Goal: Transaction & Acquisition: Purchase product/service

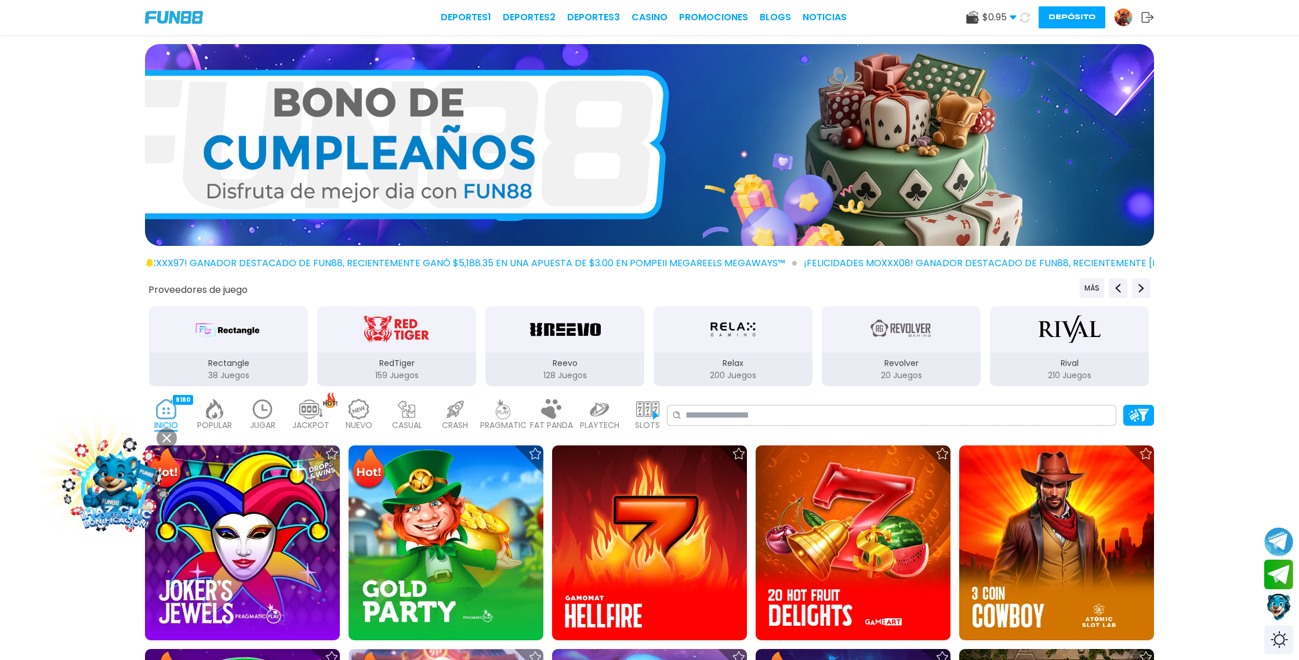
click at [1027, 21] on icon at bounding box center [1025, 18] width 10 height 10
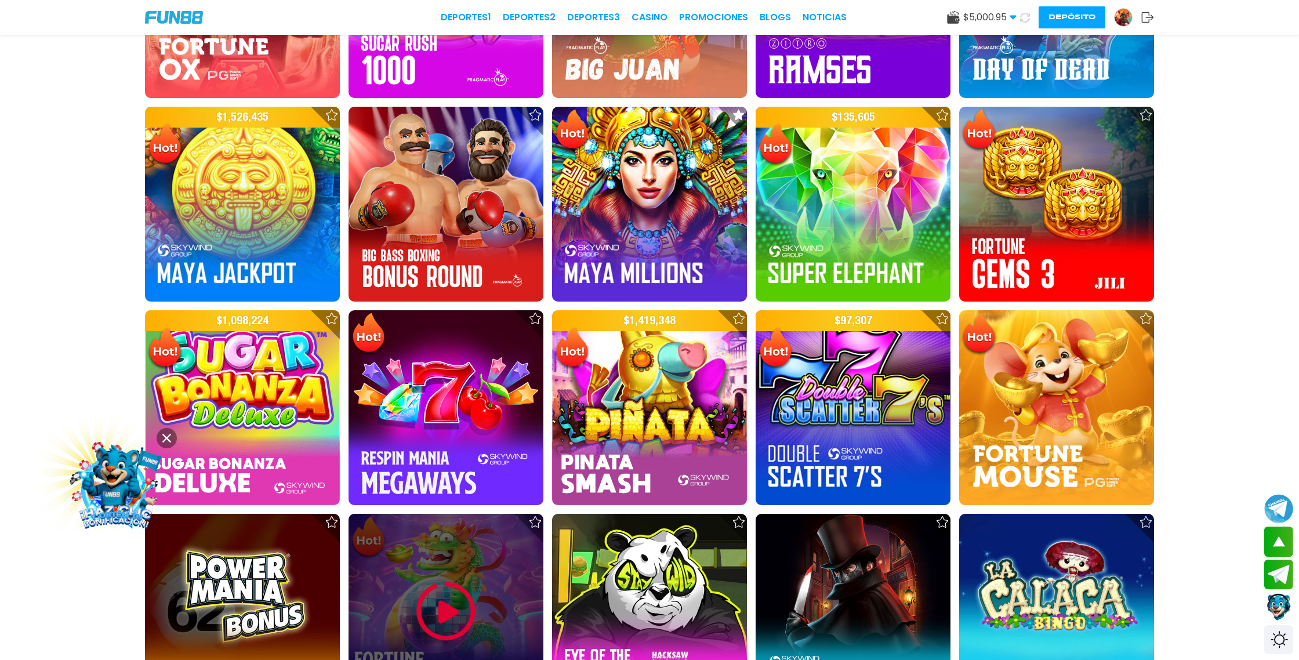
scroll to position [1366, 0]
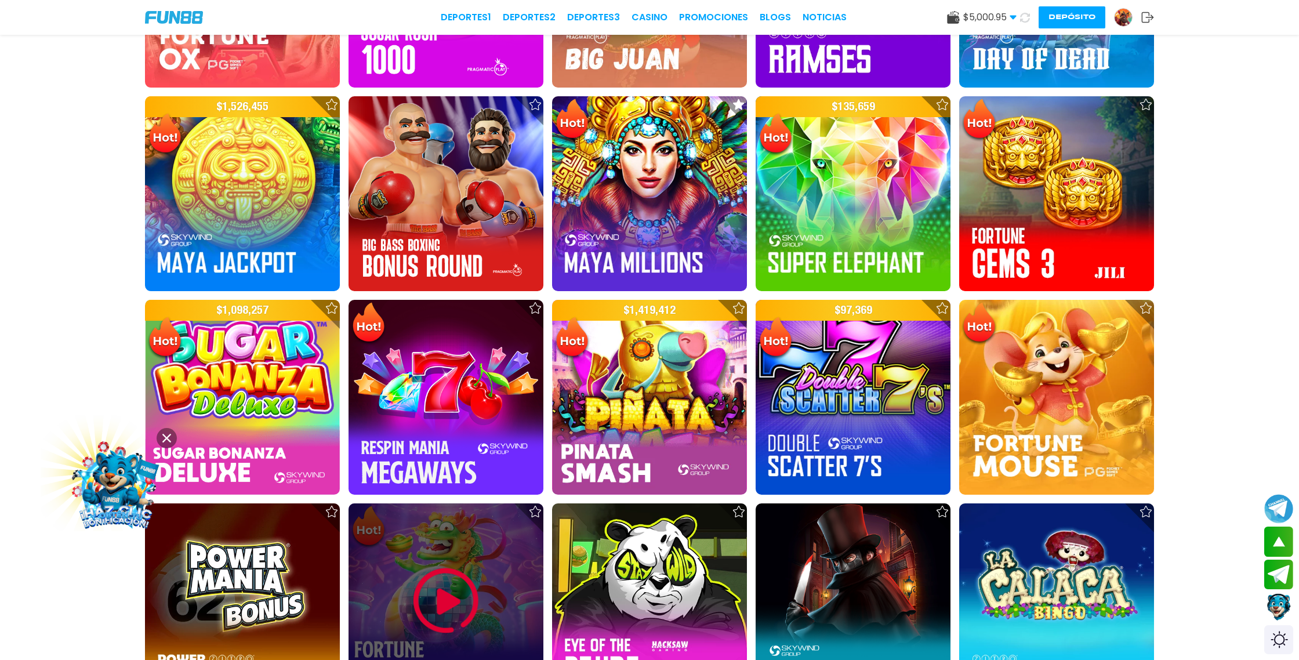
click at [449, 609] on img at bounding box center [446, 601] width 70 height 70
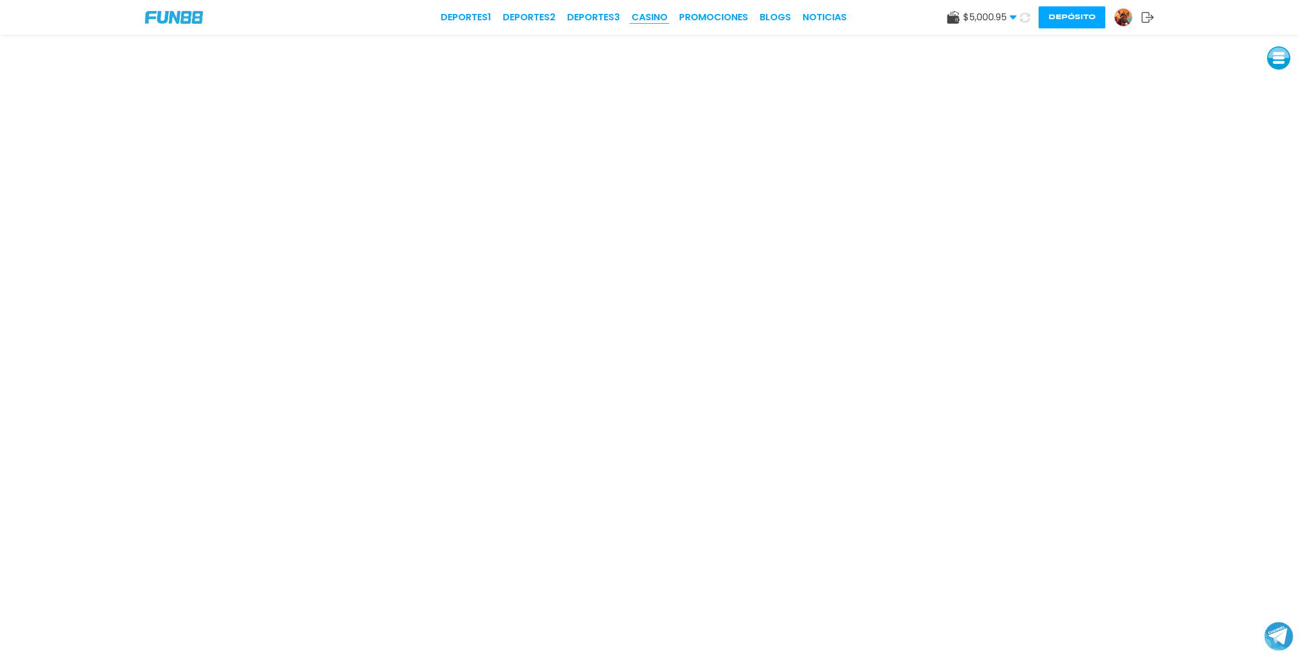
click at [655, 16] on link "CASINO" at bounding box center [649, 17] width 36 height 14
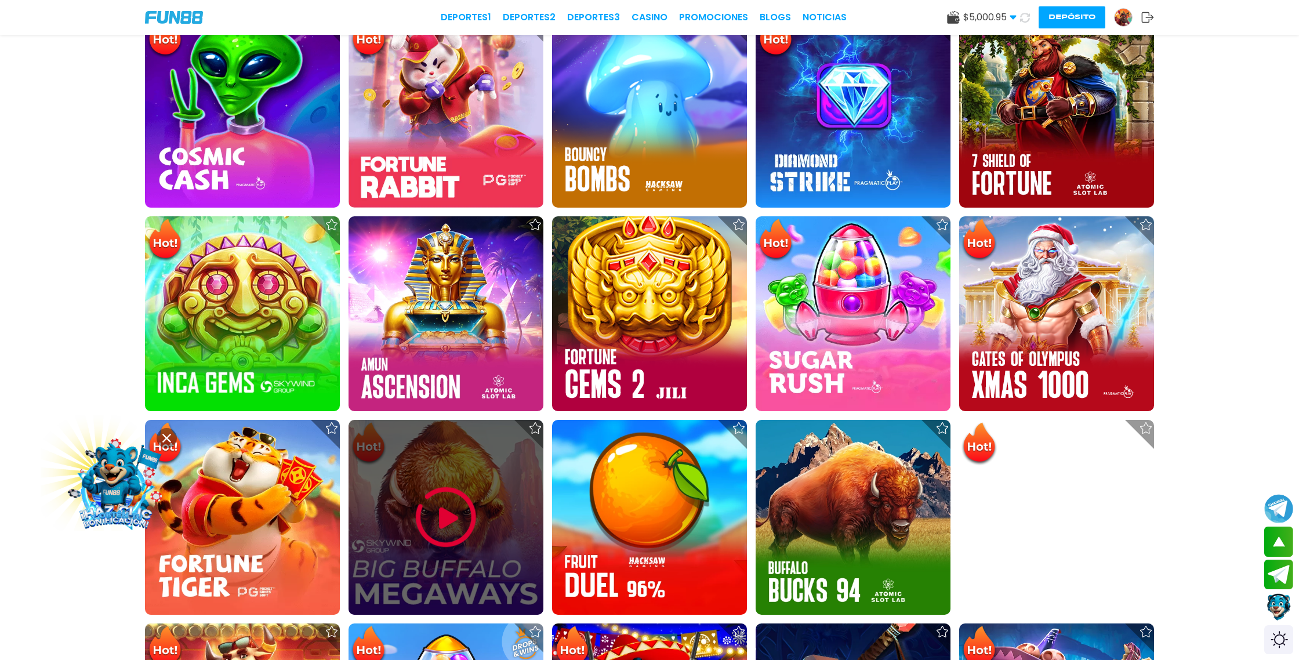
scroll to position [642, 0]
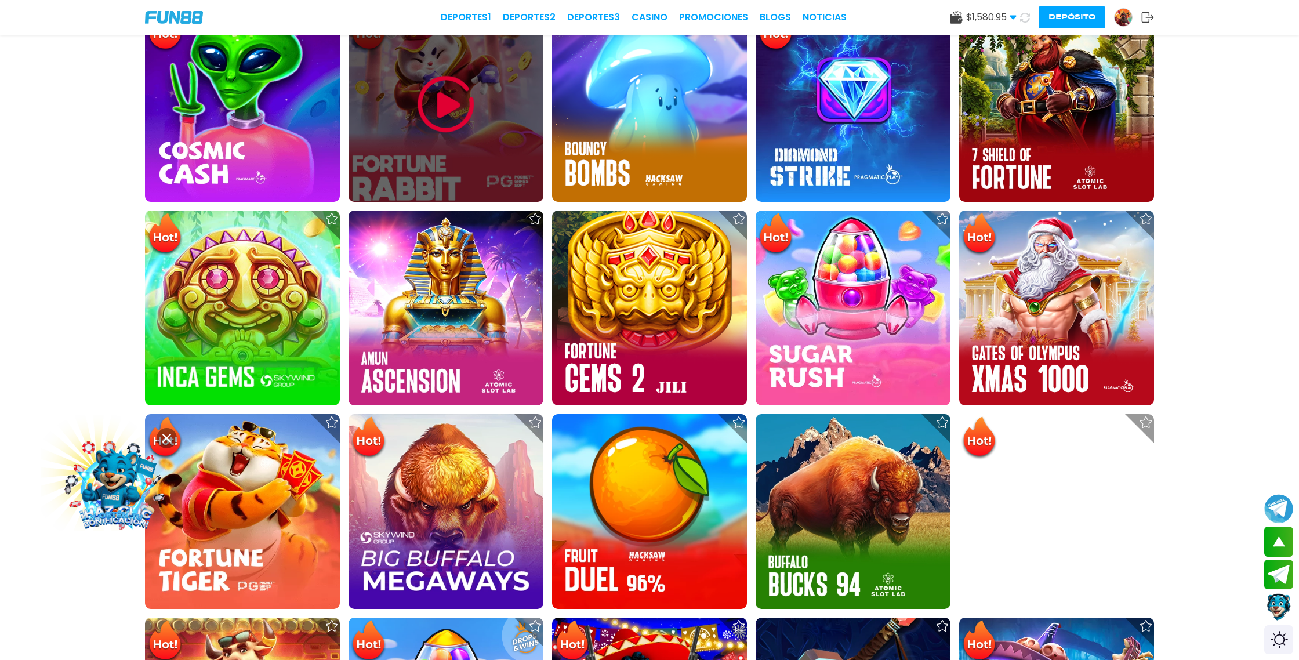
click at [469, 111] on img at bounding box center [446, 105] width 70 height 70
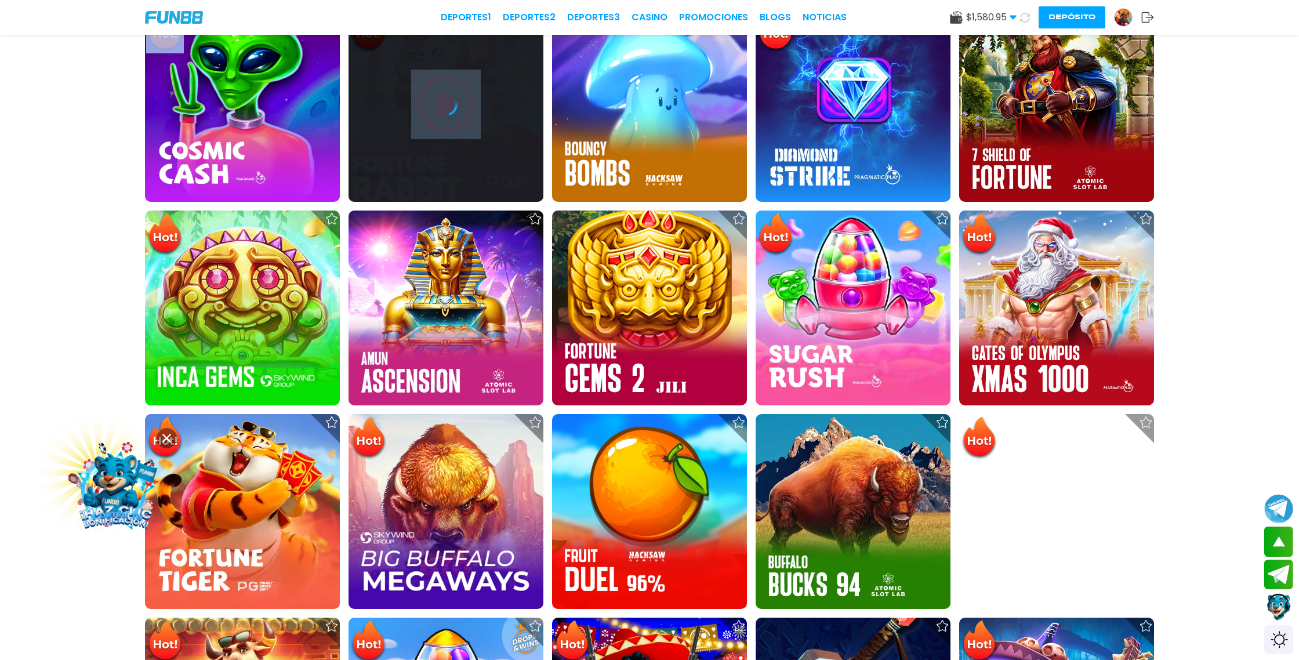
click at [469, 111] on div at bounding box center [445, 104] width 195 height 23
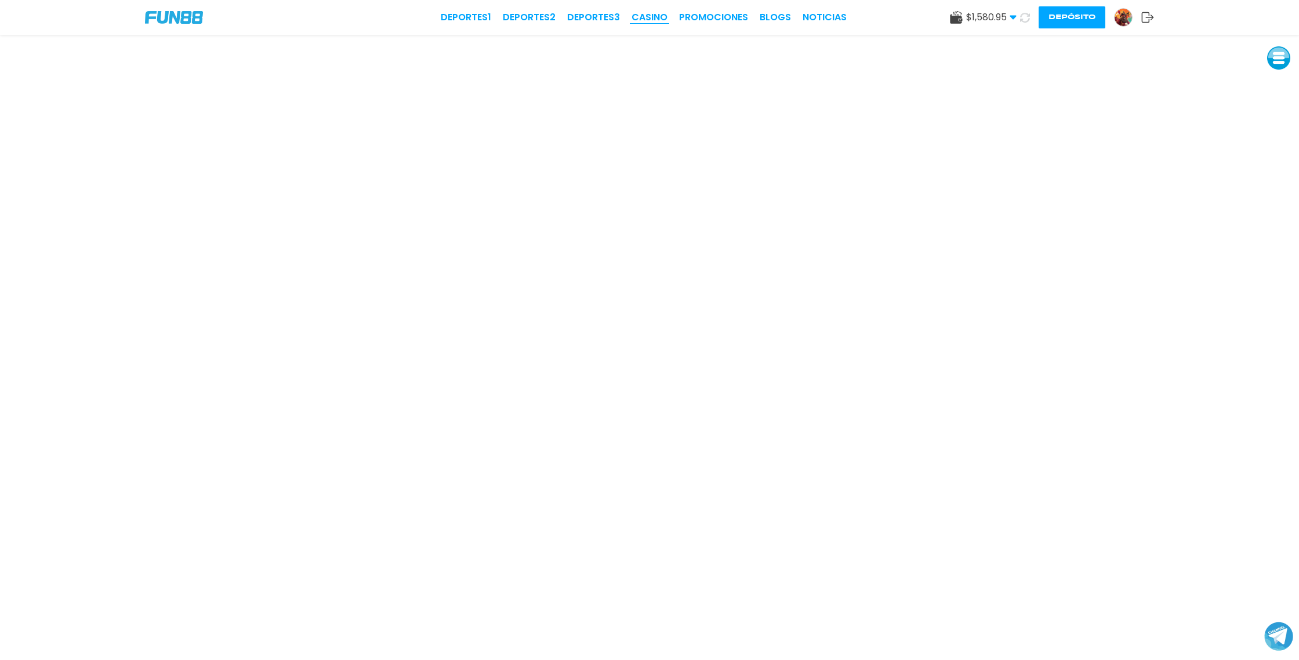
click at [650, 23] on link "CASINO" at bounding box center [649, 17] width 36 height 14
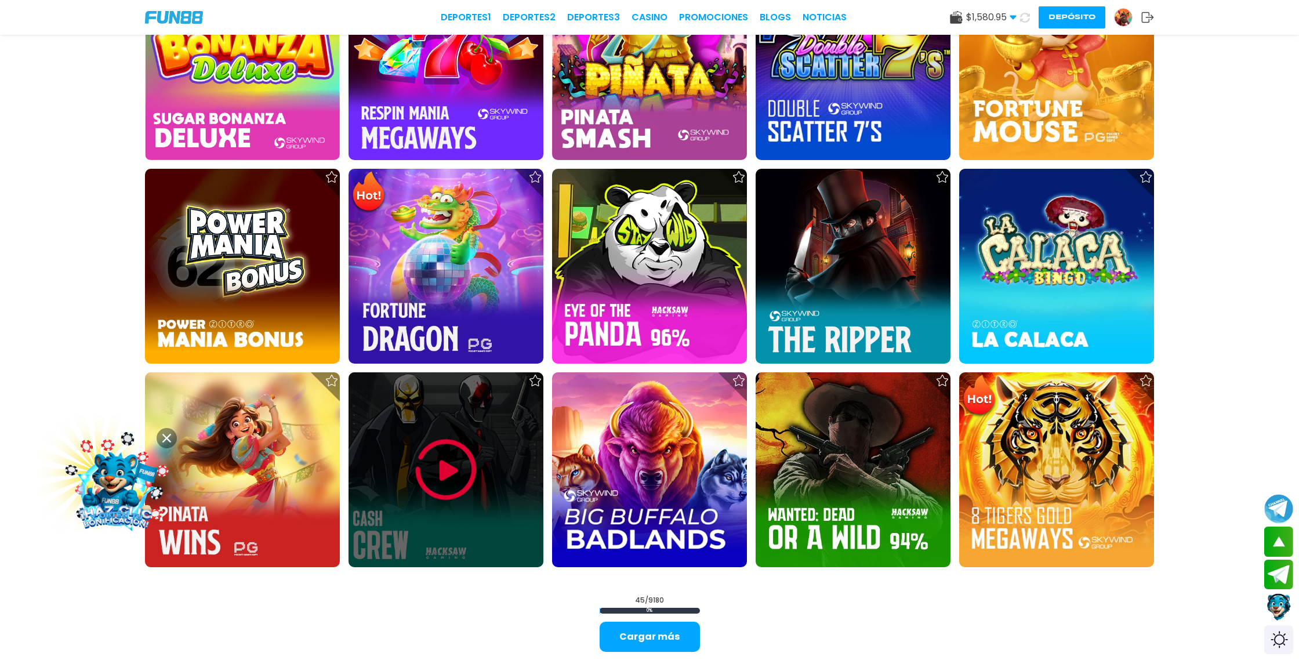
scroll to position [1744, 0]
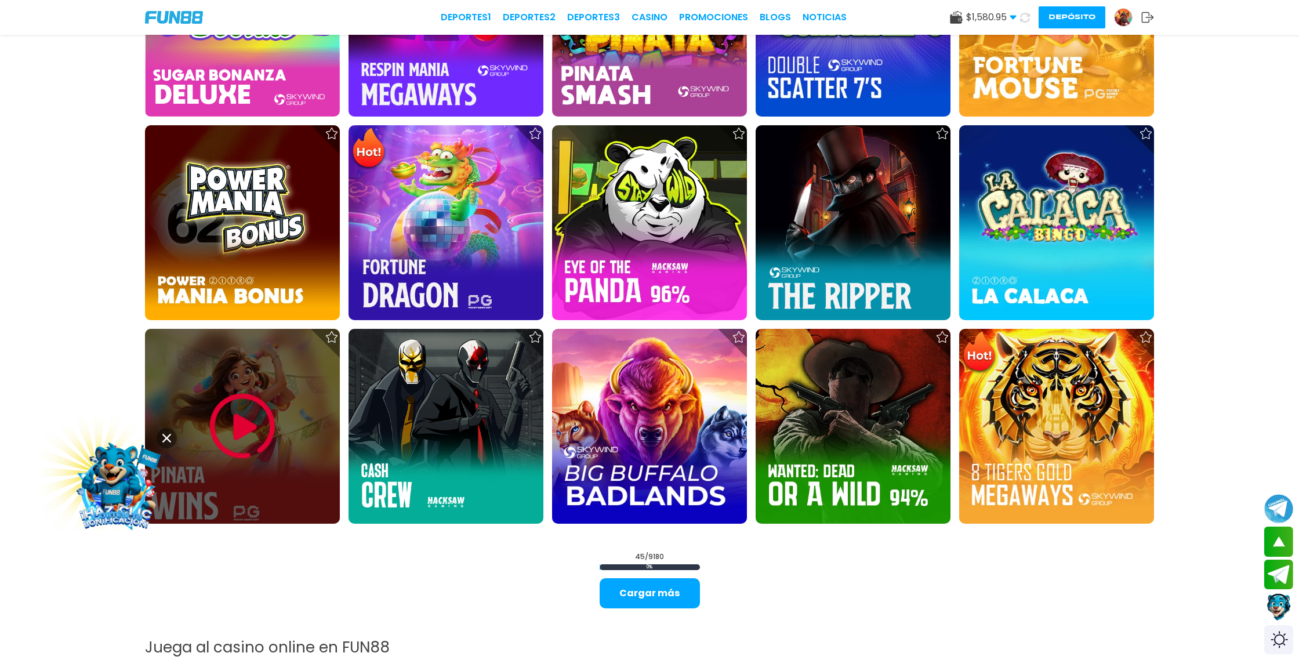
click at [246, 406] on img at bounding box center [243, 426] width 70 height 70
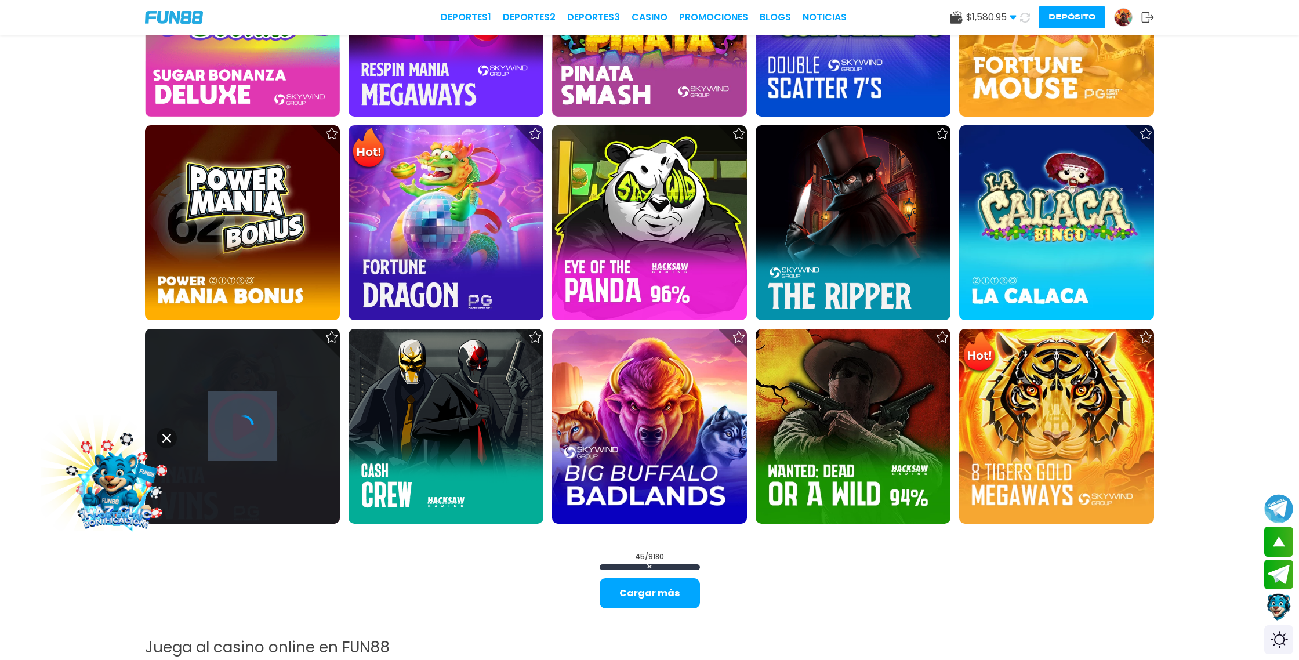
click at [246, 406] on div at bounding box center [242, 426] width 195 height 195
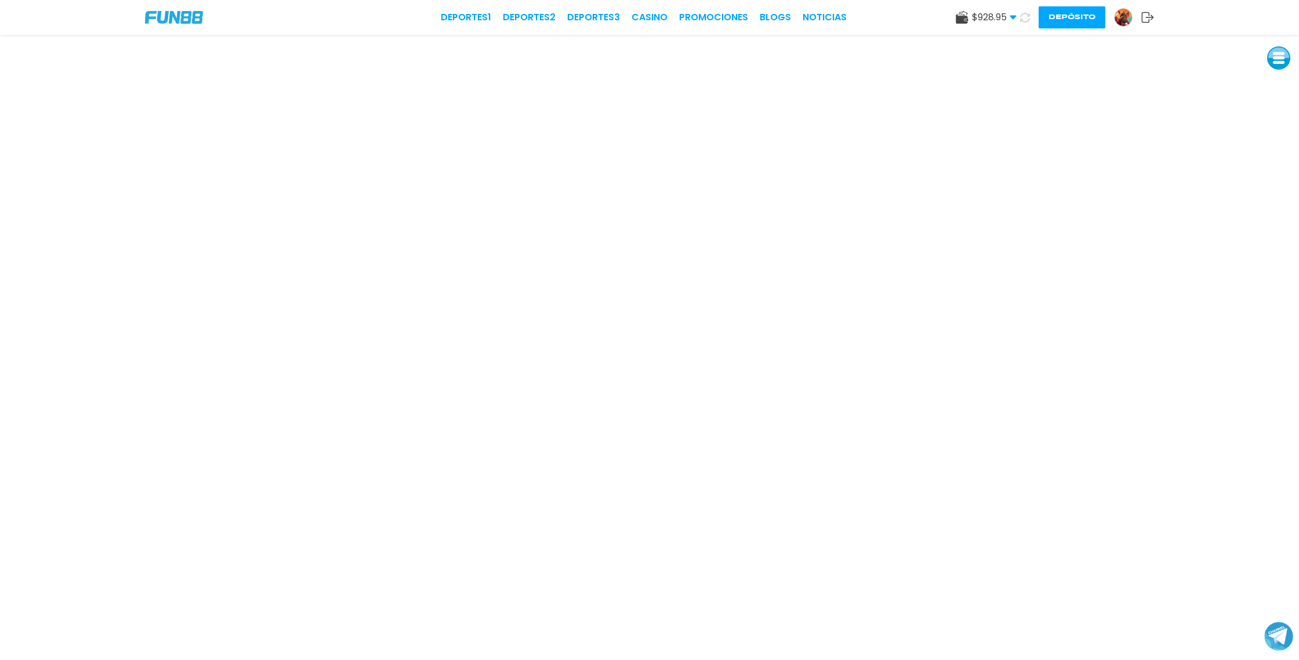
click at [1027, 17] on icon at bounding box center [1025, 18] width 10 height 10
click at [1022, 20] on icon at bounding box center [1025, 18] width 10 height 10
click at [657, 21] on link "CASINO" at bounding box center [649, 17] width 36 height 14
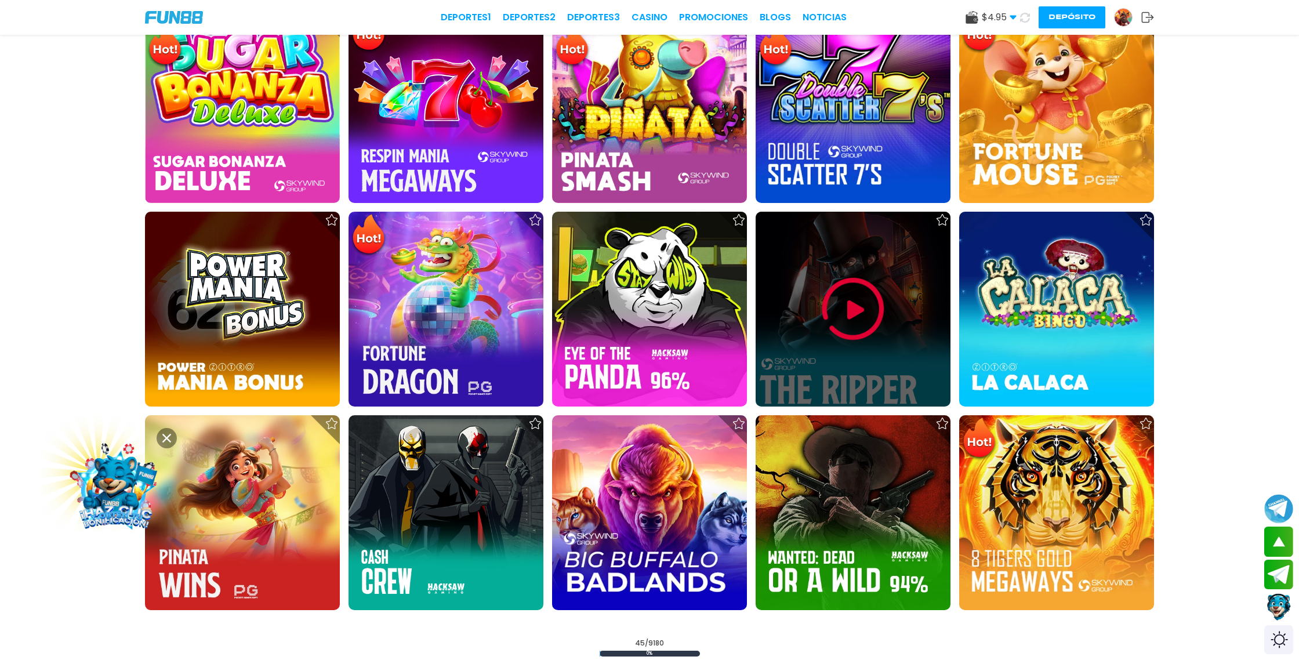
scroll to position [1660, 0]
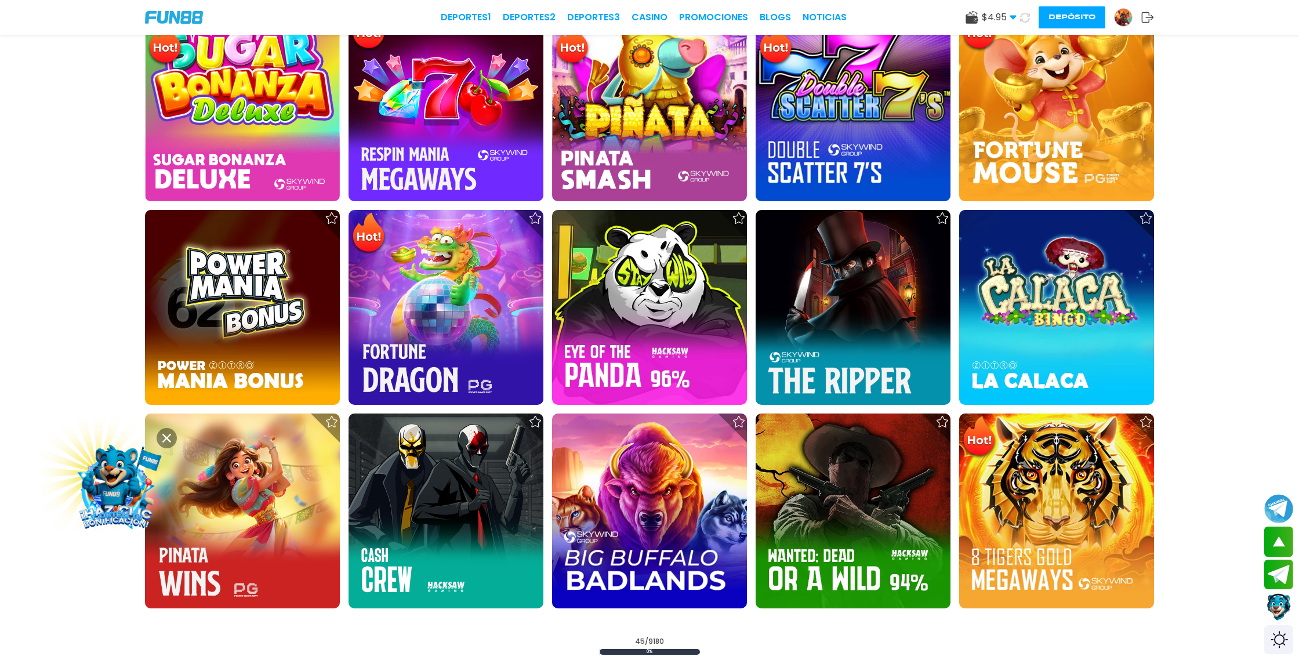
click at [1027, 14] on use at bounding box center [1025, 17] width 10 height 10
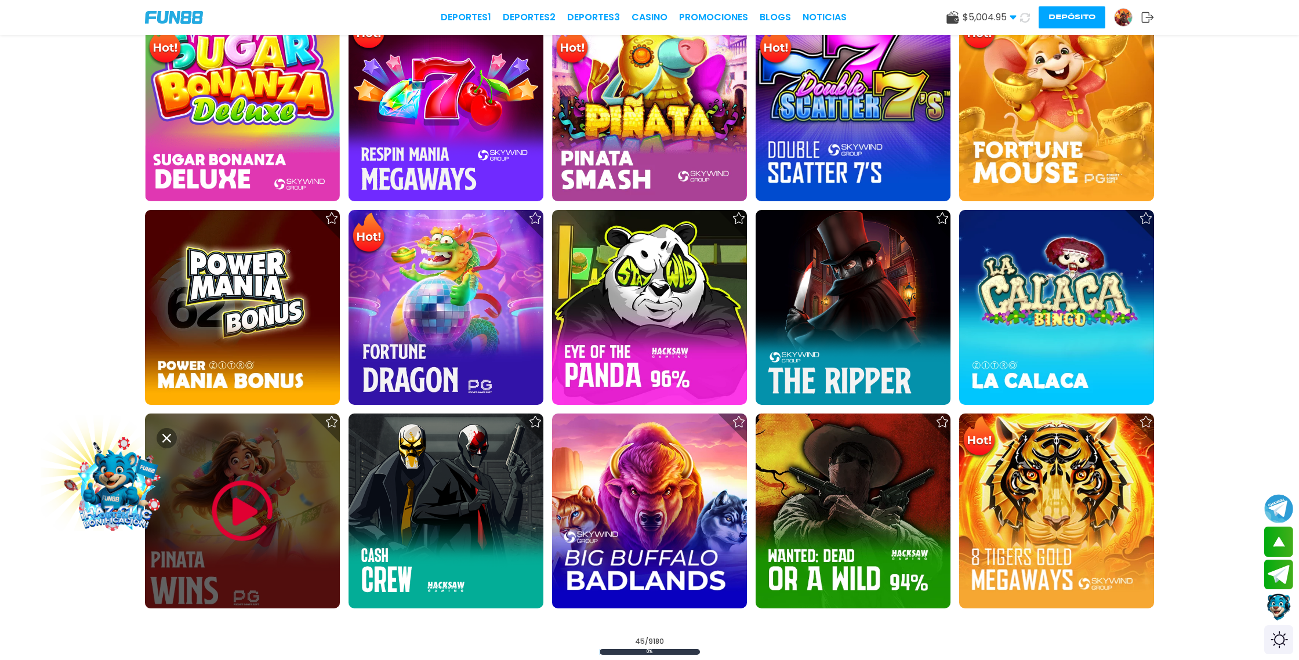
click at [235, 508] on img at bounding box center [243, 511] width 70 height 70
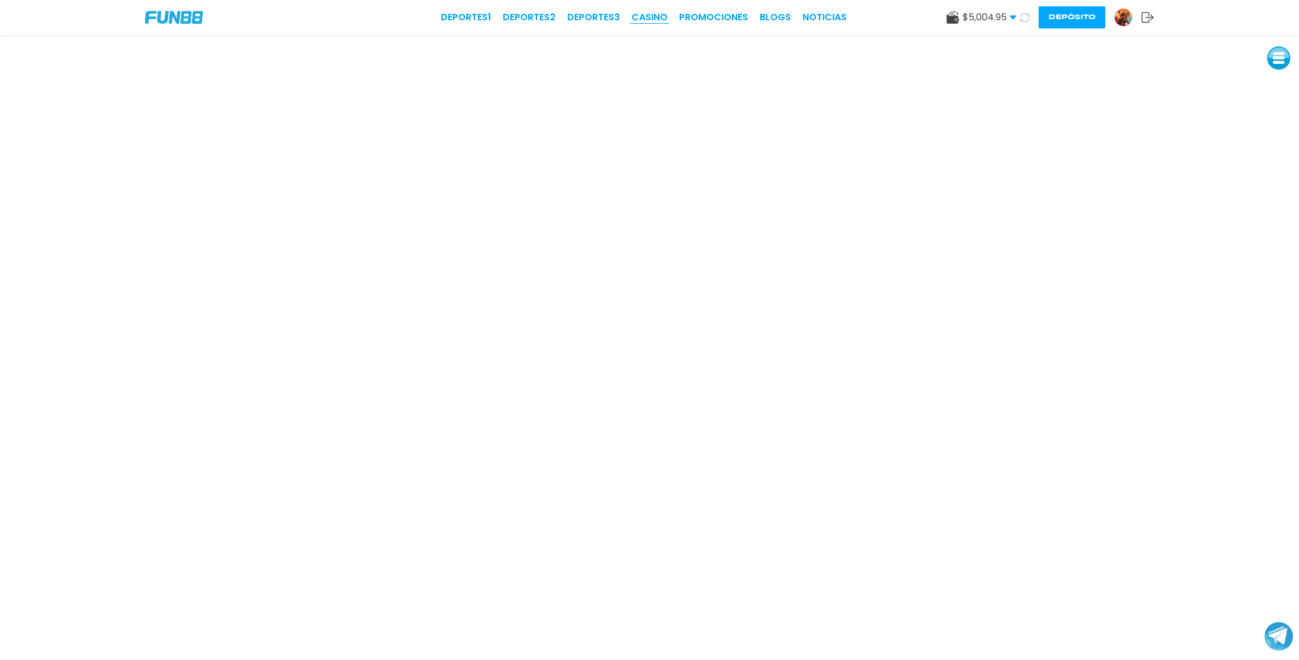
click at [657, 19] on link "CASINO" at bounding box center [649, 17] width 36 height 14
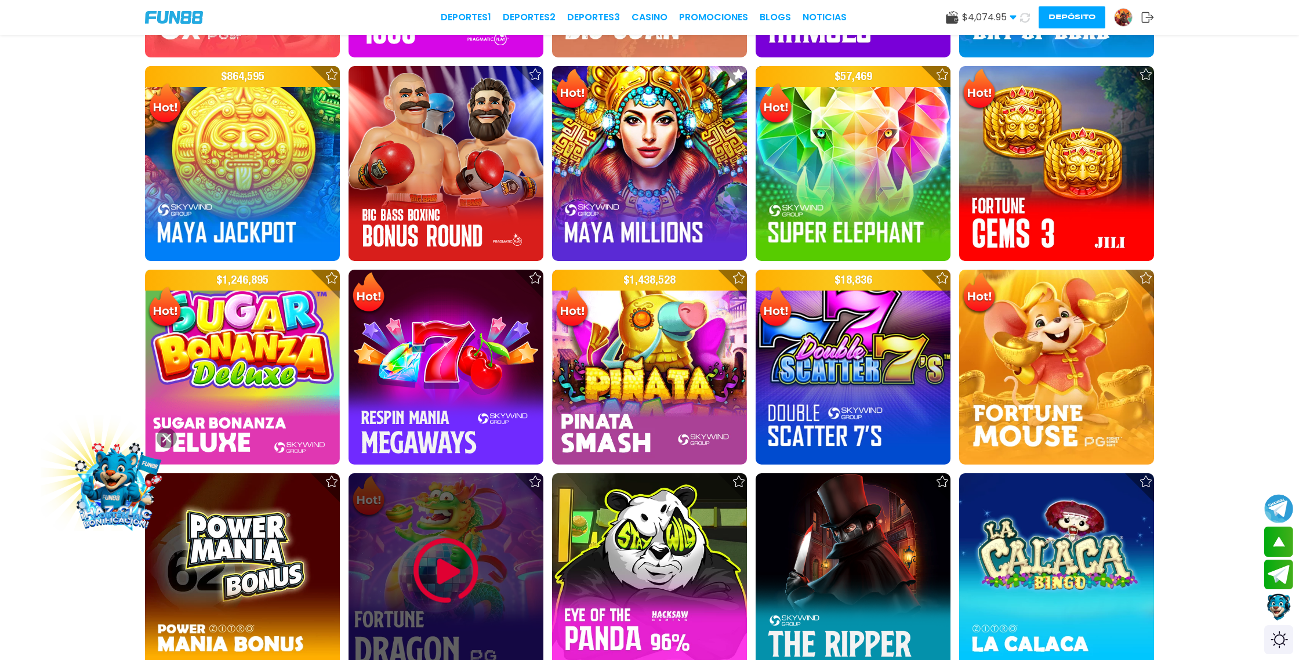
scroll to position [1412, 0]
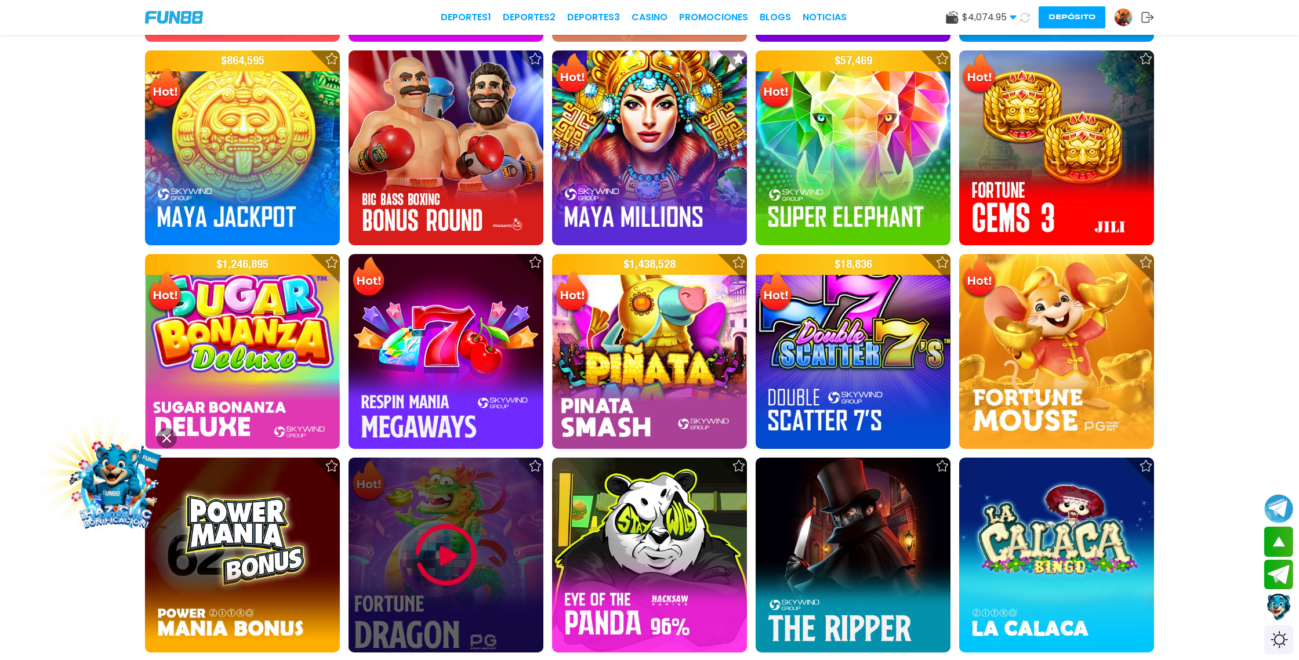
click at [449, 549] on img at bounding box center [446, 555] width 70 height 70
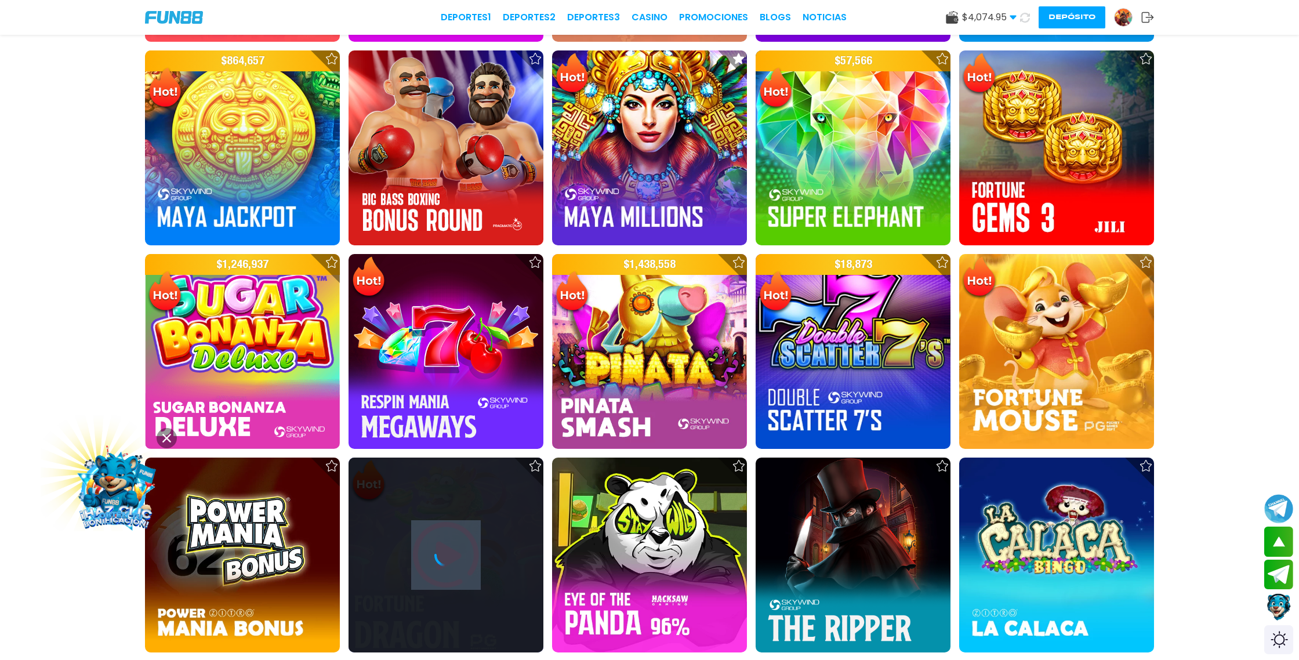
click at [449, 549] on icon at bounding box center [445, 554] width 23 height 23
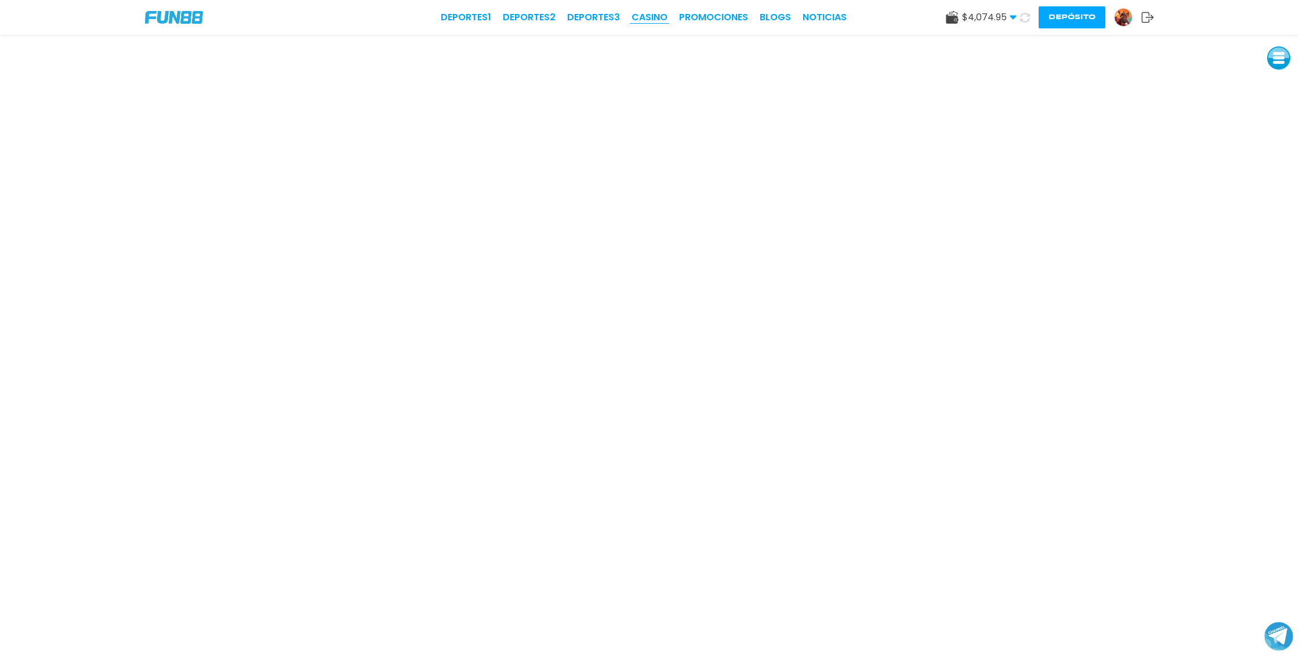
click at [660, 18] on link "CASINO" at bounding box center [649, 17] width 36 height 14
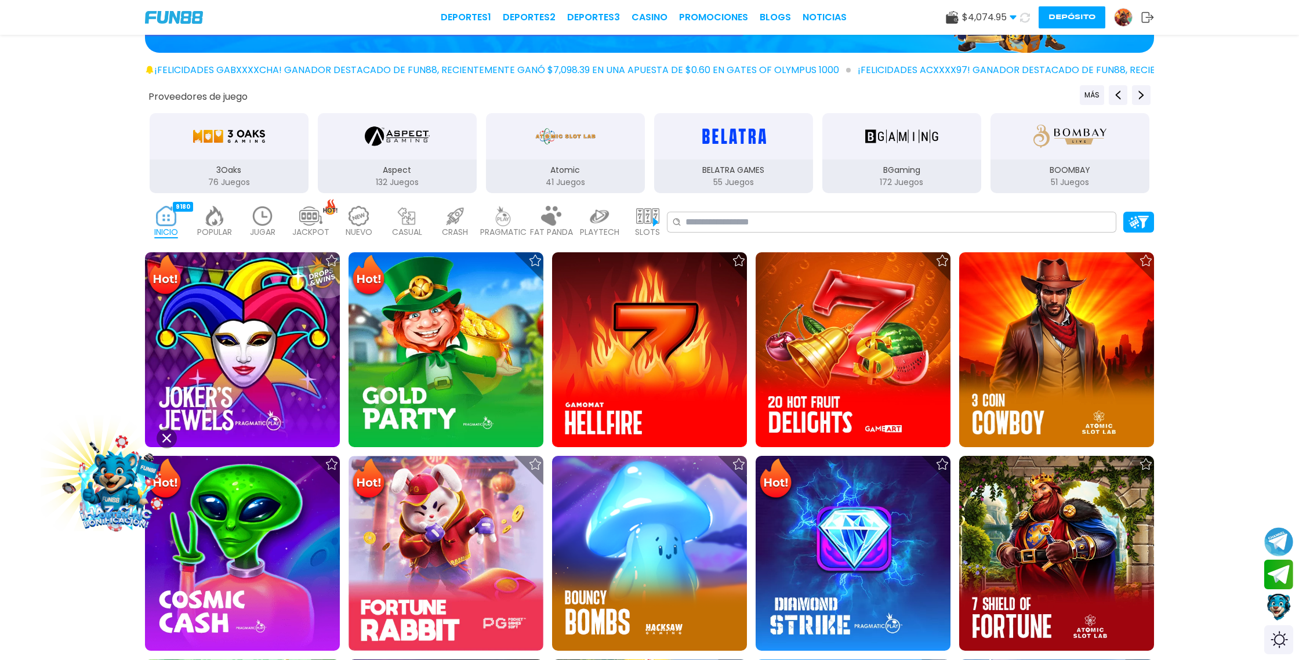
scroll to position [228, 0]
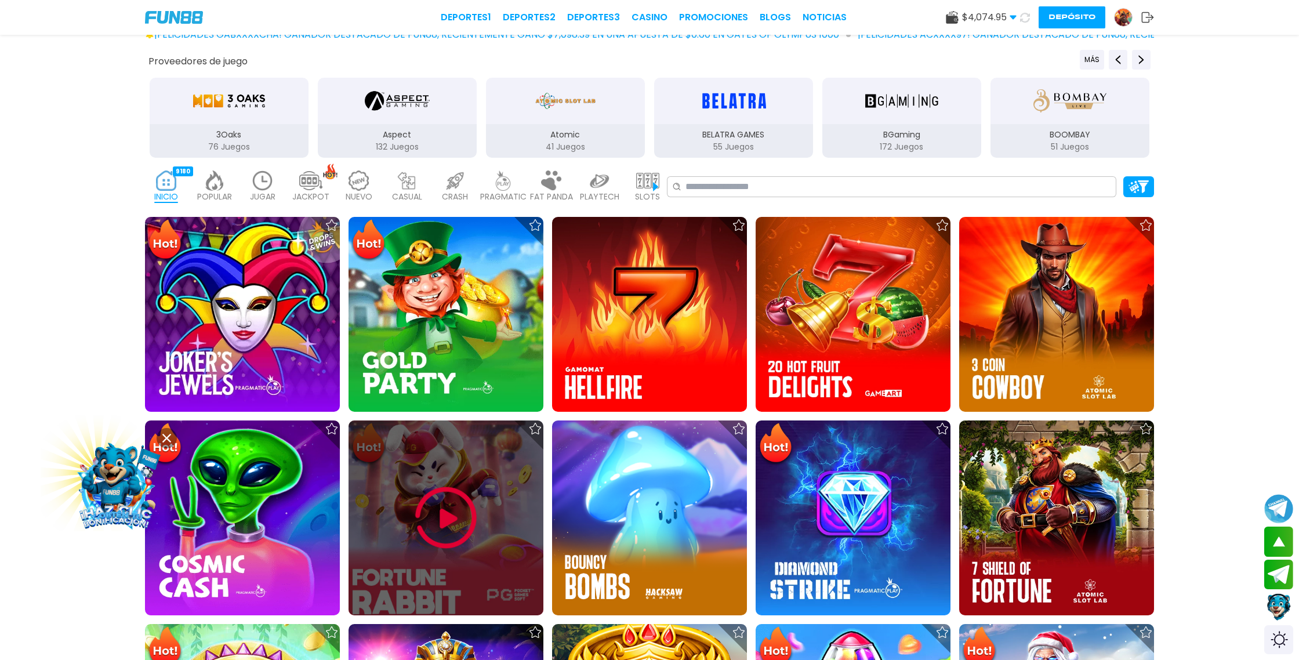
click at [455, 472] on div at bounding box center [445, 517] width 195 height 195
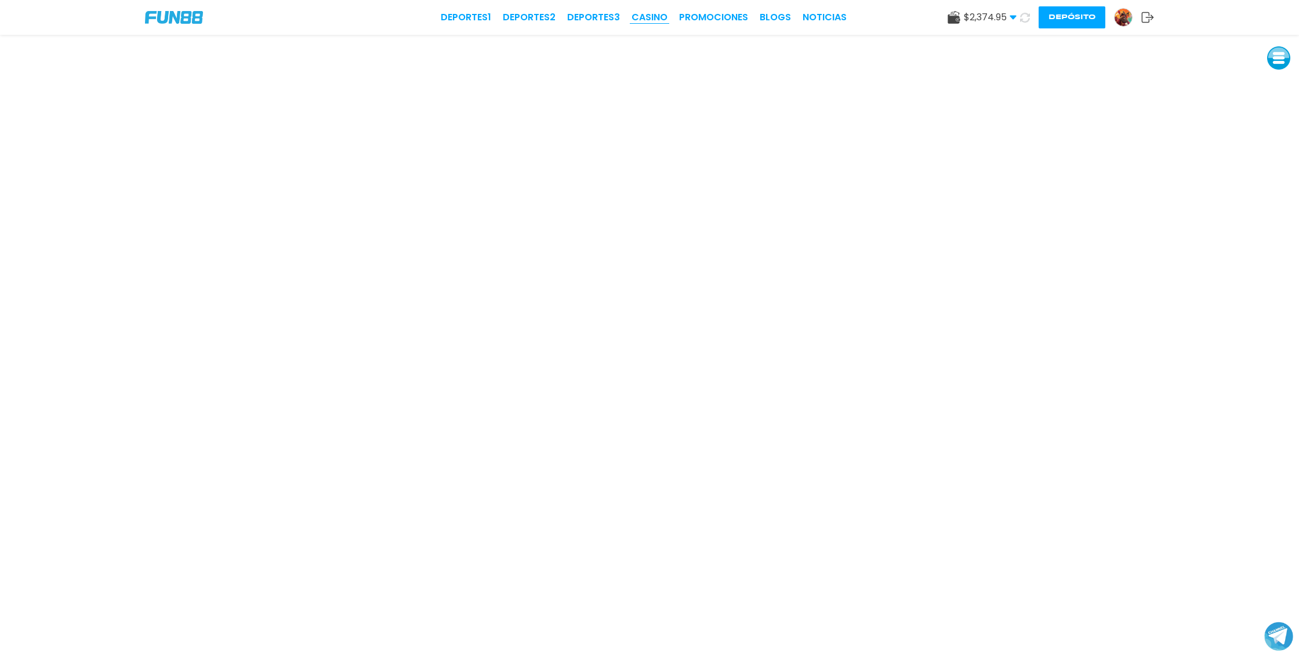
click at [654, 17] on link "CASINO" at bounding box center [649, 17] width 36 height 14
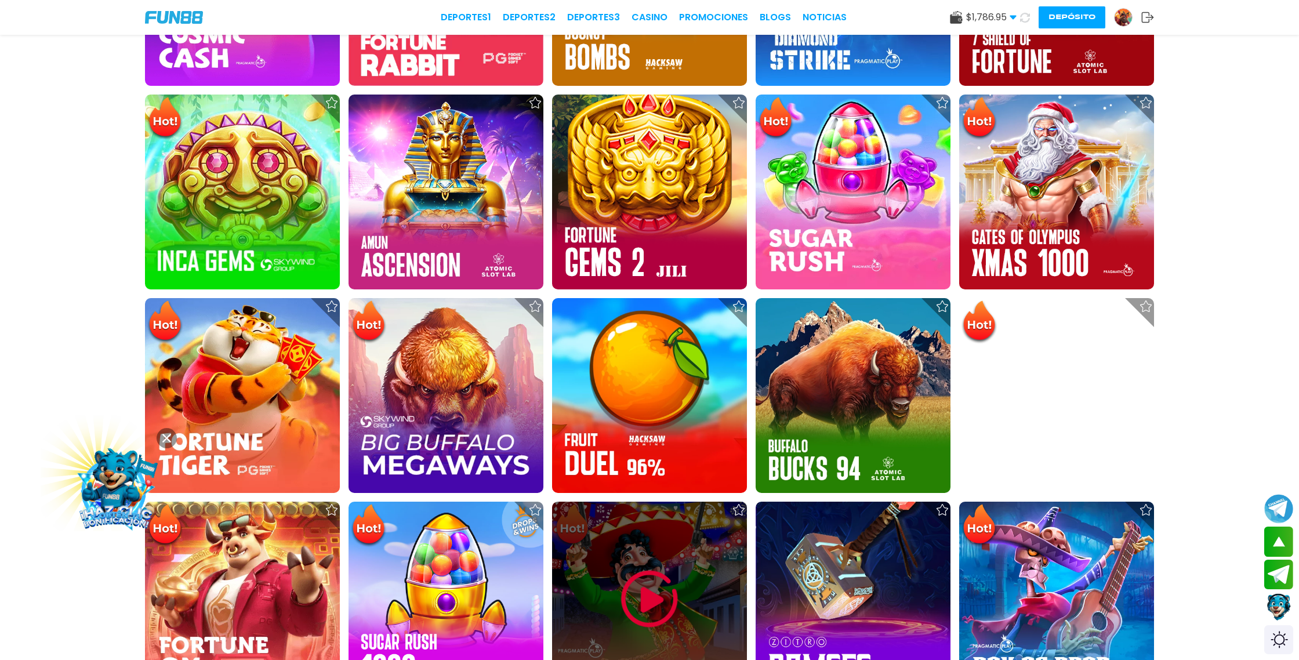
scroll to position [764, 0]
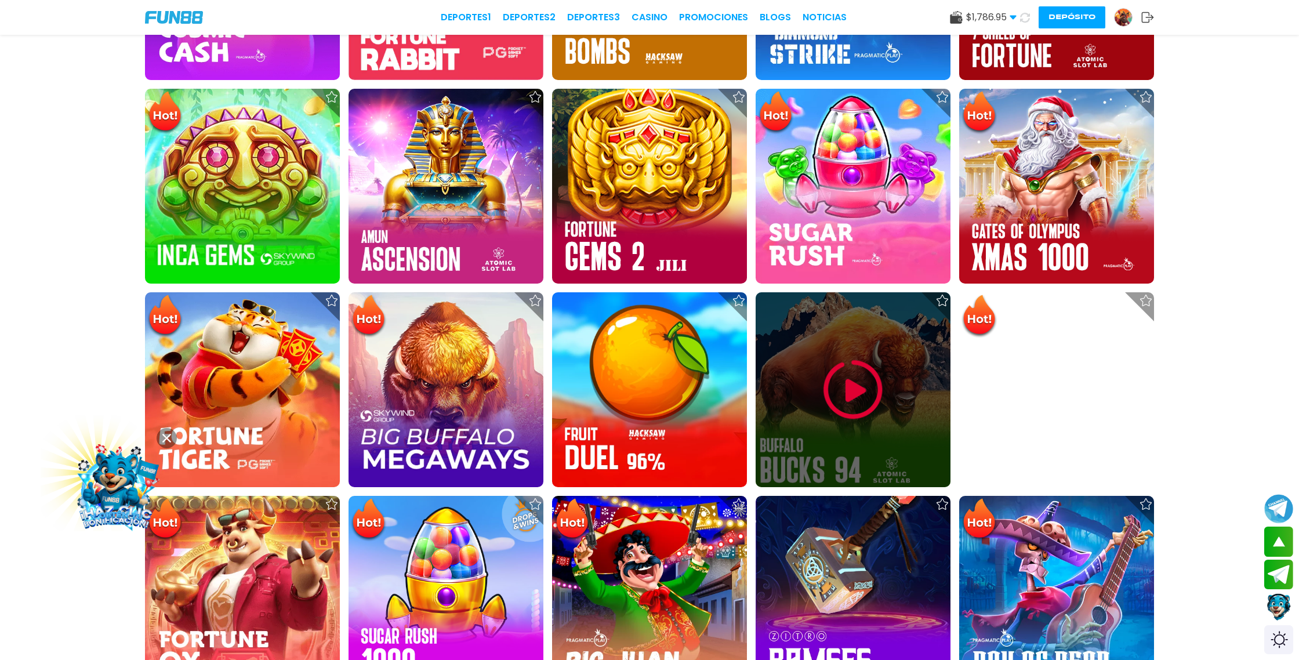
click at [863, 379] on img at bounding box center [853, 390] width 70 height 70
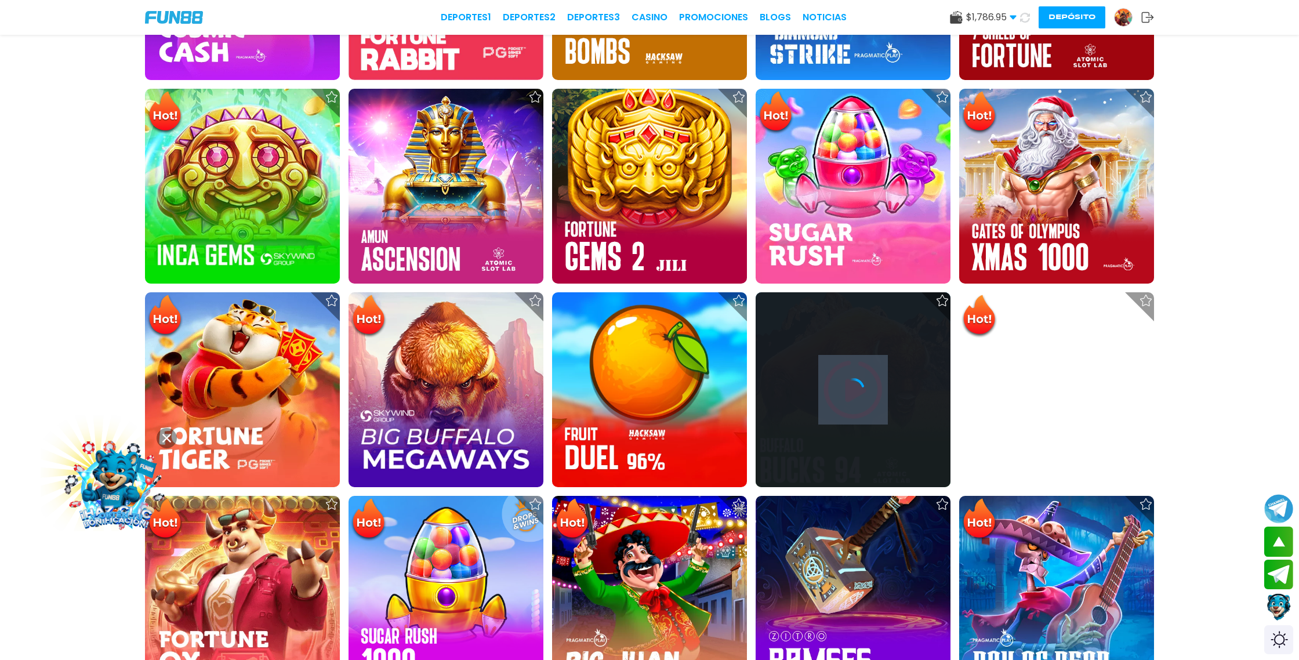
click at [863, 379] on icon at bounding box center [852, 389] width 23 height 23
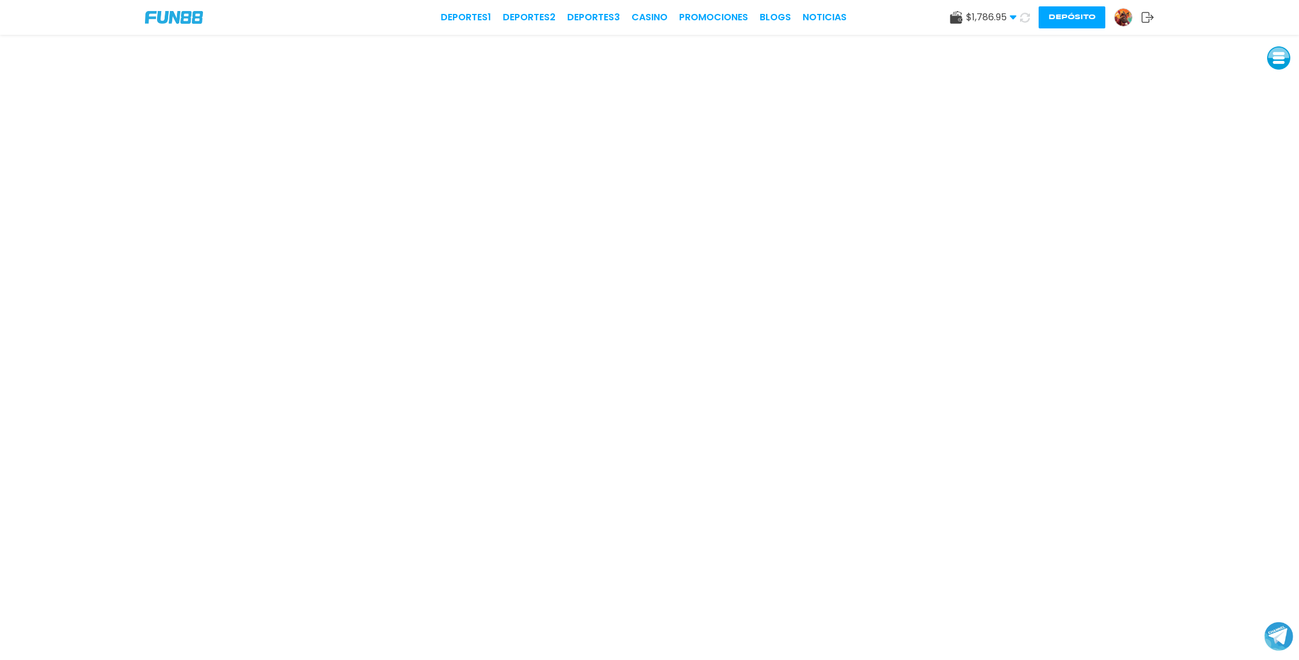
click at [1125, 20] on img at bounding box center [1122, 17] width 17 height 17
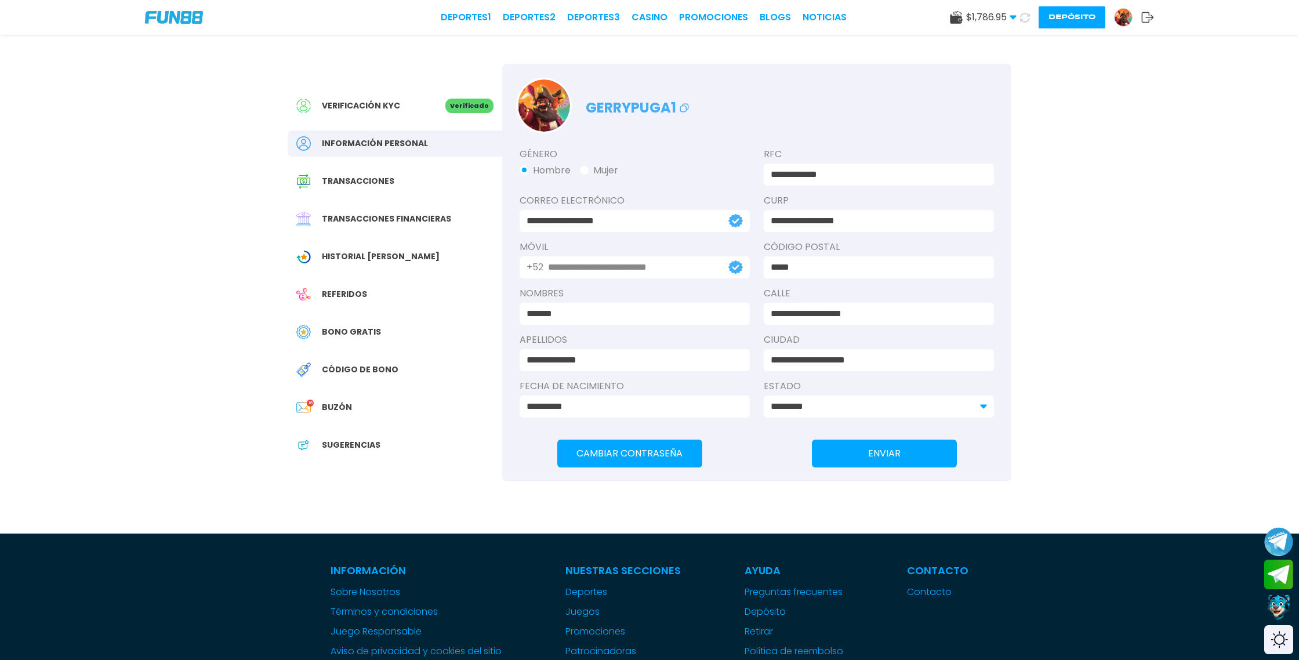
click at [347, 328] on span "Bono Gratis" at bounding box center [351, 332] width 59 height 12
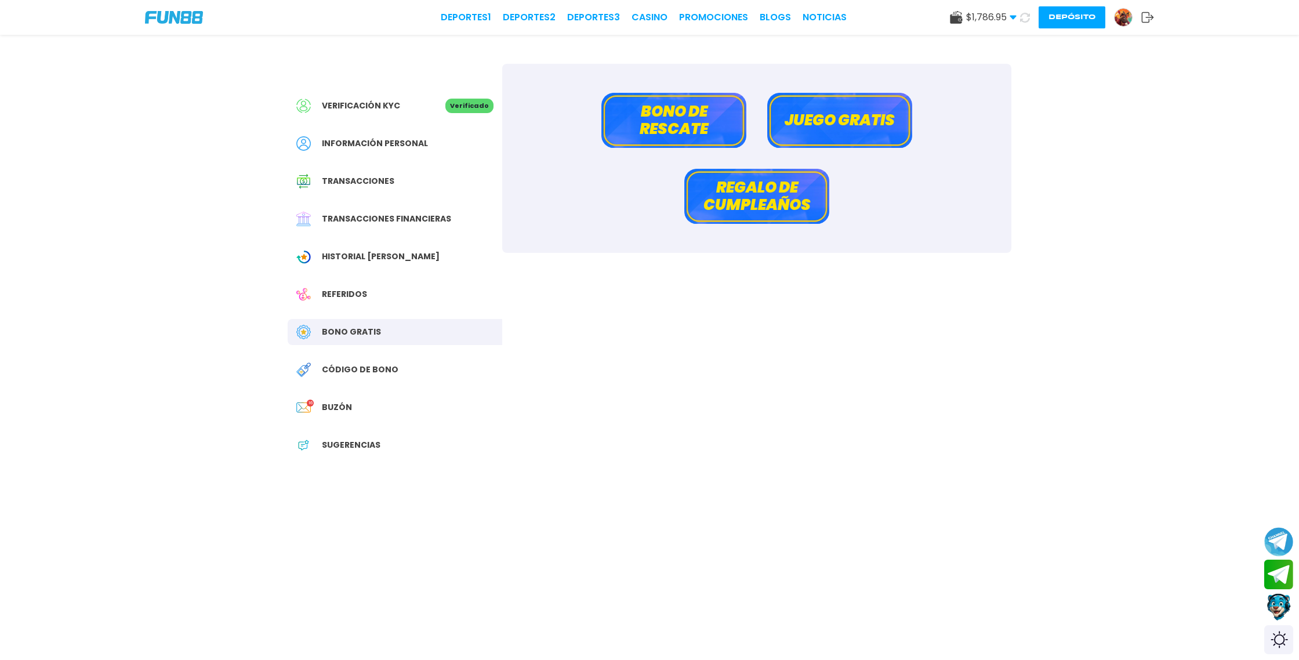
click at [679, 122] on button "Bono de rescate" at bounding box center [673, 120] width 145 height 55
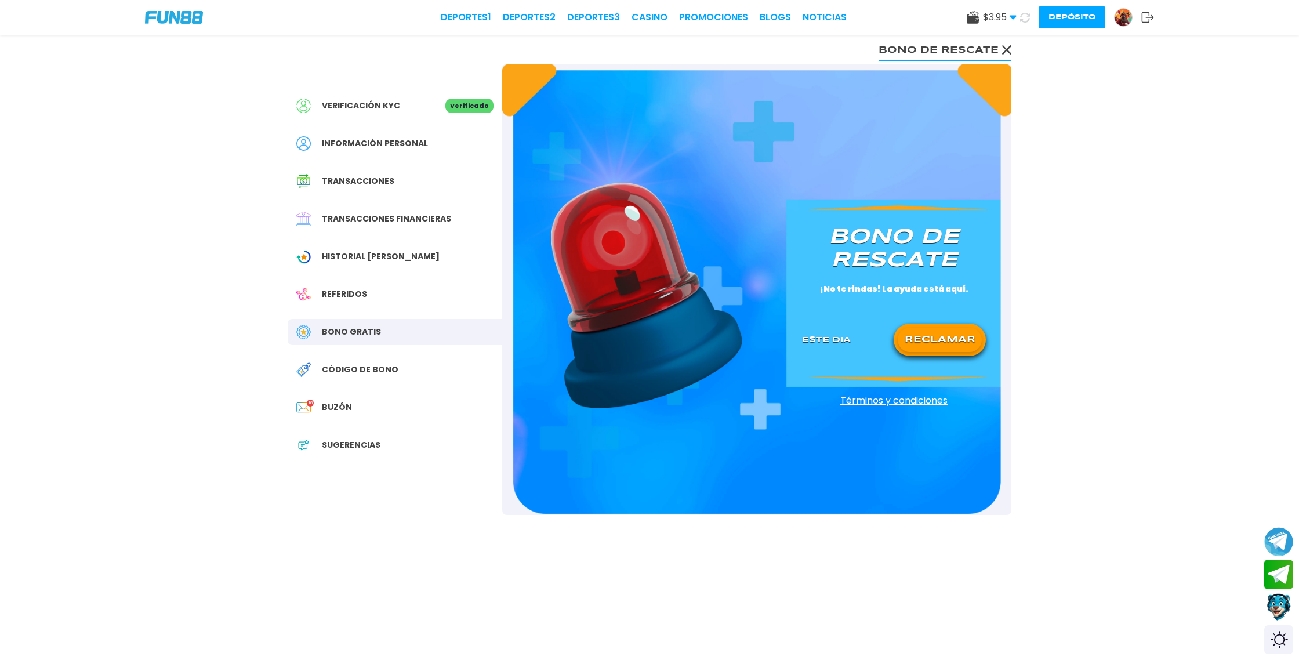
click at [932, 333] on button "RECLAMAR" at bounding box center [939, 340] width 84 height 24
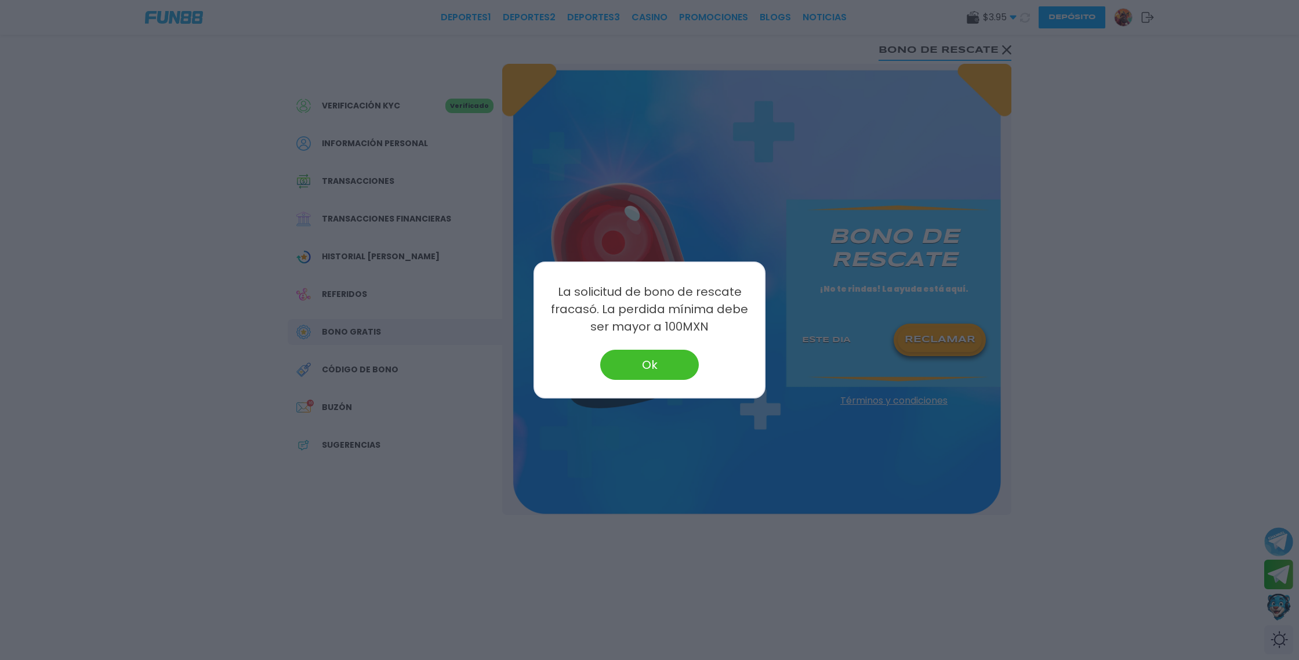
click at [653, 363] on button "Ok" at bounding box center [649, 365] width 99 height 30
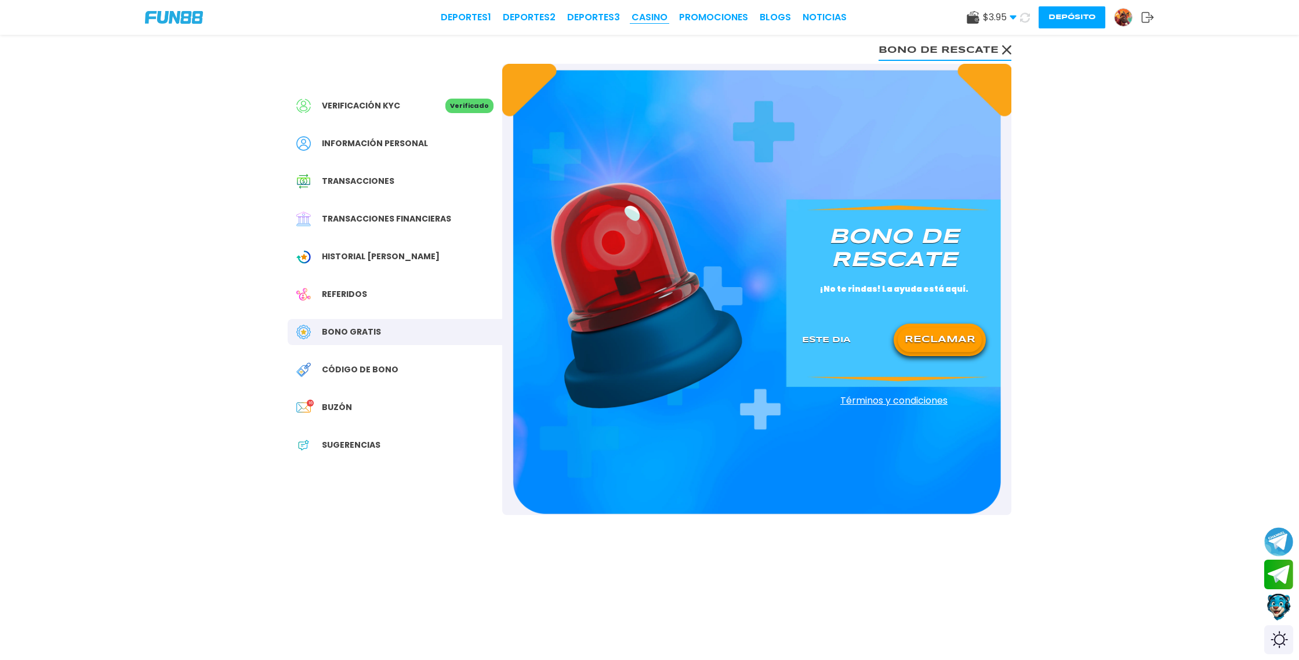
click at [659, 13] on link "CASINO" at bounding box center [649, 17] width 36 height 14
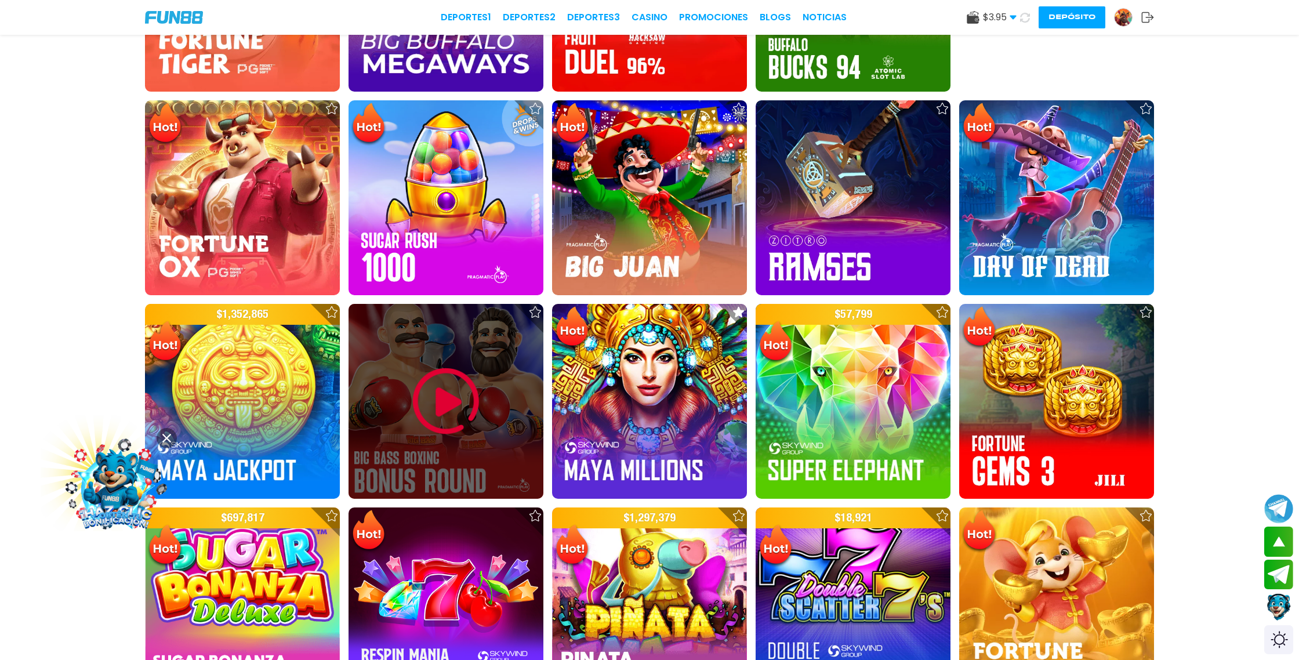
scroll to position [1160, 0]
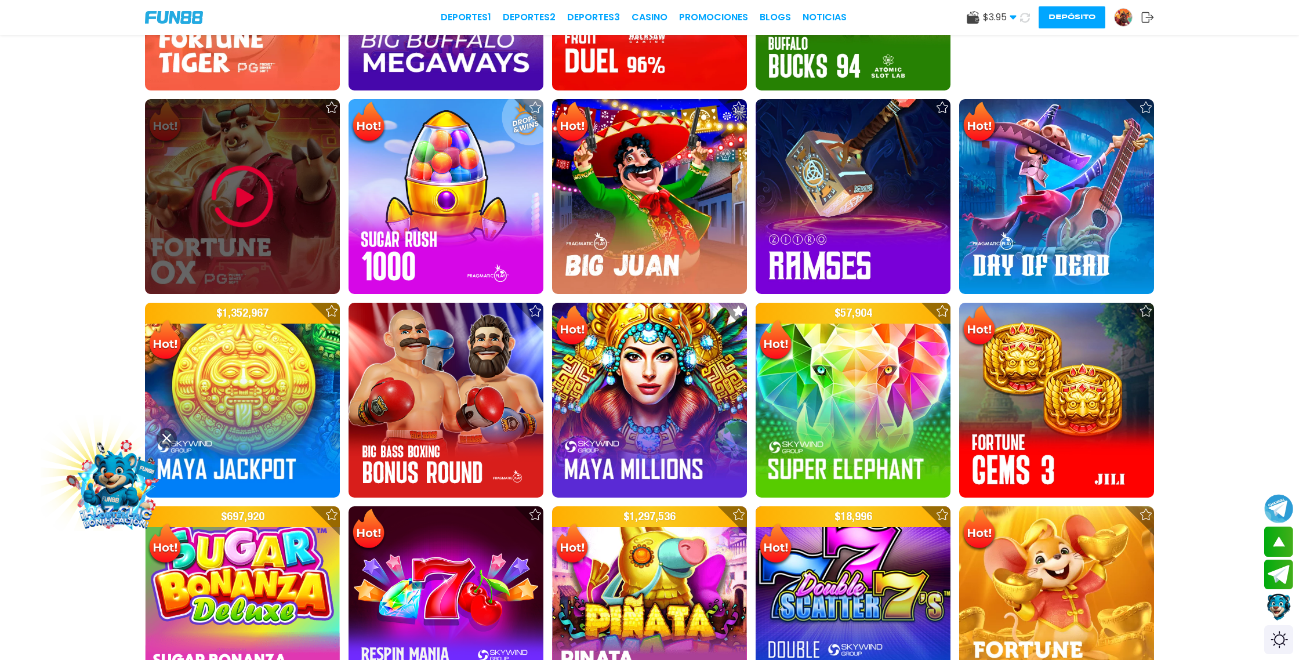
click at [248, 202] on img at bounding box center [243, 197] width 70 height 70
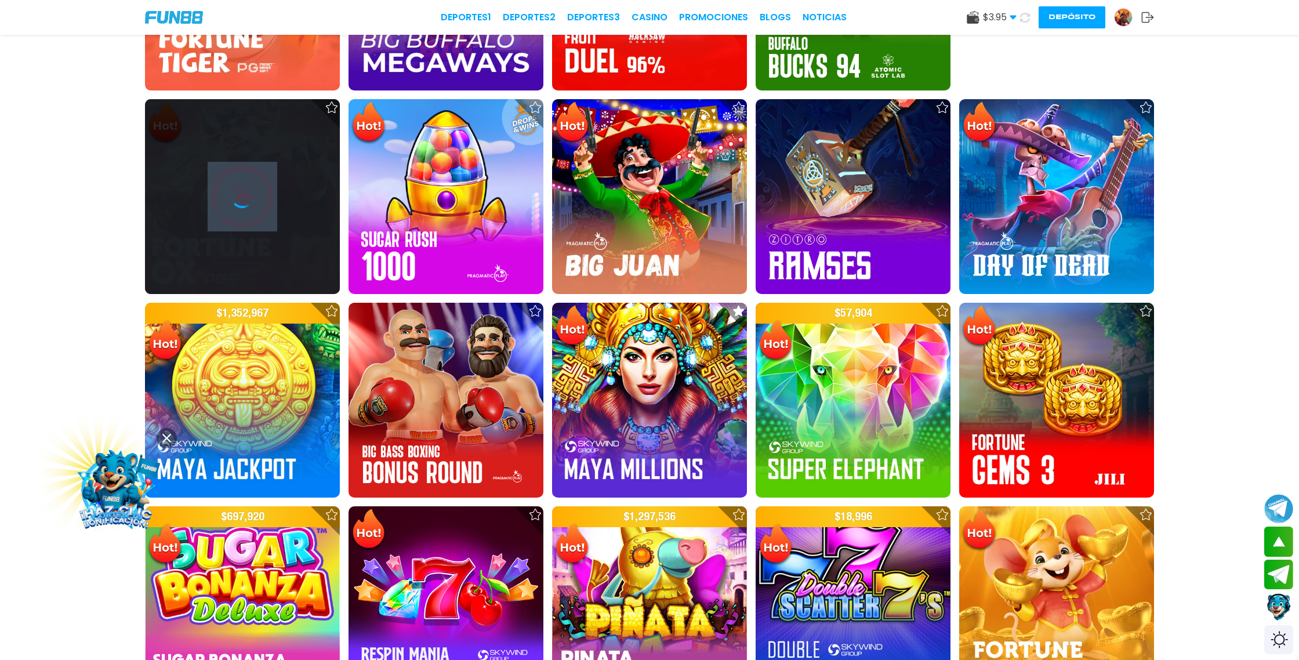
click at [248, 202] on icon at bounding box center [242, 196] width 23 height 23
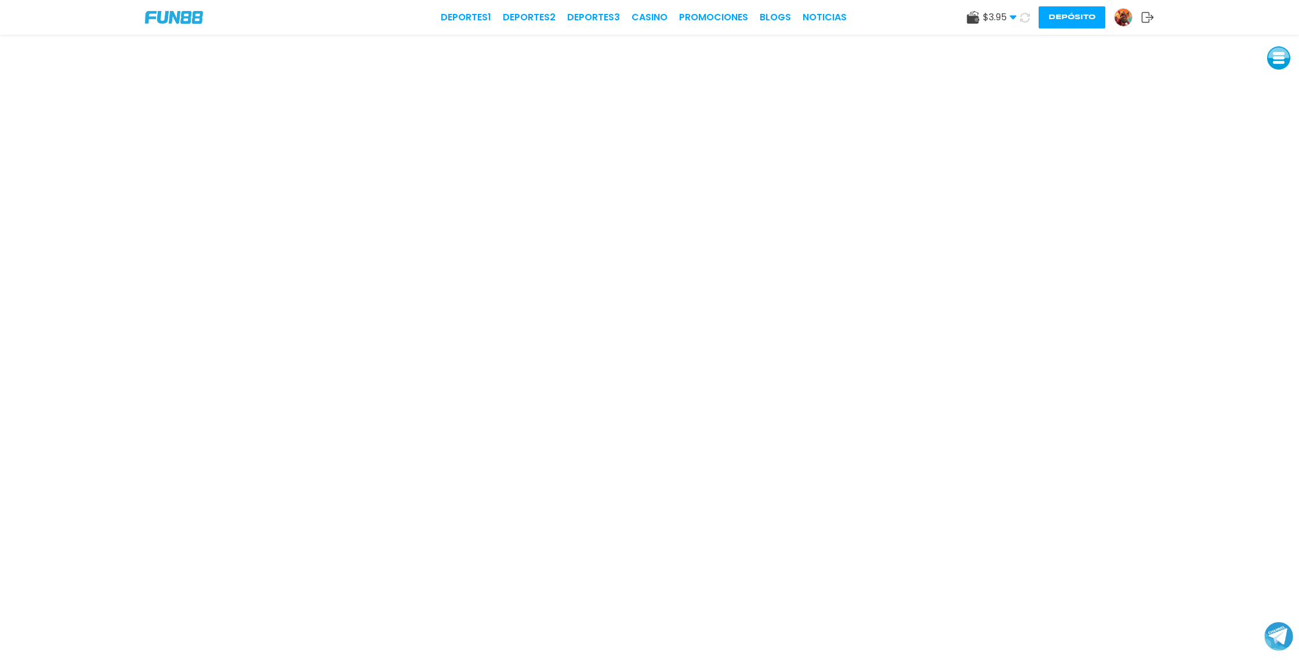
click at [1020, 17] on icon at bounding box center [1025, 17] width 13 height 13
click at [1026, 19] on icon at bounding box center [1024, 17] width 11 height 11
click at [1020, 17] on icon at bounding box center [1024, 17] width 13 height 13
click at [1026, 16] on use at bounding box center [1025, 17] width 13 height 13
click at [1025, 19] on icon at bounding box center [1025, 18] width 12 height 12
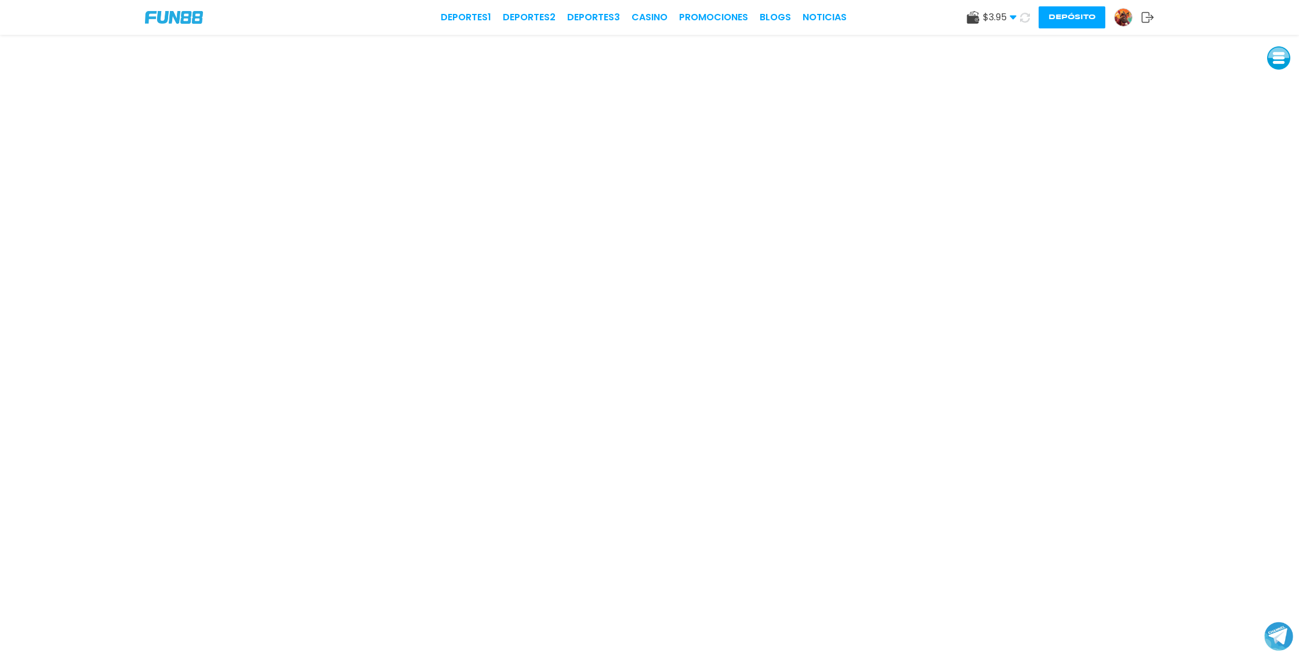
click at [1027, 21] on use at bounding box center [1024, 17] width 13 height 13
click at [1027, 15] on use at bounding box center [1024, 17] width 11 height 11
click at [1024, 20] on icon at bounding box center [1024, 17] width 11 height 11
click at [655, 10] on link "CASINO" at bounding box center [649, 17] width 36 height 14
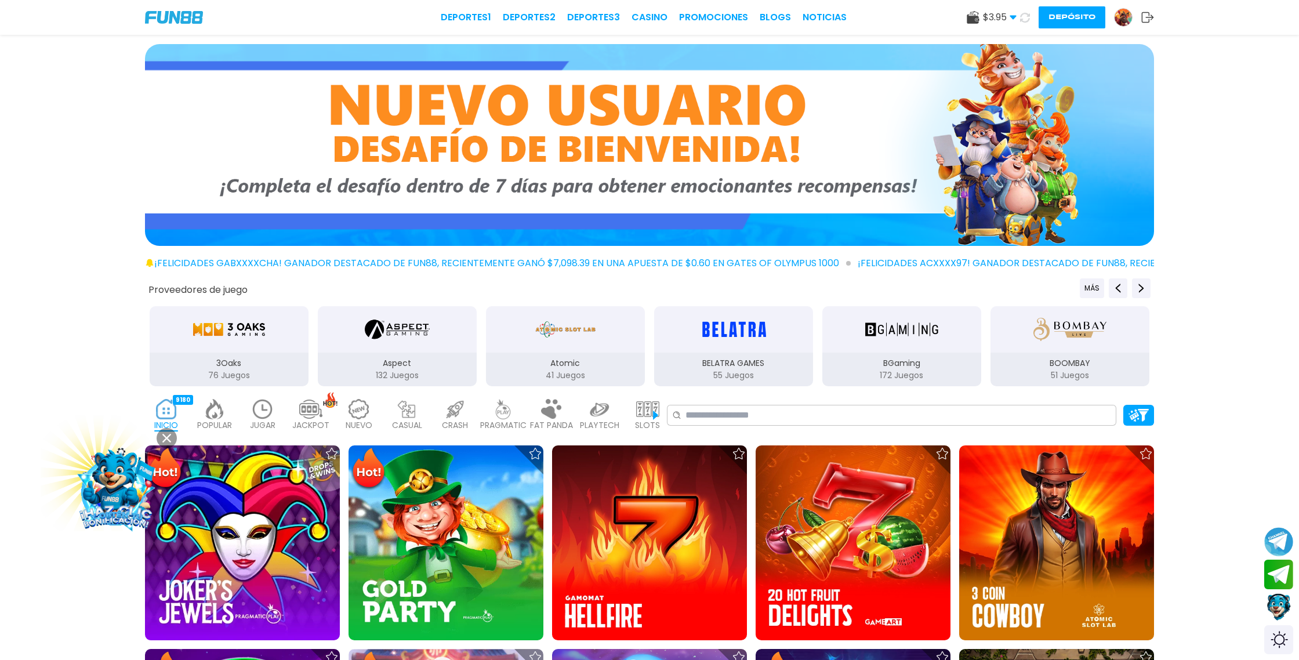
click at [1025, 16] on icon at bounding box center [1024, 17] width 14 height 14
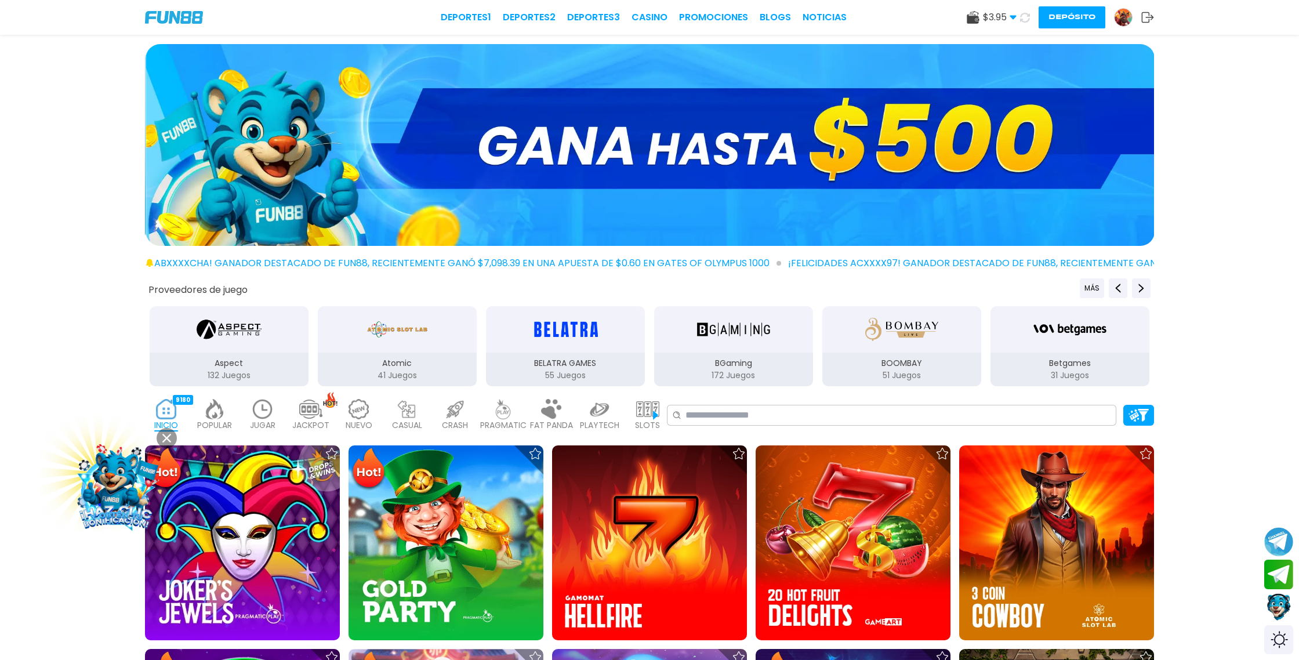
click at [1025, 16] on icon at bounding box center [1025, 17] width 14 height 14
click at [1023, 20] on icon at bounding box center [1024, 17] width 13 height 13
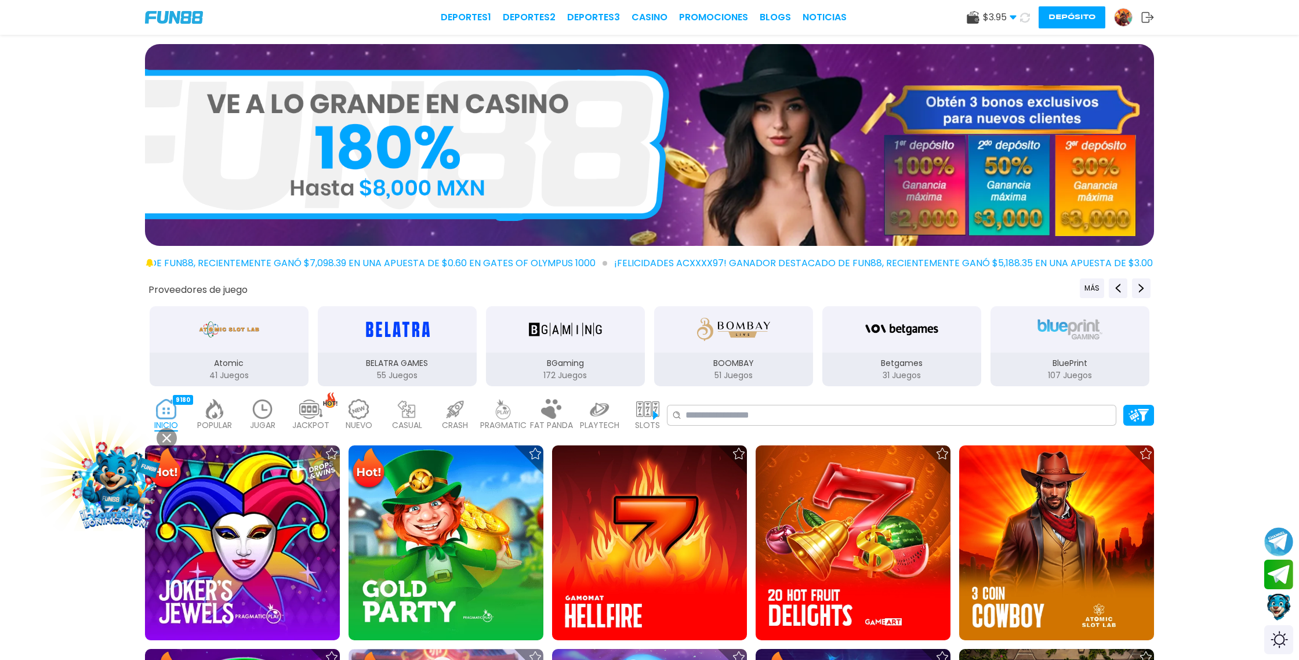
click at [1023, 20] on icon at bounding box center [1024, 16] width 13 height 13
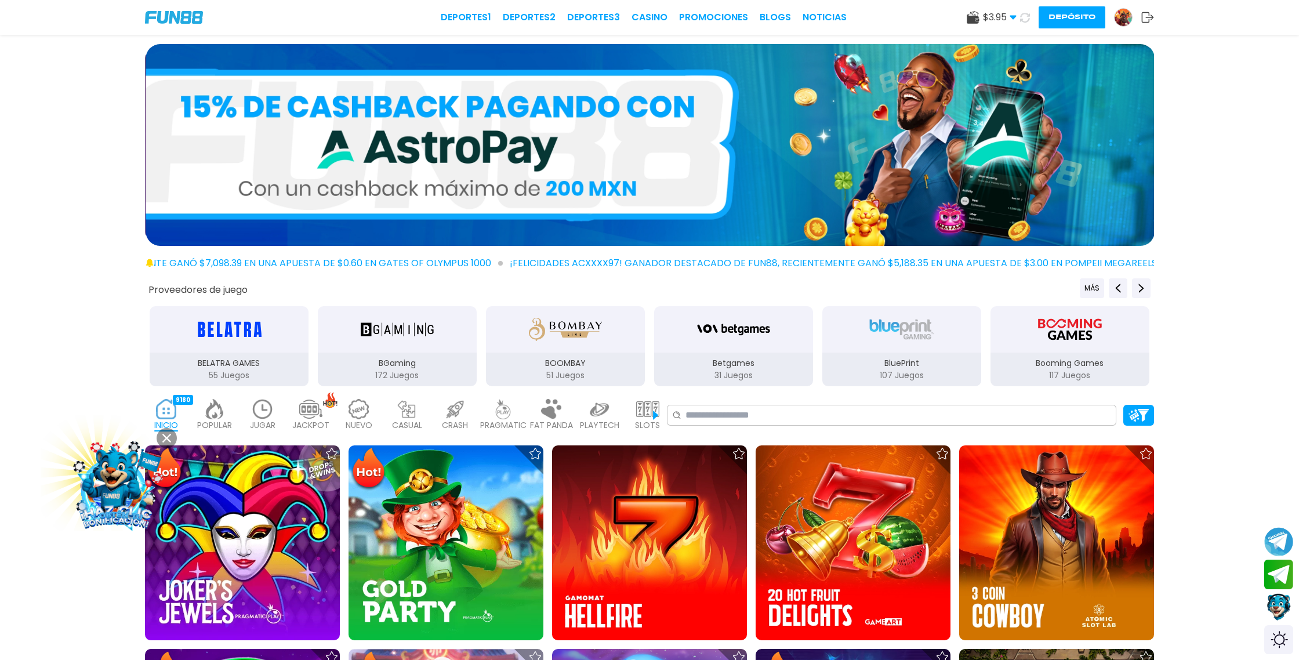
click at [1023, 20] on icon at bounding box center [1024, 17] width 13 height 13
click at [1023, 20] on icon at bounding box center [1024, 16] width 13 height 13
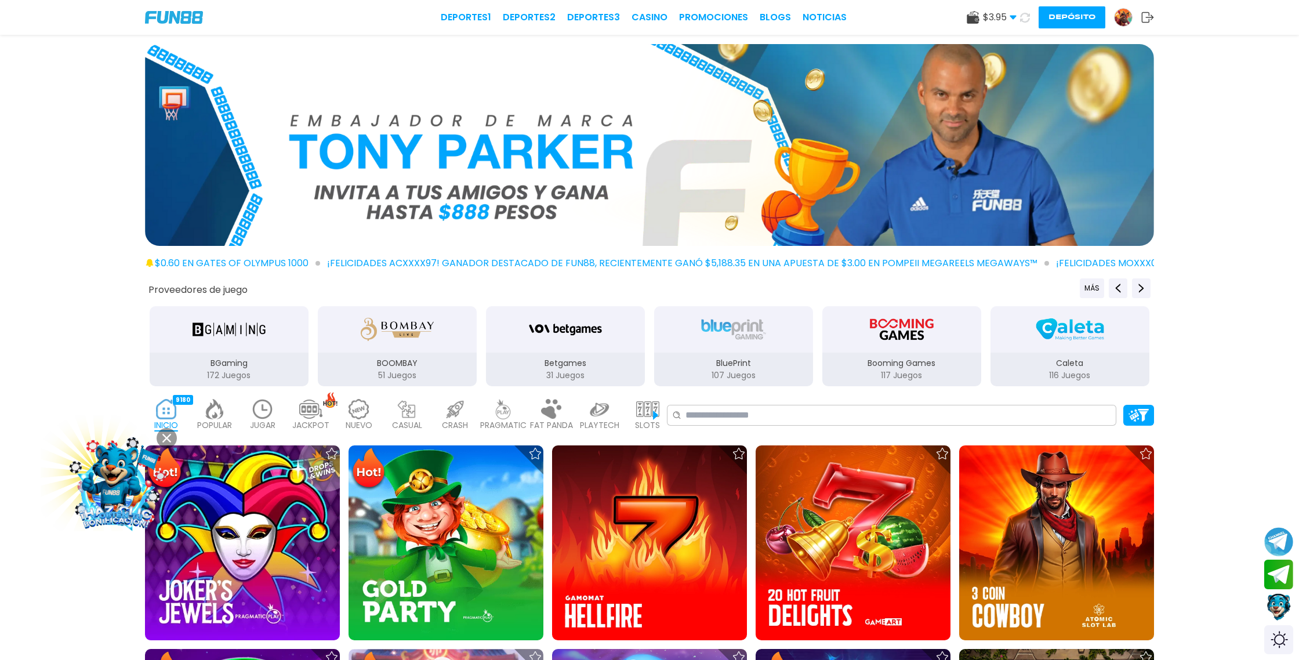
click at [1023, 20] on icon at bounding box center [1025, 17] width 14 height 14
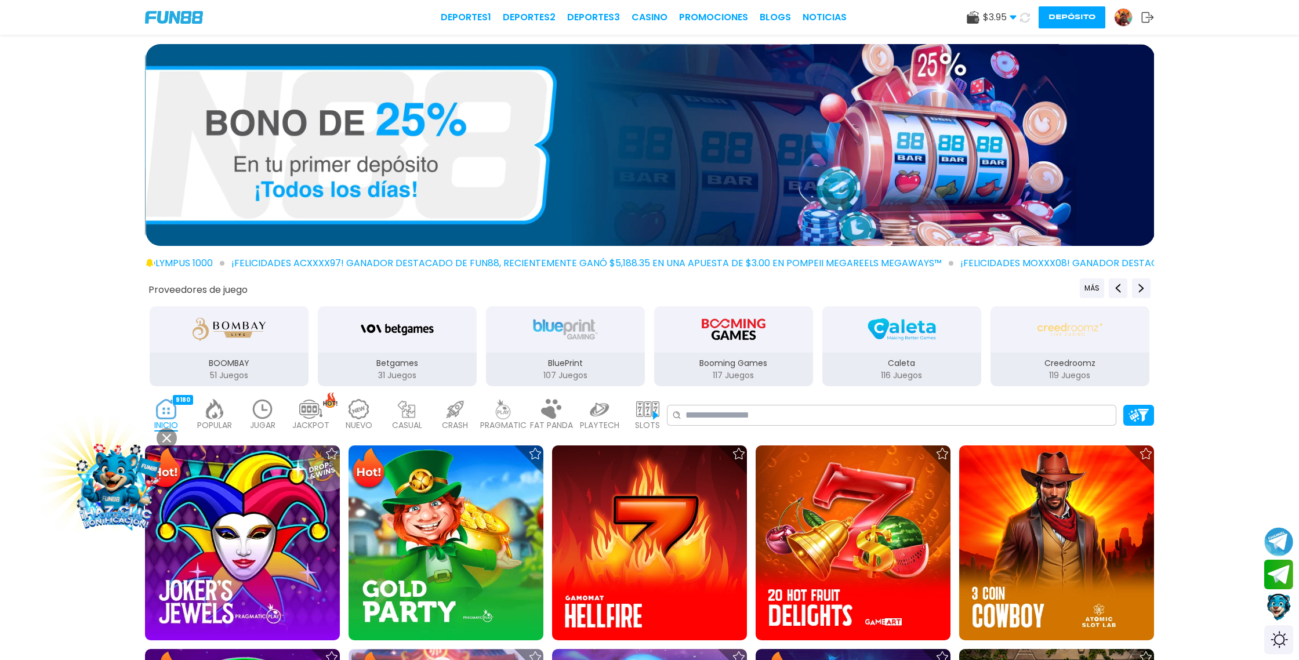
click at [1023, 20] on icon at bounding box center [1024, 17] width 14 height 14
click at [1023, 20] on icon at bounding box center [1024, 16] width 13 height 13
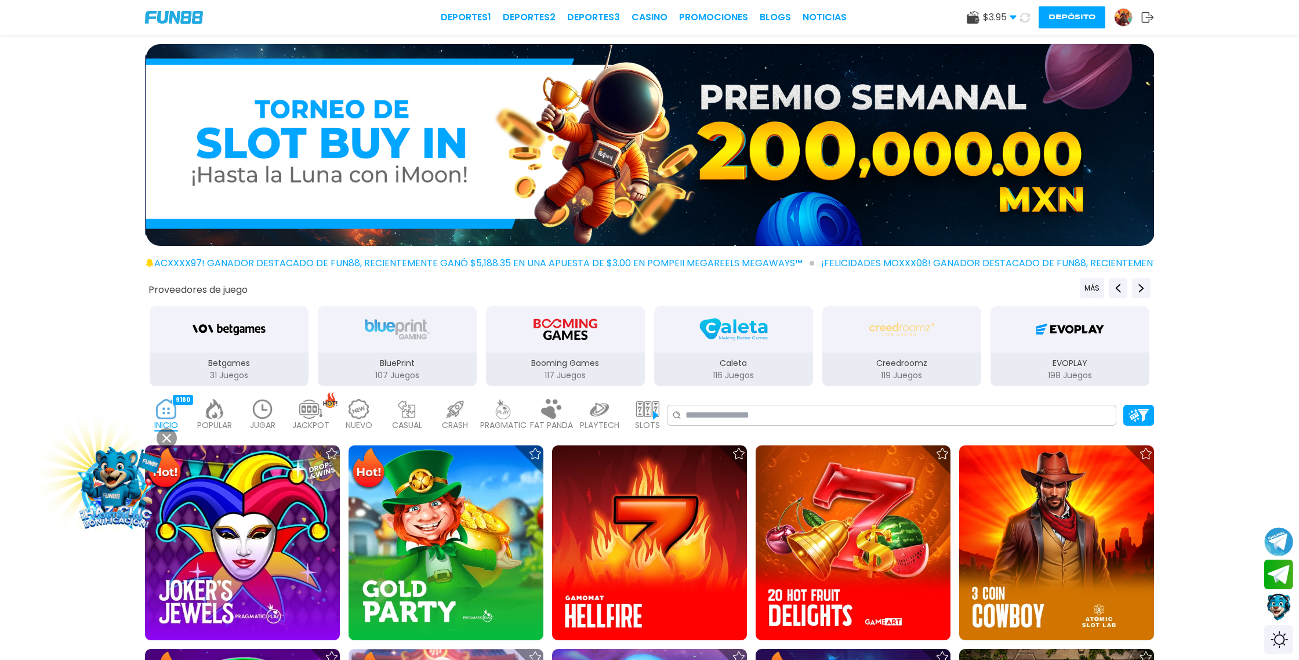
click at [1023, 20] on icon at bounding box center [1024, 17] width 13 height 13
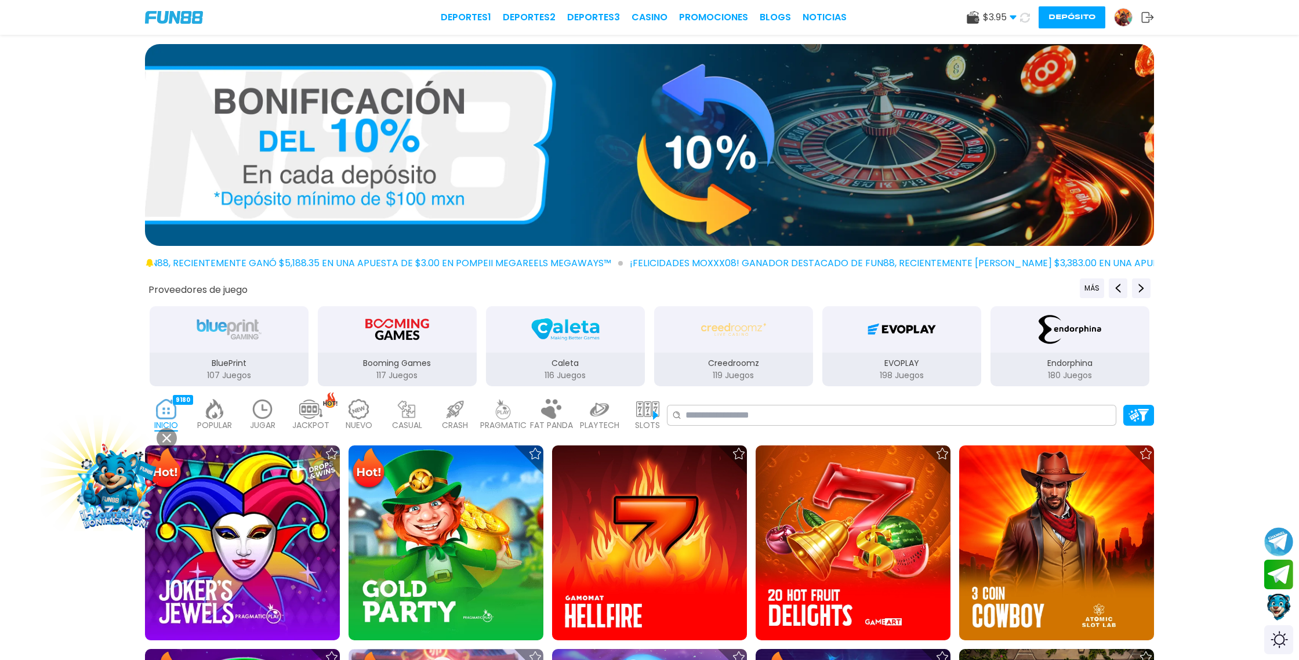
click at [1023, 20] on icon at bounding box center [1025, 17] width 14 height 14
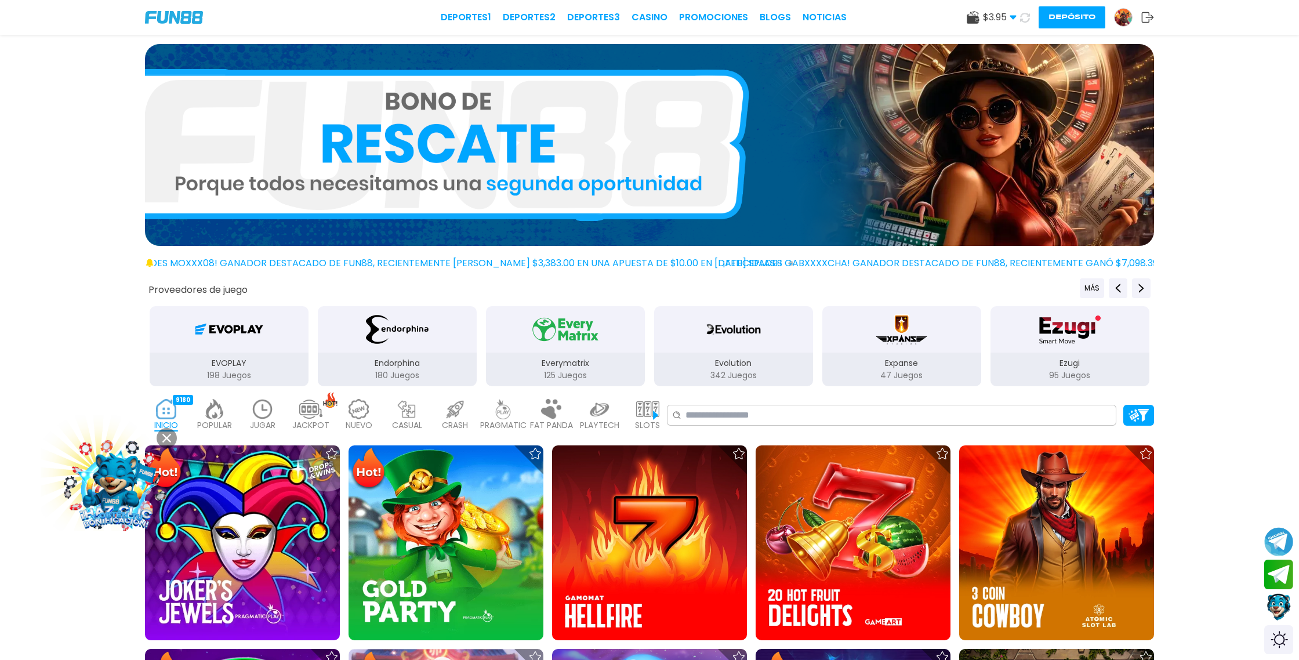
click at [1023, 20] on icon at bounding box center [1024, 17] width 14 height 14
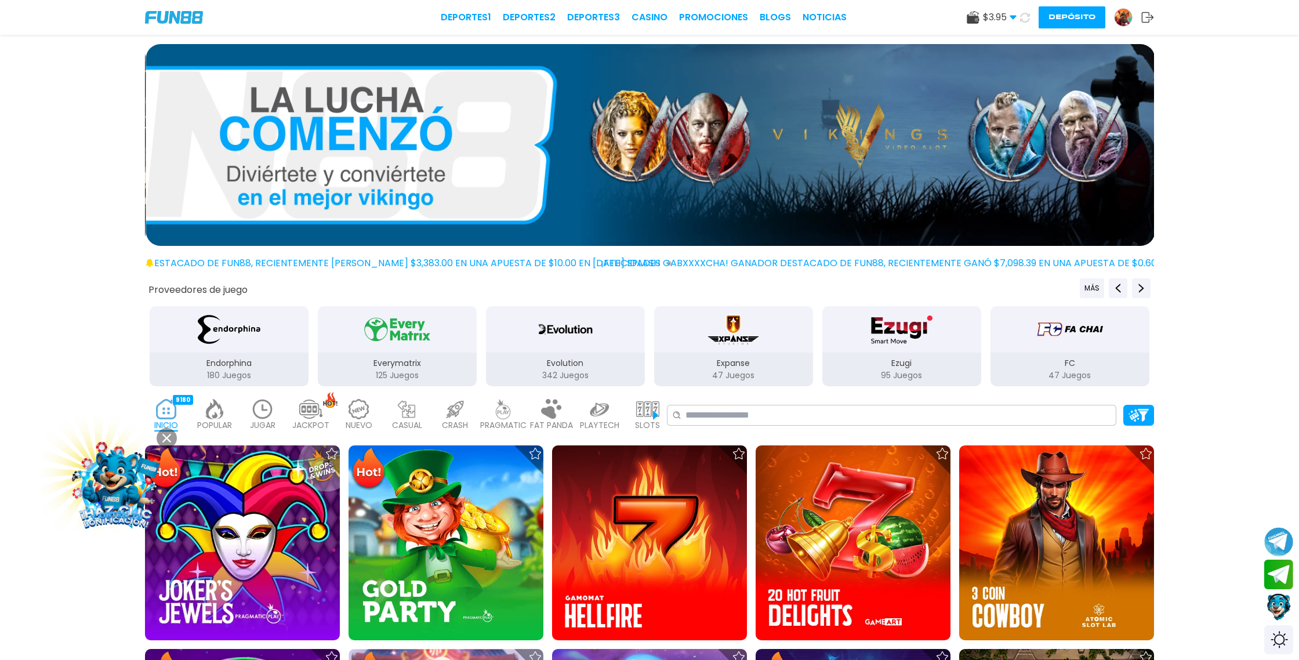
click at [1023, 20] on icon at bounding box center [1025, 18] width 12 height 12
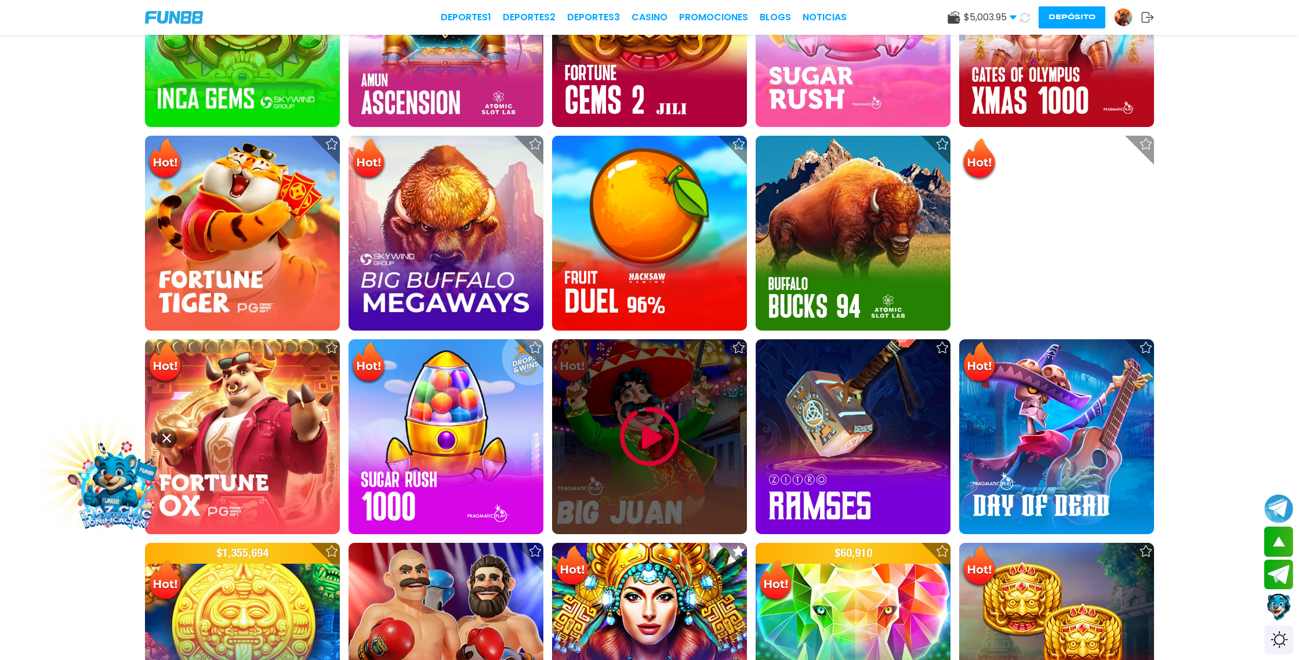
scroll to position [925, 0]
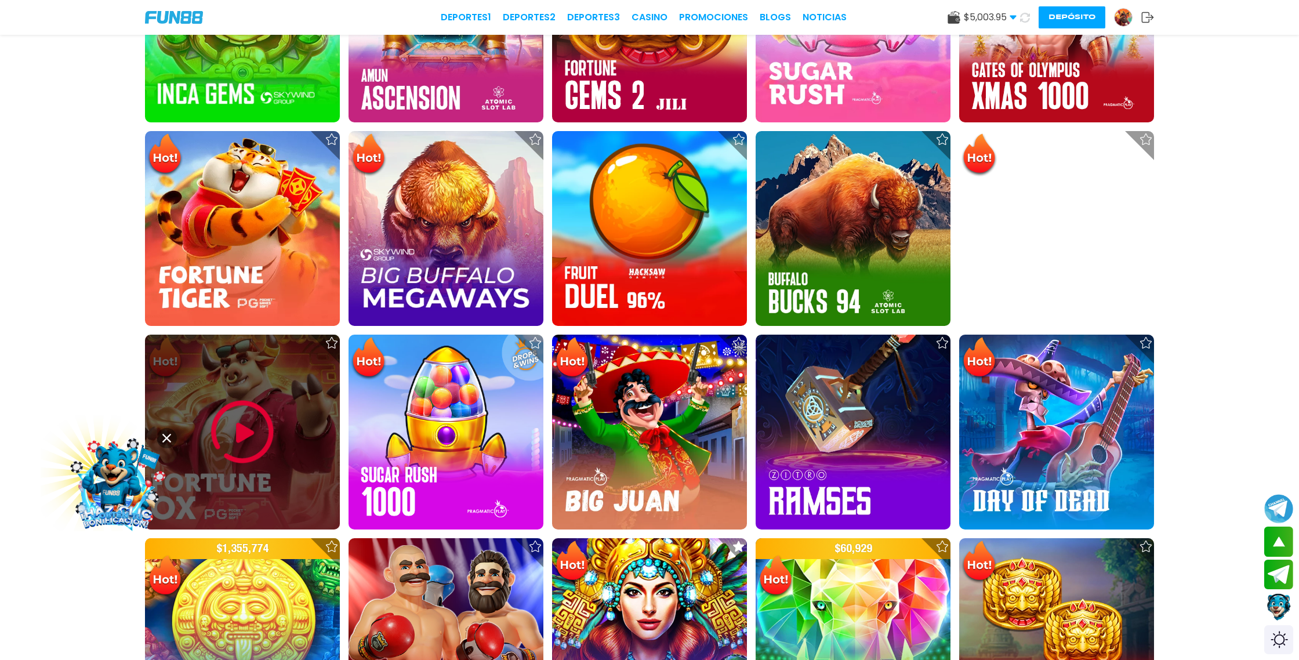
click at [238, 425] on img at bounding box center [243, 432] width 70 height 70
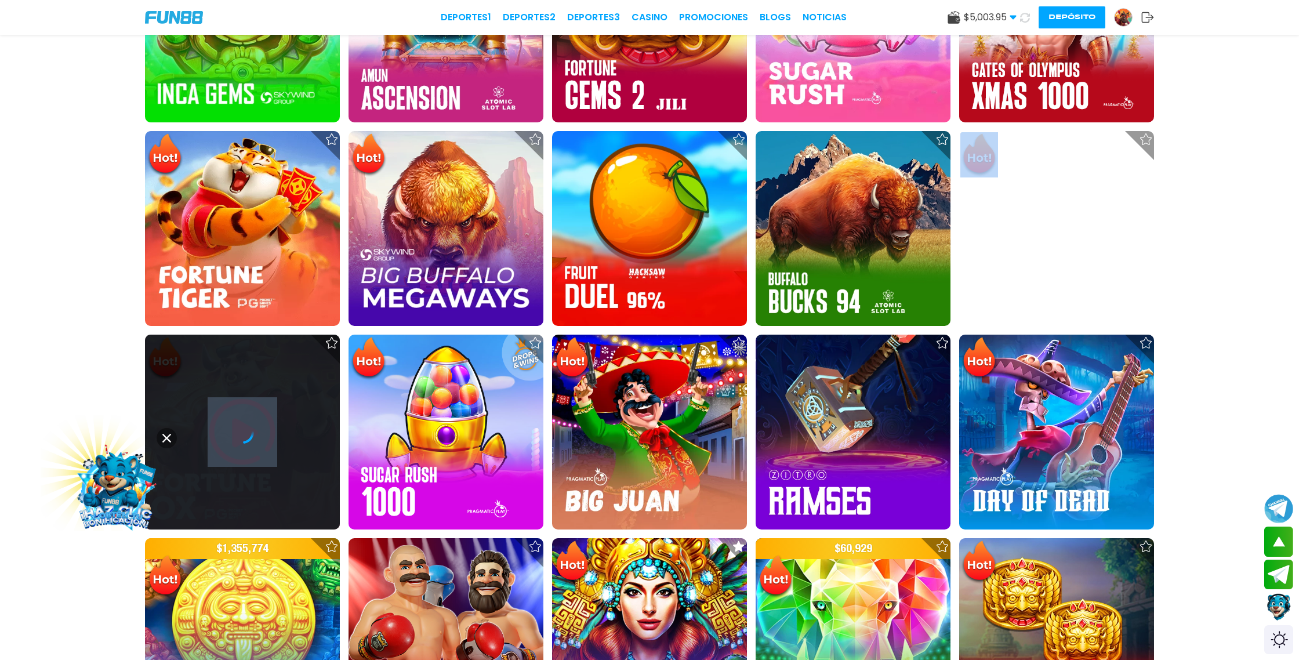
click at [238, 425] on icon at bounding box center [242, 431] width 23 height 23
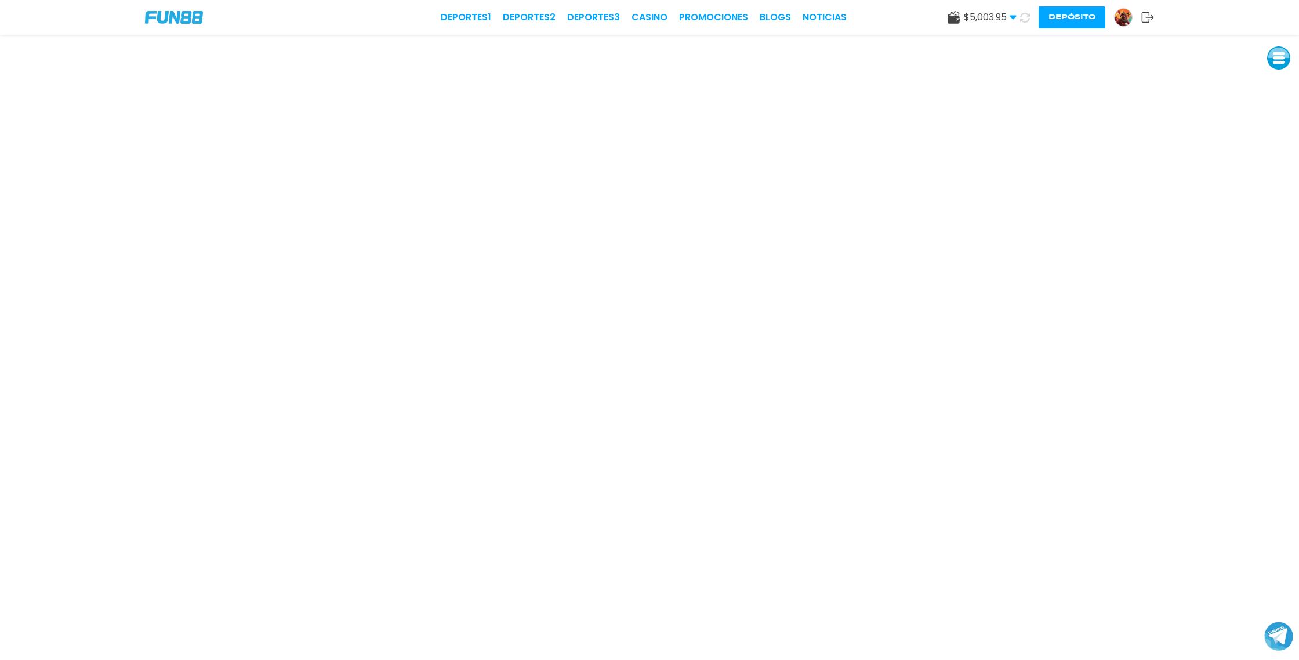
click at [1024, 16] on icon at bounding box center [1025, 18] width 10 height 10
click at [1027, 17] on icon at bounding box center [1025, 18] width 10 height 10
click at [1016, 9] on button at bounding box center [1024, 17] width 17 height 17
click at [1013, 6] on button at bounding box center [1024, 17] width 23 height 23
click at [1015, 8] on button at bounding box center [1024, 17] width 19 height 19
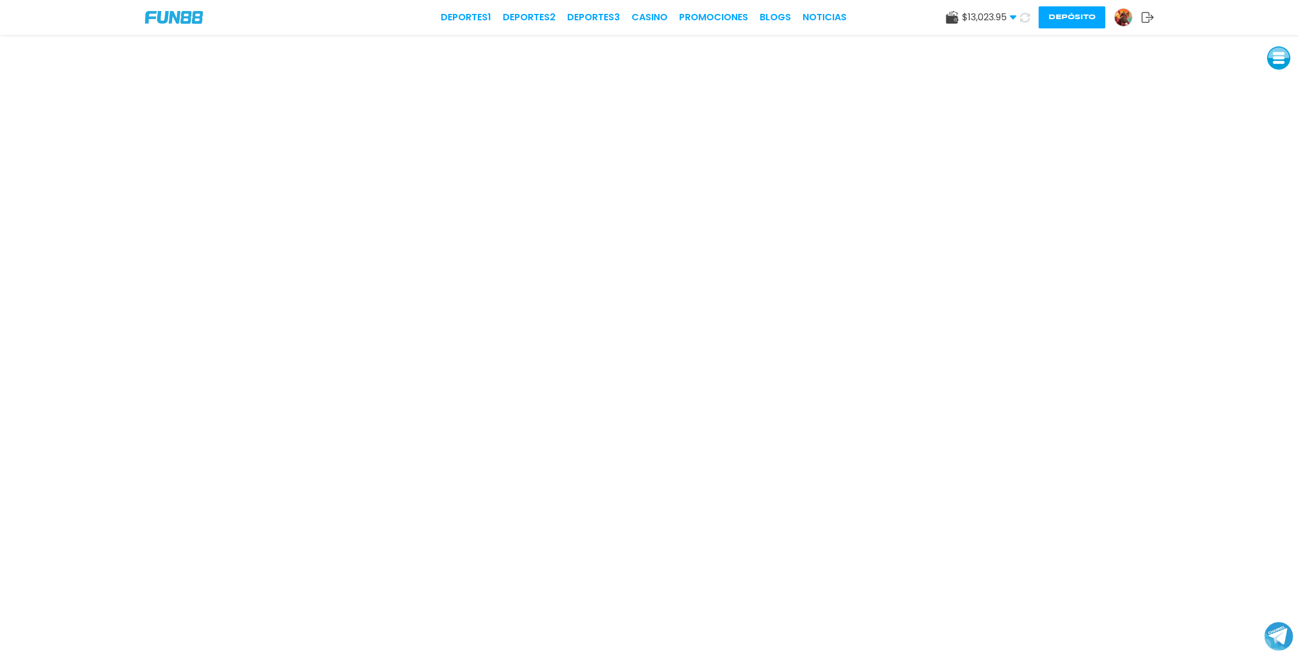
click at [1015, 8] on button at bounding box center [1024, 17] width 19 height 19
click at [1016, 9] on button at bounding box center [1025, 18] width 18 height 18
click at [1082, 12] on button "Depósito" at bounding box center [1071, 17] width 67 height 22
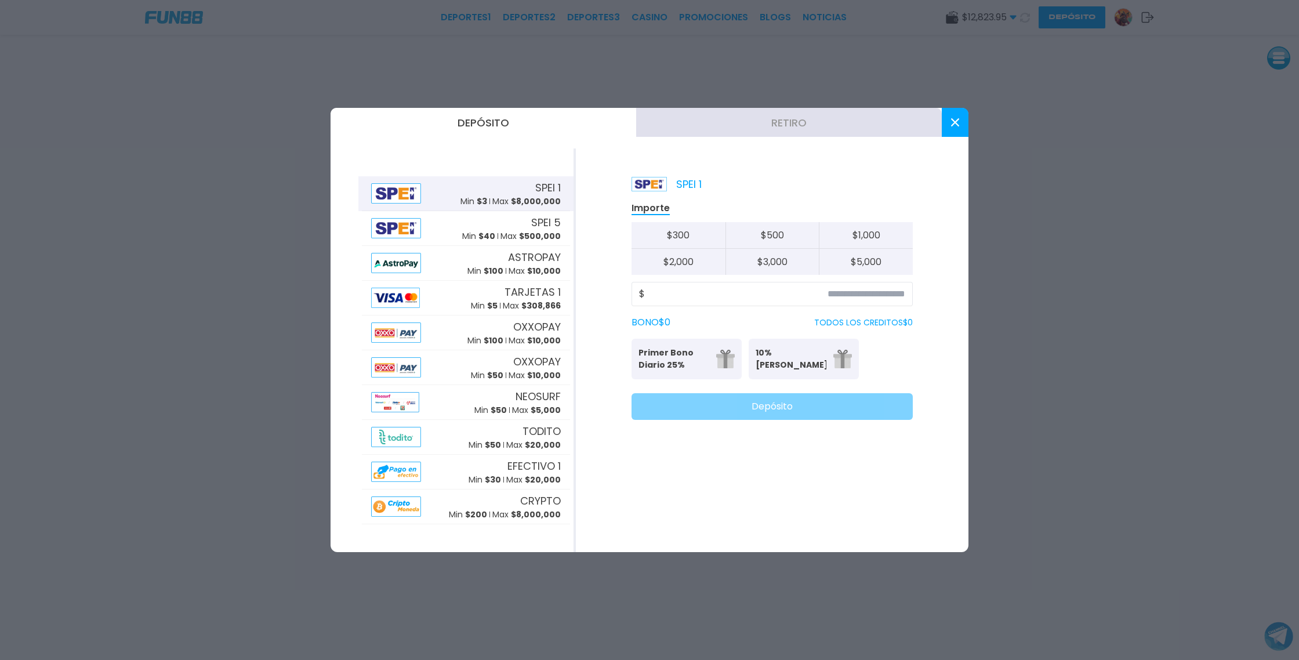
click at [775, 122] on button "Retiro" at bounding box center [789, 122] width 306 height 29
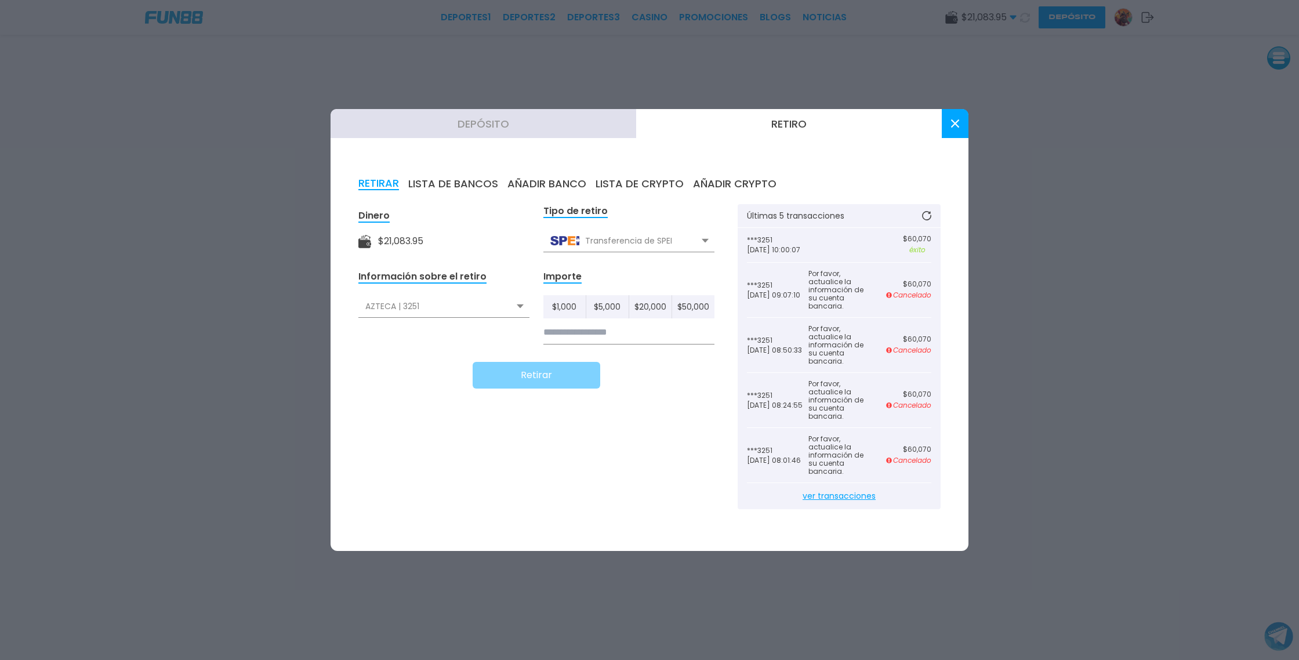
click at [572, 336] on input at bounding box center [628, 333] width 171 height 24
type input "******"
click at [538, 376] on button "Retirar" at bounding box center [536, 375] width 128 height 27
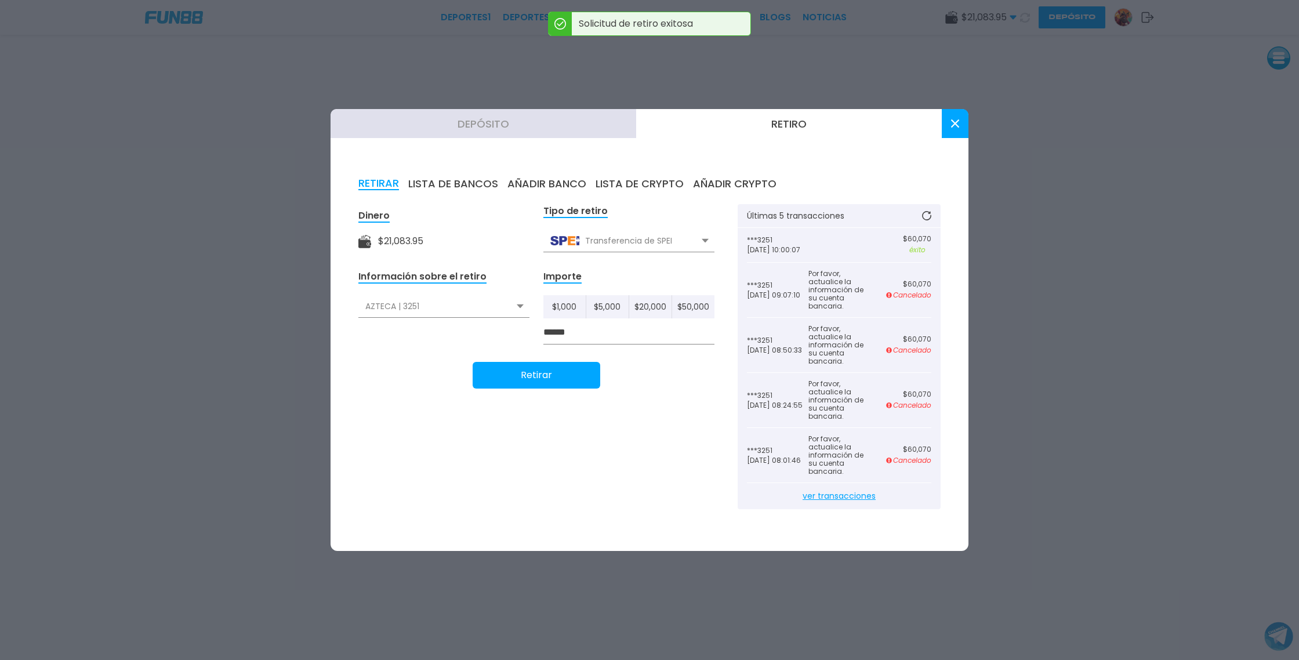
click at [954, 125] on icon at bounding box center [955, 123] width 8 height 8
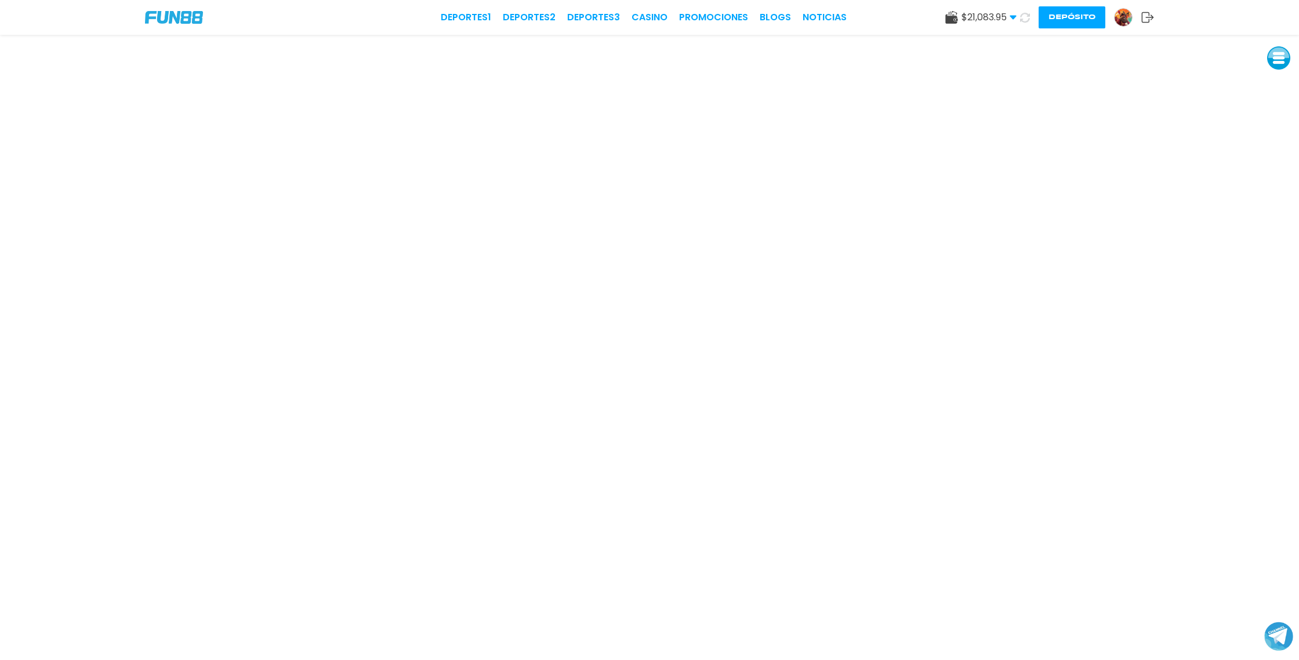
click at [1125, 17] on img at bounding box center [1122, 17] width 17 height 17
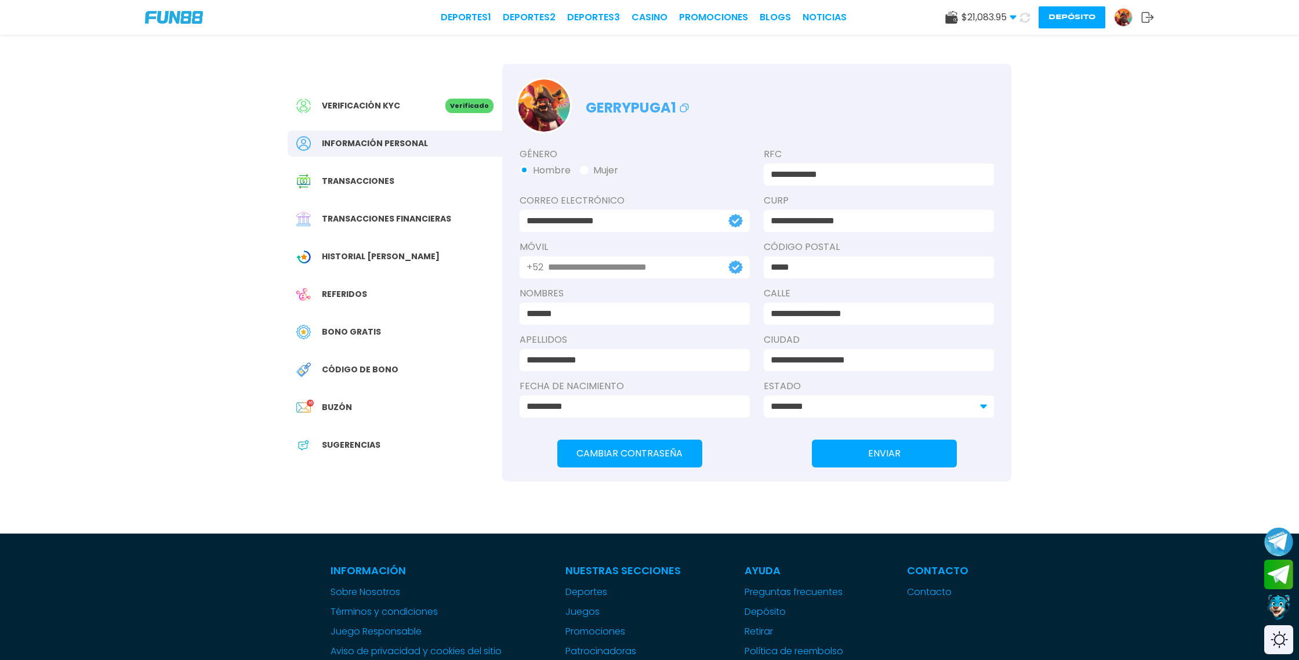
click at [396, 213] on span "Transacciones financieras" at bounding box center [386, 219] width 129 height 12
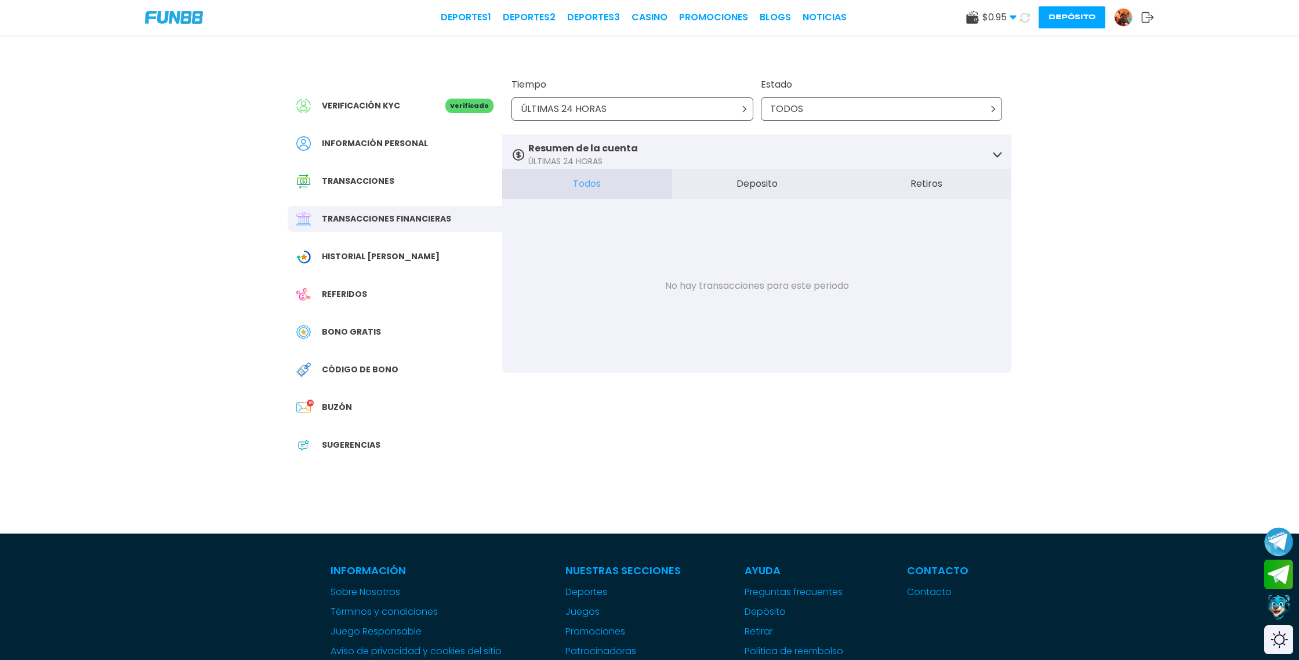
click at [937, 186] on button "Retiros" at bounding box center [926, 184] width 170 height 30
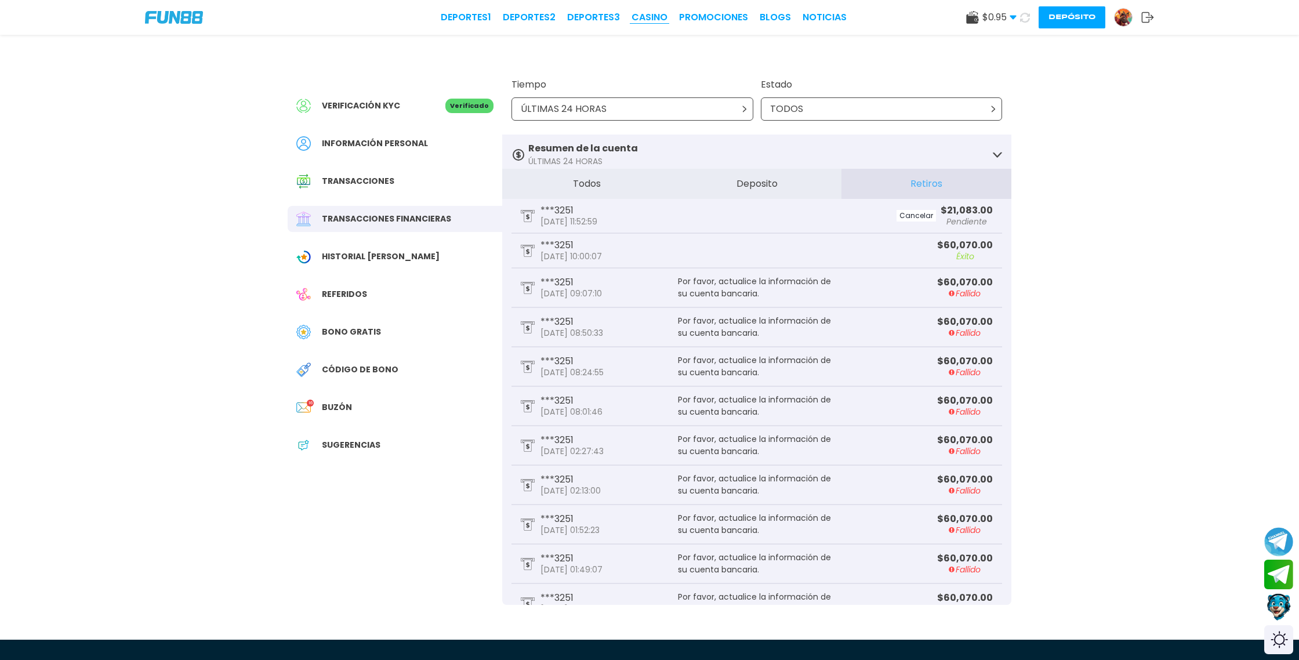
click at [647, 16] on link "CASINO" at bounding box center [649, 17] width 36 height 14
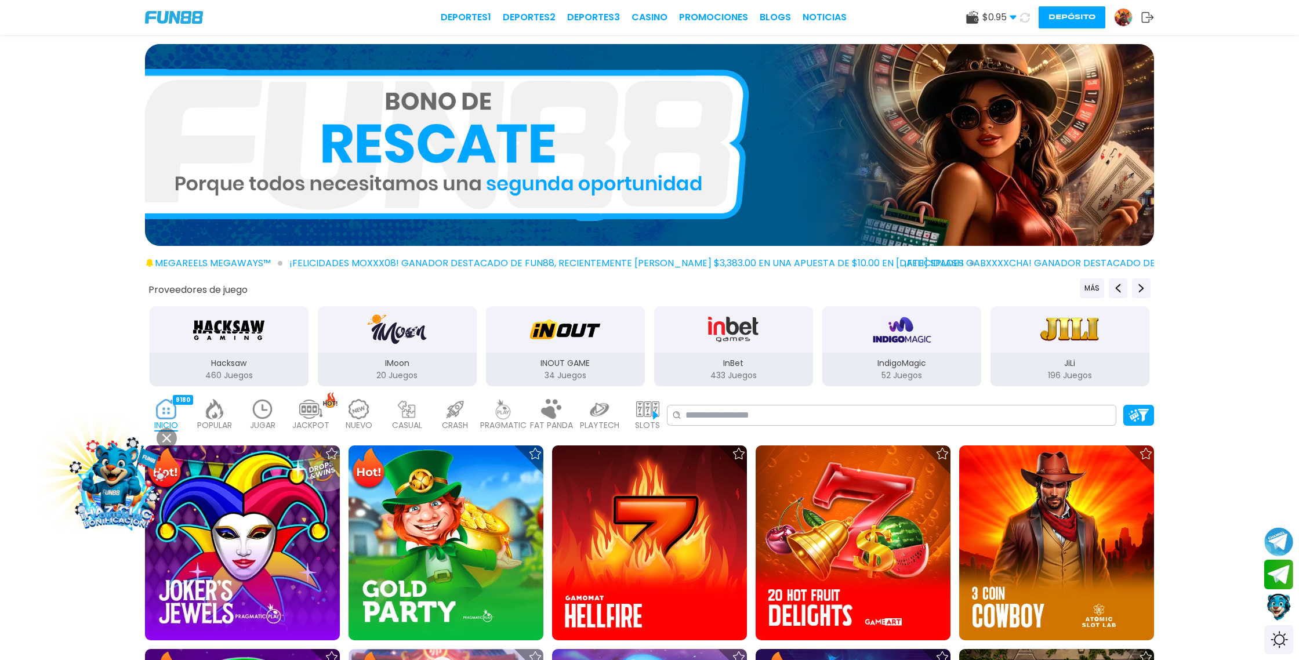
click at [1030, 16] on button at bounding box center [1024, 17] width 17 height 17
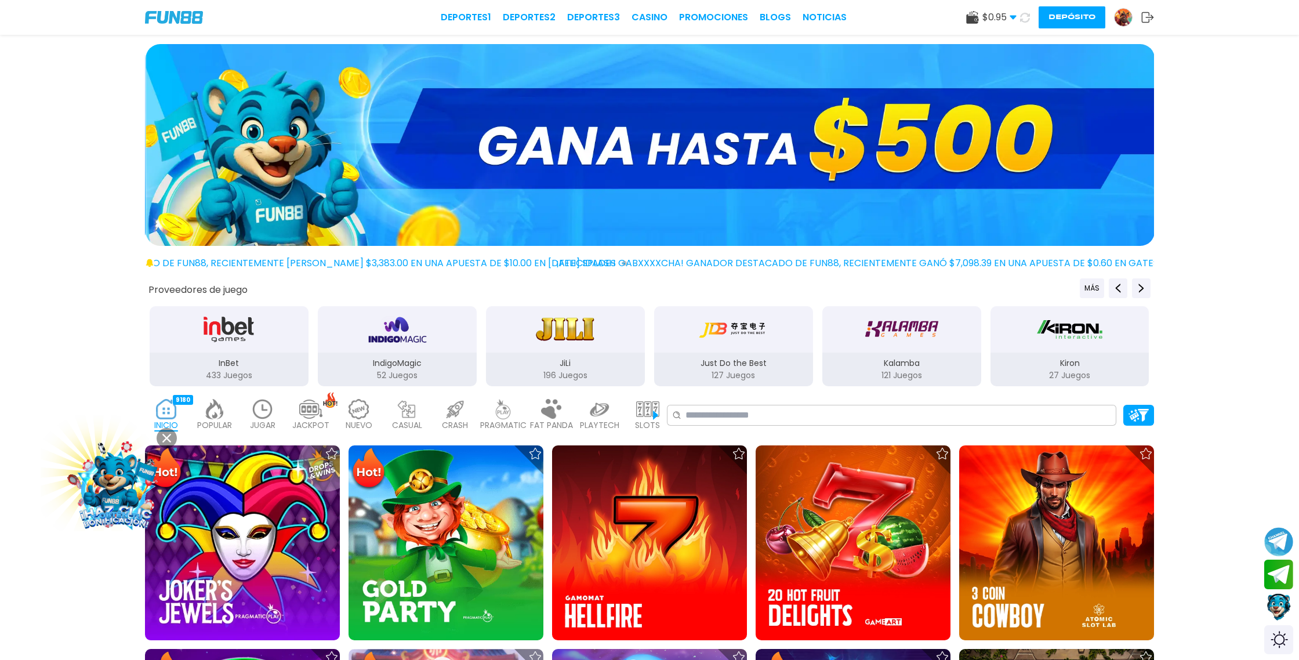
click at [1027, 14] on use at bounding box center [1025, 17] width 10 height 10
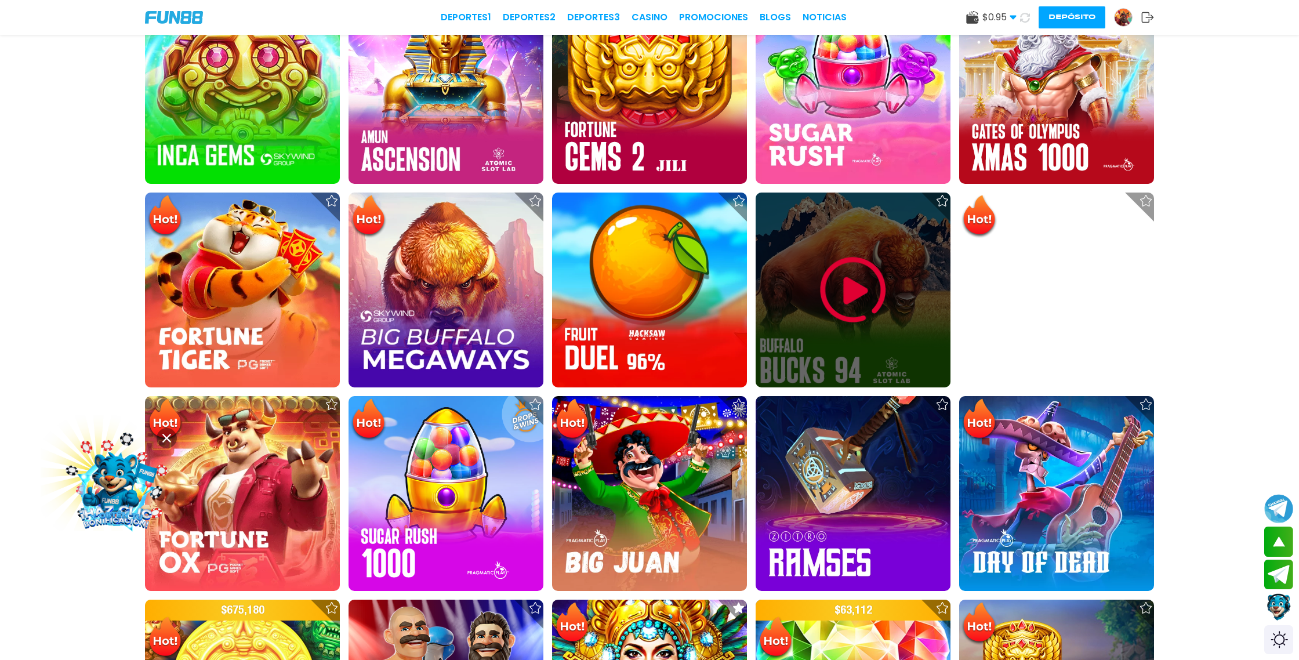
scroll to position [864, 0]
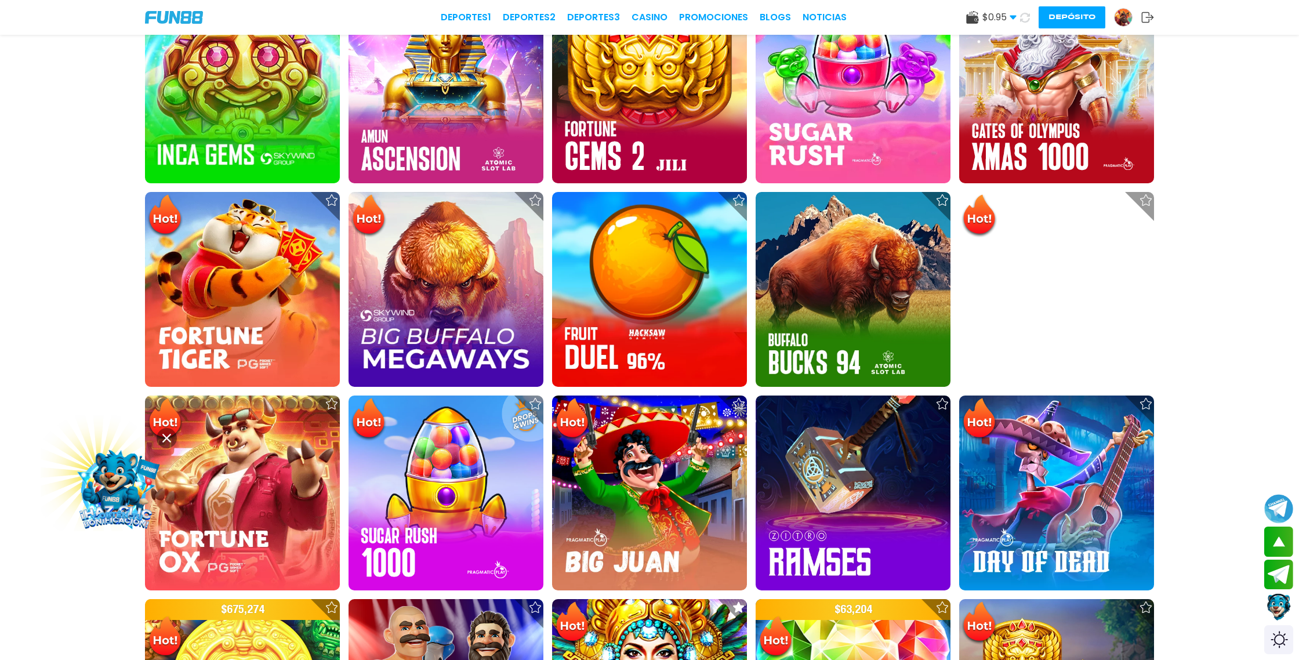
click at [1024, 21] on use at bounding box center [1025, 17] width 10 height 10
click at [1022, 20] on use at bounding box center [1025, 17] width 10 height 10
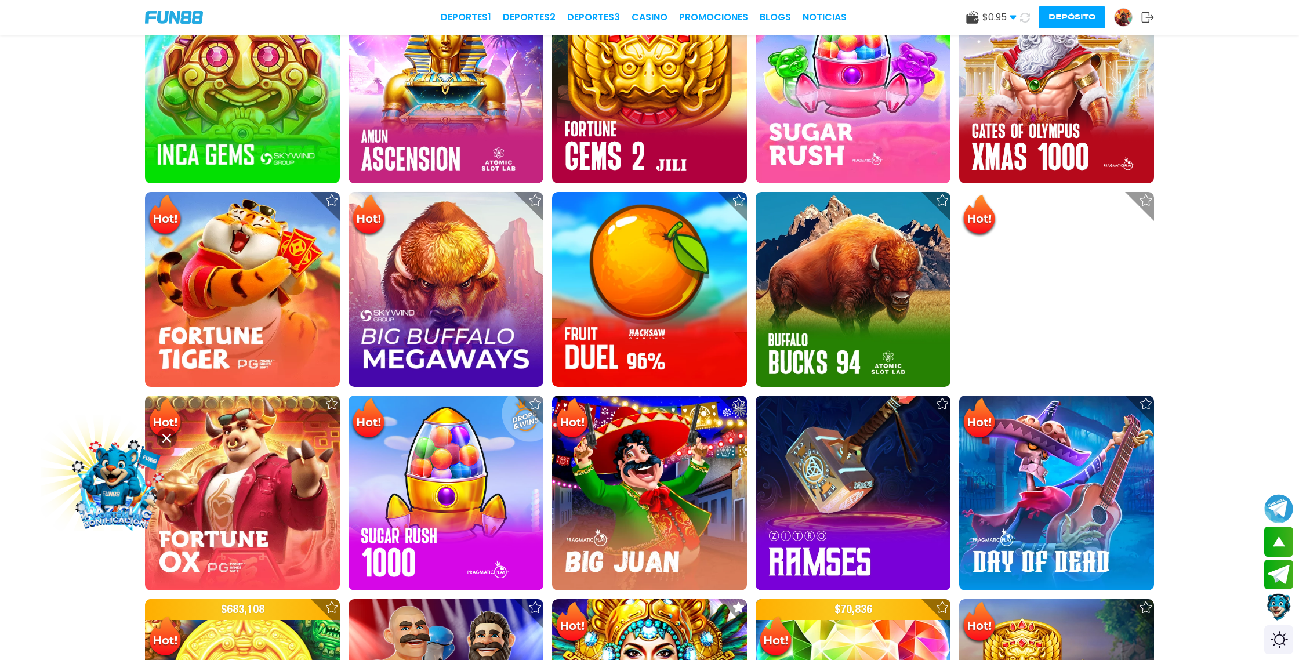
click at [1023, 17] on icon at bounding box center [1025, 18] width 10 height 10
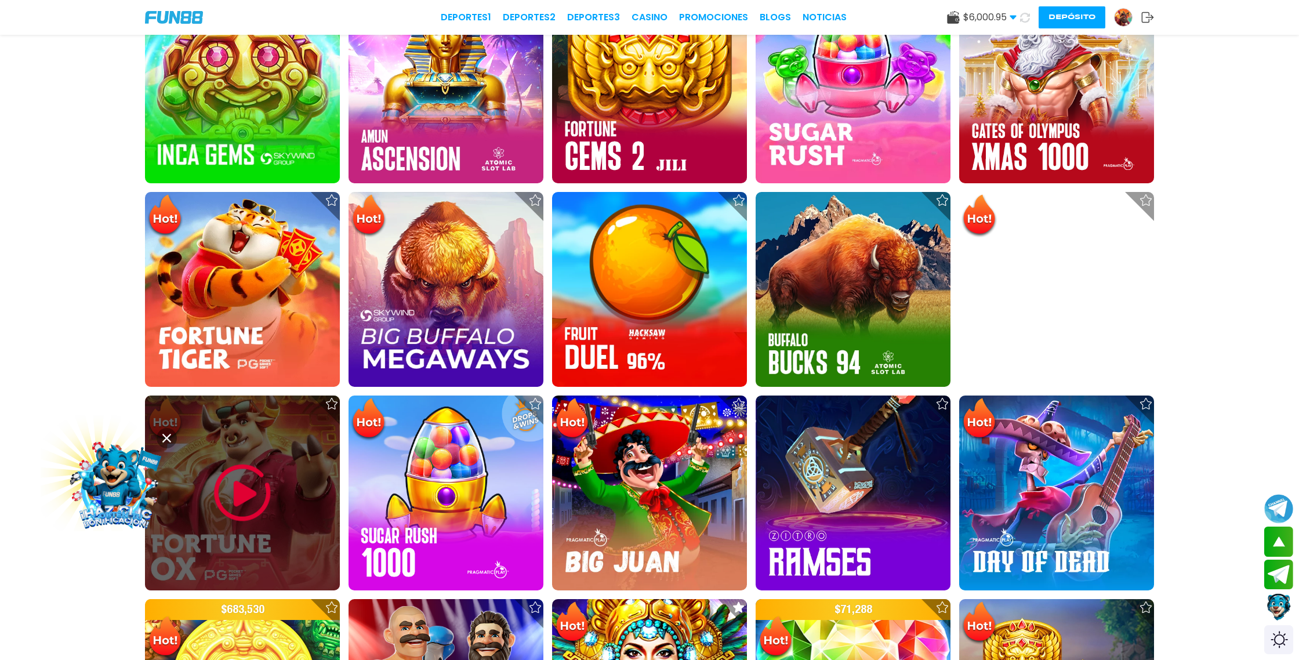
click at [244, 499] on img at bounding box center [243, 493] width 70 height 70
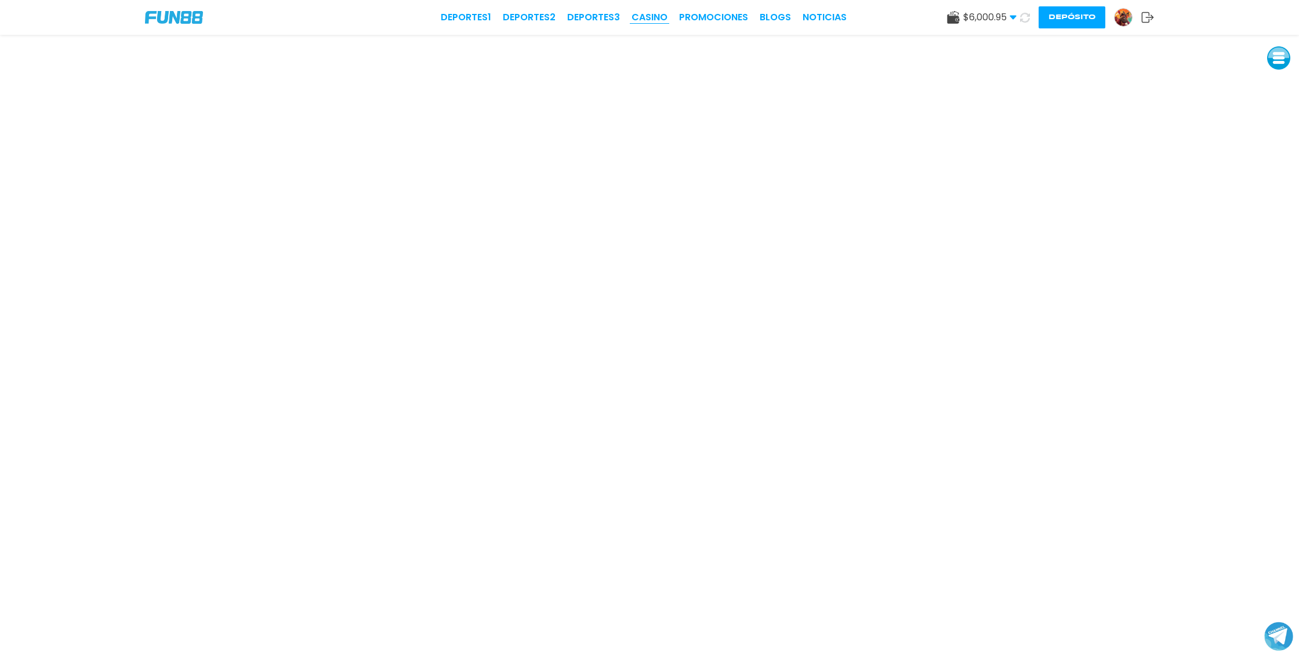
click at [663, 18] on link "CASINO" at bounding box center [649, 17] width 36 height 14
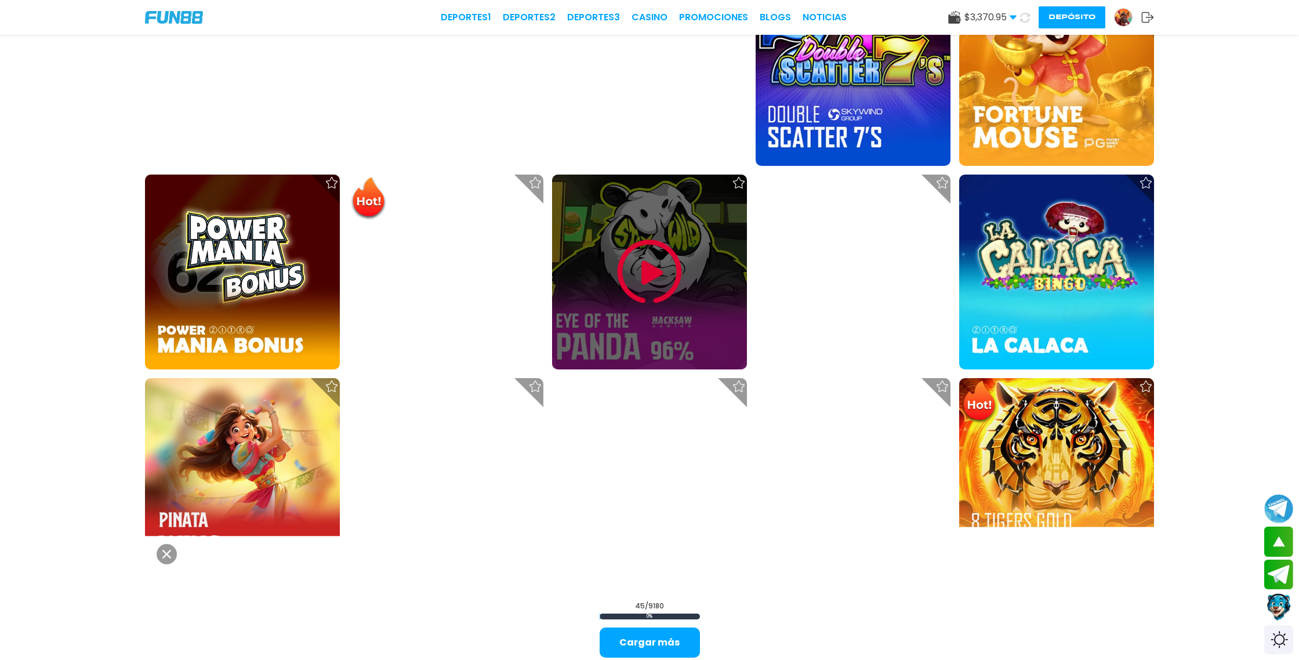
scroll to position [1715, 0]
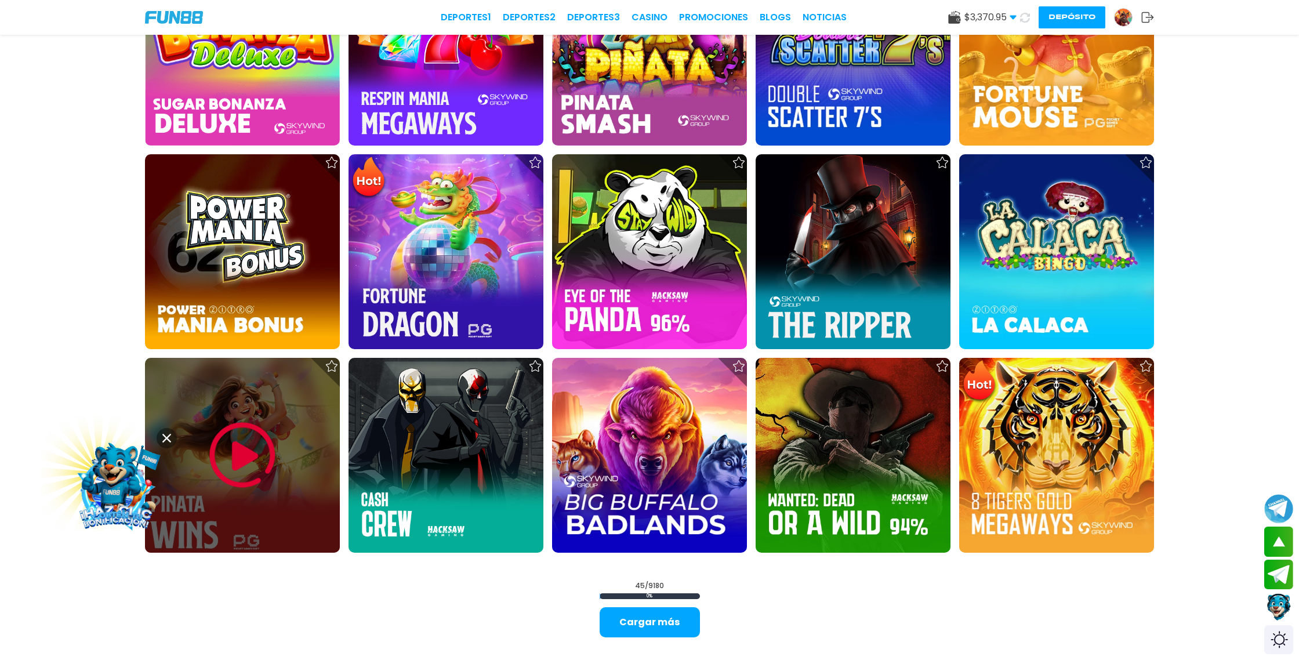
click at [165, 391] on div at bounding box center [242, 455] width 195 height 195
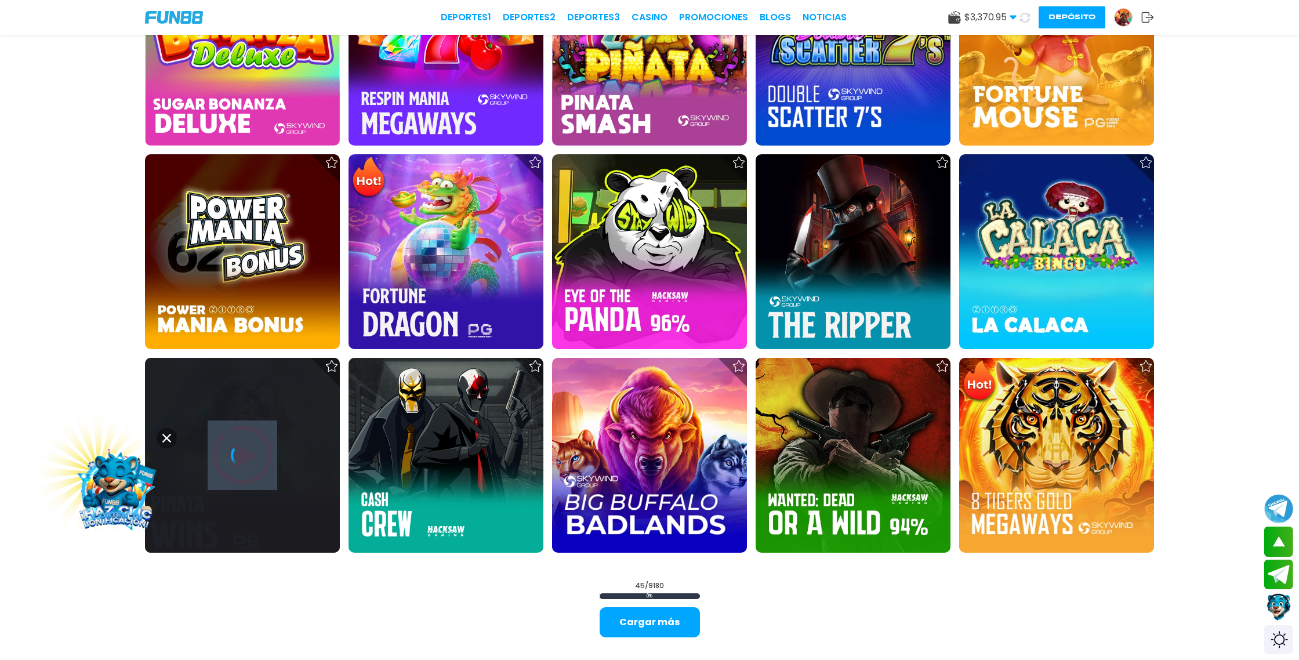
click at [165, 391] on div at bounding box center [242, 455] width 195 height 195
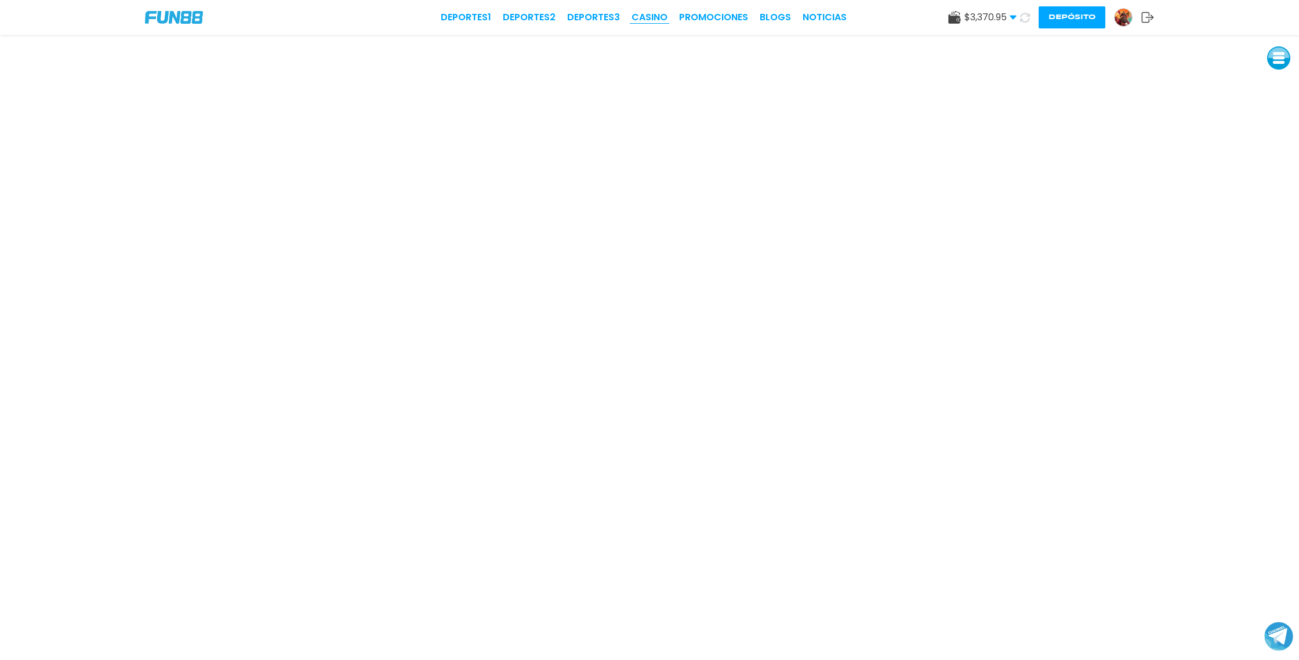
click at [646, 20] on link "CASINO" at bounding box center [649, 17] width 36 height 14
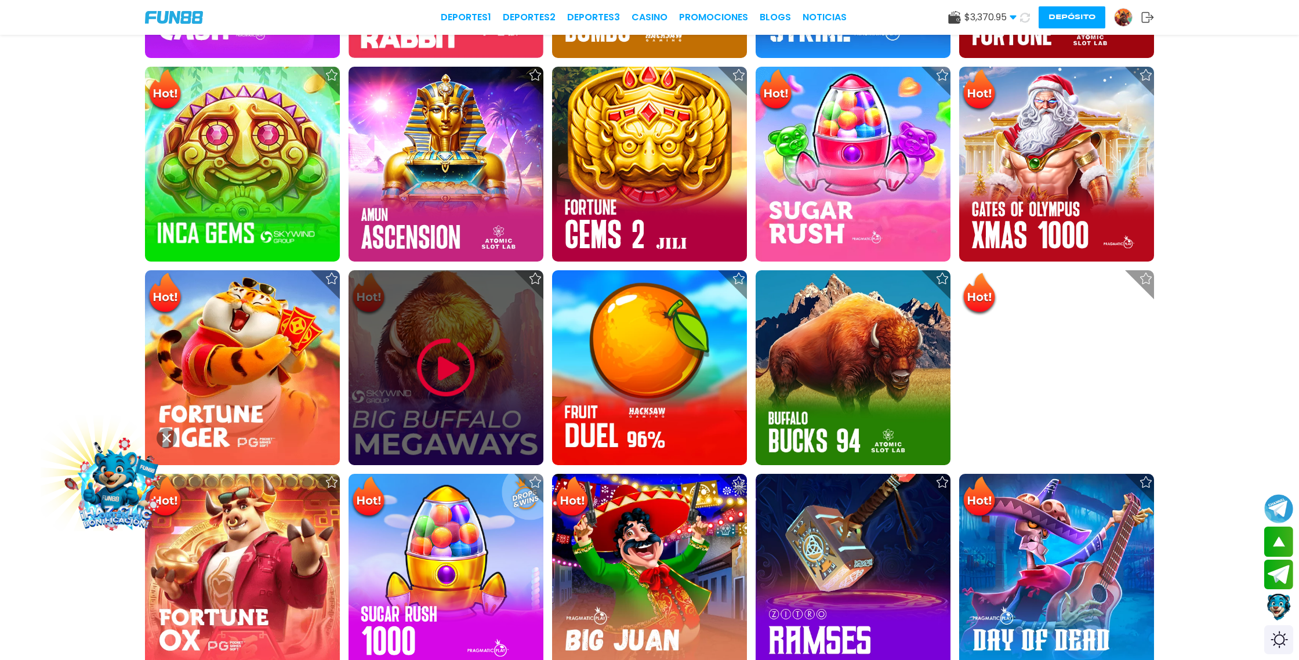
scroll to position [802, 0]
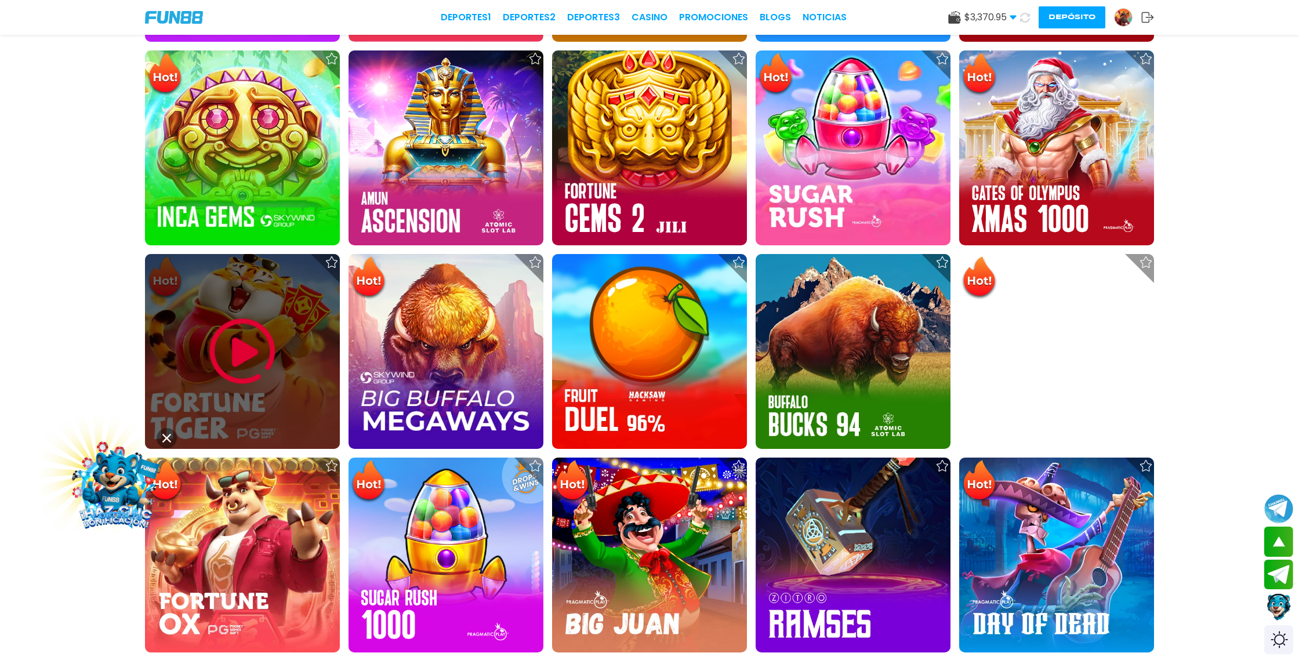
click at [253, 340] on img at bounding box center [243, 352] width 70 height 70
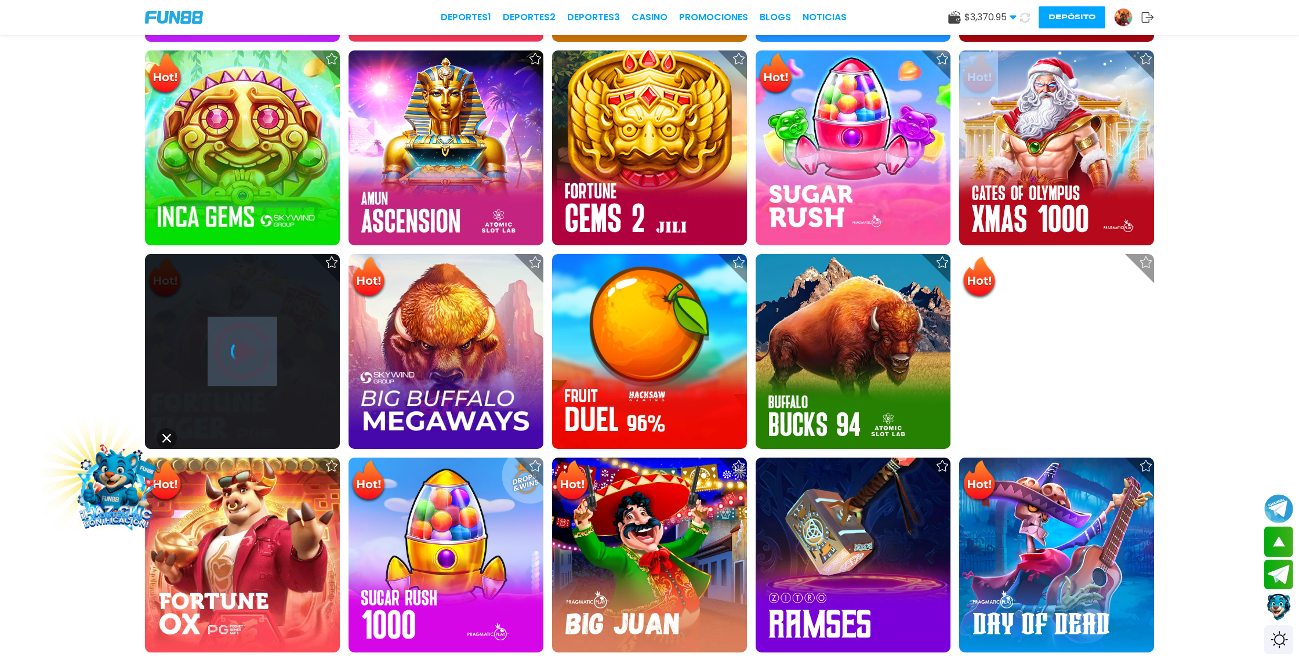
click at [253, 340] on icon at bounding box center [242, 351] width 23 height 23
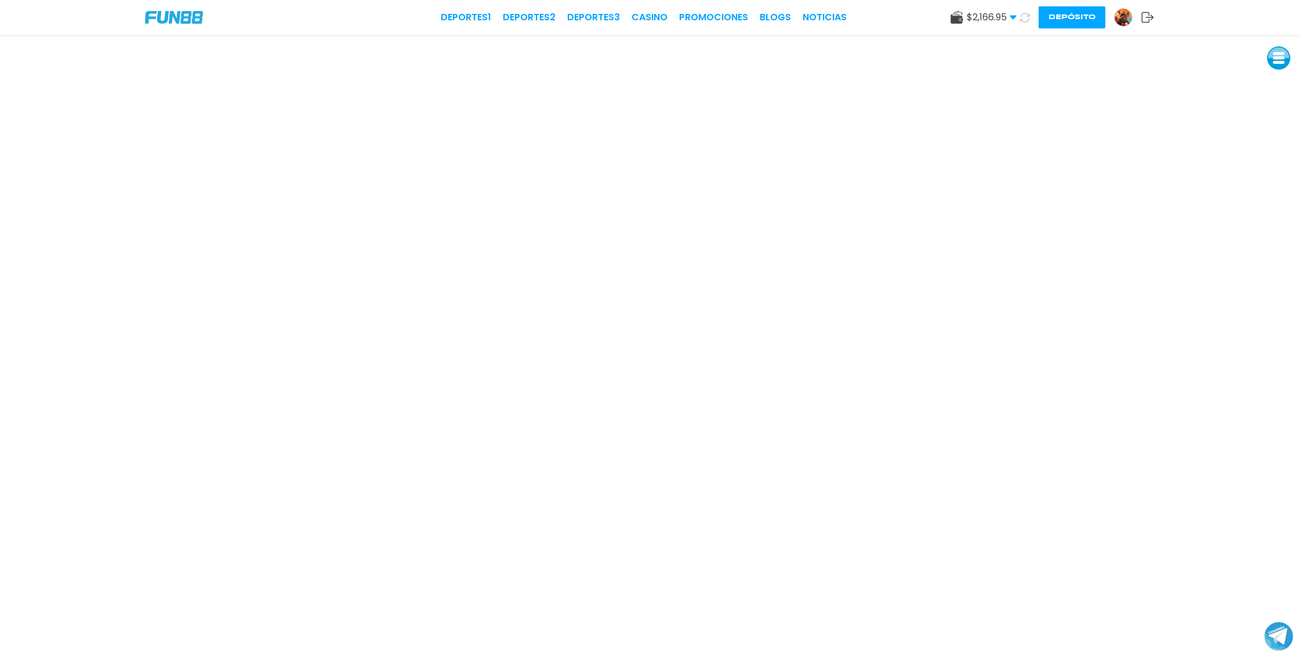
click at [1126, 18] on img at bounding box center [1122, 17] width 17 height 17
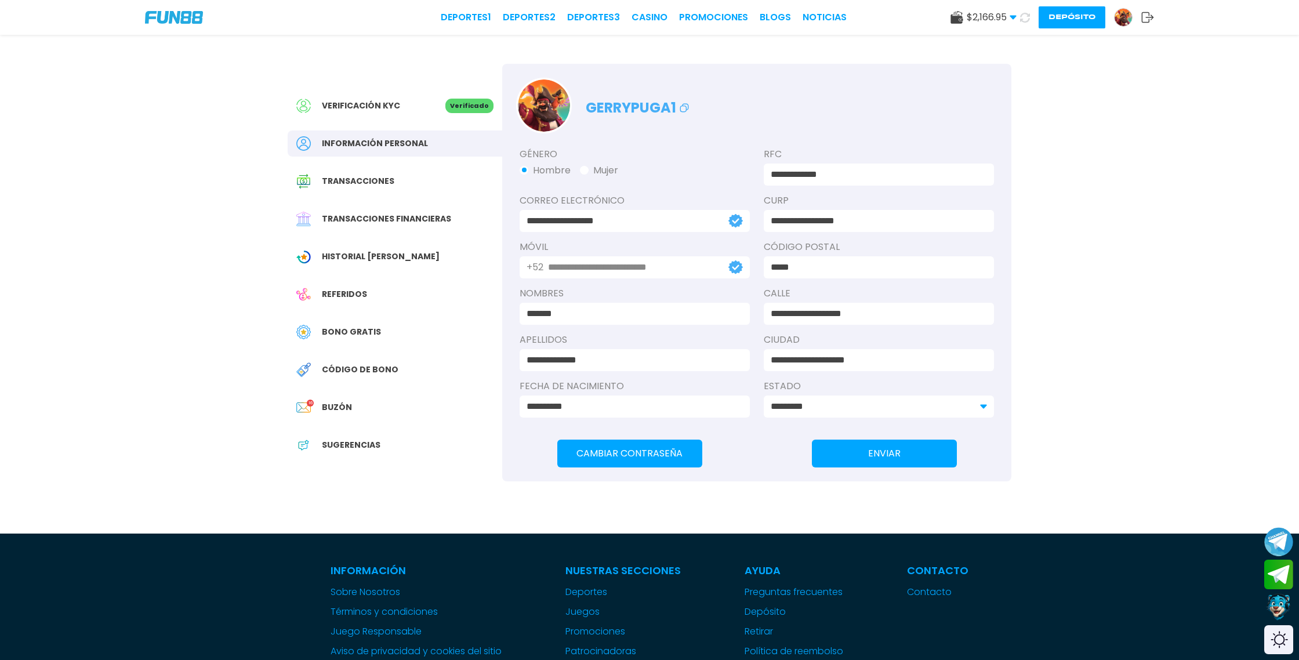
click at [355, 328] on span "Bono Gratis" at bounding box center [351, 332] width 59 height 12
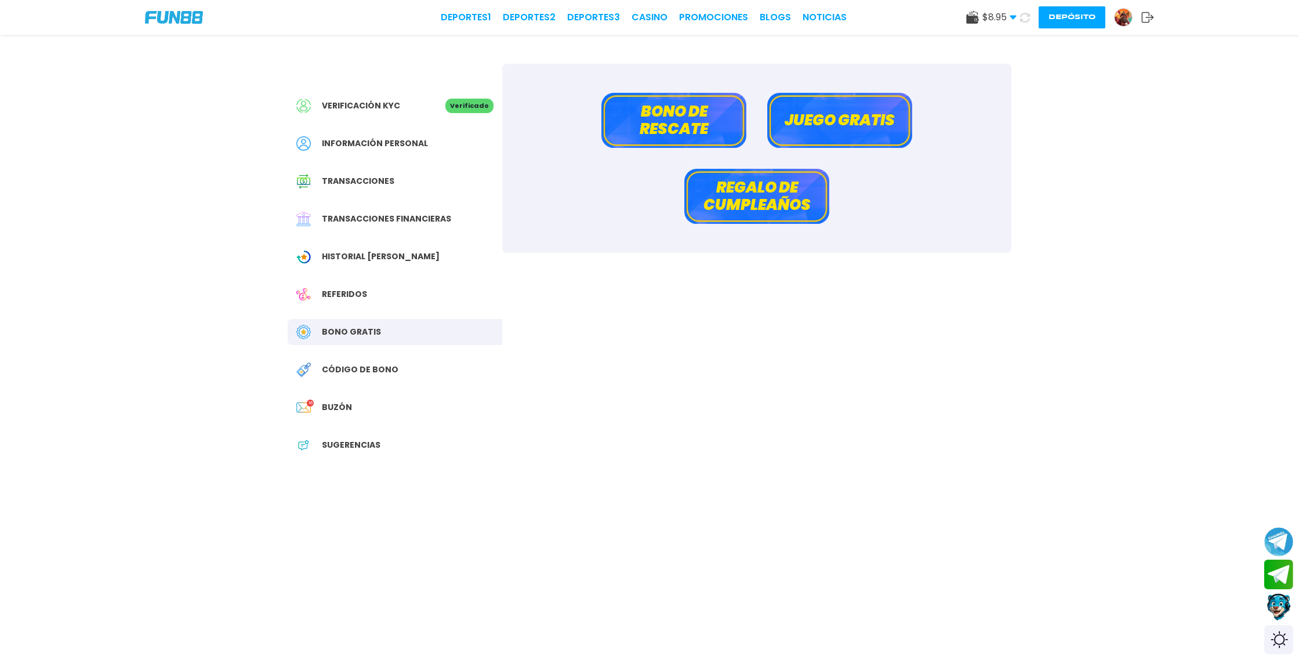
click at [703, 108] on button "Bono de rescate" at bounding box center [673, 120] width 145 height 55
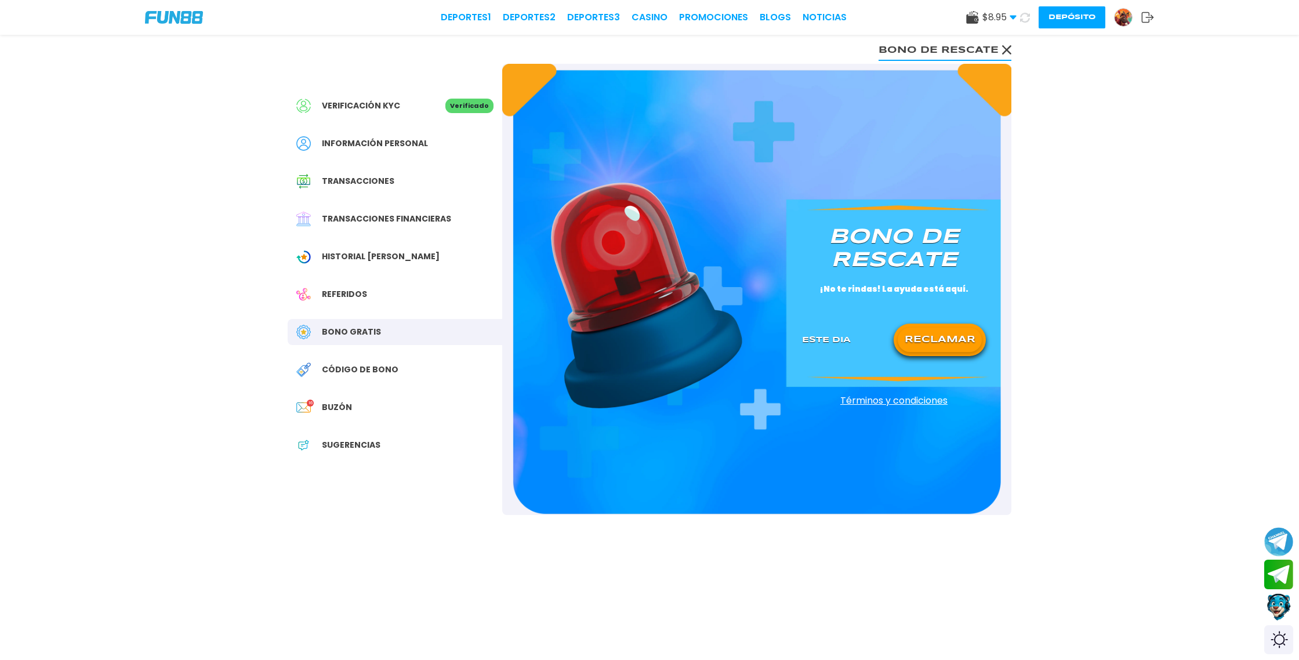
click at [953, 337] on button "RECLAMAR" at bounding box center [939, 340] width 84 height 24
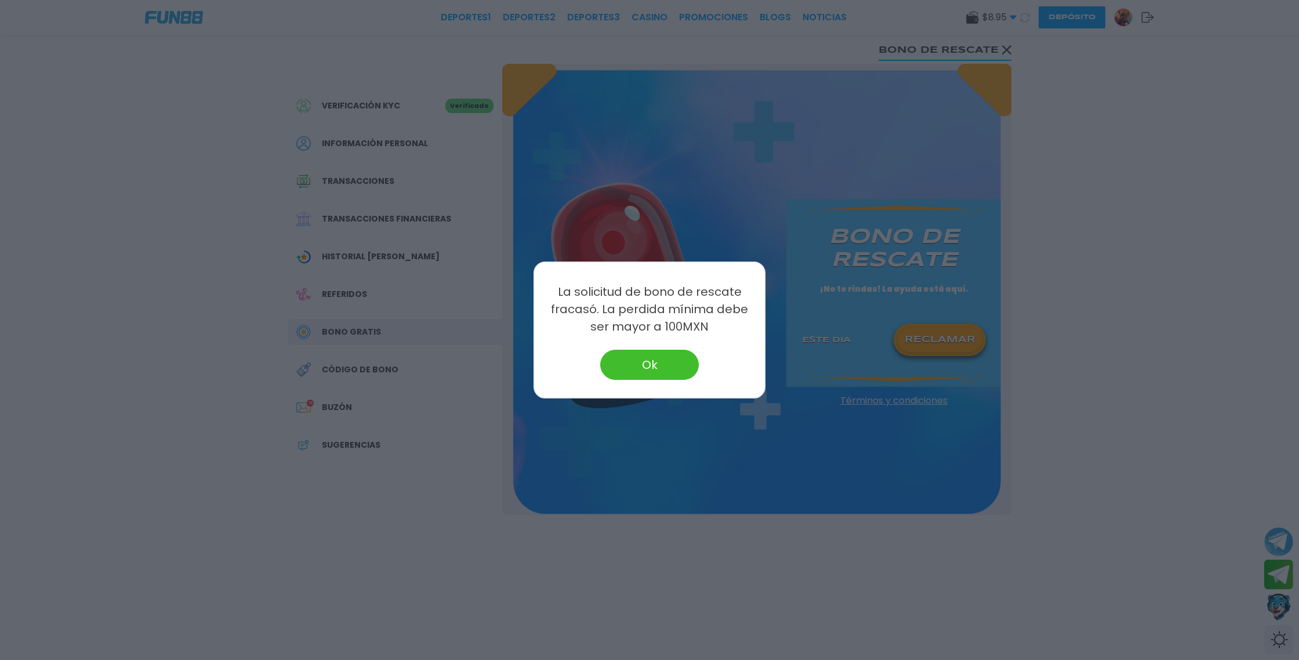
click at [610, 359] on button "Ok" at bounding box center [649, 365] width 99 height 30
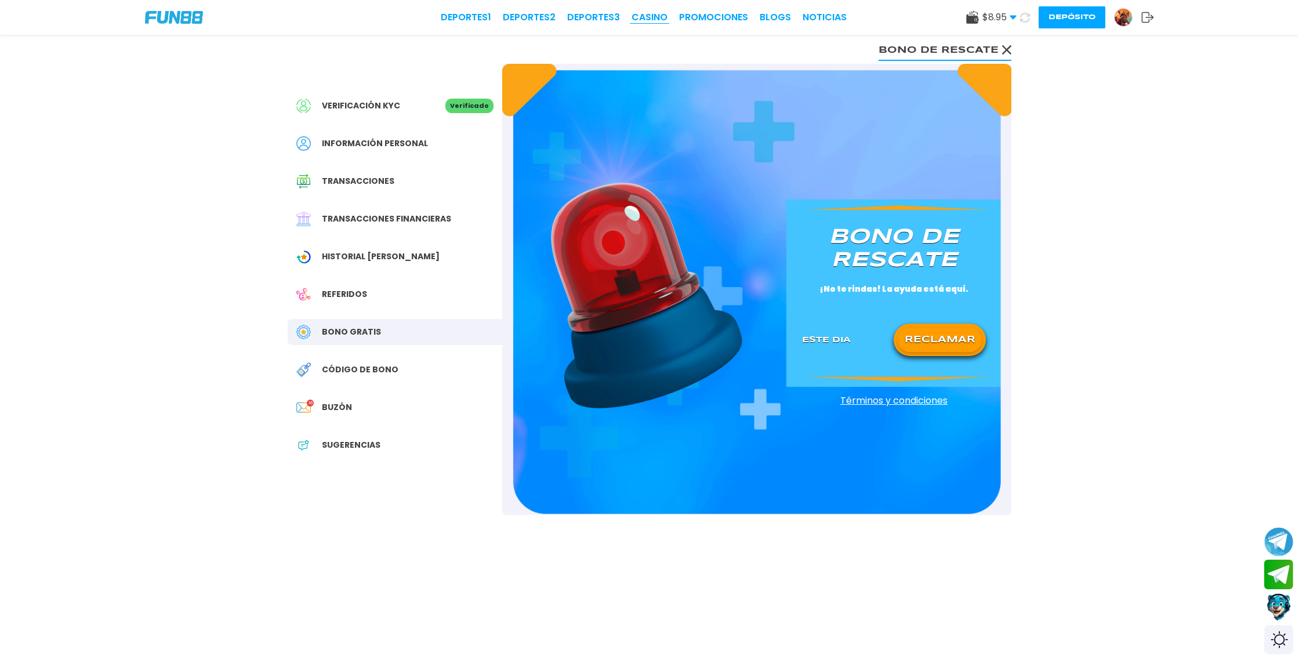
click at [659, 18] on link "CASINO" at bounding box center [649, 17] width 36 height 14
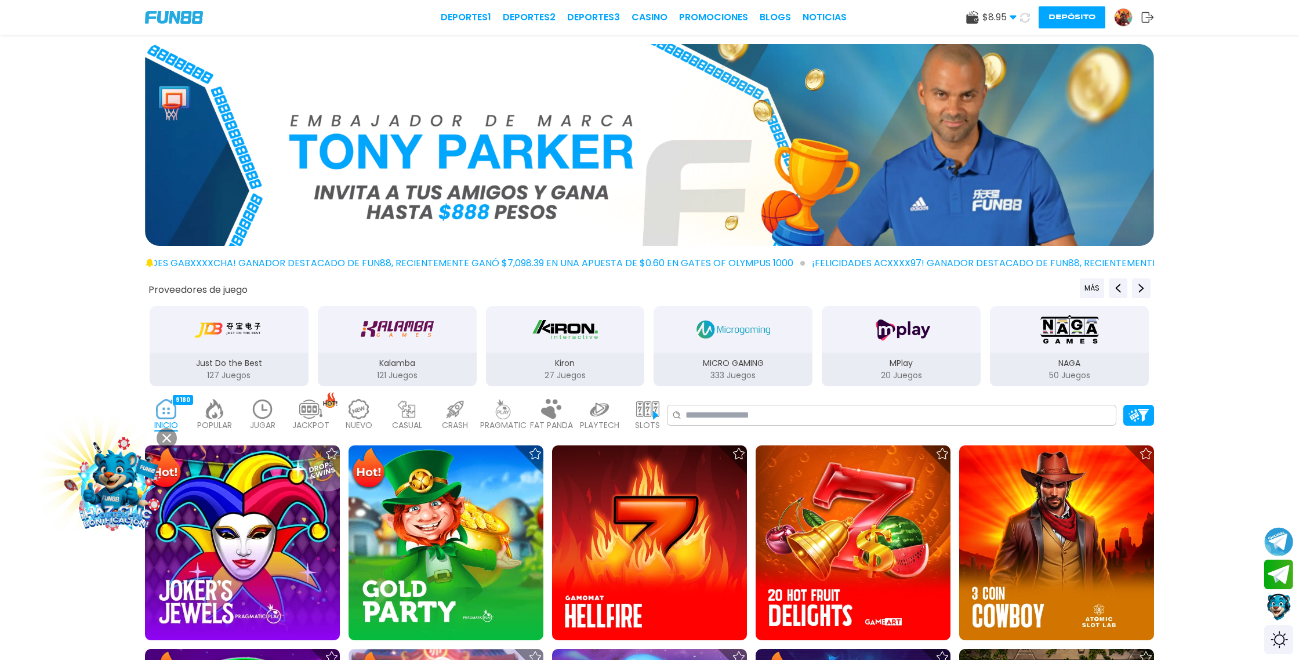
click at [1026, 18] on icon at bounding box center [1025, 18] width 10 height 10
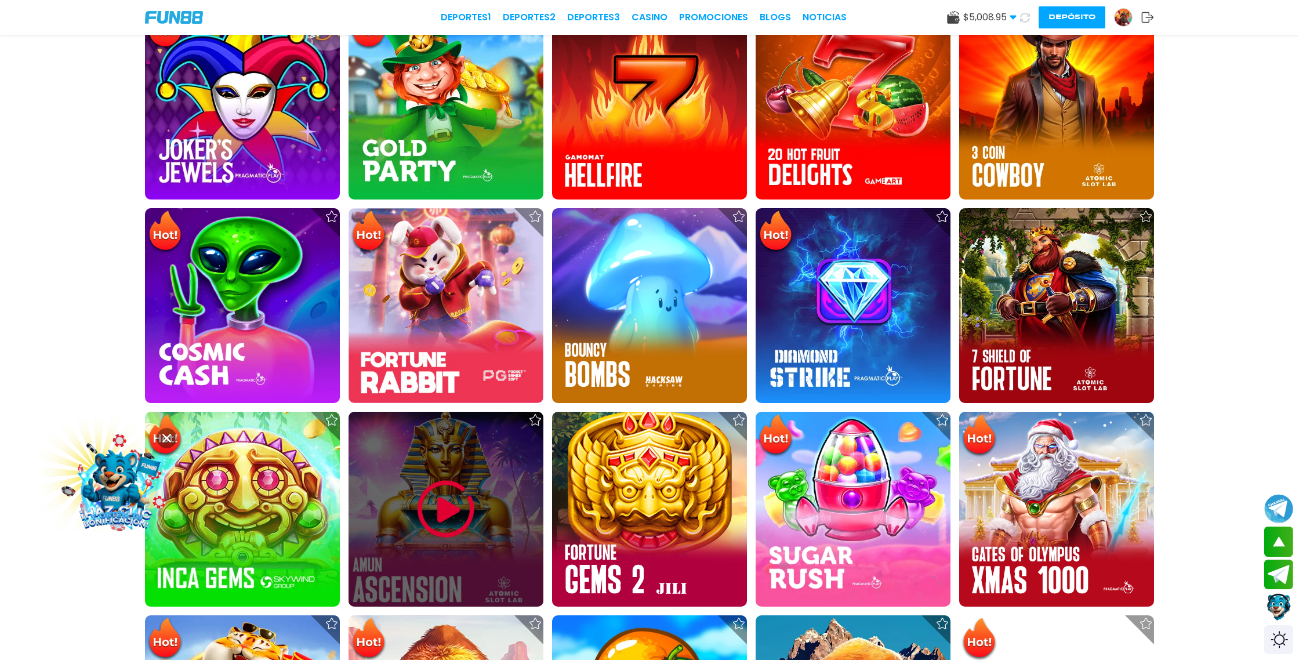
scroll to position [434, 0]
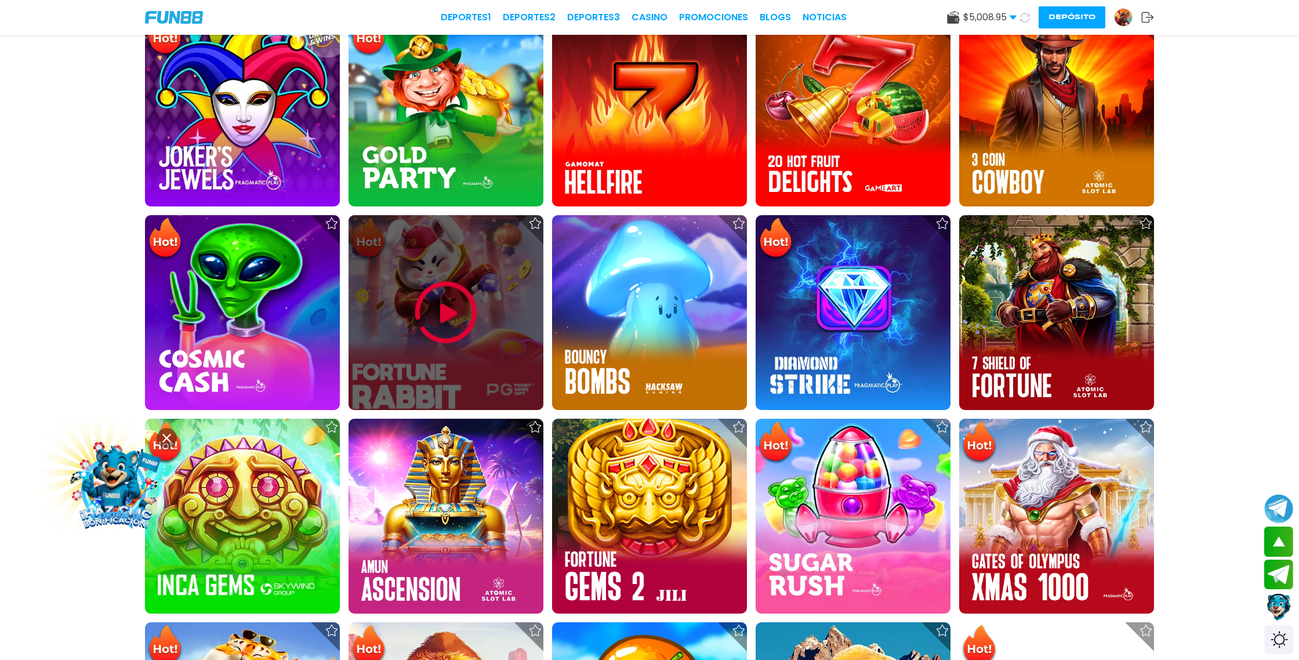
click at [451, 317] on img at bounding box center [446, 313] width 70 height 70
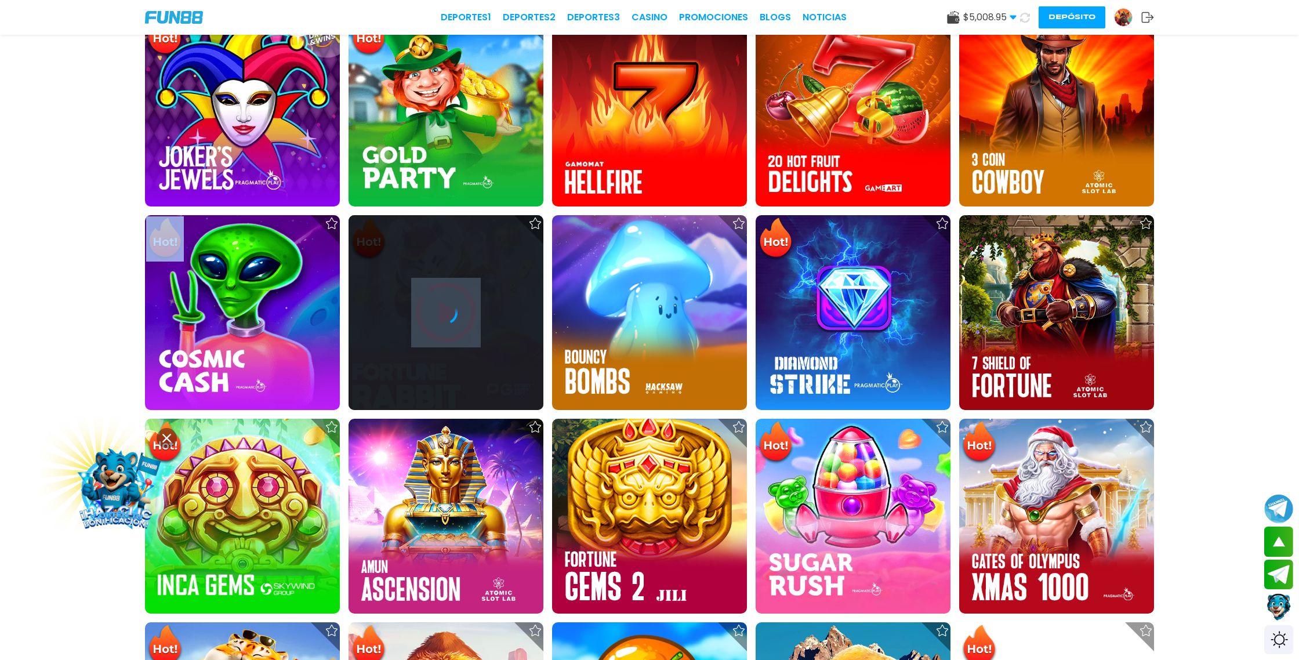
click at [451, 317] on icon at bounding box center [445, 312] width 23 height 23
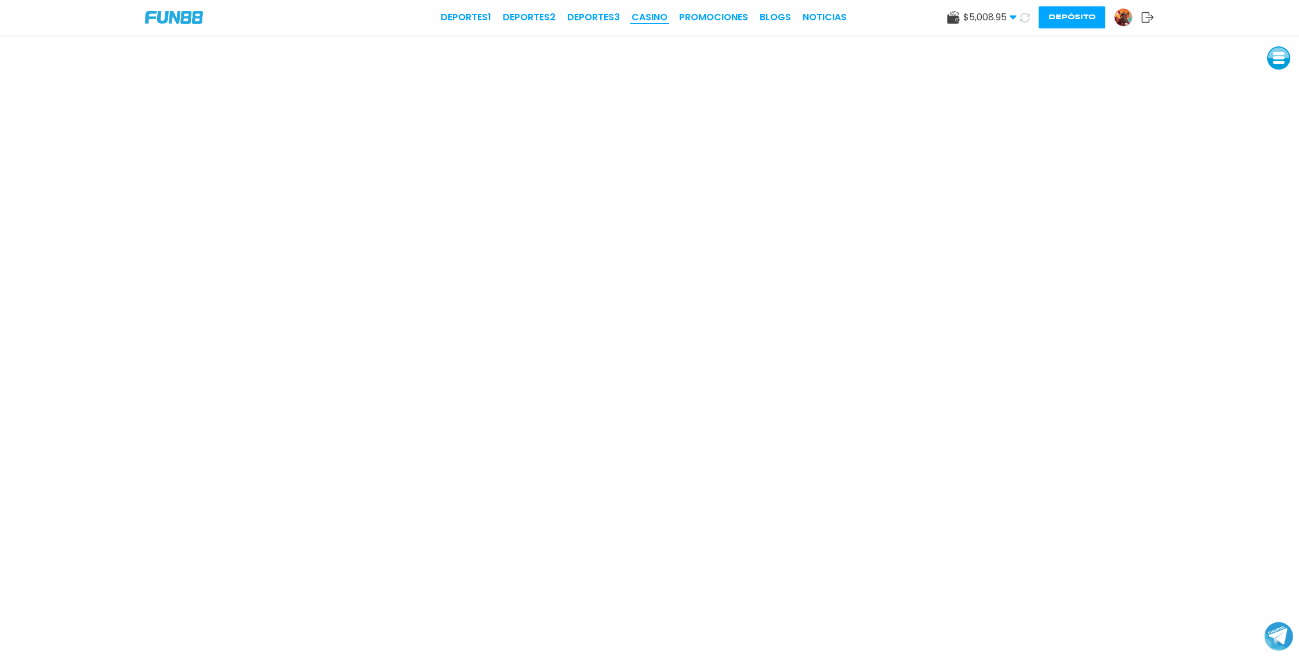
click at [654, 19] on link "CASINO" at bounding box center [649, 17] width 36 height 14
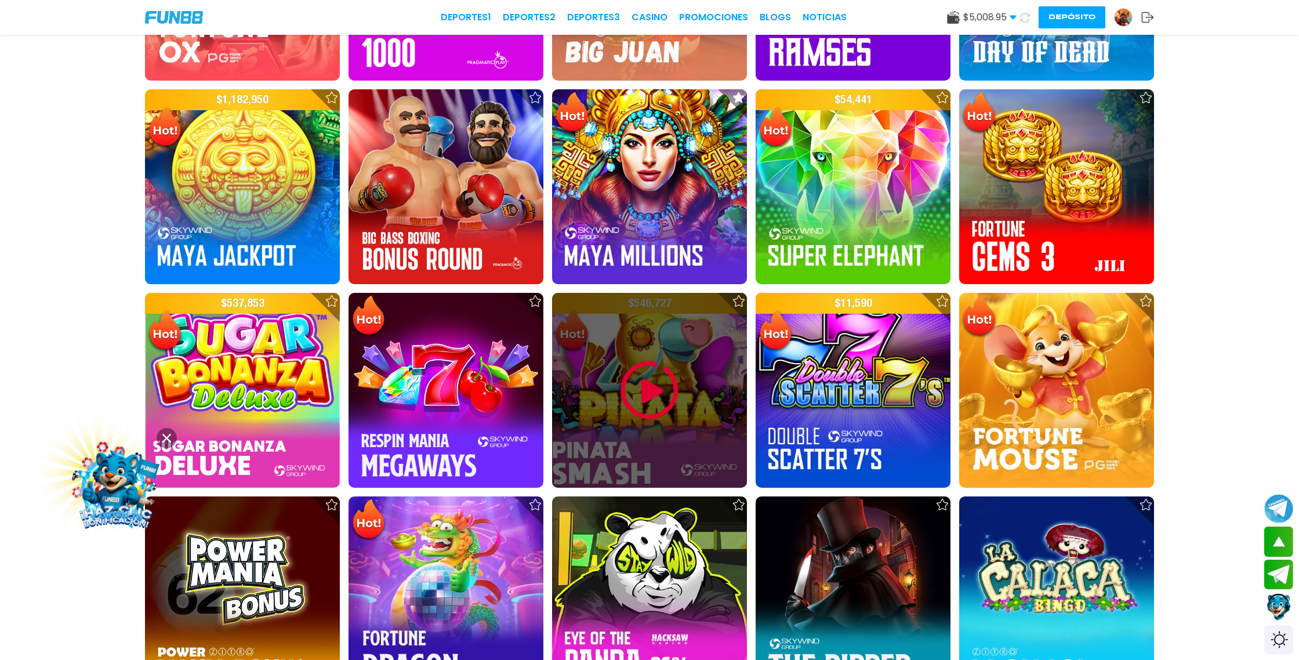
scroll to position [1377, 0]
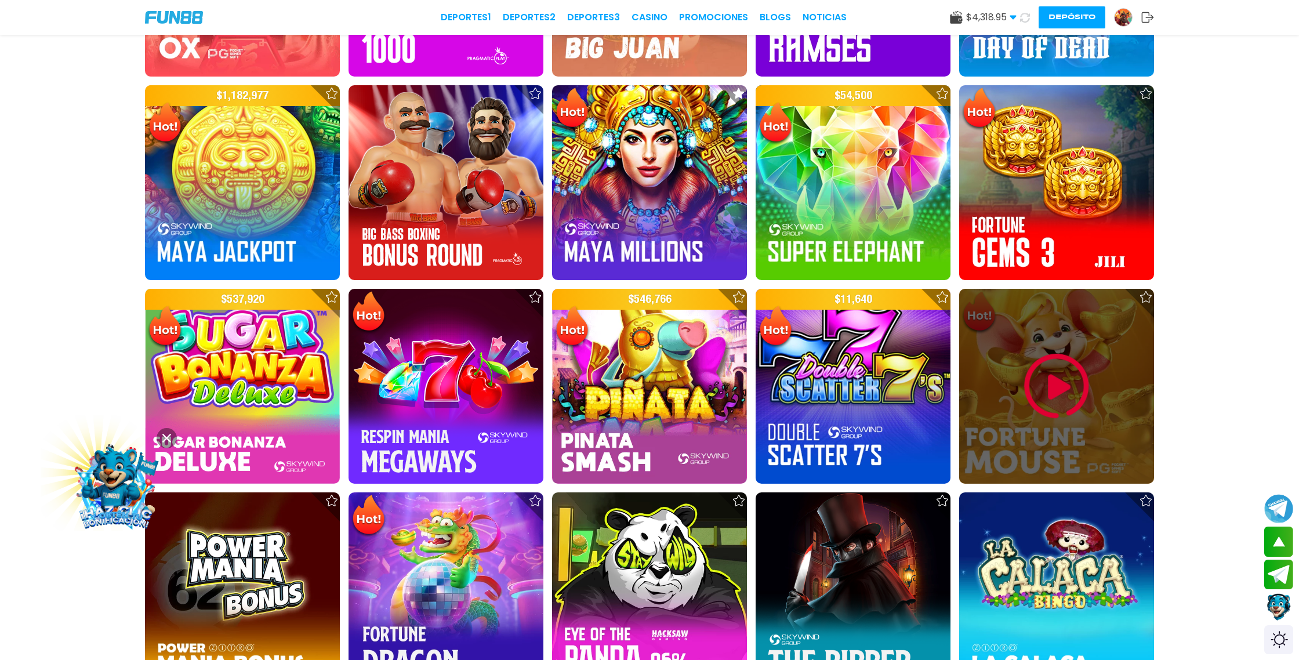
click at [1076, 386] on img at bounding box center [1057, 386] width 70 height 70
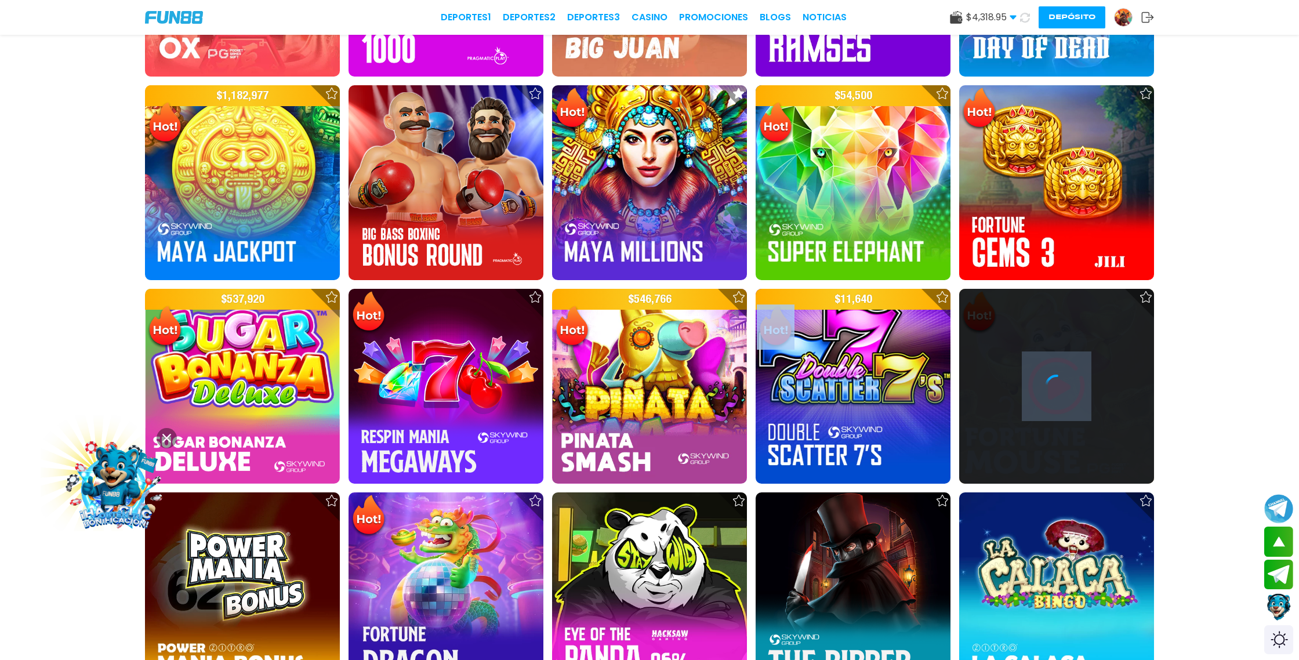
click at [1076, 386] on div at bounding box center [1056, 386] width 195 height 23
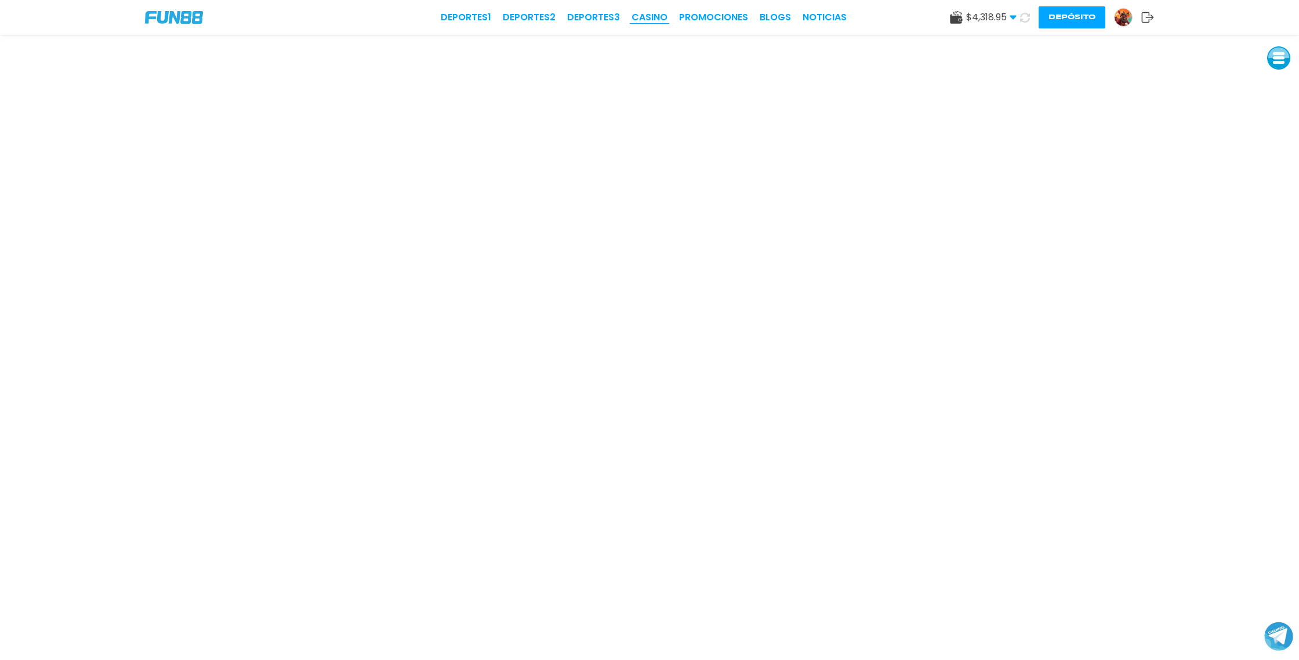
click at [659, 15] on link "CASINO" at bounding box center [649, 17] width 36 height 14
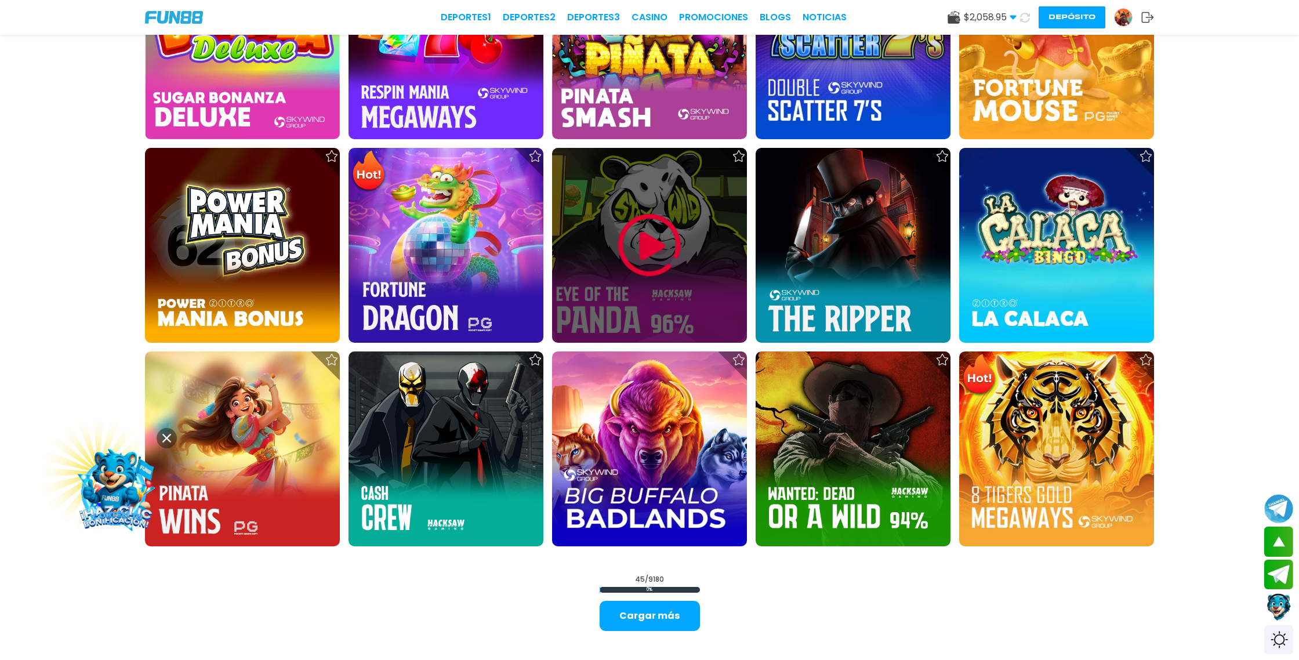
scroll to position [1721, 0]
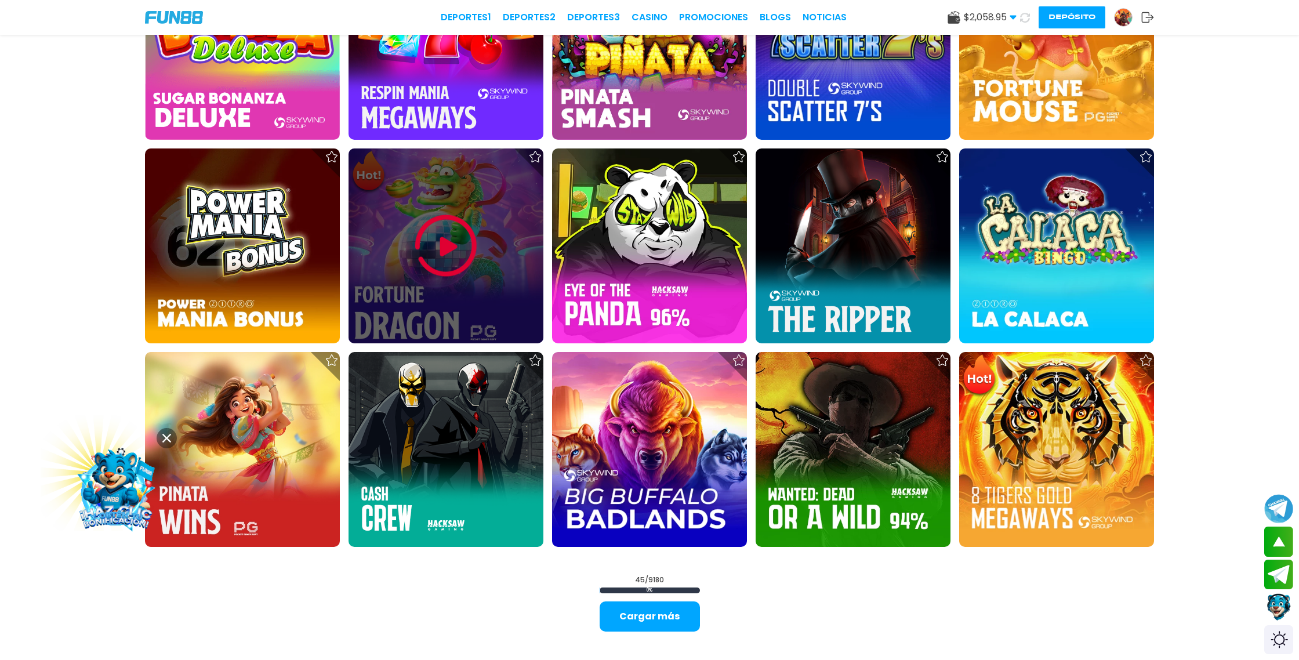
click at [461, 253] on img at bounding box center [446, 246] width 70 height 70
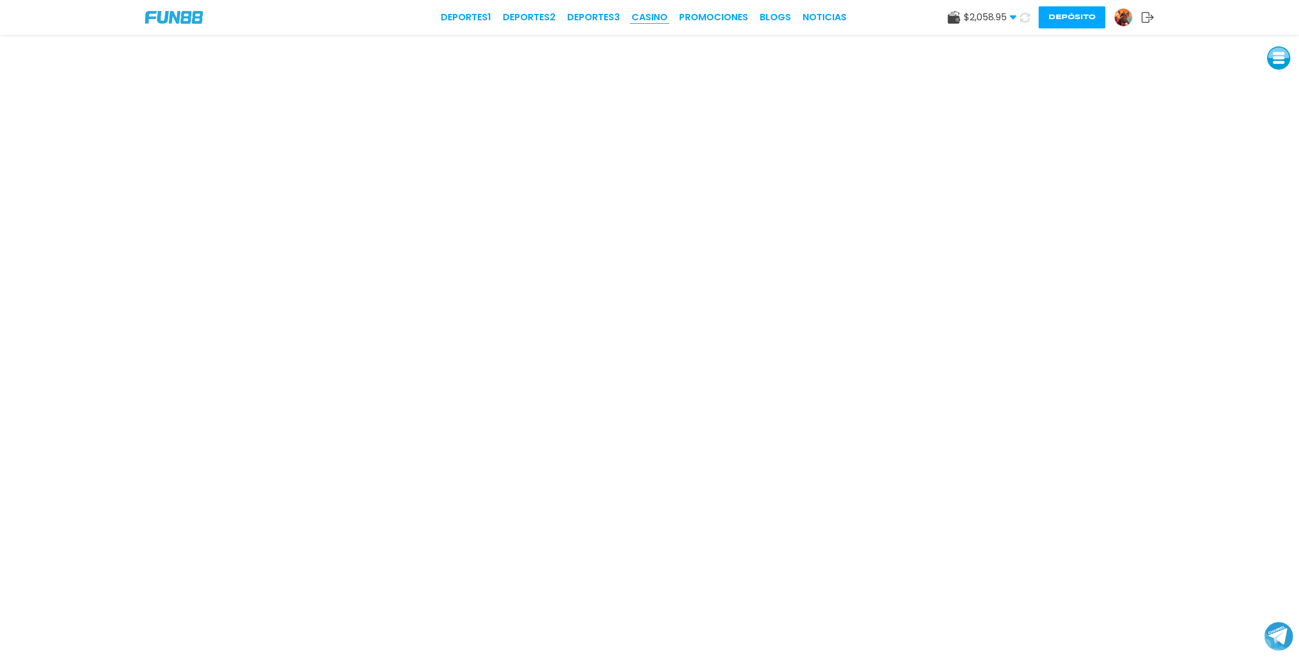
click at [653, 20] on link "CASINO" at bounding box center [649, 17] width 36 height 14
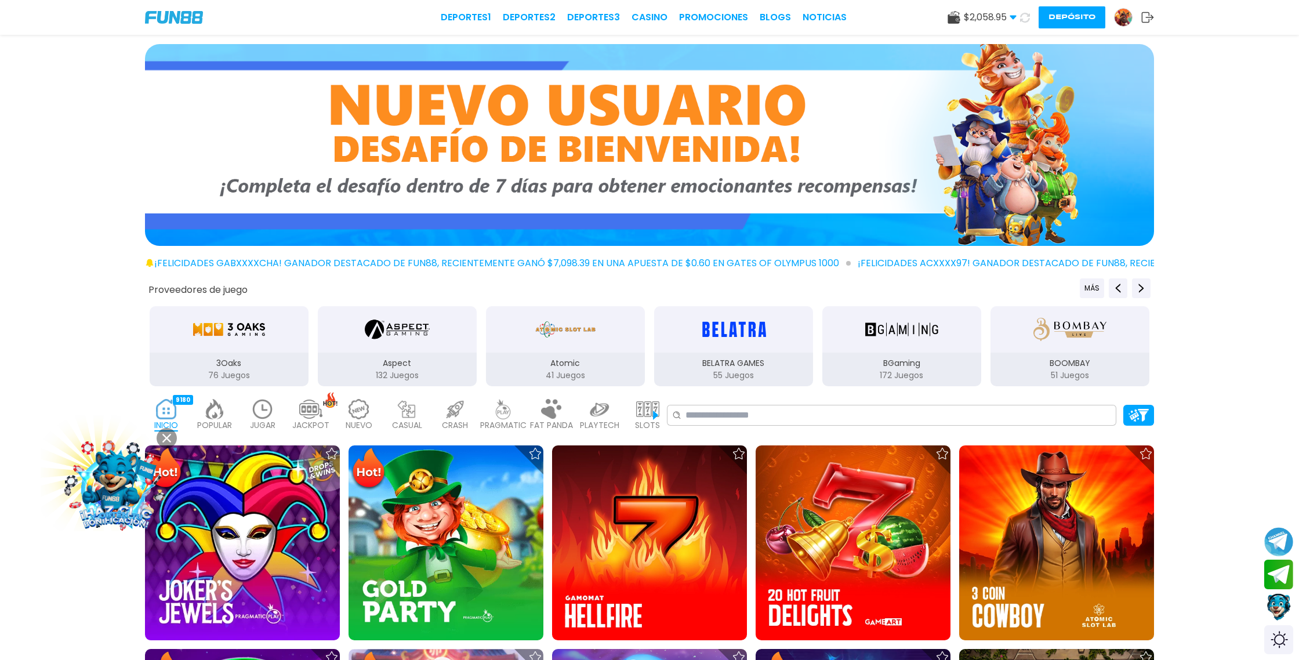
click at [1026, 19] on icon at bounding box center [1025, 17] width 13 height 13
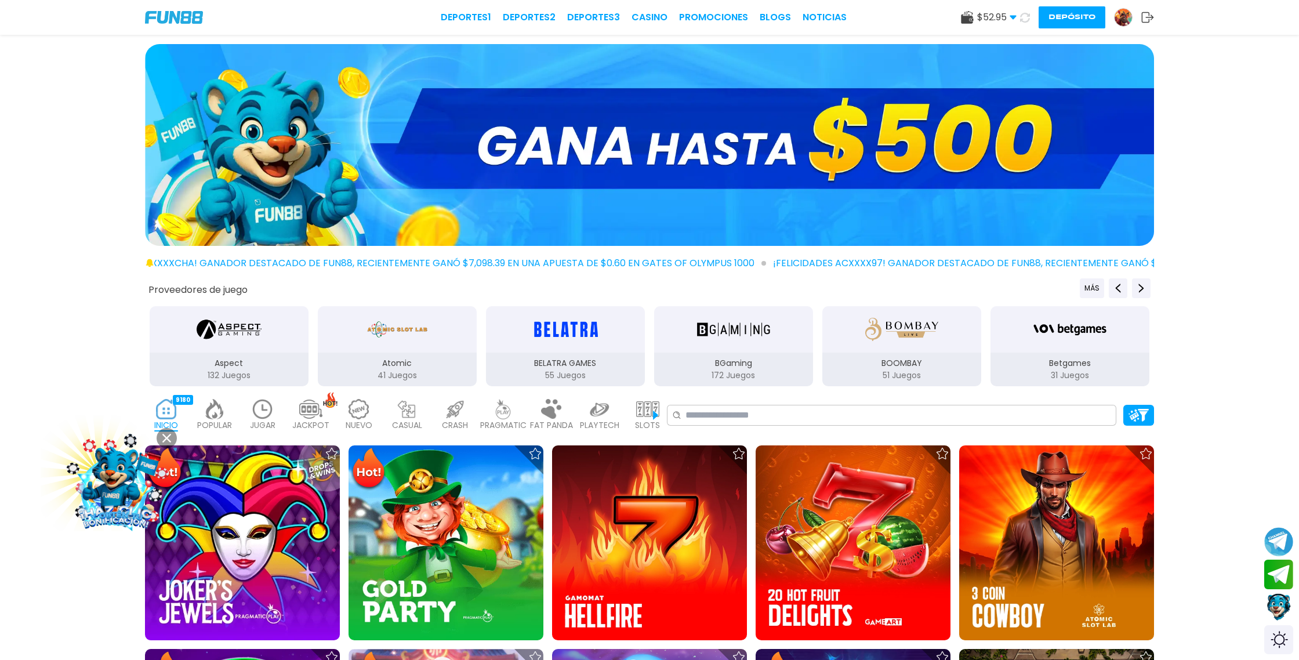
click at [1025, 18] on icon at bounding box center [1025, 17] width 14 height 14
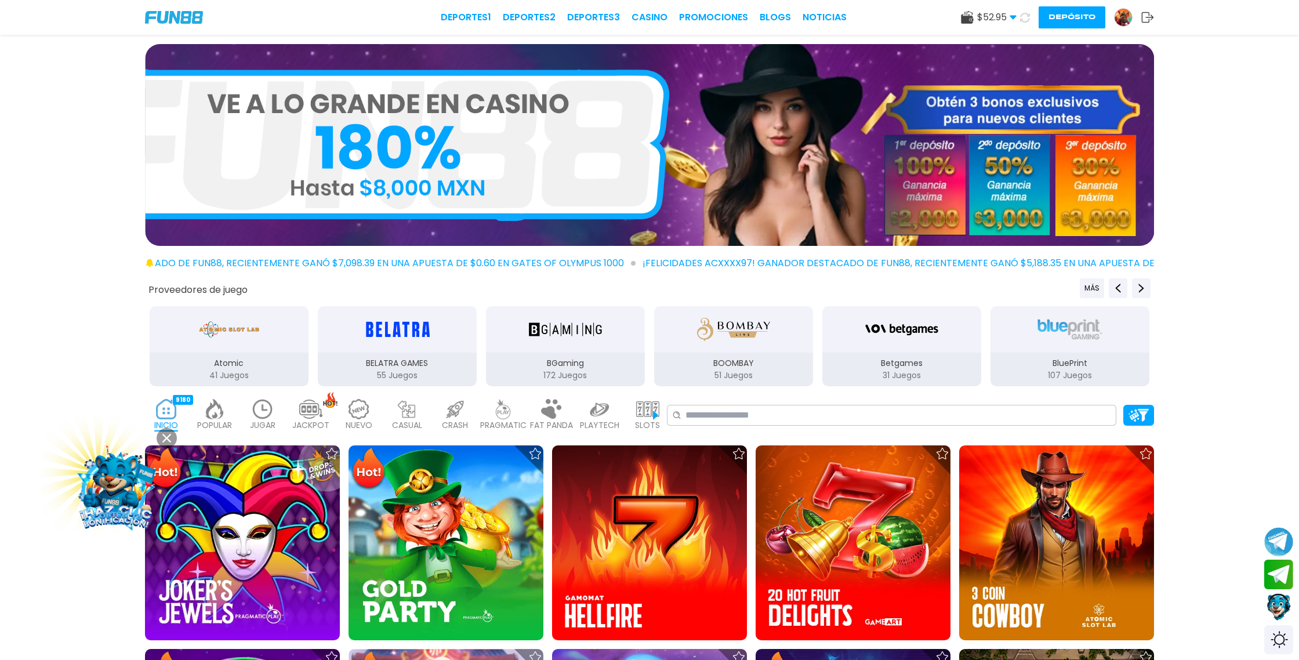
click at [1025, 18] on icon at bounding box center [1025, 17] width 13 height 13
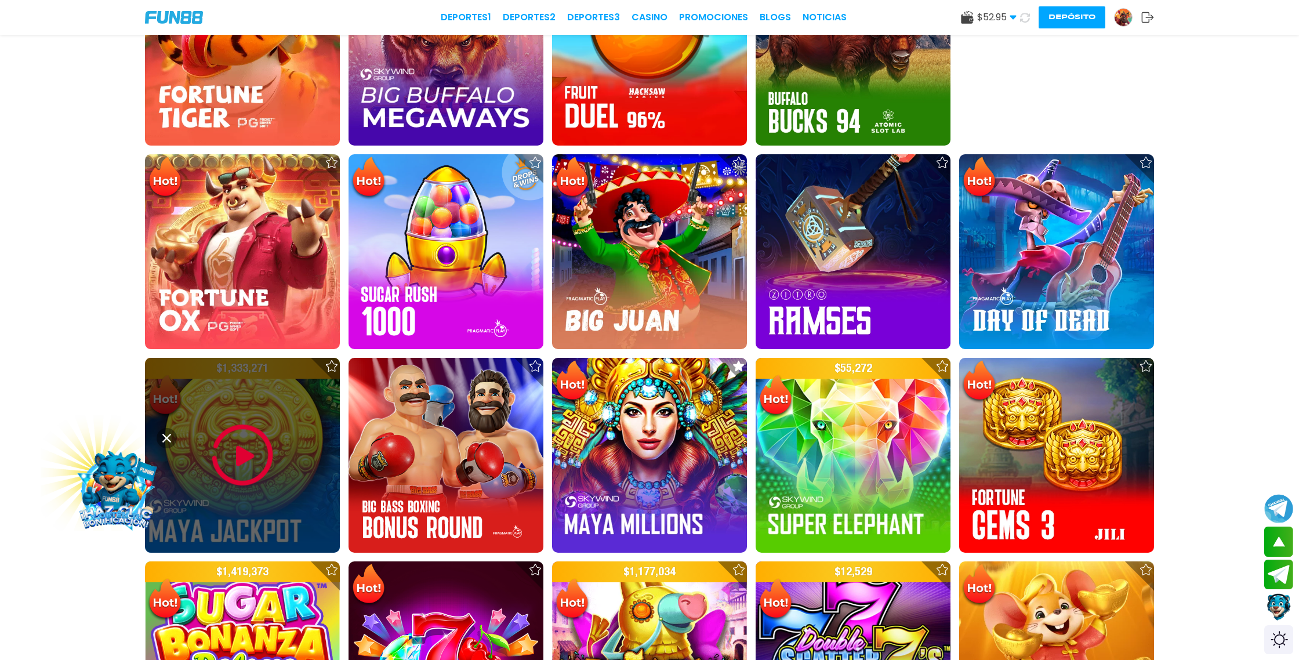
scroll to position [1100, 0]
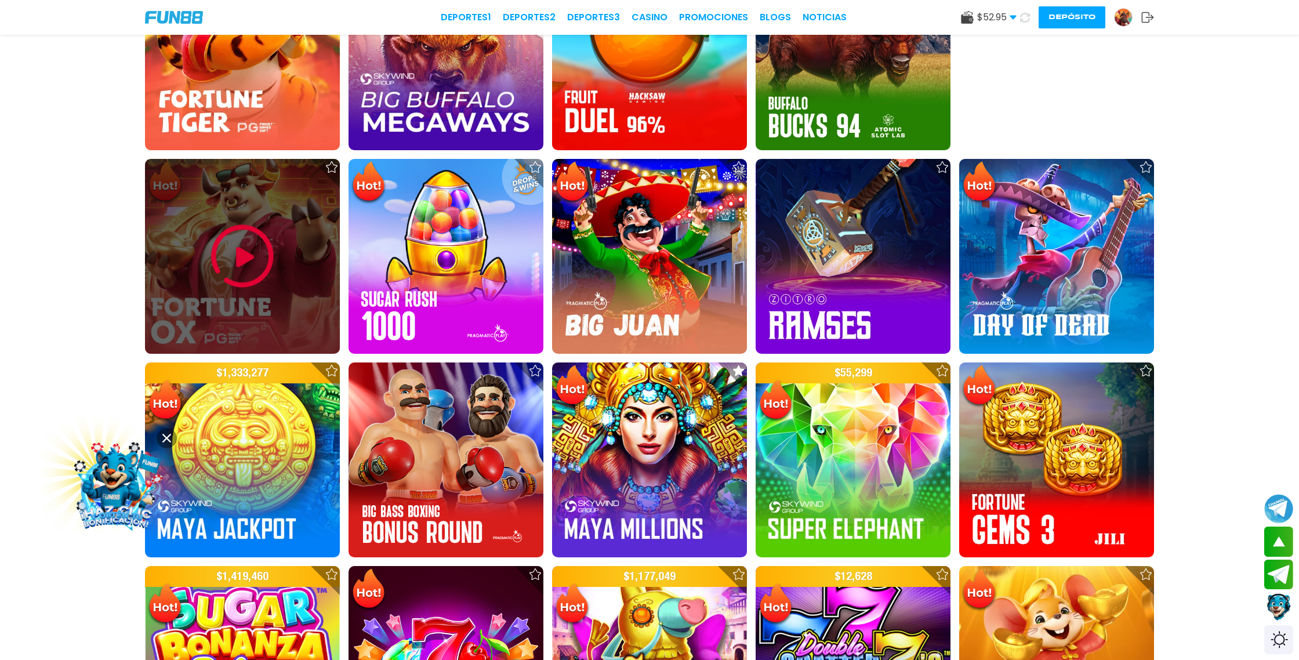
click at [233, 246] on img at bounding box center [243, 256] width 70 height 70
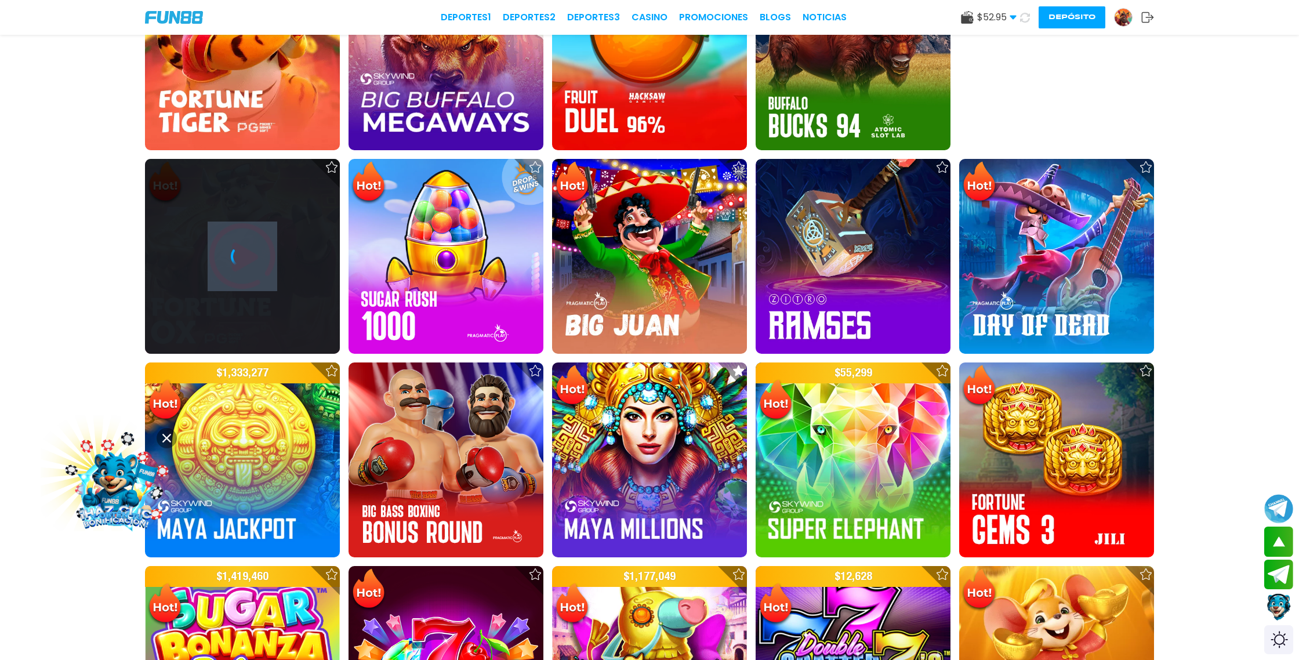
click at [233, 246] on icon at bounding box center [242, 256] width 23 height 23
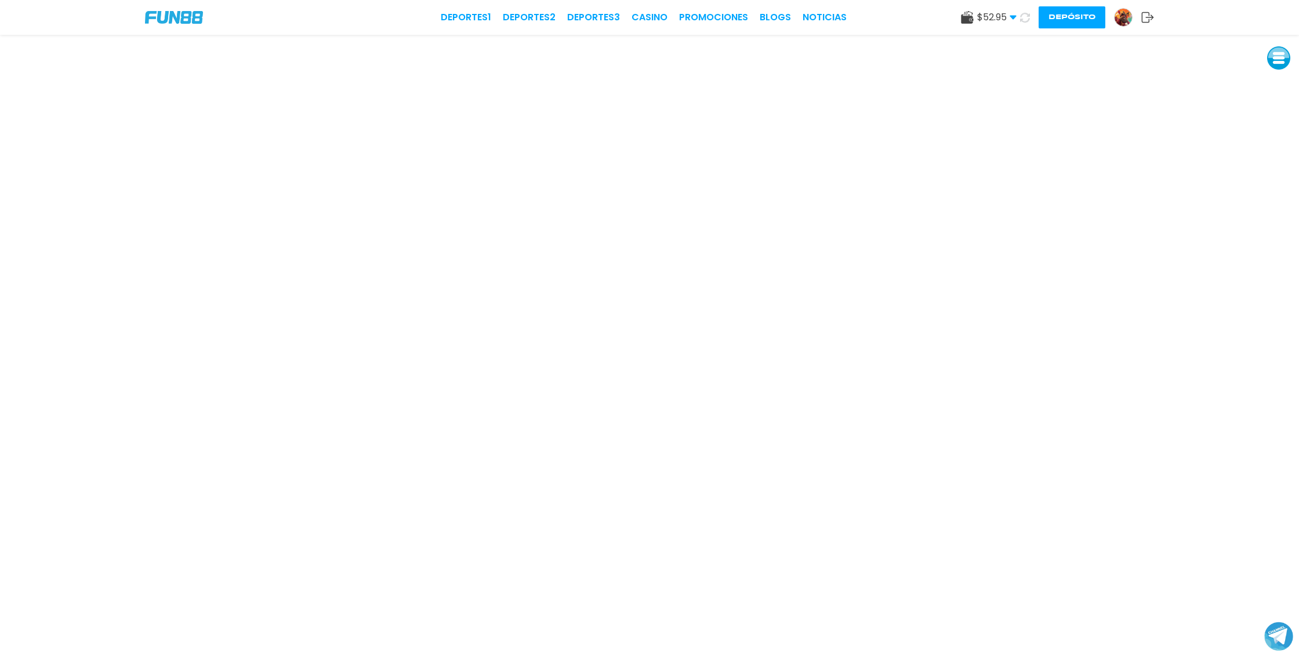
click at [1024, 17] on icon at bounding box center [1025, 18] width 10 height 10
click at [1024, 17] on icon at bounding box center [1024, 17] width 11 height 11
click at [1024, 17] on icon at bounding box center [1025, 17] width 12 height 12
click at [1023, 17] on icon at bounding box center [1024, 17] width 10 height 10
click at [1030, 20] on button at bounding box center [1025, 18] width 20 height 20
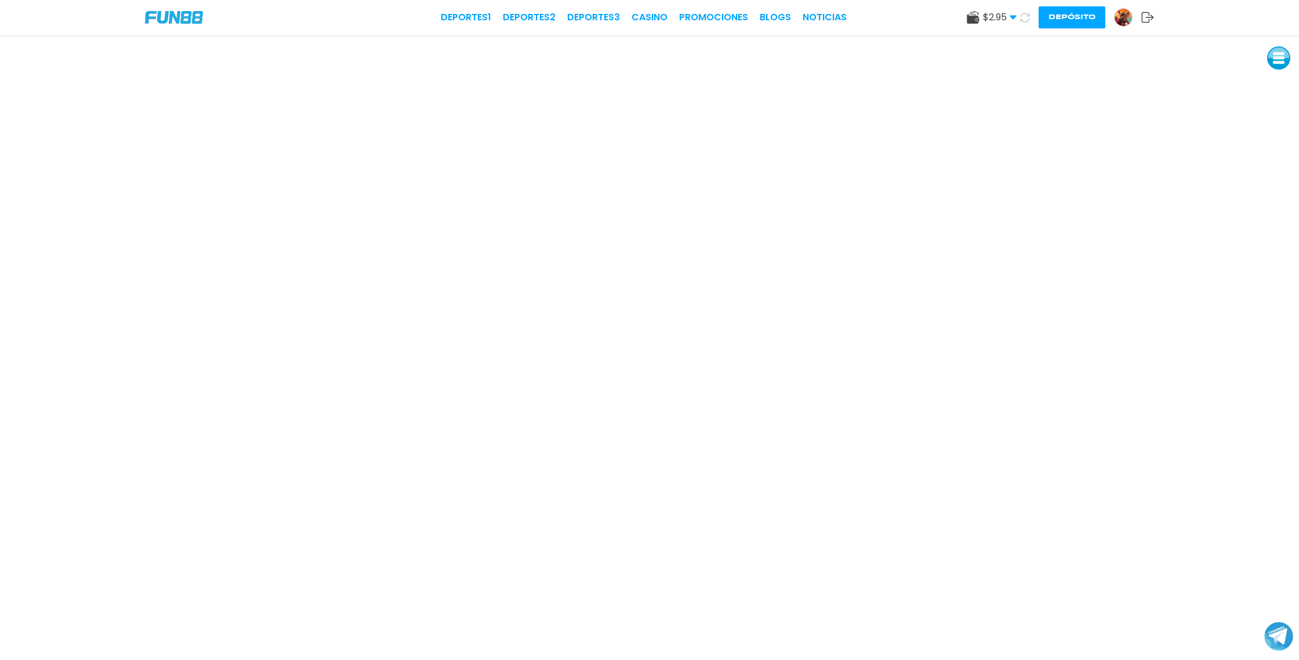
click at [1117, 19] on img at bounding box center [1122, 17] width 17 height 17
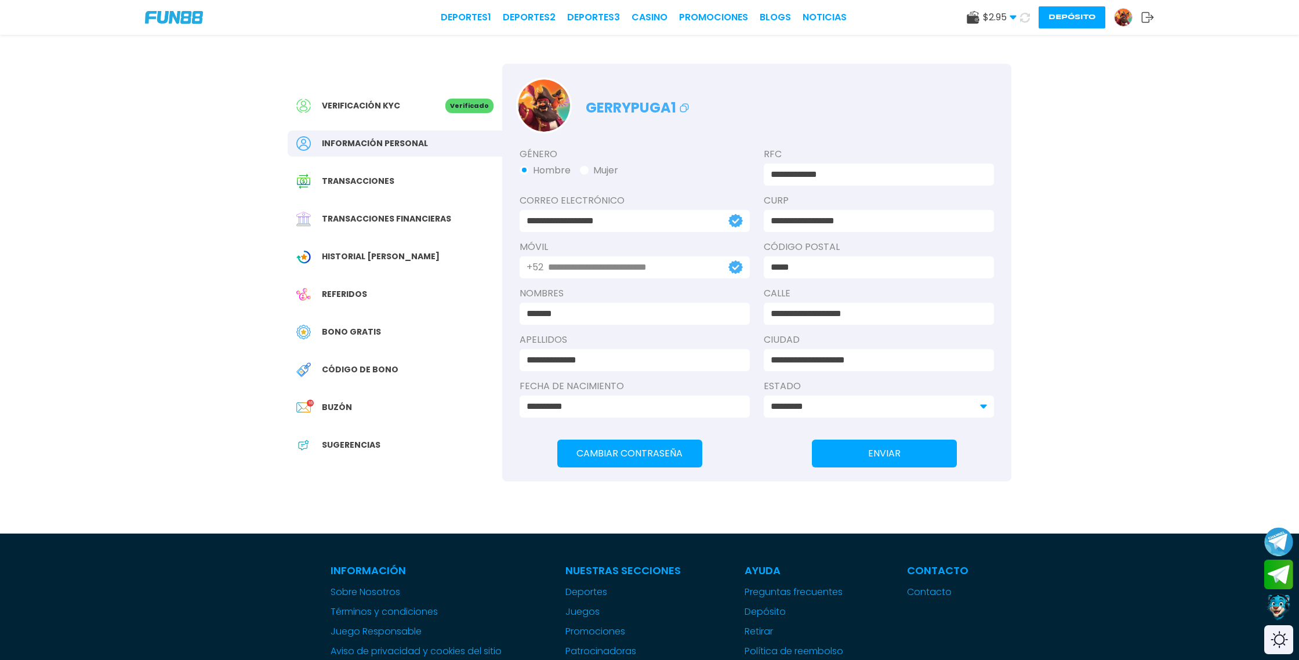
click at [357, 329] on span "Bono Gratis" at bounding box center [351, 332] width 59 height 12
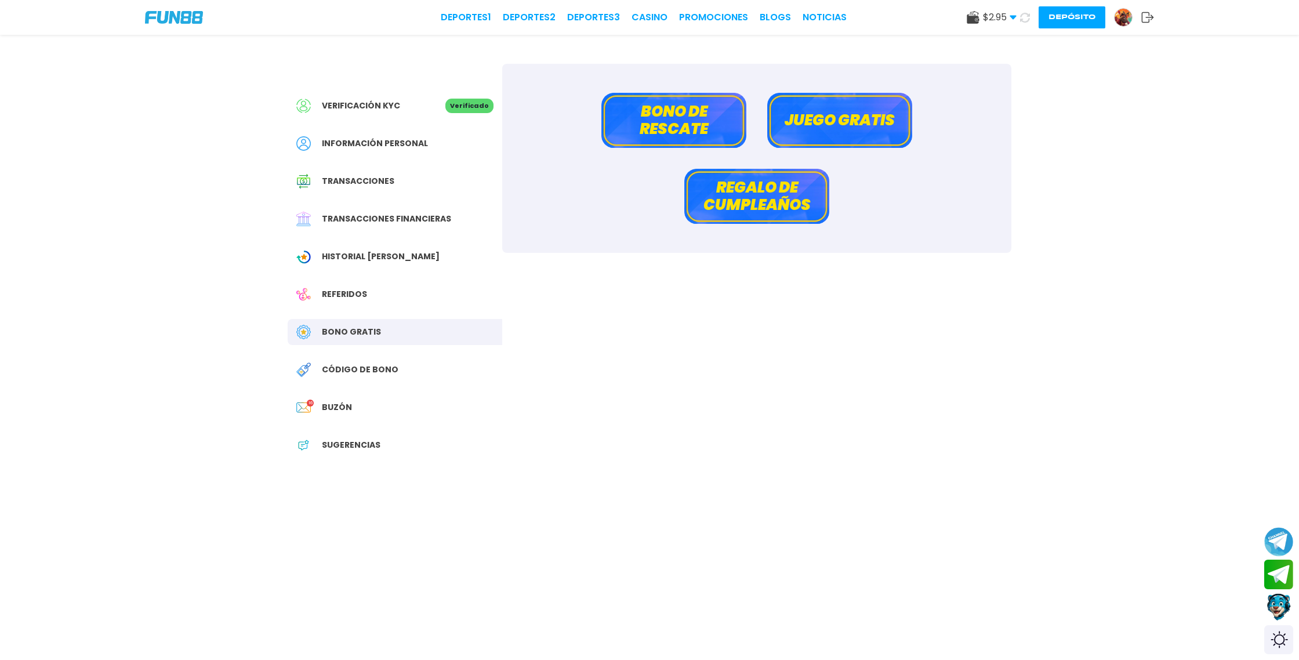
click at [690, 122] on button "Bono de rescate" at bounding box center [673, 120] width 145 height 55
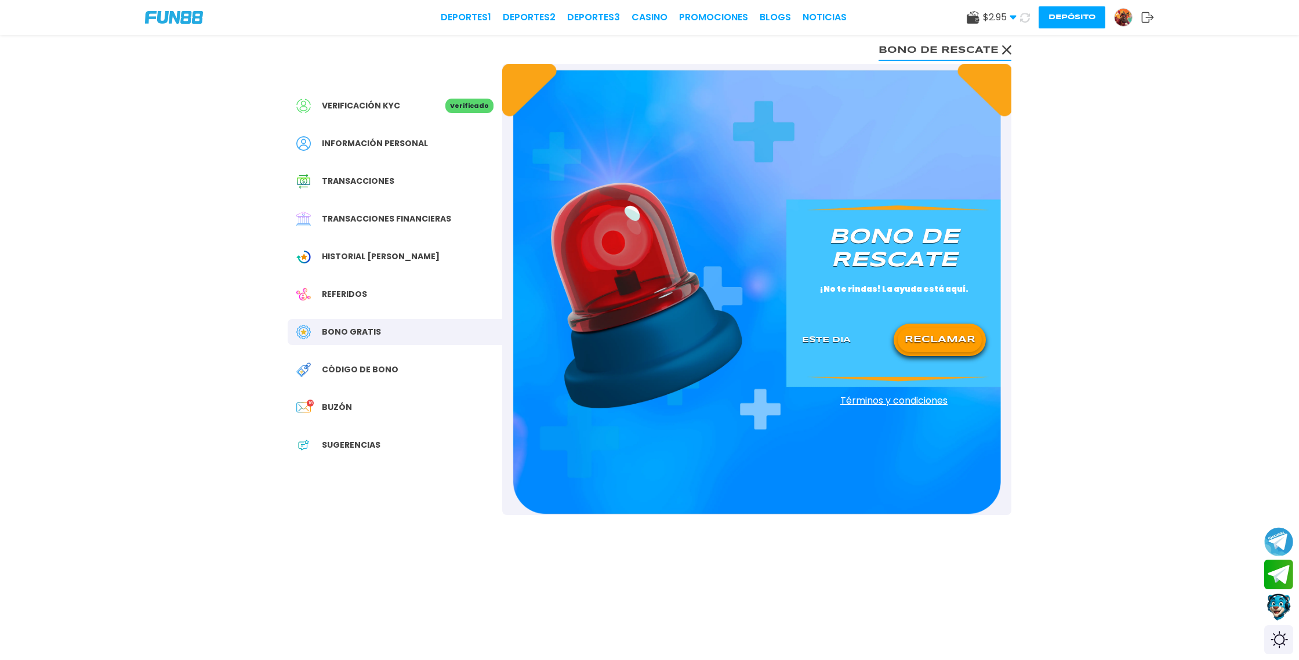
click at [937, 344] on button "RECLAMAR" at bounding box center [939, 340] width 84 height 24
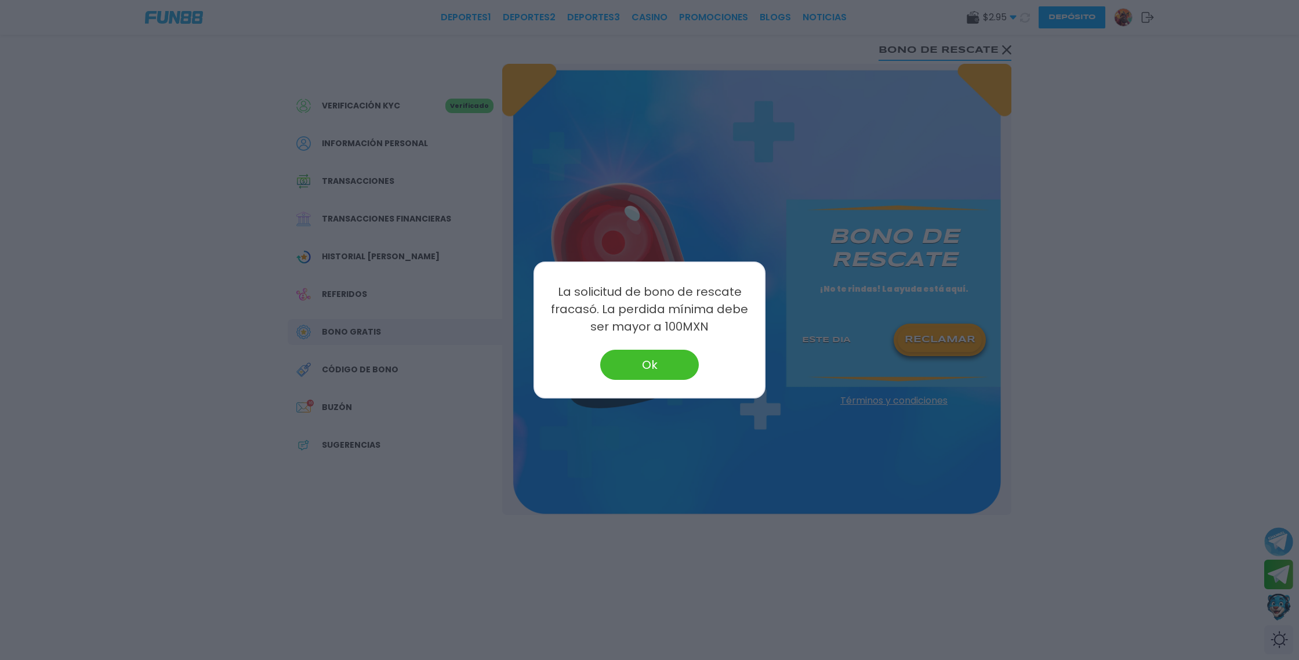
click at [634, 373] on button "Ok" at bounding box center [649, 365] width 99 height 30
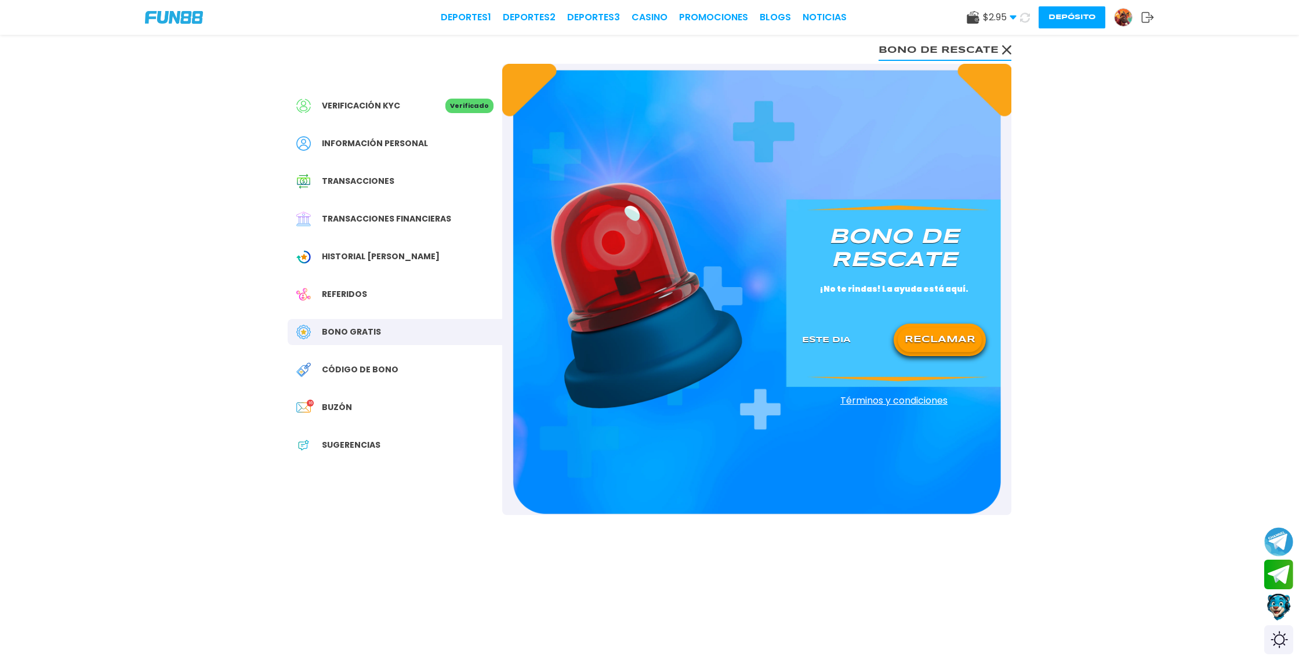
click at [1017, 19] on button at bounding box center [1025, 17] width 20 height 20
click at [657, 15] on link "CASINO" at bounding box center [649, 17] width 36 height 14
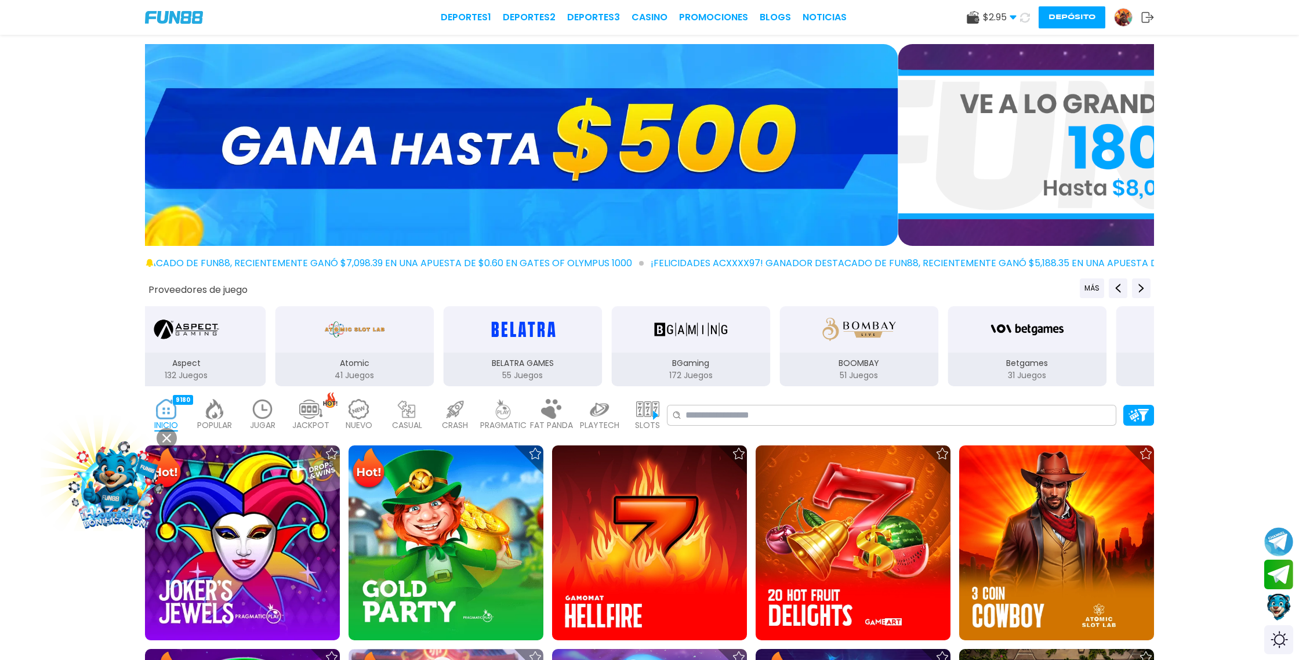
click at [1026, 20] on use at bounding box center [1025, 17] width 10 height 10
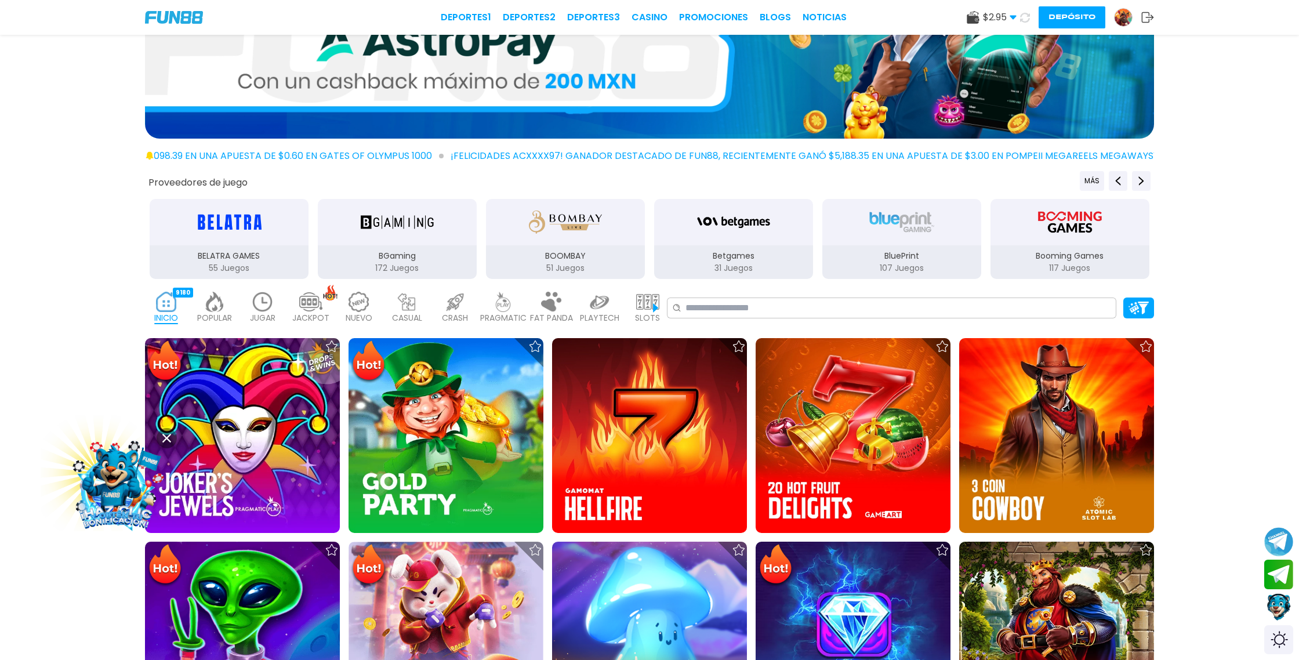
scroll to position [112, 0]
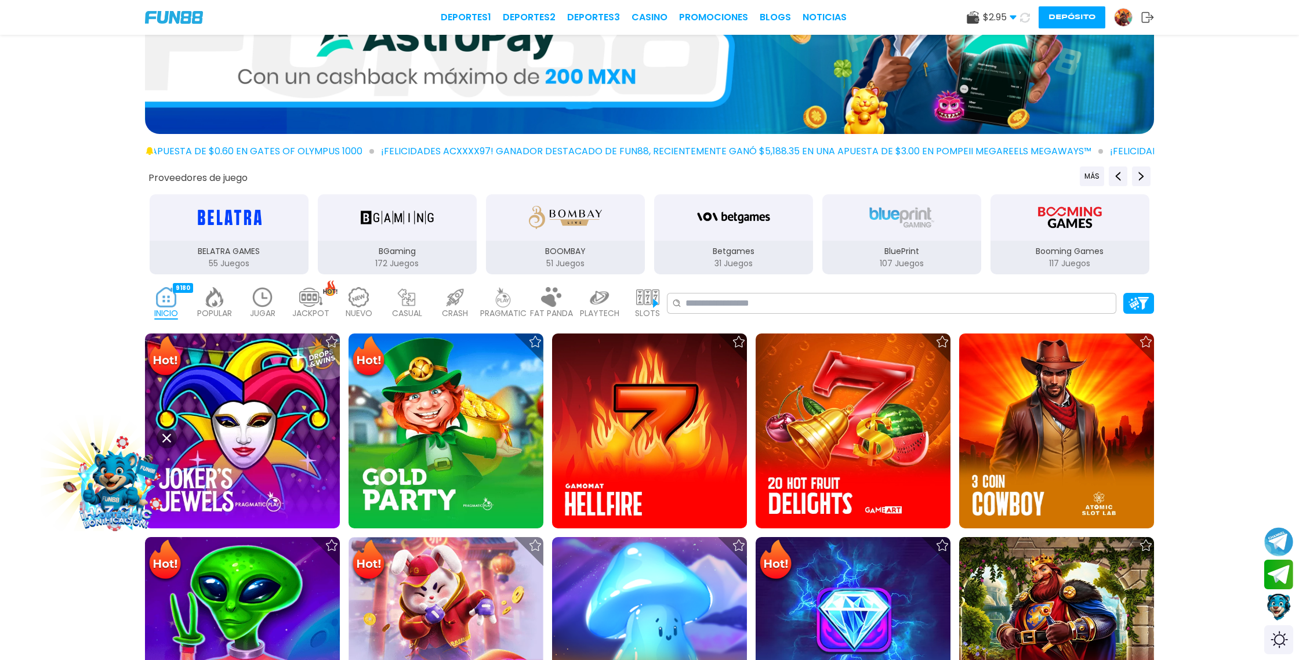
click at [1025, 21] on use at bounding box center [1025, 17] width 10 height 10
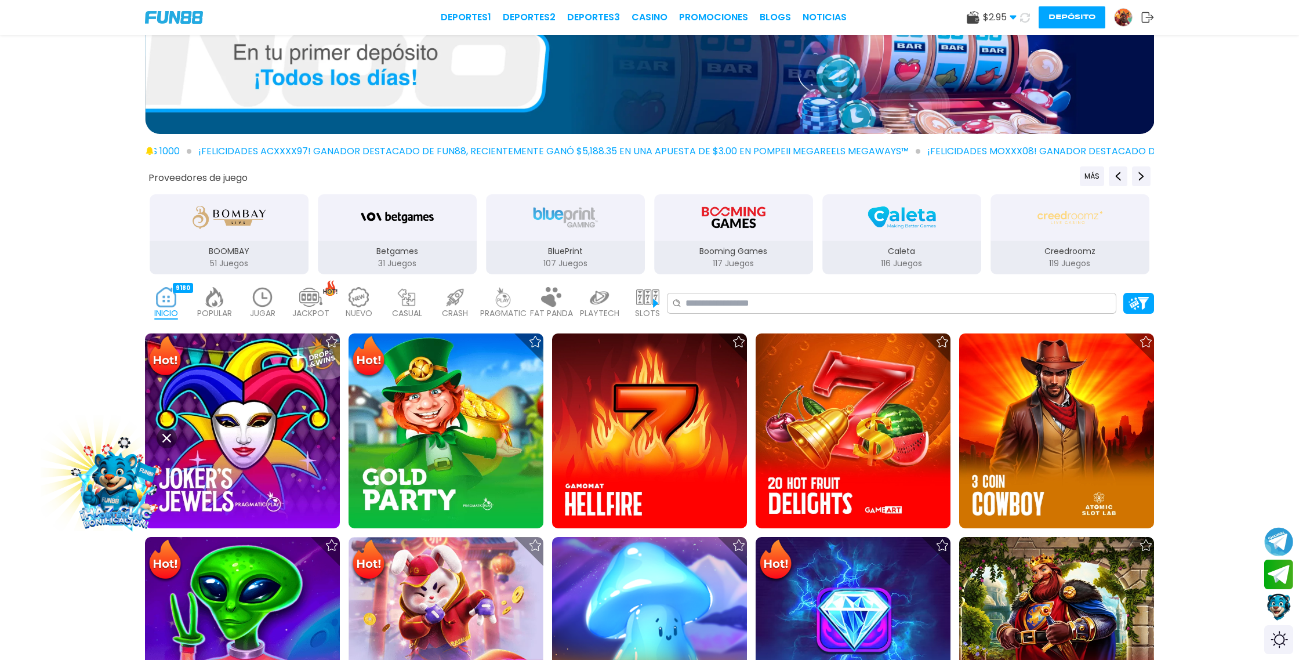
click at [1026, 21] on use at bounding box center [1025, 17] width 10 height 10
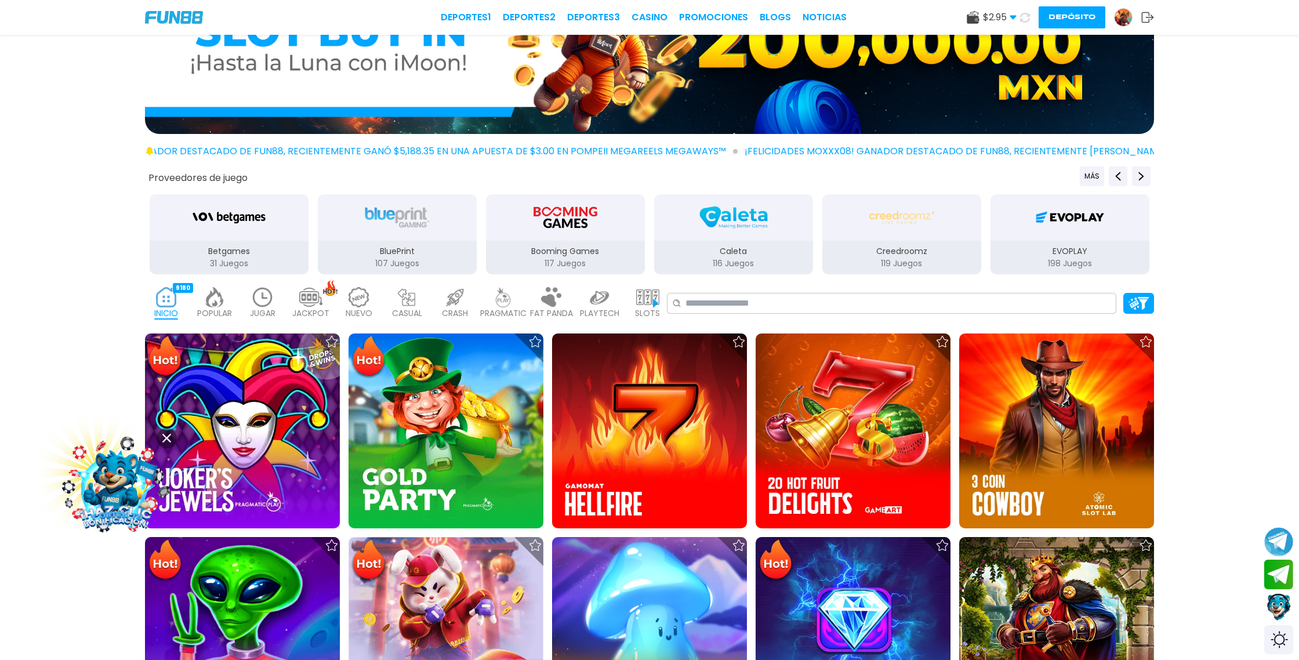
click at [1026, 21] on use at bounding box center [1025, 17] width 10 height 10
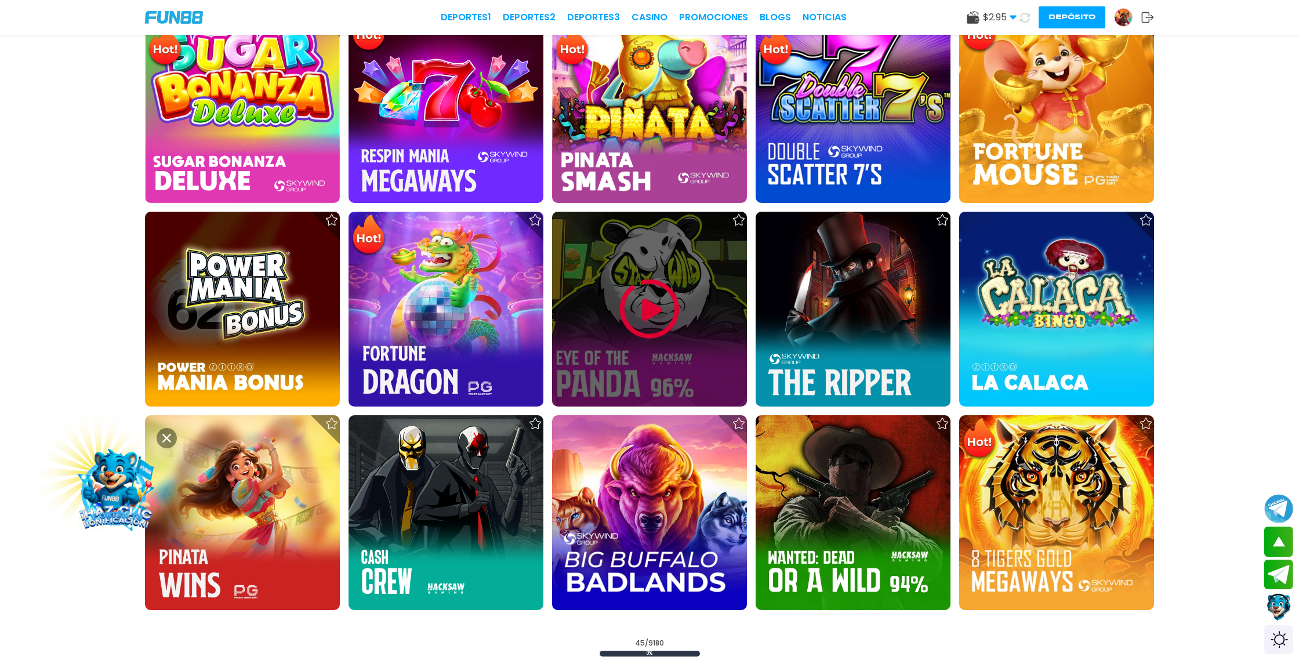
scroll to position [1667, 0]
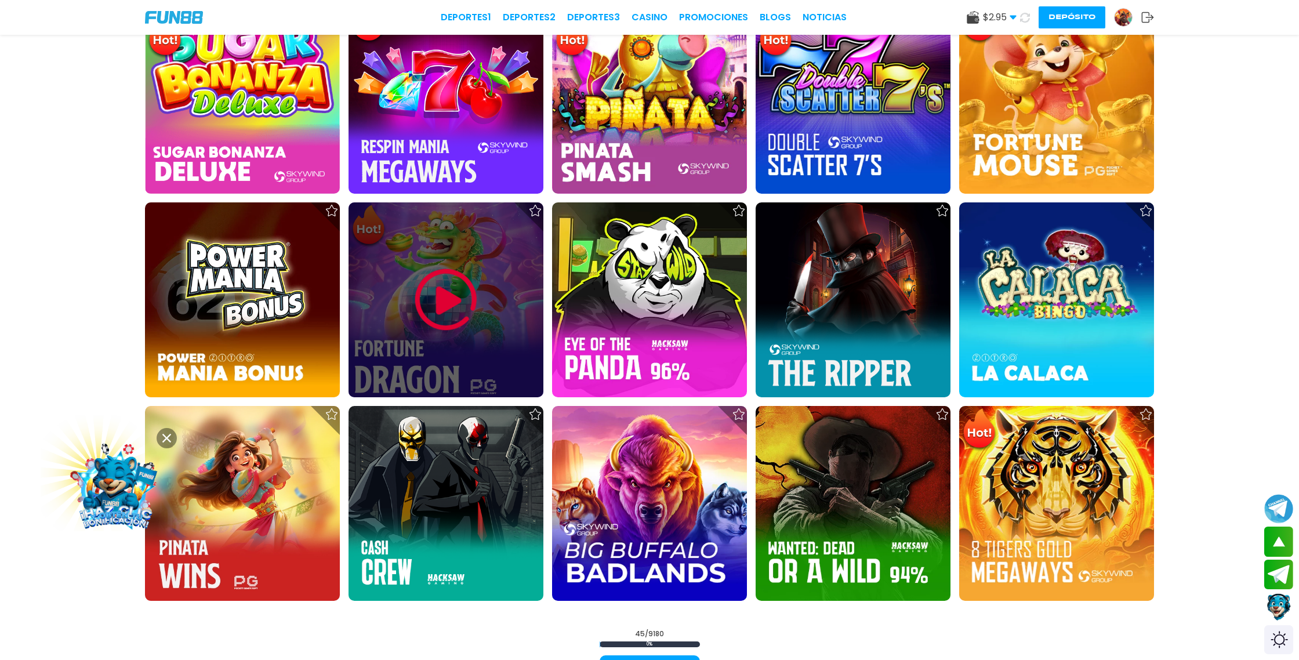
click at [452, 306] on img at bounding box center [446, 300] width 70 height 70
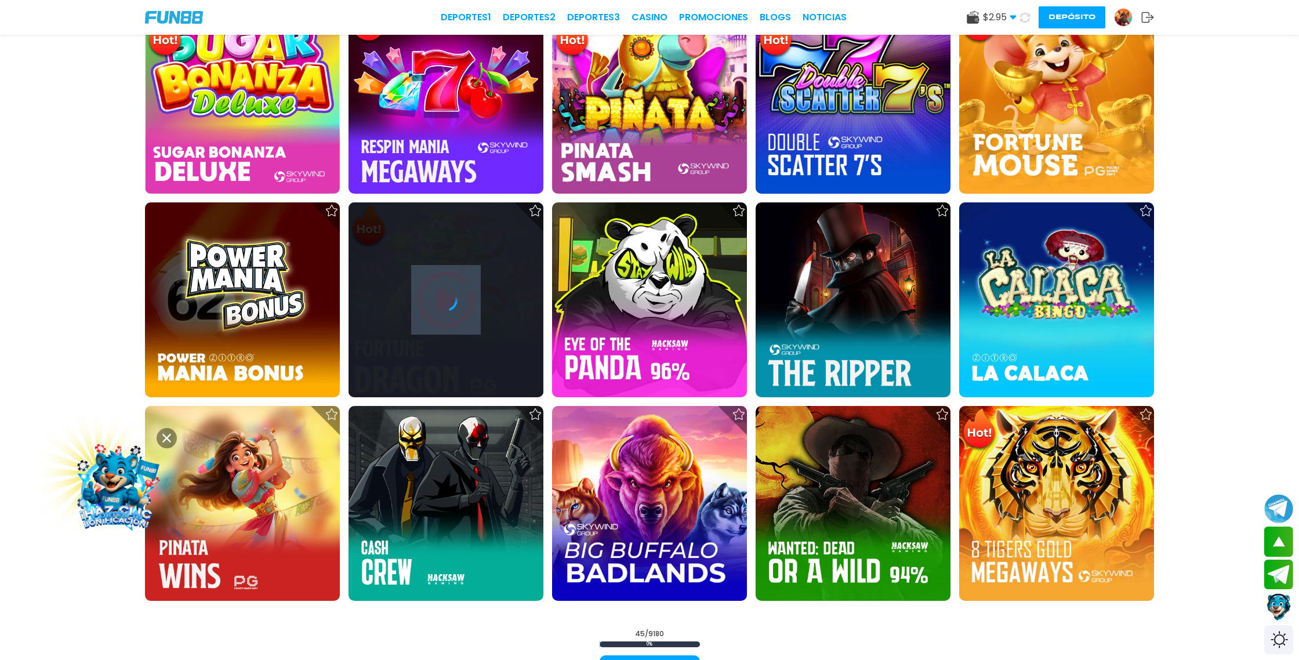
click at [452, 306] on icon at bounding box center [445, 299] width 23 height 23
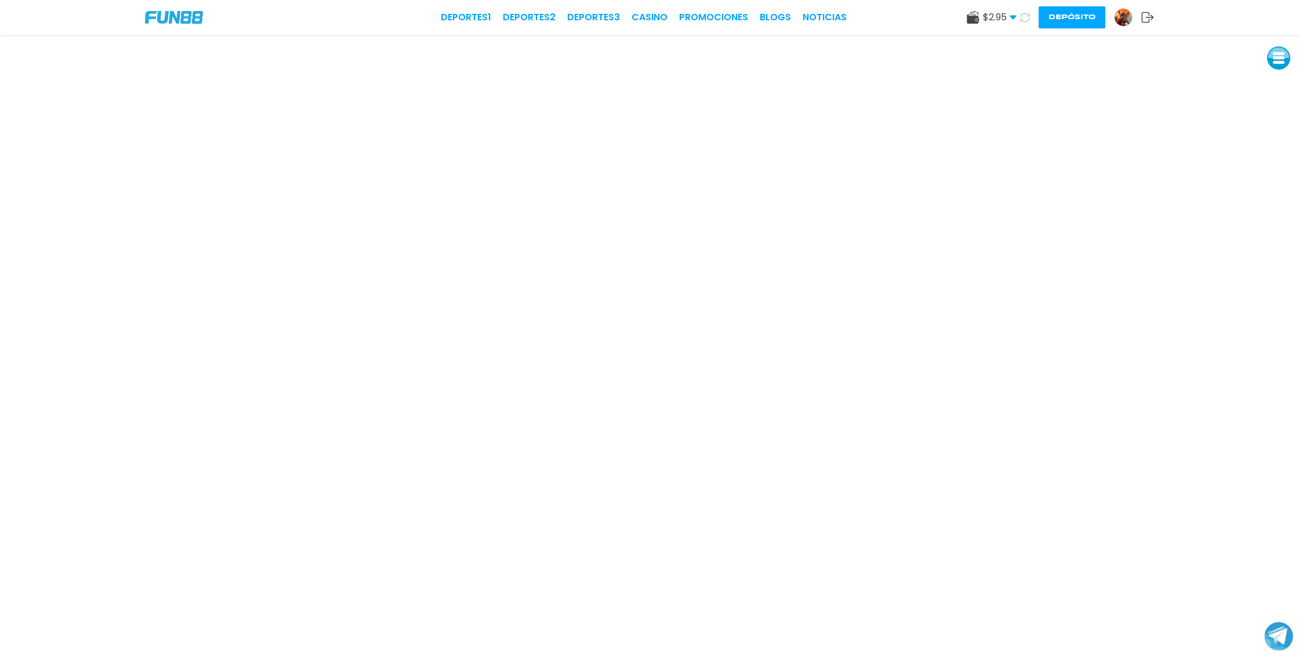
click at [1018, 18] on button at bounding box center [1024, 17] width 17 height 17
click at [1024, 21] on use at bounding box center [1024, 17] width 14 height 14
click at [1024, 23] on icon at bounding box center [1024, 17] width 14 height 14
click at [1024, 23] on button at bounding box center [1024, 17] width 19 height 19
click at [1021, 20] on use at bounding box center [1024, 17] width 14 height 14
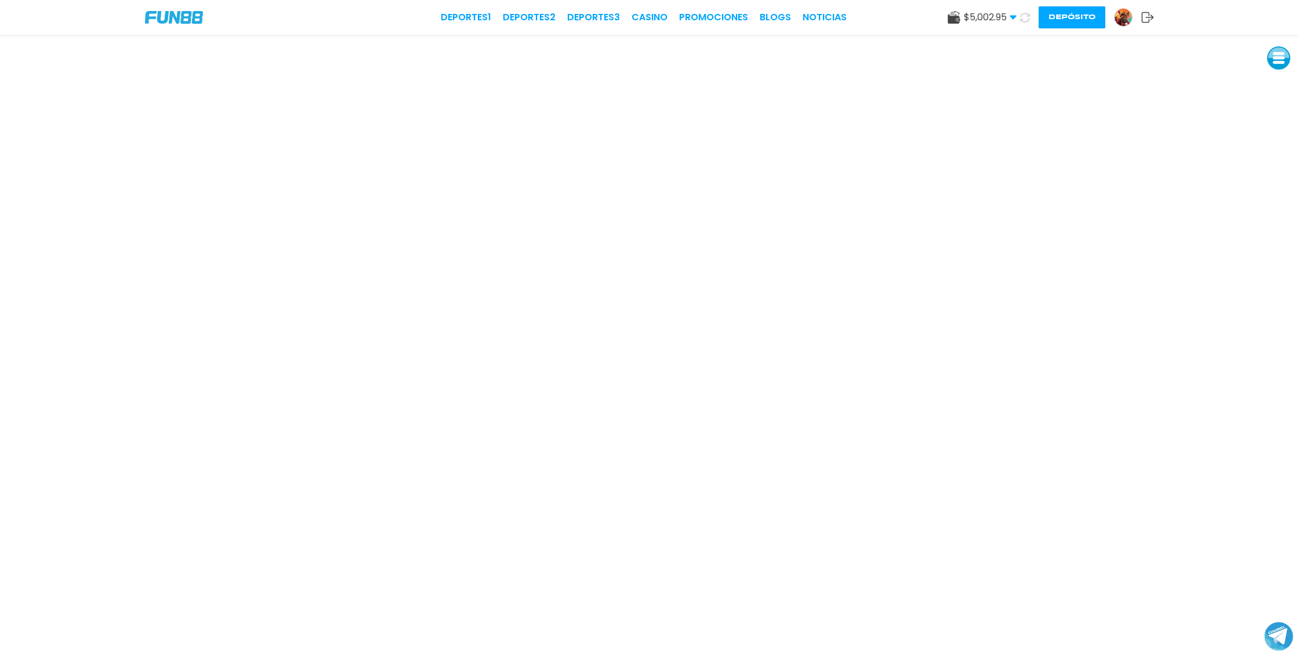
click at [1125, 13] on img at bounding box center [1122, 17] width 17 height 17
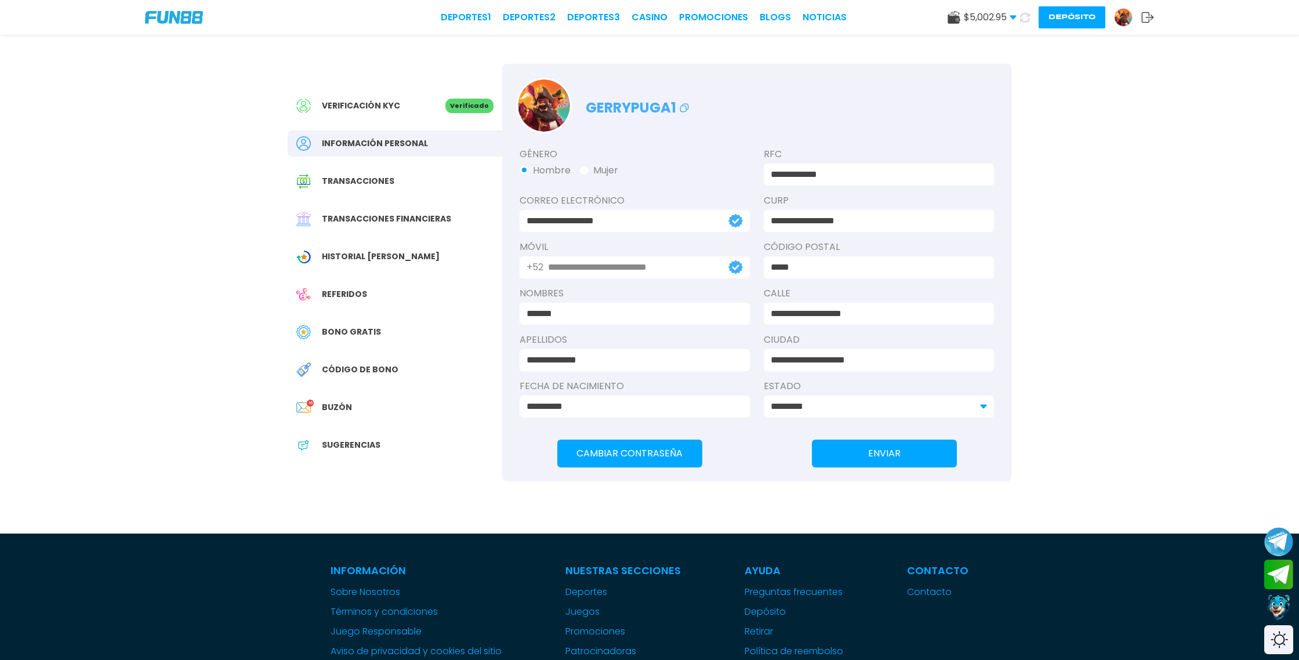
click at [351, 331] on span "Bono Gratis" at bounding box center [351, 332] width 59 height 12
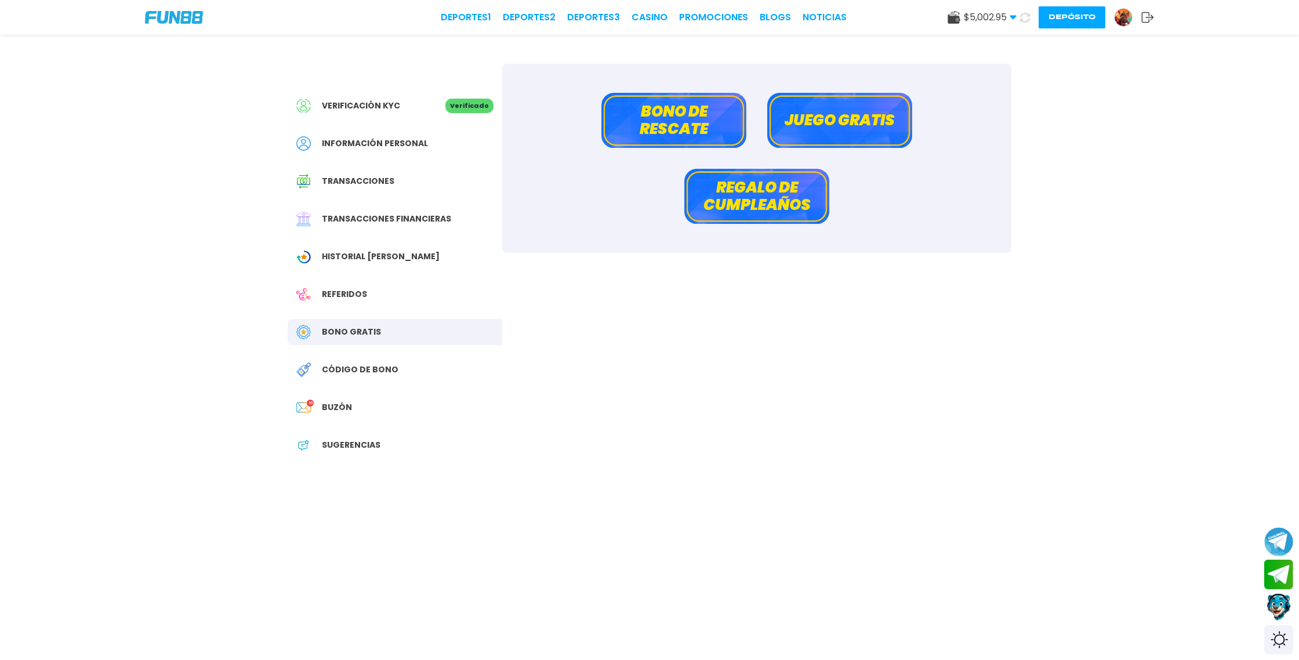
click at [681, 108] on button "Bono de rescate" at bounding box center [673, 120] width 145 height 55
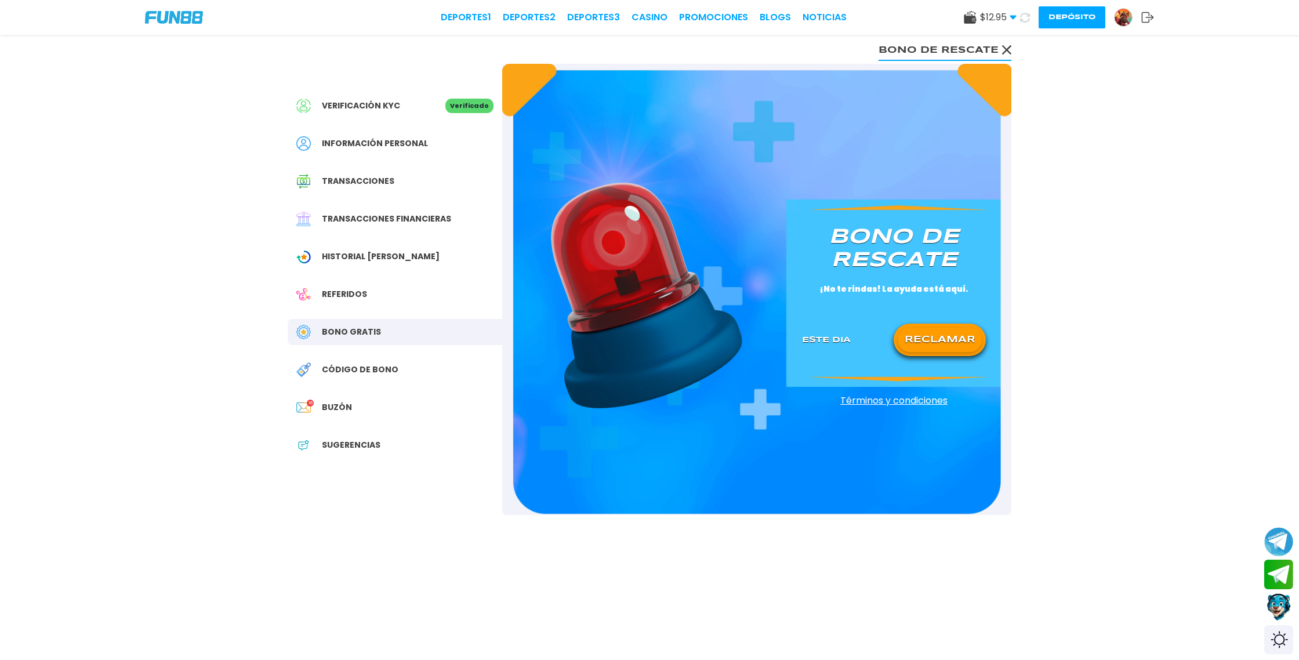
click at [926, 345] on button "RECLAMAR" at bounding box center [939, 340] width 84 height 24
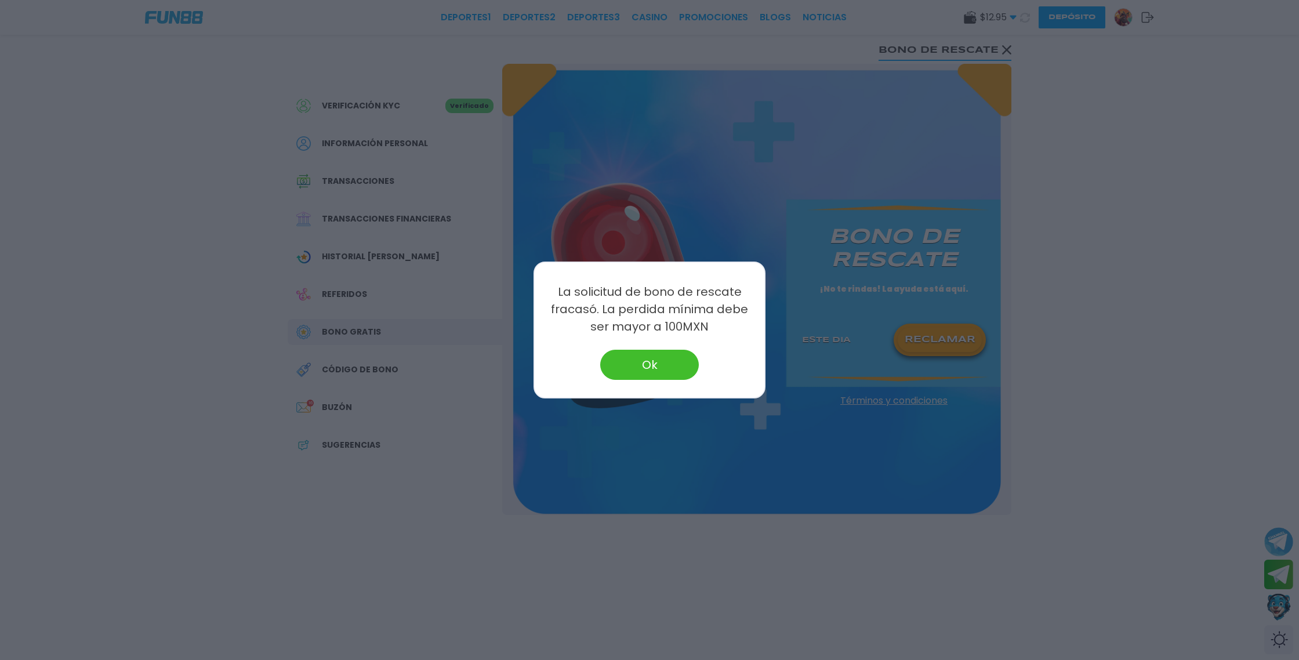
click at [645, 370] on button "Ok" at bounding box center [649, 365] width 99 height 30
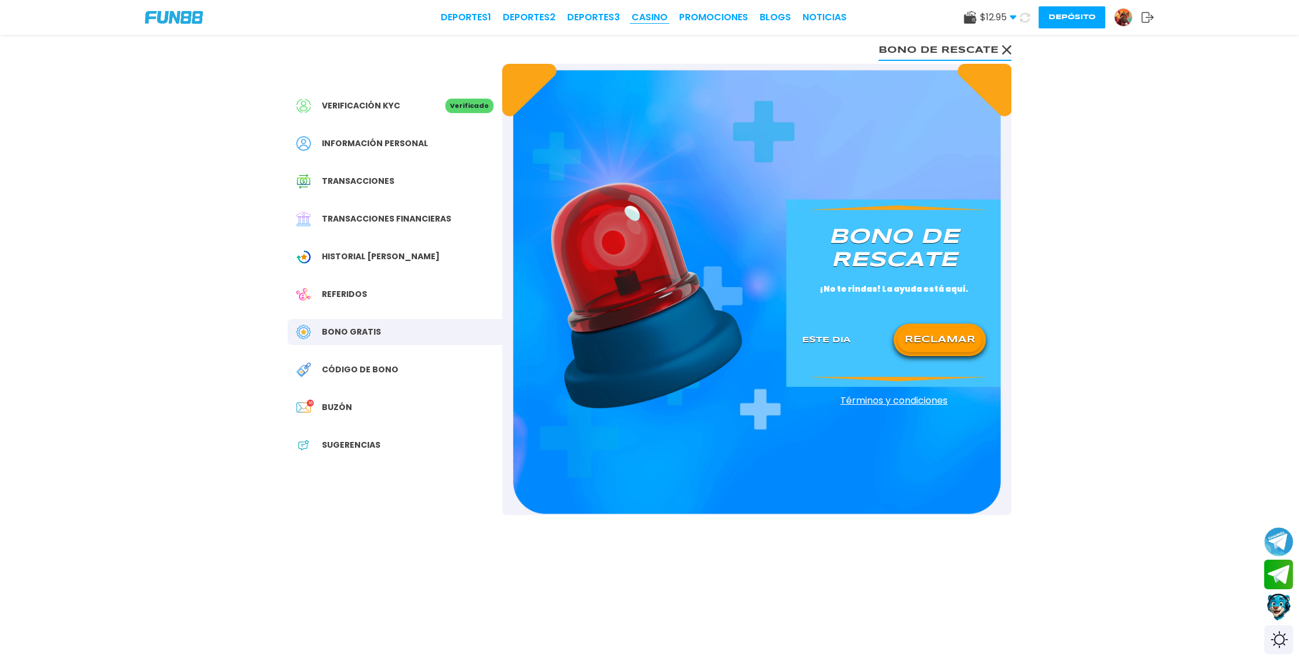
click at [655, 17] on link "CASINO" at bounding box center [649, 17] width 36 height 14
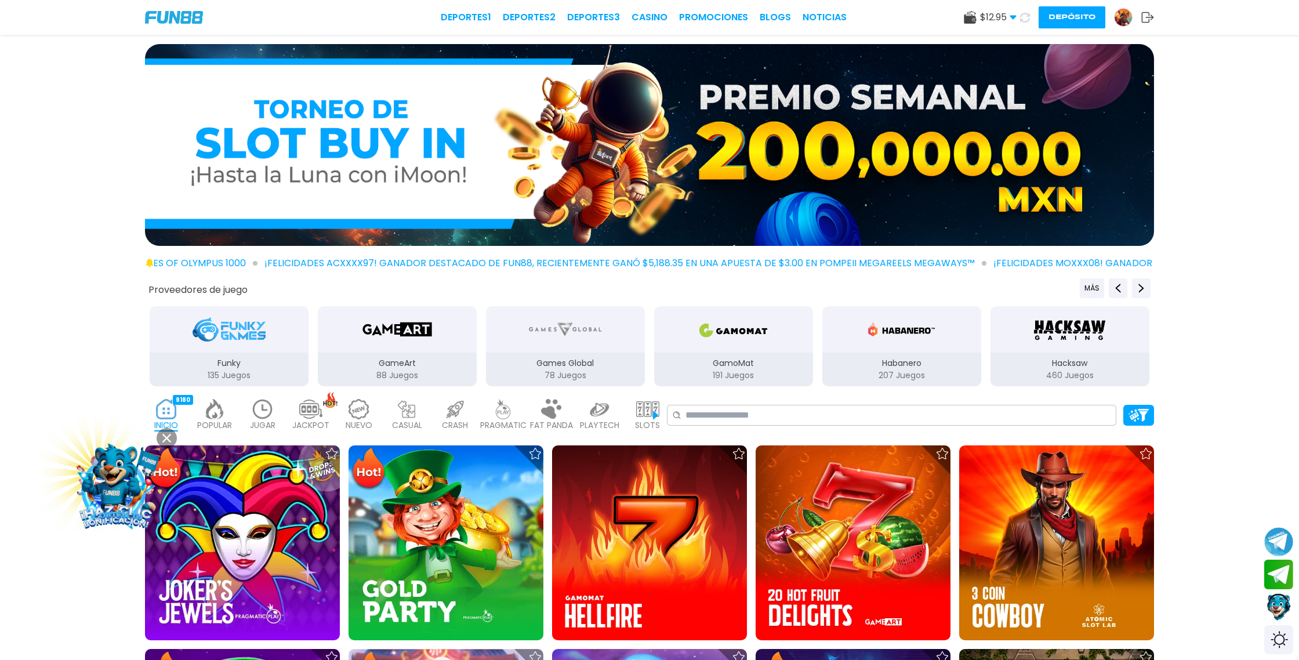
click at [1023, 22] on button at bounding box center [1024, 17] width 17 height 17
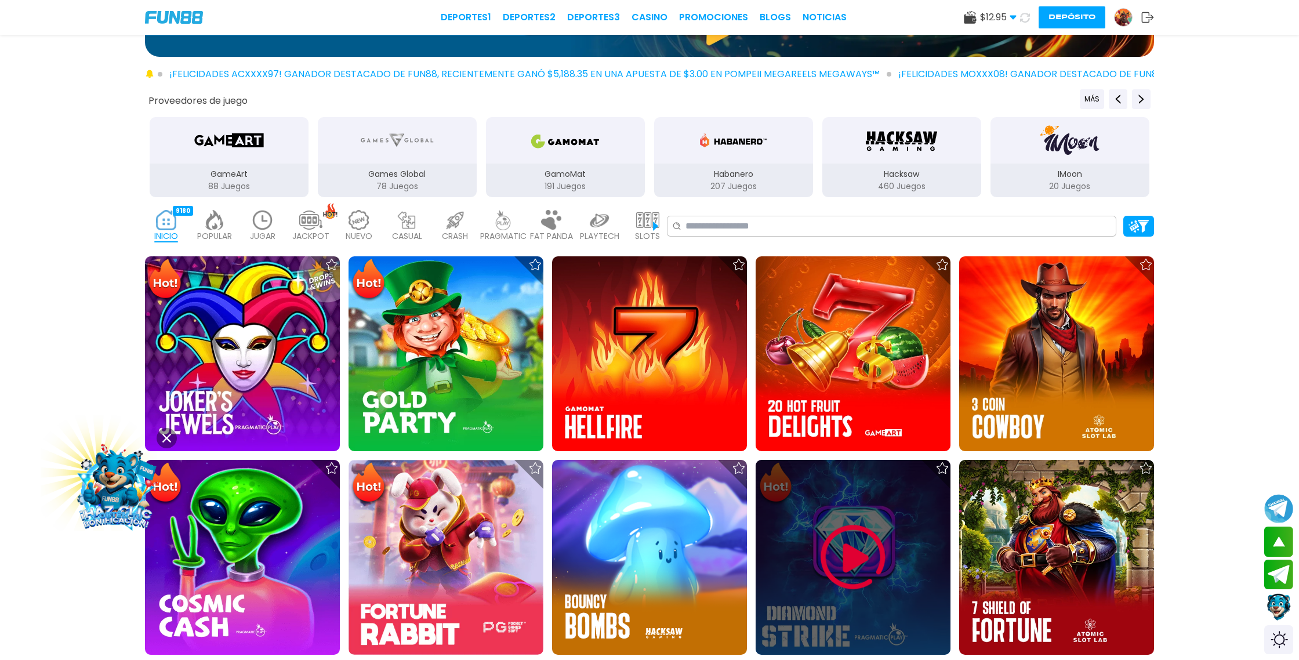
scroll to position [196, 0]
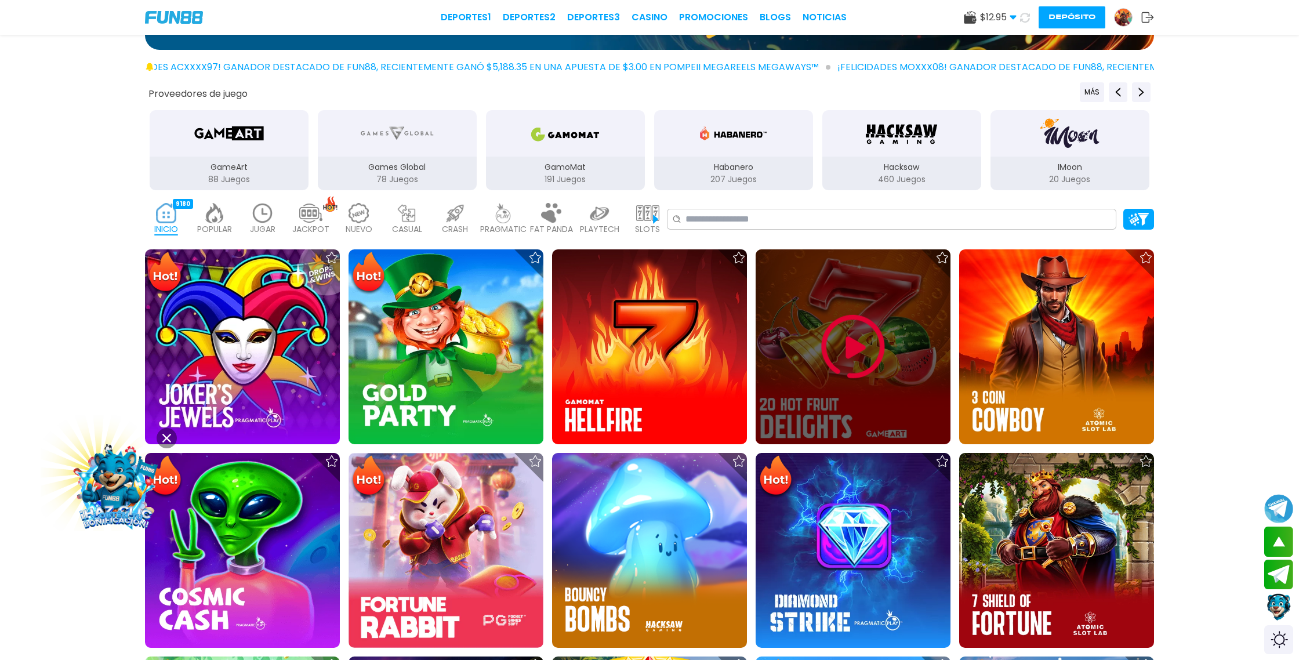
click at [863, 356] on img at bounding box center [853, 347] width 70 height 70
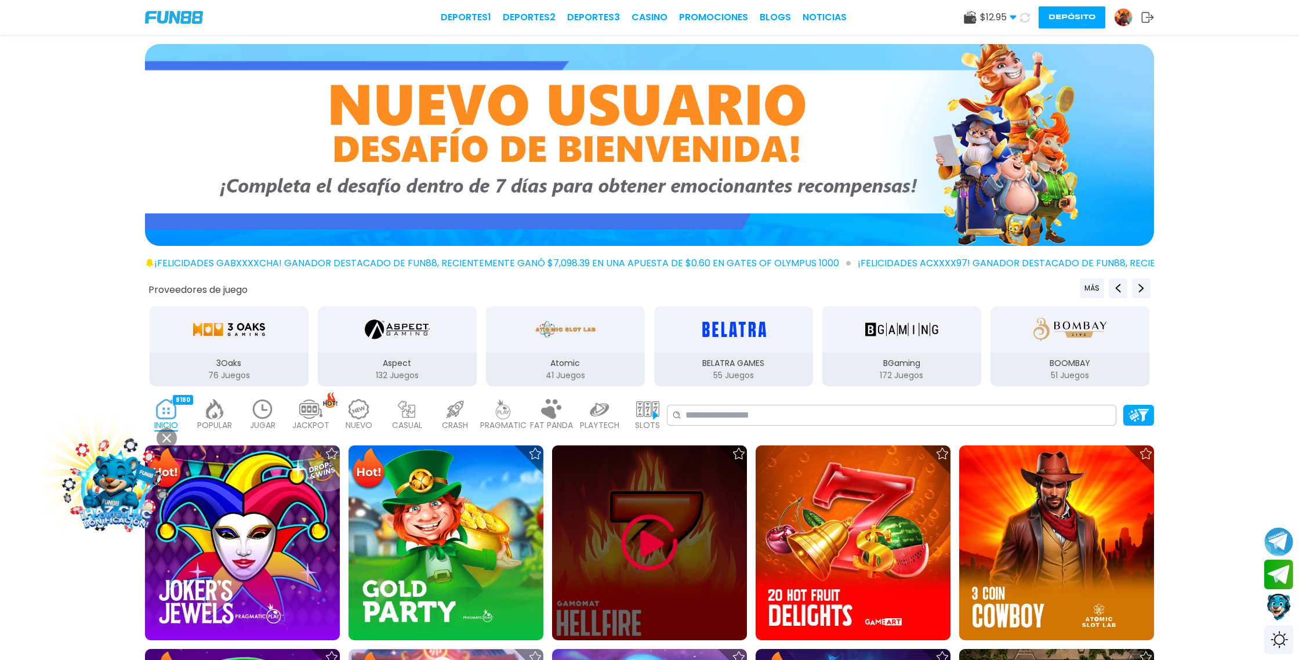
click at [656, 562] on img at bounding box center [650, 543] width 70 height 70
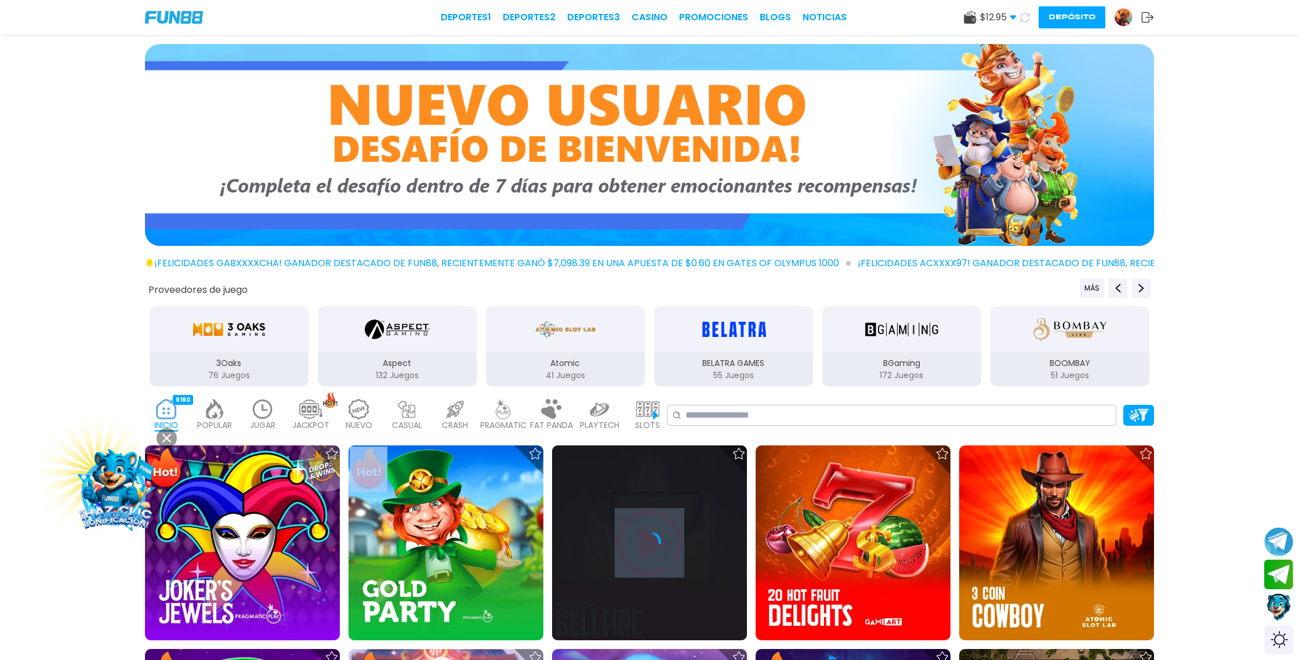
click at [656, 562] on div at bounding box center [649, 542] width 195 height 195
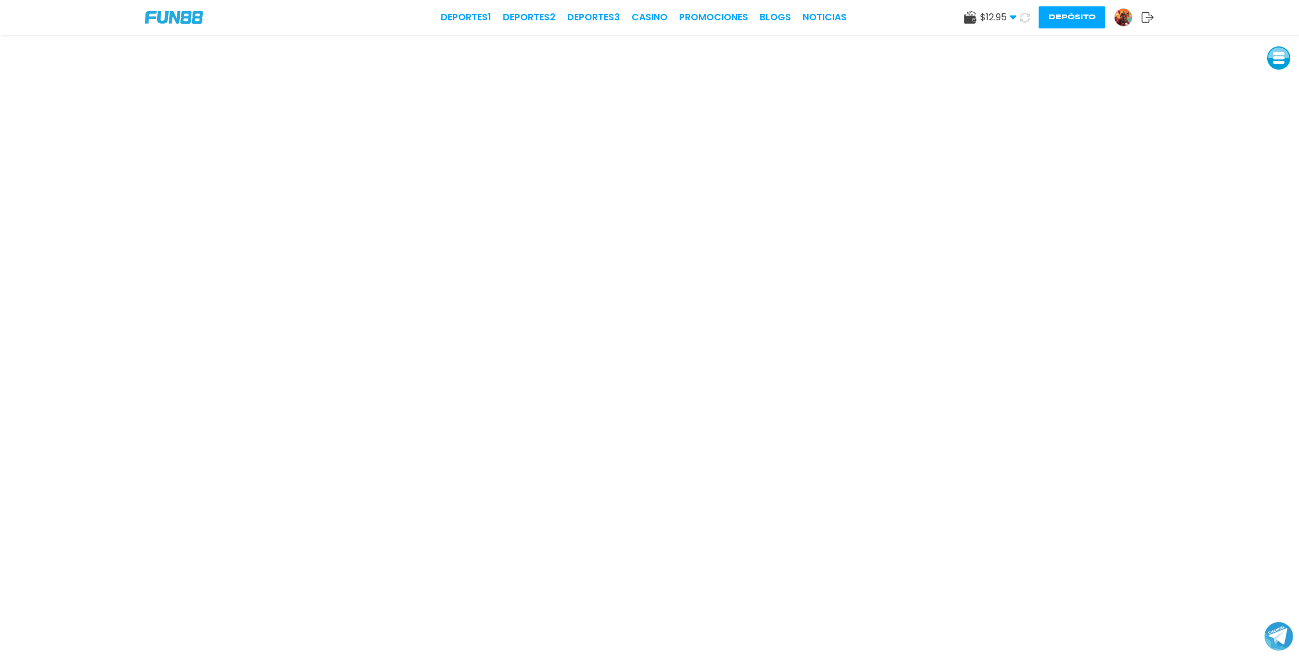
click at [1022, 19] on icon at bounding box center [1025, 18] width 10 height 10
click at [1022, 19] on icon at bounding box center [1024, 16] width 13 height 13
click at [1022, 19] on icon at bounding box center [1025, 17] width 14 height 14
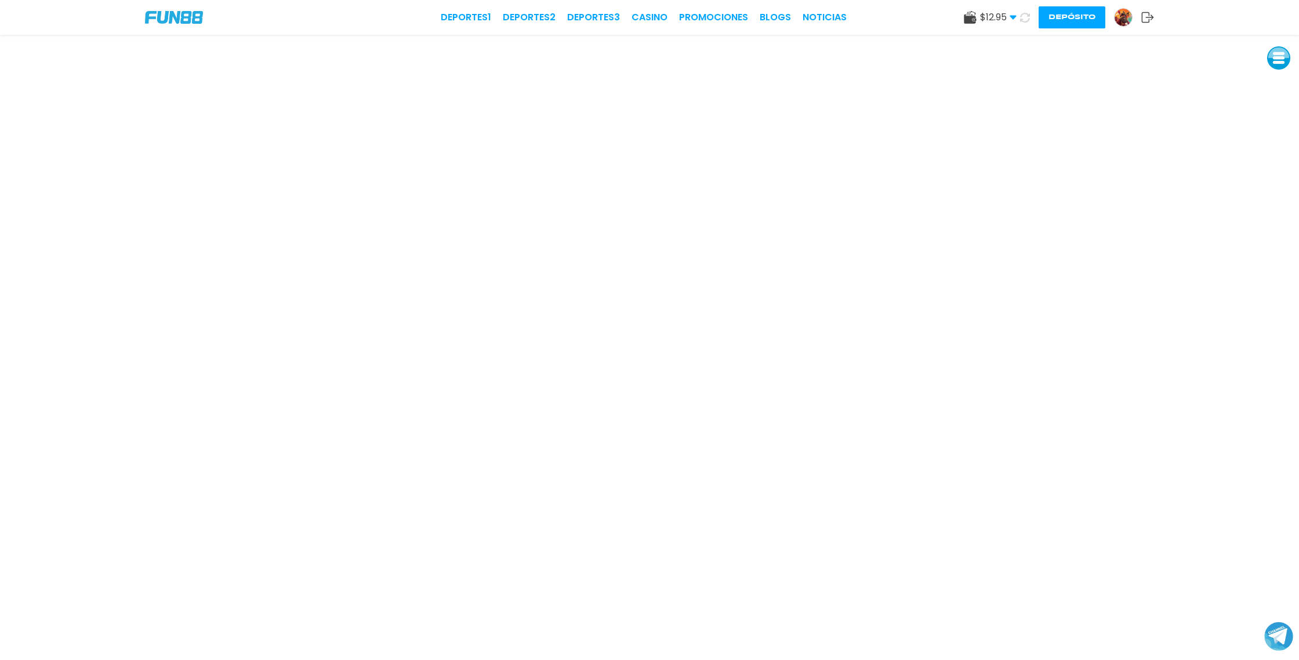
click at [1022, 19] on icon at bounding box center [1024, 17] width 14 height 14
click at [1022, 19] on icon at bounding box center [1025, 17] width 10 height 10
click at [1022, 19] on icon at bounding box center [1024, 17] width 13 height 13
click at [1022, 19] on icon at bounding box center [1025, 17] width 13 height 13
click at [1022, 19] on icon at bounding box center [1025, 18] width 12 height 12
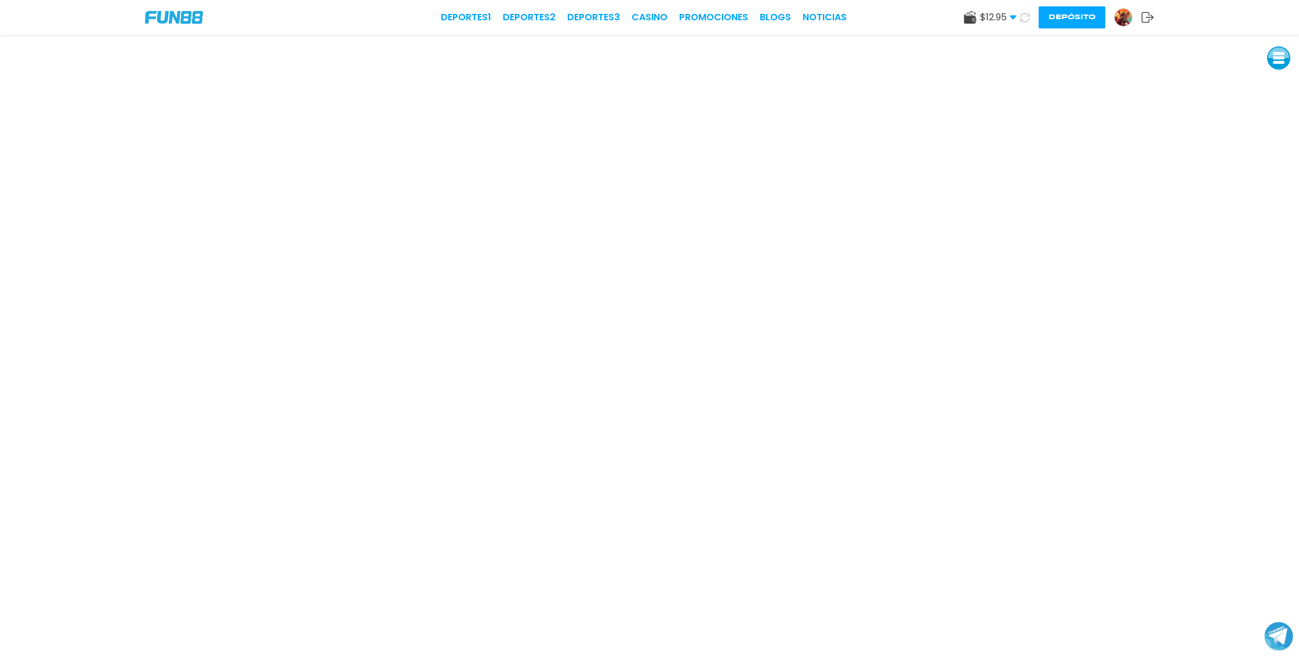
click at [1022, 19] on icon at bounding box center [1024, 16] width 13 height 13
click at [1022, 19] on icon at bounding box center [1024, 17] width 13 height 13
click at [657, 12] on link "CASINO" at bounding box center [649, 17] width 36 height 14
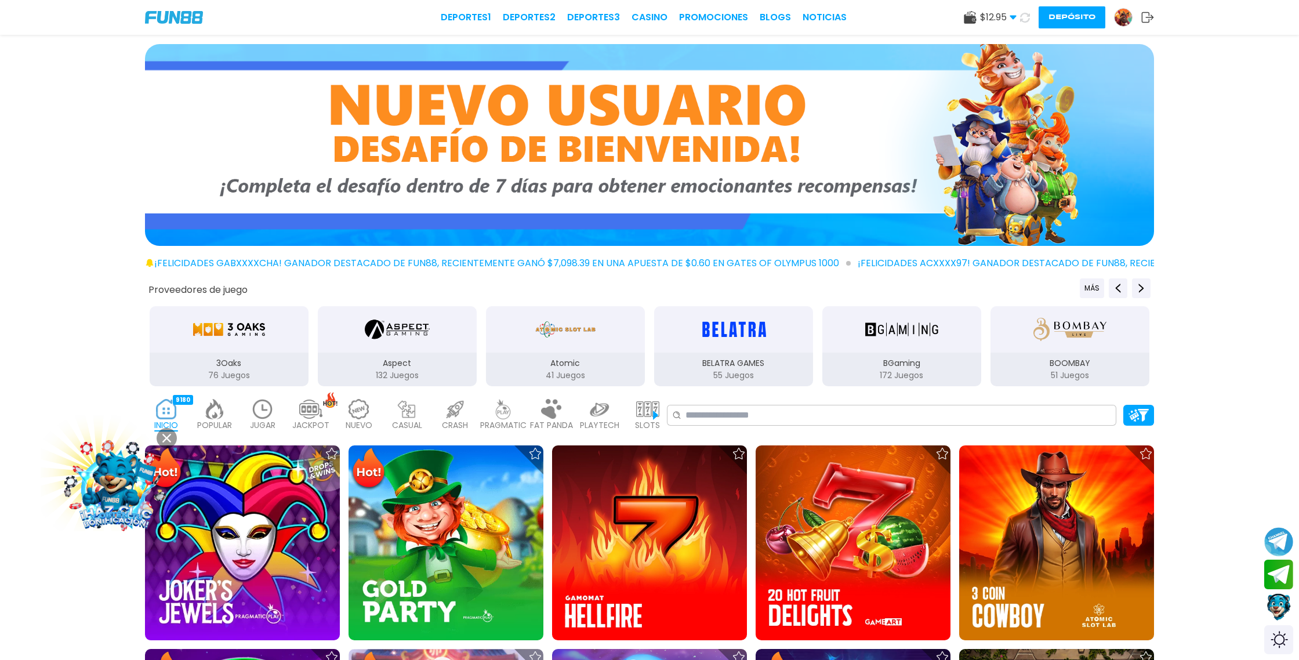
click at [1026, 19] on icon at bounding box center [1024, 17] width 11 height 11
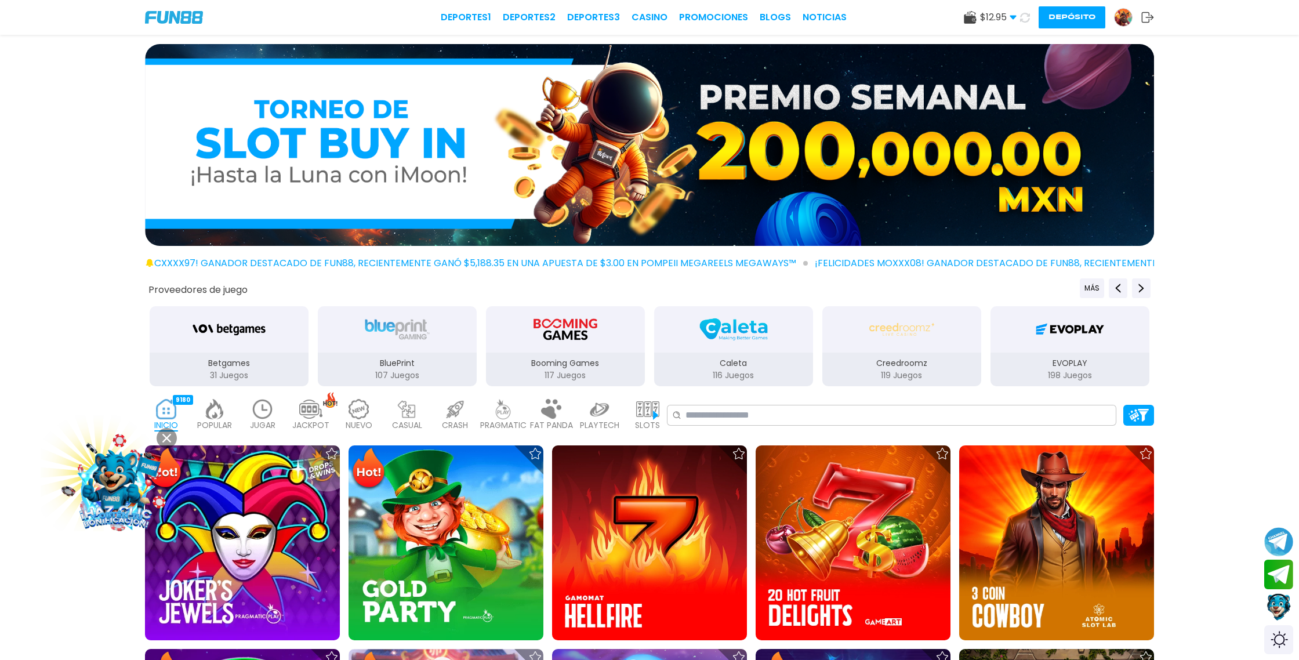
click at [1026, 19] on icon at bounding box center [1025, 18] width 12 height 12
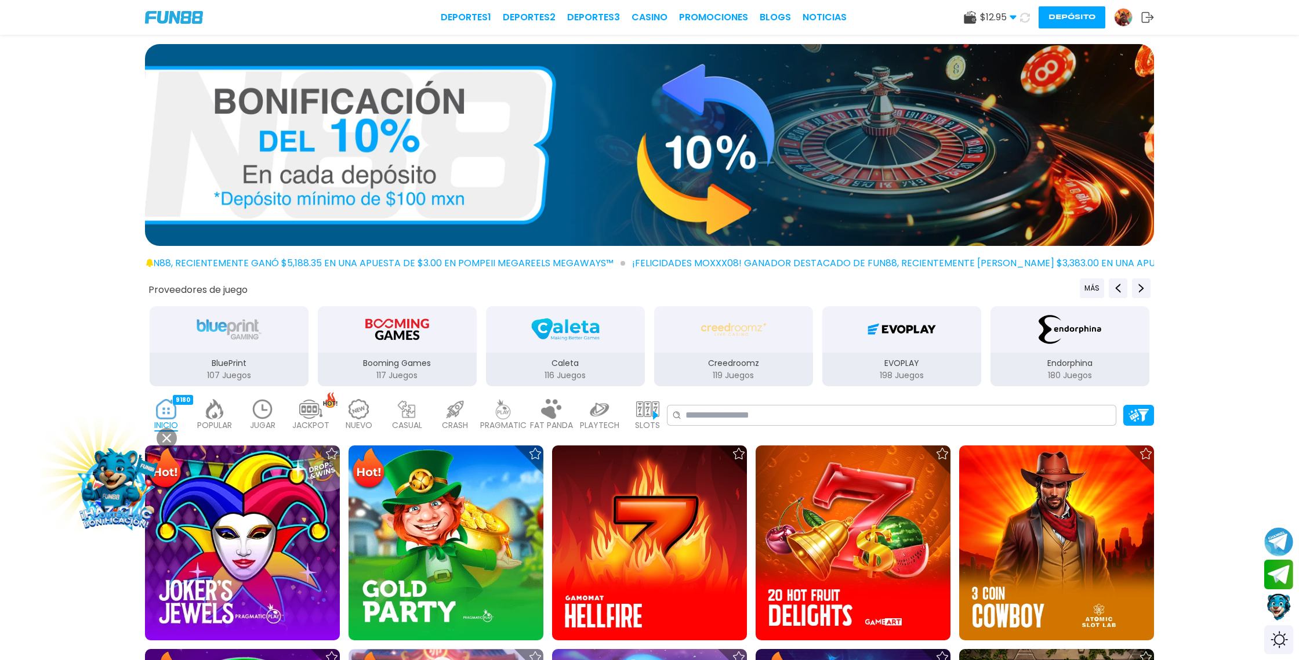
click at [1026, 19] on icon at bounding box center [1025, 17] width 14 height 14
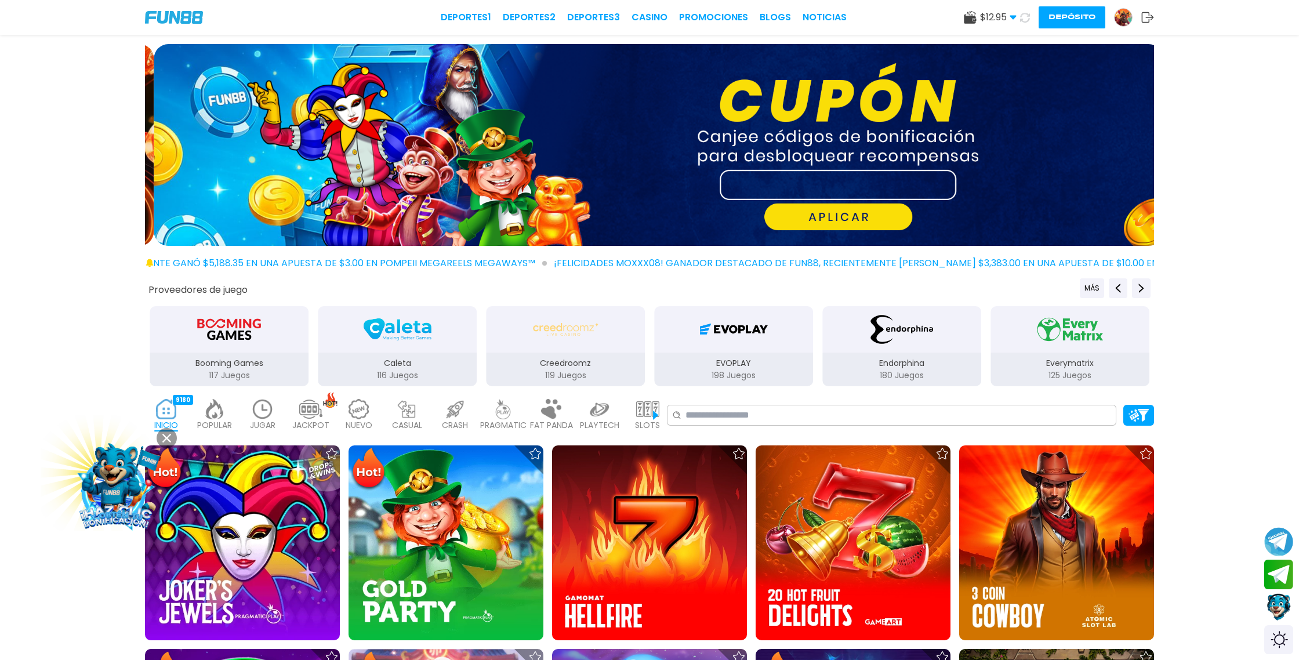
click at [1026, 19] on icon at bounding box center [1024, 16] width 13 height 13
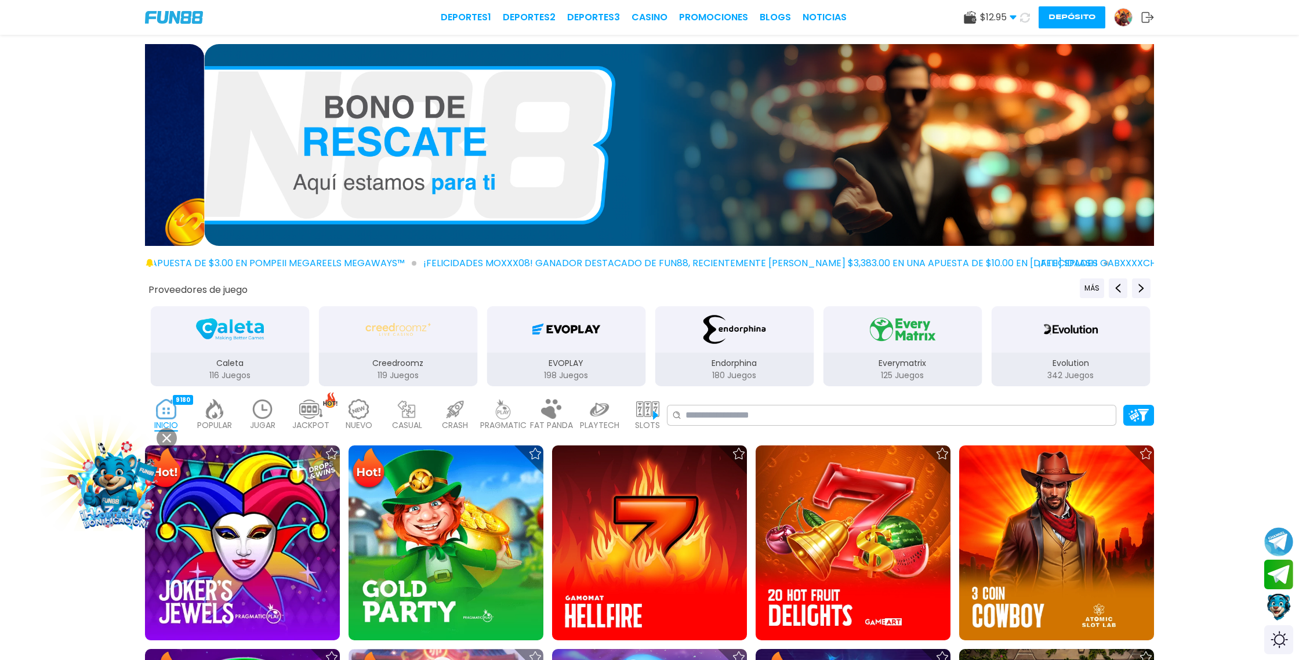
click at [1026, 19] on icon at bounding box center [1025, 17] width 12 height 12
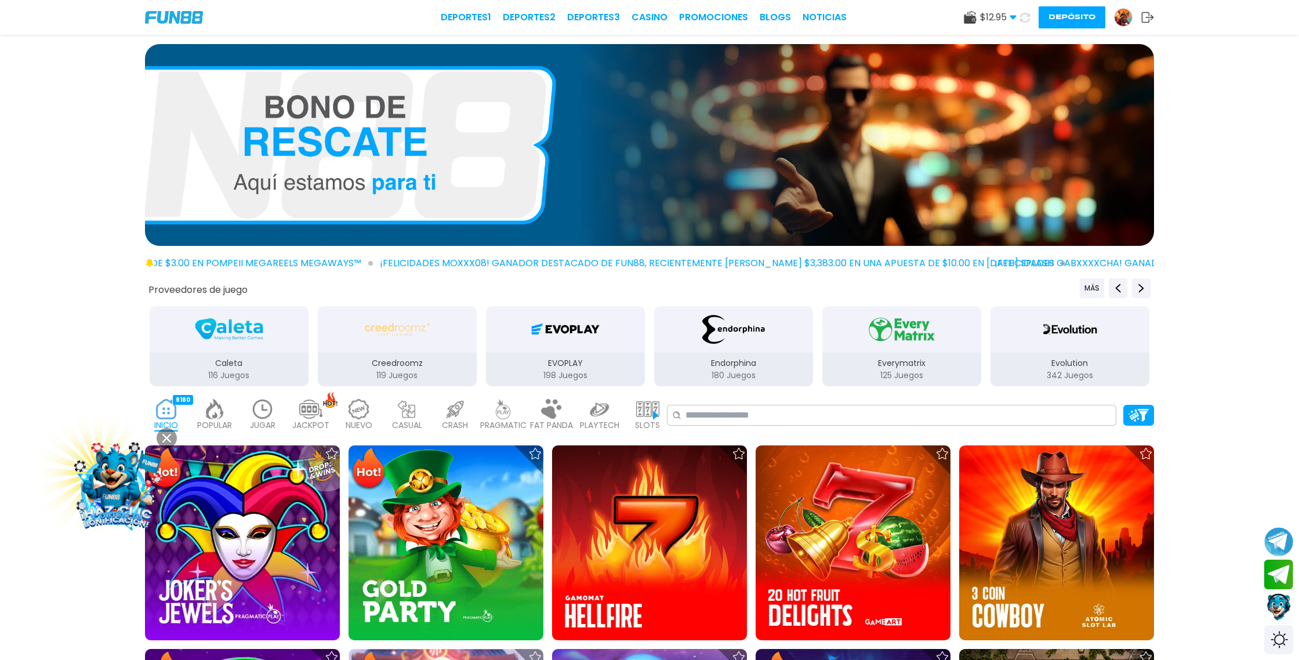
click at [1026, 19] on icon at bounding box center [1025, 17] width 10 height 10
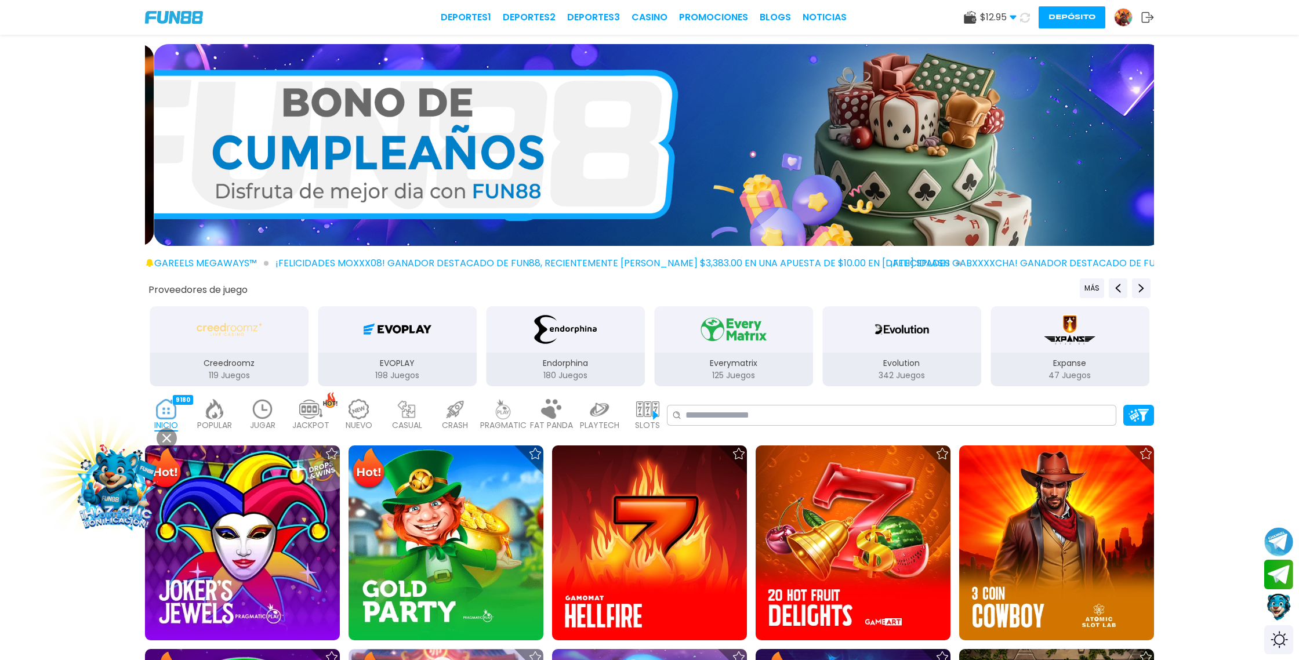
click at [1026, 19] on icon at bounding box center [1025, 17] width 13 height 13
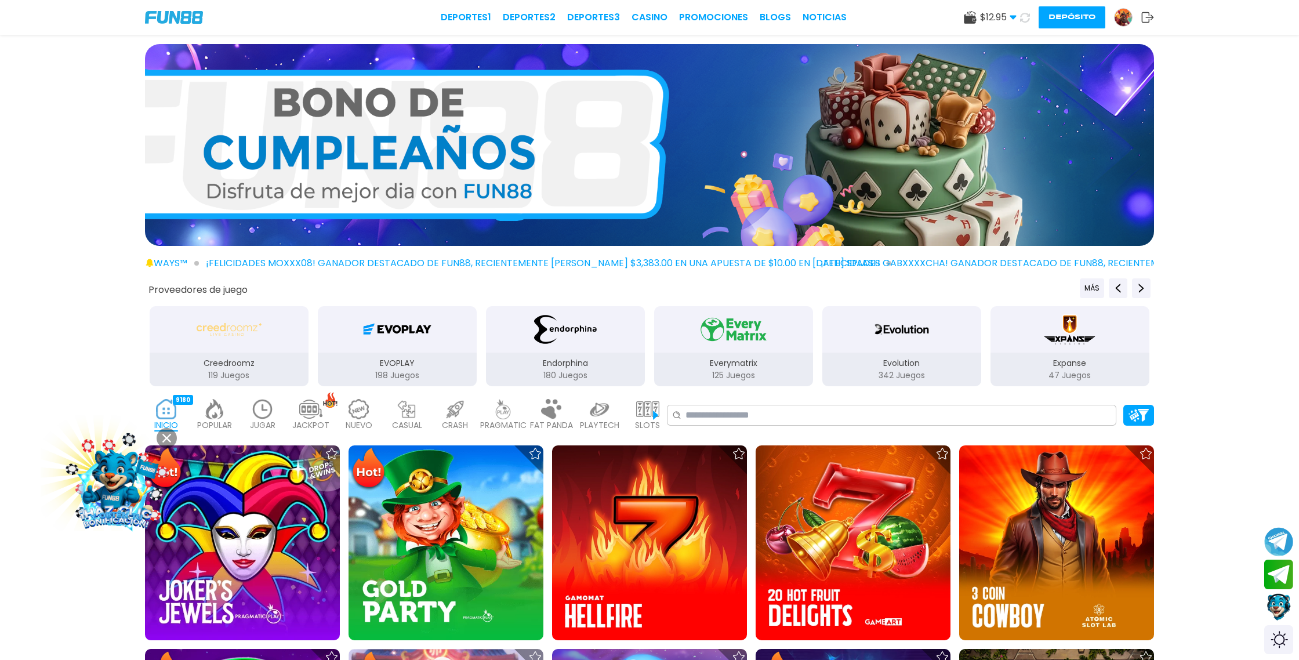
click at [1026, 19] on icon at bounding box center [1025, 17] width 14 height 14
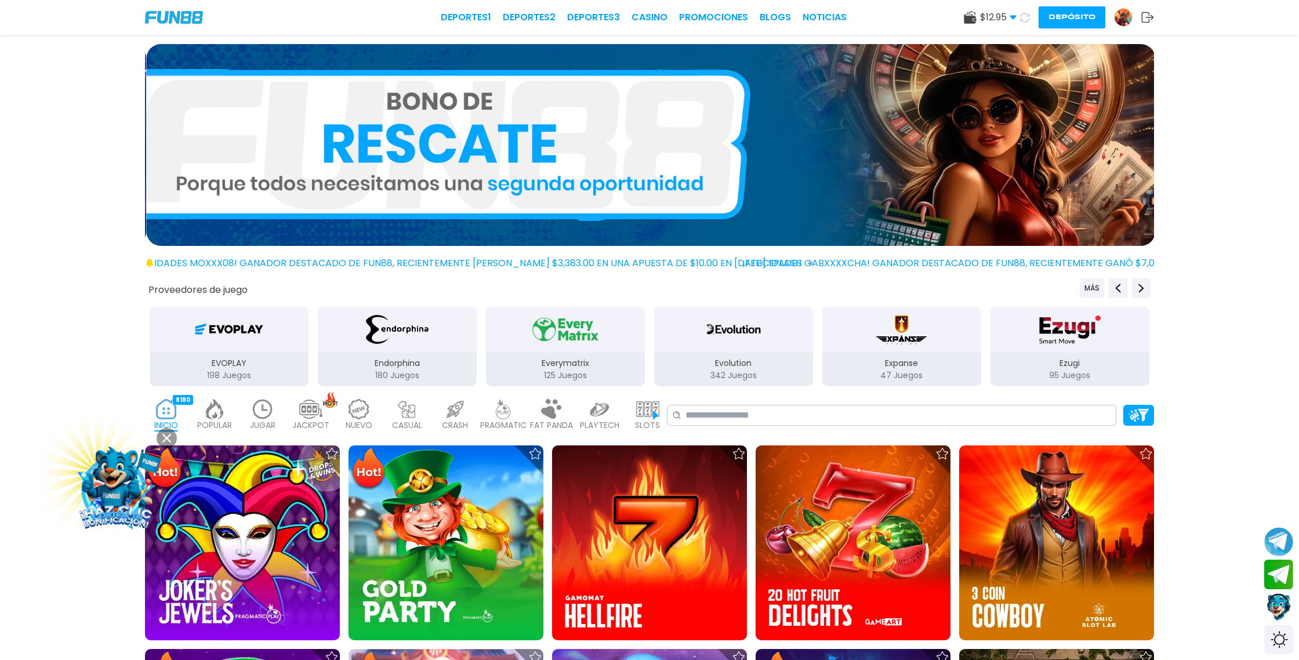
click at [1026, 19] on icon at bounding box center [1025, 17] width 12 height 12
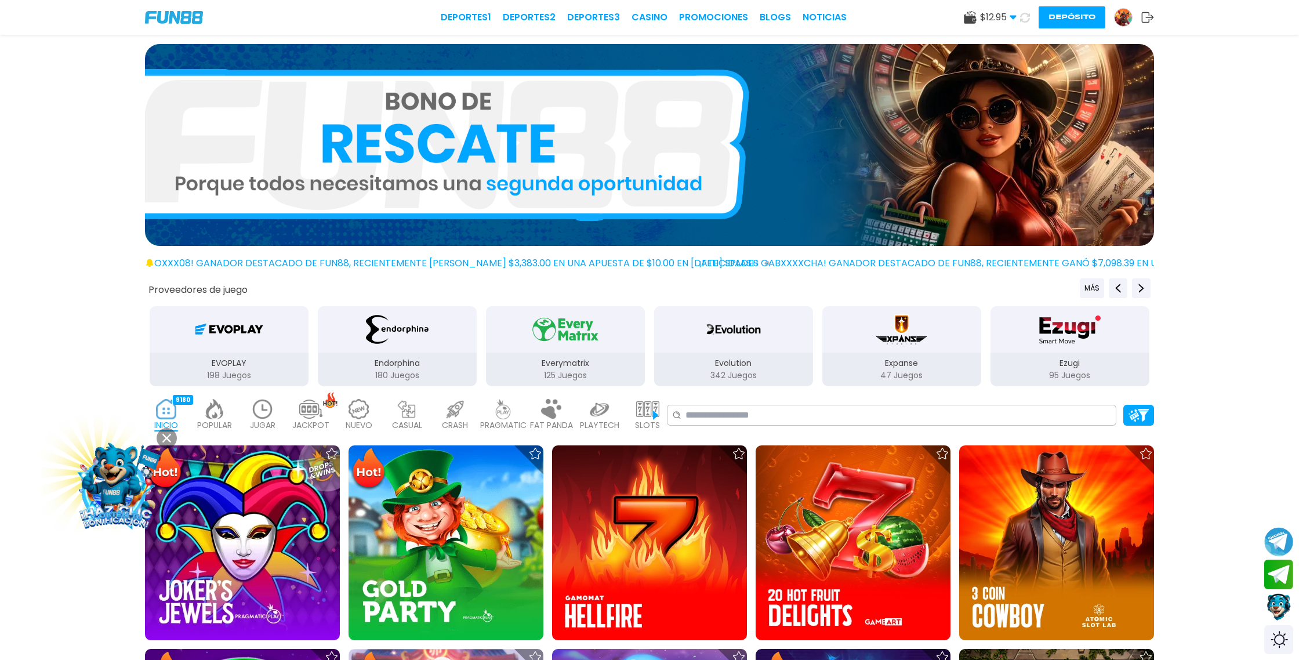
click at [1026, 19] on icon at bounding box center [1025, 17] width 12 height 12
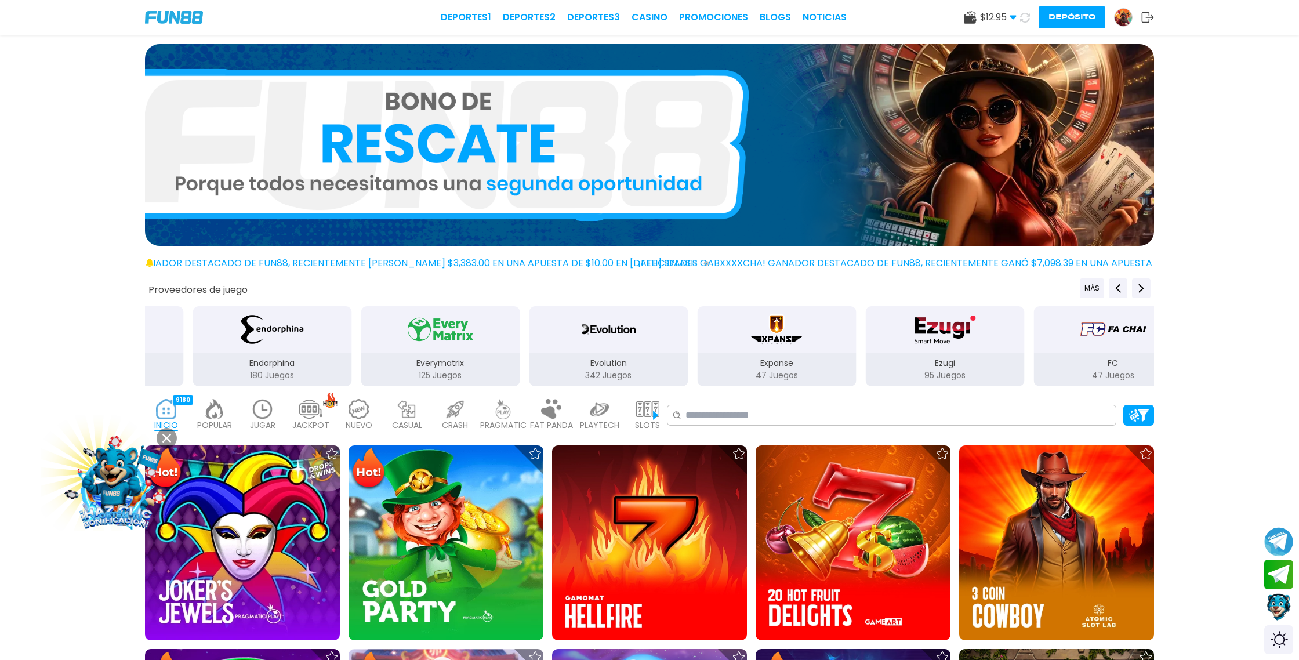
click at [1026, 19] on icon at bounding box center [1024, 17] width 13 height 13
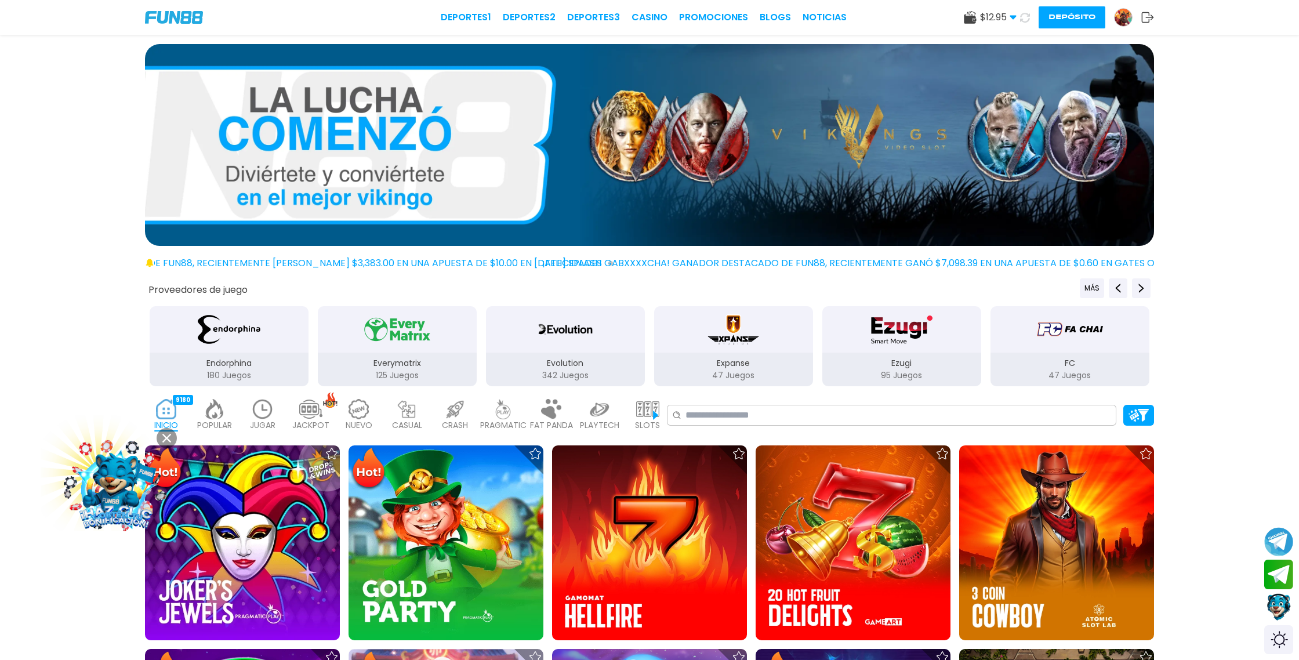
click at [1027, 19] on icon at bounding box center [1025, 17] width 10 height 10
click at [1027, 19] on icon at bounding box center [1024, 17] width 14 height 14
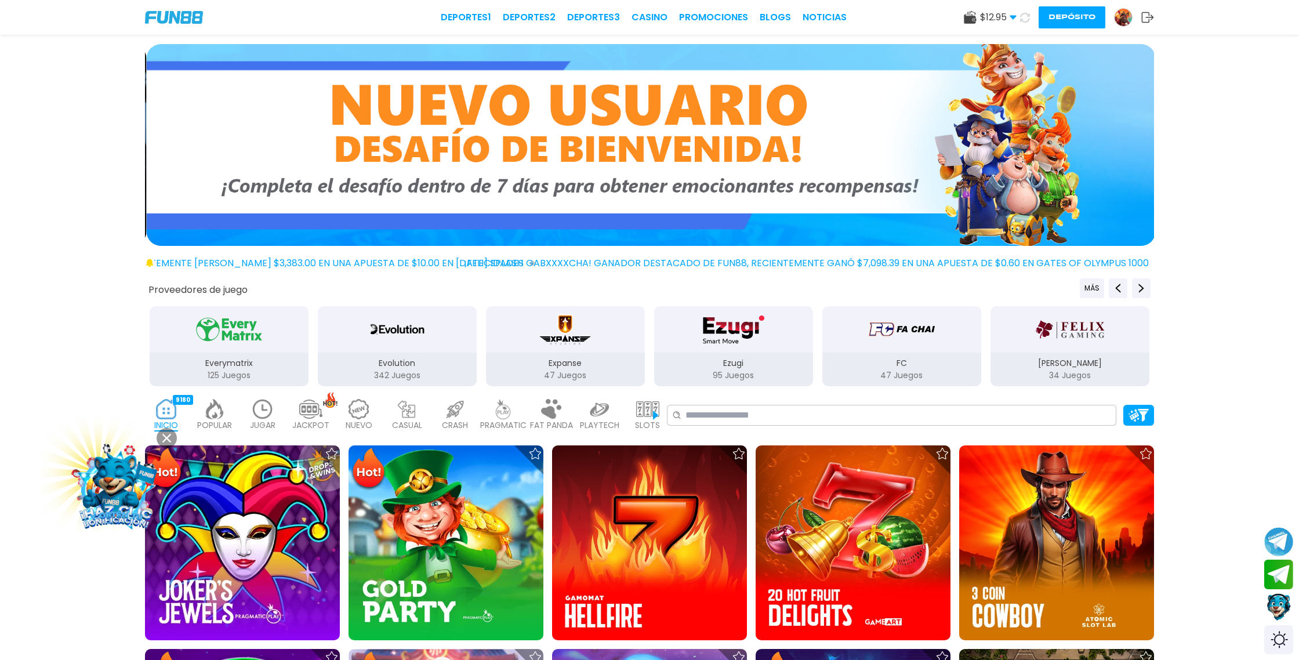
click at [1027, 19] on icon at bounding box center [1024, 16] width 13 height 13
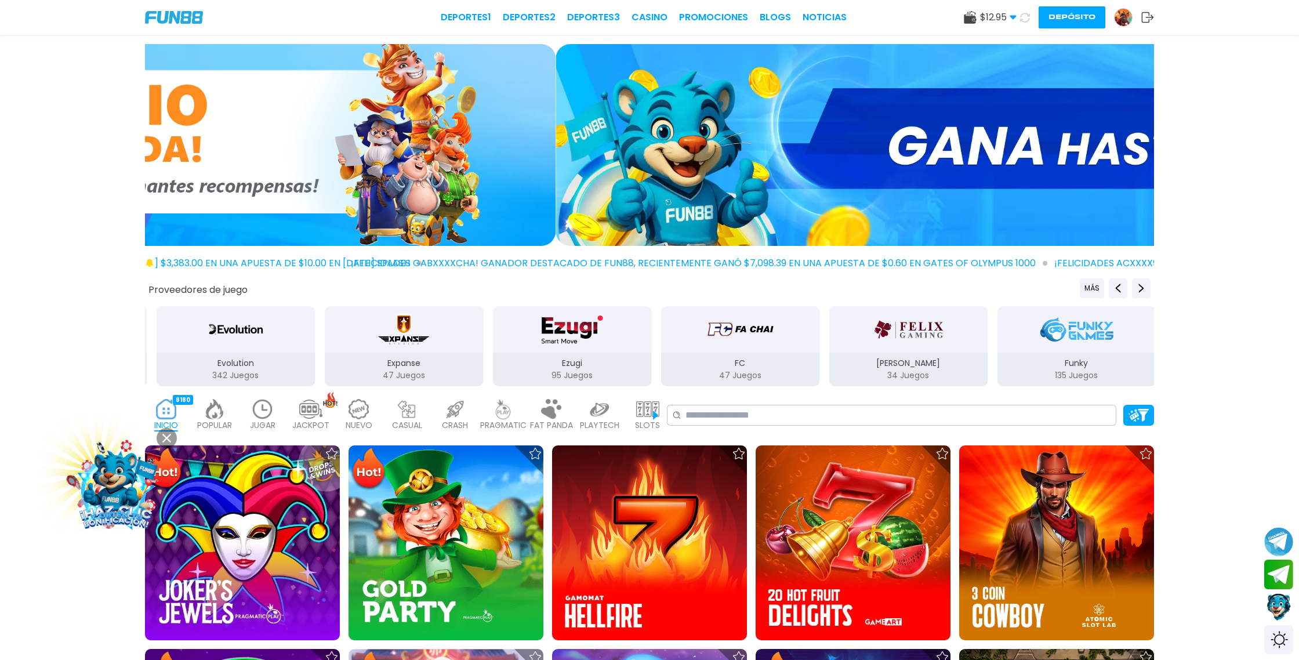
click at [1028, 19] on use at bounding box center [1024, 17] width 14 height 14
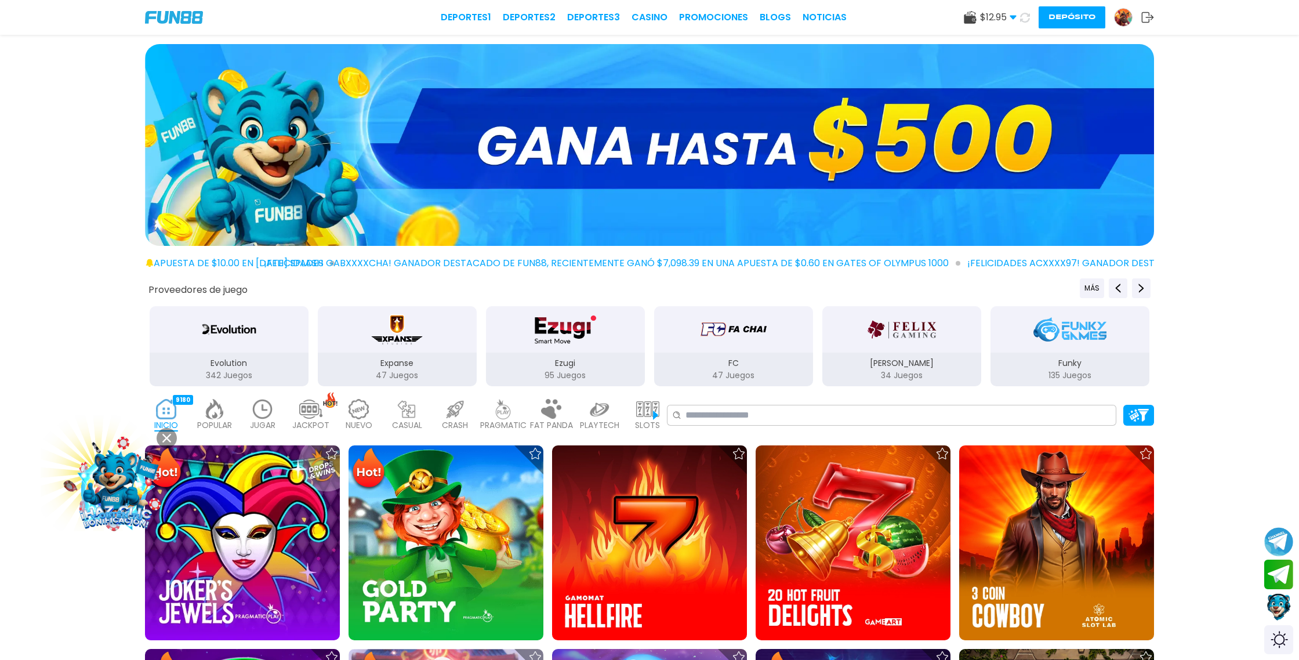
click at [1028, 19] on use at bounding box center [1024, 17] width 13 height 13
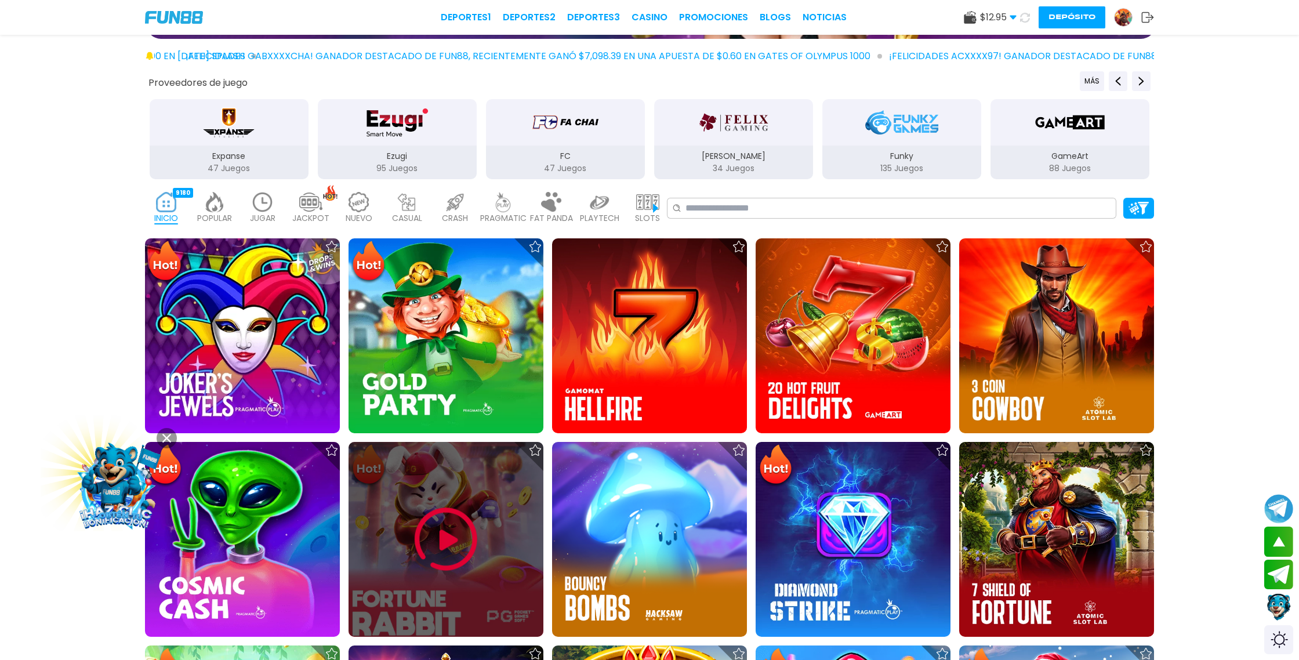
scroll to position [215, 0]
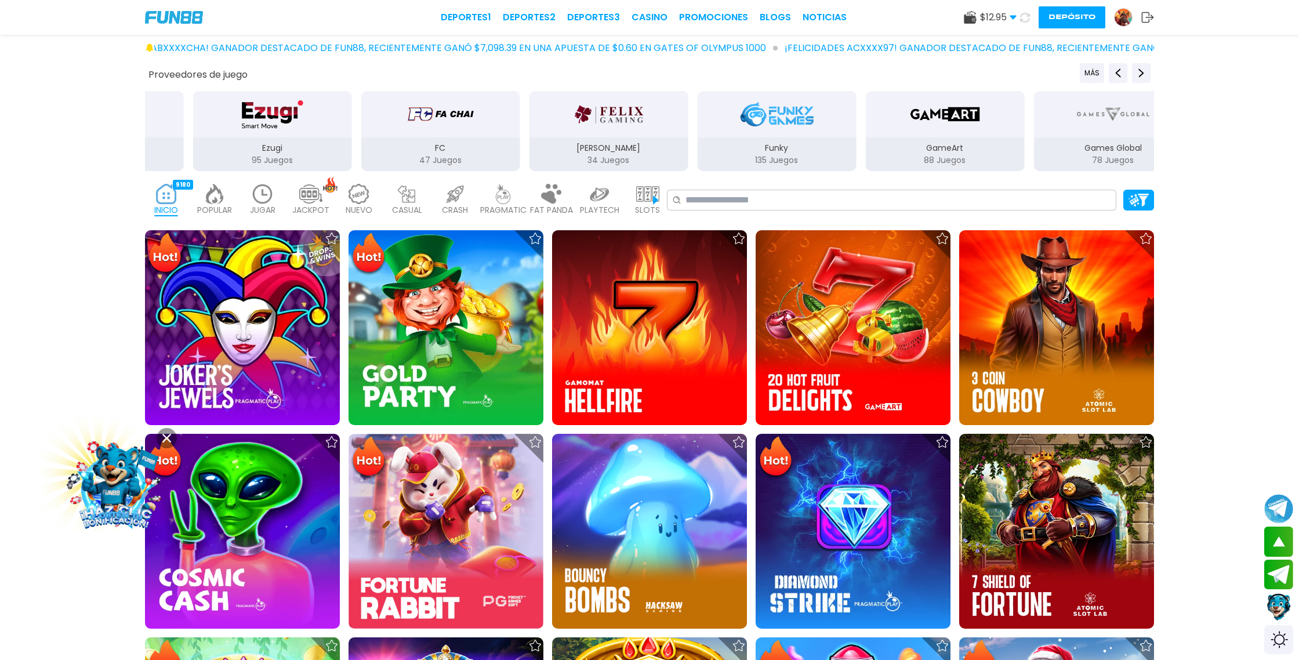
click at [1027, 18] on icon at bounding box center [1024, 17] width 13 height 13
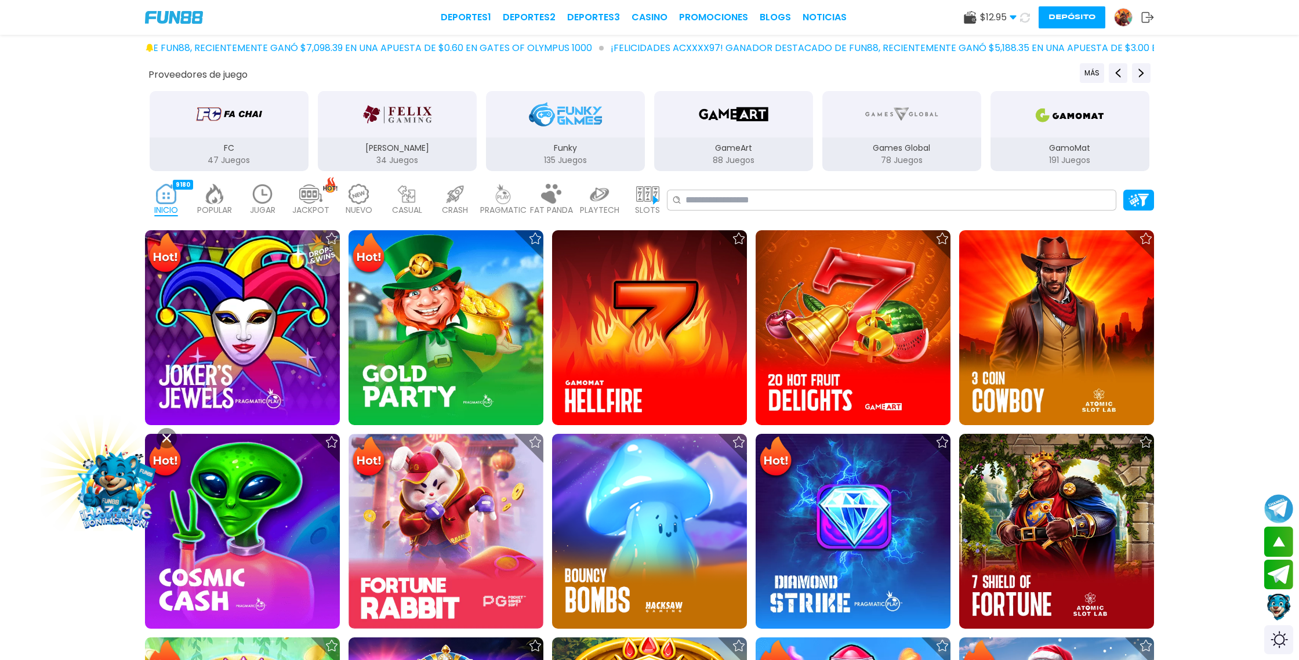
click at [1027, 18] on icon at bounding box center [1024, 17] width 11 height 11
click at [1027, 18] on icon at bounding box center [1024, 16] width 13 height 13
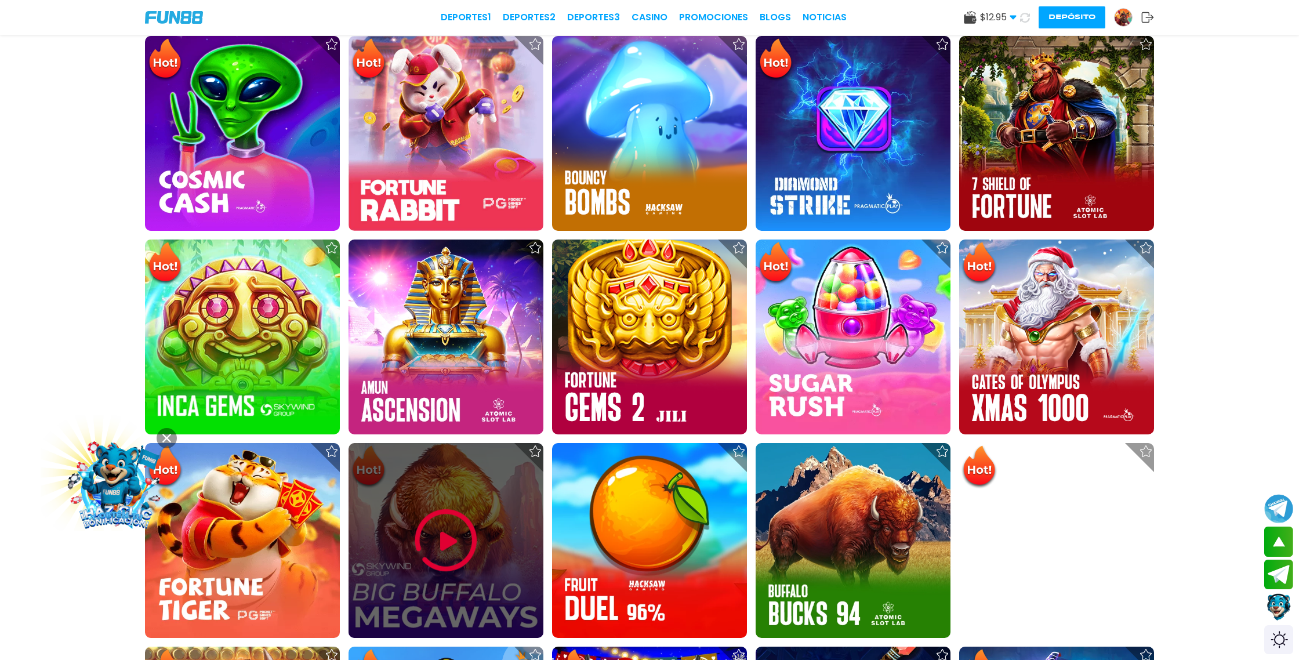
scroll to position [620, 0]
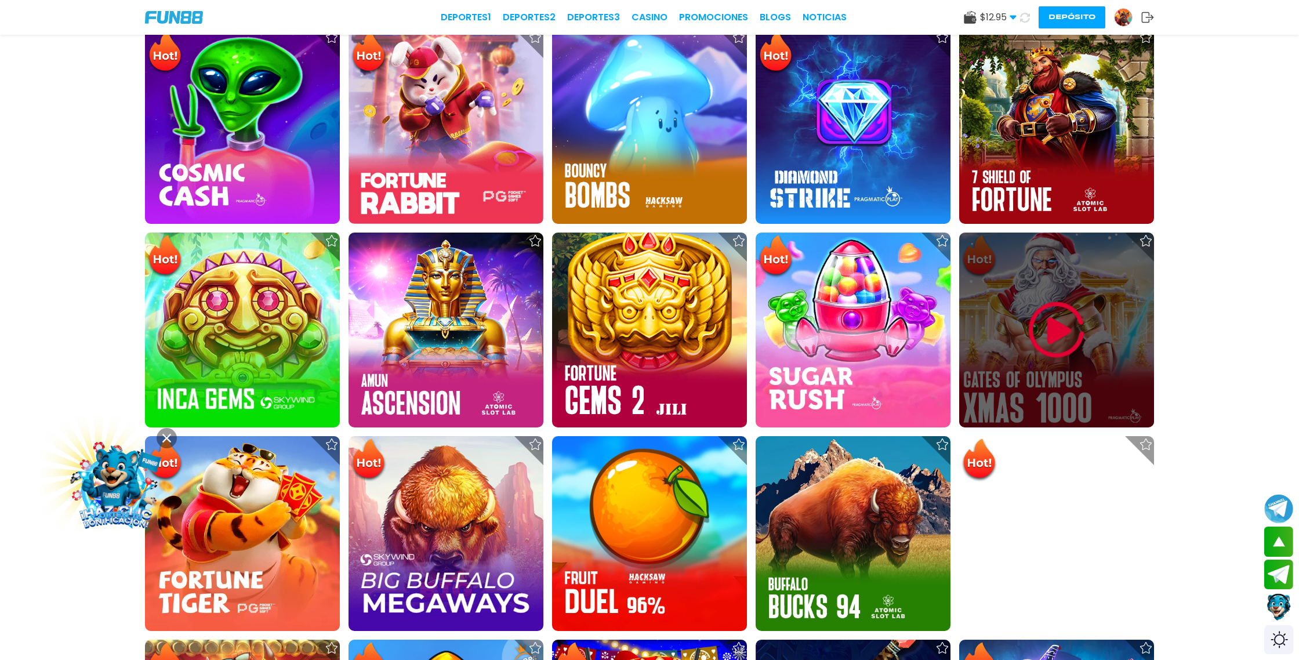
click at [1066, 337] on img at bounding box center [1057, 330] width 70 height 70
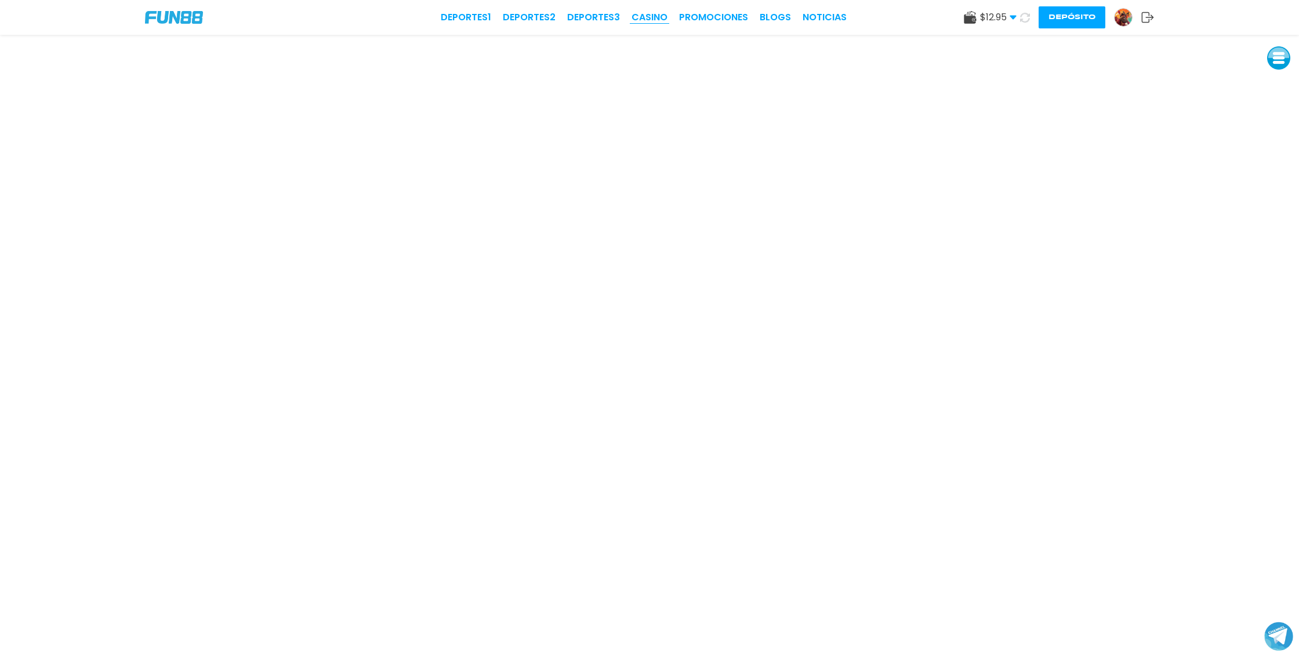
click at [647, 18] on link "CASINO" at bounding box center [649, 17] width 36 height 14
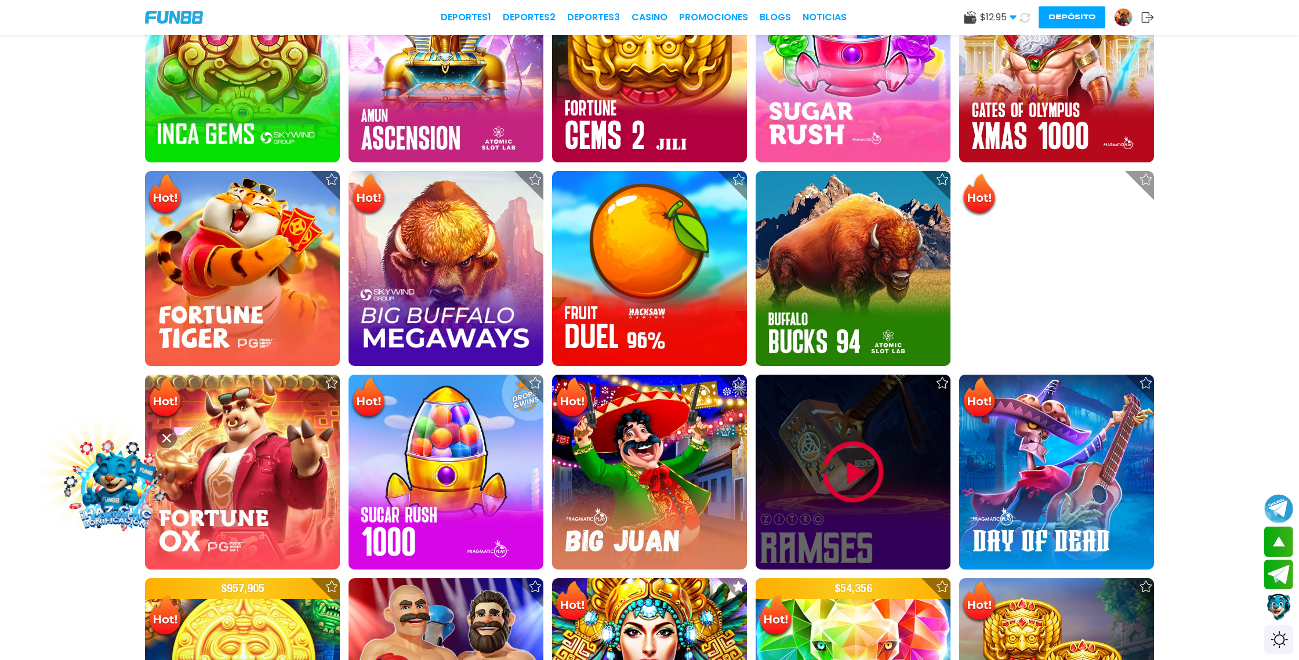
scroll to position [886, 0]
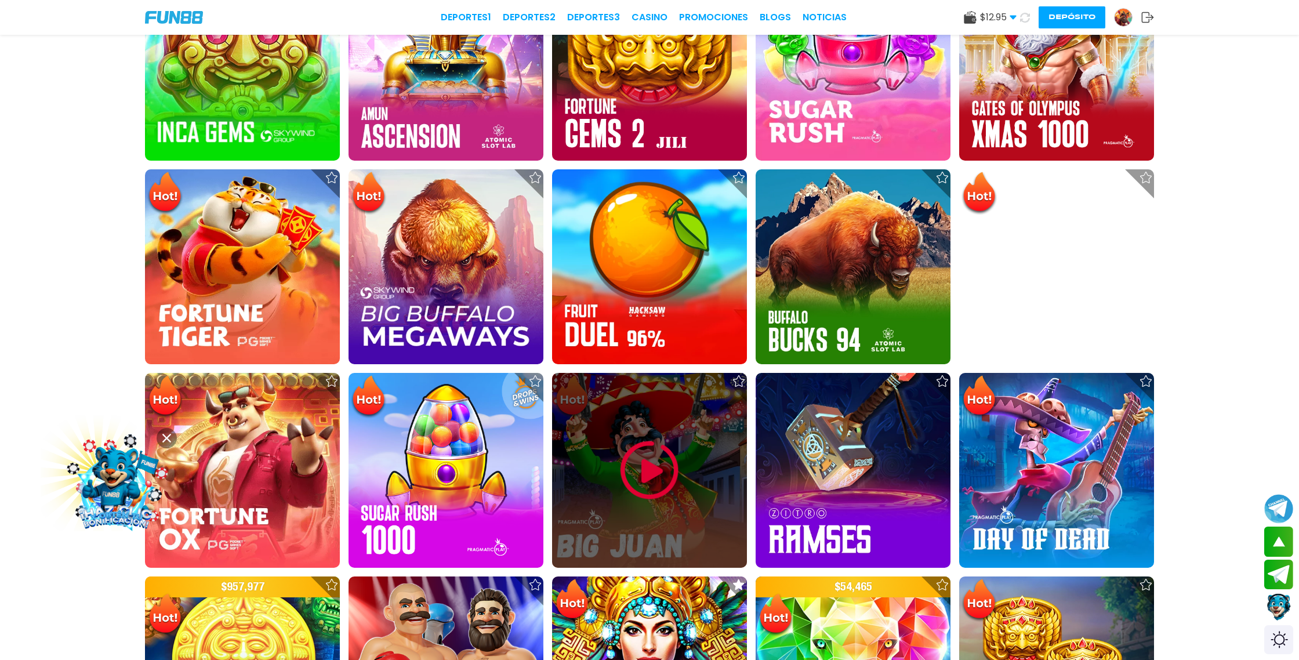
click at [649, 475] on img at bounding box center [650, 470] width 70 height 70
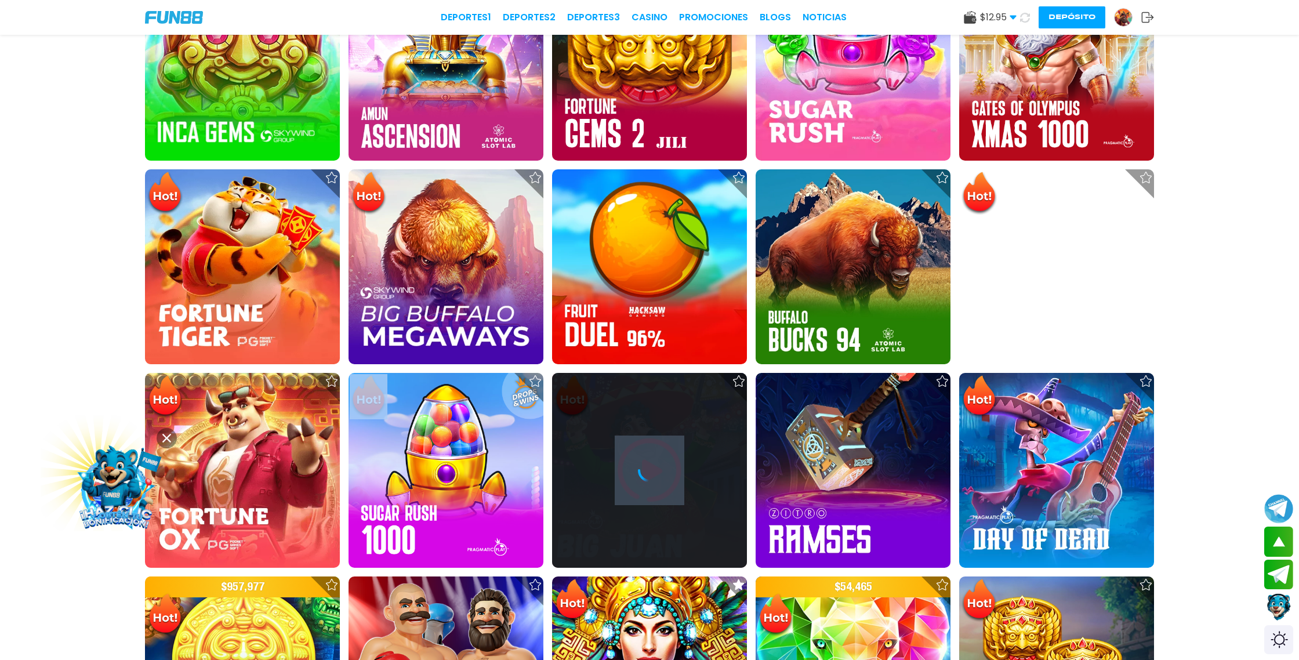
click at [649, 475] on icon at bounding box center [649, 470] width 23 height 23
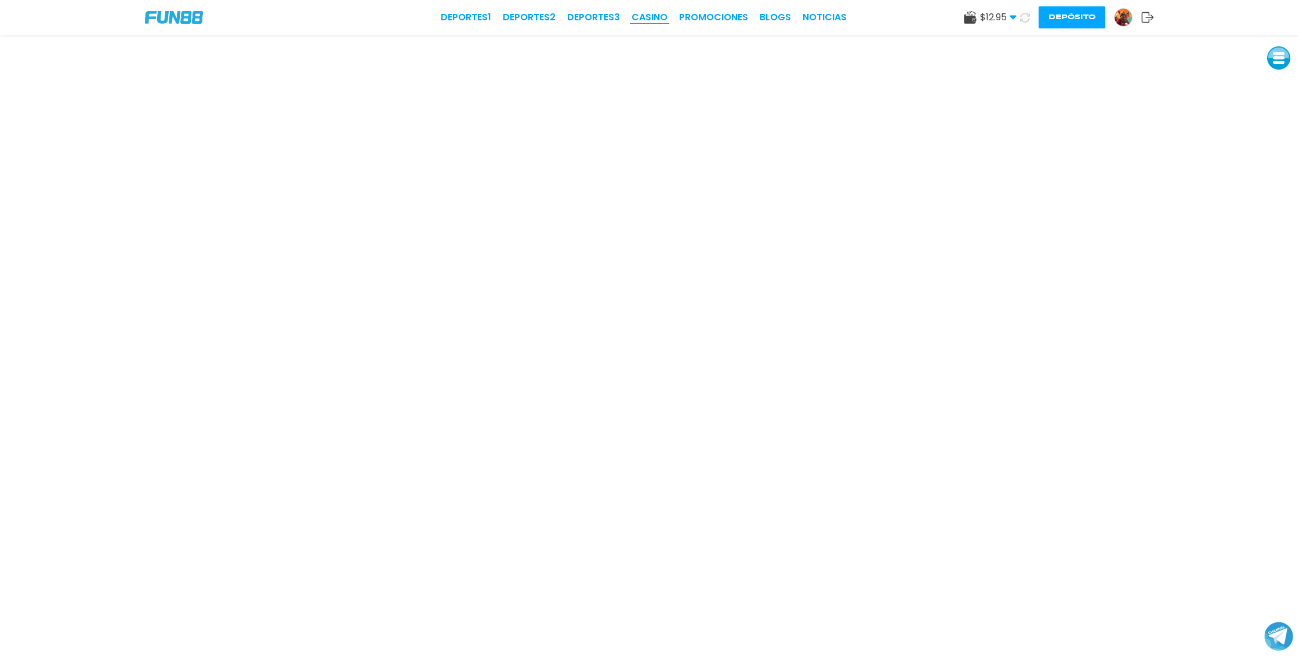
click at [656, 17] on link "CASINO" at bounding box center [649, 17] width 36 height 14
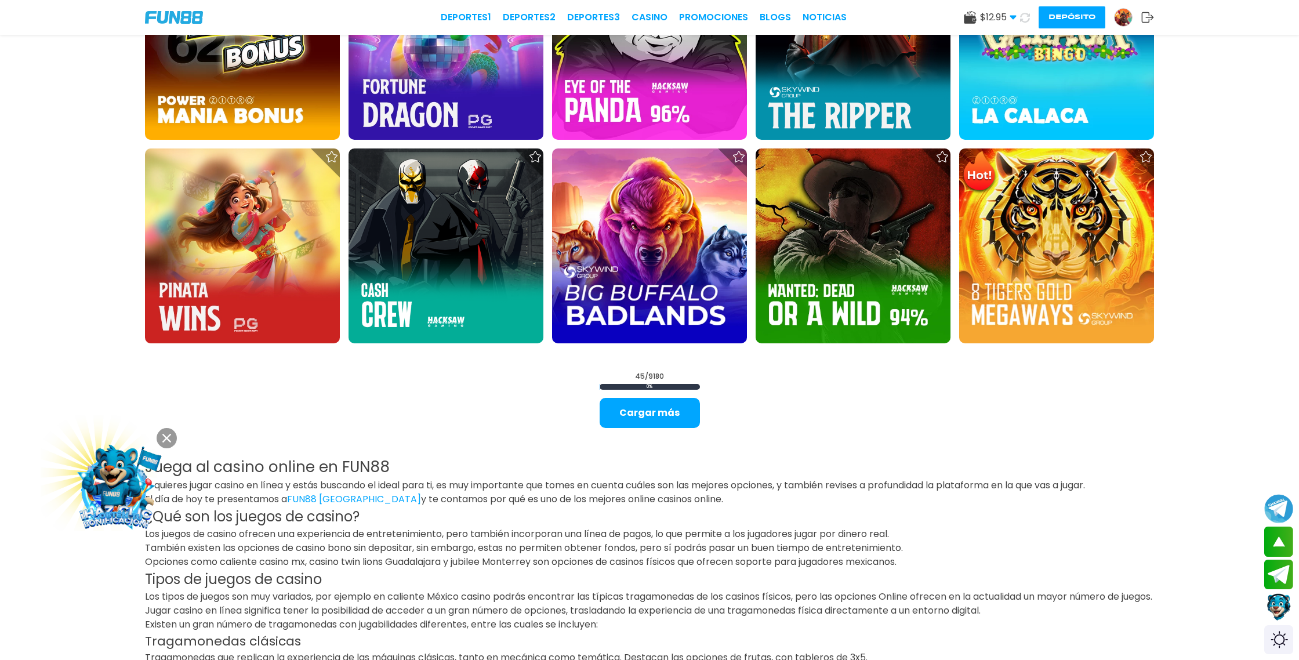
scroll to position [1925, 0]
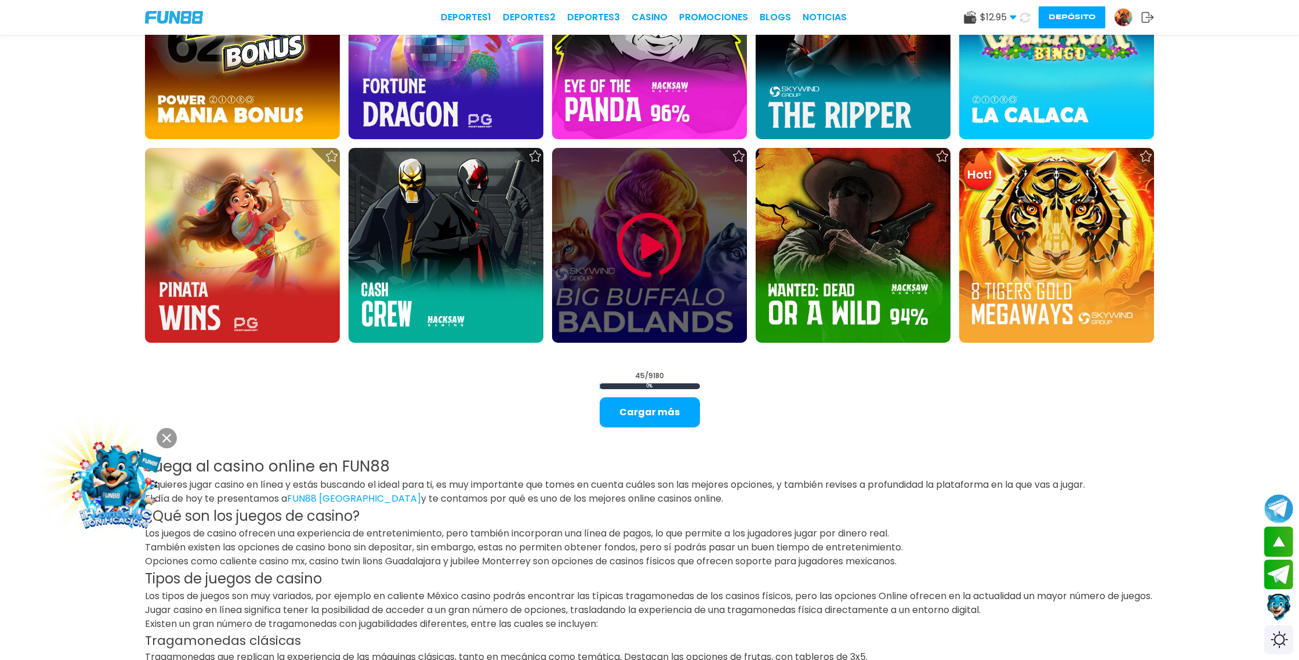
click at [659, 262] on img at bounding box center [650, 245] width 70 height 70
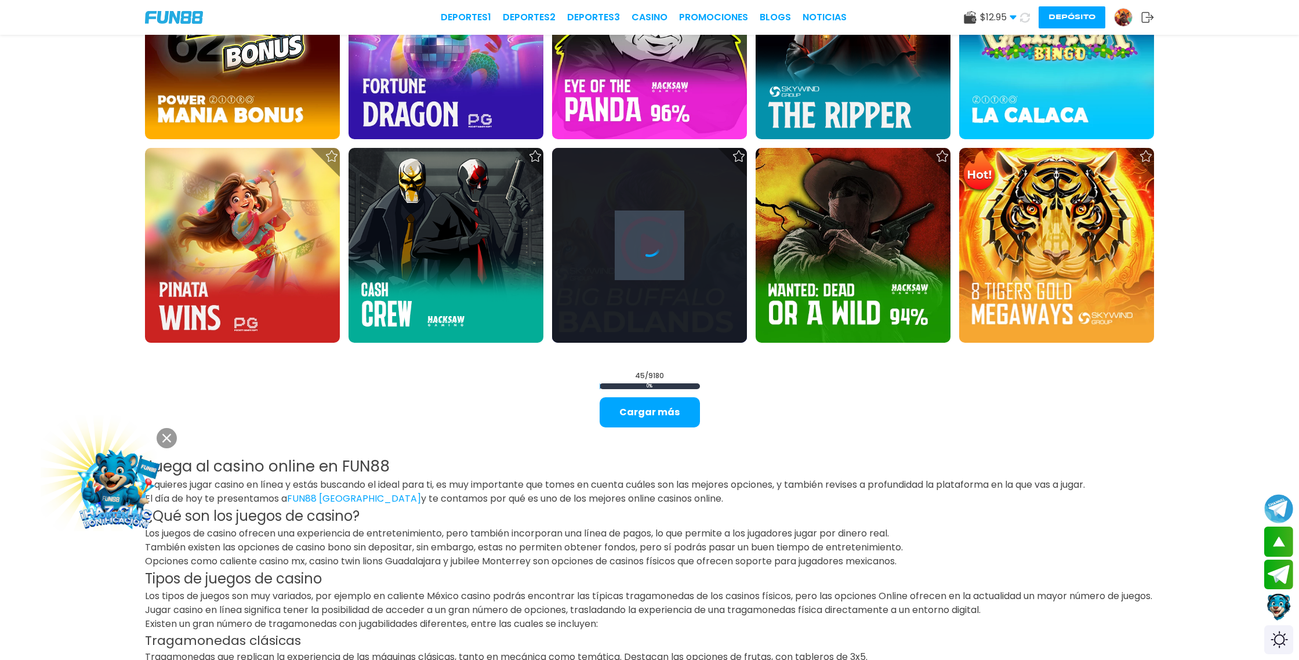
click at [659, 262] on div at bounding box center [649, 245] width 195 height 195
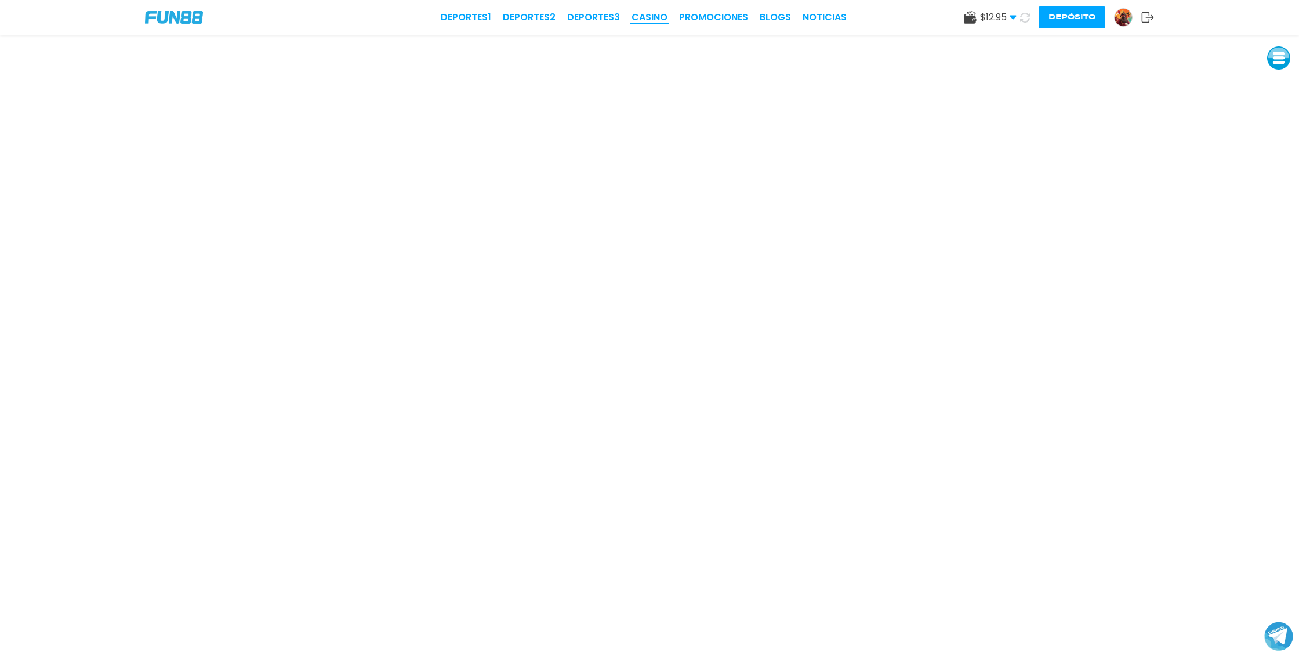
click at [661, 20] on link "CASINO" at bounding box center [649, 17] width 36 height 14
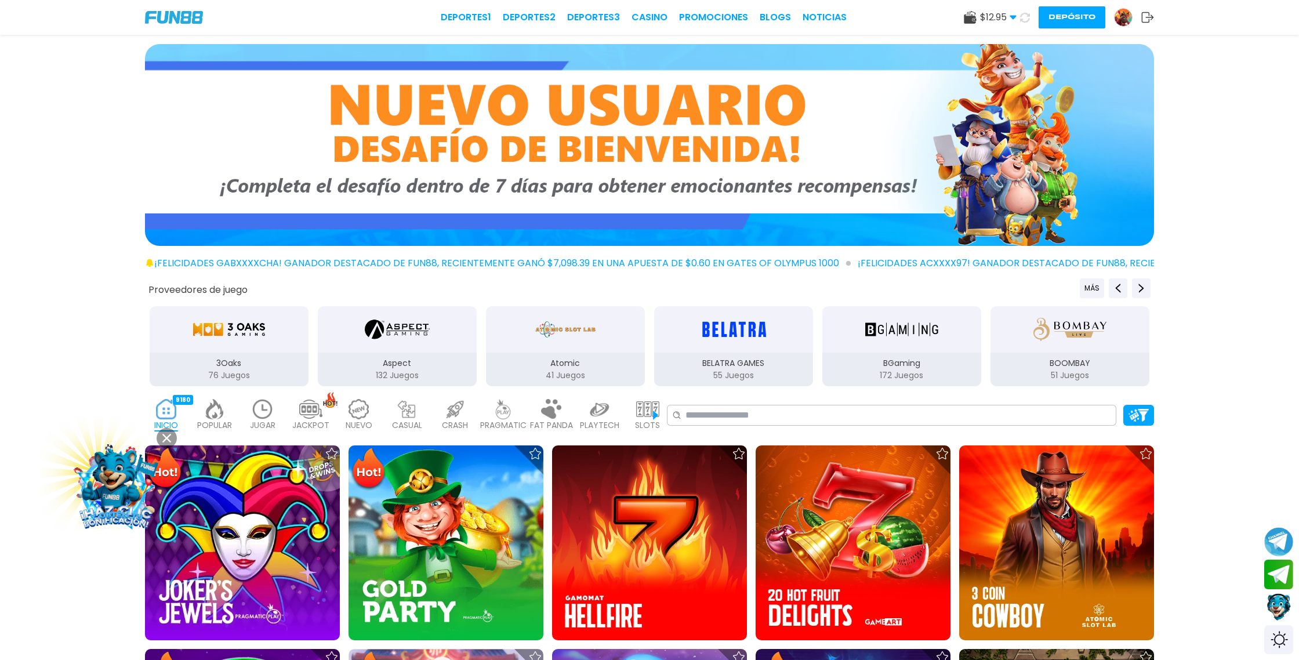
click at [1015, 17] on button at bounding box center [1024, 17] width 23 height 23
click at [1024, 17] on icon at bounding box center [1024, 17] width 13 height 13
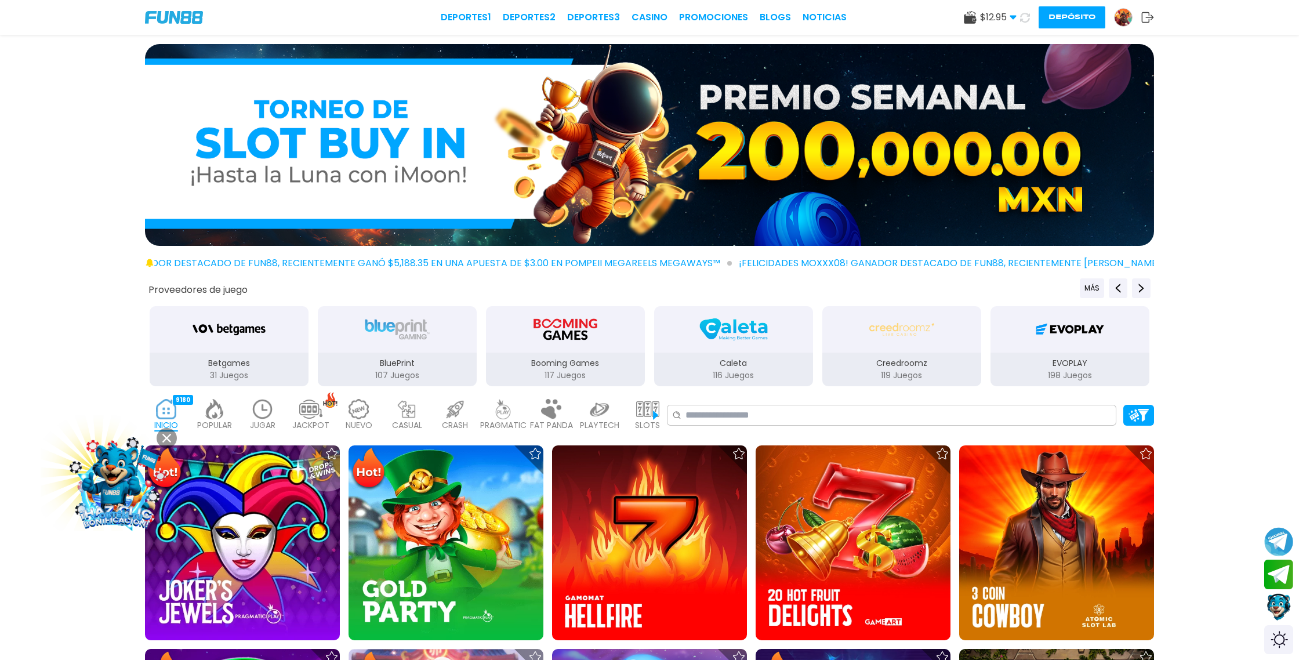
click at [1024, 17] on icon at bounding box center [1025, 17] width 14 height 14
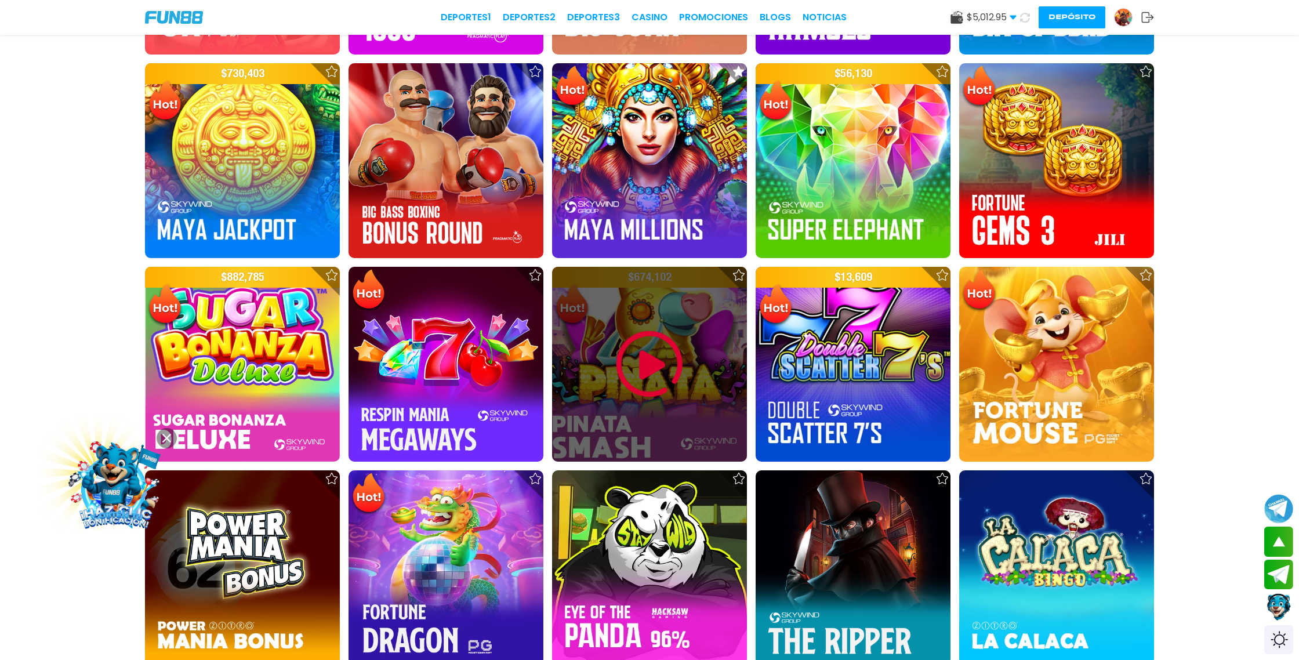
scroll to position [1401, 0]
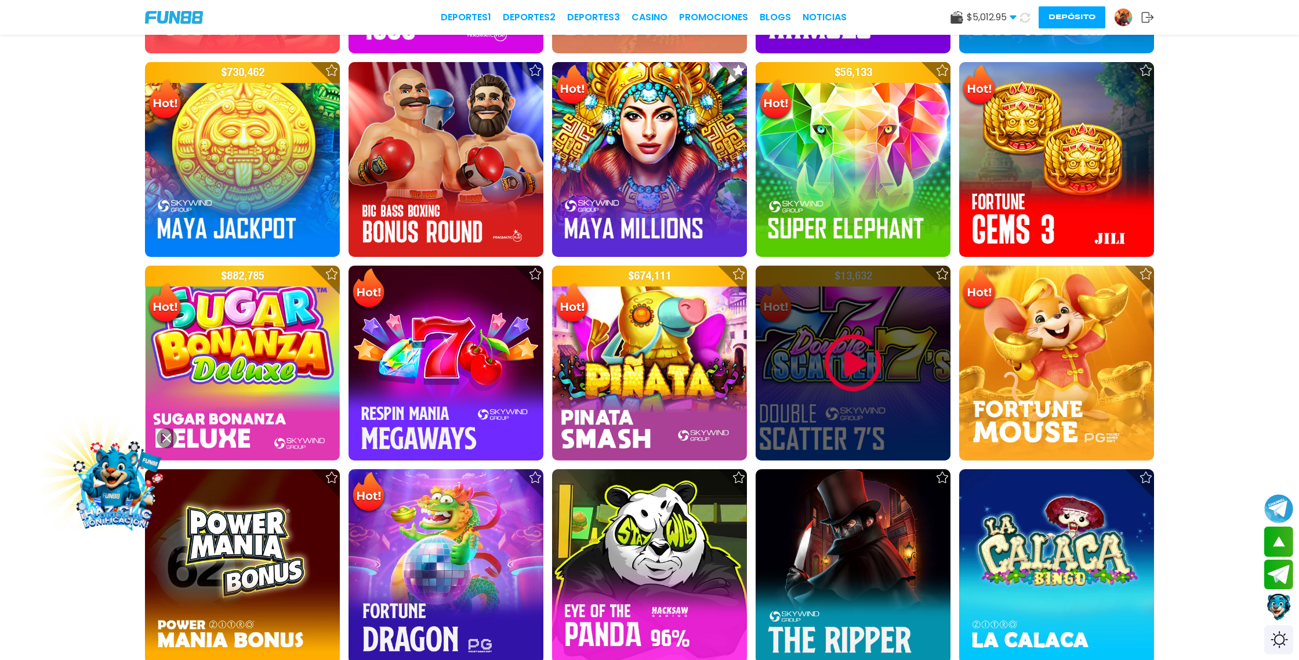
click at [839, 399] on div at bounding box center [852, 363] width 195 height 195
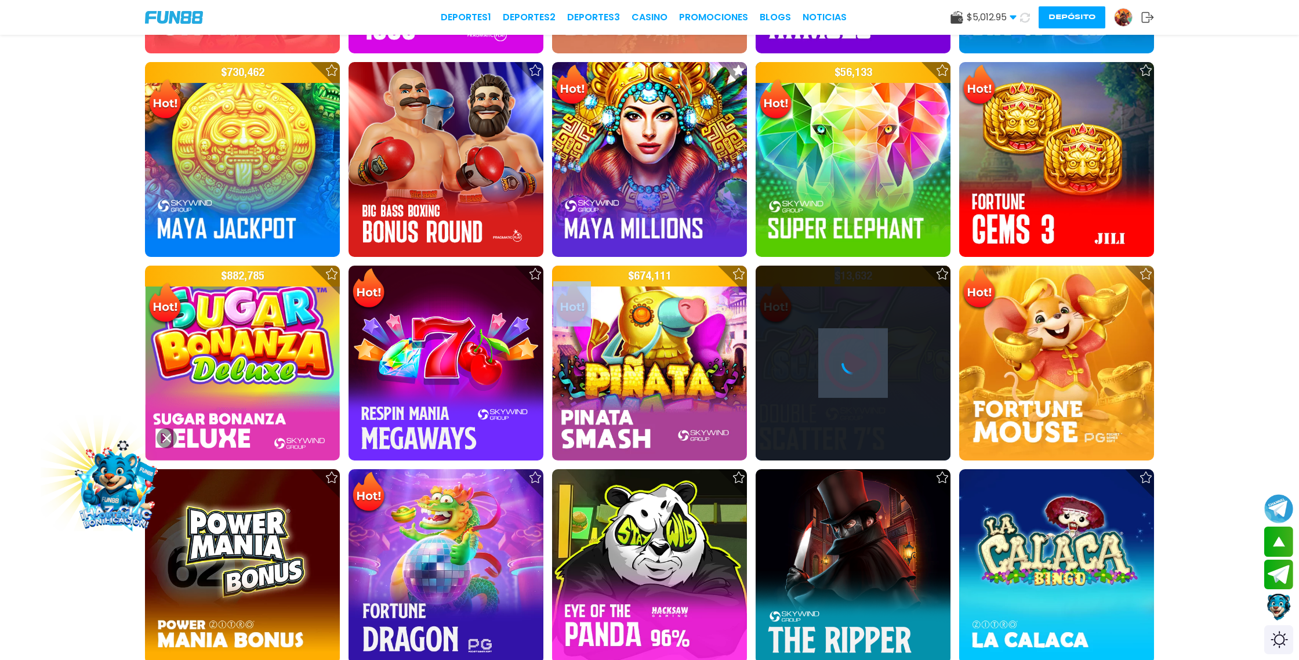
click at [839, 399] on div at bounding box center [852, 363] width 195 height 195
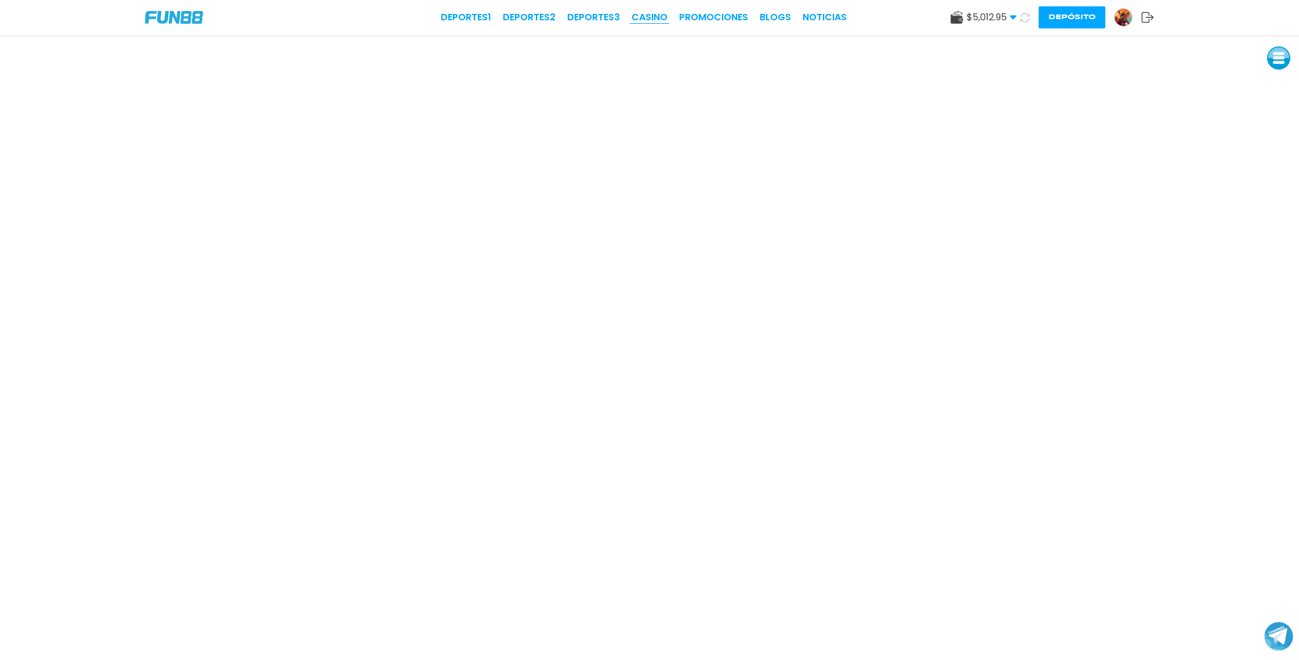
click at [658, 18] on link "CASINO" at bounding box center [649, 17] width 36 height 14
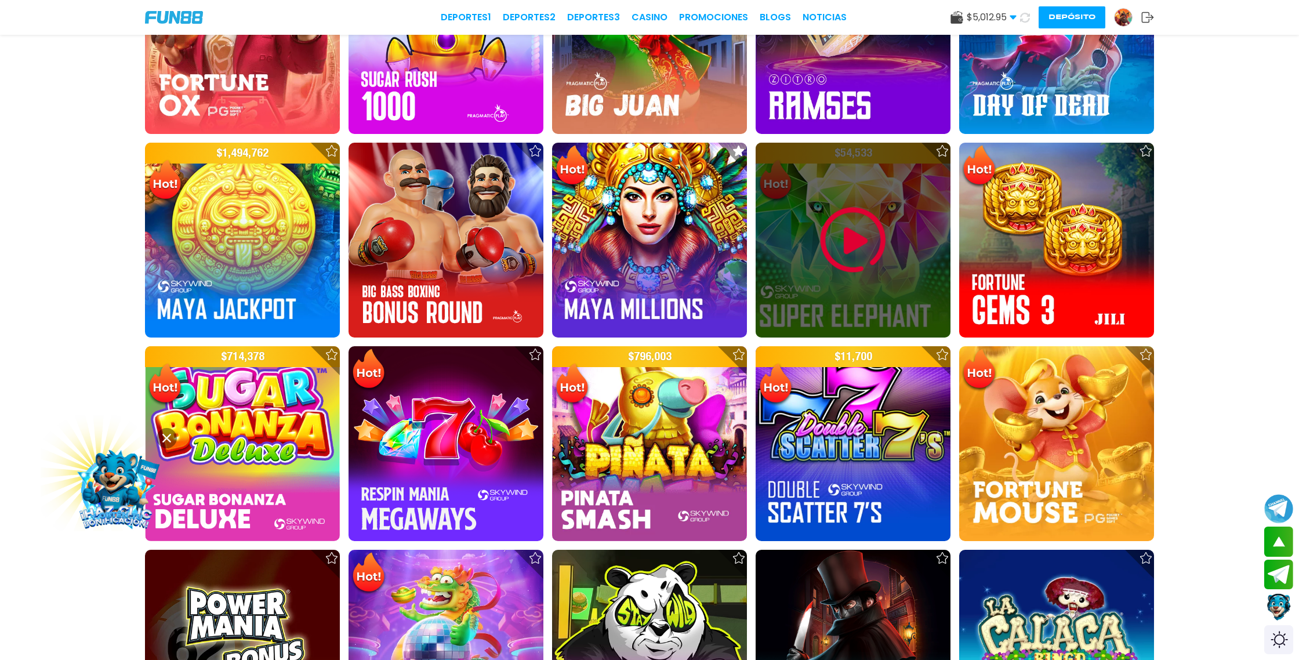
scroll to position [1328, 0]
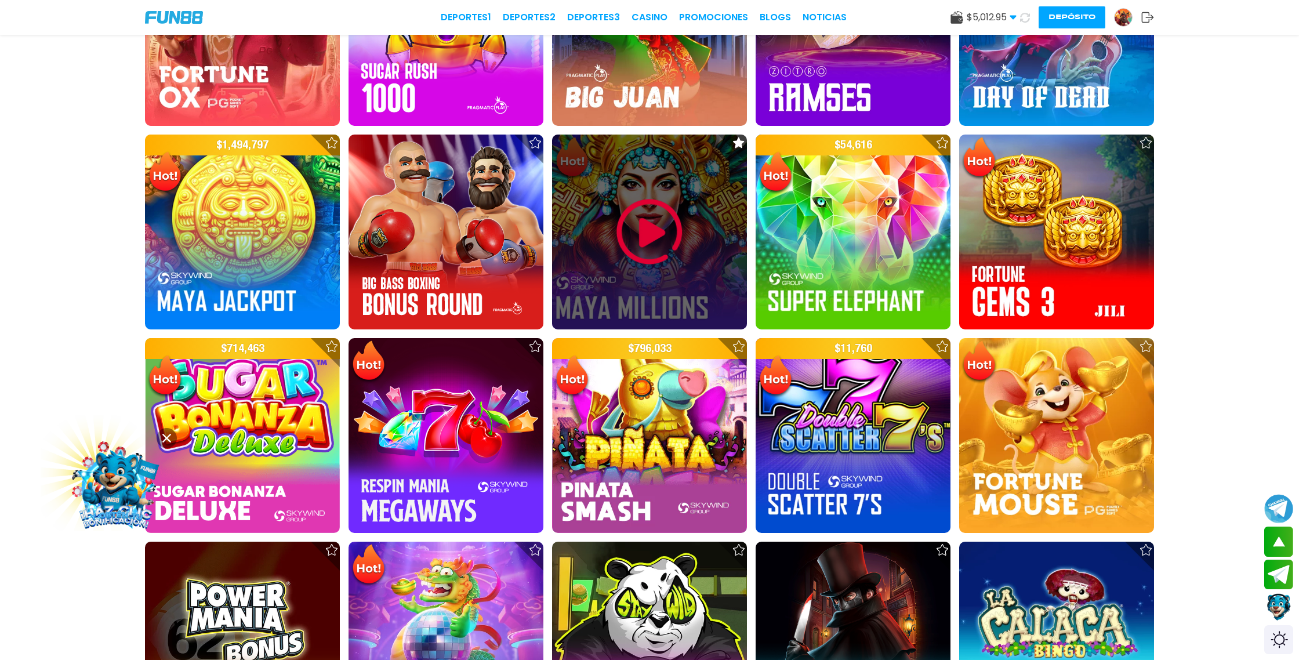
click at [630, 243] on img at bounding box center [650, 232] width 70 height 70
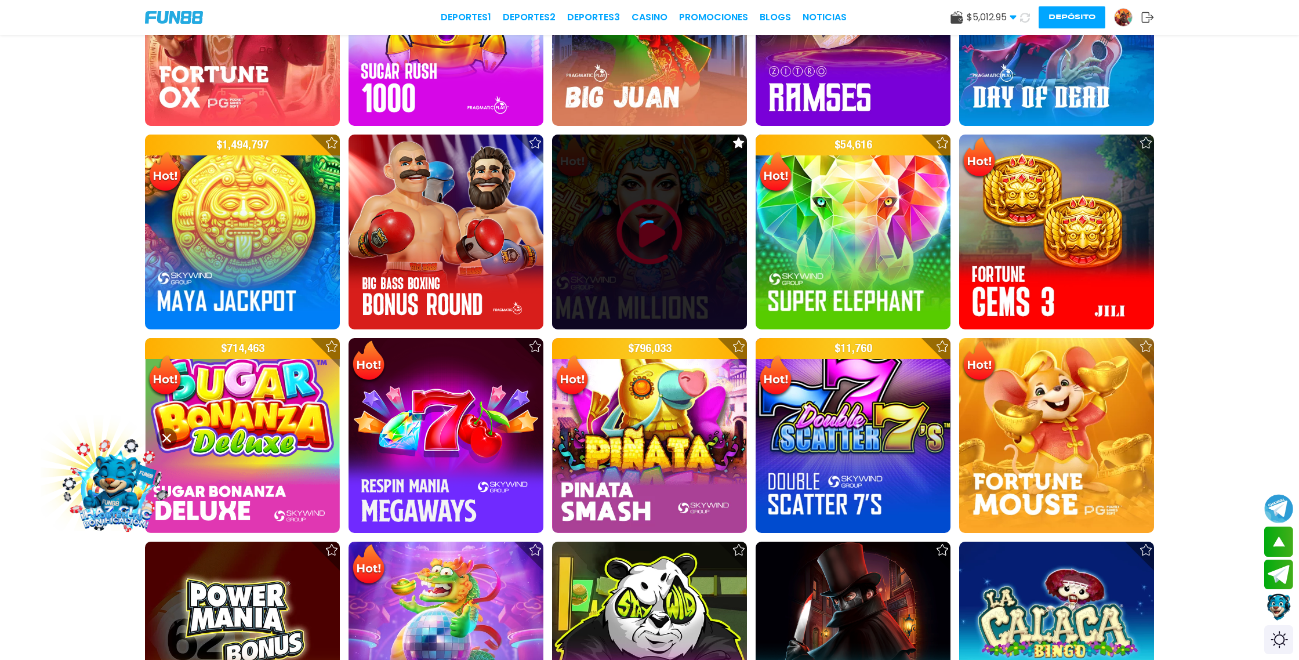
click at [631, 243] on div at bounding box center [649, 231] width 195 height 23
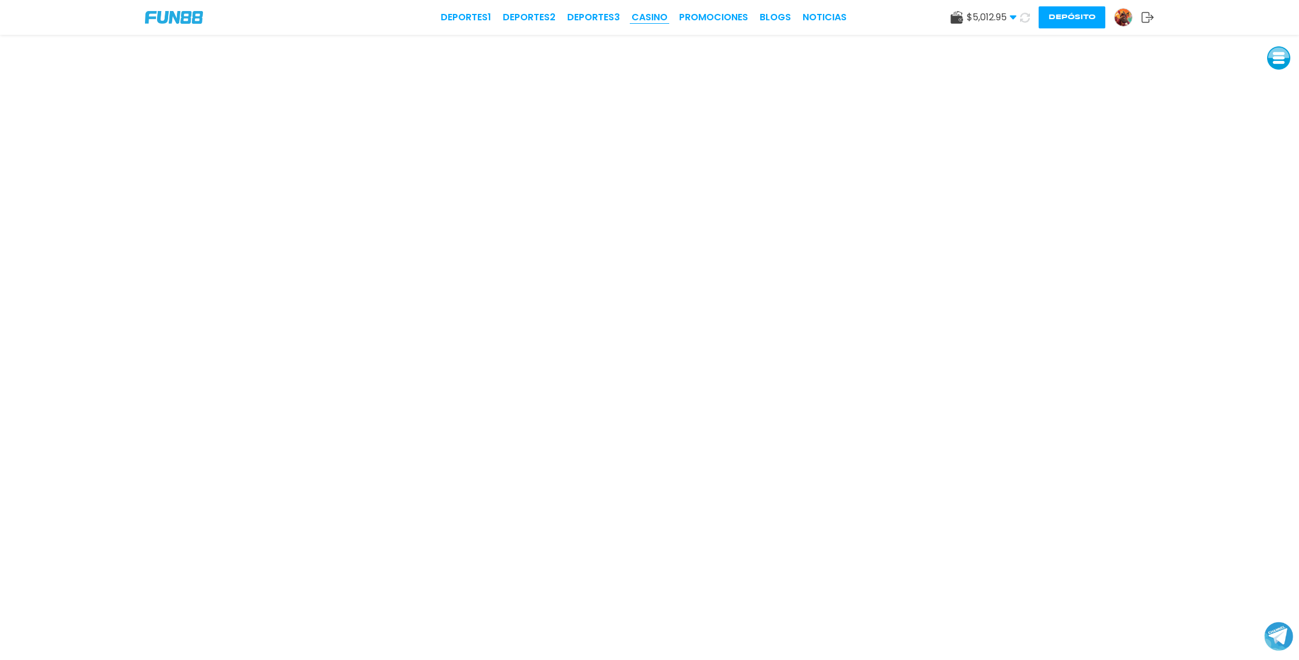
click at [660, 16] on link "CASINO" at bounding box center [649, 17] width 36 height 14
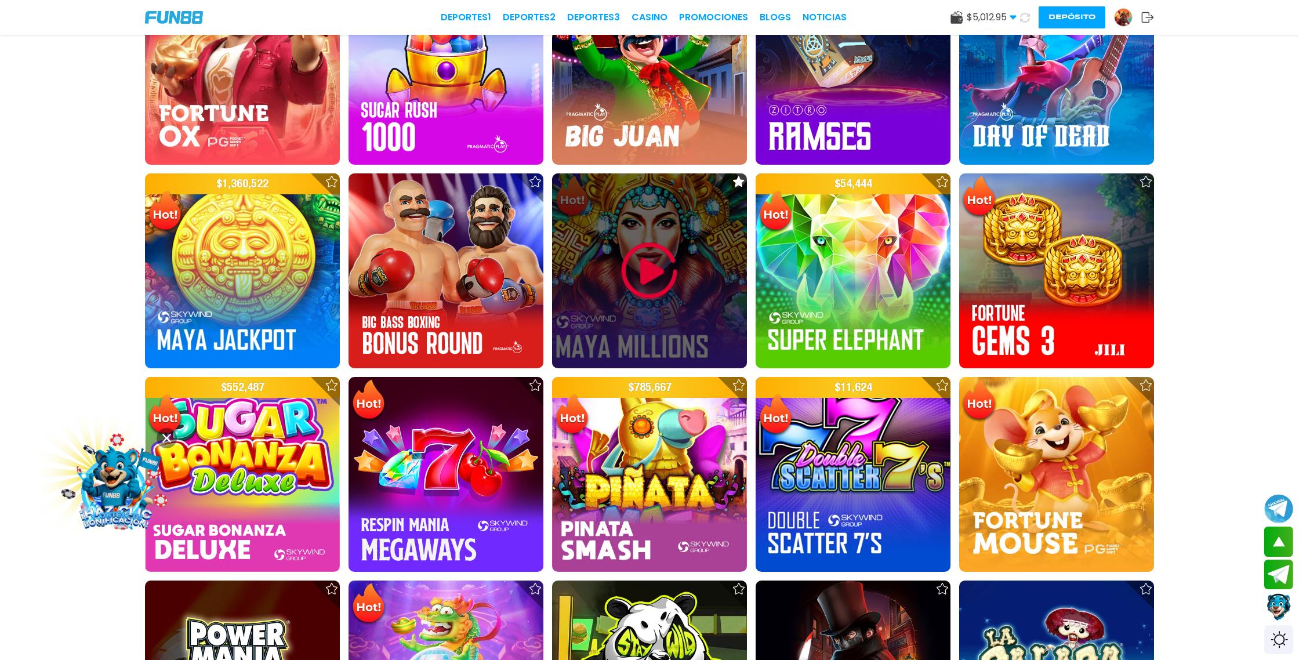
scroll to position [1290, 0]
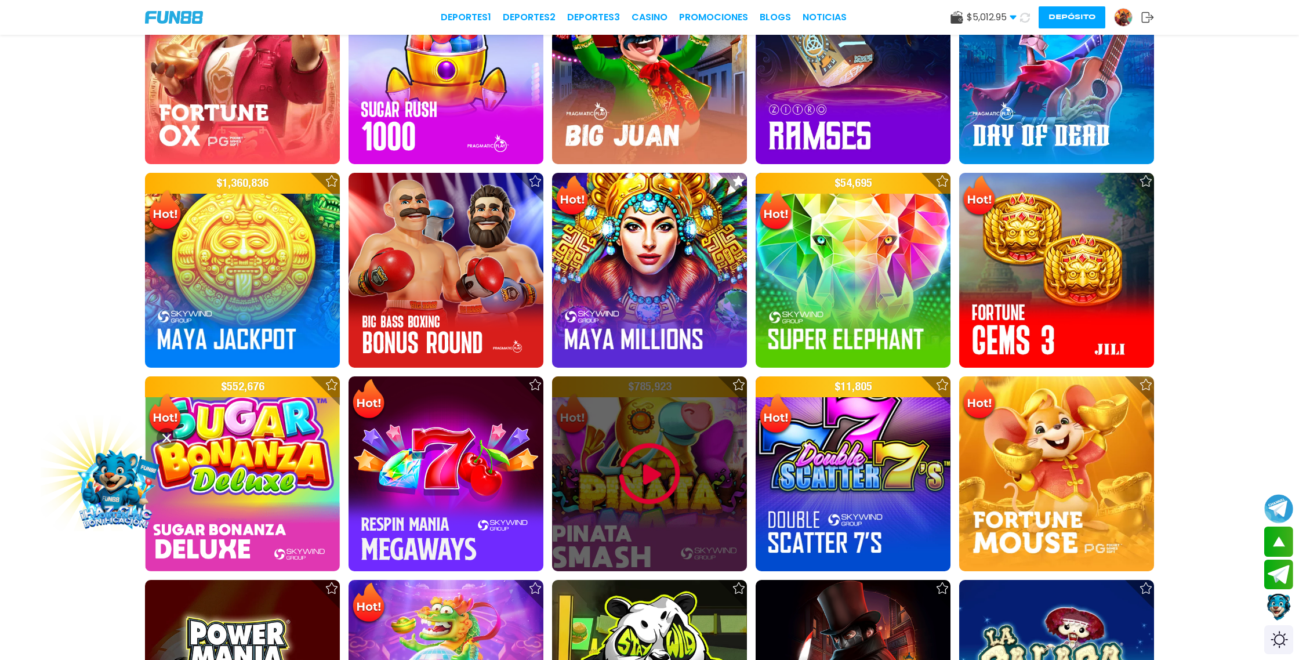
click at [659, 470] on img at bounding box center [650, 474] width 70 height 70
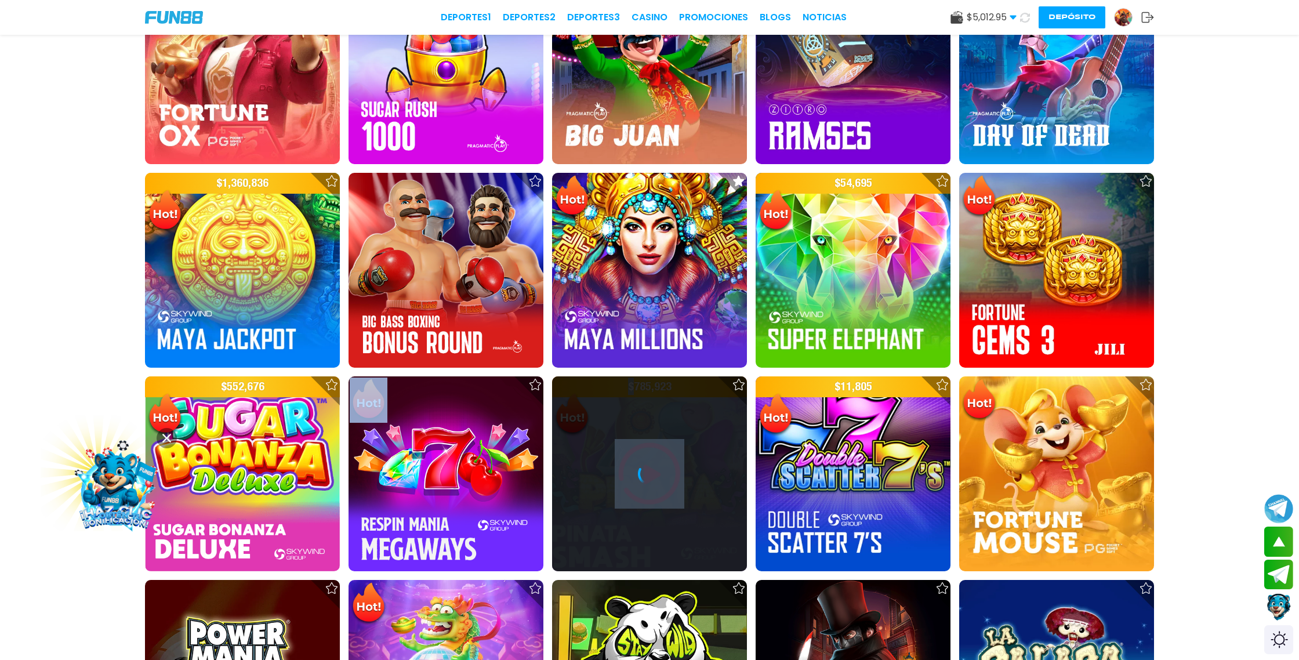
click at [659, 470] on icon at bounding box center [649, 473] width 23 height 23
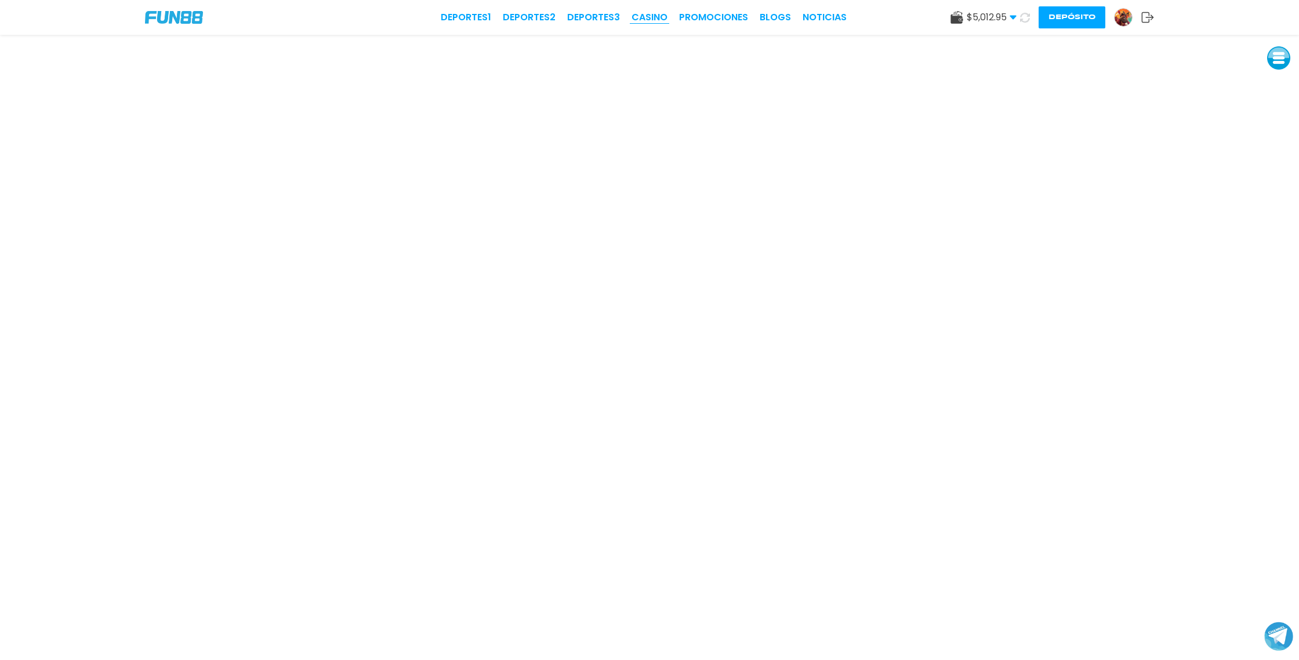
click at [659, 16] on link "CASINO" at bounding box center [649, 17] width 36 height 14
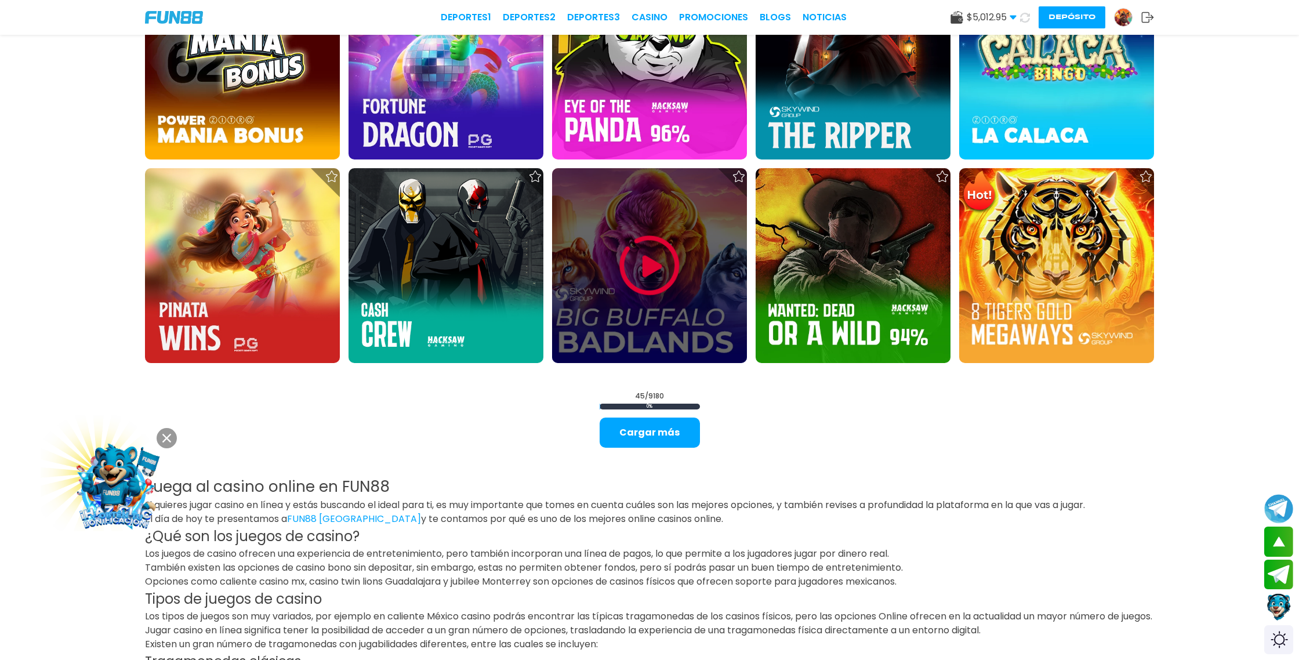
scroll to position [1909, 0]
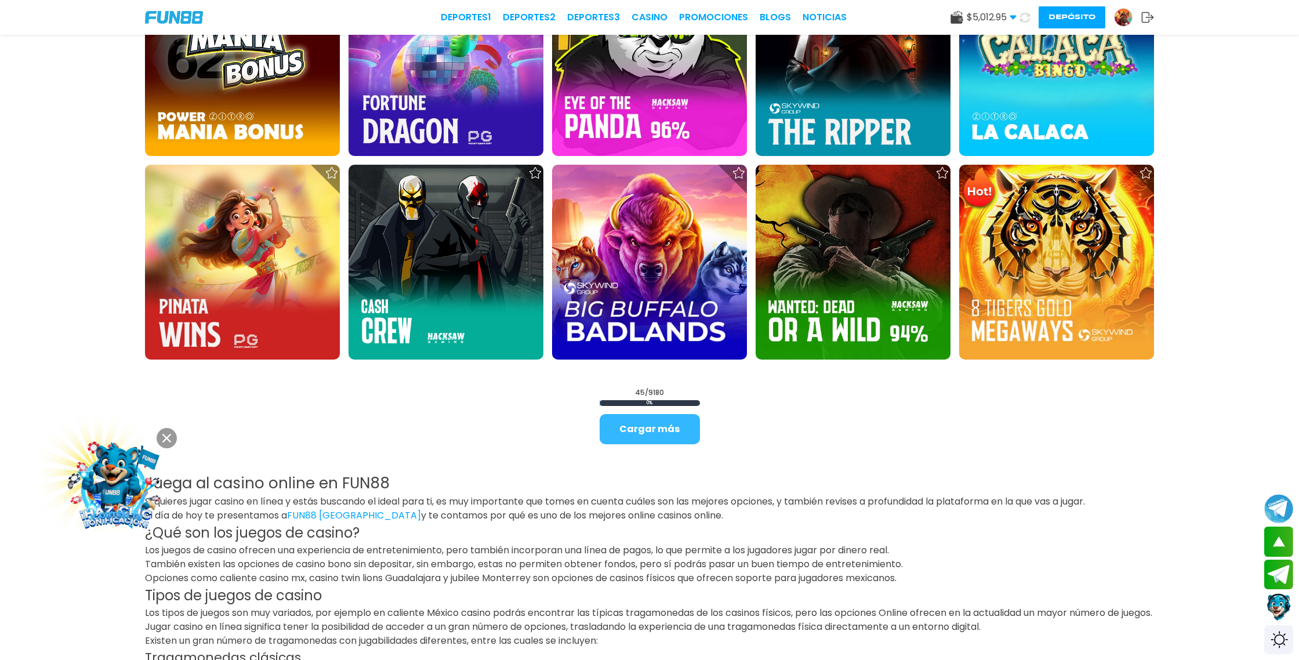
click at [638, 438] on button "Cargar más" at bounding box center [649, 429] width 100 height 30
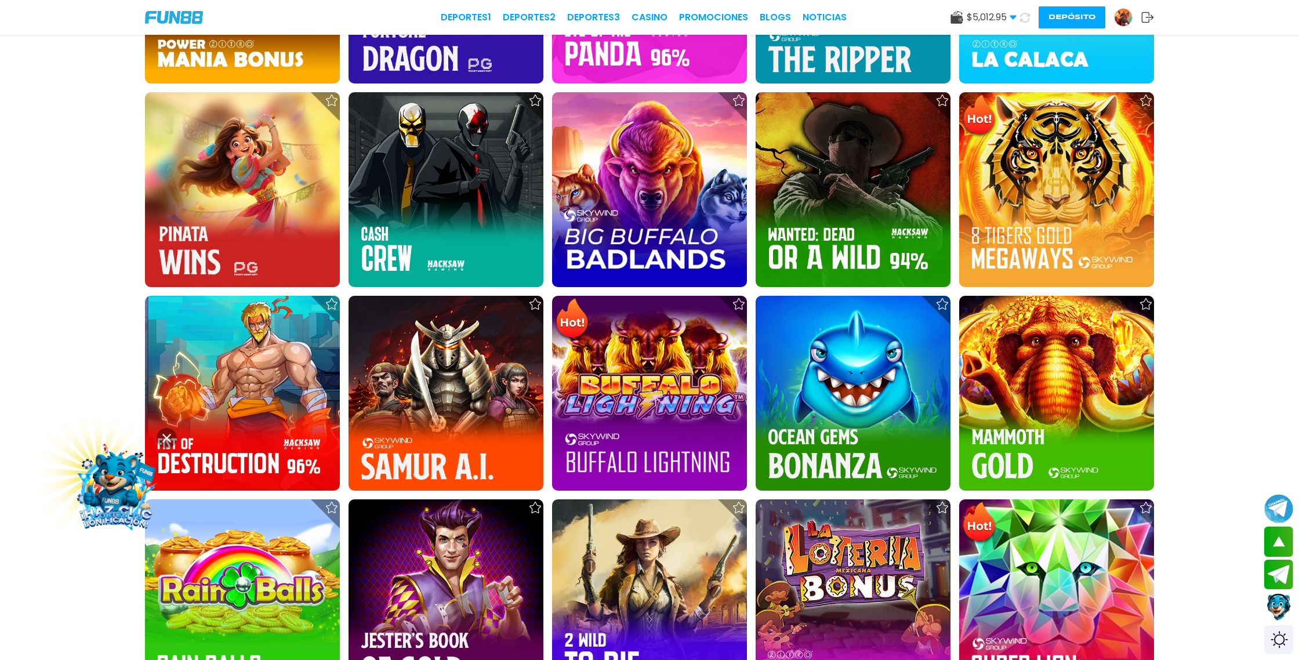
scroll to position [1985, 0]
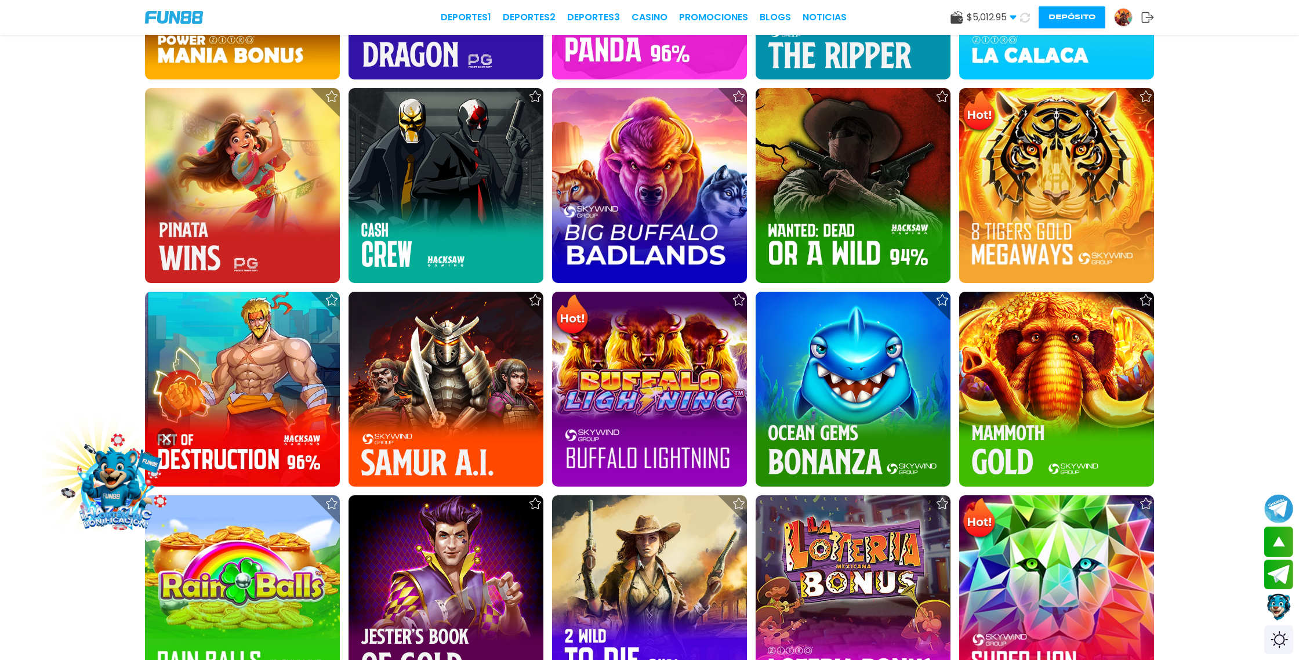
click at [638, 438] on img at bounding box center [649, 389] width 195 height 195
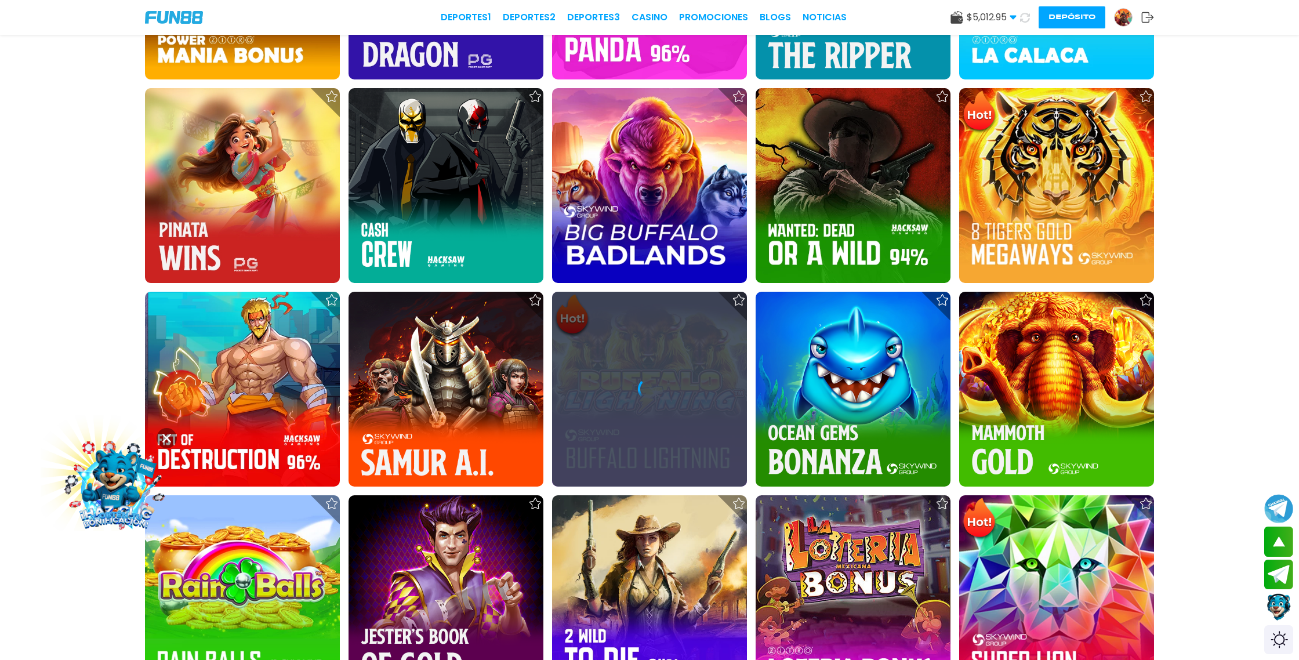
click at [638, 438] on div at bounding box center [649, 389] width 195 height 195
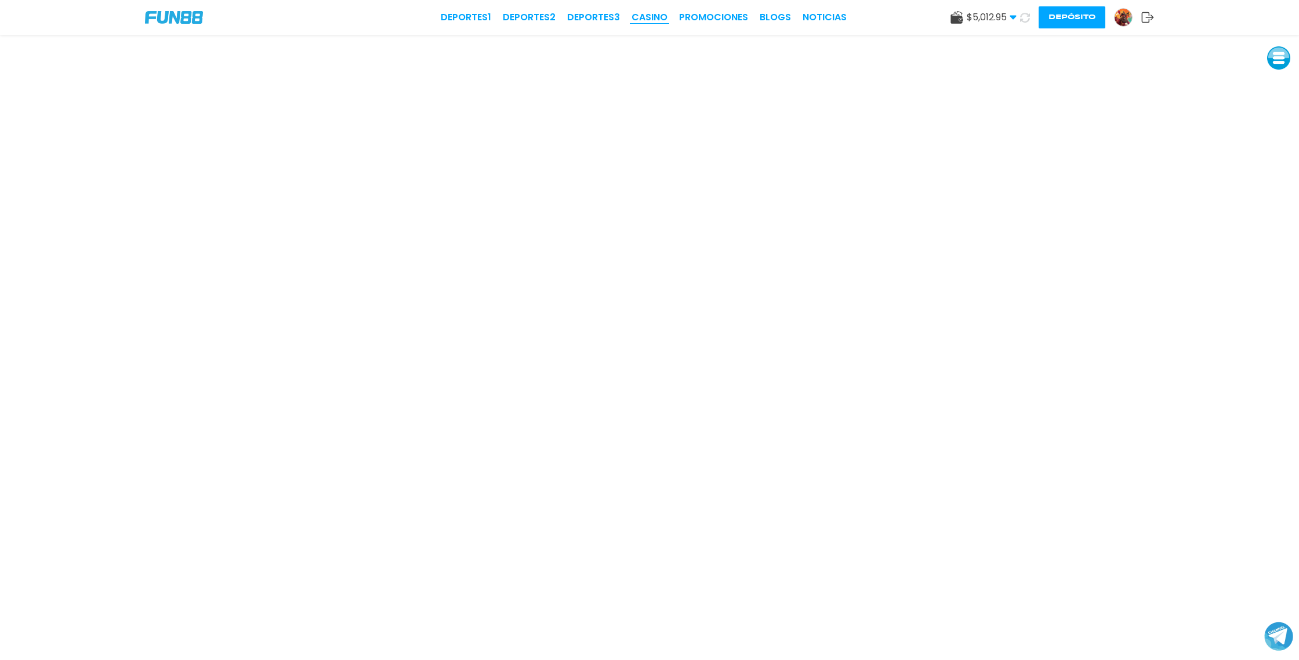
click at [650, 13] on link "CASINO" at bounding box center [649, 17] width 36 height 14
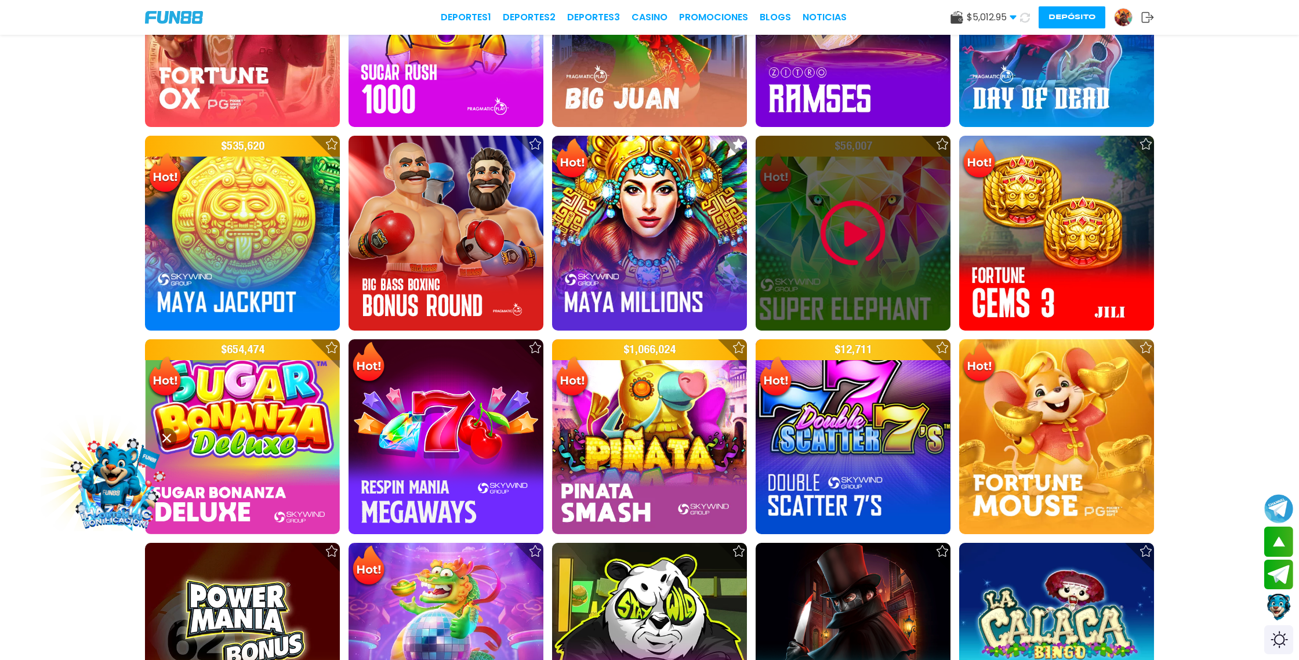
scroll to position [1341, 0]
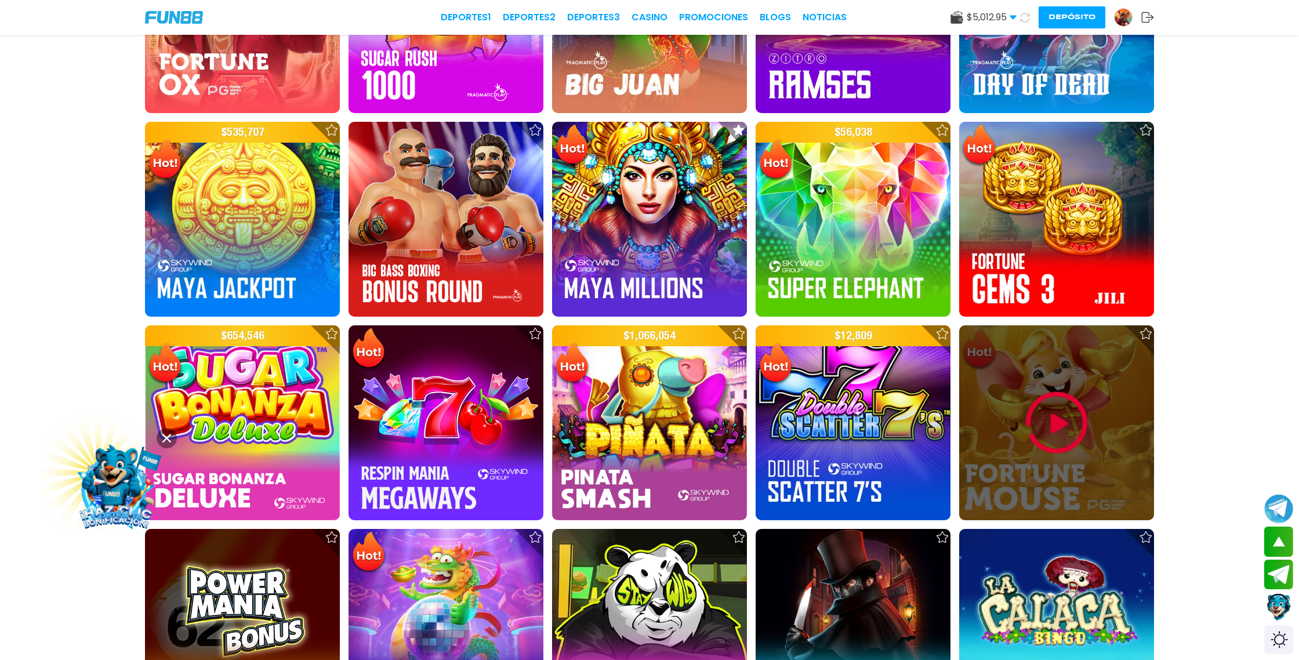
click at [1057, 431] on img at bounding box center [1057, 423] width 70 height 70
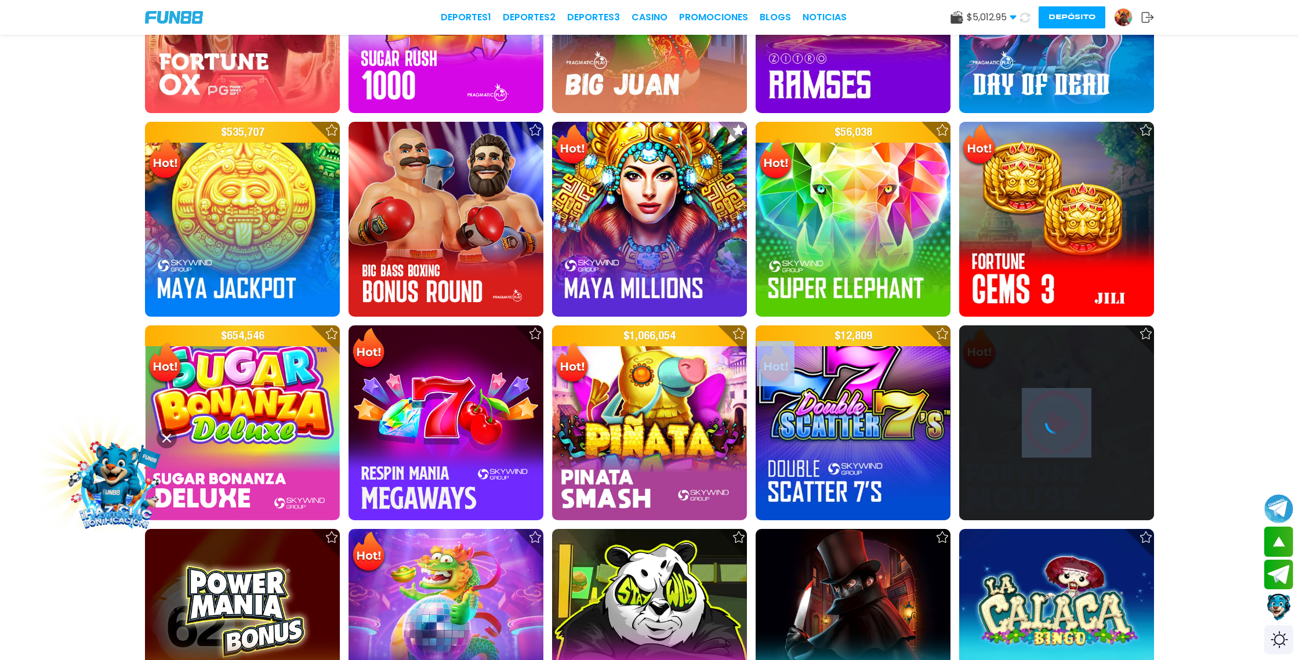
click at [1057, 431] on icon at bounding box center [1056, 422] width 23 height 23
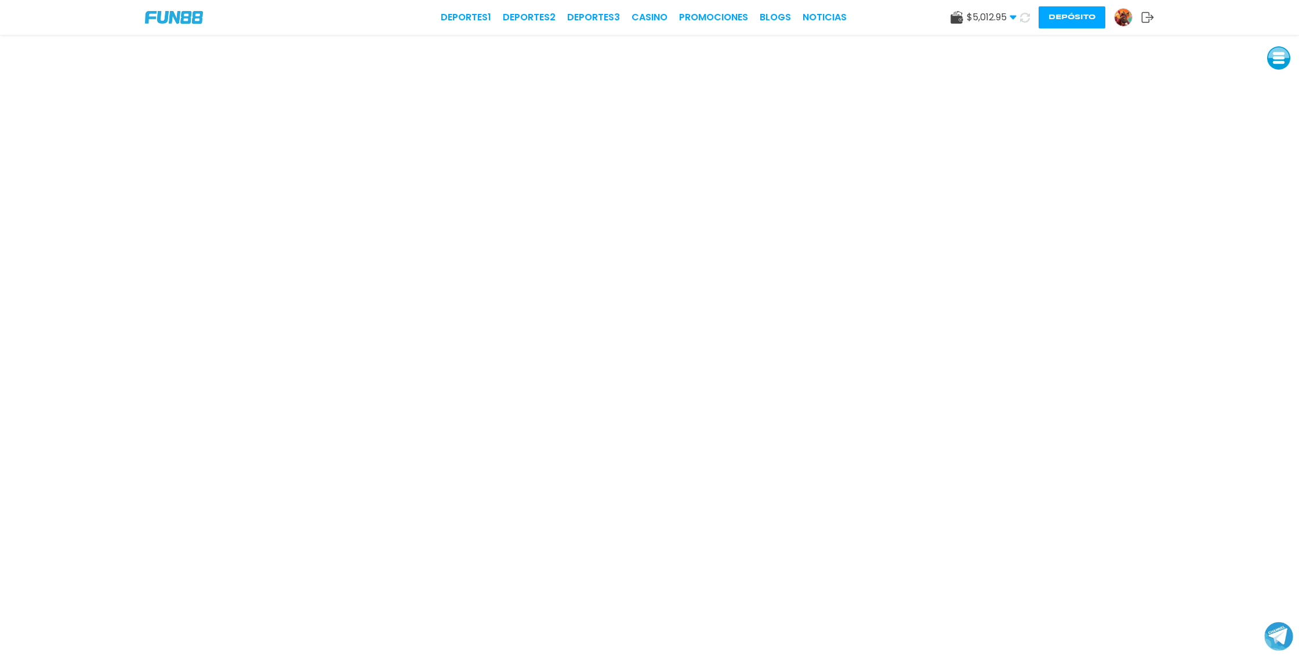
click at [1124, 16] on img at bounding box center [1122, 17] width 17 height 17
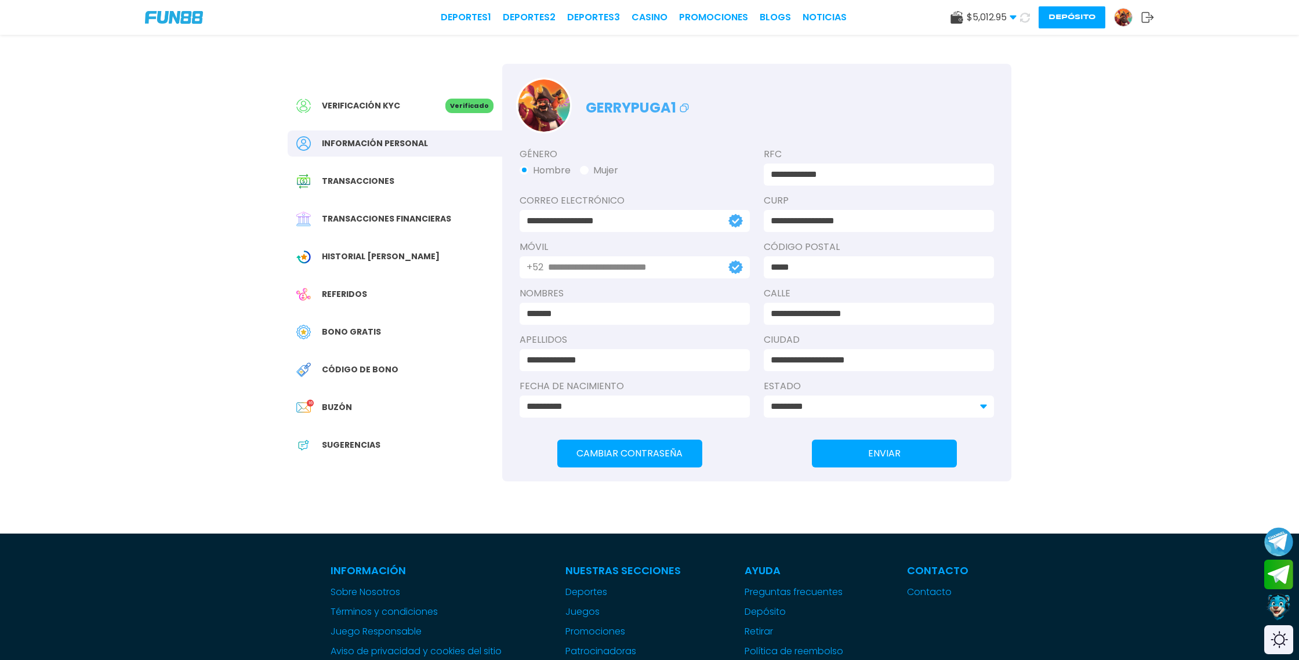
click at [355, 326] on span "Bono Gratis" at bounding box center [351, 332] width 59 height 12
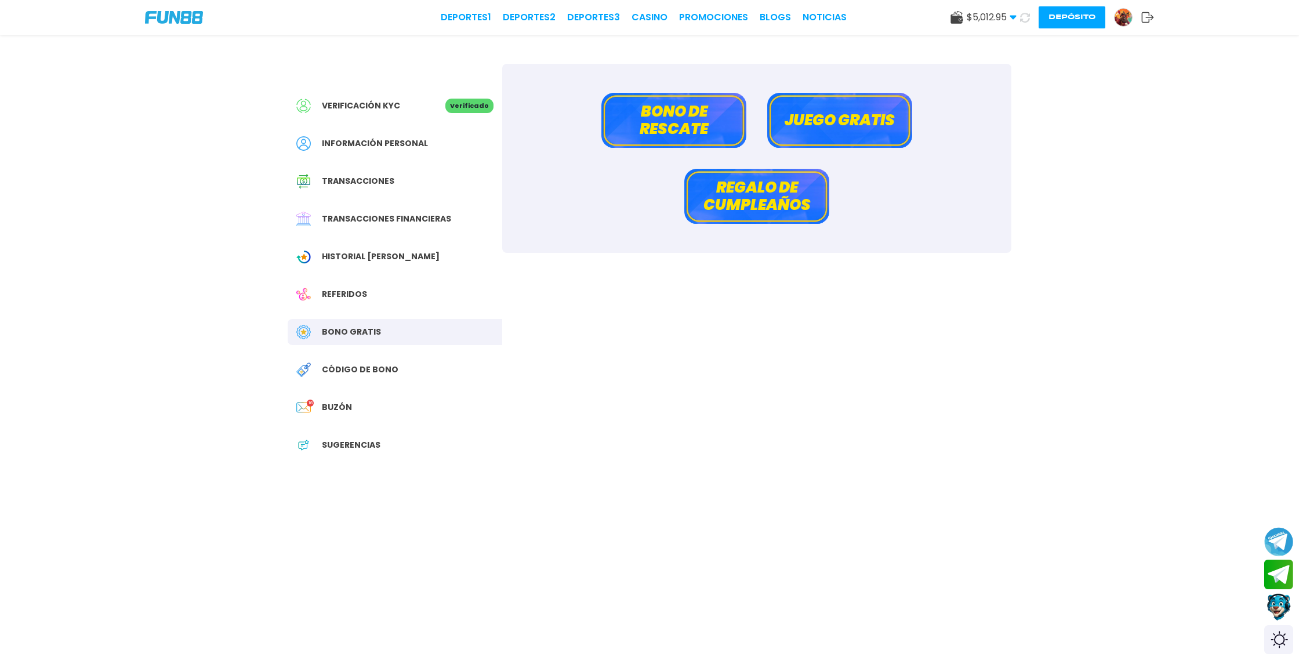
click at [1127, 16] on img at bounding box center [1122, 17] width 17 height 17
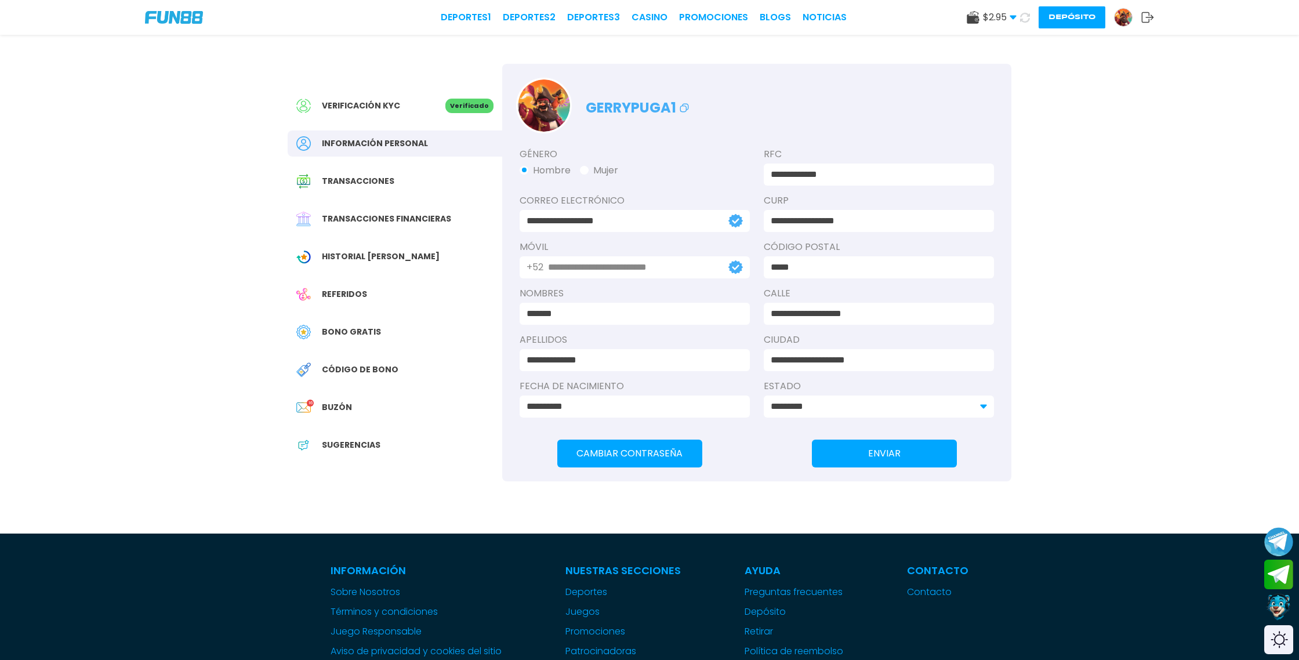
click at [355, 331] on span "Bono Gratis" at bounding box center [351, 332] width 59 height 12
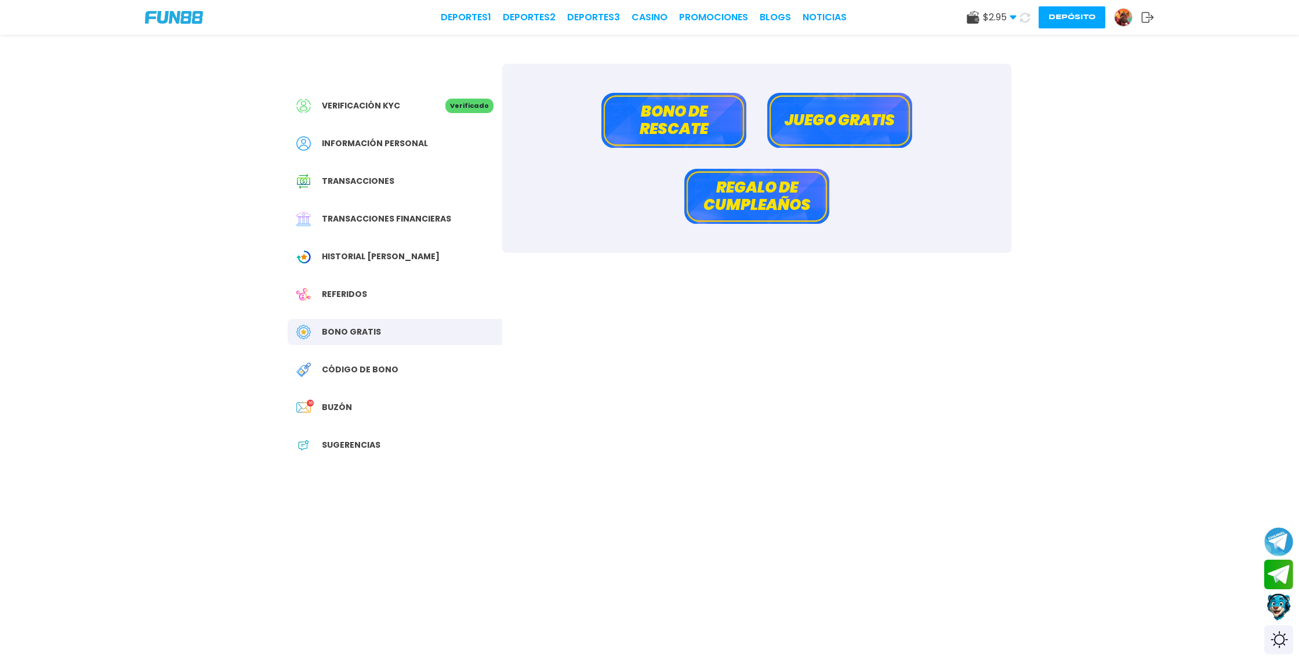
click at [699, 129] on button "Bono de rescate" at bounding box center [673, 120] width 145 height 55
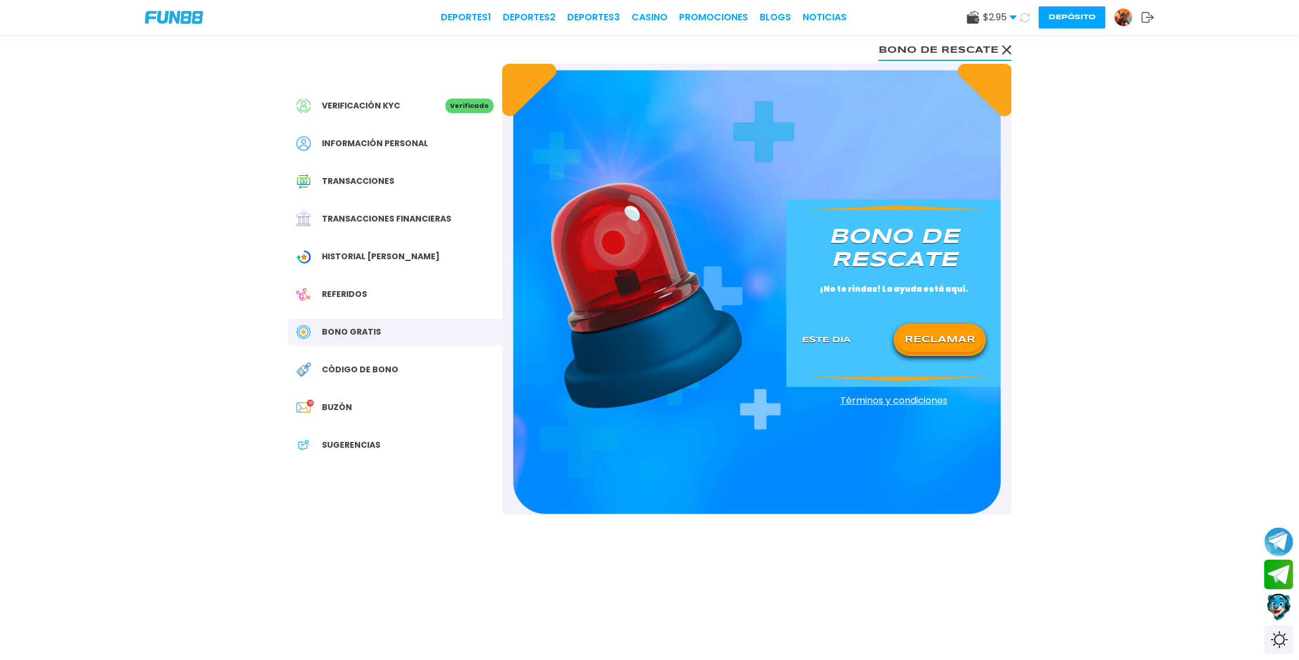
click at [950, 335] on button "RECLAMAR" at bounding box center [939, 340] width 84 height 24
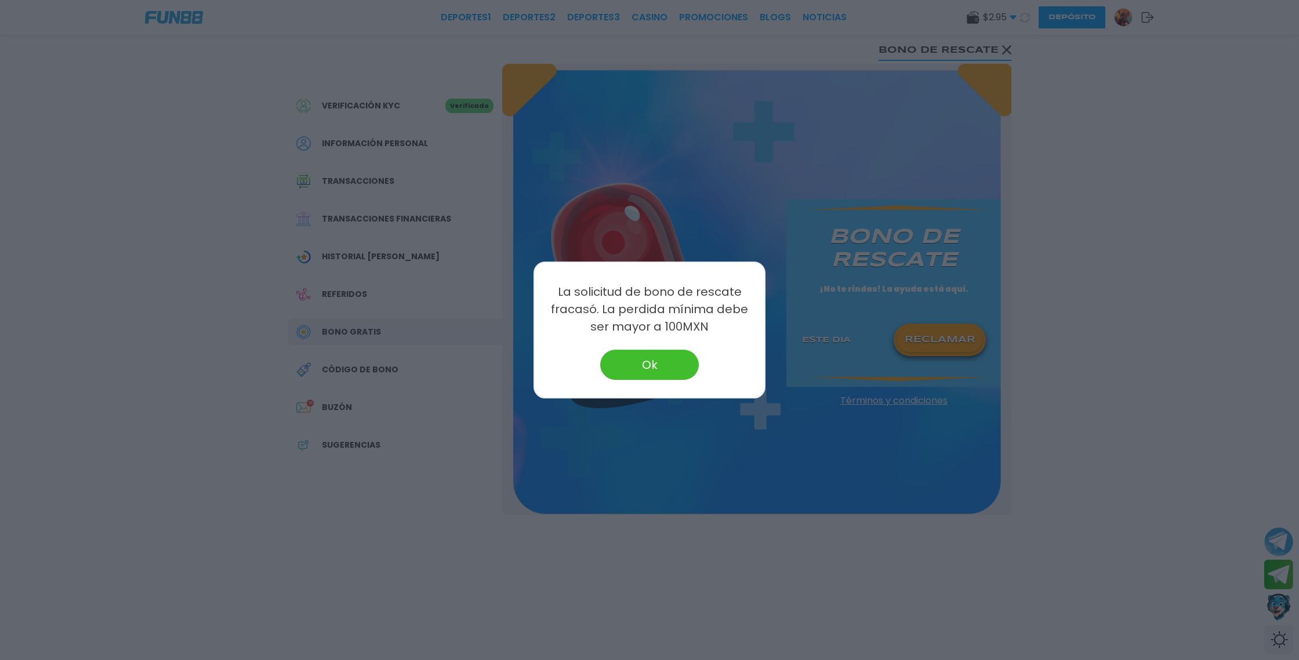
click at [670, 358] on button "Ok" at bounding box center [649, 365] width 99 height 30
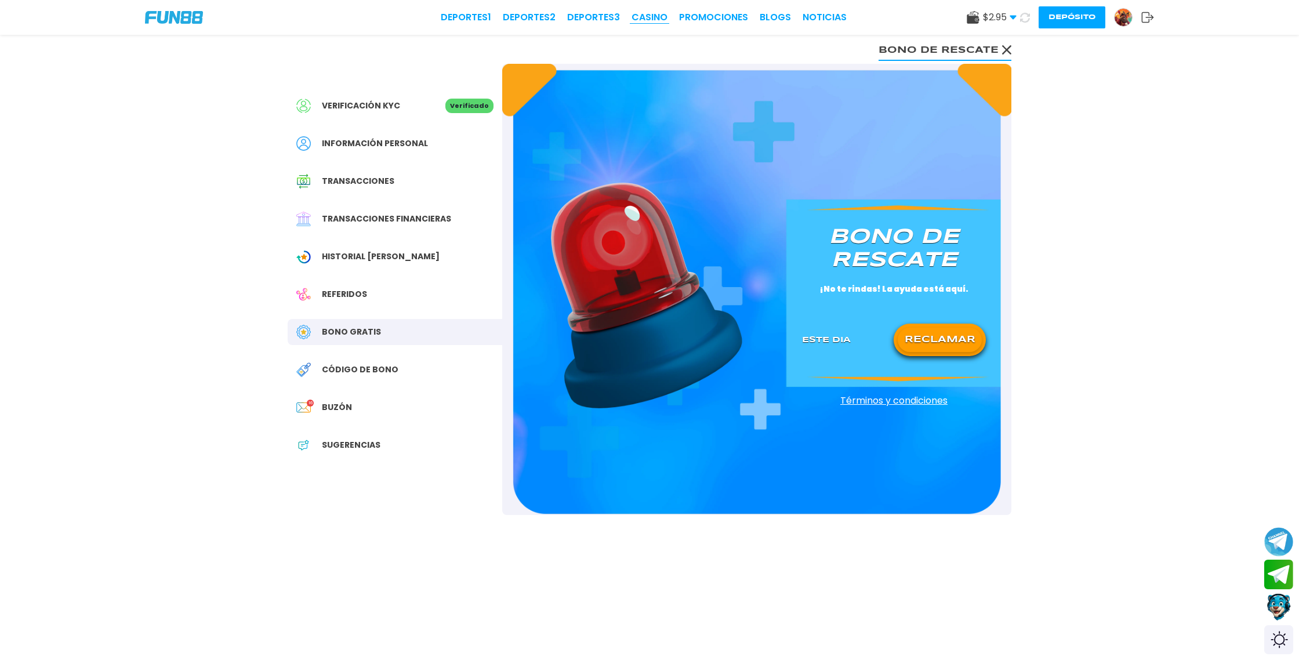
click at [653, 10] on link "CASINO" at bounding box center [649, 17] width 36 height 14
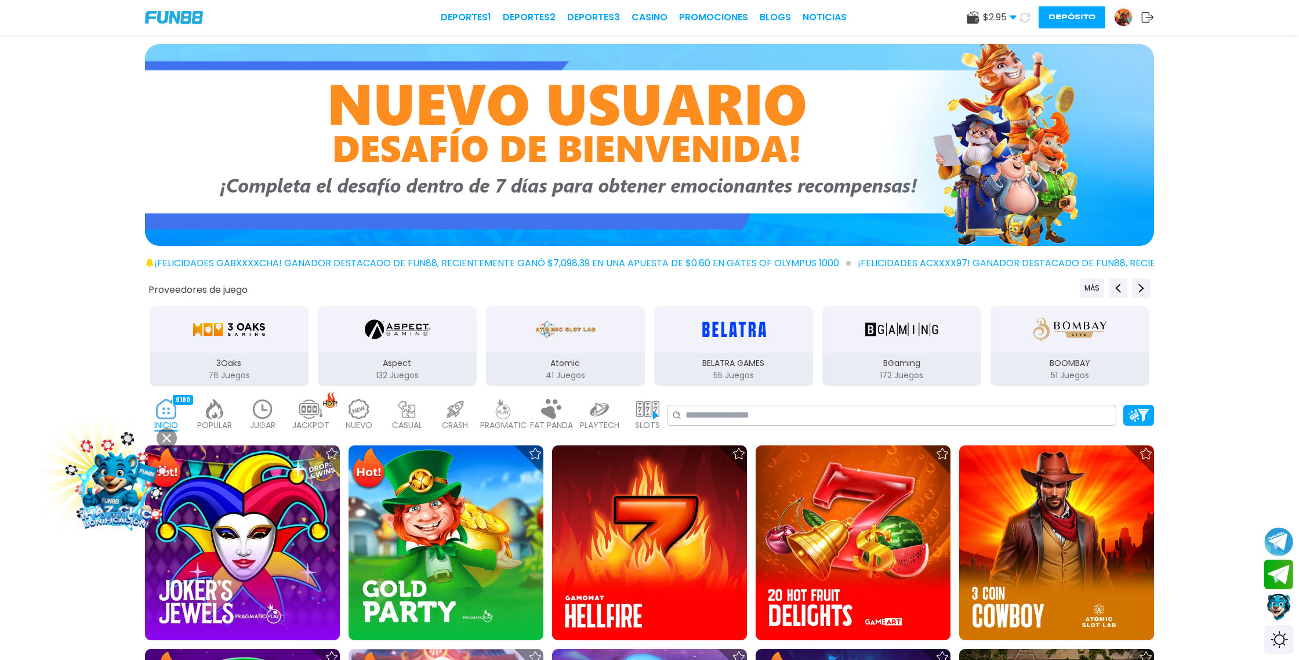
click at [1024, 19] on icon at bounding box center [1025, 17] width 10 height 10
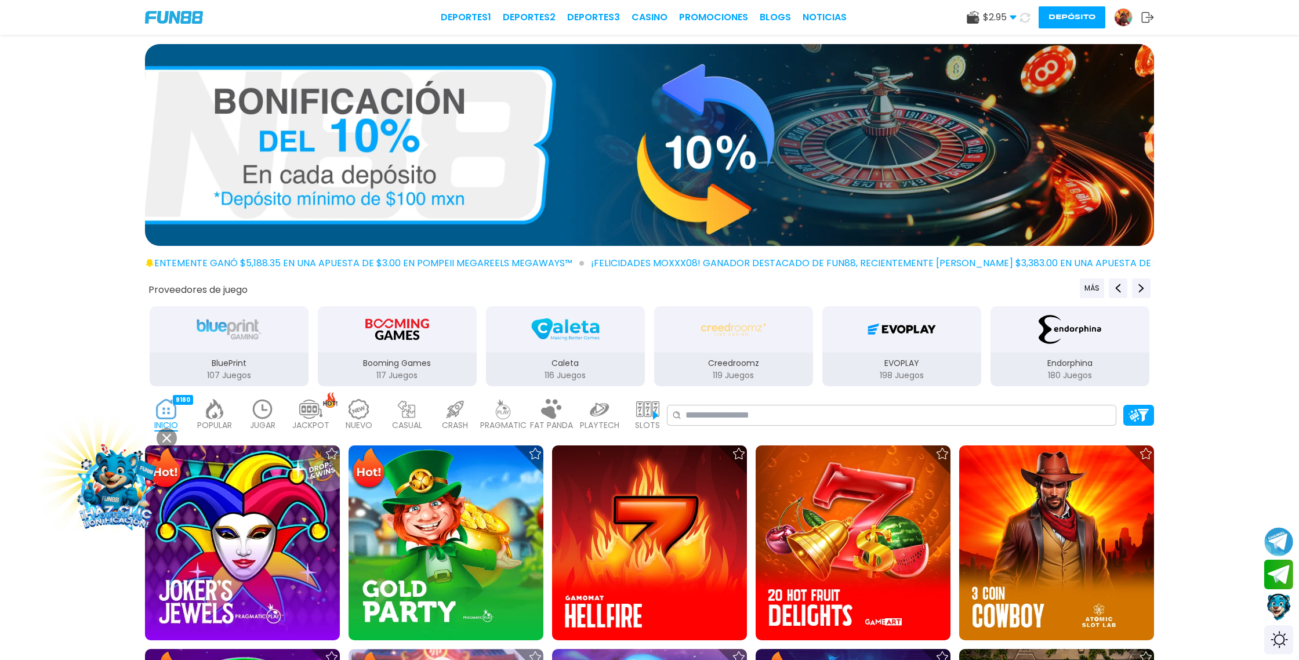
click at [1024, 19] on icon at bounding box center [1024, 17] width 13 height 13
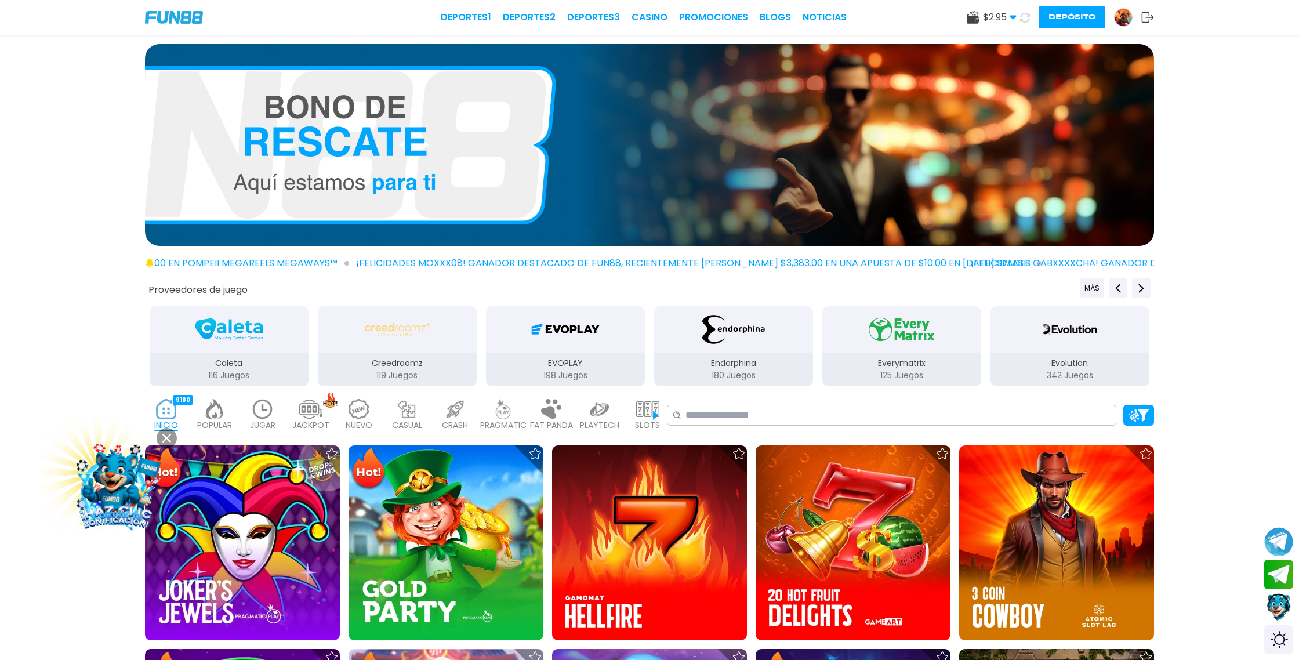
click at [1027, 17] on icon at bounding box center [1025, 17] width 14 height 14
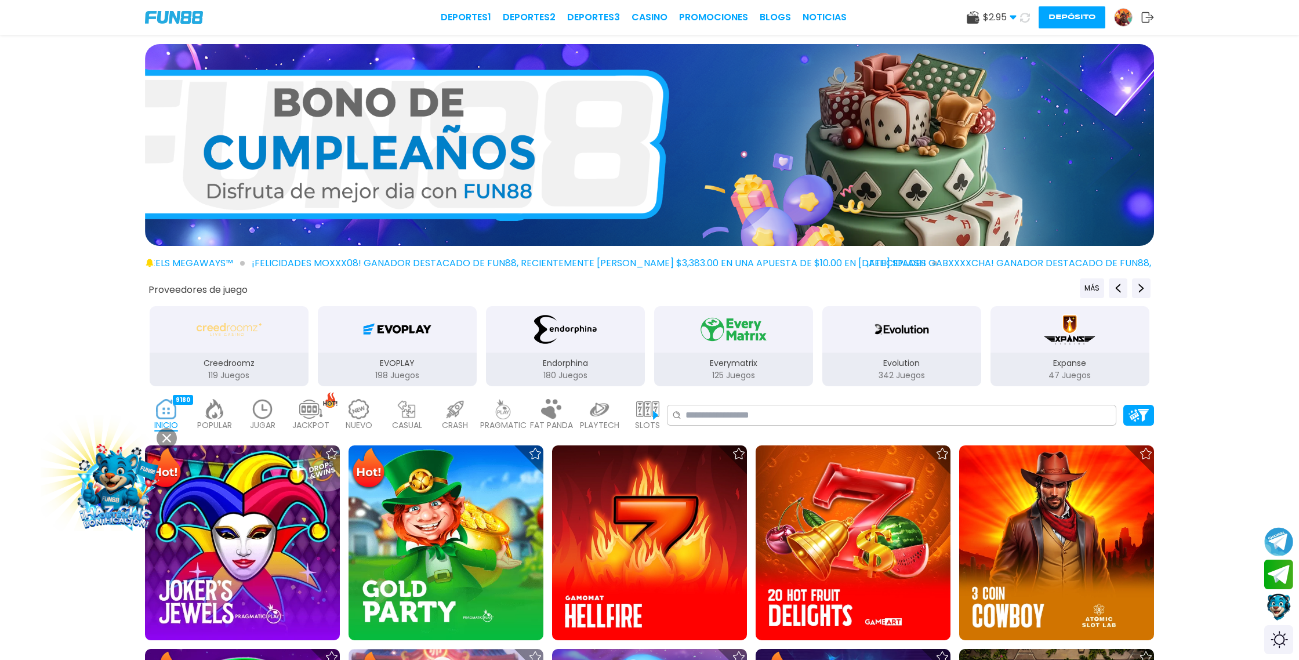
click at [1024, 19] on icon at bounding box center [1024, 16] width 13 height 13
click at [1024, 19] on icon at bounding box center [1025, 17] width 14 height 14
click at [1024, 19] on icon at bounding box center [1024, 17] width 14 height 14
click at [1024, 19] on icon at bounding box center [1025, 17] width 13 height 13
click at [1024, 19] on icon at bounding box center [1025, 17] width 12 height 12
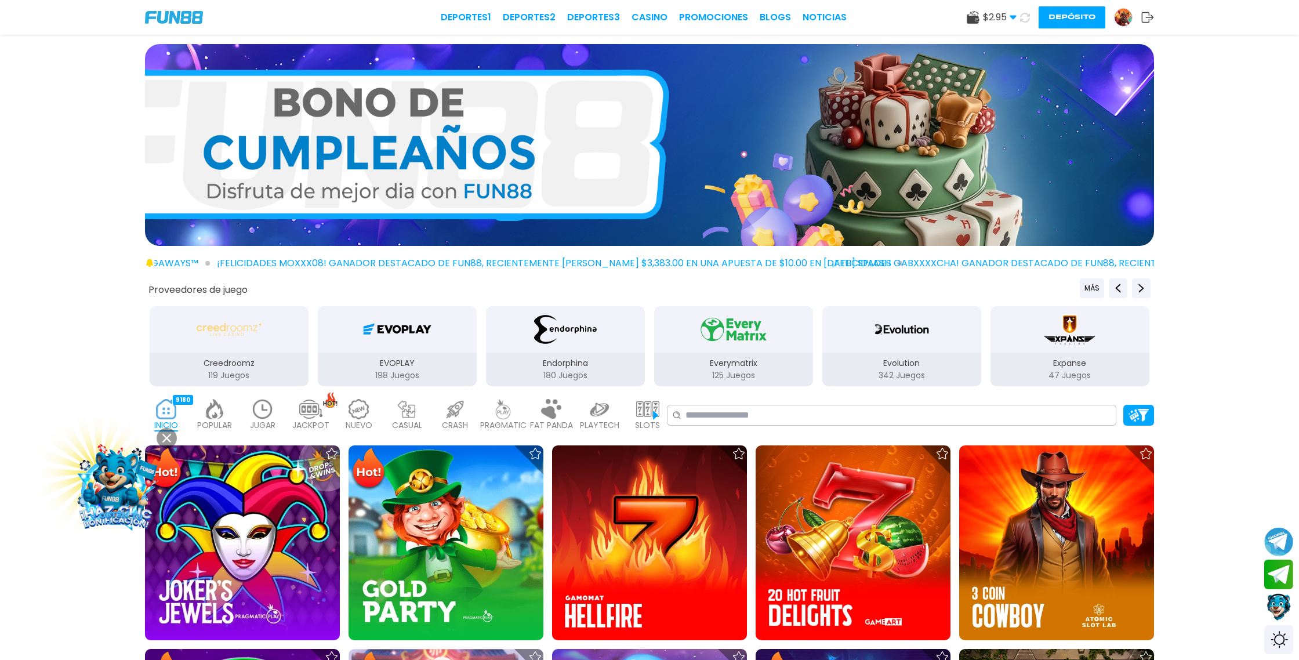
click at [1024, 19] on icon at bounding box center [1025, 17] width 14 height 14
click at [1024, 19] on icon at bounding box center [1024, 17] width 13 height 13
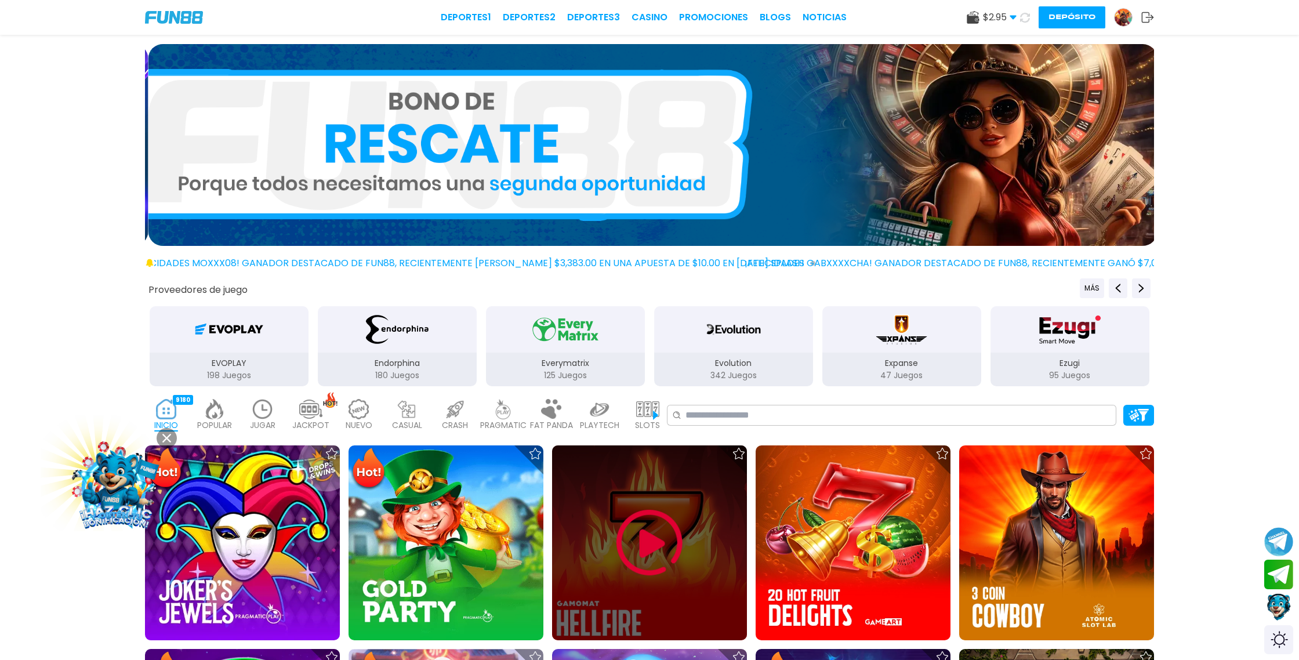
click at [650, 548] on img at bounding box center [650, 543] width 70 height 70
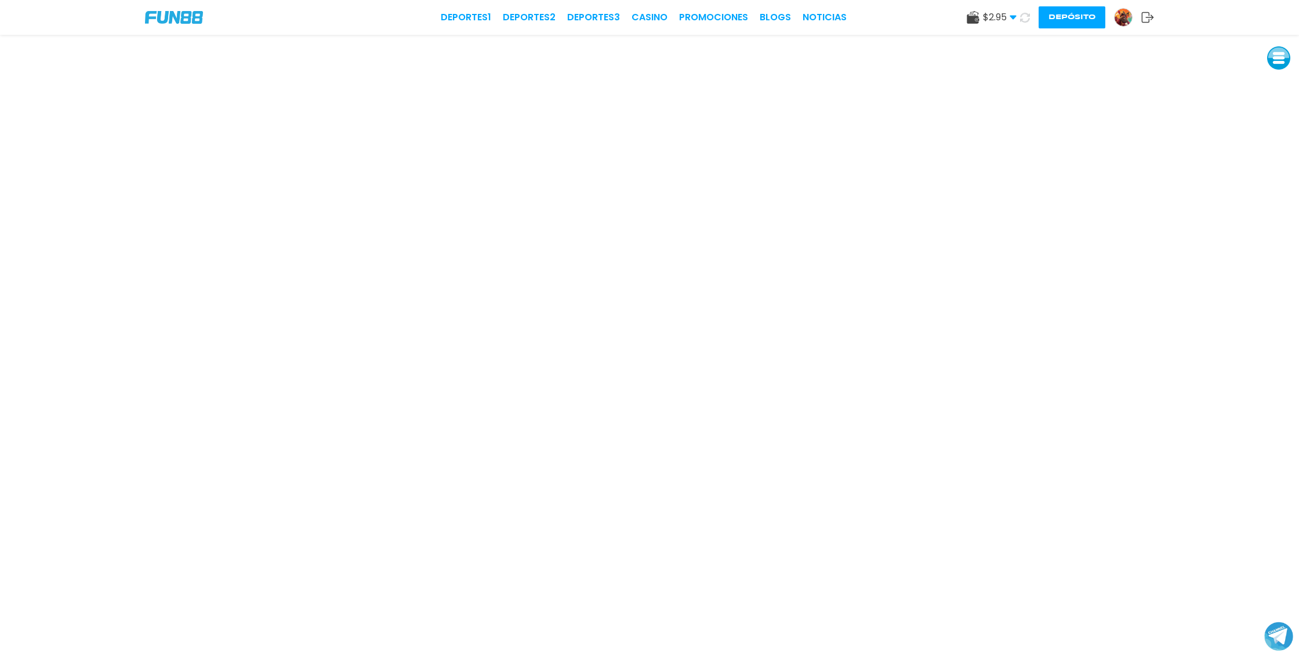
click at [1023, 20] on icon at bounding box center [1025, 18] width 12 height 12
click at [1026, 18] on icon at bounding box center [1024, 16] width 13 height 13
click at [1027, 19] on use at bounding box center [1025, 17] width 14 height 14
click at [1027, 19] on use at bounding box center [1024, 17] width 13 height 13
click at [1026, 20] on icon at bounding box center [1025, 17] width 12 height 12
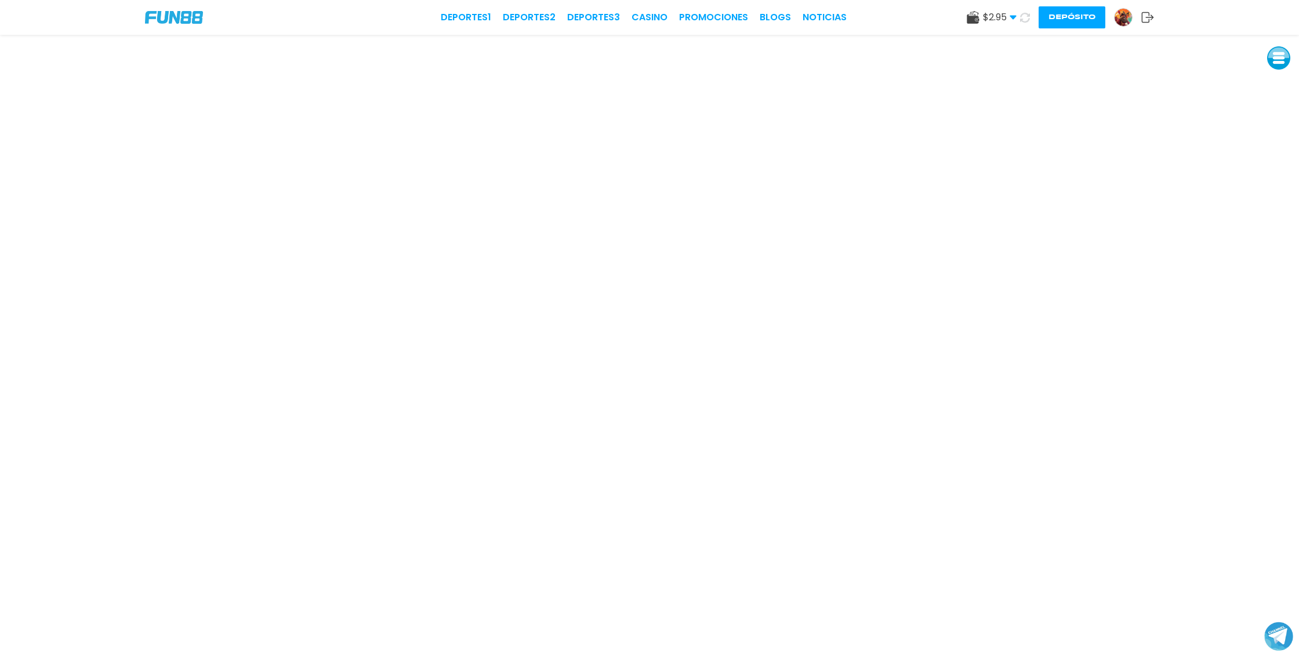
click at [1026, 20] on icon at bounding box center [1024, 17] width 13 height 13
click at [1026, 20] on icon at bounding box center [1025, 17] width 12 height 12
click at [1026, 20] on icon at bounding box center [1025, 17] width 14 height 14
click at [1026, 20] on icon at bounding box center [1024, 17] width 13 height 13
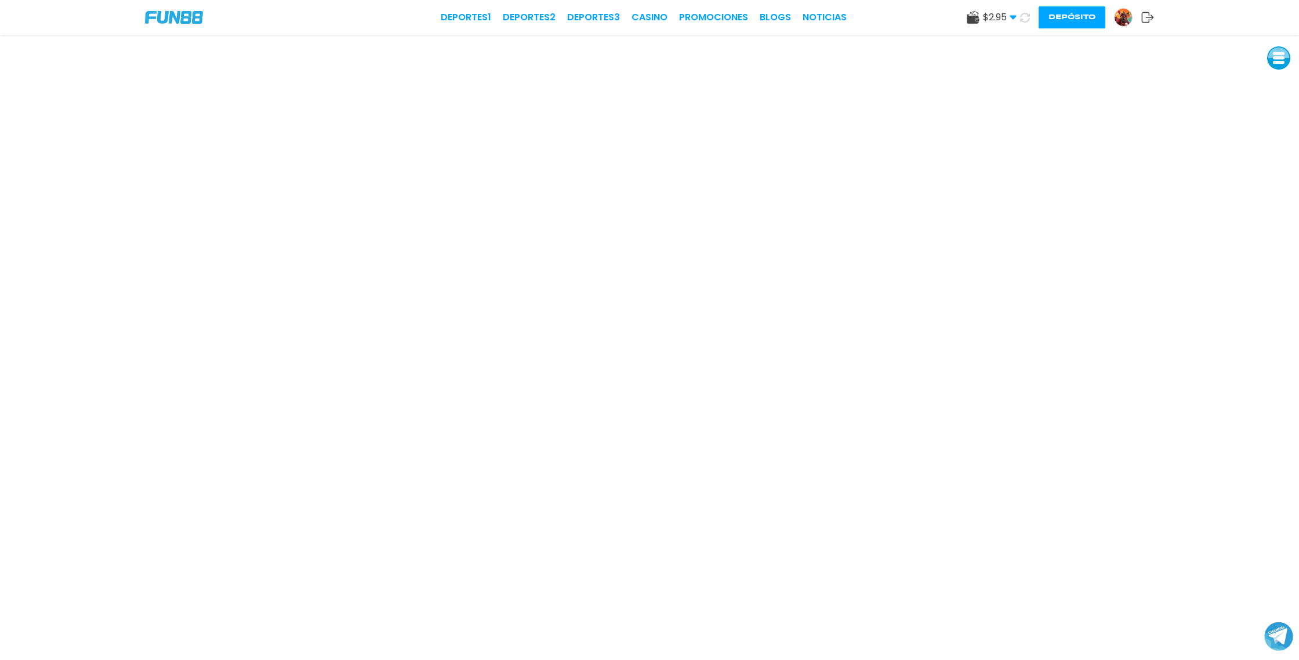
click at [1026, 20] on icon at bounding box center [1024, 16] width 13 height 13
click at [1026, 20] on icon at bounding box center [1024, 17] width 13 height 13
click at [653, 19] on link "CASINO" at bounding box center [649, 17] width 36 height 14
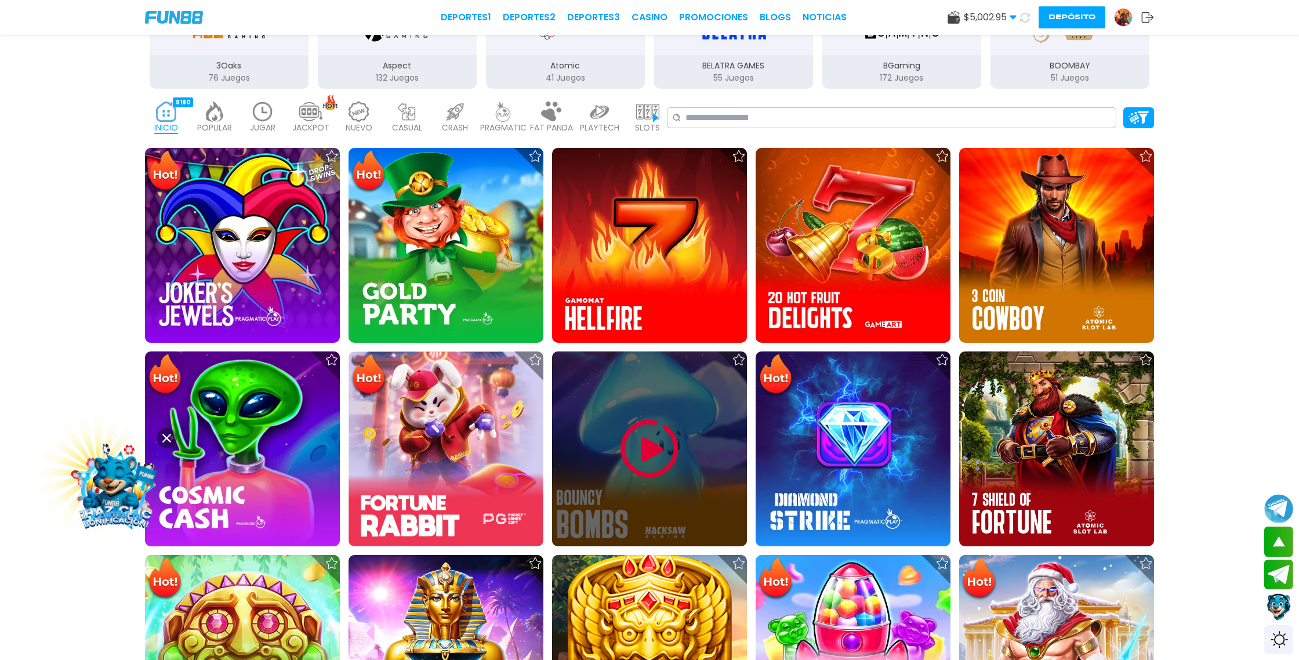
scroll to position [300, 0]
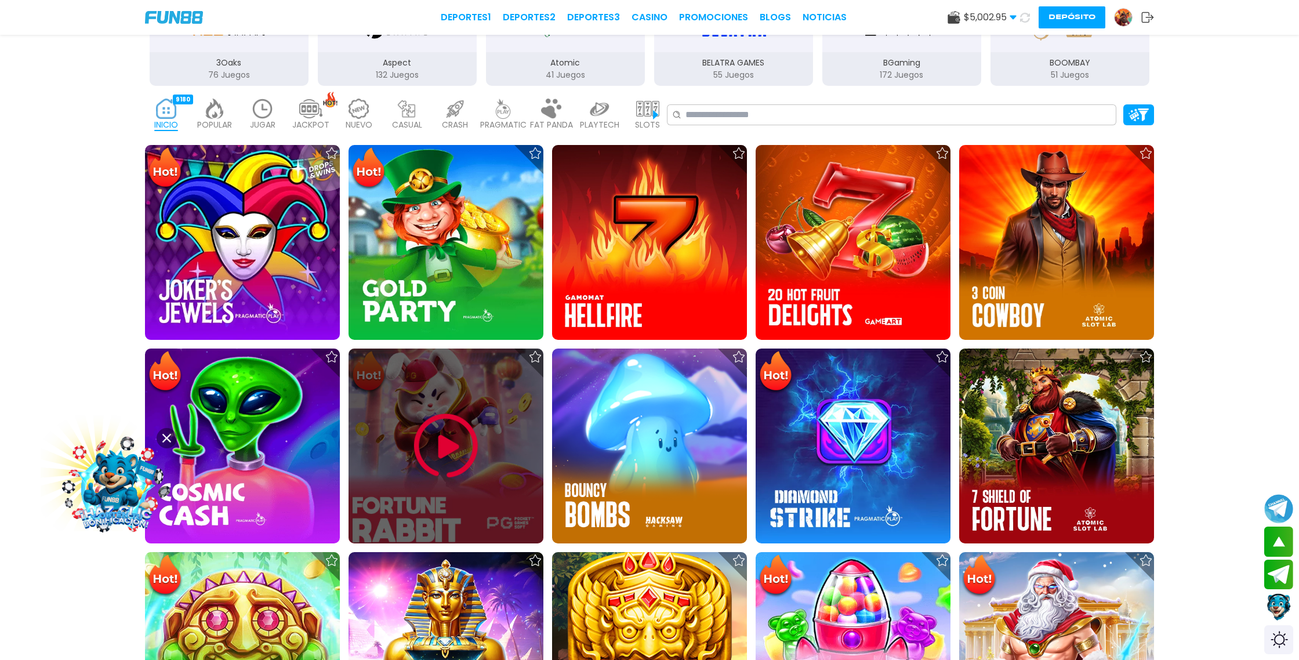
click at [464, 440] on img at bounding box center [446, 446] width 70 height 70
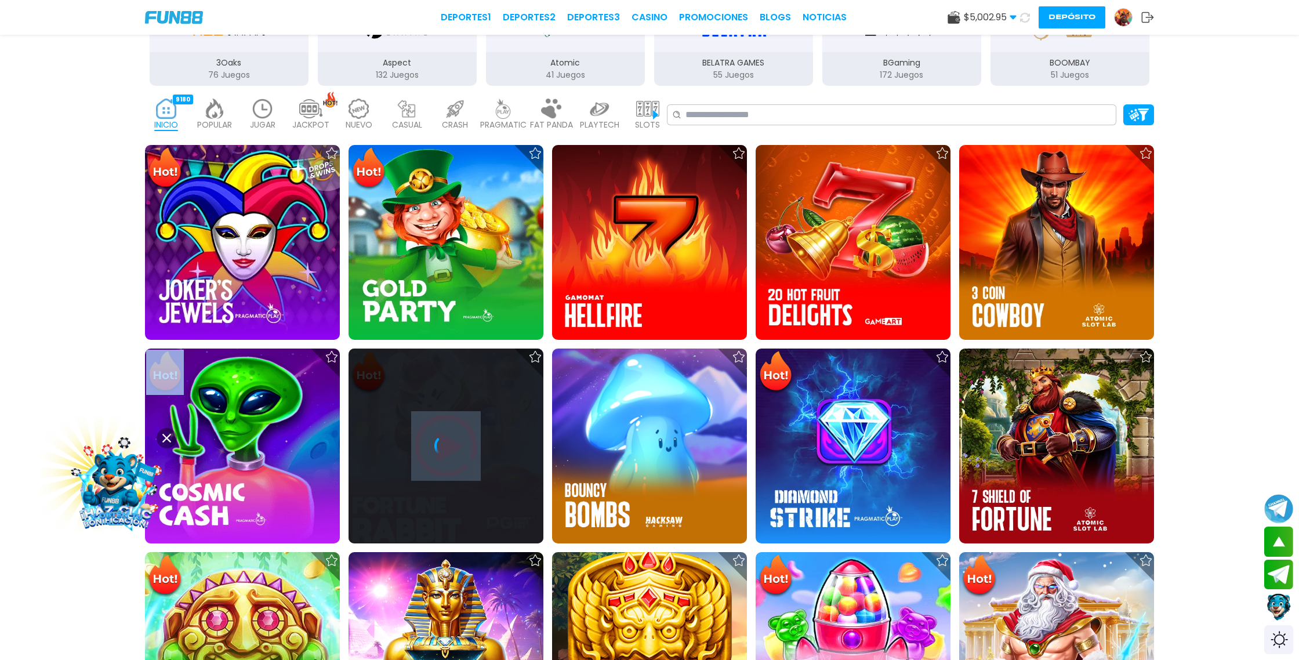
click at [464, 440] on div at bounding box center [445, 445] width 195 height 23
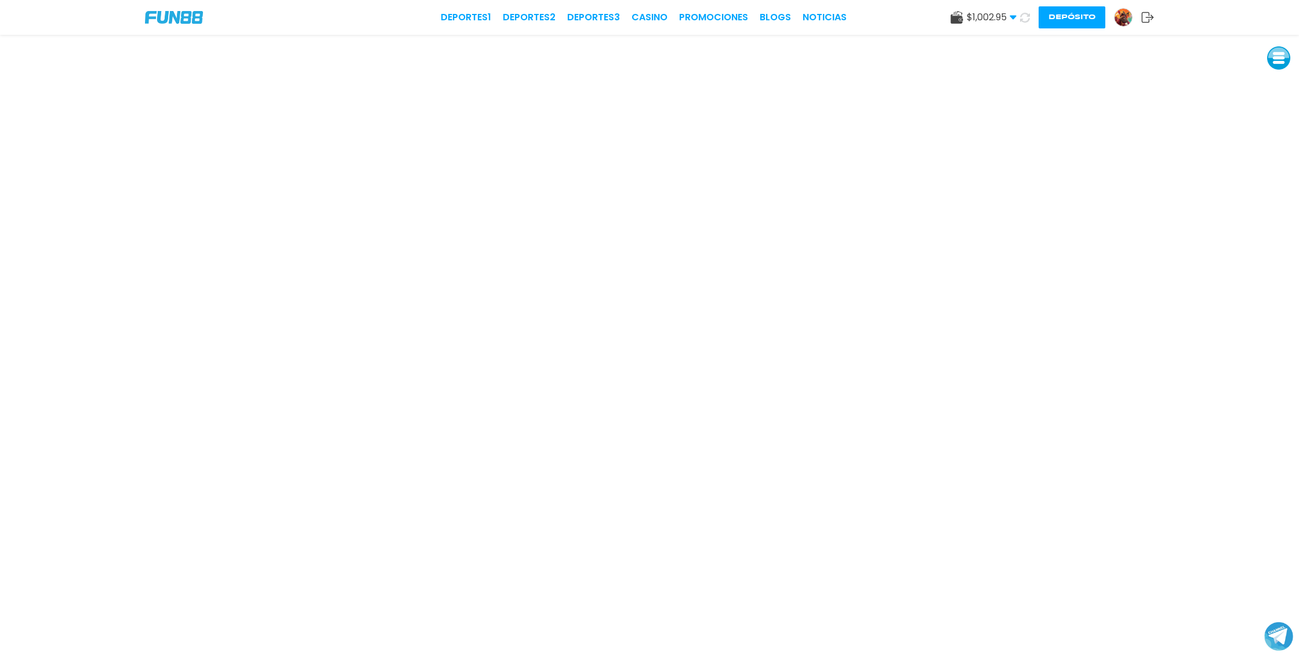
click at [1085, 20] on button "Depósito" at bounding box center [1071, 17] width 67 height 22
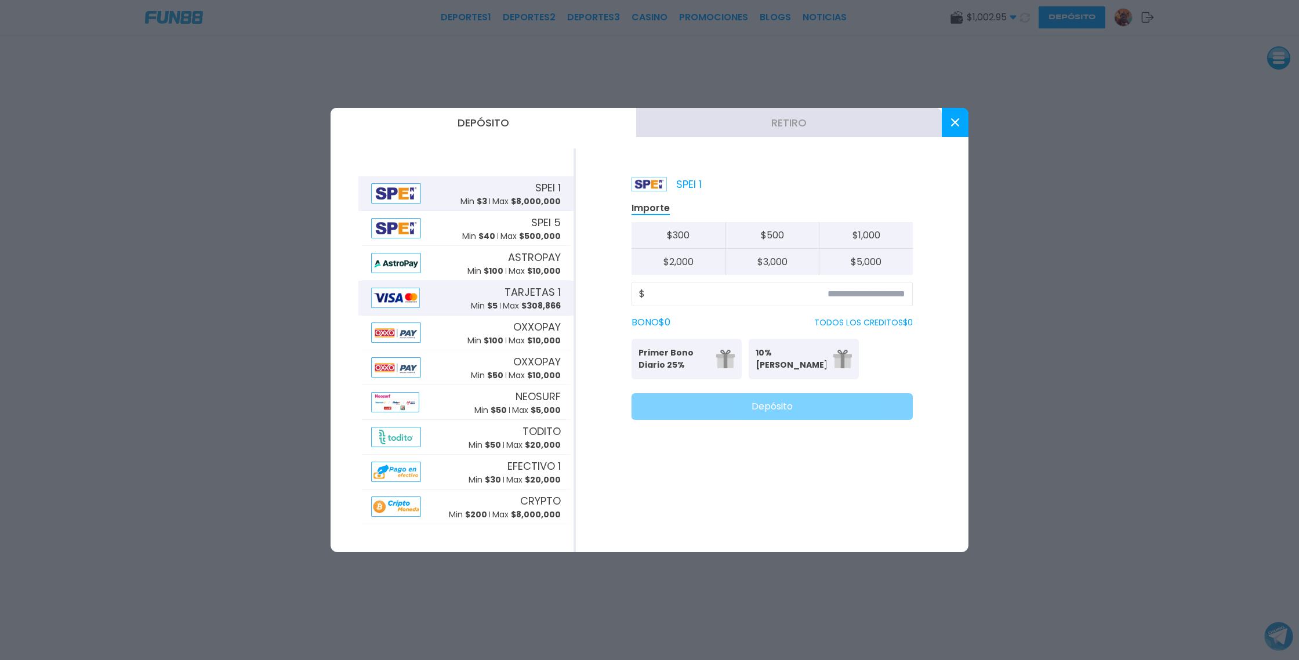
click at [537, 294] on span "TARJETAS 1" at bounding box center [532, 292] width 56 height 16
click at [859, 266] on button "$ 5,000" at bounding box center [866, 262] width 94 height 26
type input "*****"
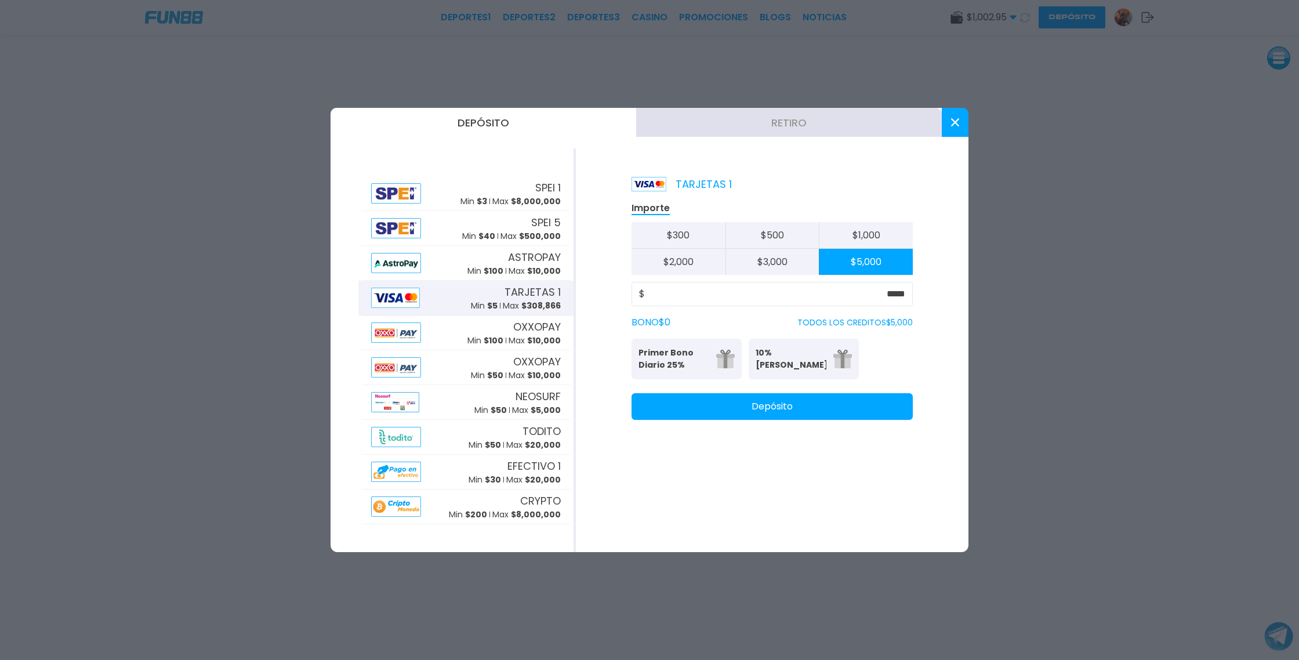
click at [801, 410] on button "Depósito" at bounding box center [771, 406] width 281 height 27
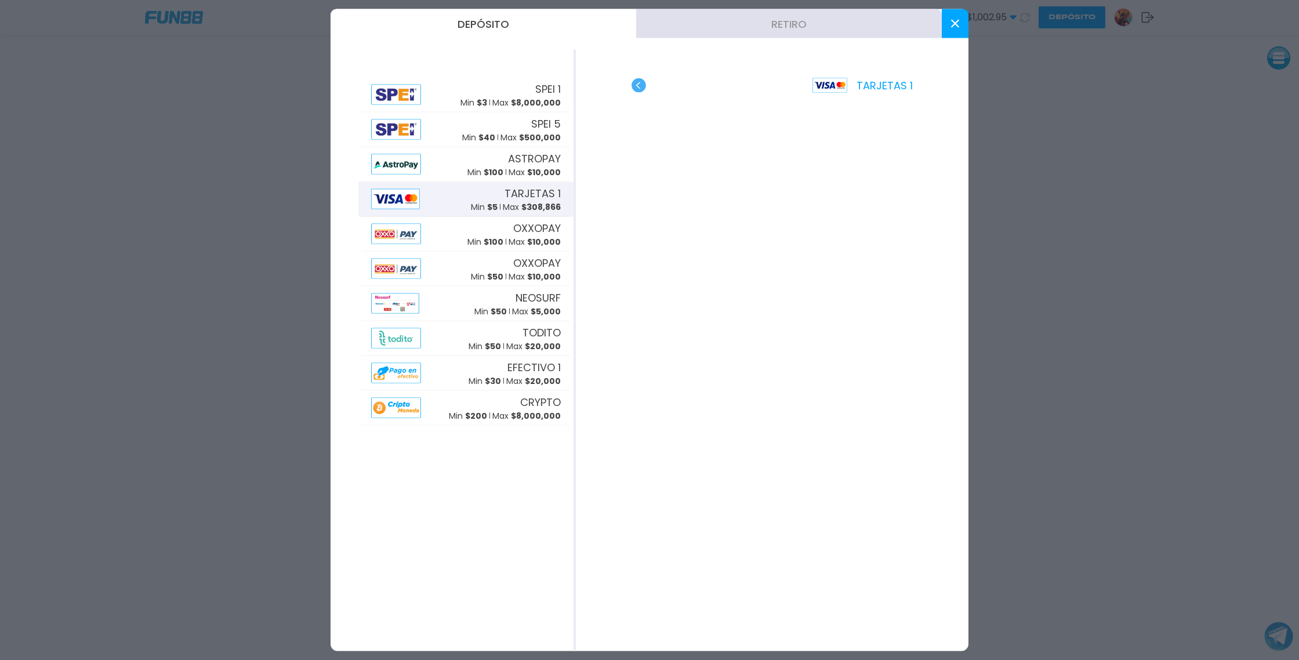
click at [957, 28] on button at bounding box center [954, 23] width 27 height 29
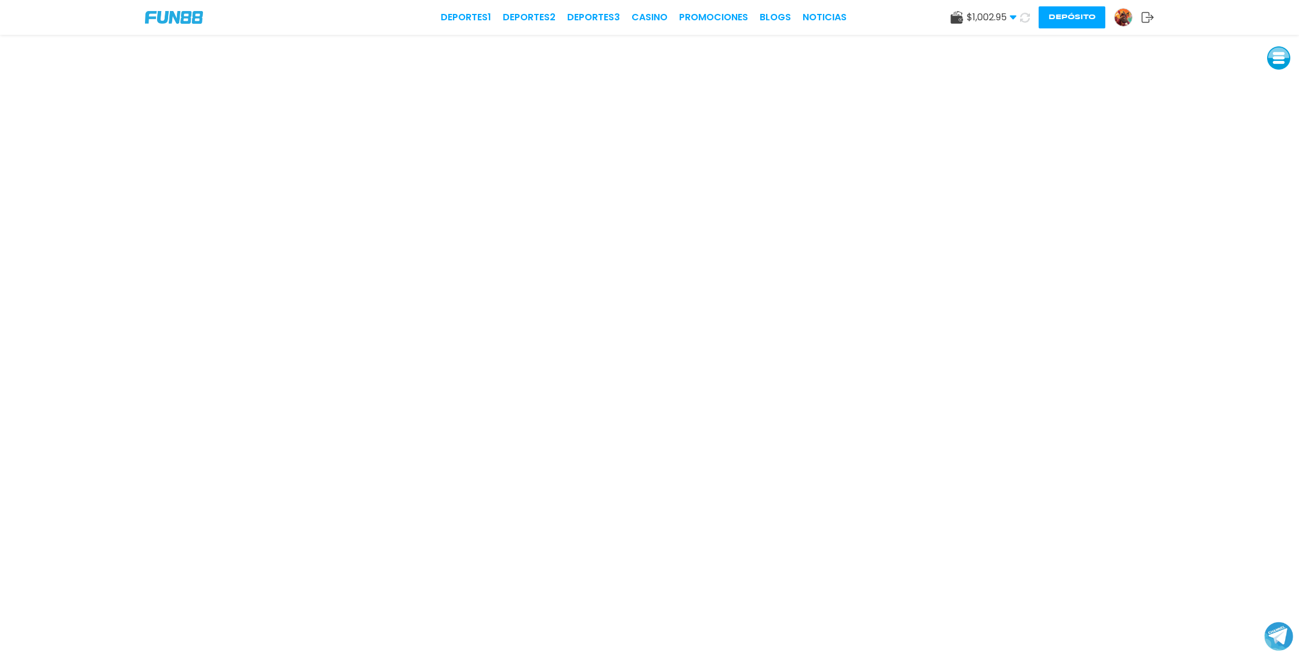
click at [1027, 16] on icon at bounding box center [1025, 17] width 14 height 14
click at [1027, 16] on icon at bounding box center [1024, 16] width 13 height 13
click at [1027, 16] on icon at bounding box center [1024, 17] width 14 height 14
click at [1024, 19] on icon at bounding box center [1025, 17] width 10 height 10
click at [1022, 16] on icon at bounding box center [1025, 17] width 14 height 14
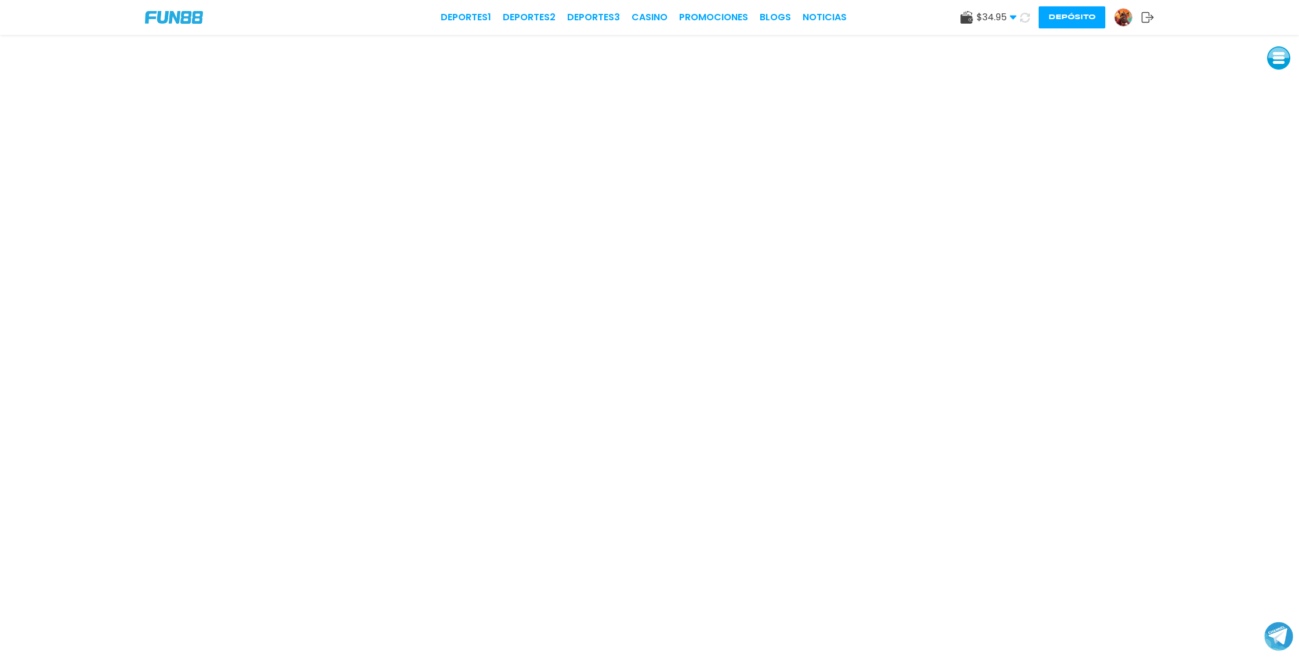
click at [1022, 16] on icon at bounding box center [1024, 17] width 10 height 10
click at [1027, 20] on use at bounding box center [1024, 17] width 11 height 11
click at [1024, 19] on icon at bounding box center [1024, 16] width 13 height 13
click at [1022, 16] on icon at bounding box center [1024, 17] width 13 height 13
click at [1020, 10] on button at bounding box center [1025, 18] width 20 height 20
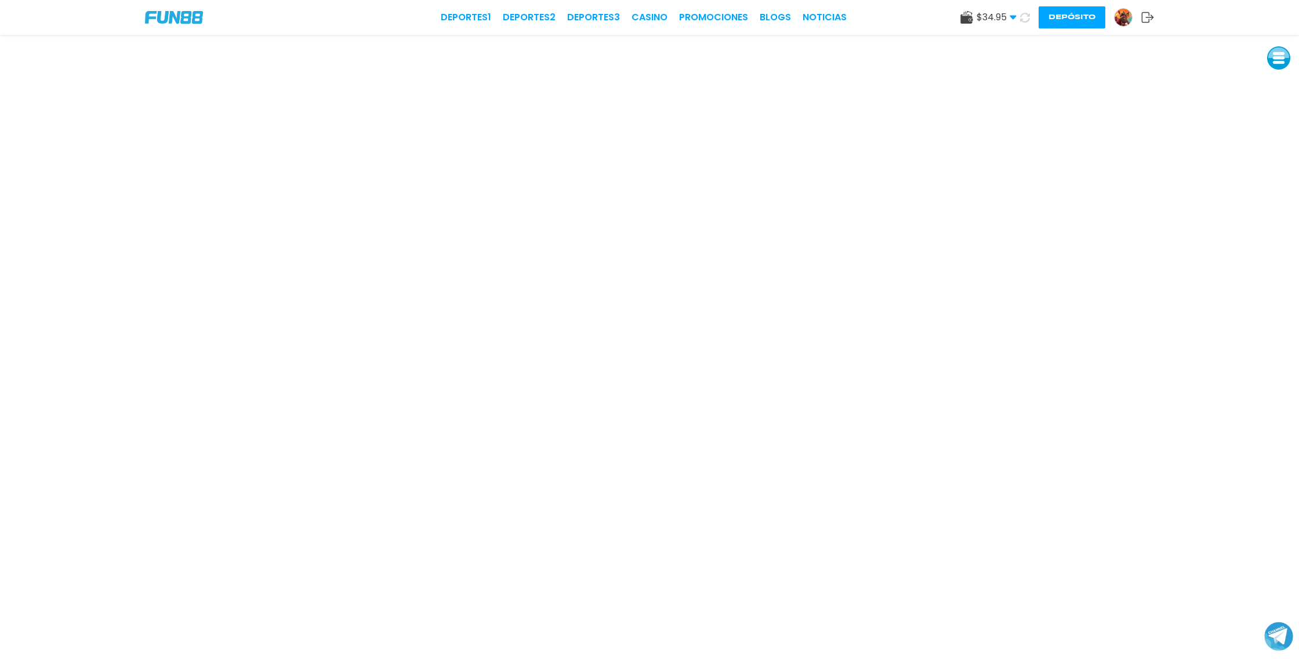
click at [1026, 19] on icon at bounding box center [1024, 17] width 13 height 13
click at [1022, 16] on icon at bounding box center [1024, 17] width 14 height 14
click at [1026, 16] on icon at bounding box center [1024, 17] width 14 height 14
click at [1026, 16] on icon at bounding box center [1024, 17] width 13 height 13
click at [1124, 17] on img at bounding box center [1122, 17] width 17 height 17
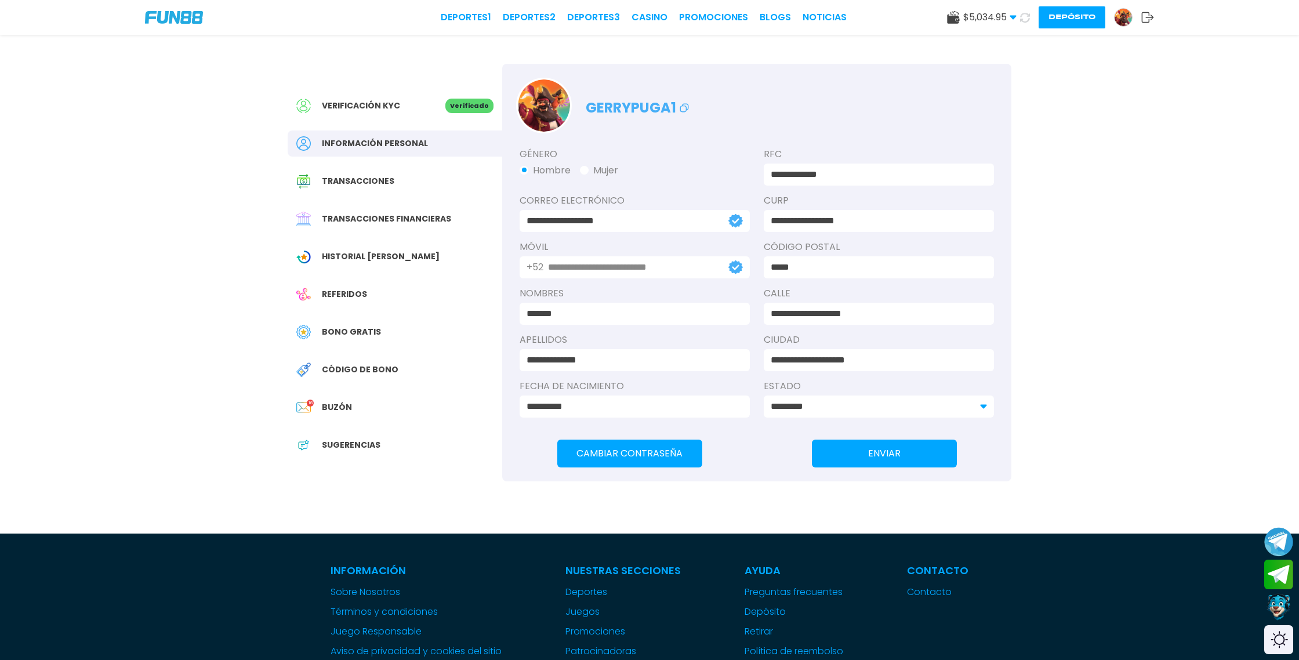
click at [359, 327] on span "Bono Gratis" at bounding box center [351, 332] width 59 height 12
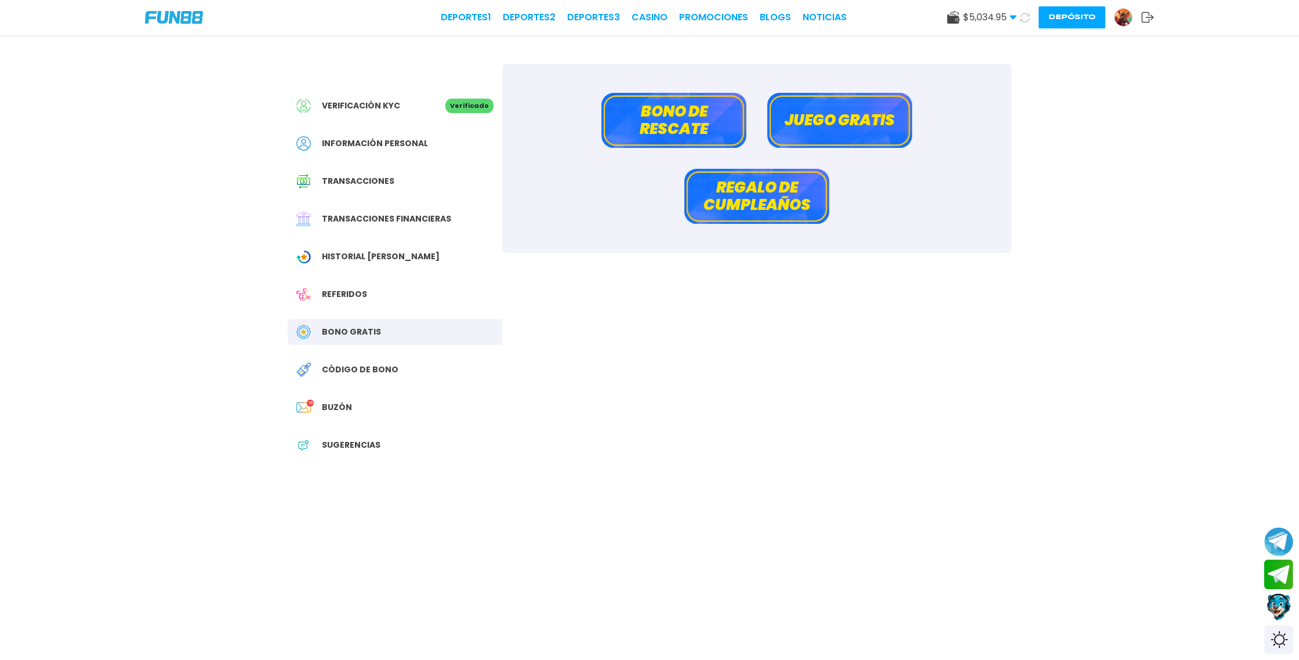
click at [680, 119] on button "Bono de rescate" at bounding box center [673, 120] width 145 height 55
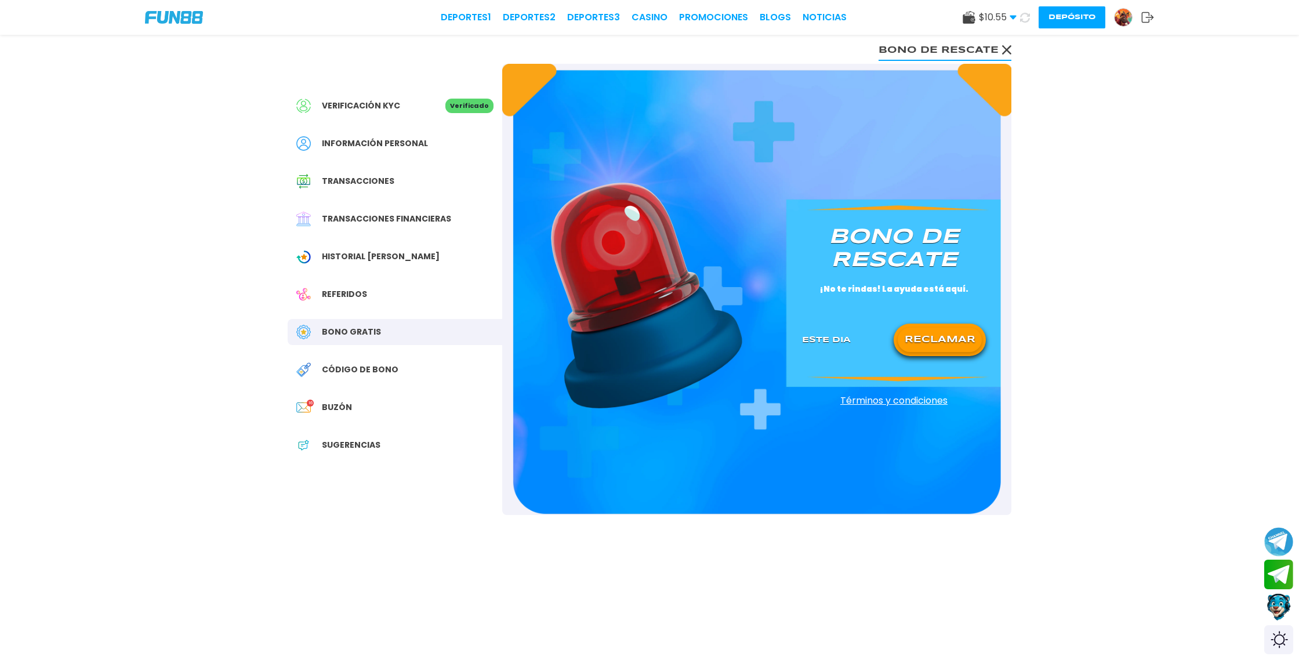
click at [942, 337] on button "RECLAMAR" at bounding box center [939, 340] width 84 height 24
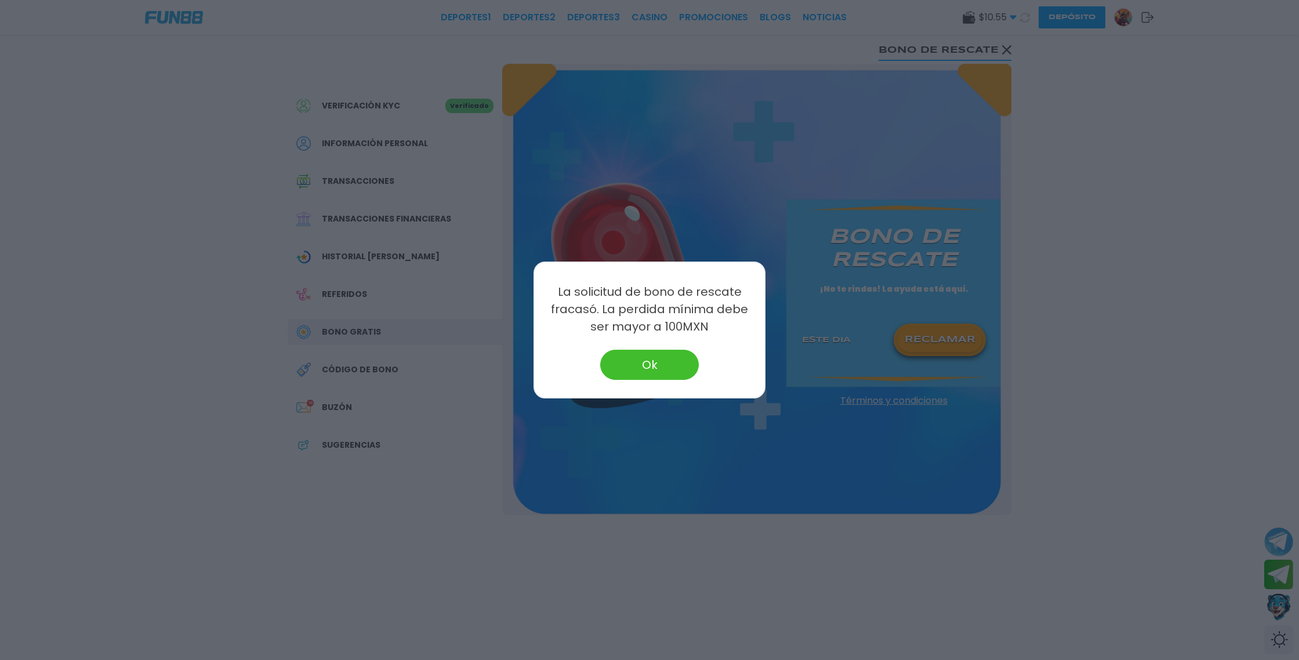
click at [670, 358] on button "Ok" at bounding box center [649, 365] width 99 height 30
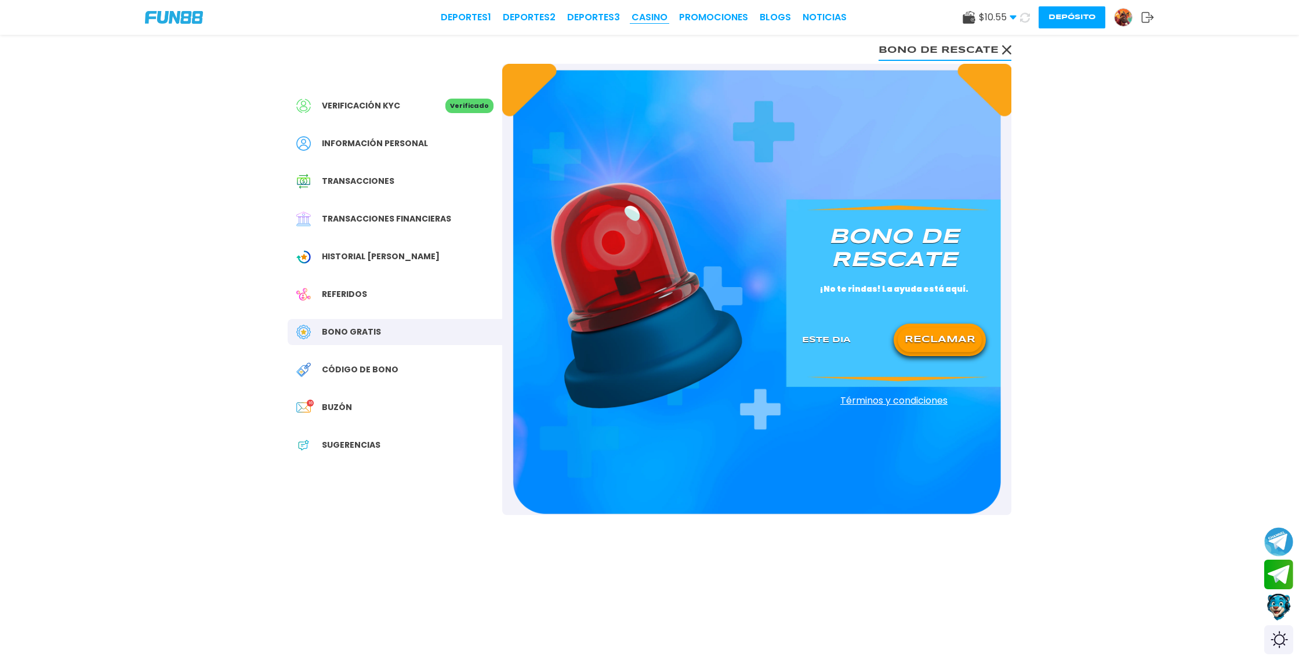
click at [658, 16] on link "CASINO" at bounding box center [649, 17] width 36 height 14
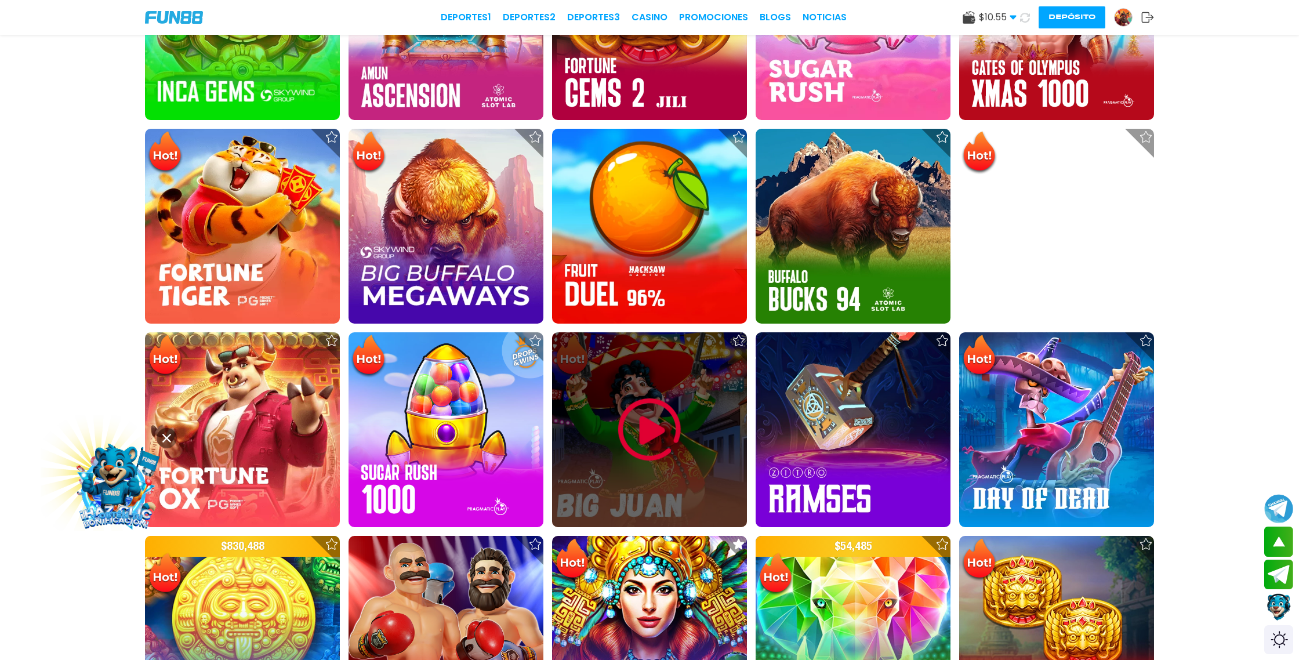
scroll to position [929, 0]
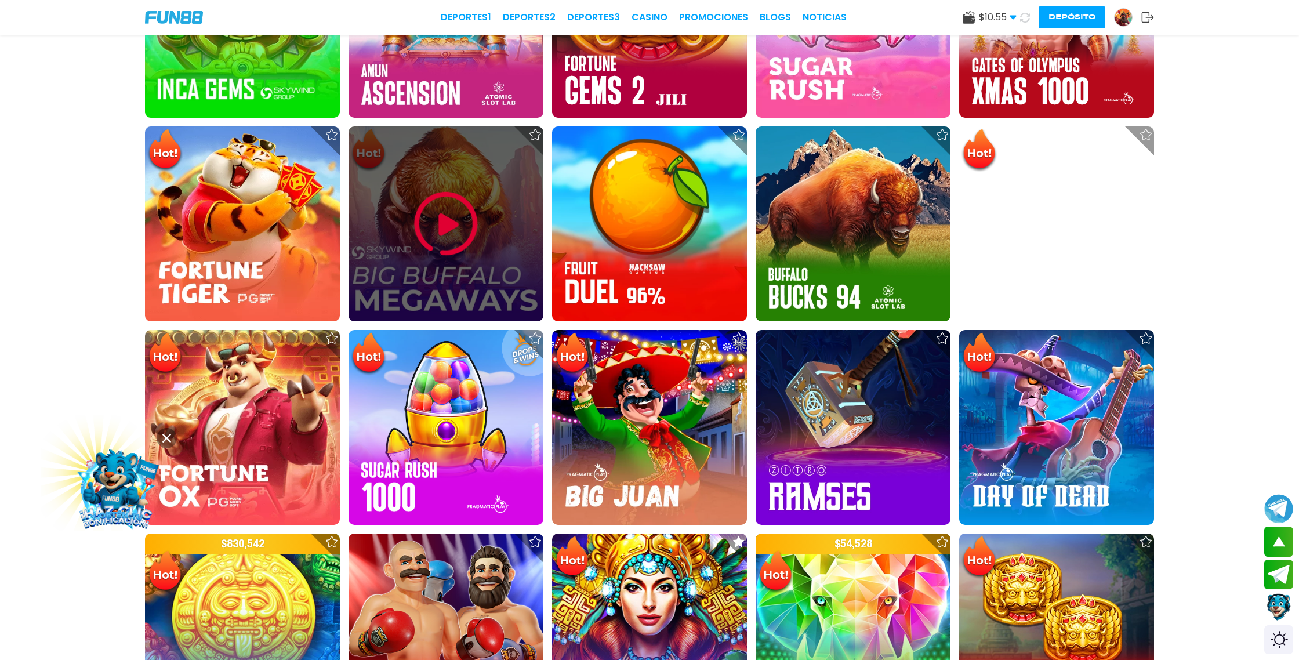
click at [452, 227] on img at bounding box center [446, 224] width 70 height 70
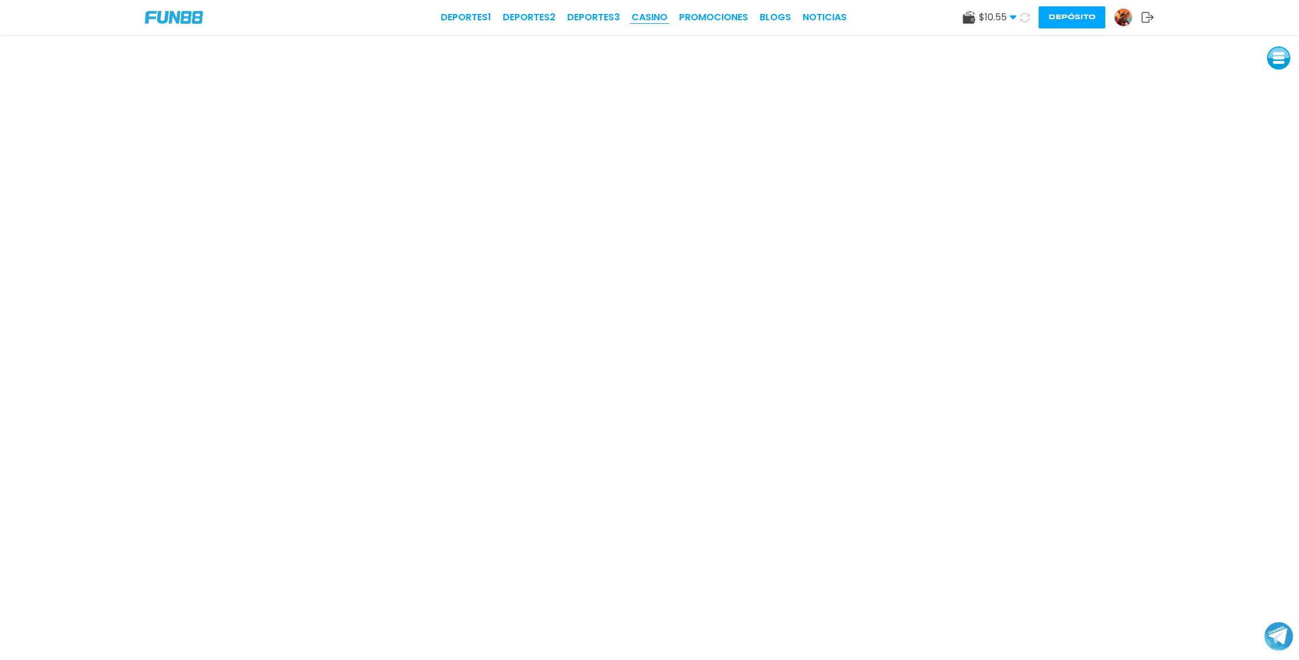
click at [661, 20] on link "CASINO" at bounding box center [649, 17] width 36 height 14
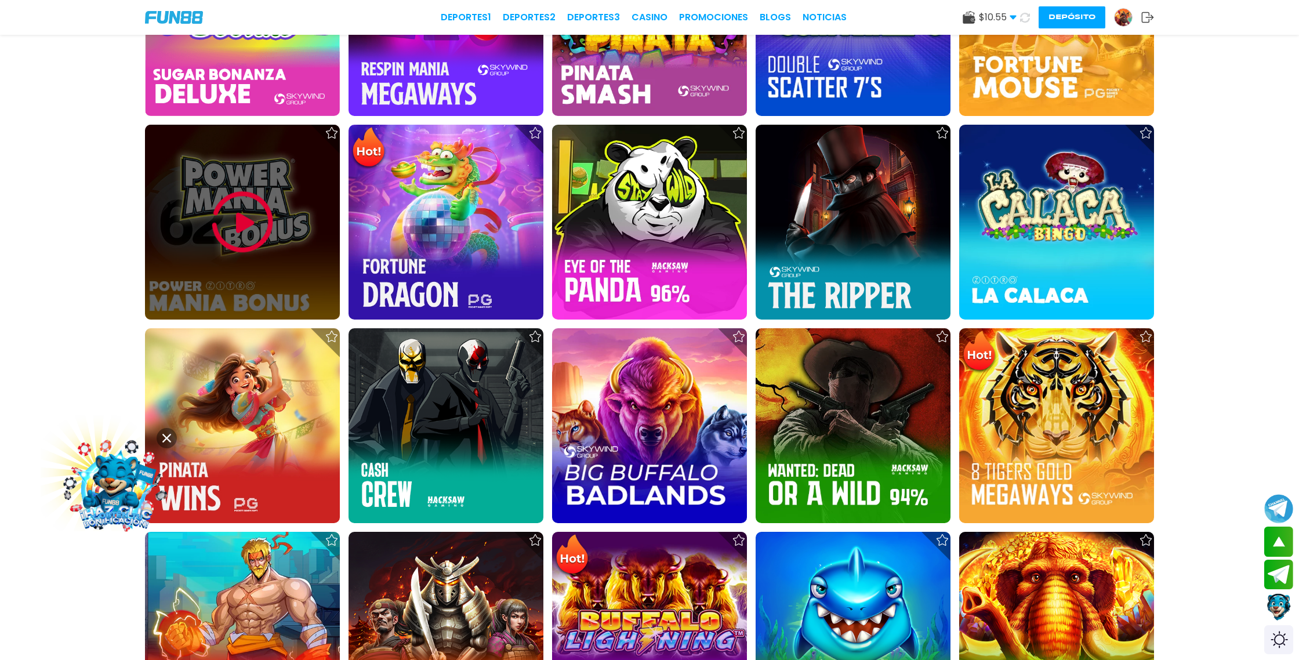
scroll to position [1748, 0]
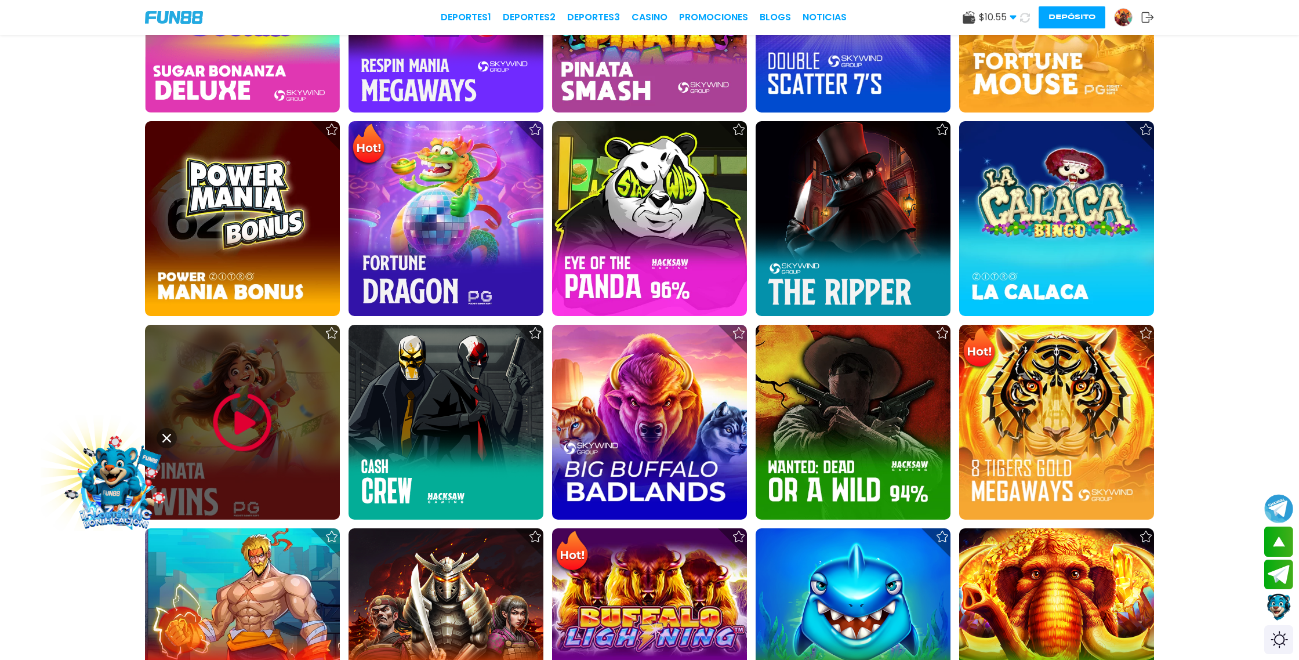
click at [237, 408] on img at bounding box center [243, 422] width 70 height 70
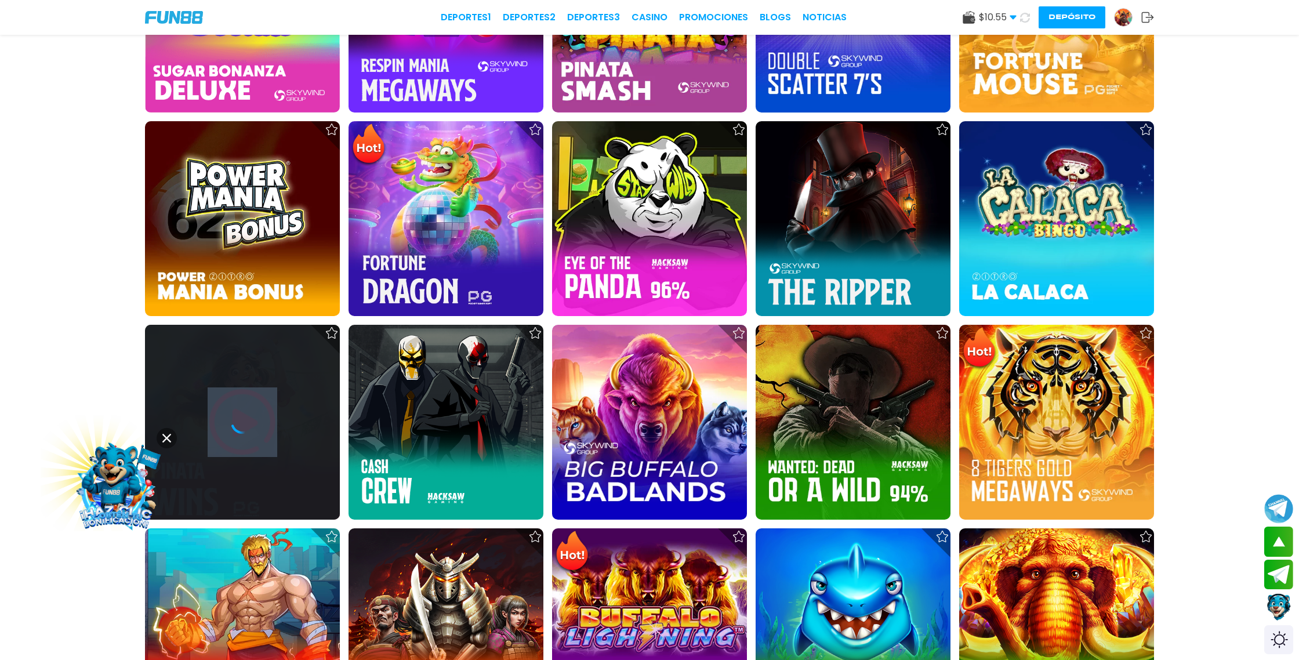
click at [237, 408] on div at bounding box center [242, 422] width 195 height 195
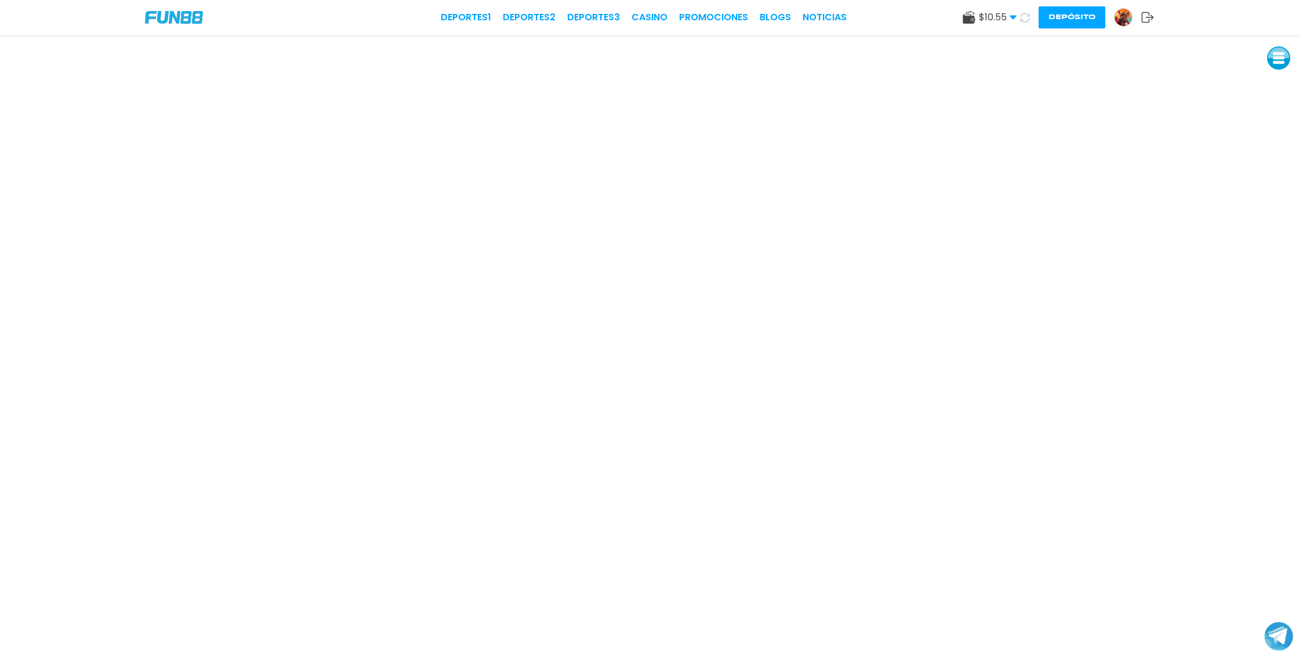
click at [1016, 15] on button at bounding box center [1024, 17] width 17 height 17
click at [1026, 15] on icon at bounding box center [1025, 18] width 10 height 10
click at [1023, 18] on icon at bounding box center [1025, 18] width 10 height 10
click at [1024, 17] on icon at bounding box center [1025, 18] width 10 height 10
click at [1024, 17] on icon at bounding box center [1025, 17] width 10 height 10
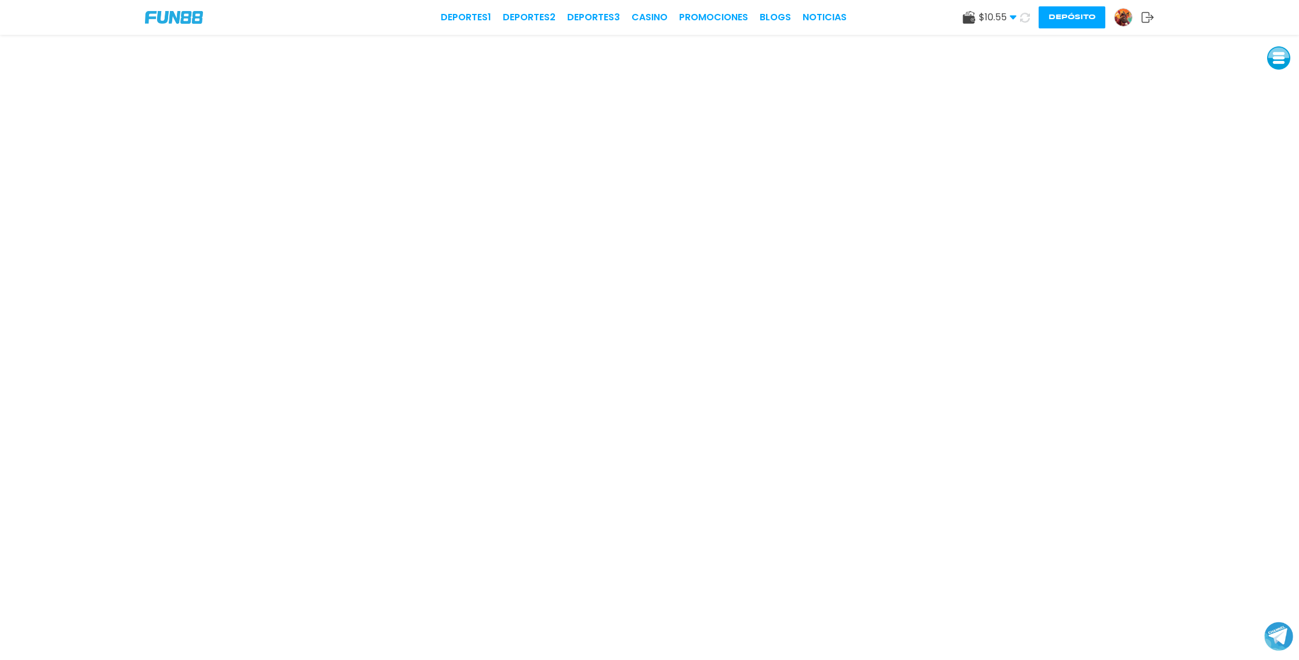
click at [1024, 17] on icon at bounding box center [1025, 17] width 14 height 14
click at [1024, 17] on icon at bounding box center [1025, 17] width 12 height 12
click at [1022, 15] on icon at bounding box center [1024, 17] width 13 height 13
click at [1023, 17] on icon at bounding box center [1025, 18] width 12 height 12
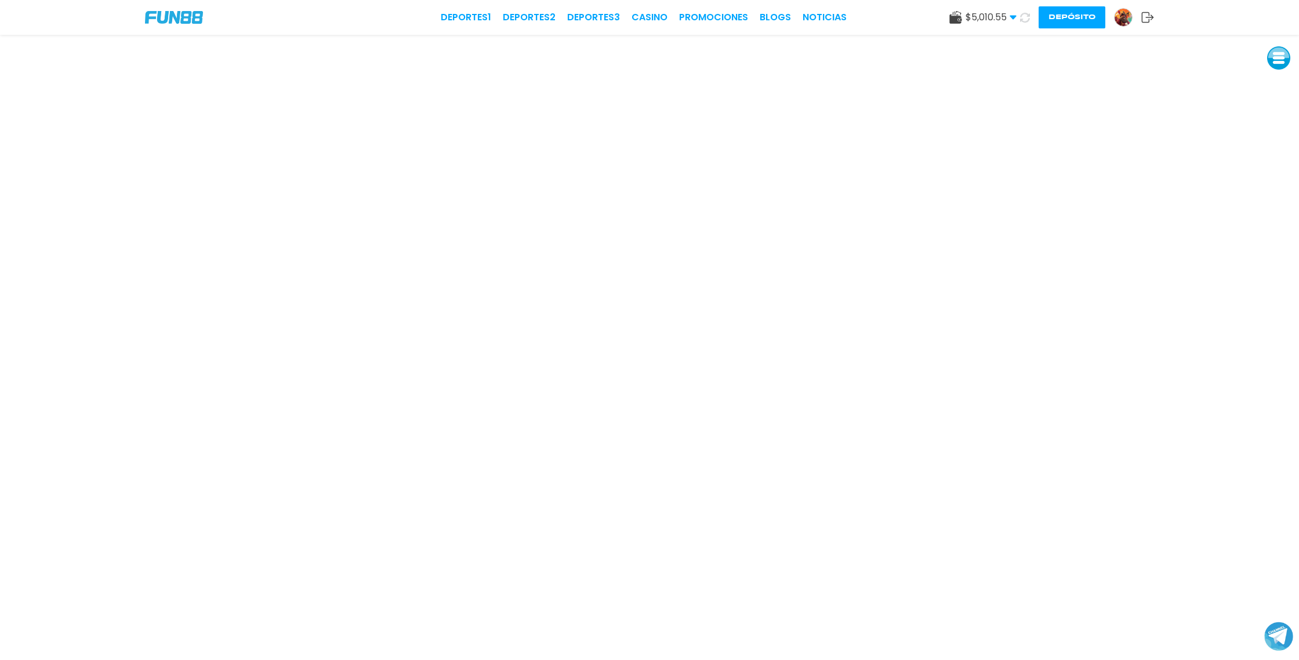
click at [1026, 17] on icon at bounding box center [1024, 17] width 14 height 14
click at [1024, 20] on icon at bounding box center [1024, 17] width 13 height 13
click at [1025, 23] on button at bounding box center [1024, 17] width 23 height 23
click at [1024, 20] on icon at bounding box center [1025, 17] width 14 height 14
click at [1024, 20] on icon at bounding box center [1024, 17] width 13 height 13
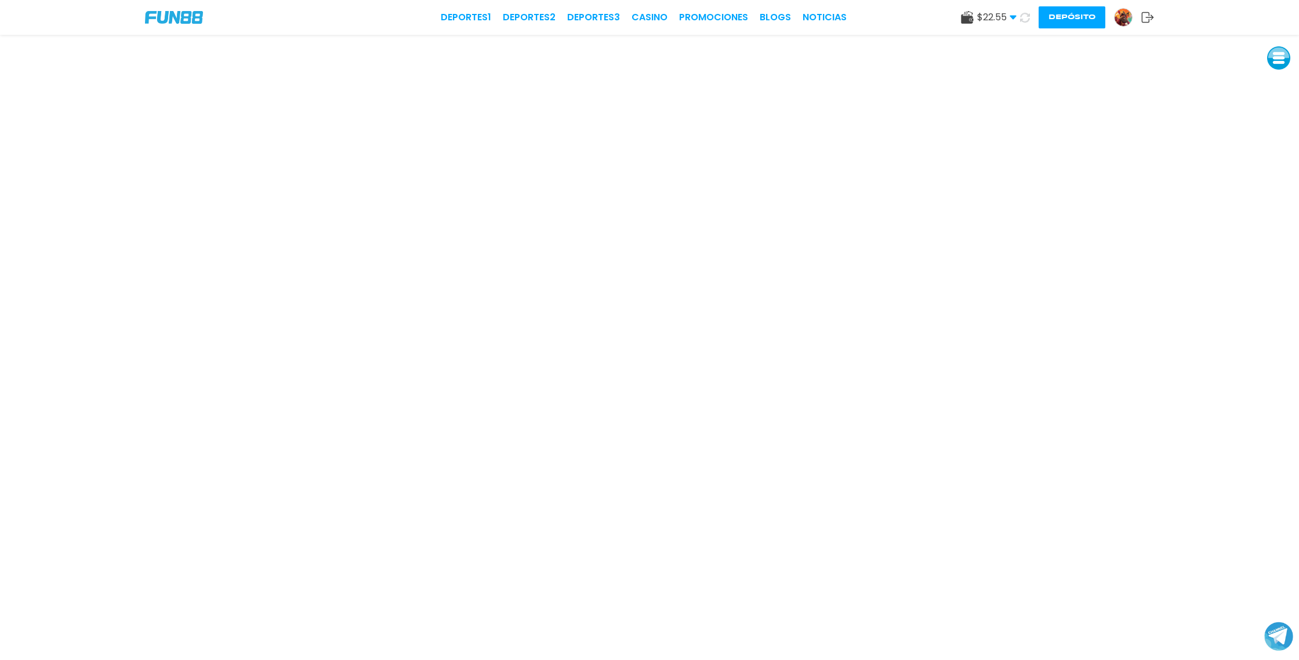
click at [1024, 20] on icon at bounding box center [1024, 17] width 14 height 14
click at [1025, 15] on icon at bounding box center [1024, 17] width 13 height 13
click at [1026, 20] on icon at bounding box center [1024, 17] width 14 height 14
click at [1127, 18] on img at bounding box center [1122, 17] width 17 height 17
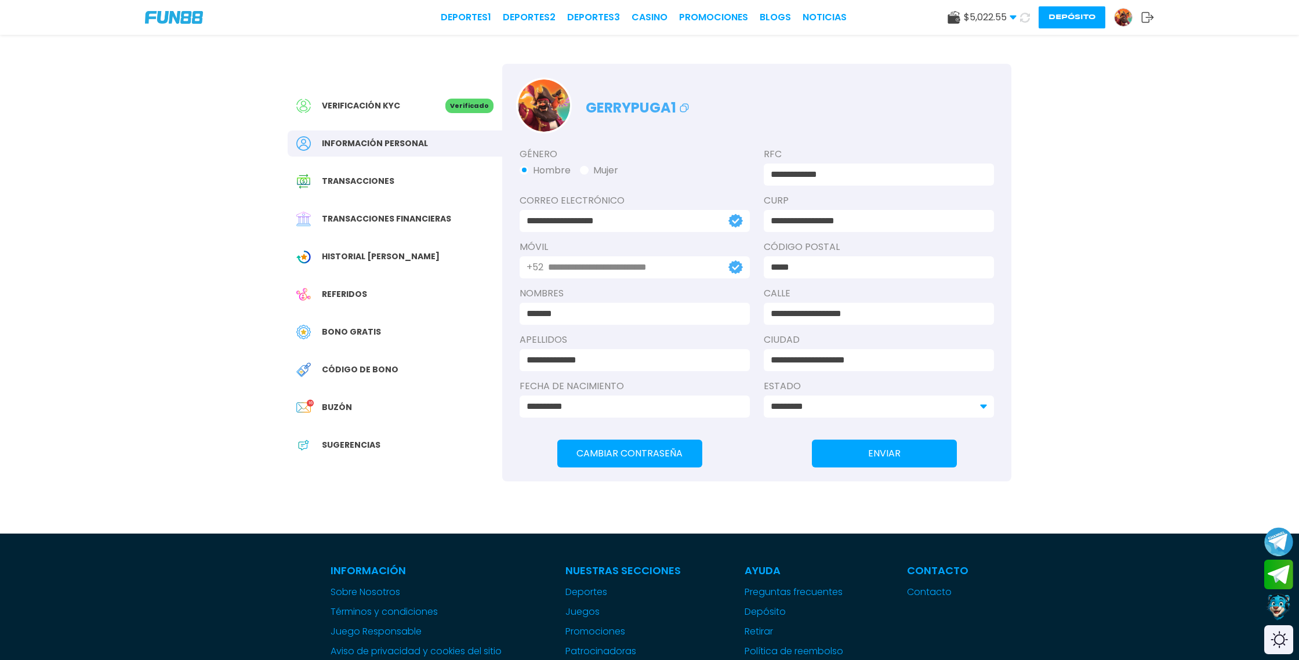
click at [379, 216] on span "Transacciones financieras" at bounding box center [386, 219] width 129 height 12
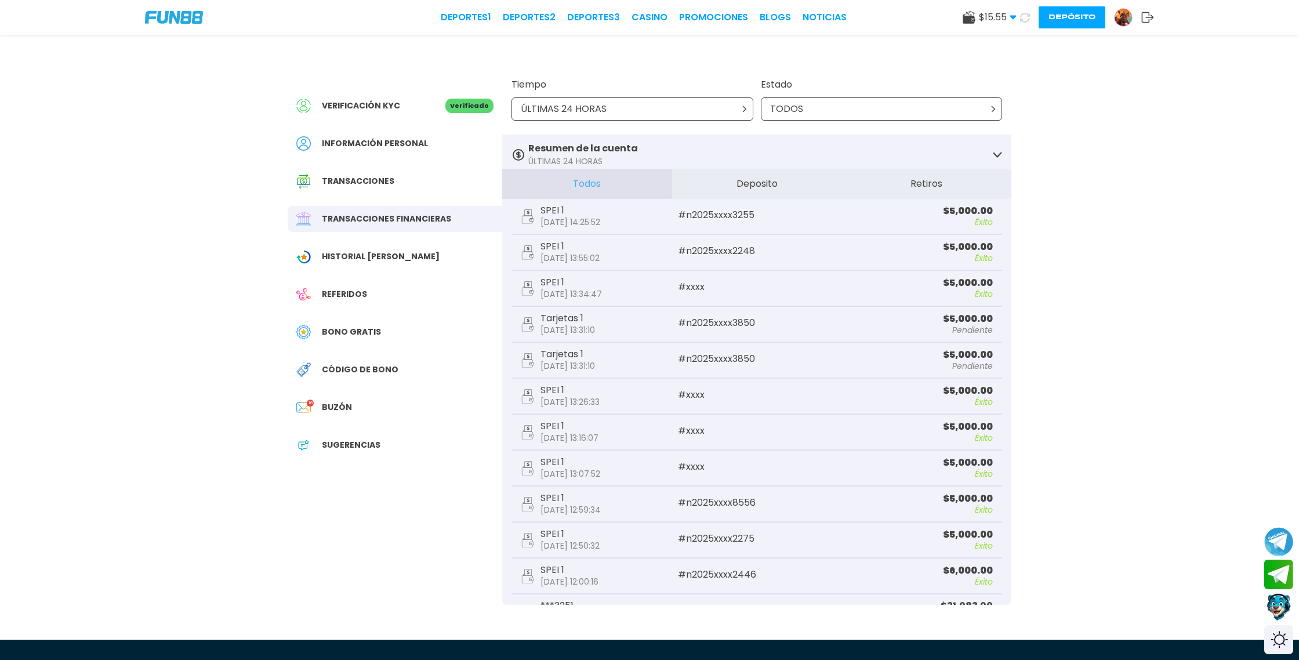
click at [353, 331] on span "Bono Gratis" at bounding box center [351, 332] width 59 height 12
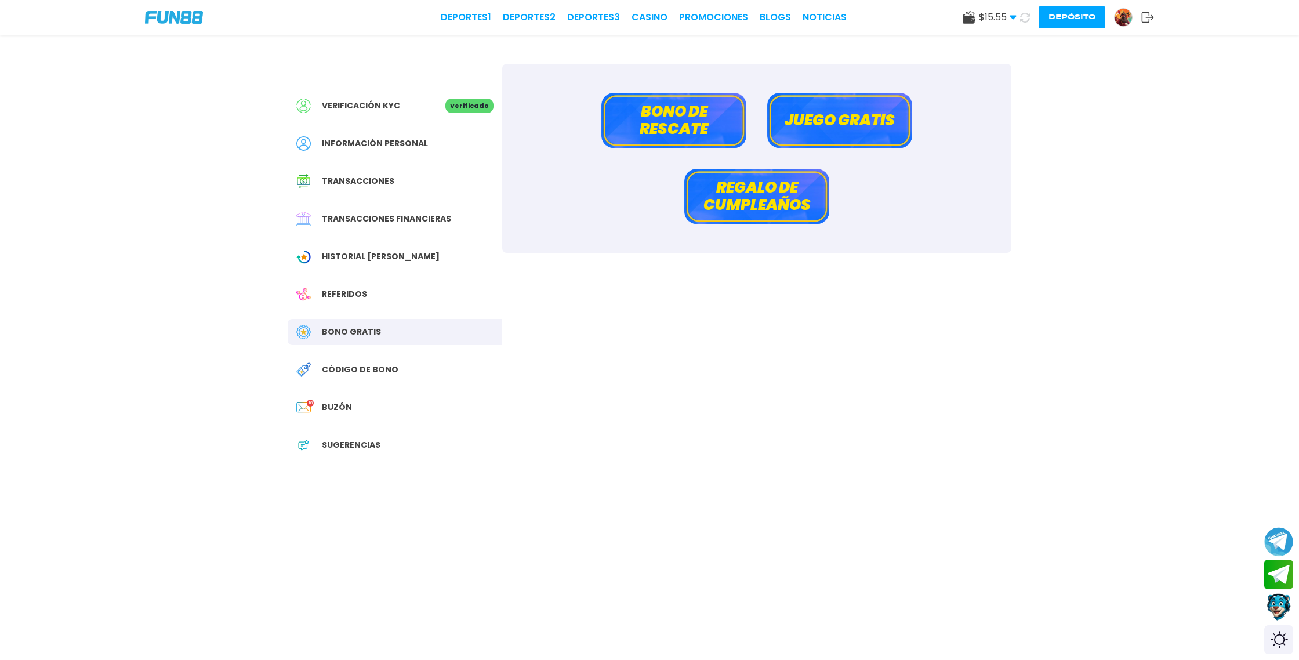
click at [680, 112] on button "Bono de rescate" at bounding box center [673, 120] width 145 height 55
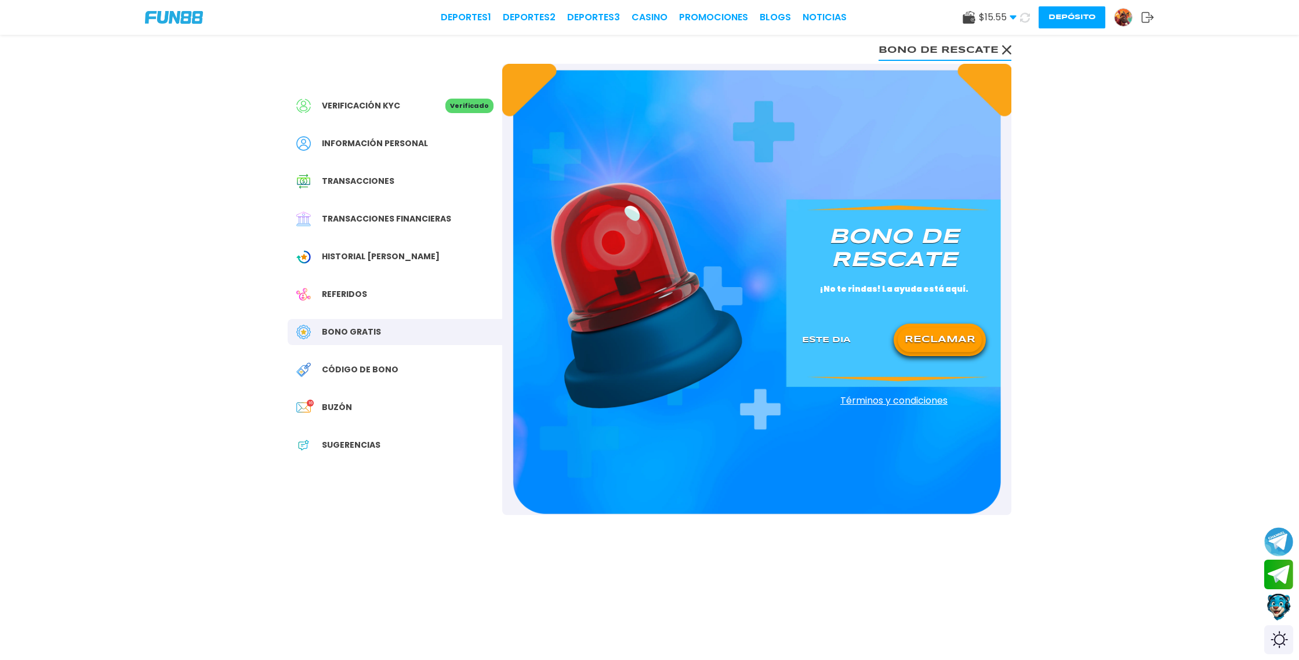
click at [929, 340] on button "RECLAMAR" at bounding box center [939, 340] width 84 height 24
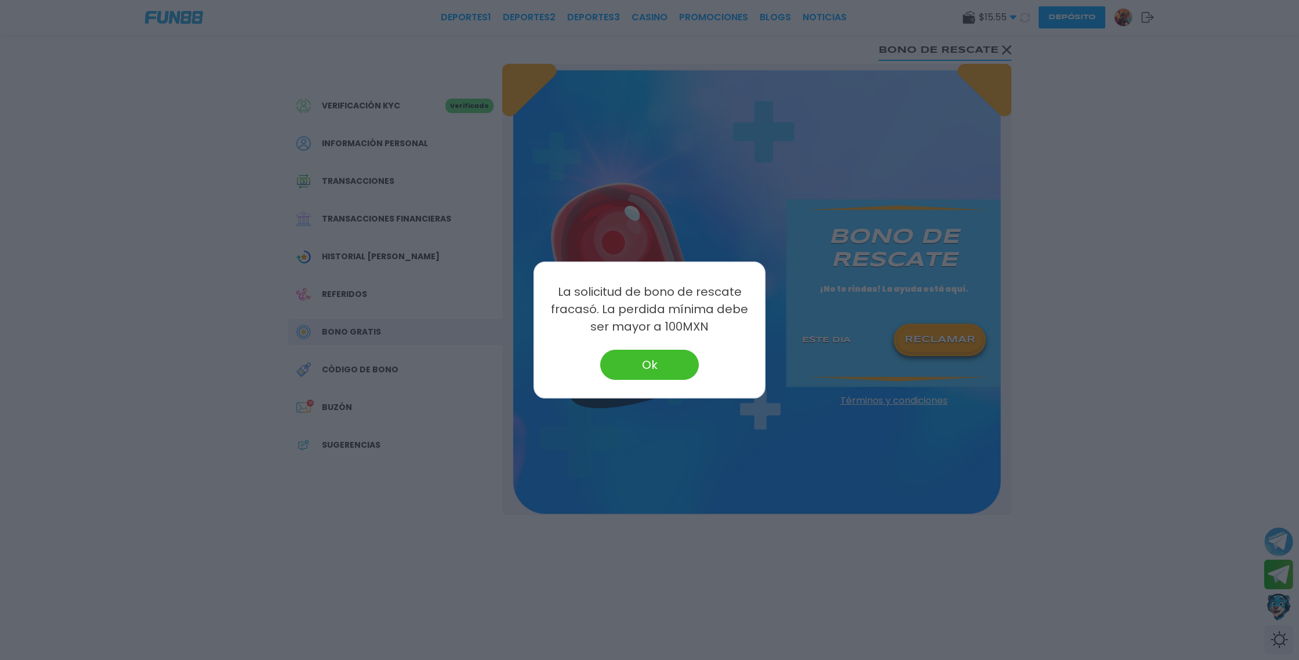
click at [642, 365] on button "Ok" at bounding box center [649, 365] width 99 height 30
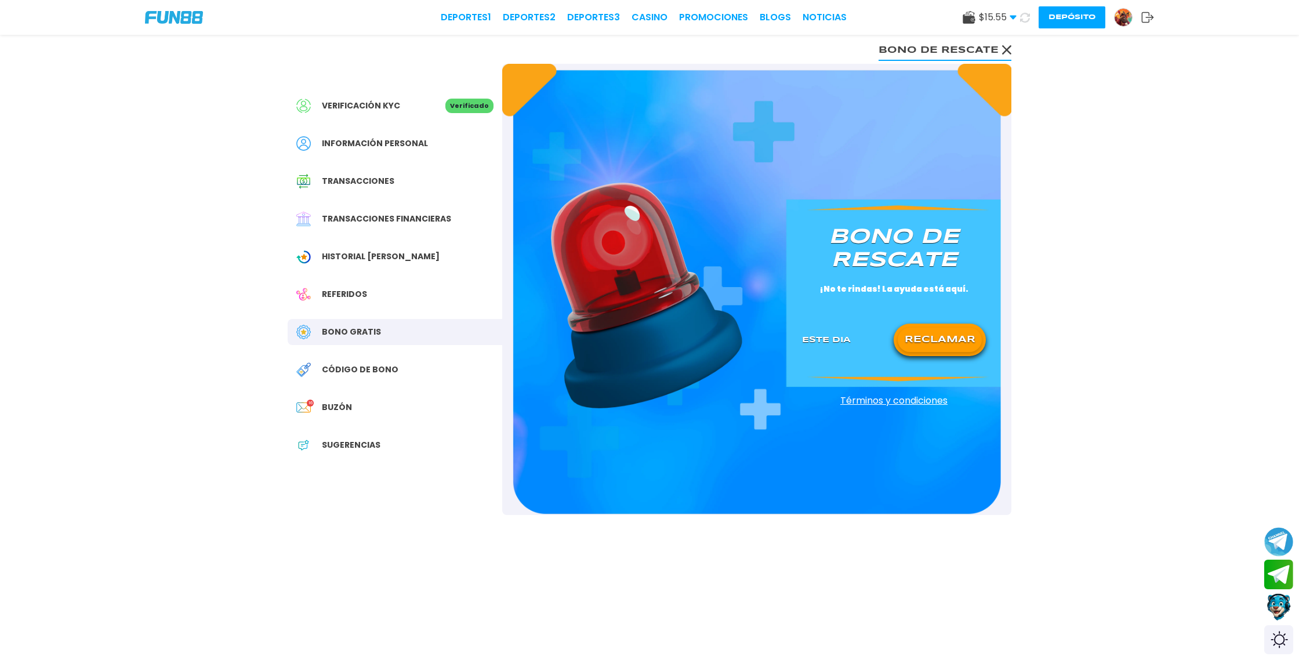
click at [1008, 46] on icon at bounding box center [1006, 49] width 9 height 9
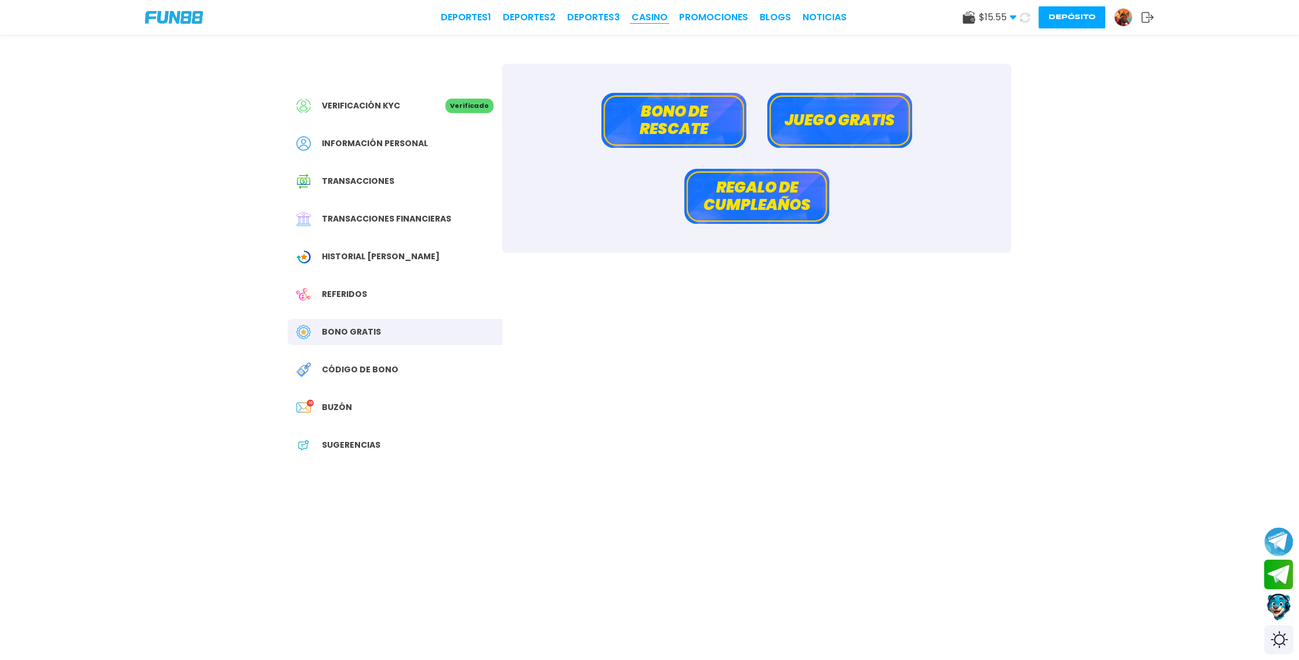
click at [659, 17] on link "CASINO" at bounding box center [649, 17] width 36 height 14
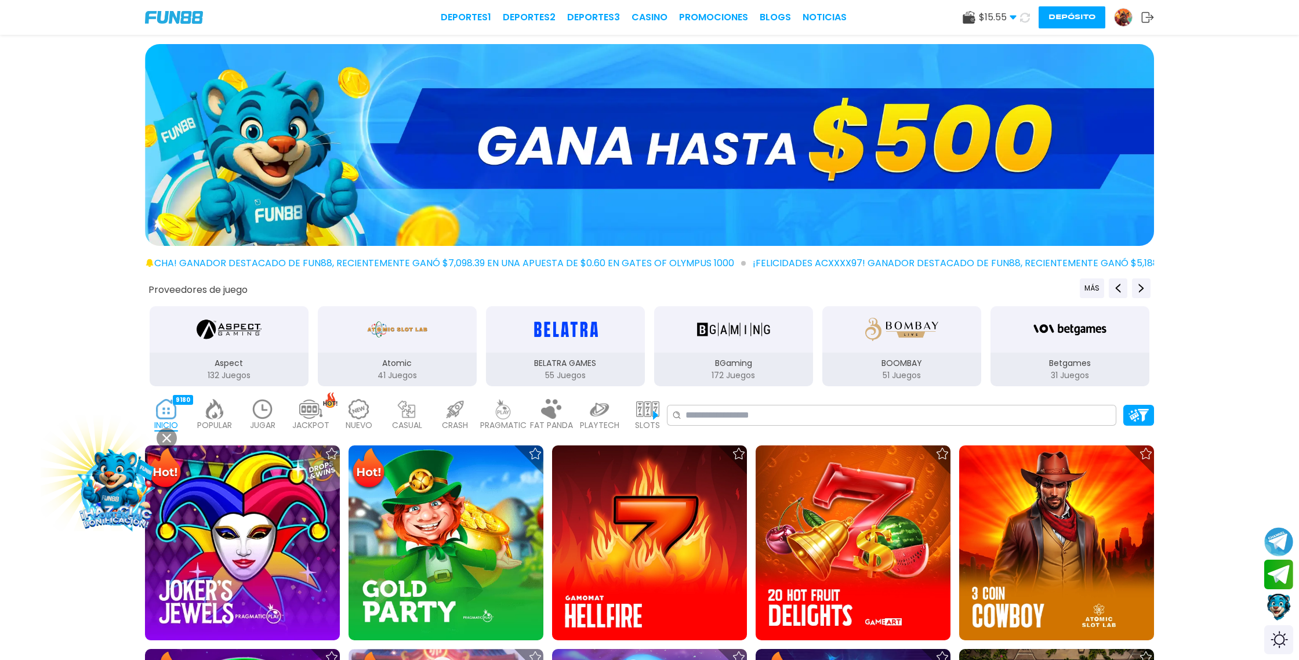
click at [1027, 20] on use at bounding box center [1025, 17] width 10 height 10
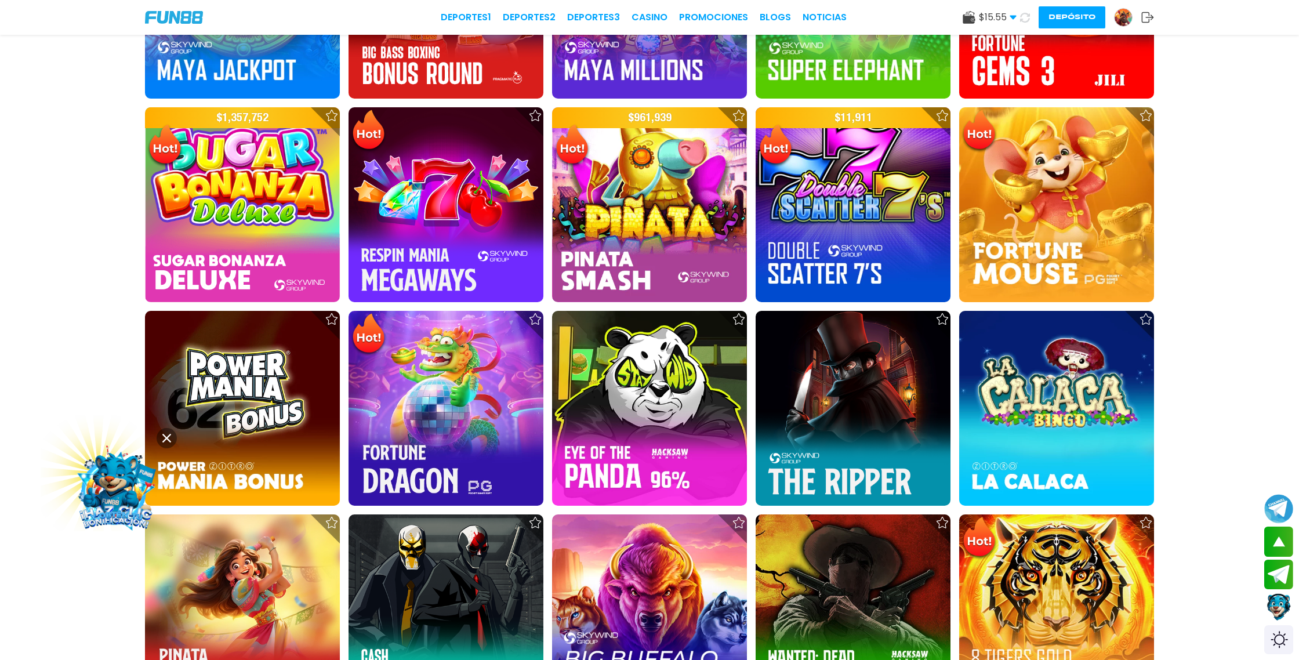
scroll to position [1564, 0]
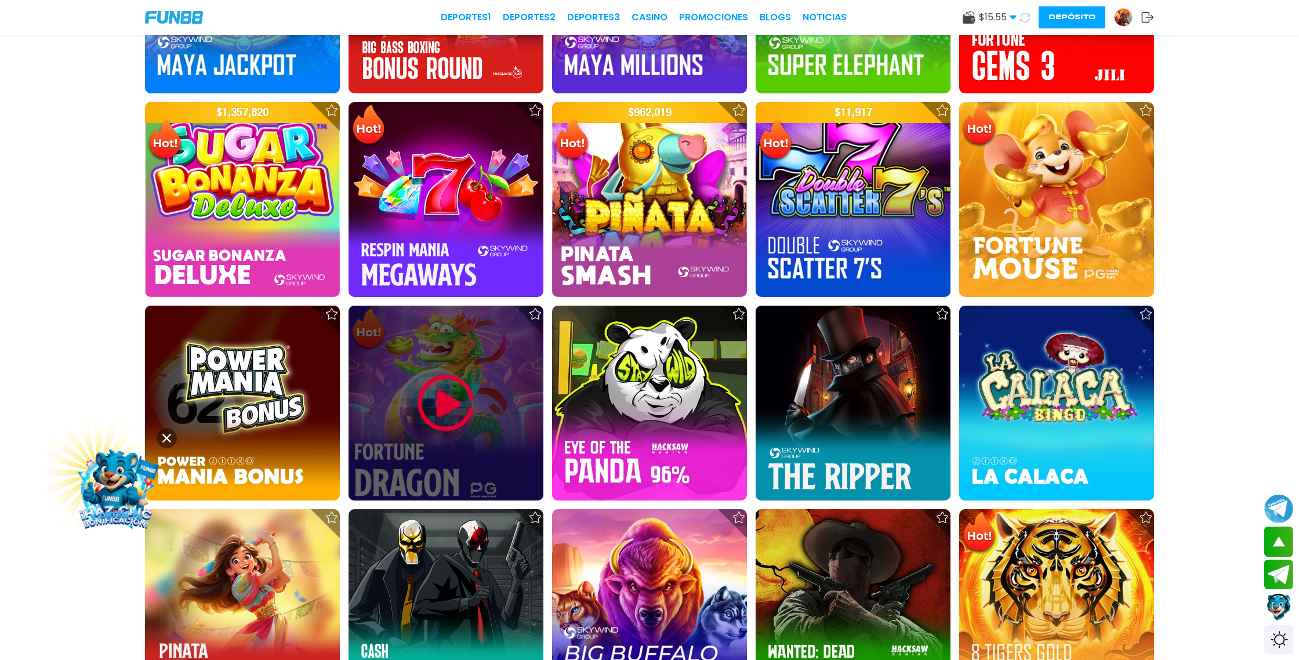
click at [445, 392] on img at bounding box center [446, 403] width 70 height 70
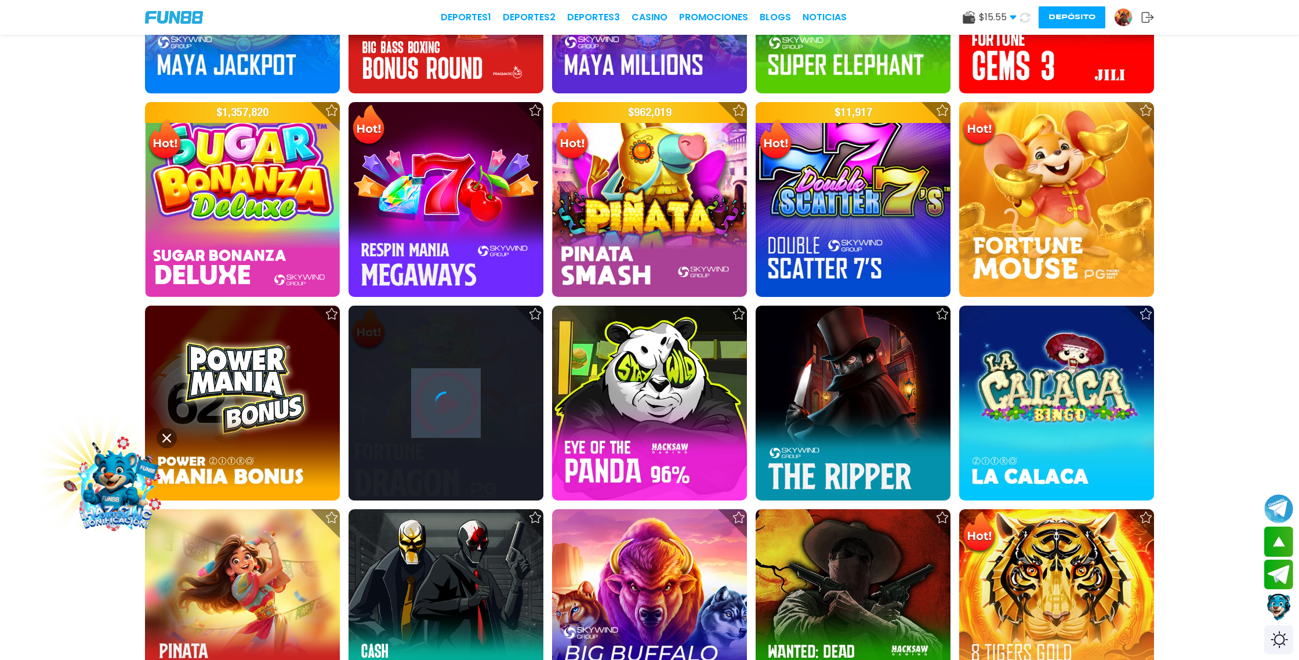
click at [445, 392] on icon at bounding box center [445, 402] width 23 height 23
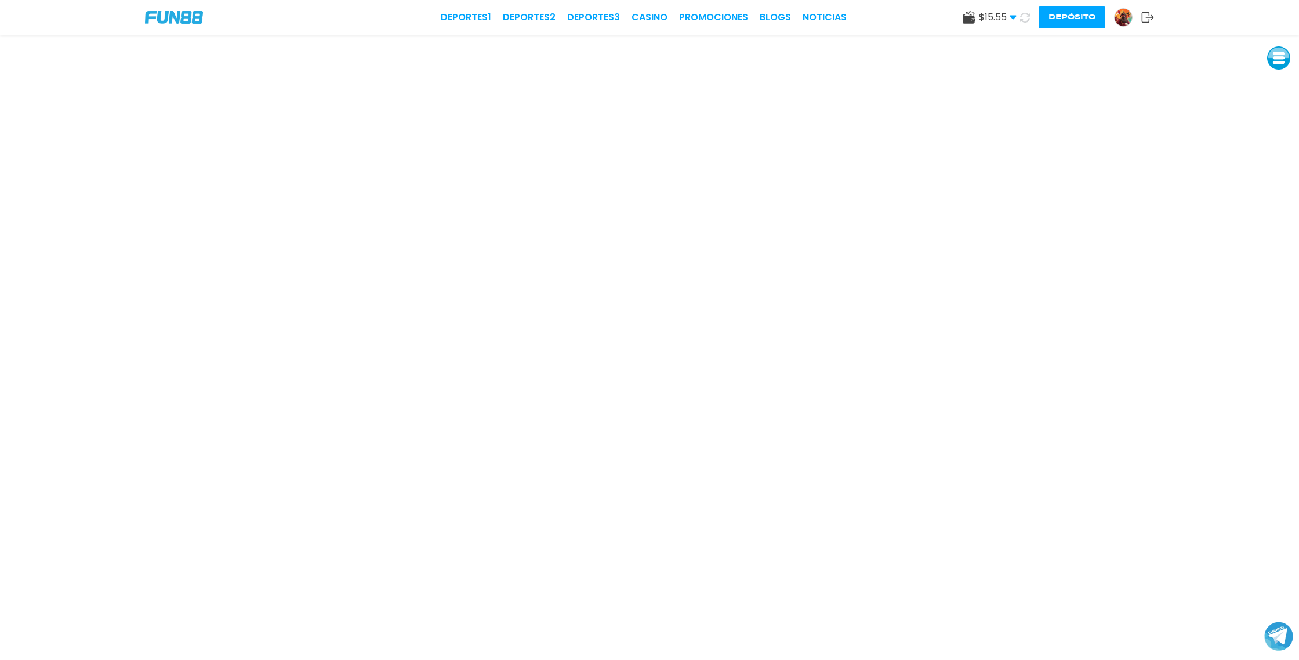
click at [1023, 18] on icon at bounding box center [1025, 17] width 14 height 14
click at [1027, 17] on icon at bounding box center [1024, 17] width 13 height 13
click at [1026, 18] on icon at bounding box center [1024, 17] width 14 height 14
click at [1027, 15] on use at bounding box center [1025, 18] width 12 height 12
click at [1024, 16] on icon at bounding box center [1024, 17] width 14 height 14
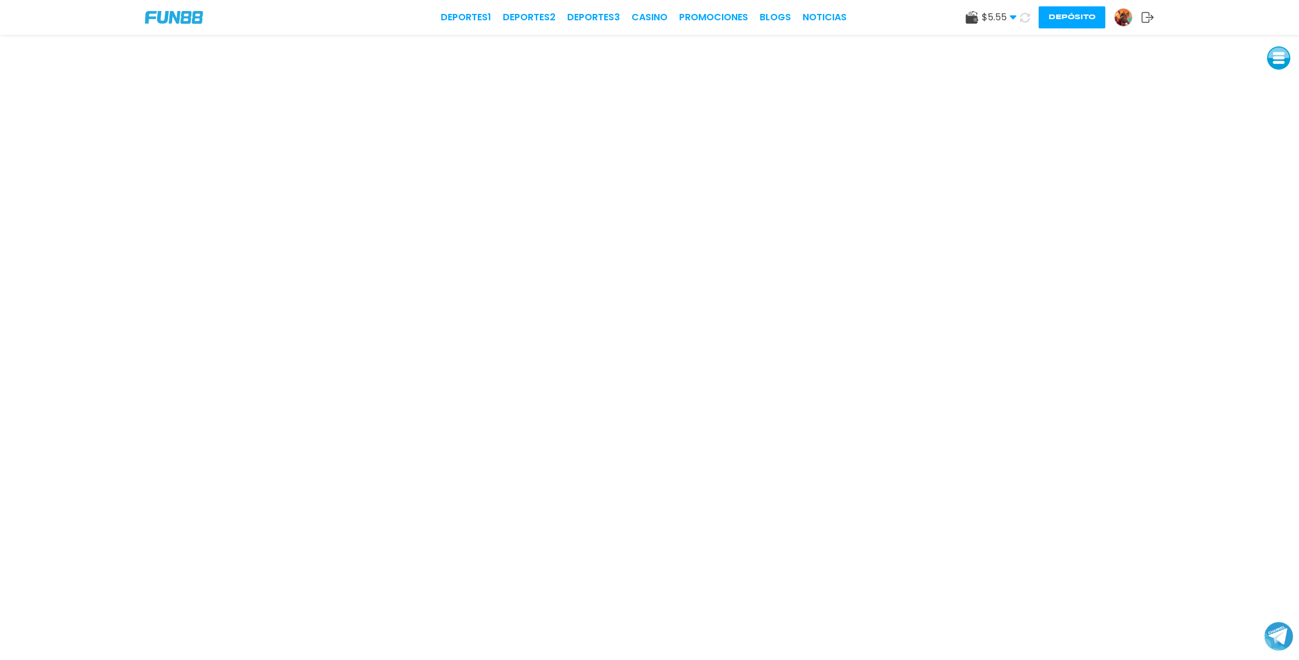
click at [1024, 18] on icon at bounding box center [1025, 17] width 13 height 13
click at [1026, 19] on icon at bounding box center [1025, 17] width 14 height 14
click at [1026, 15] on icon at bounding box center [1024, 17] width 13 height 13
click at [1027, 18] on icon at bounding box center [1025, 17] width 10 height 10
click at [1027, 18] on icon at bounding box center [1024, 17] width 13 height 13
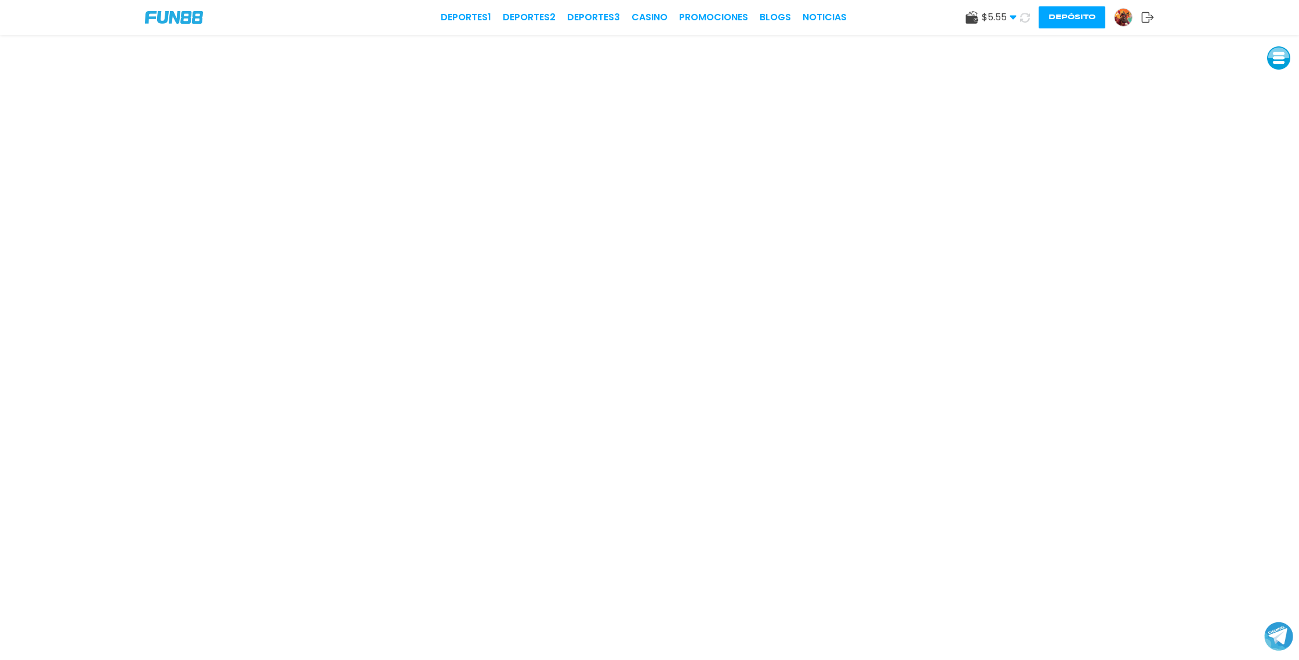
click at [1024, 19] on icon at bounding box center [1024, 16] width 13 height 13
click at [1126, 16] on img at bounding box center [1122, 17] width 17 height 17
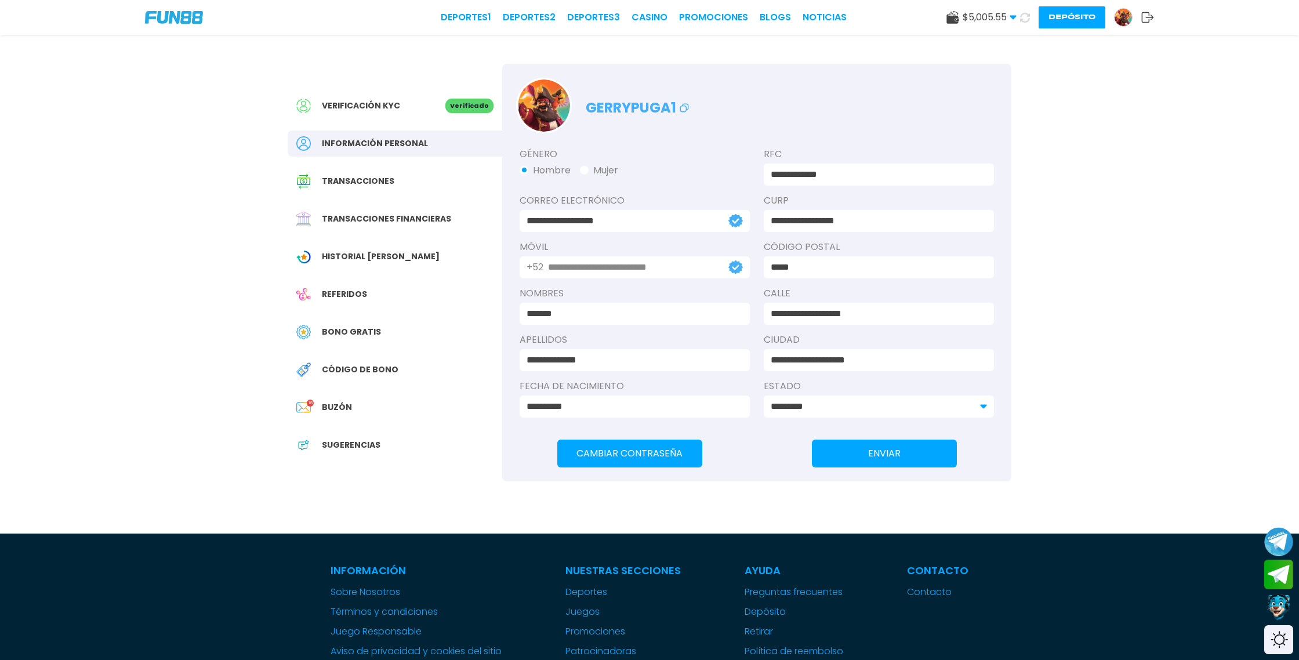
click at [356, 326] on span "Bono Gratis" at bounding box center [351, 332] width 59 height 12
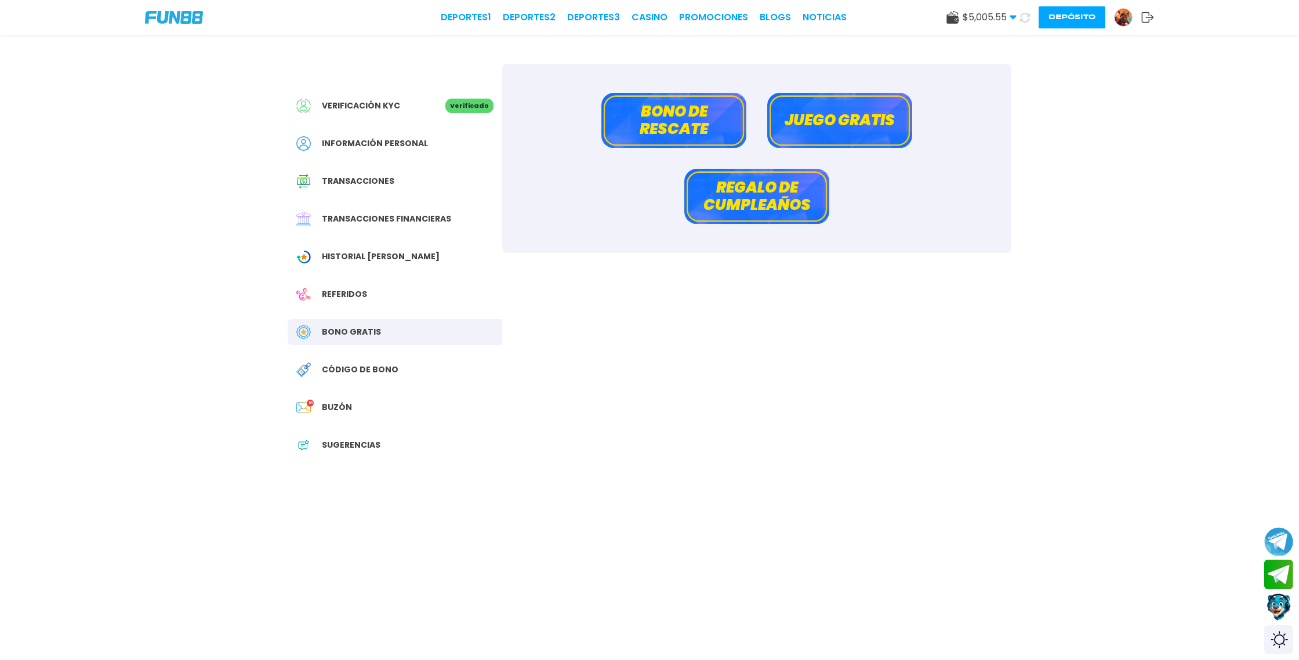
click at [685, 115] on button "Bono de rescate" at bounding box center [673, 120] width 145 height 55
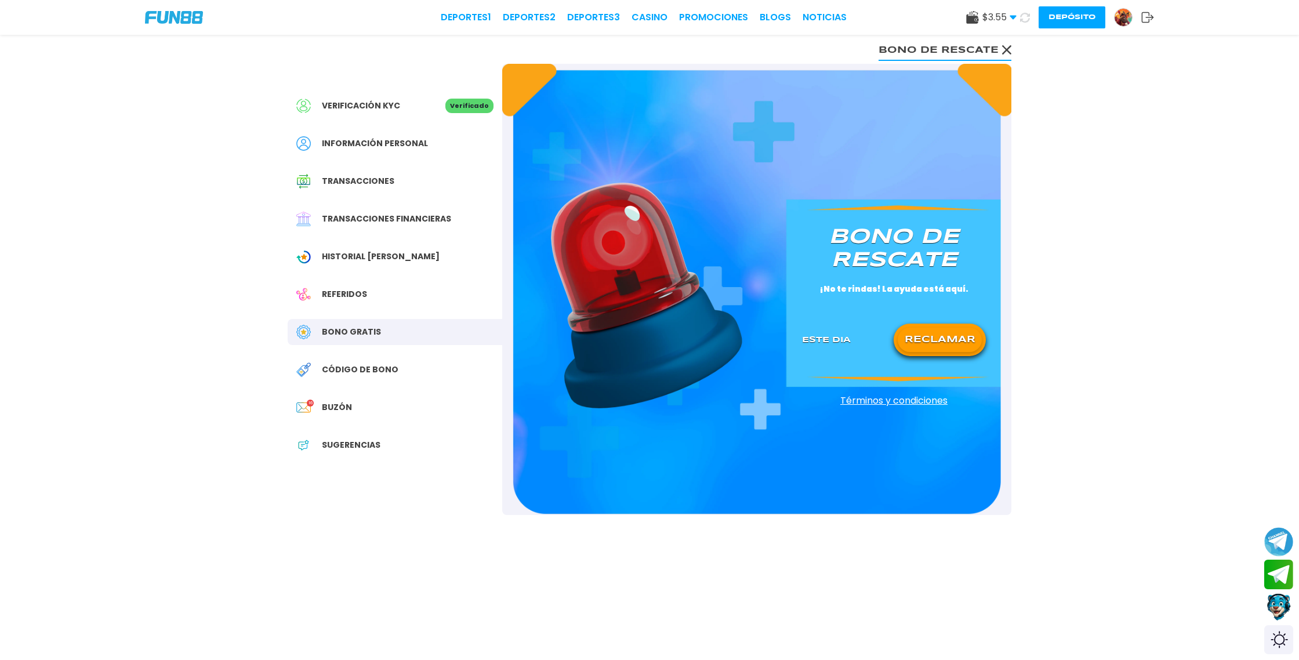
click at [948, 328] on button "RECLAMAR" at bounding box center [939, 340] width 84 height 24
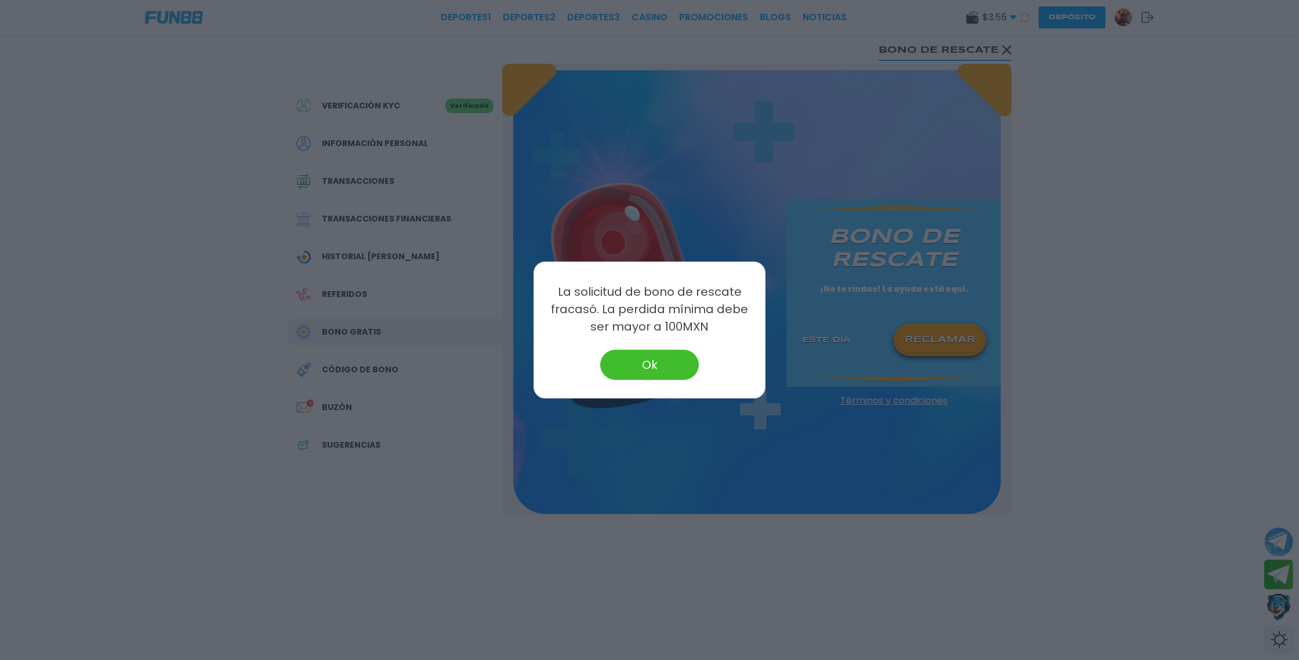
click at [1009, 48] on div at bounding box center [649, 330] width 1299 height 660
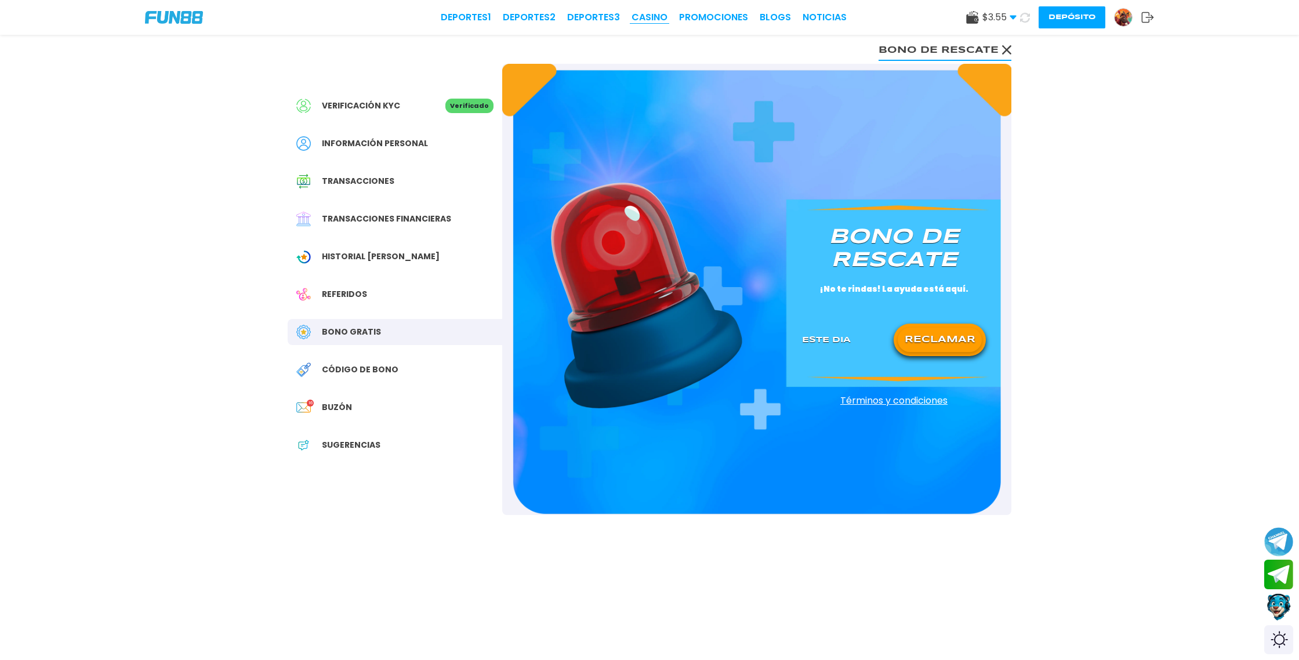
click at [653, 17] on link "CASINO" at bounding box center [649, 17] width 36 height 14
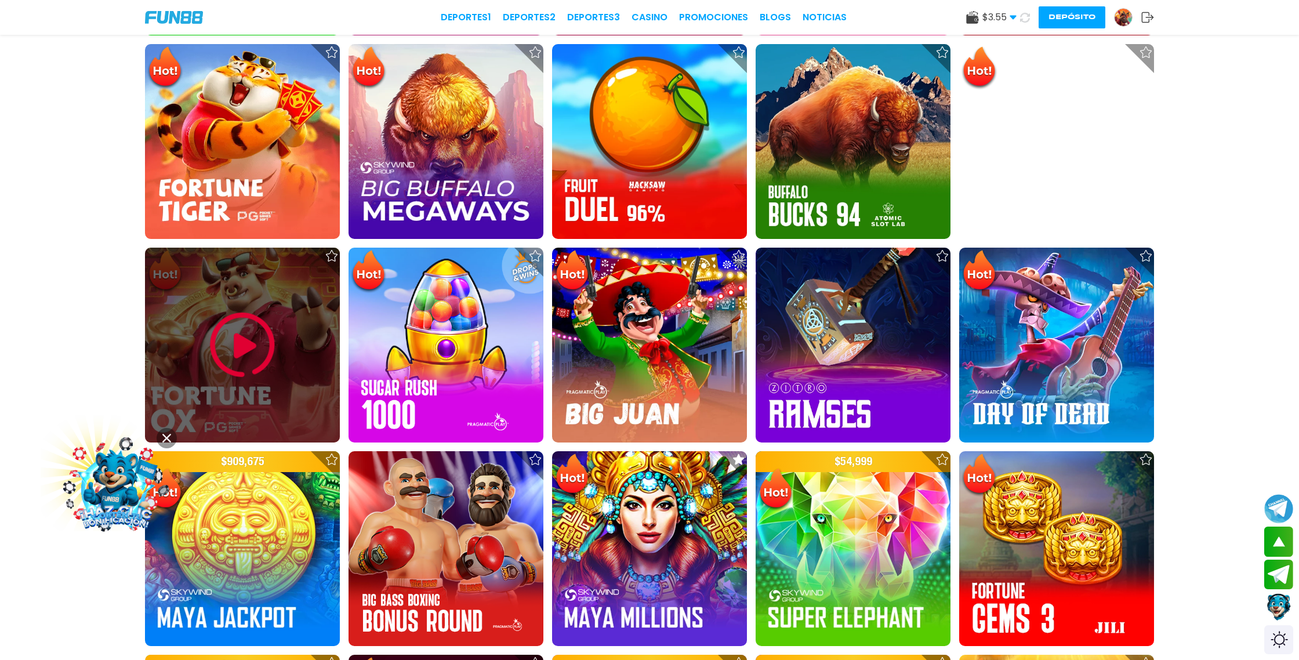
scroll to position [1006, 0]
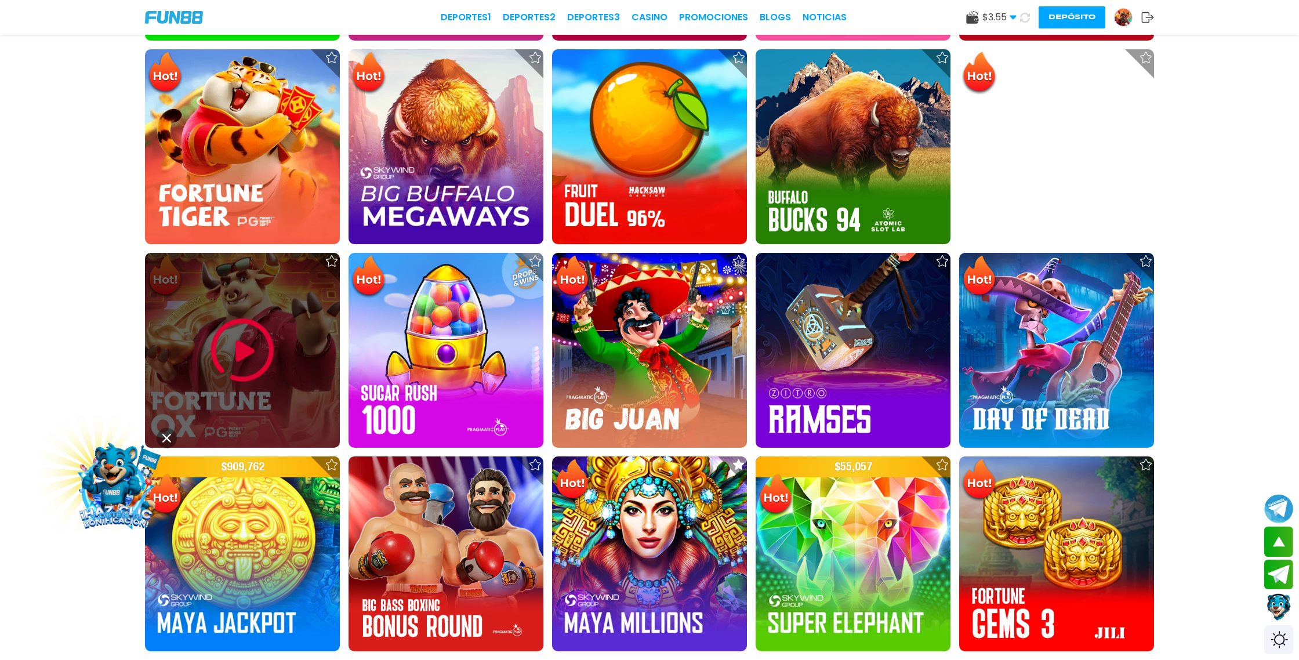
click at [235, 344] on img at bounding box center [243, 350] width 70 height 70
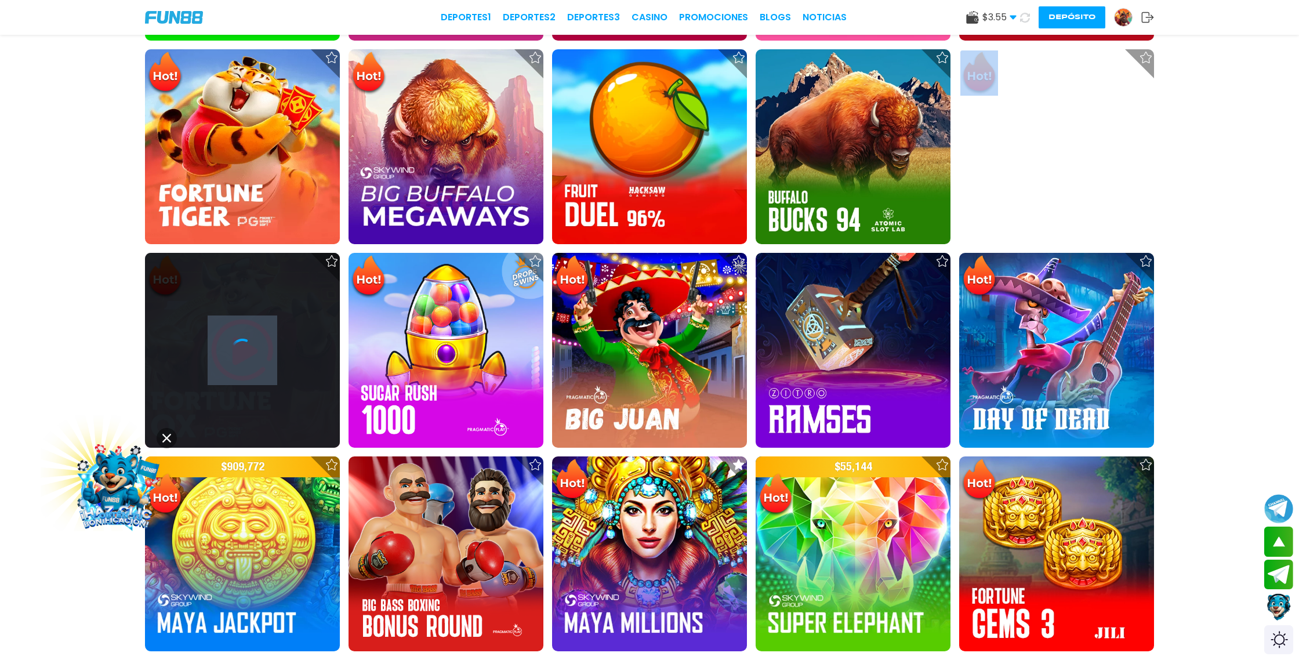
click at [235, 344] on icon at bounding box center [242, 350] width 23 height 23
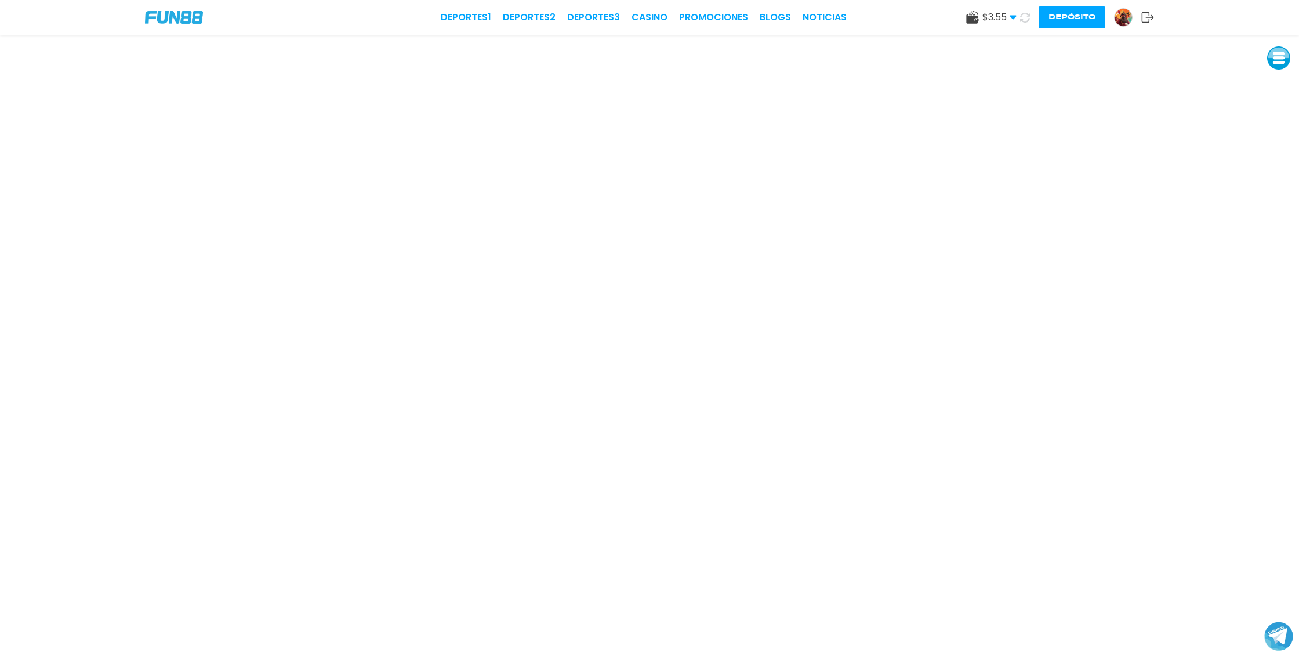
click at [1024, 13] on icon at bounding box center [1025, 18] width 10 height 10
click at [1025, 17] on icon at bounding box center [1024, 17] width 11 height 11
click at [1025, 17] on icon at bounding box center [1024, 17] width 14 height 14
click at [1026, 17] on icon at bounding box center [1024, 17] width 14 height 14
click at [1026, 17] on icon at bounding box center [1025, 17] width 14 height 14
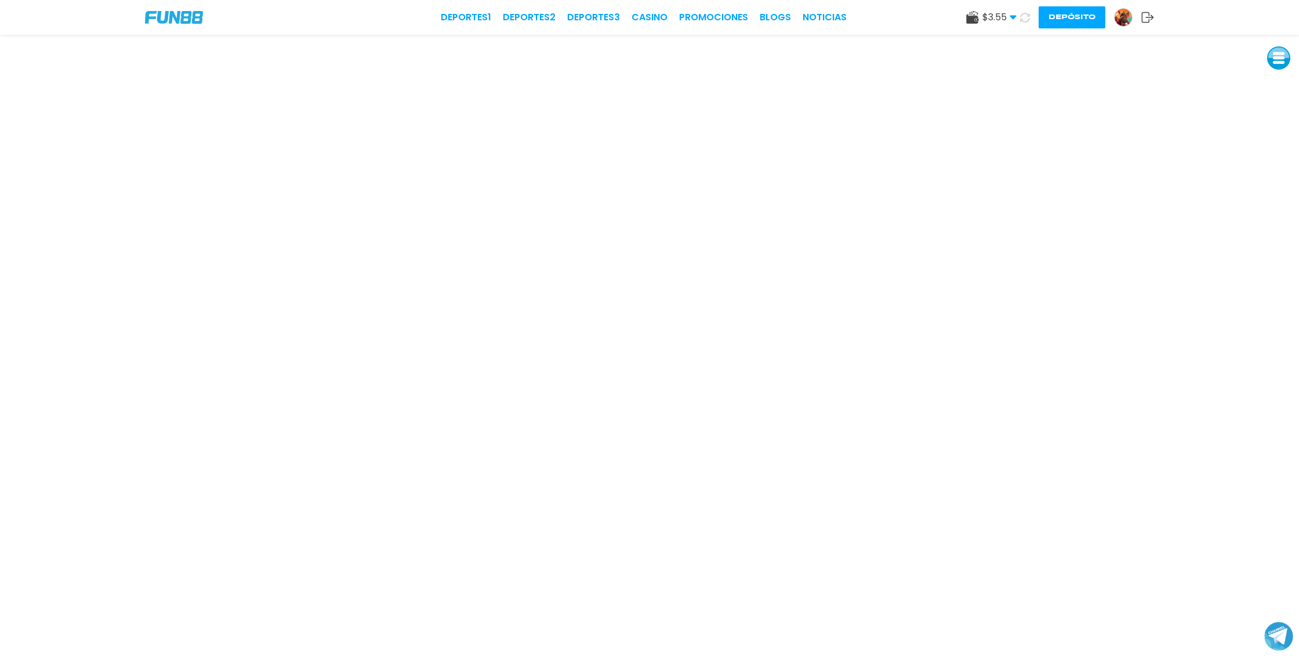
click at [1026, 17] on icon at bounding box center [1025, 17] width 10 height 10
click at [1026, 17] on icon at bounding box center [1025, 17] width 14 height 14
click at [1027, 14] on use at bounding box center [1025, 17] width 14 height 14
click at [1027, 20] on icon at bounding box center [1025, 18] width 12 height 12
click at [1024, 19] on icon at bounding box center [1025, 17] width 14 height 14
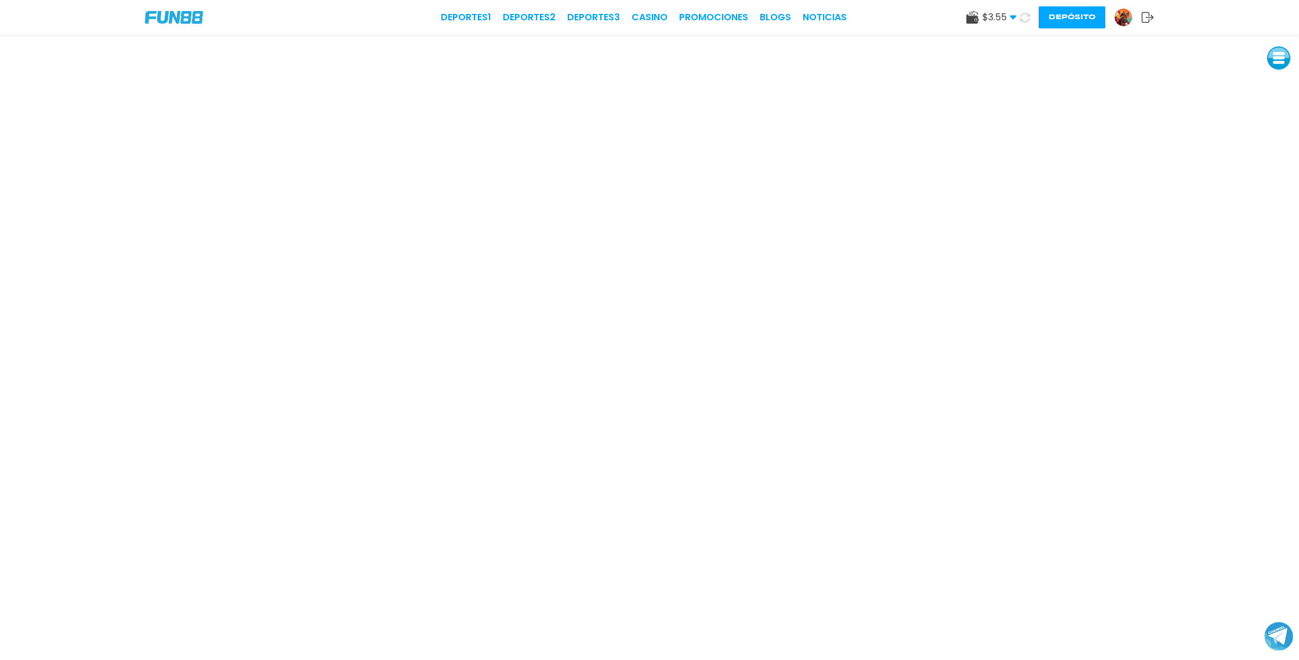
click at [1024, 19] on icon at bounding box center [1025, 17] width 13 height 13
click at [1021, 21] on icon at bounding box center [1024, 17] width 13 height 13
click at [1125, 17] on img at bounding box center [1122, 17] width 17 height 17
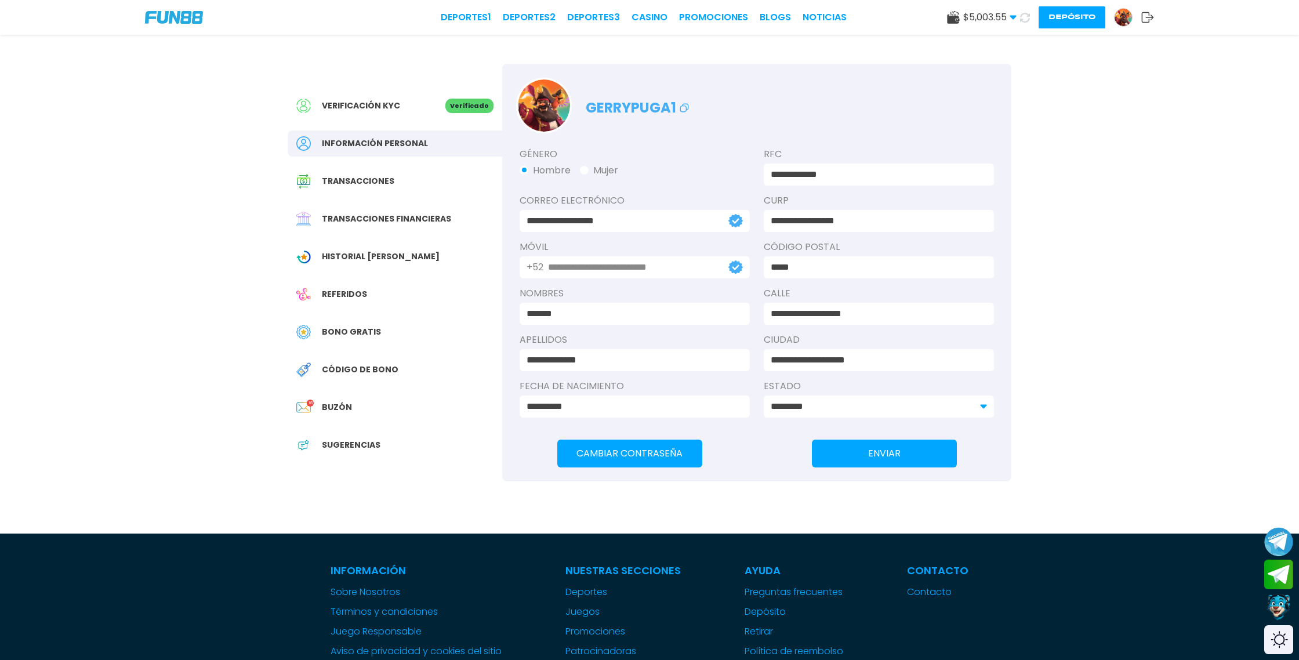
click at [363, 331] on span "Bono Gratis" at bounding box center [351, 332] width 59 height 12
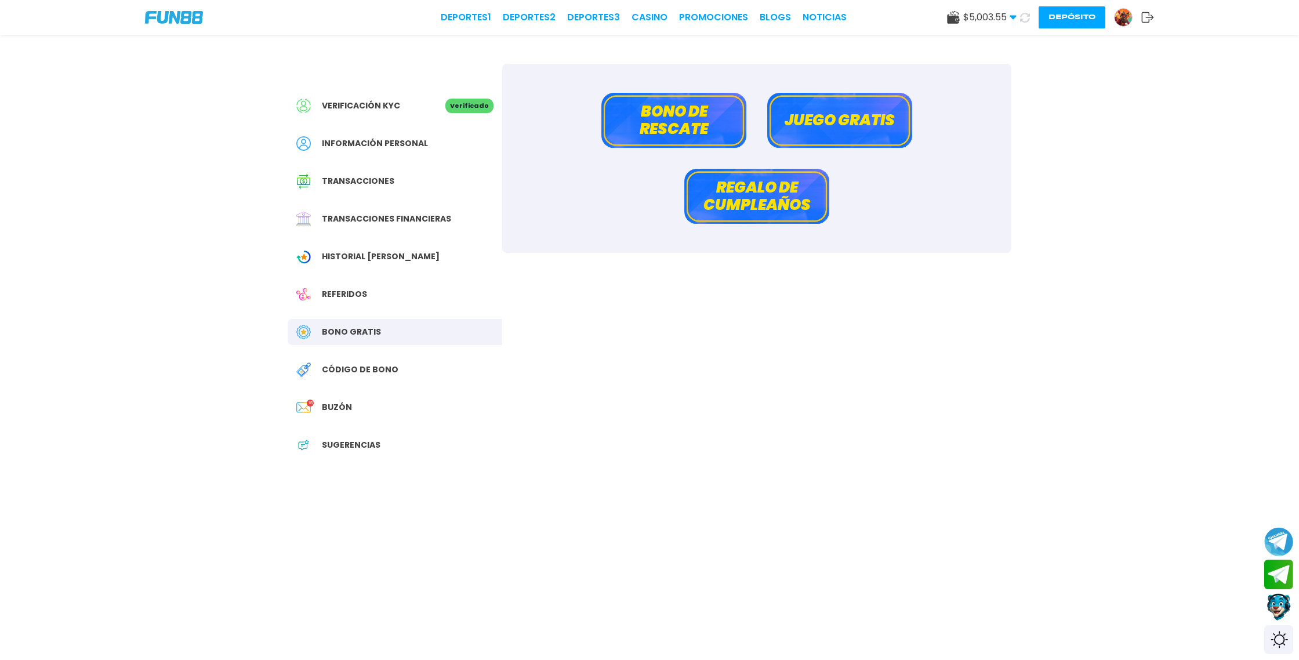
click at [677, 121] on button "Bono de rescate" at bounding box center [673, 120] width 145 height 55
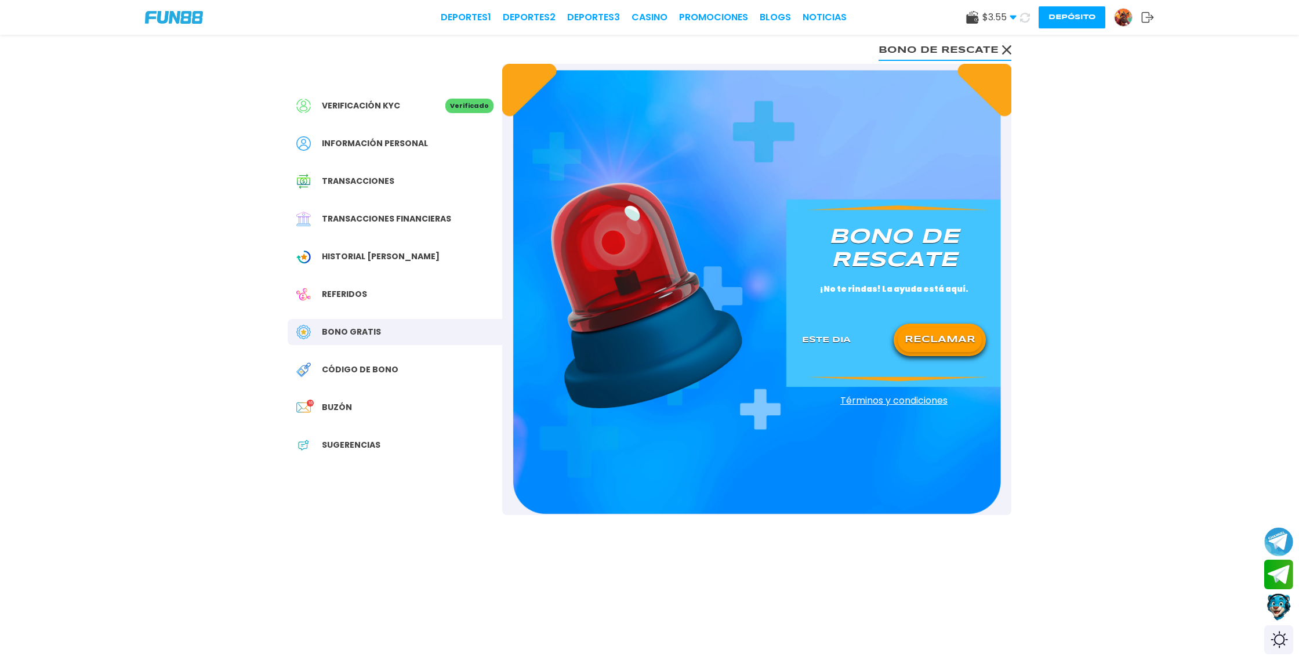
click at [940, 344] on button "RECLAMAR" at bounding box center [939, 340] width 84 height 24
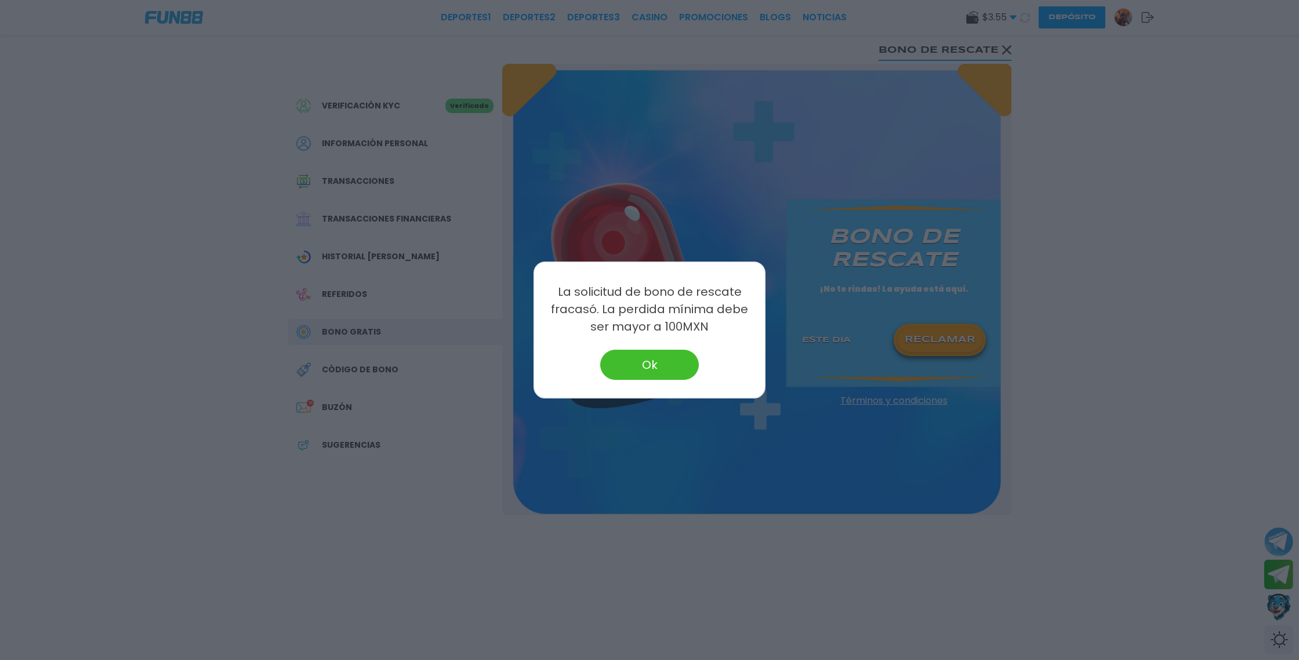
click at [641, 377] on button "Ok" at bounding box center [649, 365] width 99 height 30
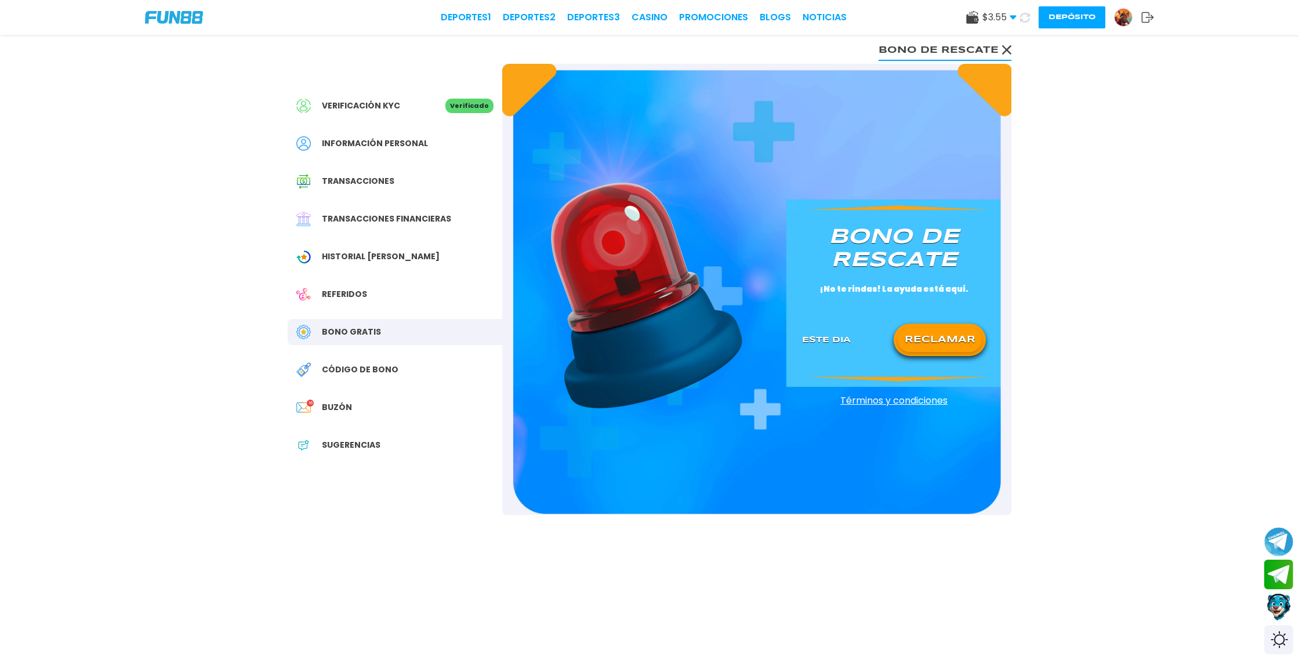
click at [1008, 51] on use at bounding box center [1006, 49] width 9 height 9
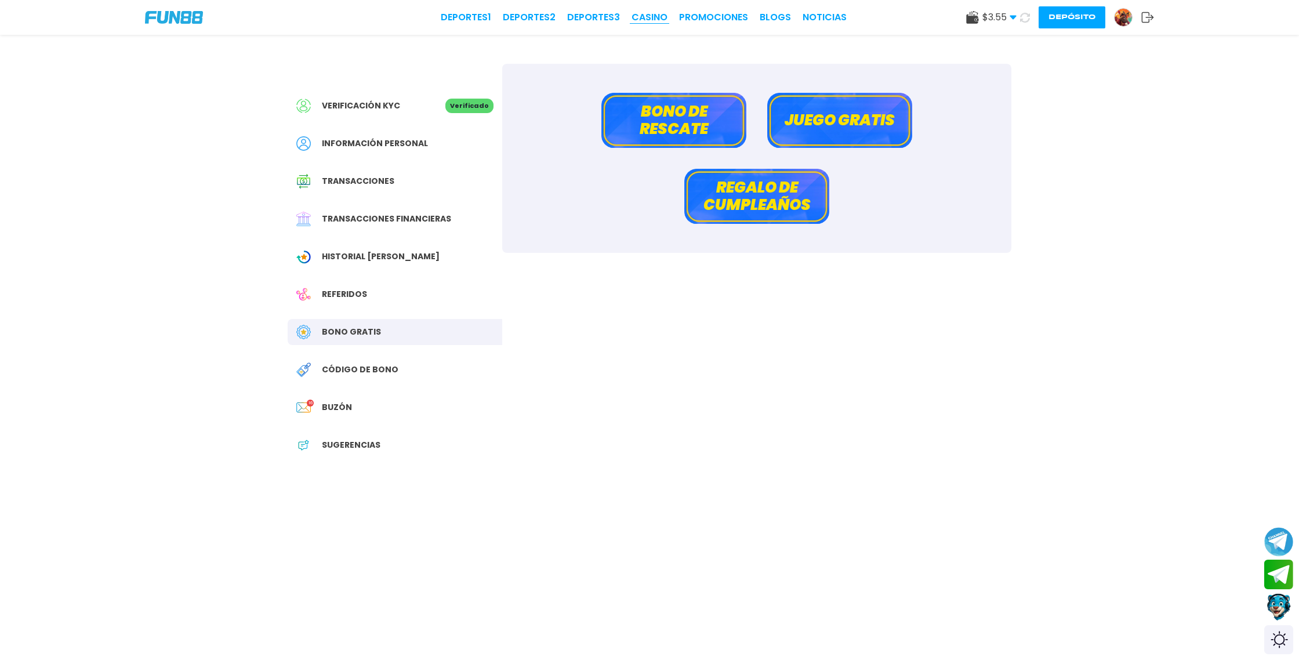
click at [653, 13] on link "CASINO" at bounding box center [649, 17] width 36 height 14
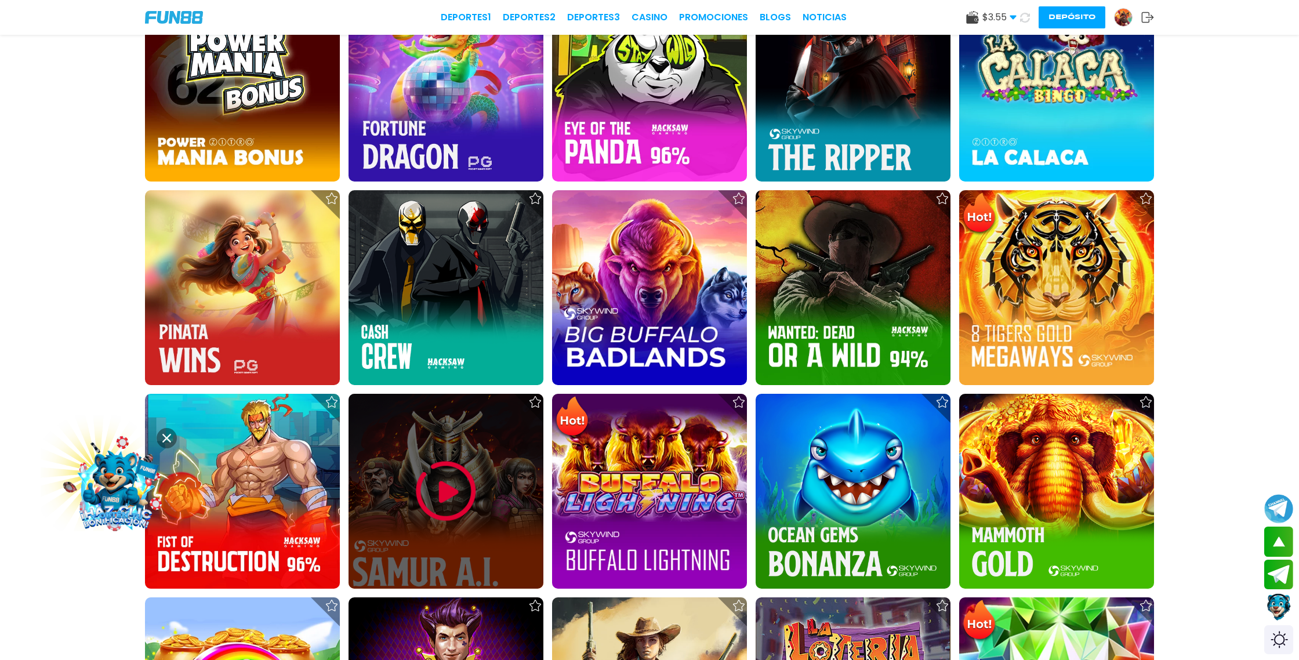
scroll to position [1886, 0]
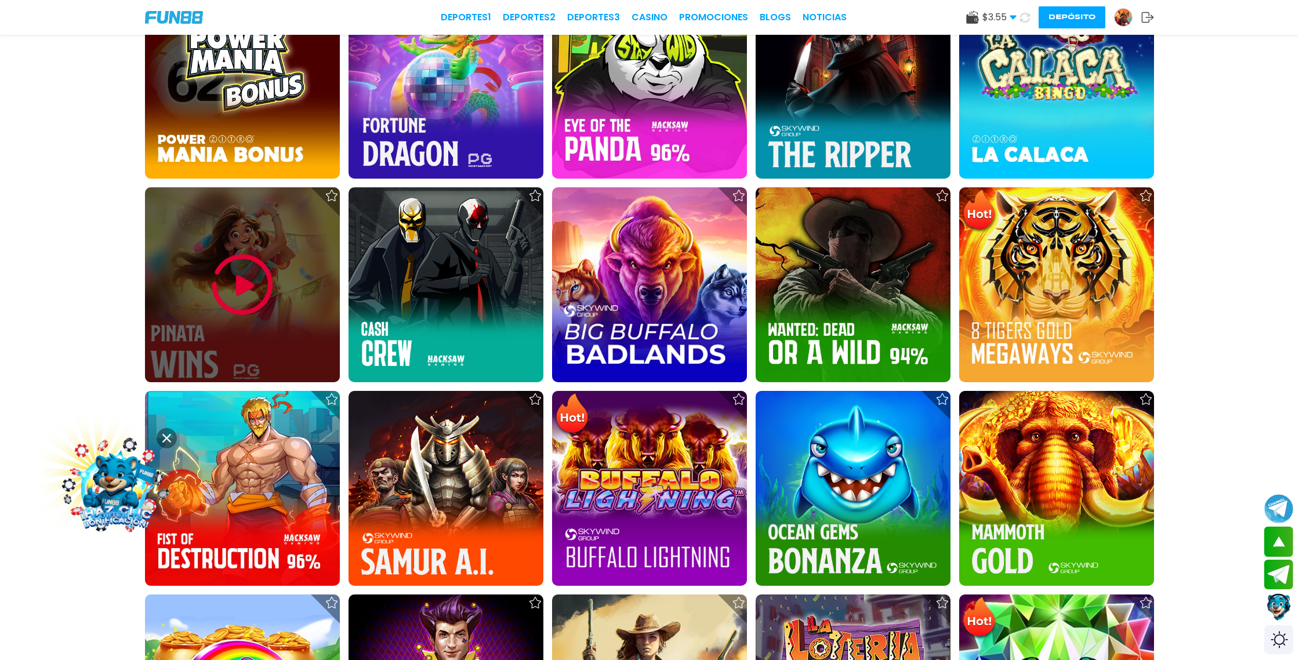
click at [239, 288] on img at bounding box center [243, 285] width 70 height 70
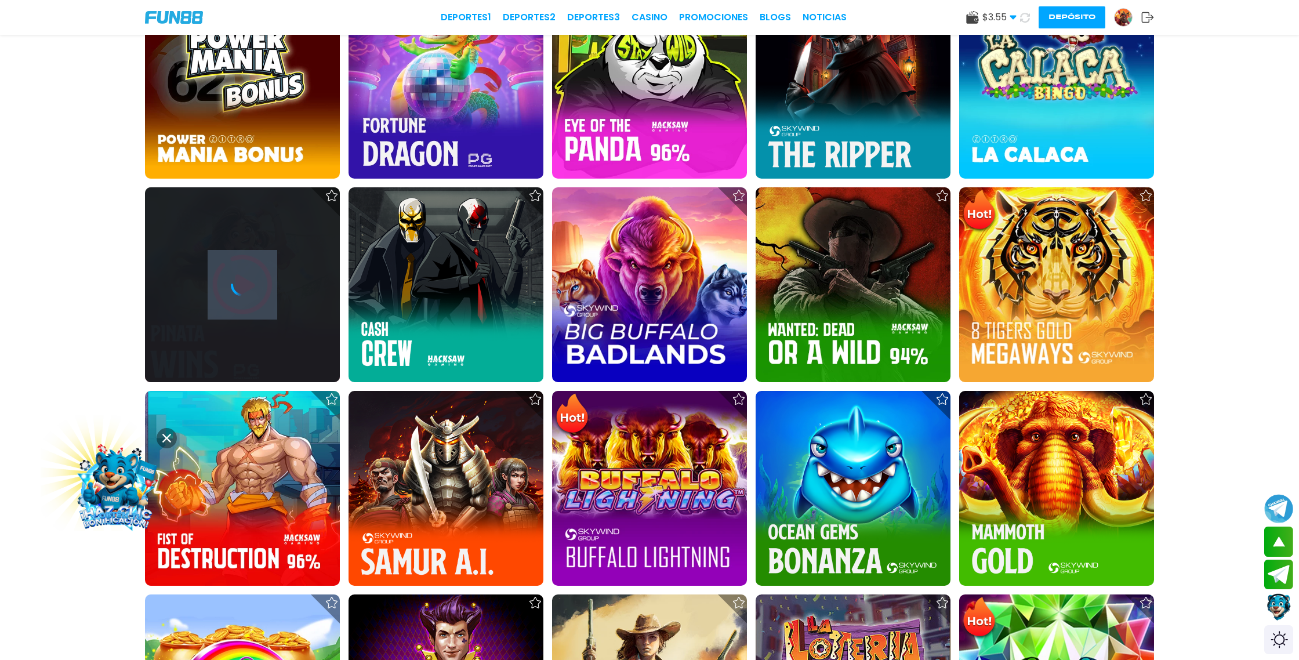
click at [239, 288] on icon at bounding box center [242, 284] width 23 height 23
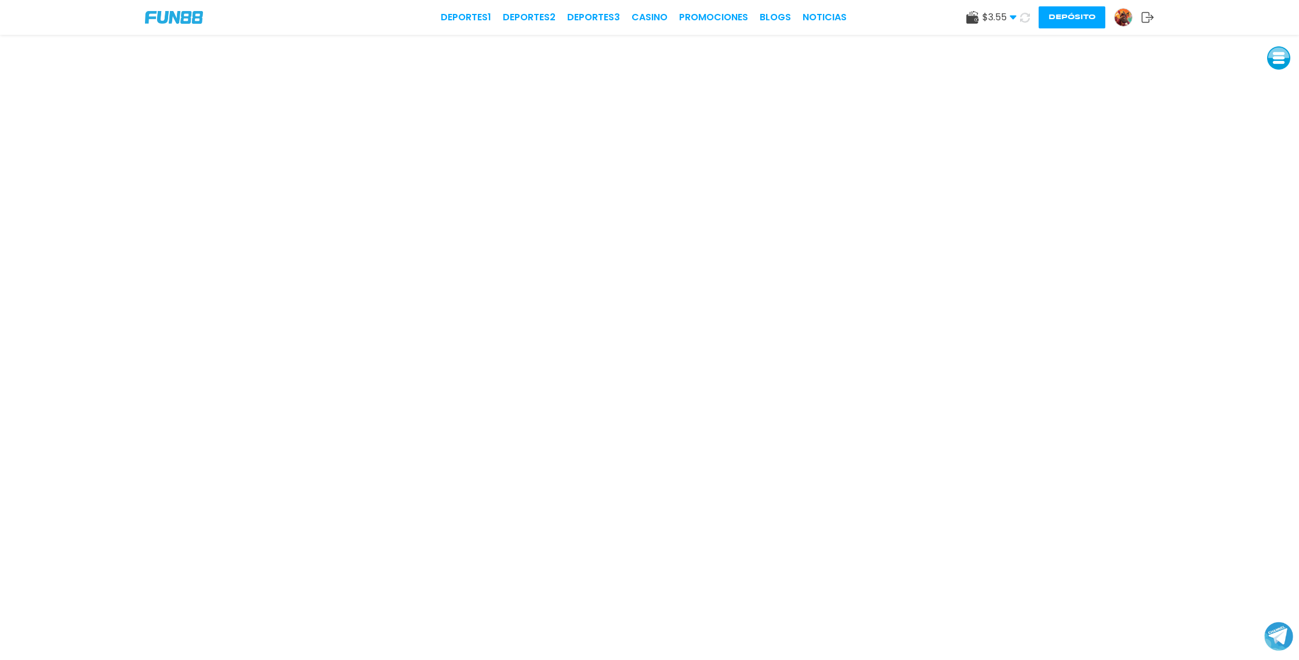
click at [1024, 20] on icon at bounding box center [1025, 18] width 10 height 10
click at [1026, 19] on icon at bounding box center [1025, 18] width 10 height 10
click at [1026, 18] on icon at bounding box center [1025, 17] width 12 height 12
click at [1028, 15] on use at bounding box center [1024, 17] width 13 height 13
click at [1024, 19] on icon at bounding box center [1024, 16] width 13 height 13
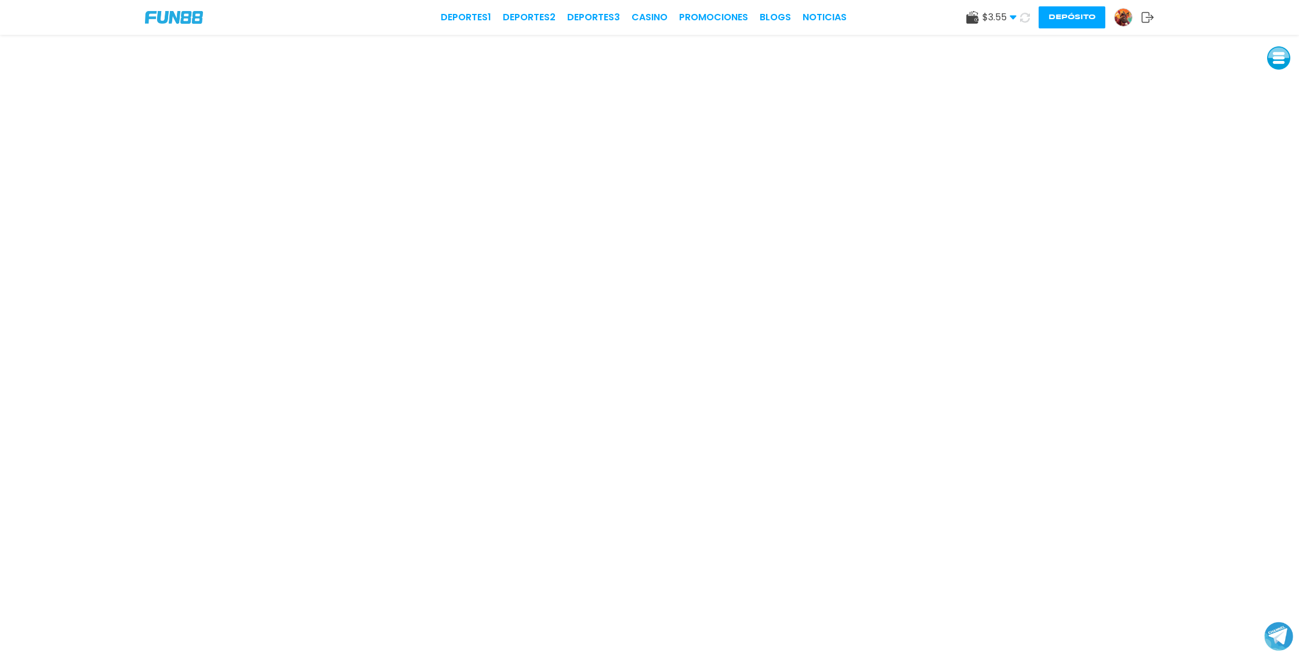
click at [1027, 17] on icon at bounding box center [1024, 17] width 13 height 13
click at [1060, 24] on button "Depósito" at bounding box center [1071, 17] width 67 height 22
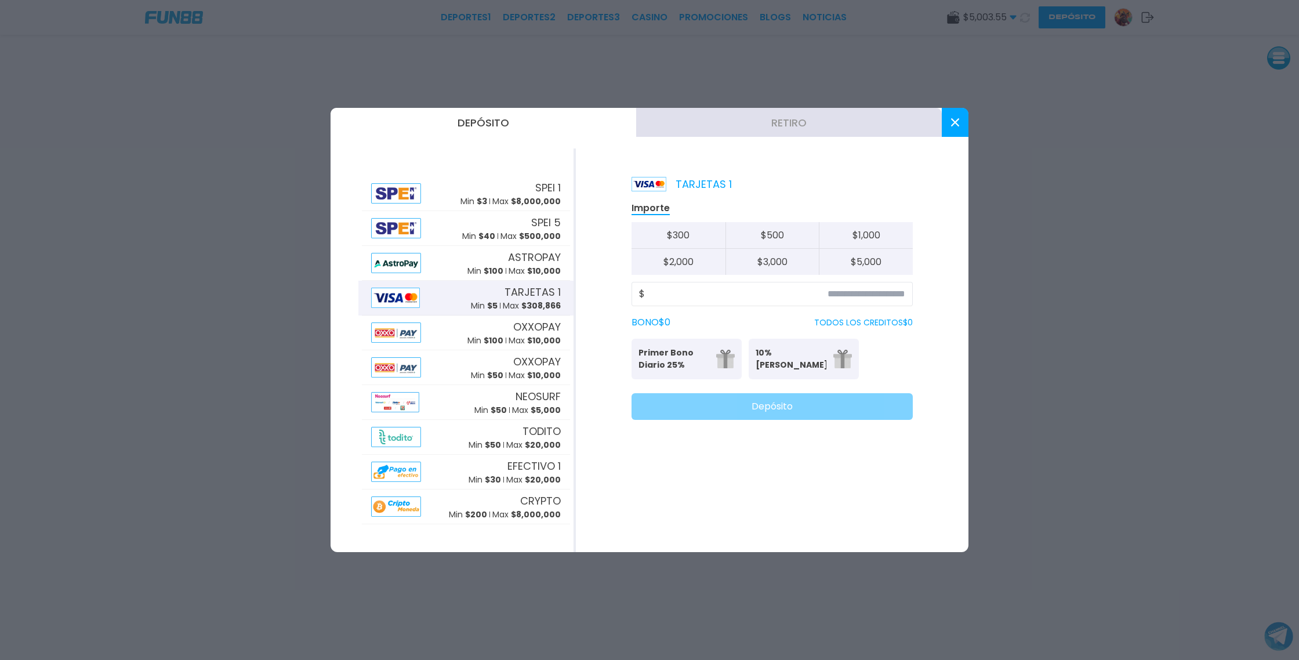
click at [797, 128] on button "Retiro" at bounding box center [789, 122] width 306 height 29
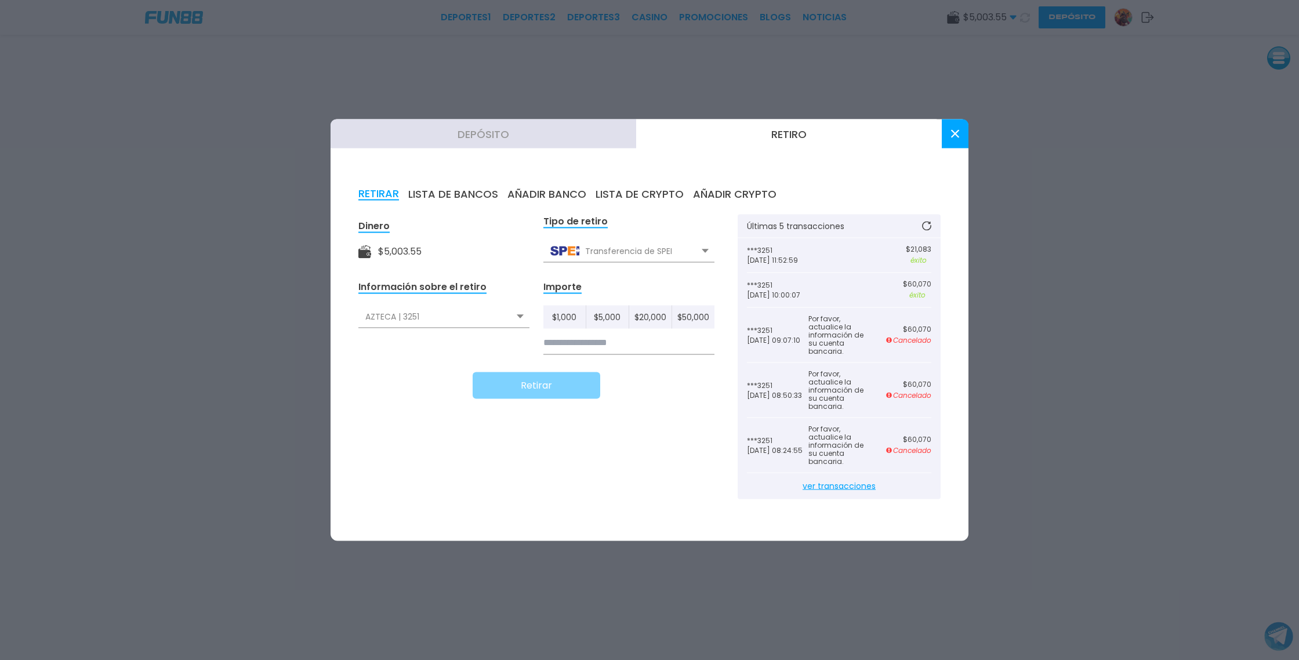
click at [560, 344] on input at bounding box center [628, 343] width 171 height 24
type input "******"
click at [524, 387] on button "Retirar" at bounding box center [536, 385] width 128 height 27
click at [958, 136] on use at bounding box center [955, 134] width 8 height 8
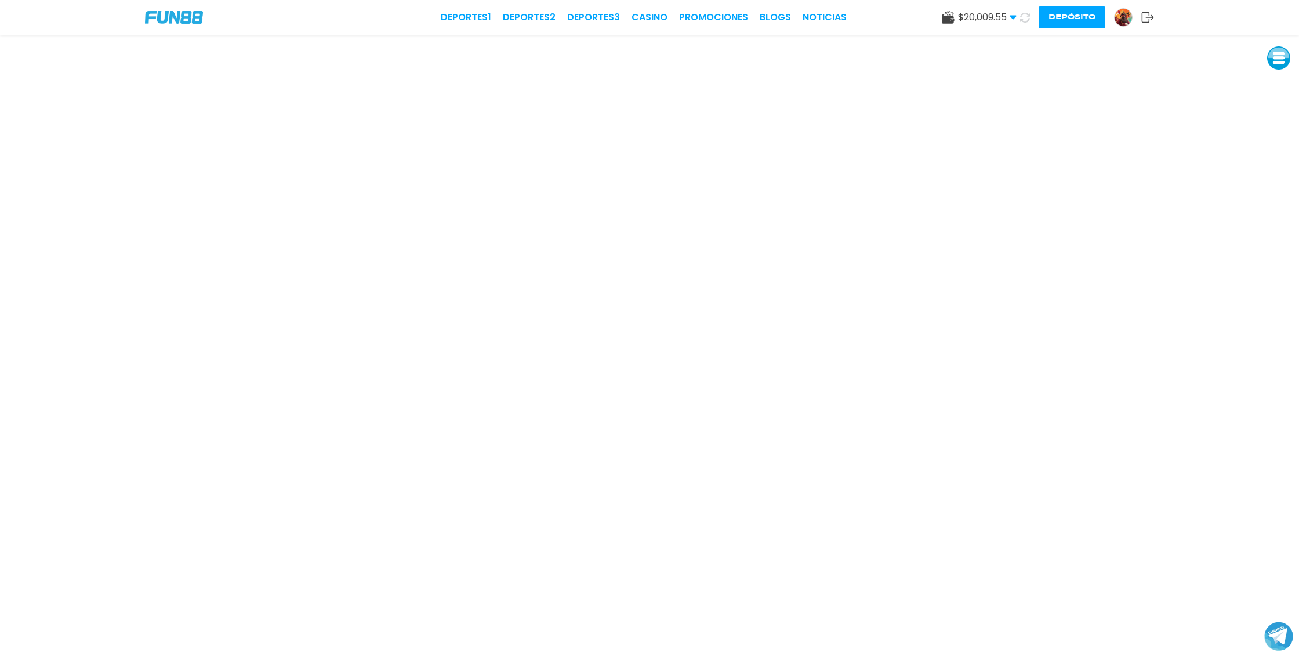
click at [1031, 16] on button at bounding box center [1025, 18] width 20 height 20
click at [1125, 16] on img at bounding box center [1122, 17] width 17 height 17
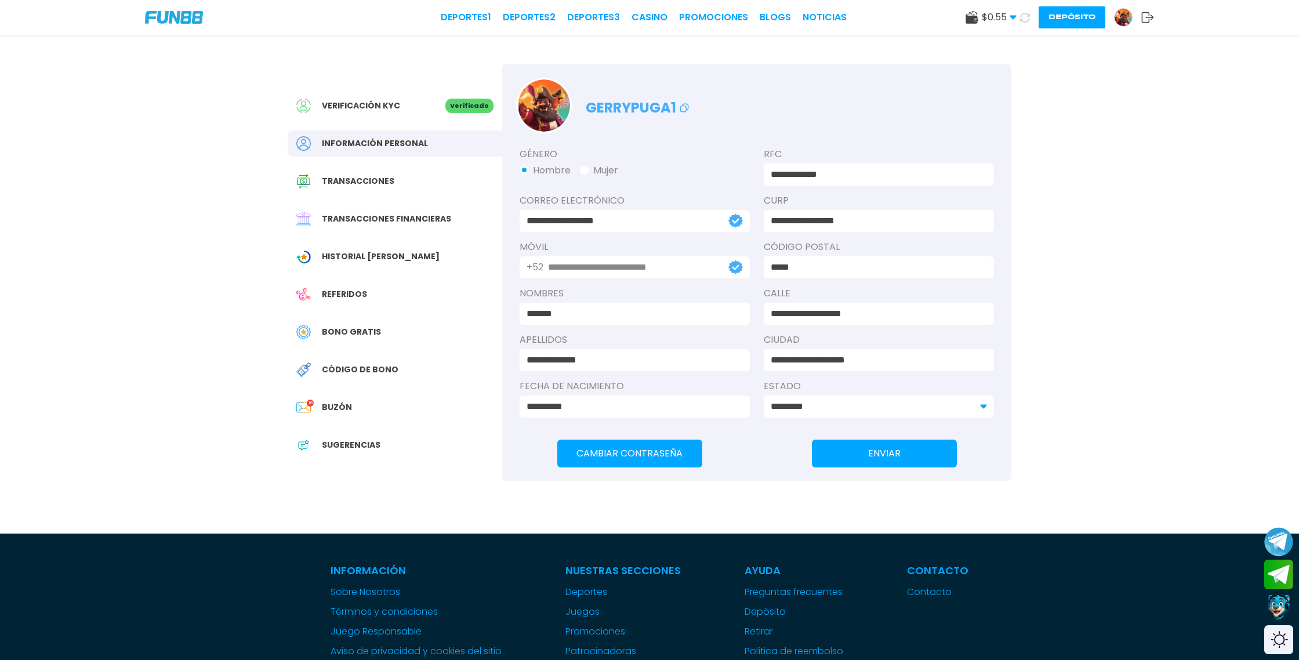
click at [380, 219] on span "Transacciones financieras" at bounding box center [386, 219] width 129 height 12
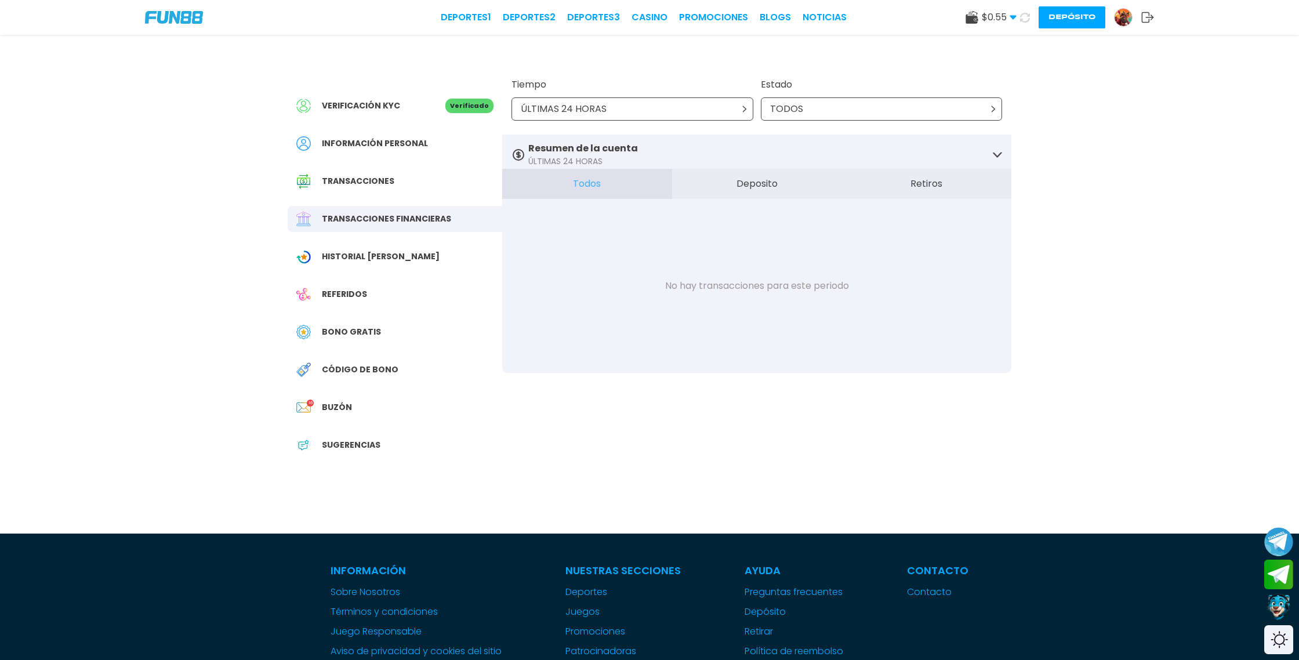
click at [937, 180] on button "Retiros" at bounding box center [926, 184] width 170 height 30
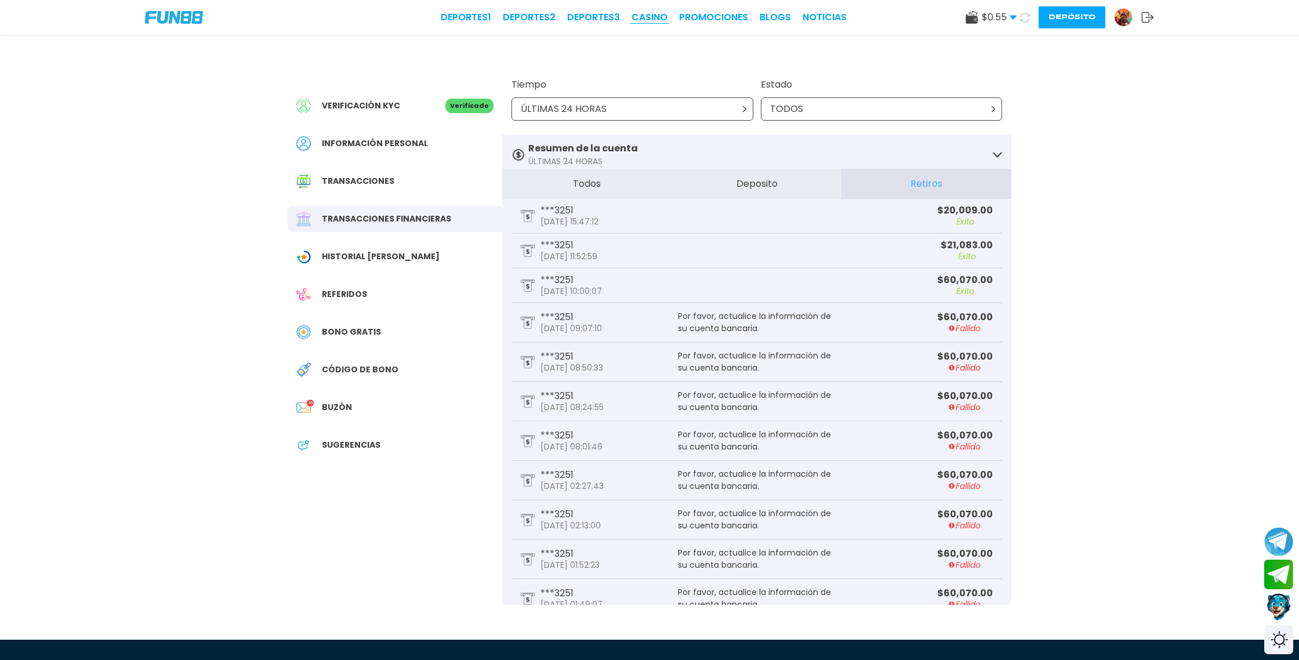
click at [646, 19] on link "CASINO" at bounding box center [649, 17] width 36 height 14
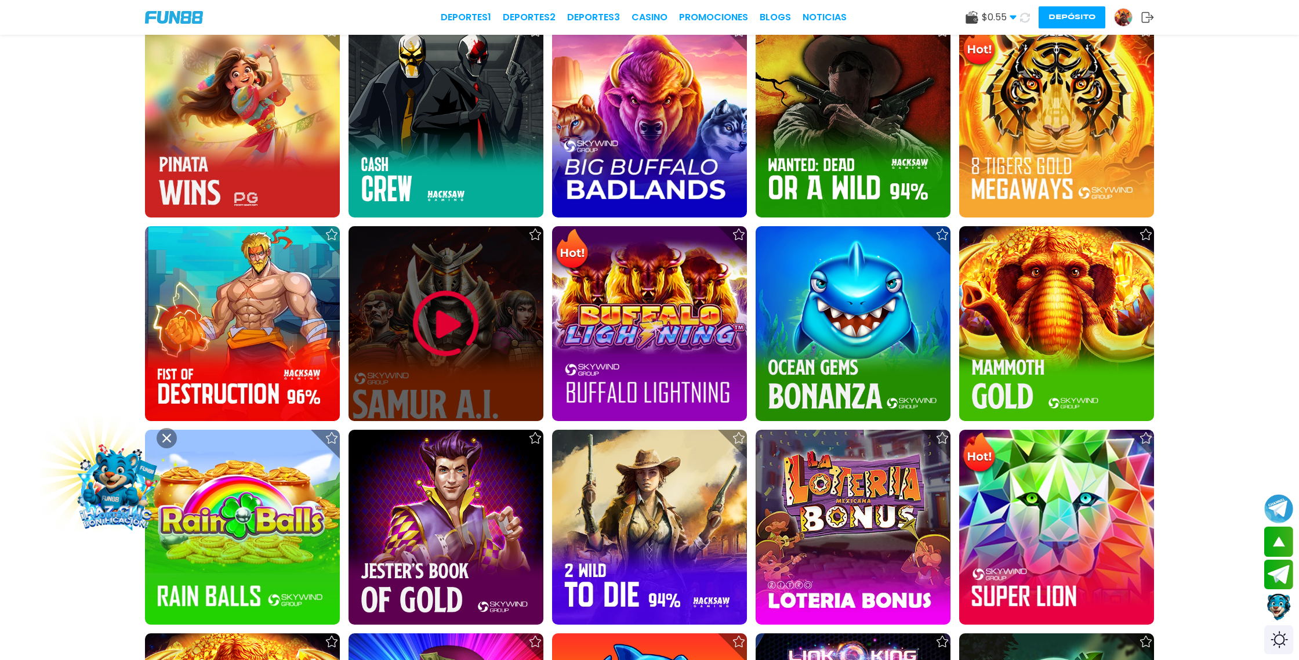
scroll to position [2026, 0]
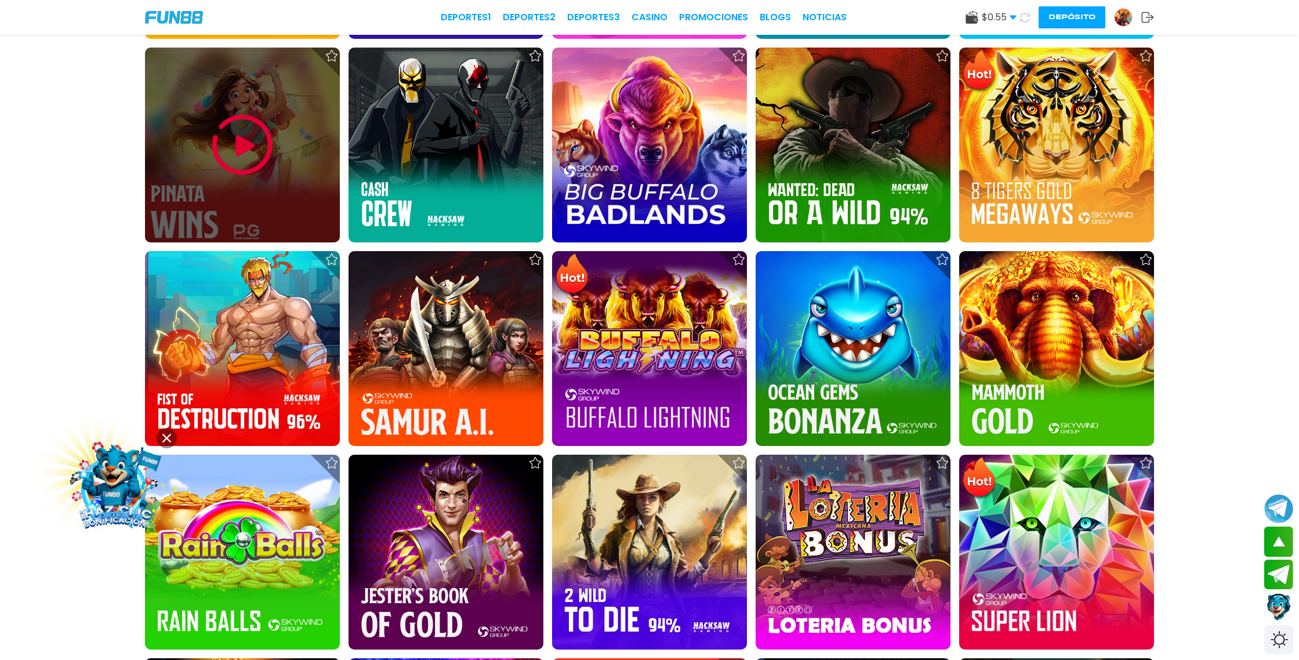
click at [257, 155] on img at bounding box center [243, 145] width 70 height 70
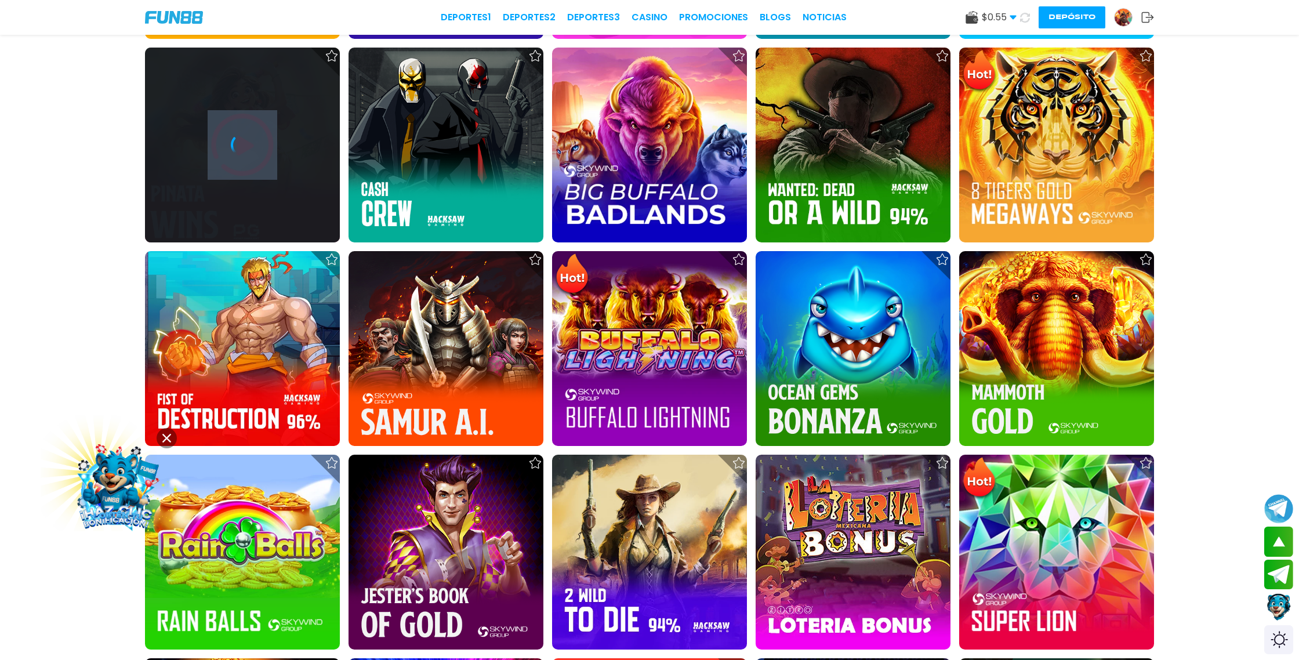
click at [257, 155] on div at bounding box center [242, 144] width 195 height 23
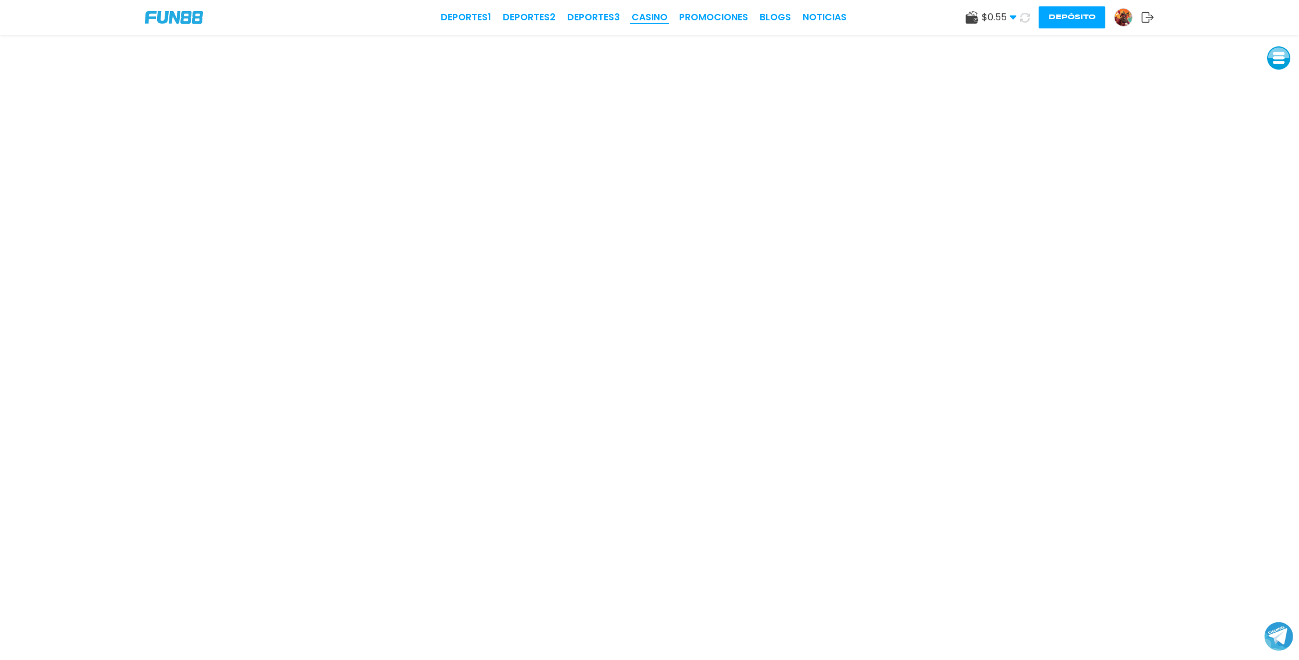
click at [651, 21] on link "CASINO" at bounding box center [649, 17] width 36 height 14
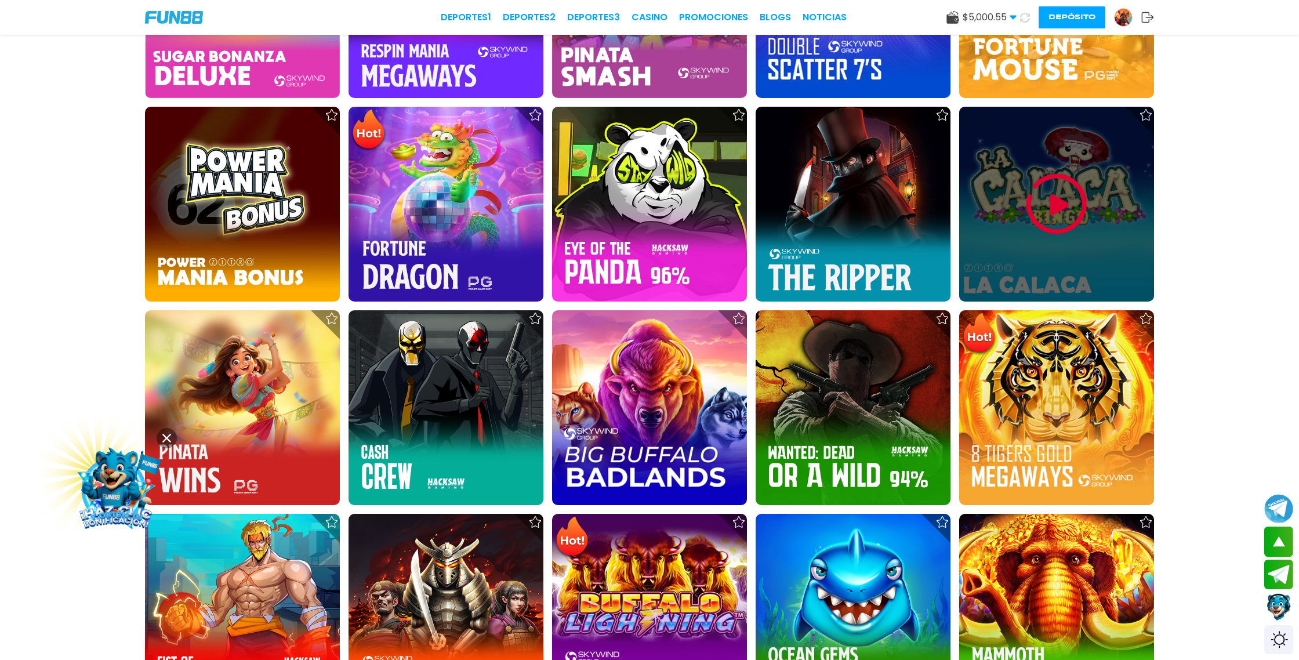
scroll to position [1768, 0]
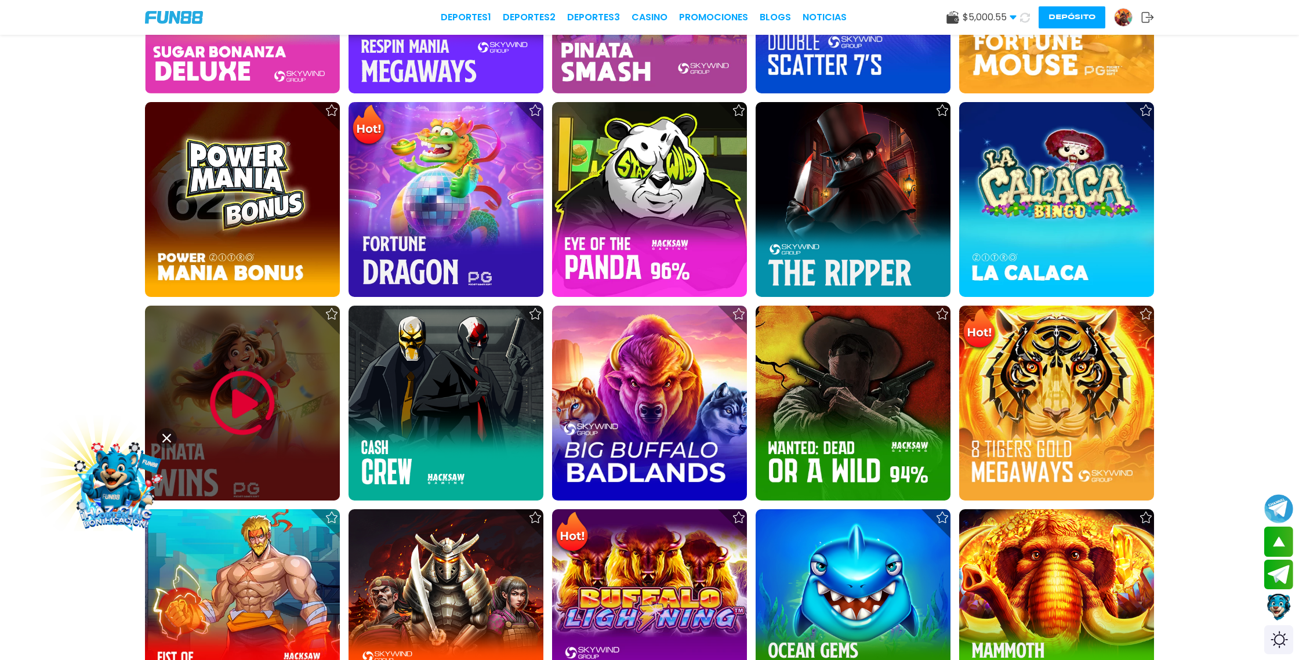
click at [246, 406] on img at bounding box center [243, 403] width 70 height 70
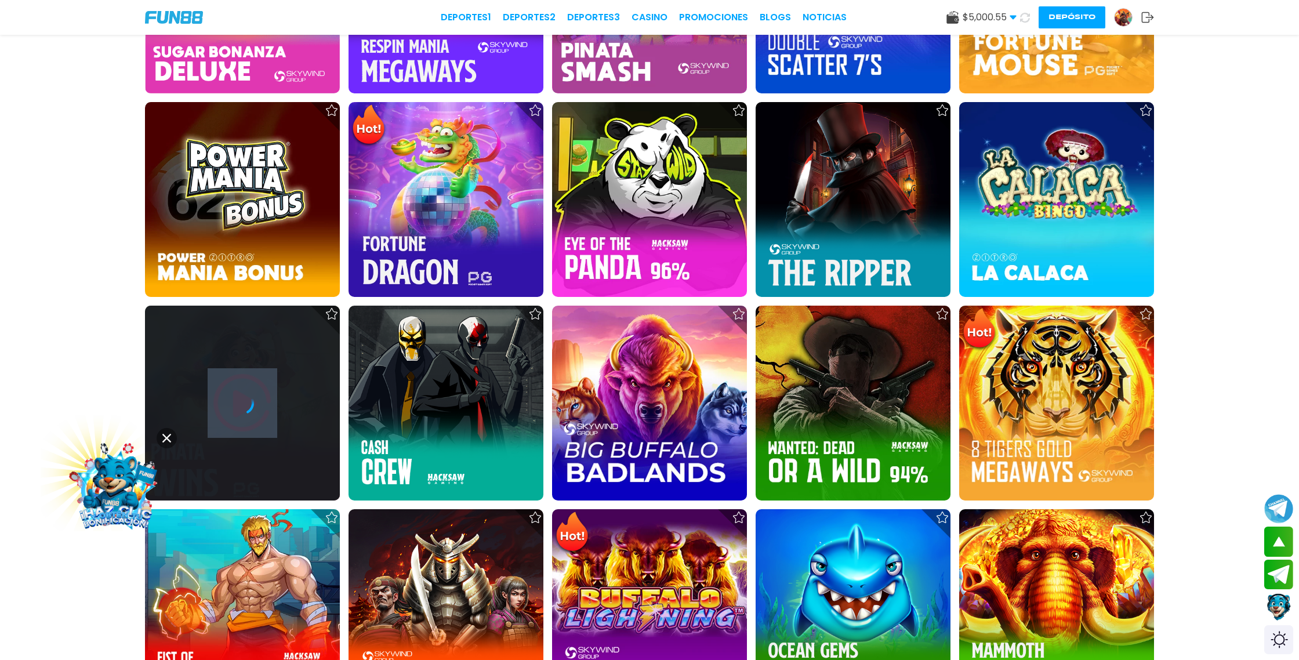
click at [246, 406] on icon at bounding box center [242, 402] width 23 height 23
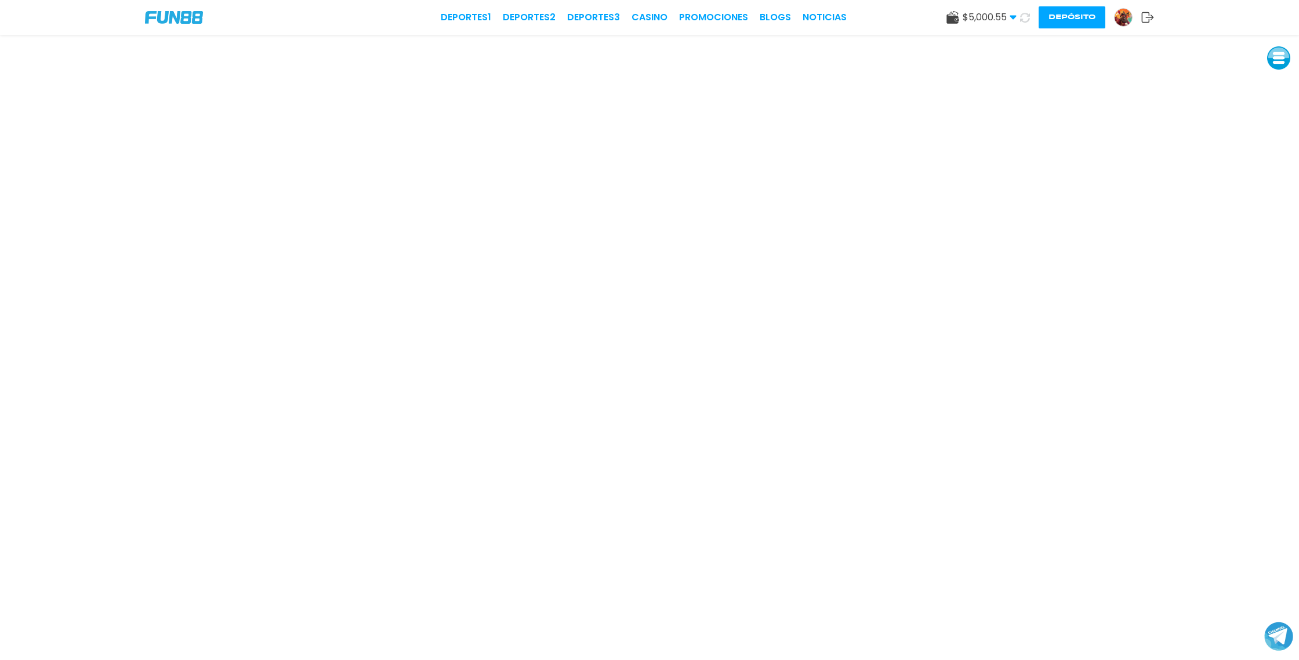
click at [1024, 20] on icon at bounding box center [1025, 18] width 10 height 10
click at [1025, 17] on icon at bounding box center [1025, 18] width 10 height 10
click at [1025, 17] on icon at bounding box center [1025, 17] width 14 height 14
click at [1025, 17] on icon at bounding box center [1025, 17] width 12 height 12
click at [1025, 16] on icon at bounding box center [1025, 17] width 14 height 14
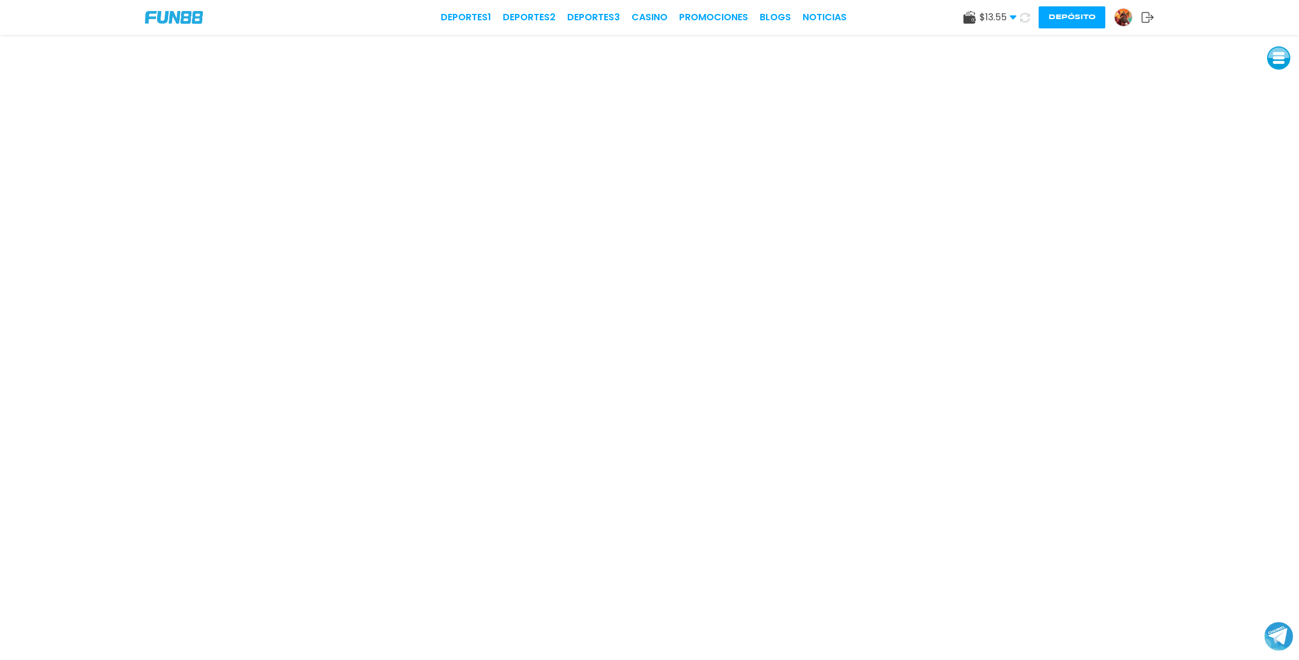
click at [1025, 16] on icon at bounding box center [1025, 18] width 12 height 12
click at [1025, 16] on icon at bounding box center [1024, 17] width 14 height 14
click at [1025, 16] on icon at bounding box center [1024, 17] width 11 height 11
click at [1026, 19] on icon at bounding box center [1024, 17] width 11 height 11
click at [1026, 19] on icon at bounding box center [1025, 17] width 12 height 12
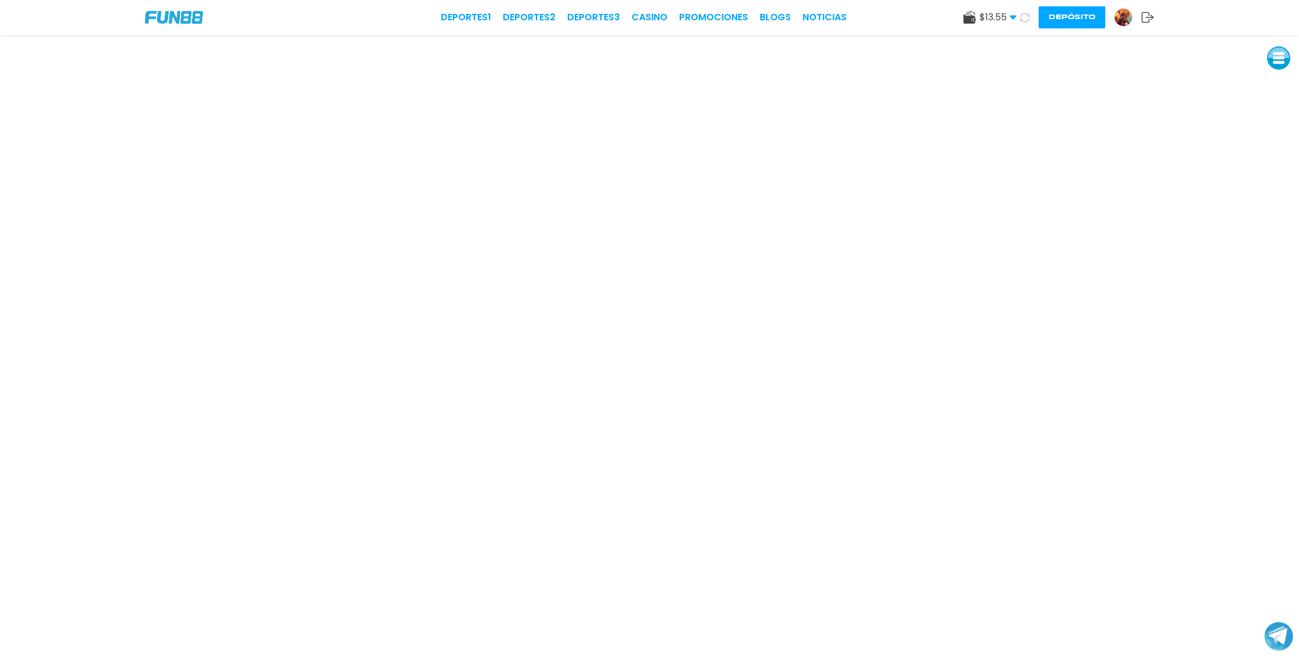
click at [1026, 19] on icon at bounding box center [1024, 17] width 13 height 13
click at [1026, 19] on icon at bounding box center [1025, 17] width 14 height 14
click at [1026, 15] on icon at bounding box center [1025, 17] width 14 height 14
click at [1024, 19] on icon at bounding box center [1024, 17] width 13 height 13
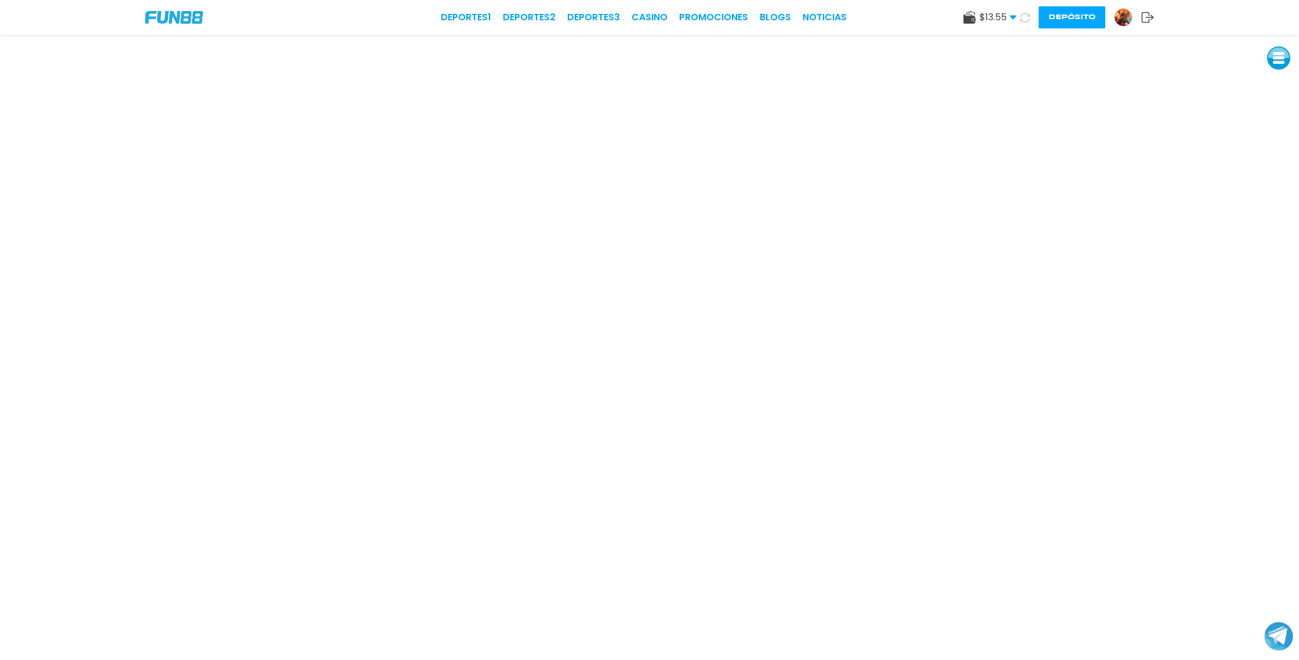
click at [1024, 20] on icon at bounding box center [1025, 18] width 12 height 12
click at [1024, 18] on icon at bounding box center [1025, 17] width 14 height 14
click at [1025, 19] on icon at bounding box center [1024, 16] width 13 height 13
click at [1024, 19] on icon at bounding box center [1025, 17] width 12 height 12
click at [1024, 19] on icon at bounding box center [1024, 17] width 13 height 13
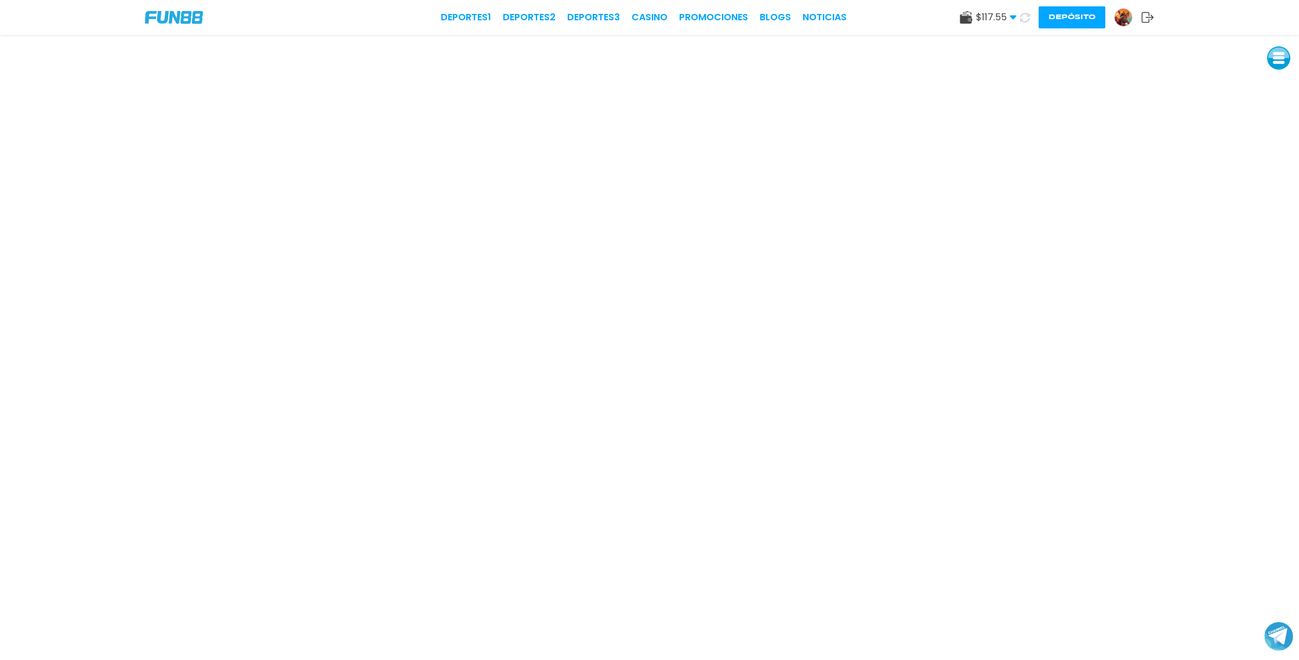
click at [1024, 19] on icon at bounding box center [1024, 17] width 13 height 13
click at [1026, 16] on icon at bounding box center [1025, 17] width 12 height 12
click at [1028, 16] on use at bounding box center [1024, 17] width 13 height 13
click at [655, 15] on link "CASINO" at bounding box center [649, 17] width 36 height 14
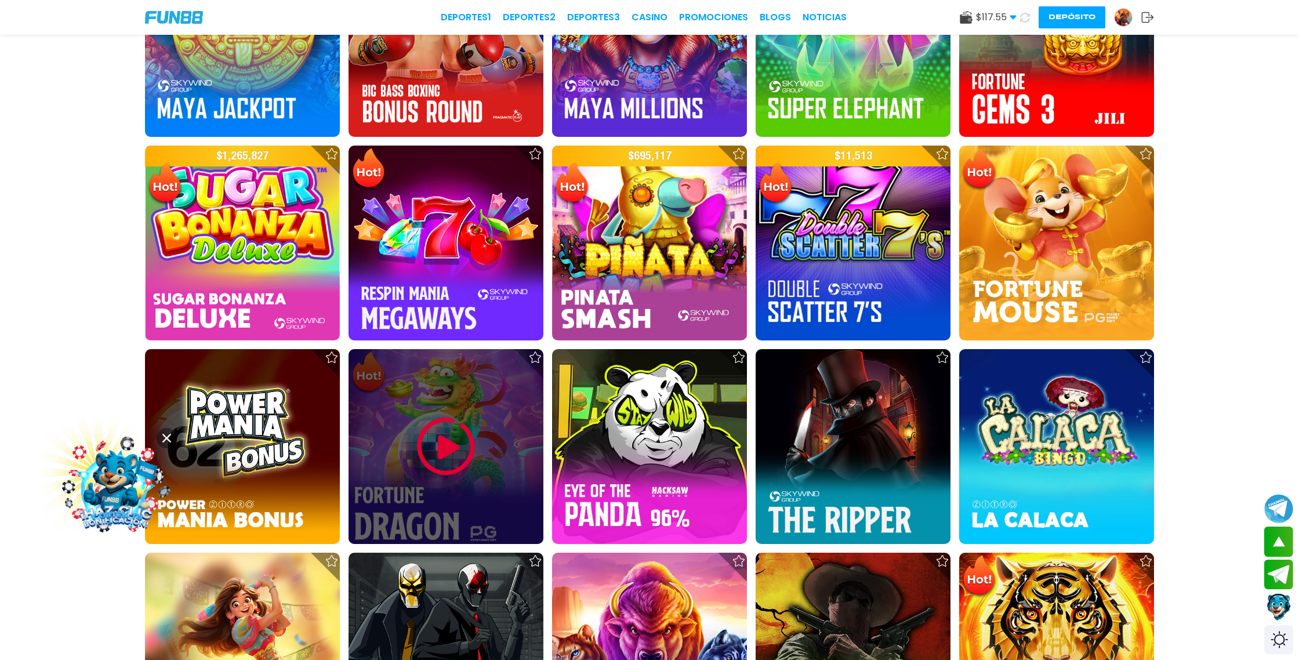
scroll to position [1524, 0]
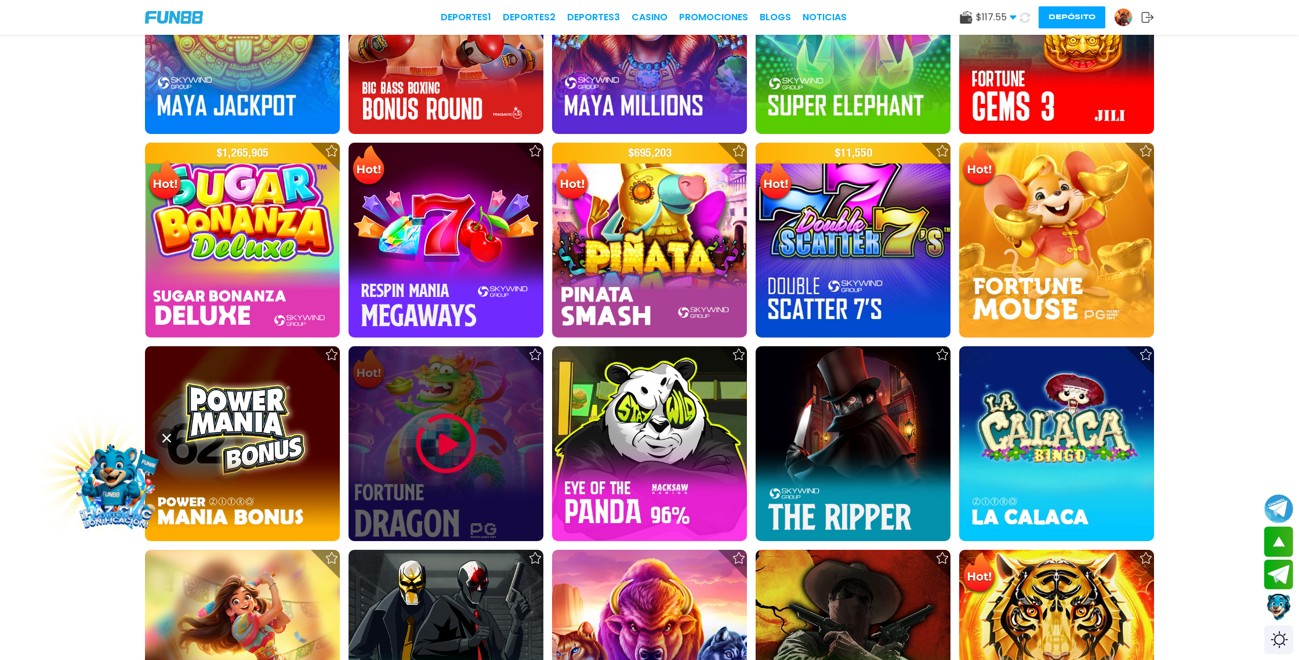
click at [433, 441] on img at bounding box center [446, 444] width 70 height 70
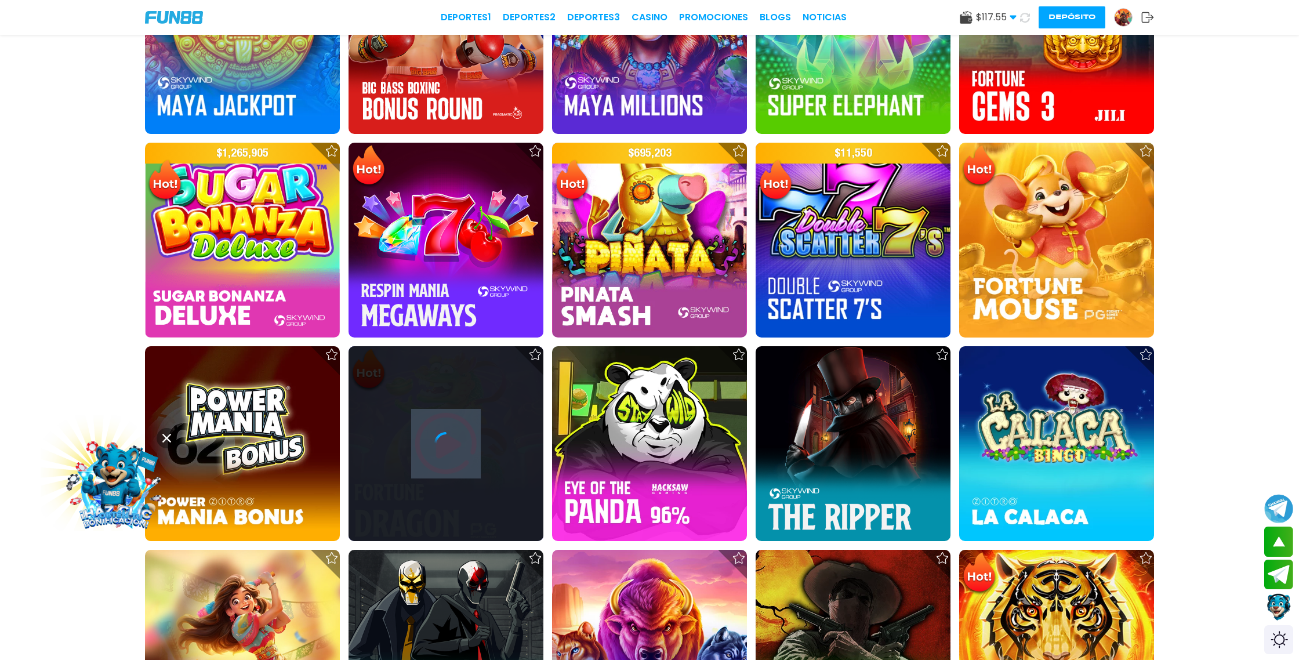
click at [433, 441] on div at bounding box center [445, 443] width 195 height 23
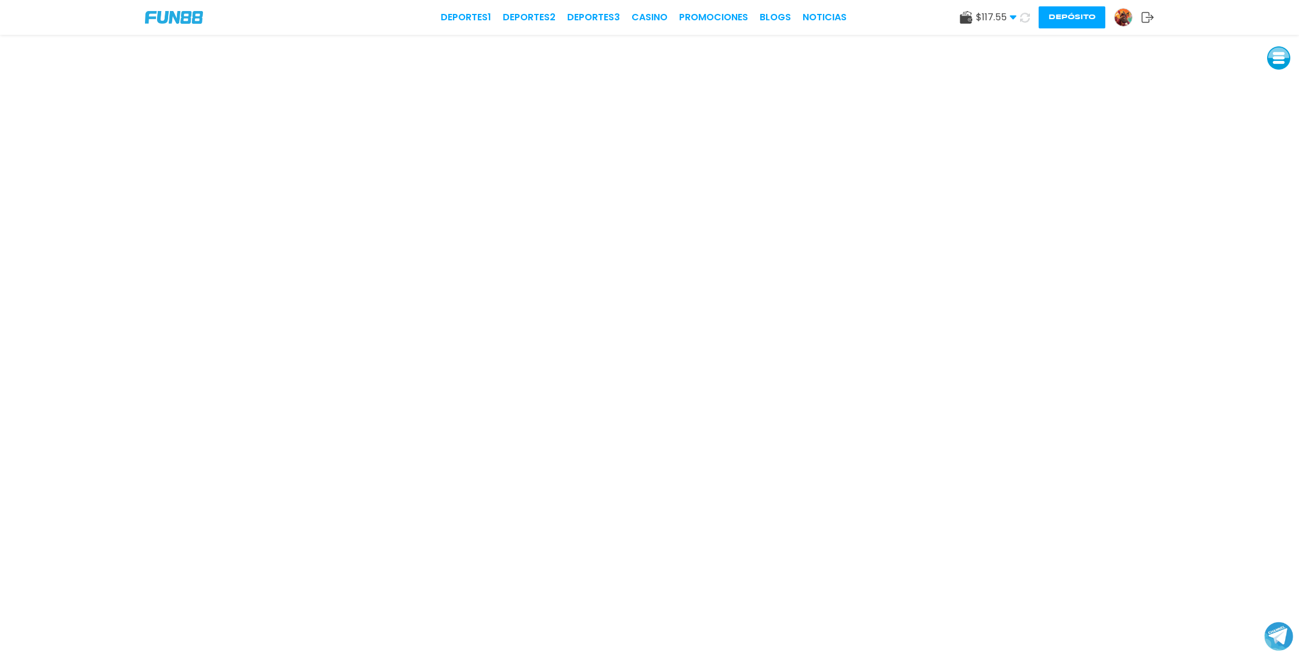
click at [1025, 15] on icon at bounding box center [1025, 17] width 14 height 14
click at [1024, 21] on icon at bounding box center [1024, 17] width 13 height 13
click at [1024, 21] on use at bounding box center [1025, 18] width 12 height 12
click at [1028, 19] on use at bounding box center [1025, 17] width 14 height 14
click at [1028, 19] on icon at bounding box center [1025, 17] width 14 height 14
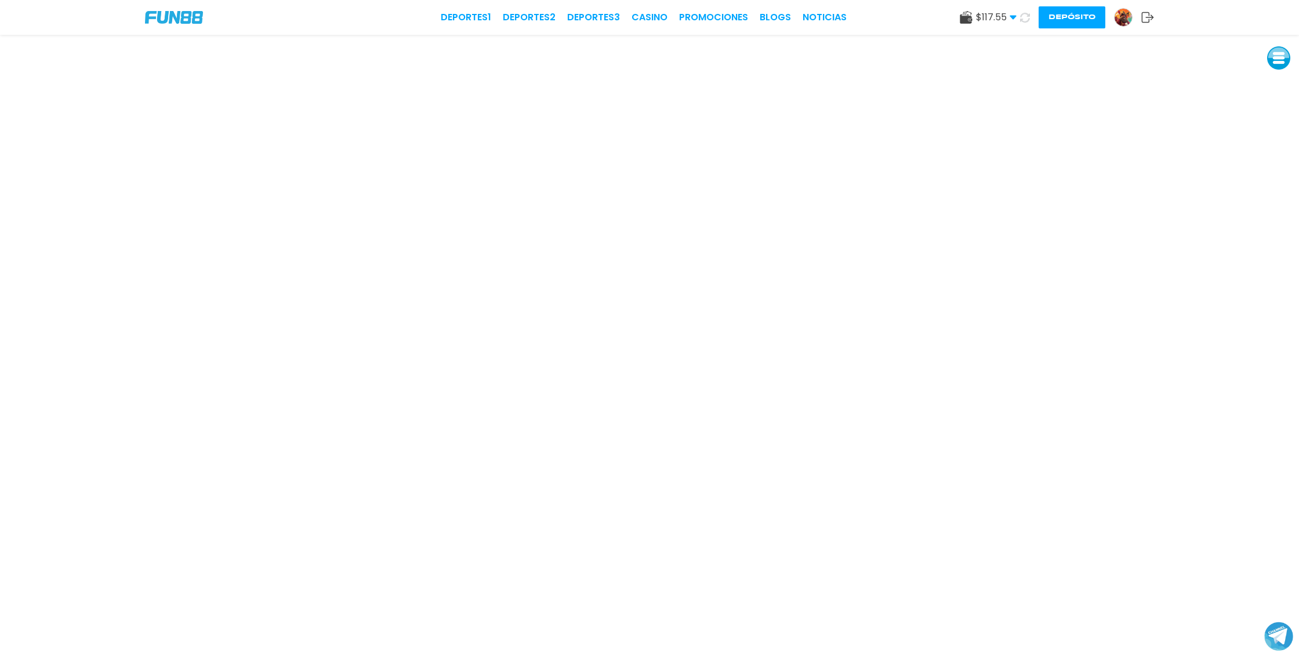
click at [1027, 20] on use at bounding box center [1024, 17] width 13 height 13
click at [1027, 20] on icon at bounding box center [1024, 17] width 10 height 10
click at [1027, 20] on icon at bounding box center [1024, 17] width 13 height 13
click at [1027, 20] on use at bounding box center [1024, 17] width 13 height 13
click at [1027, 20] on use at bounding box center [1024, 17] width 14 height 14
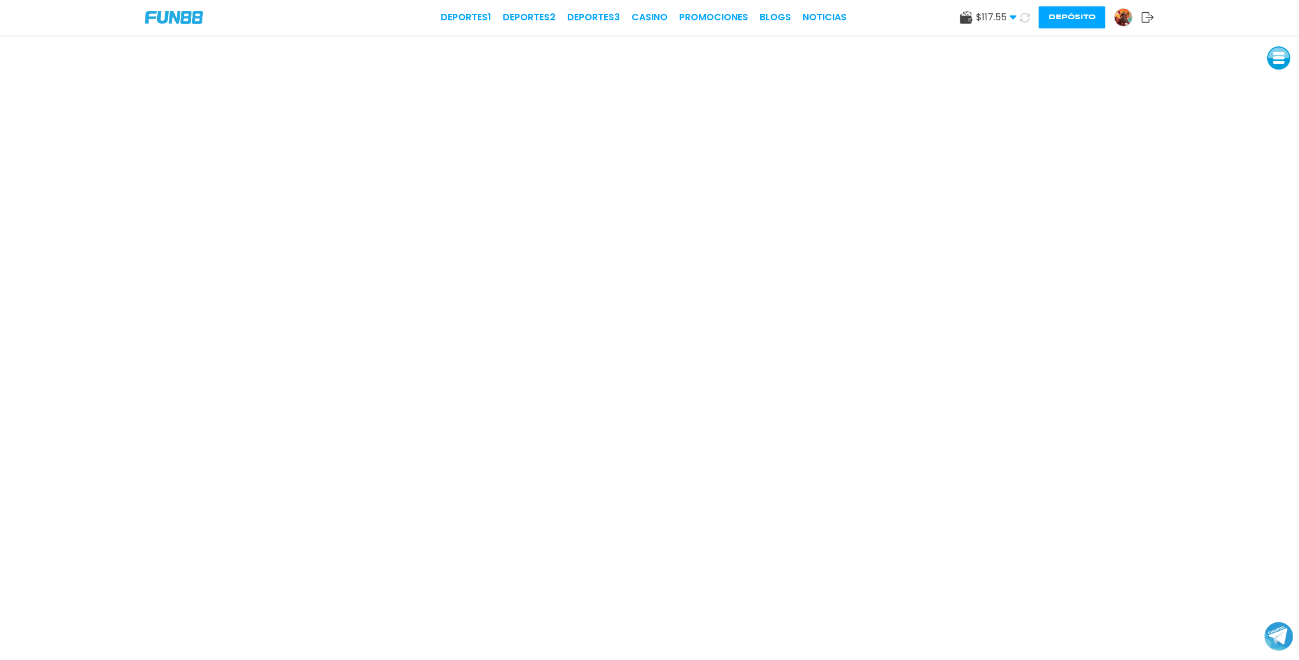
click at [1027, 20] on use at bounding box center [1024, 17] width 14 height 14
click at [1027, 20] on icon at bounding box center [1024, 16] width 13 height 13
click at [1027, 20] on use at bounding box center [1024, 17] width 13 height 13
click at [1124, 16] on img at bounding box center [1122, 17] width 17 height 17
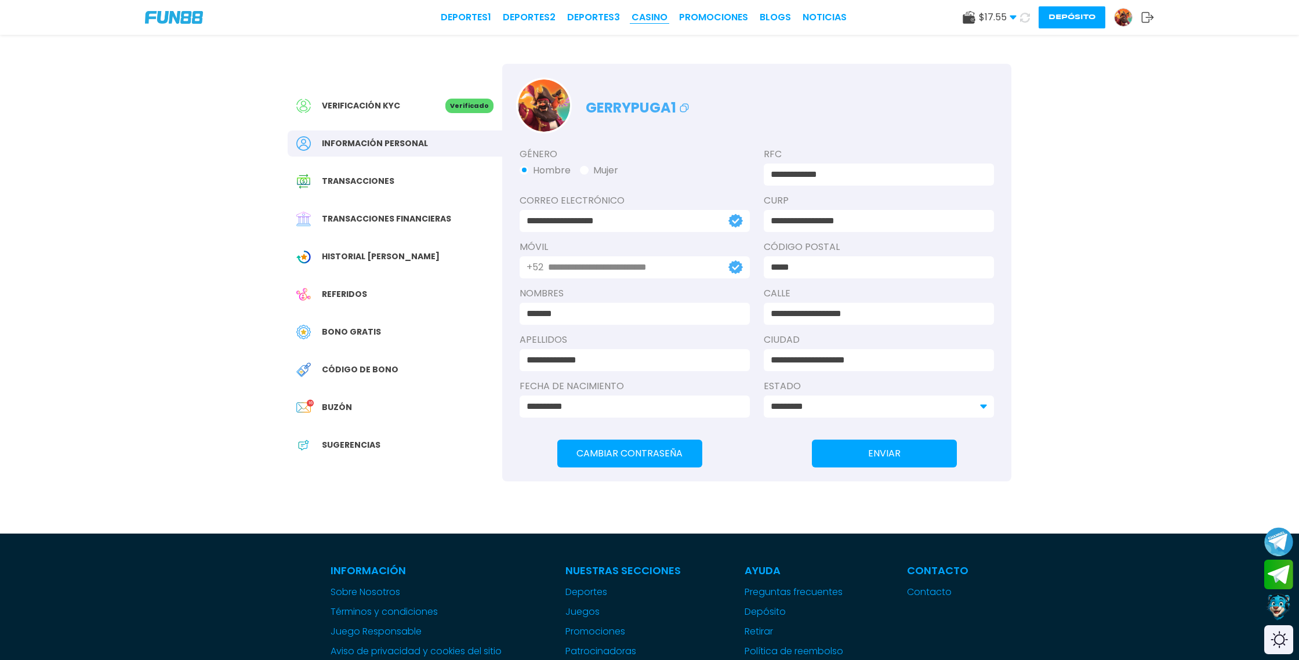
click at [656, 17] on link "CASINO" at bounding box center [649, 17] width 36 height 14
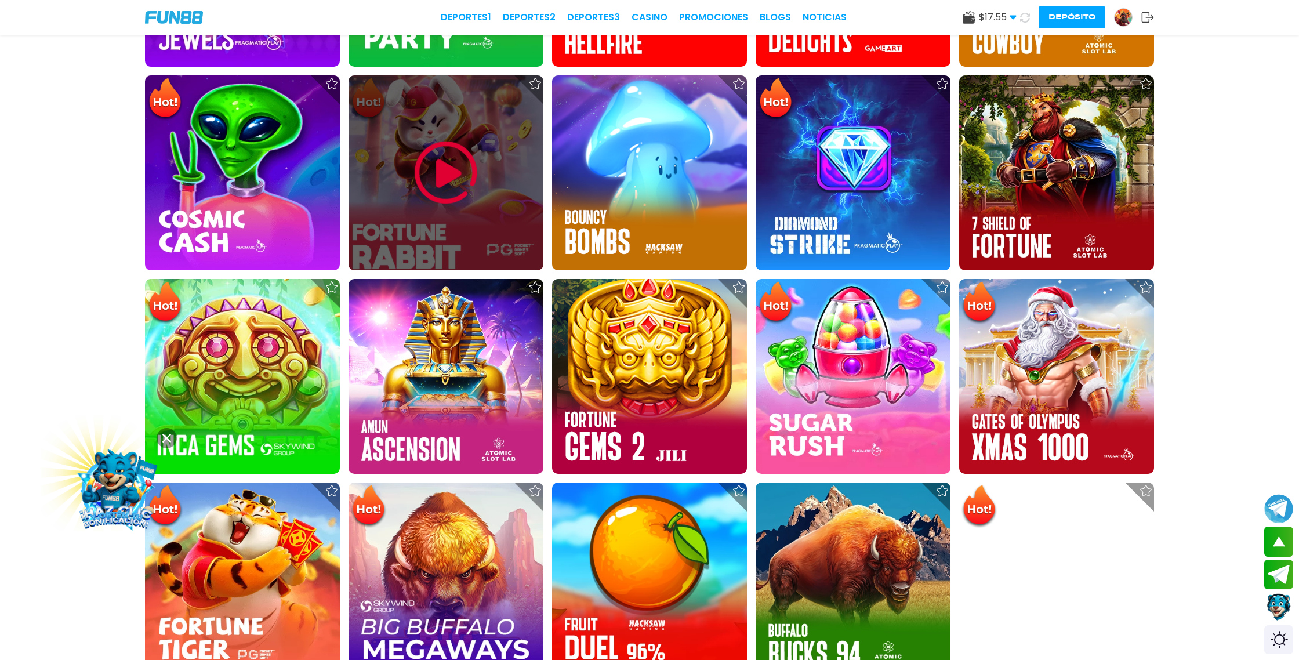
scroll to position [526, 0]
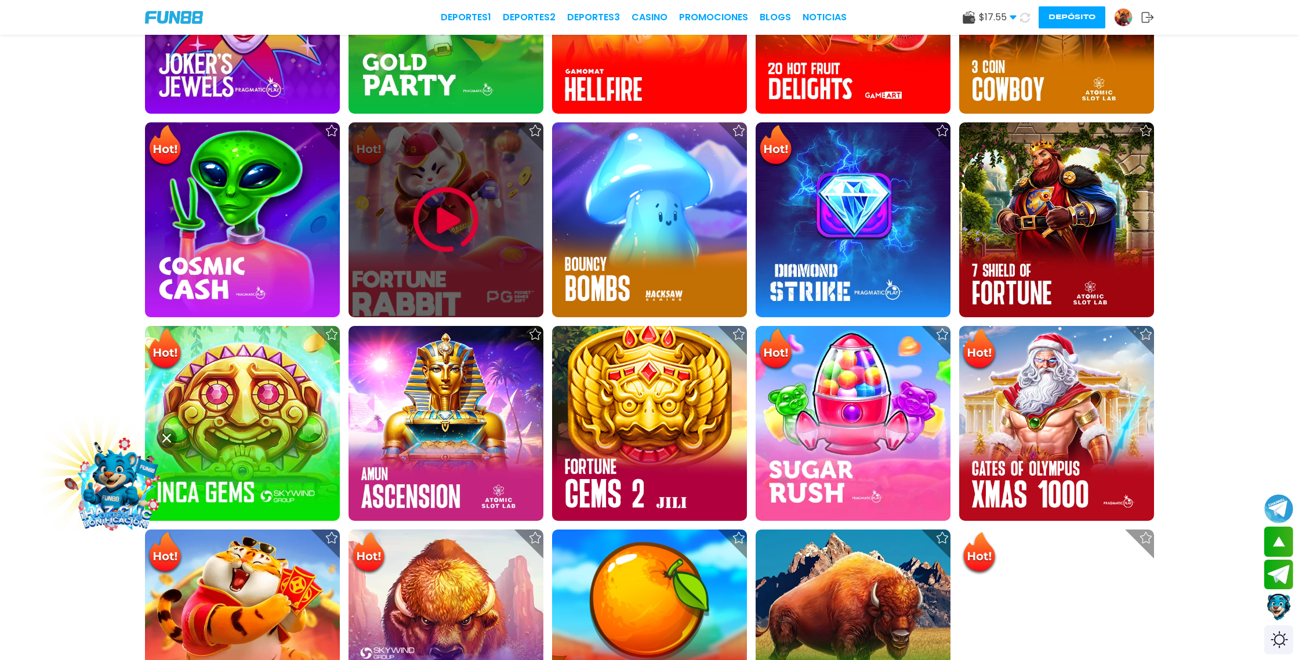
click at [448, 218] on img at bounding box center [446, 220] width 70 height 70
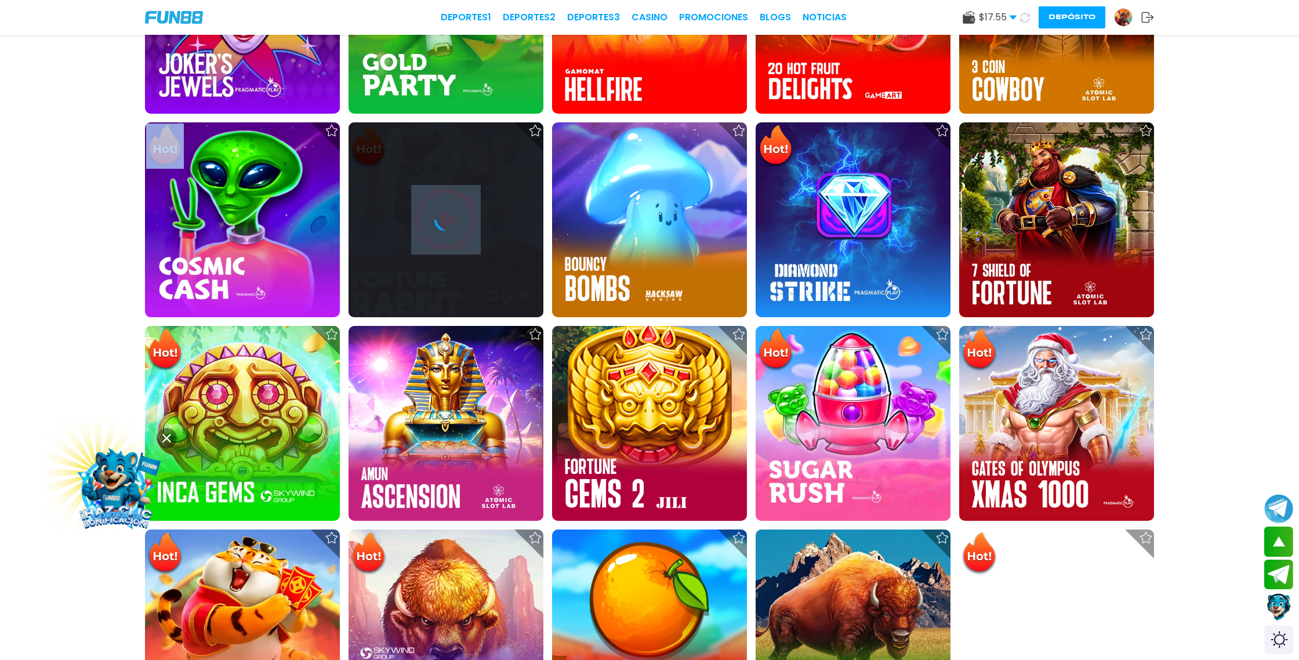
click at [448, 218] on icon at bounding box center [445, 219] width 23 height 23
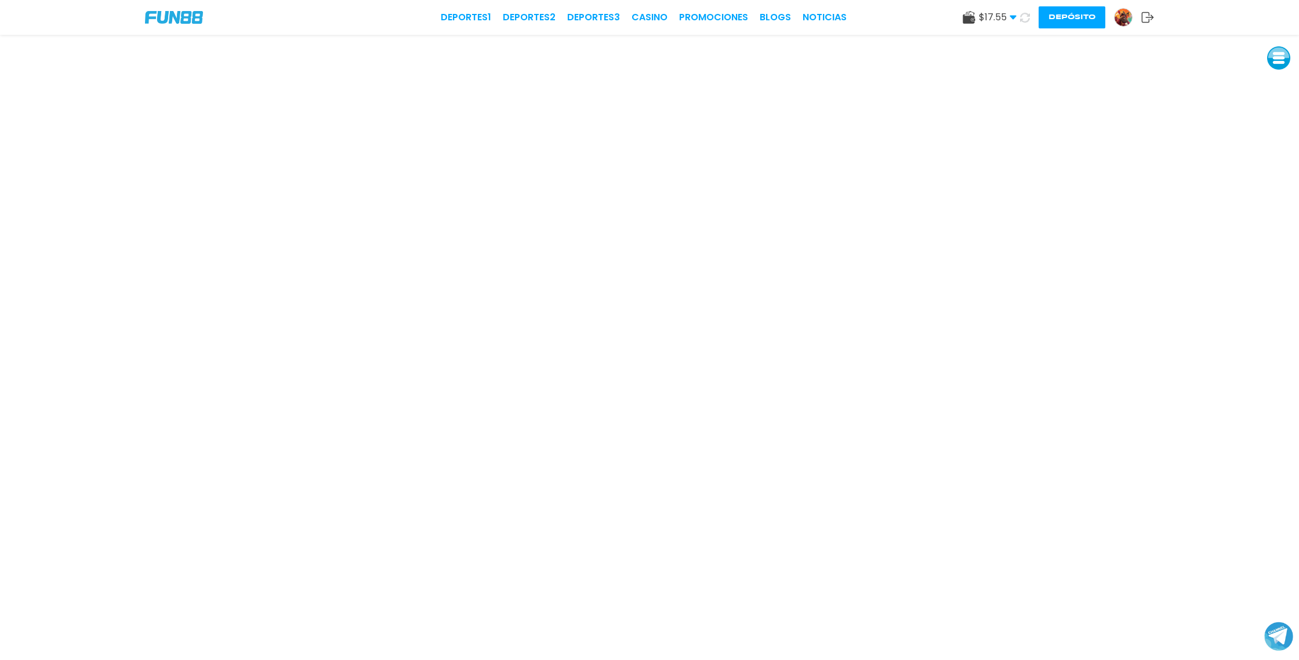
click at [1028, 17] on icon at bounding box center [1025, 17] width 14 height 14
click at [1129, 17] on img at bounding box center [1122, 17] width 17 height 17
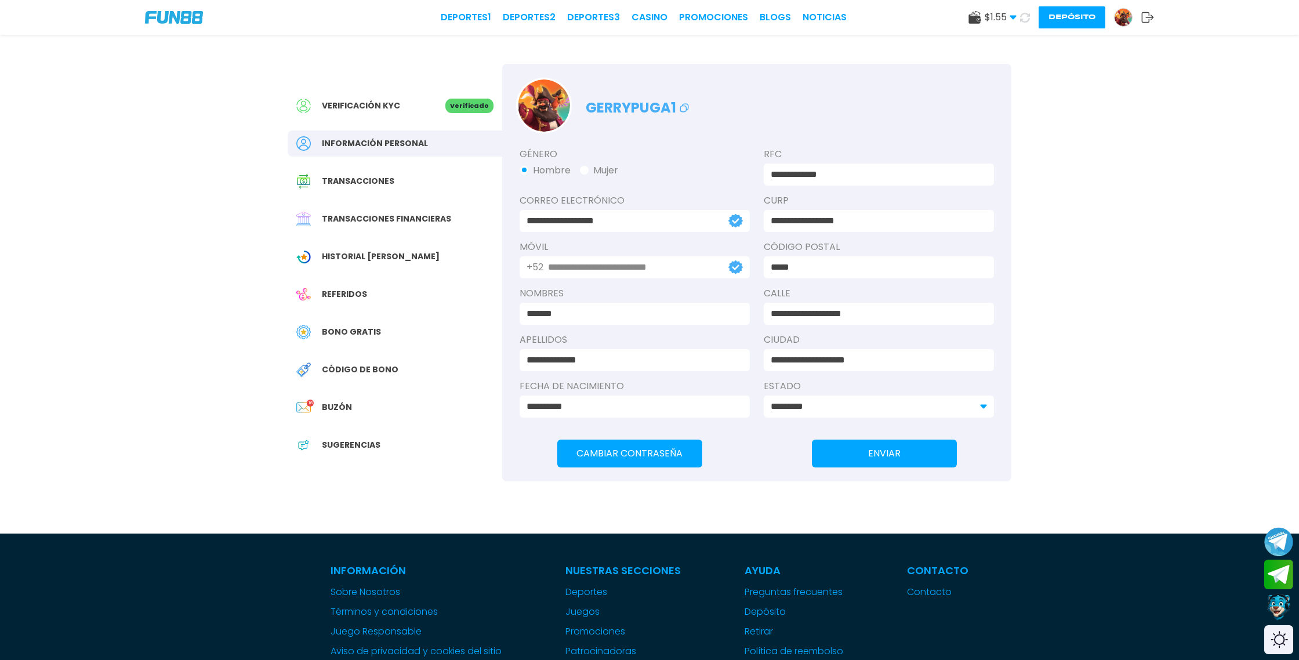
click at [346, 330] on span "Bono Gratis" at bounding box center [351, 332] width 59 height 12
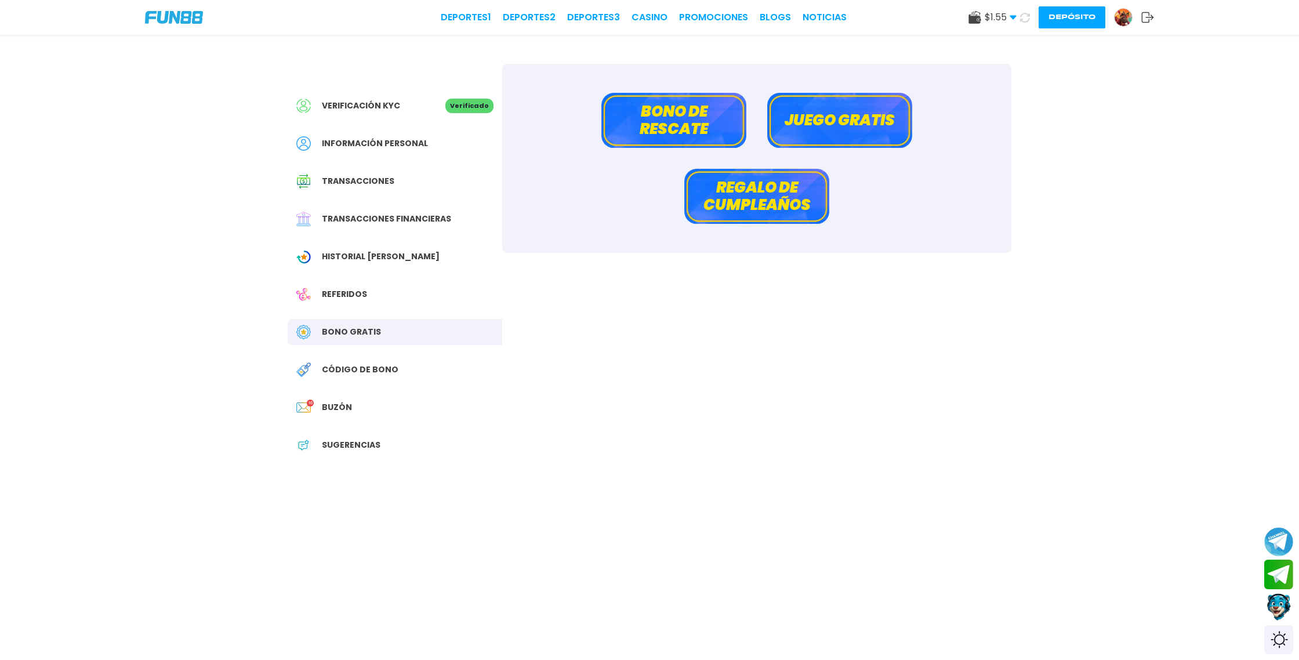
click at [656, 117] on button "Bono de rescate" at bounding box center [673, 120] width 145 height 55
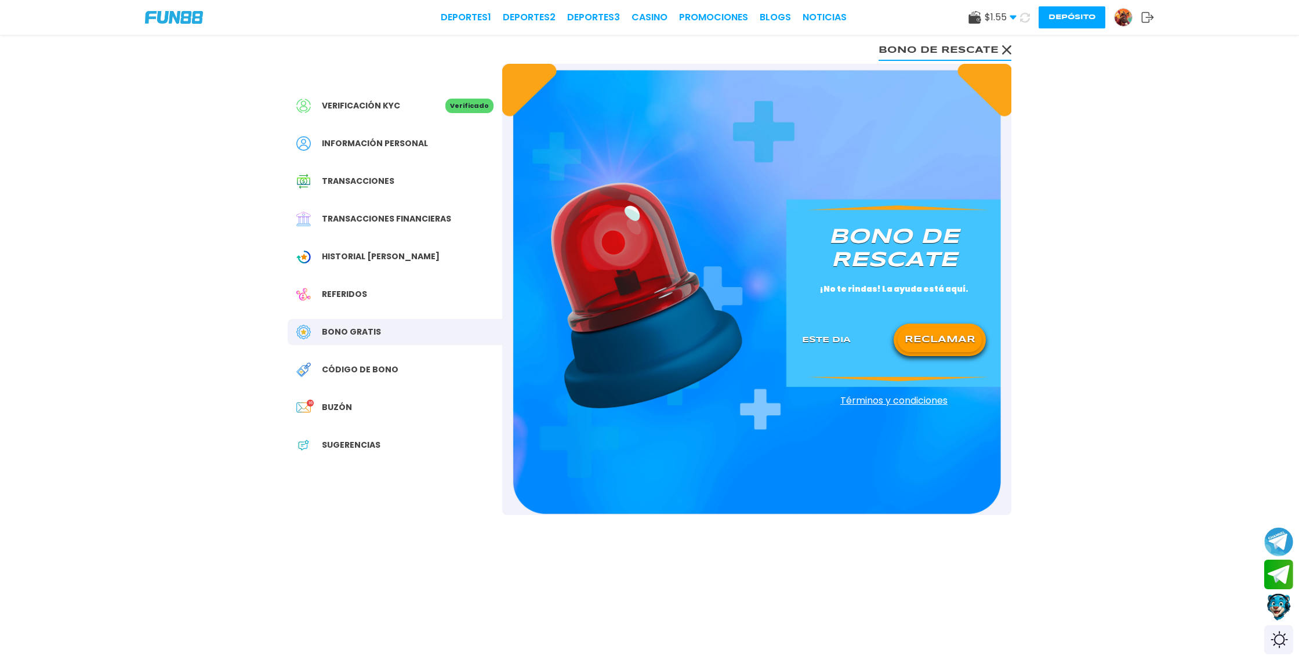
click at [924, 344] on button "RECLAMAR" at bounding box center [939, 340] width 84 height 24
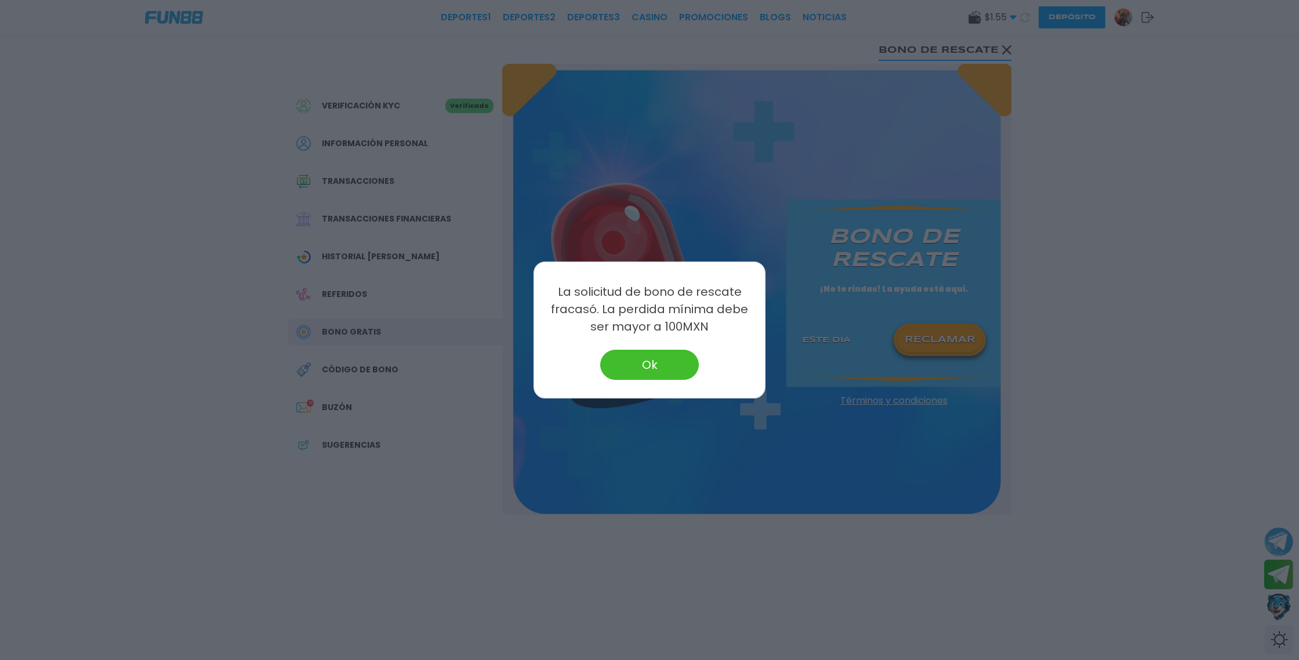
click at [653, 376] on button "Ok" at bounding box center [649, 365] width 99 height 30
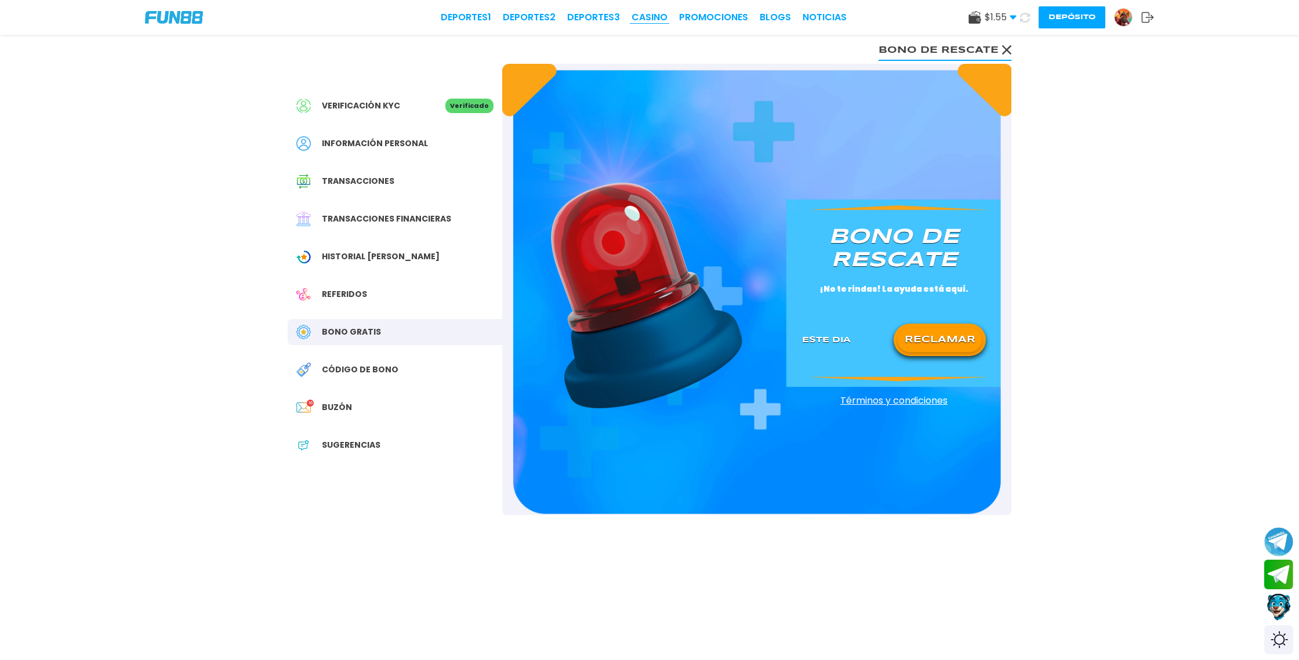
click at [660, 19] on link "CASINO" at bounding box center [649, 17] width 36 height 14
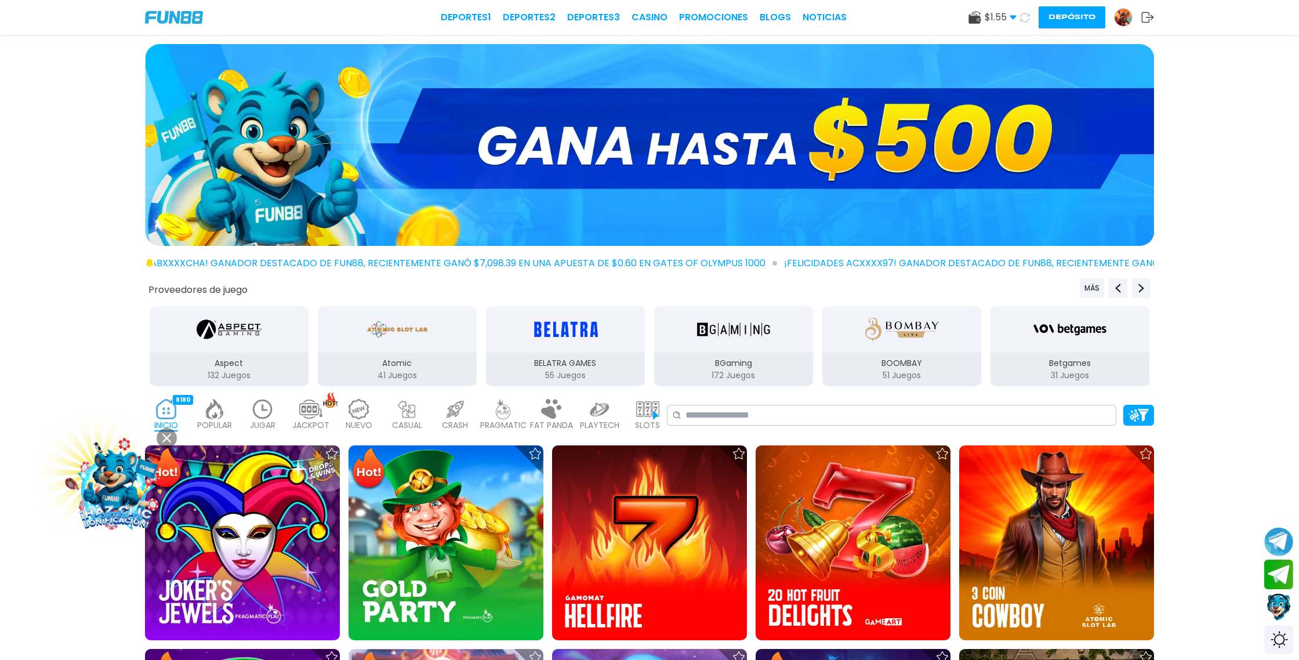
click at [1023, 18] on icon at bounding box center [1025, 18] width 10 height 10
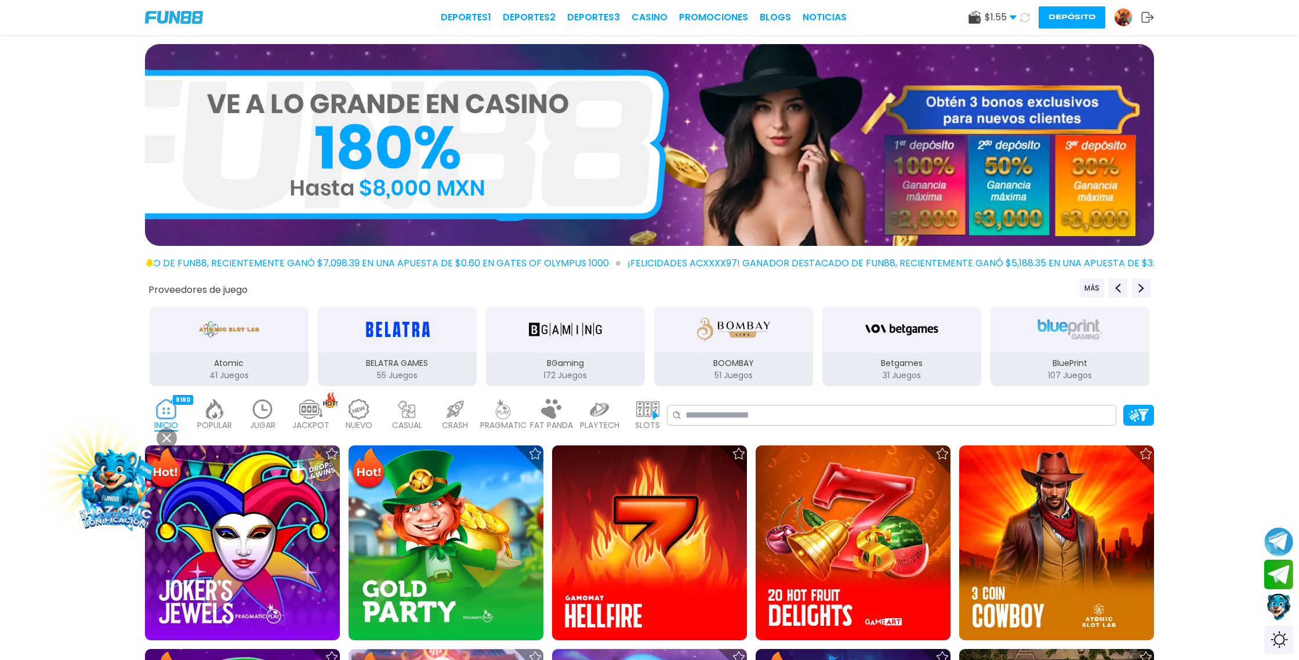
click at [1025, 19] on icon at bounding box center [1024, 16] width 13 height 13
click at [1025, 19] on icon at bounding box center [1024, 17] width 13 height 13
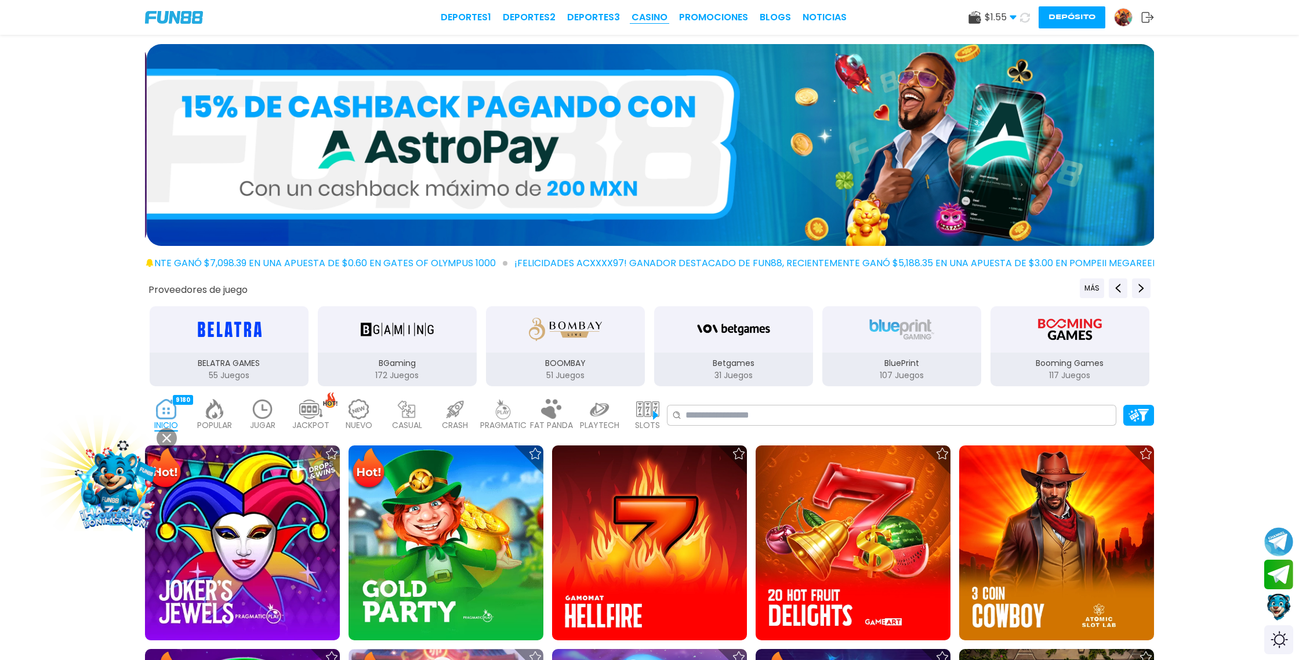
click at [660, 17] on link "CASINO" at bounding box center [649, 17] width 36 height 14
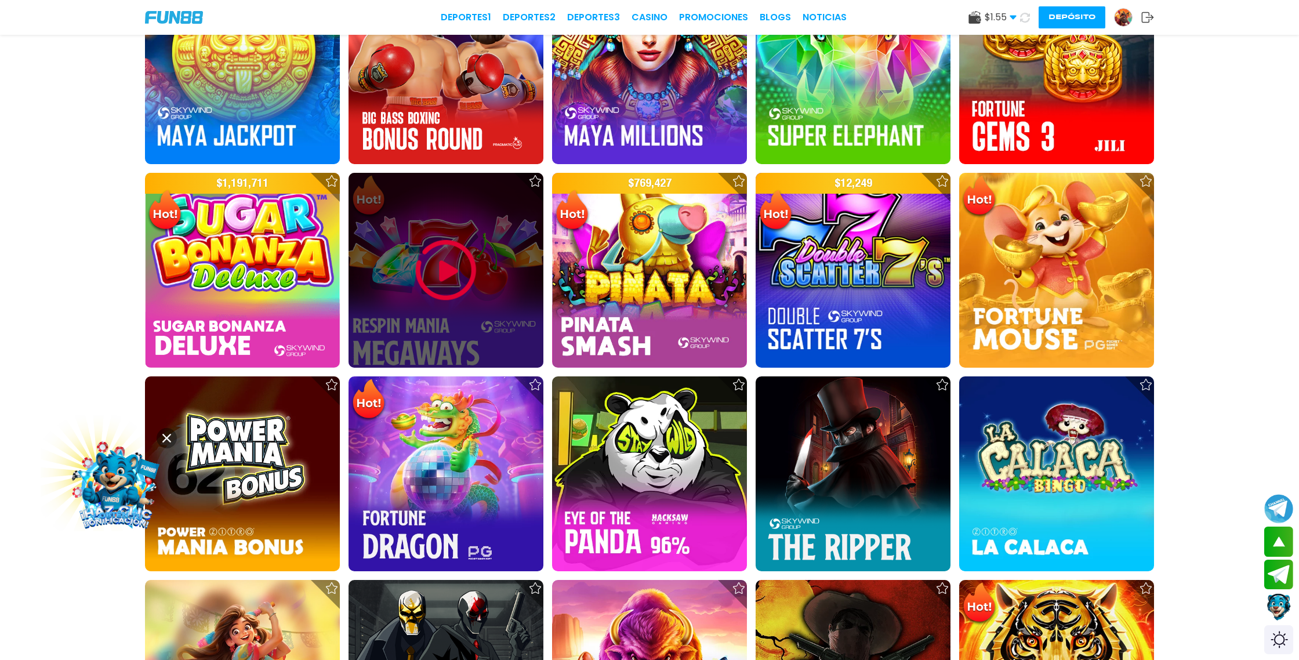
scroll to position [1495, 0]
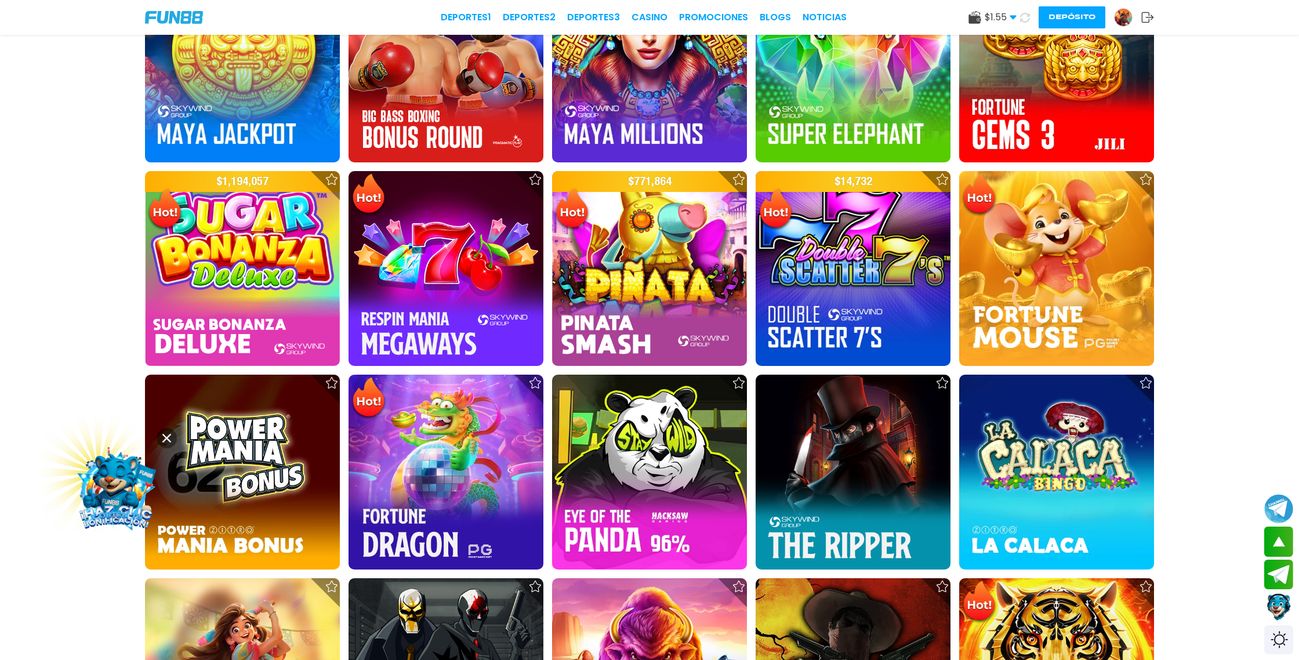
click at [1028, 16] on use at bounding box center [1025, 17] width 12 height 12
click at [1025, 19] on icon at bounding box center [1024, 17] width 14 height 14
click at [1025, 19] on icon at bounding box center [1024, 17] width 13 height 13
click at [1025, 19] on icon at bounding box center [1025, 17] width 12 height 12
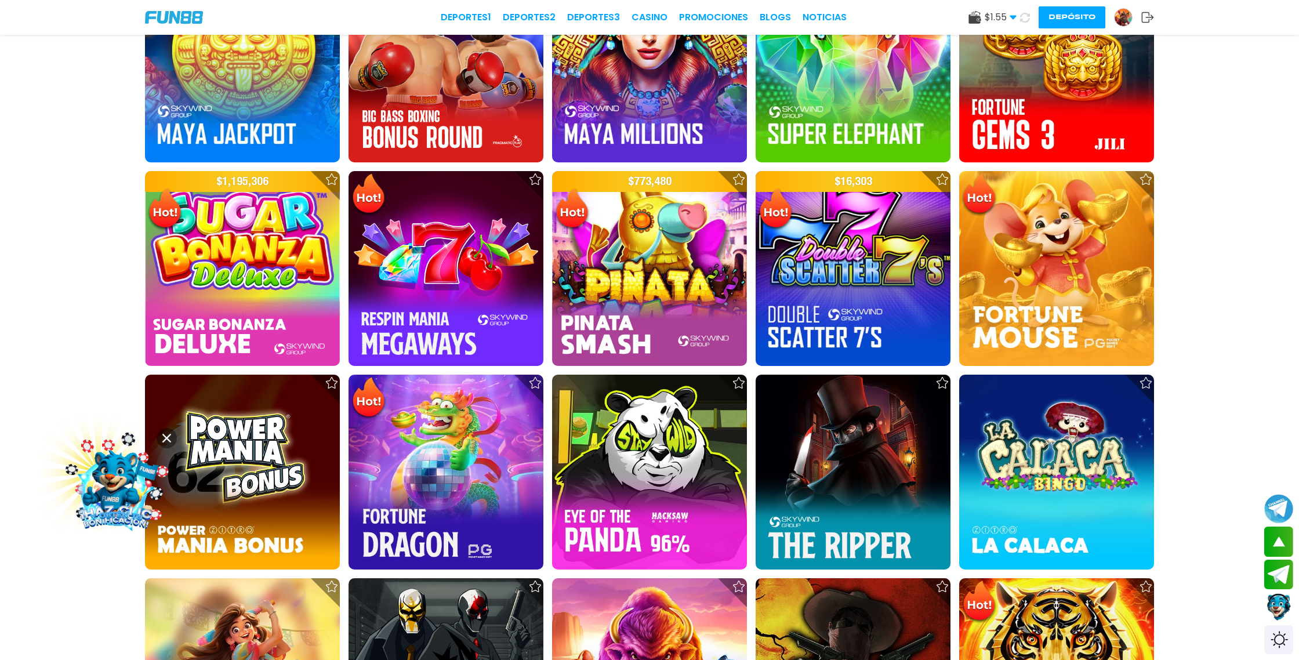
click at [1074, 14] on button "Depósito" at bounding box center [1071, 17] width 67 height 22
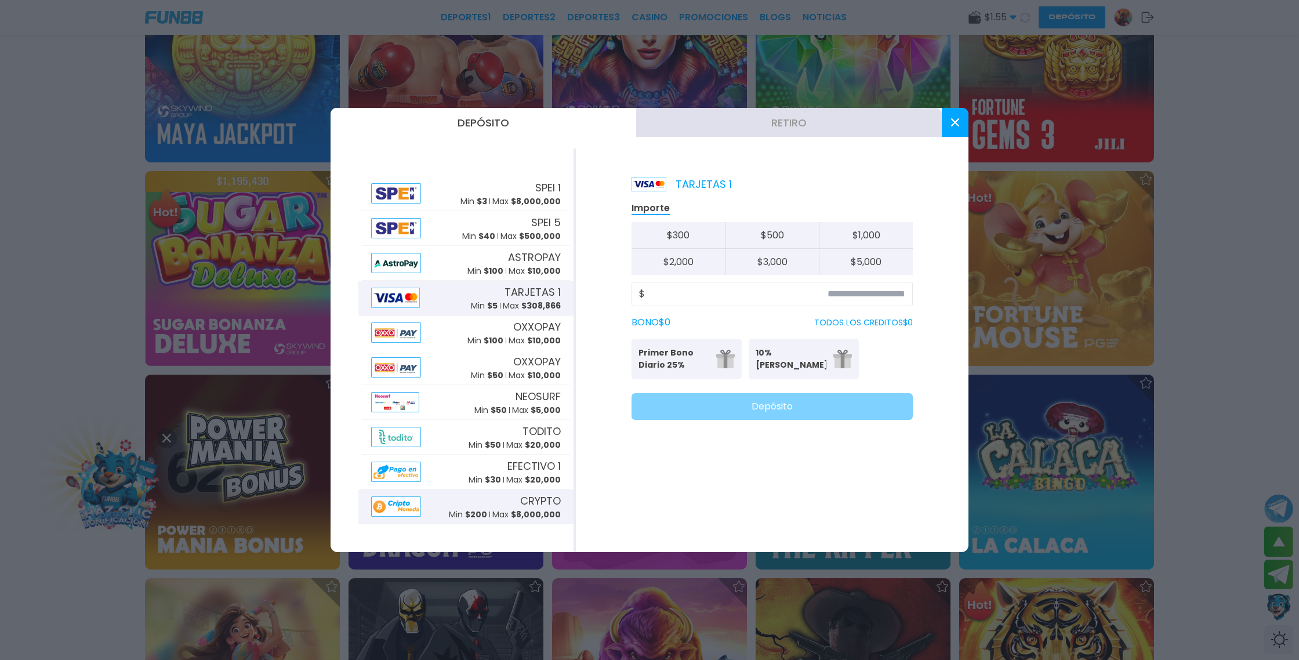
click at [515, 508] on p "Max $ 8,000,000" at bounding box center [526, 514] width 68 height 12
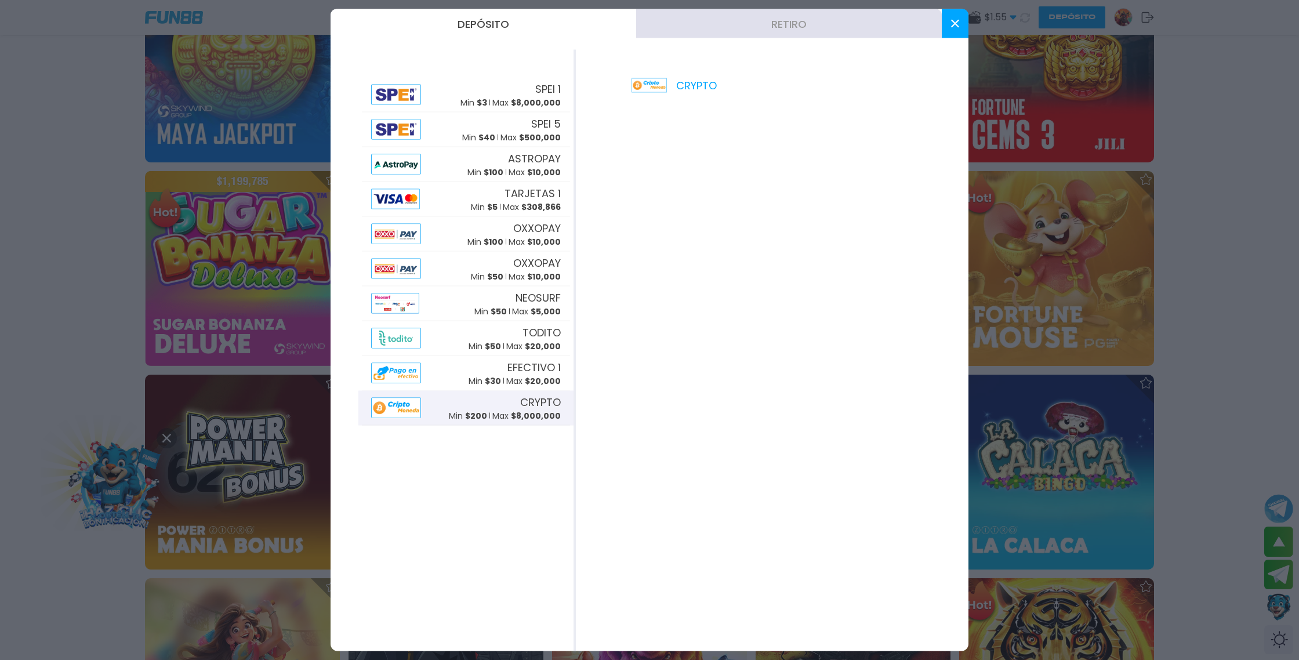
click at [953, 26] on icon at bounding box center [955, 24] width 8 height 8
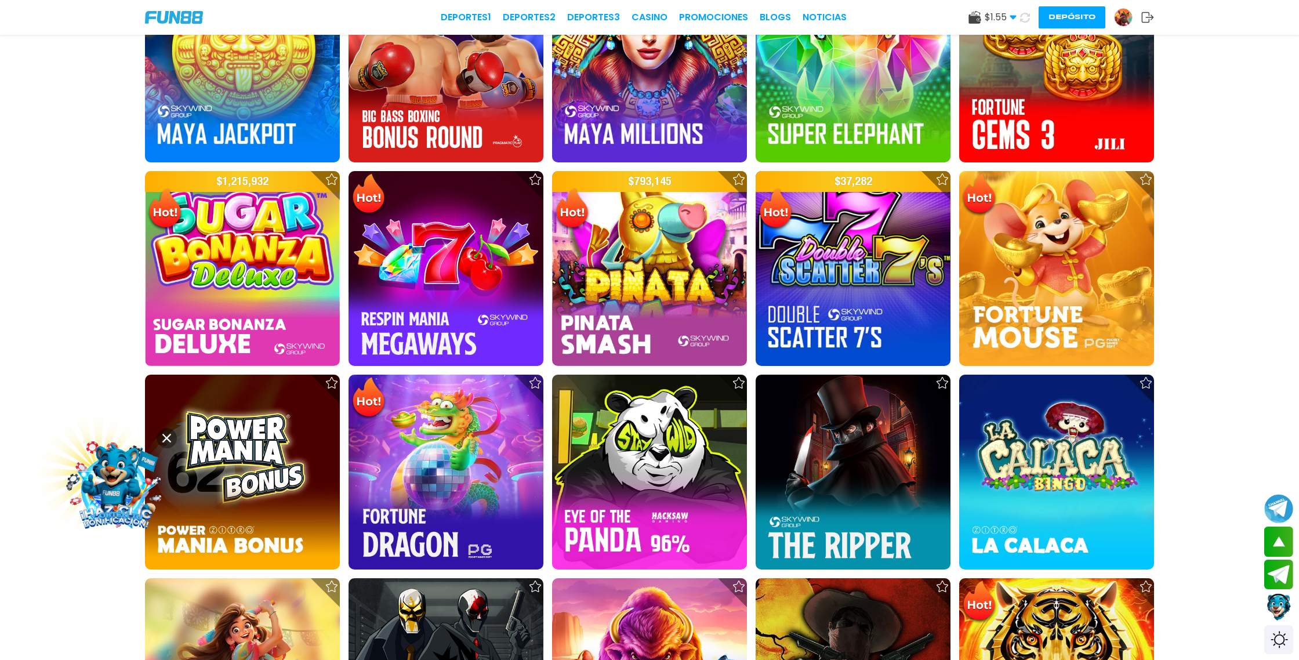
click at [1019, 18] on icon at bounding box center [1024, 17] width 13 height 13
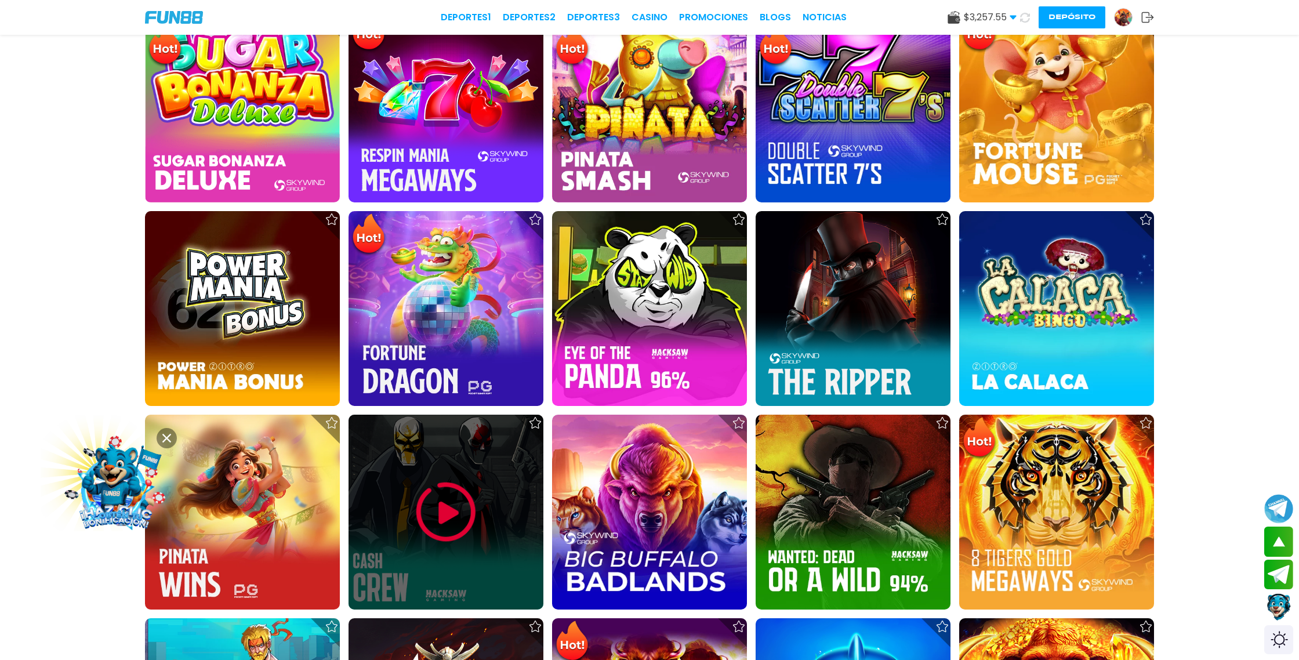
scroll to position [1662, 0]
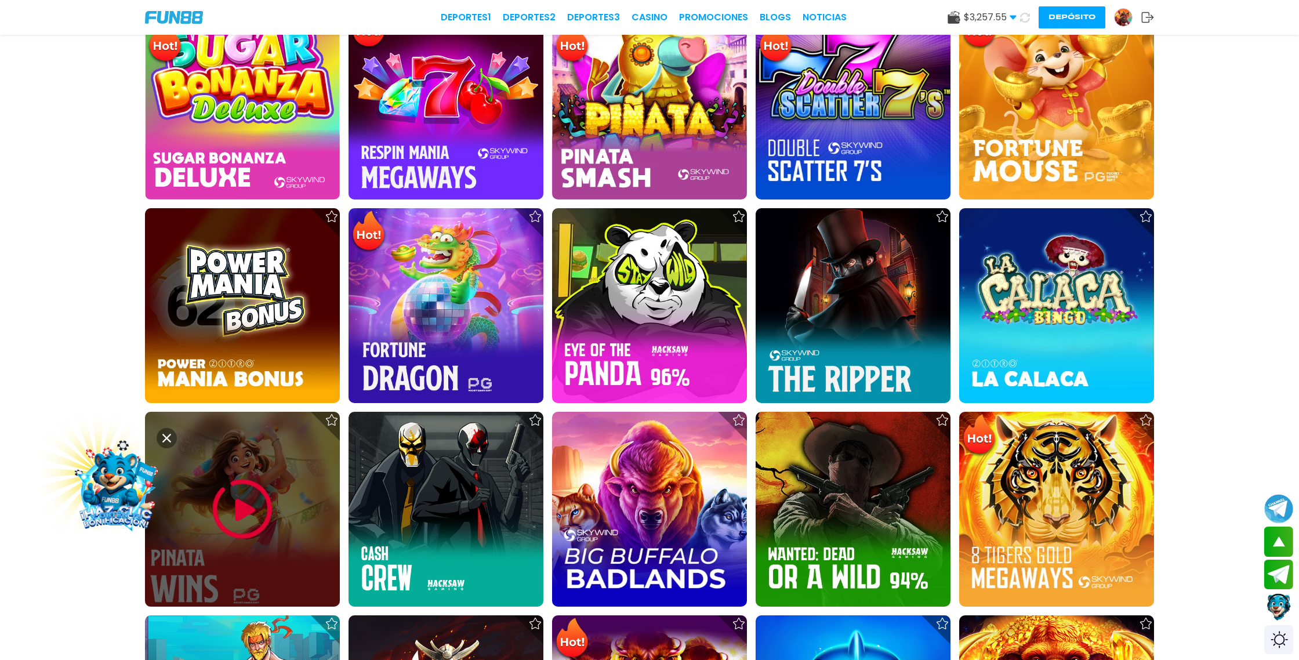
click at [248, 490] on img at bounding box center [243, 509] width 70 height 70
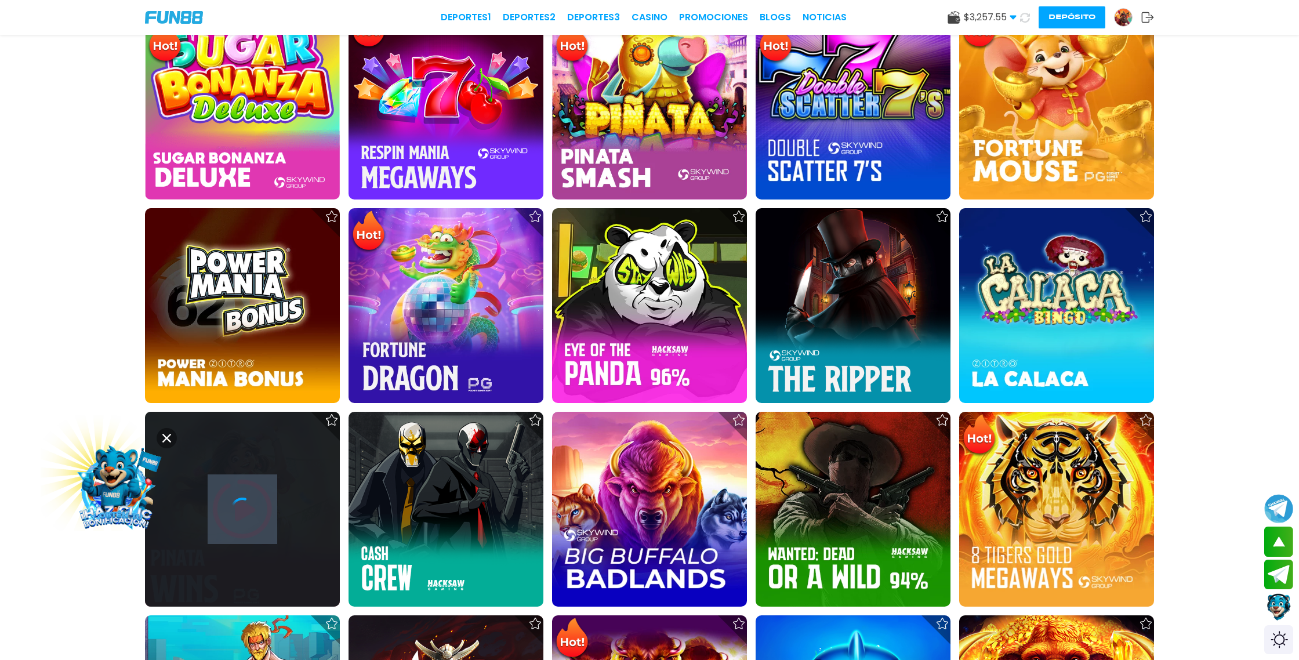
click at [248, 490] on div at bounding box center [242, 509] width 195 height 195
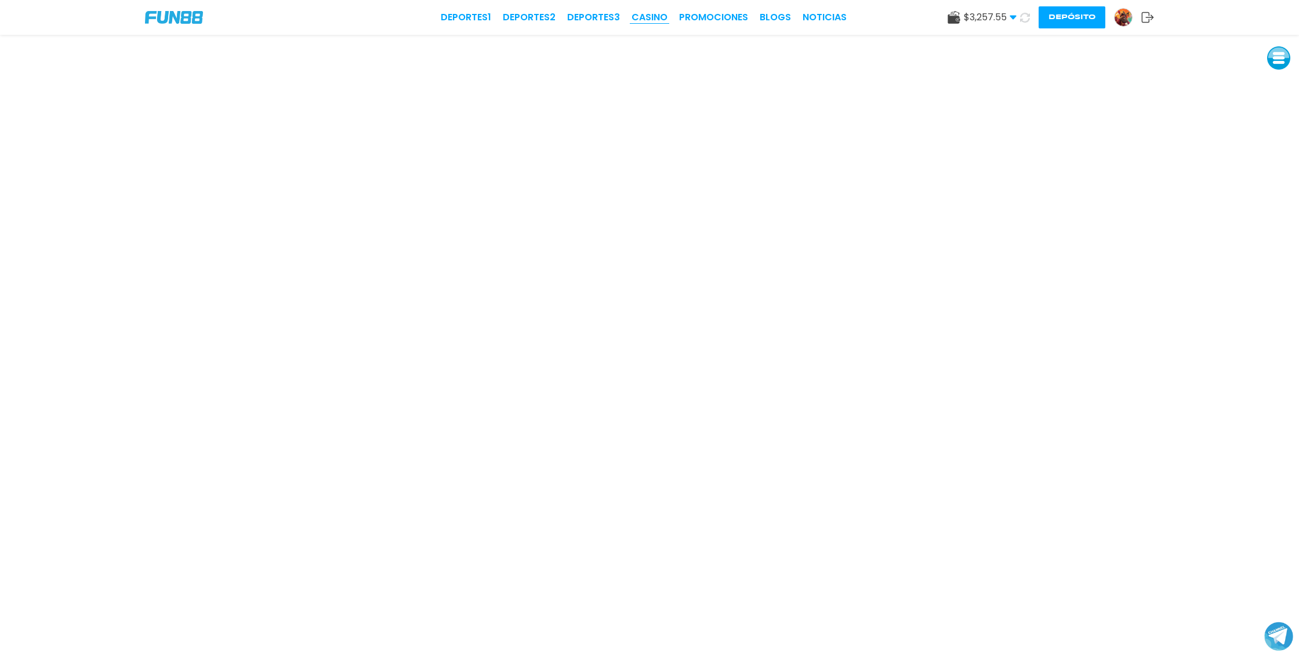
click at [649, 12] on link "CASINO" at bounding box center [649, 17] width 36 height 14
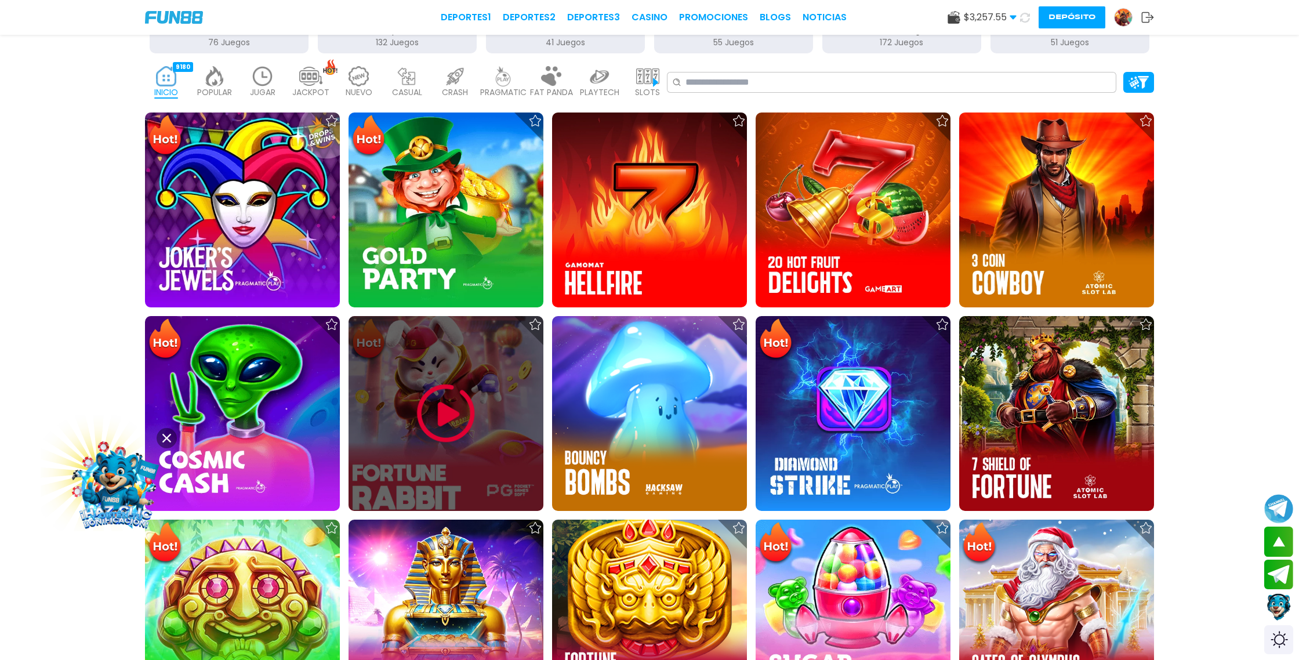
scroll to position [347, 0]
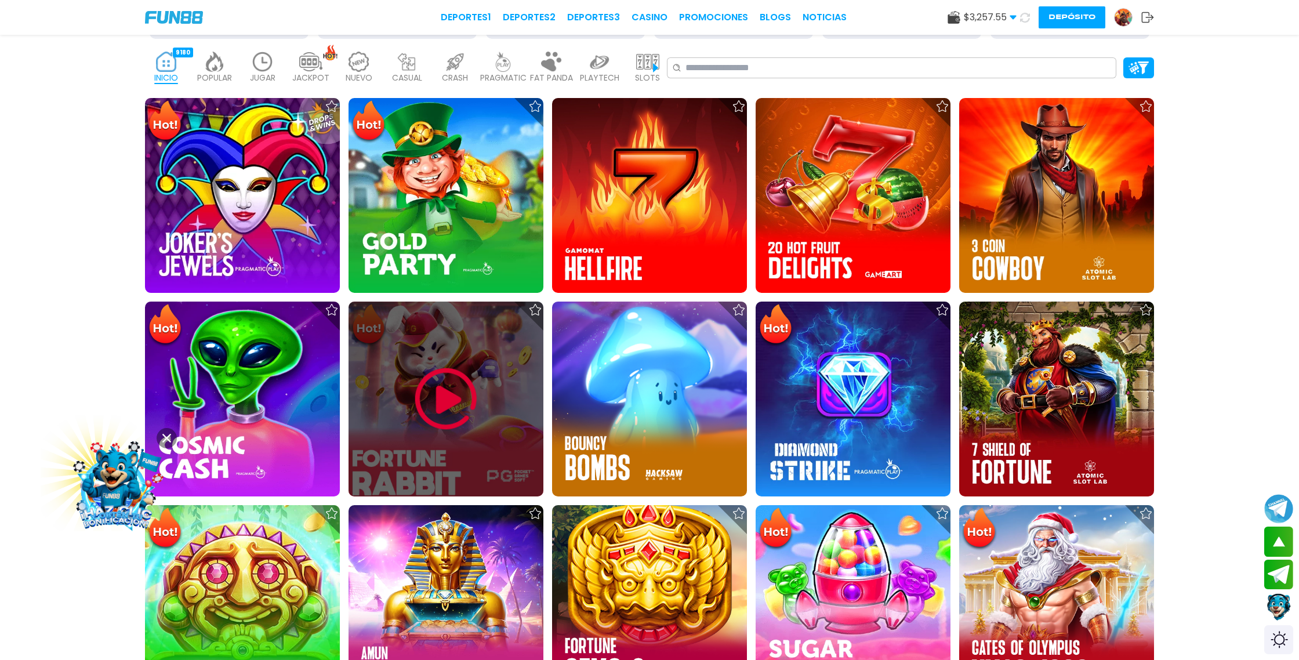
click at [463, 396] on img at bounding box center [446, 399] width 70 height 70
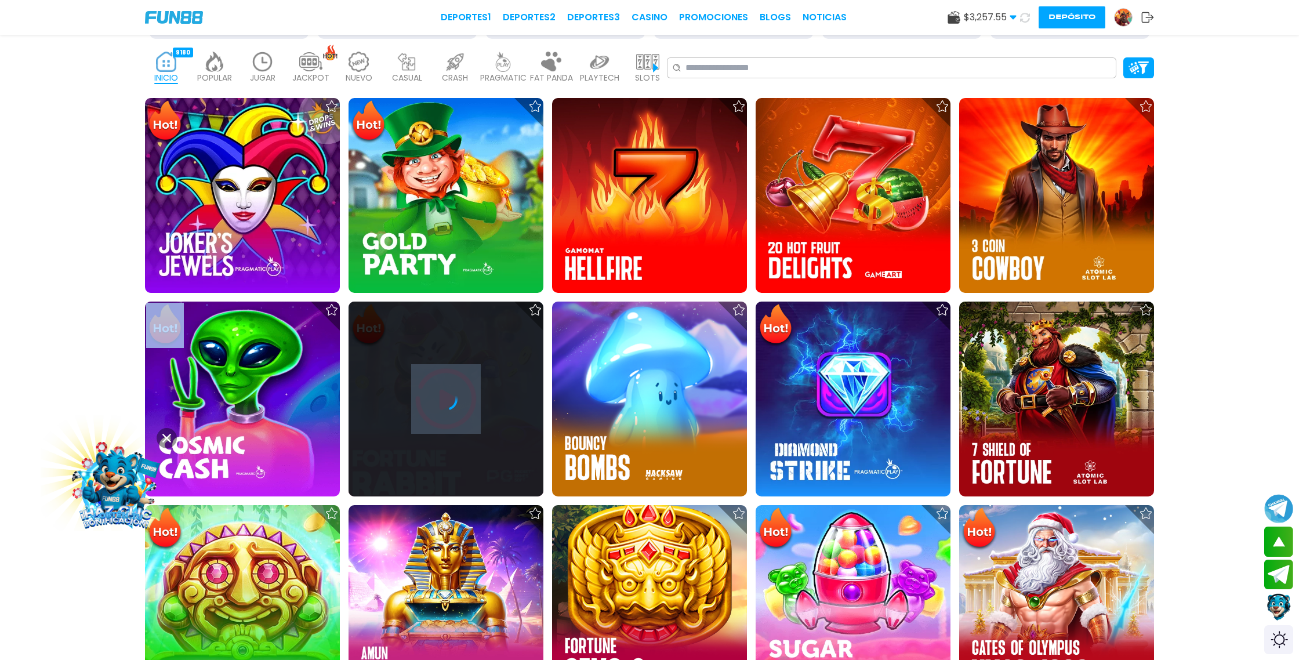
click at [463, 396] on div at bounding box center [445, 398] width 195 height 23
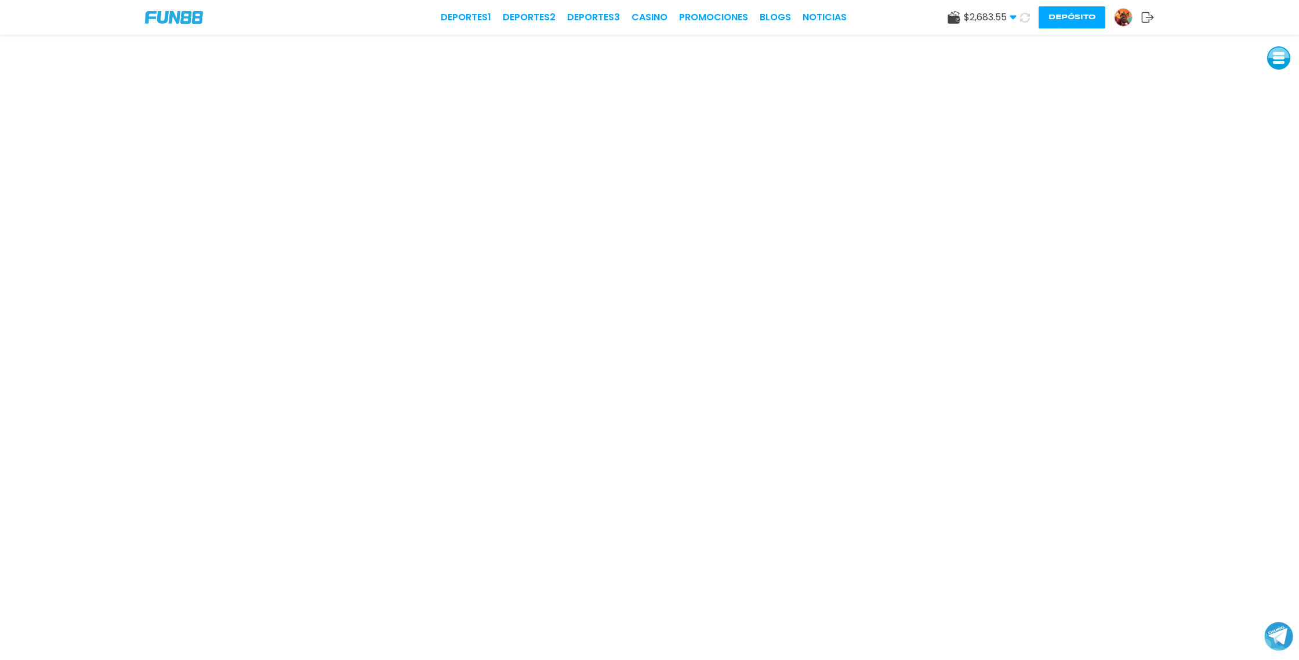
click at [1023, 19] on icon at bounding box center [1025, 17] width 12 height 12
click at [1124, 16] on img at bounding box center [1122, 17] width 17 height 17
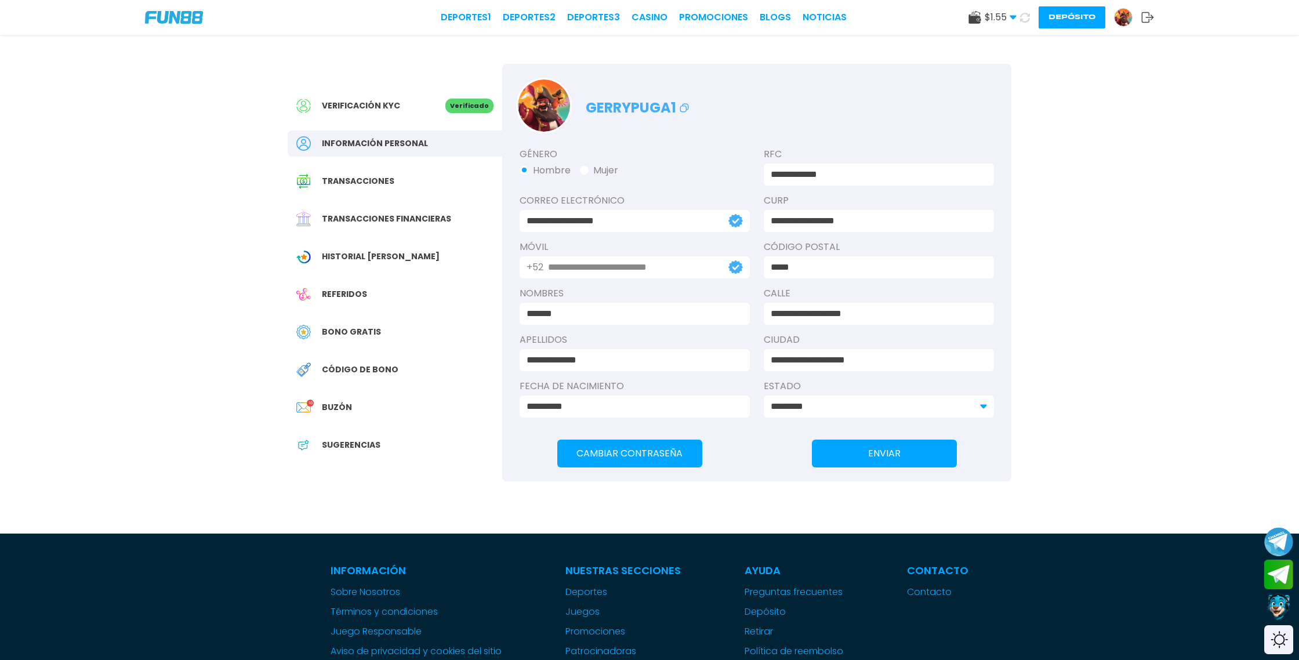
click at [1122, 19] on img at bounding box center [1122, 17] width 17 height 17
click at [340, 329] on span "Bono Gratis" at bounding box center [351, 332] width 59 height 12
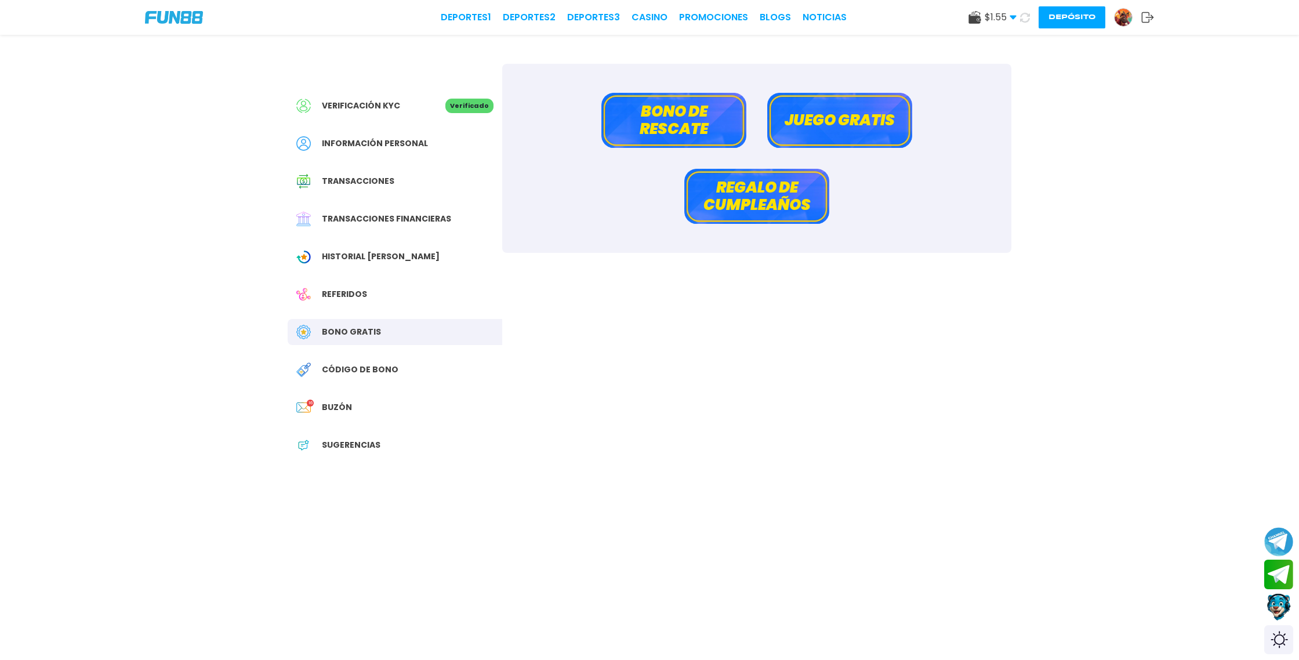
click at [693, 118] on button "Bono de rescate" at bounding box center [673, 120] width 145 height 55
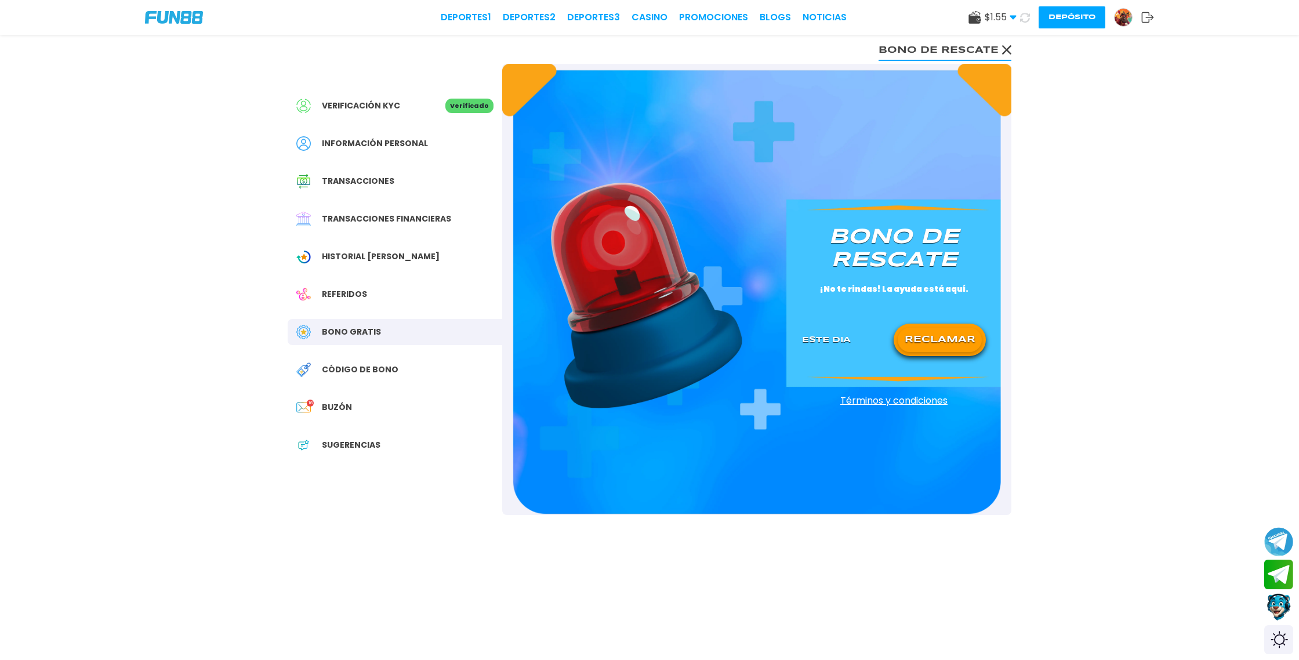
click at [935, 339] on button "RECLAMAR" at bounding box center [939, 340] width 84 height 24
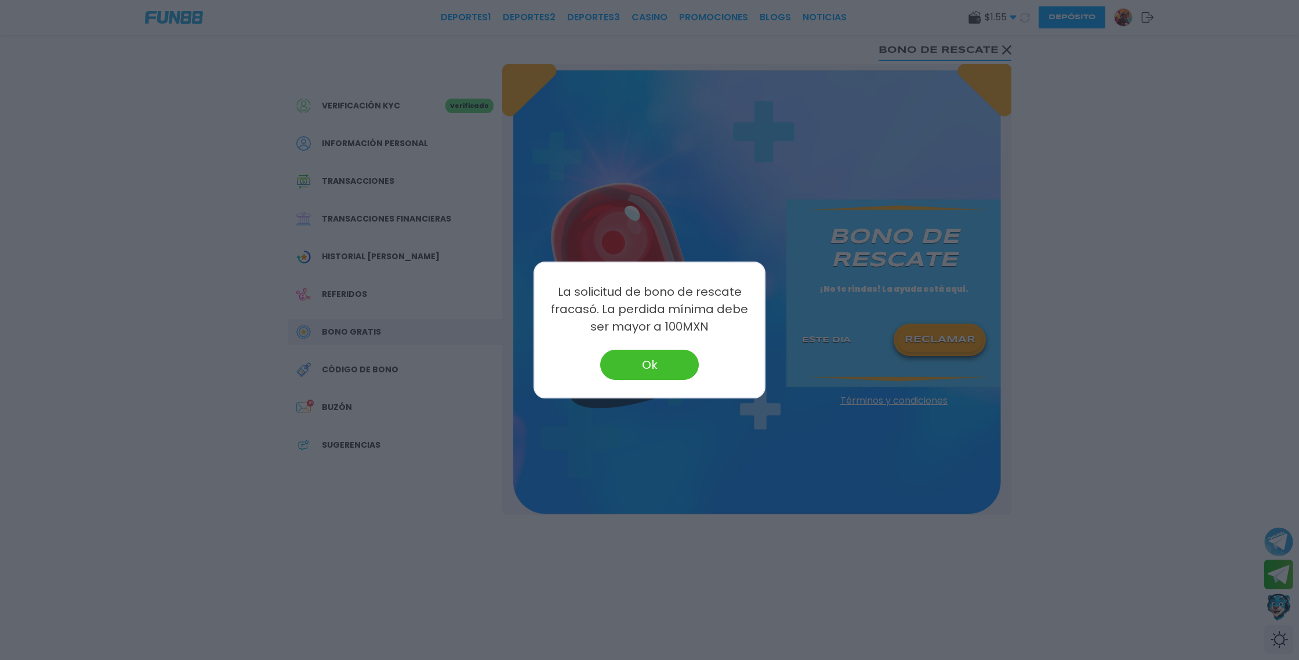
click at [662, 359] on button "Ok" at bounding box center [649, 365] width 99 height 30
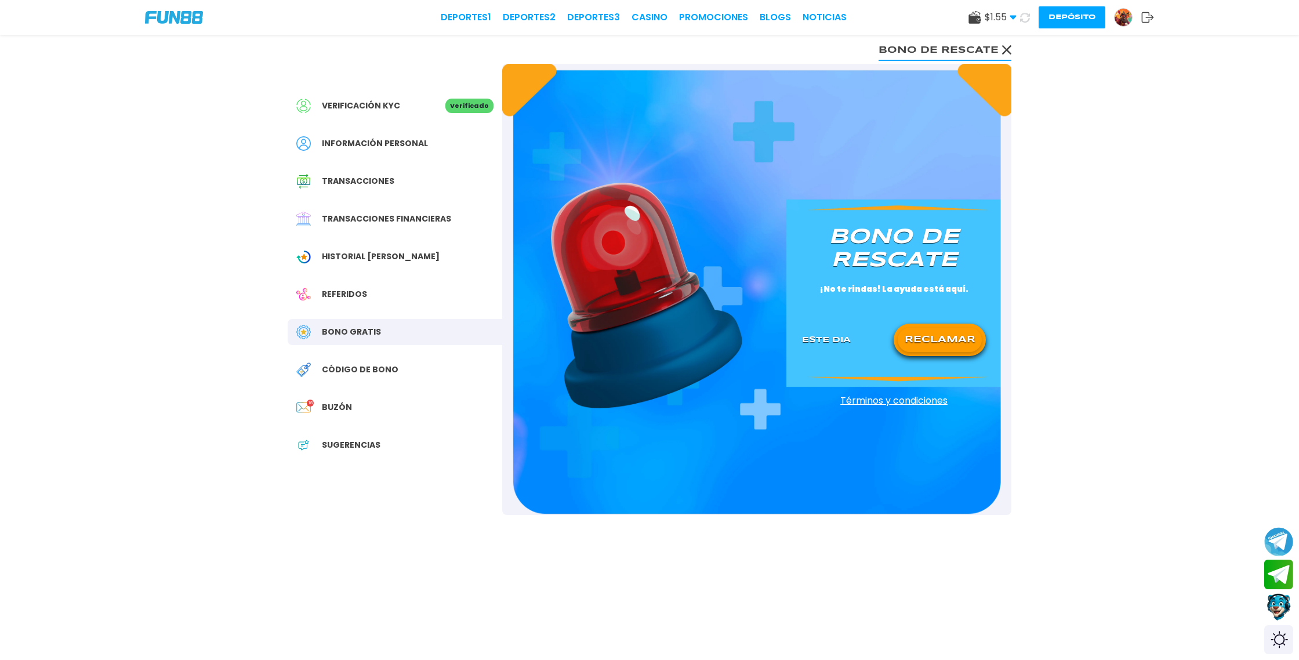
click at [1067, 20] on button "Depósito" at bounding box center [1071, 17] width 67 height 22
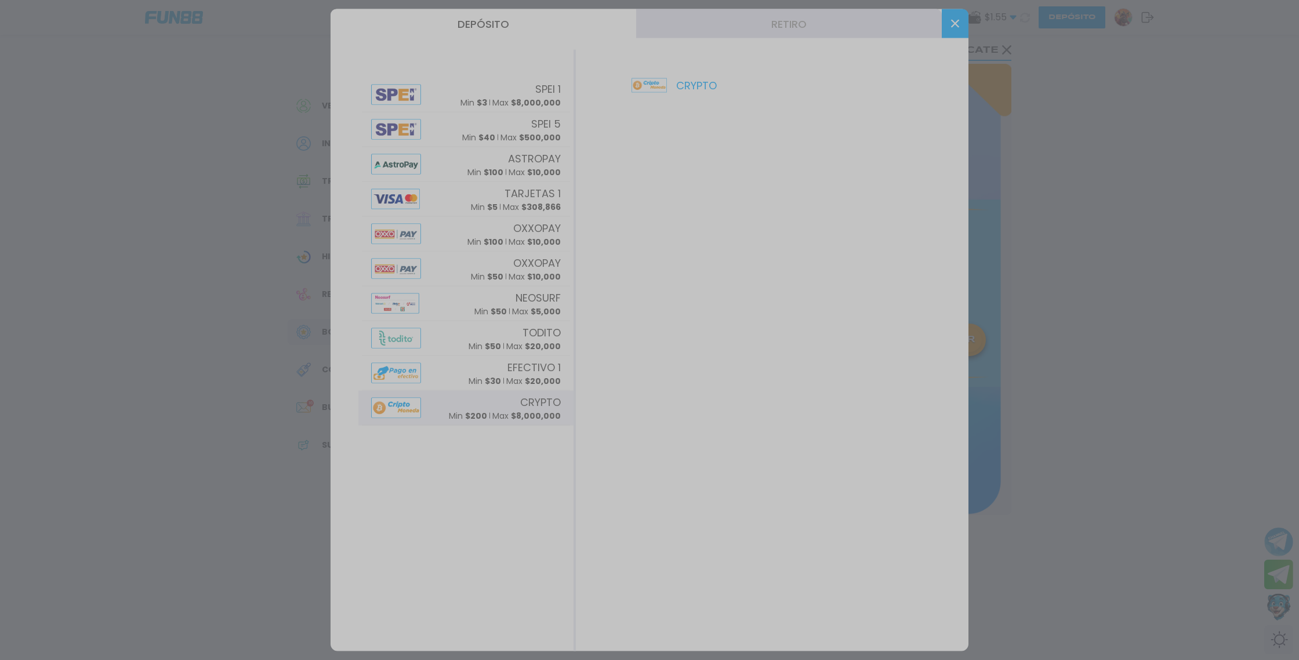
click at [477, 514] on div at bounding box center [649, 330] width 1299 height 660
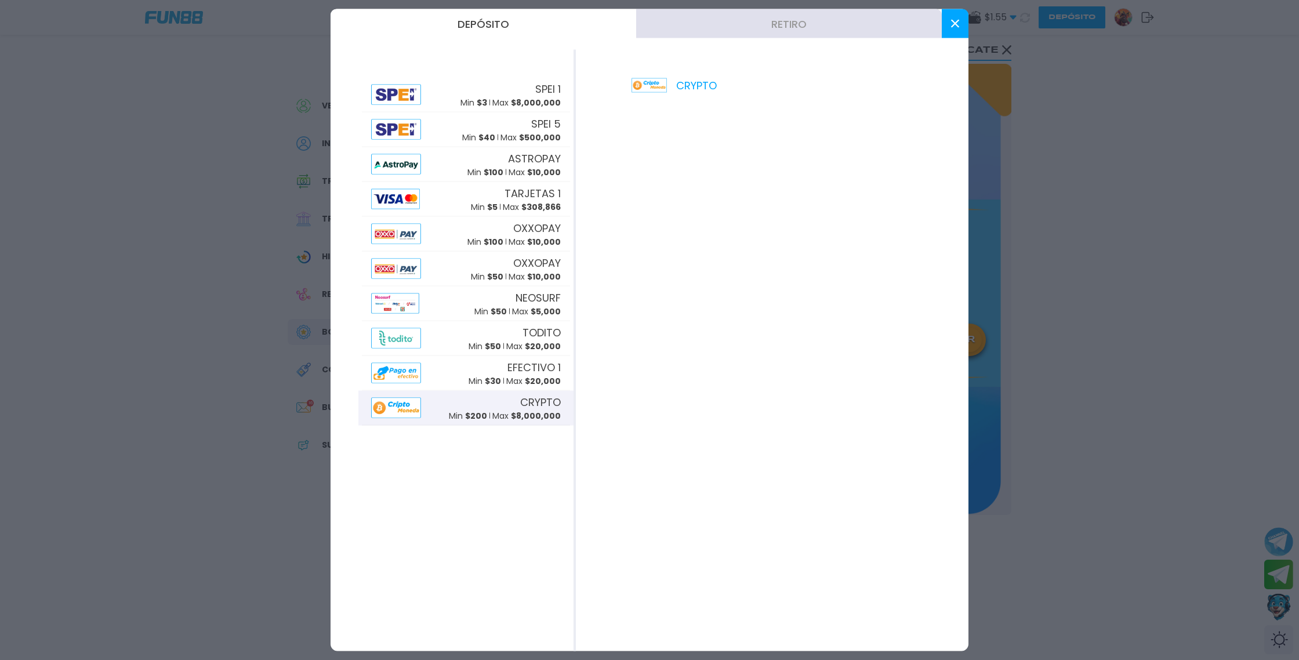
click at [510, 411] on p "Max $ 8,000,000" at bounding box center [526, 415] width 68 height 12
click at [955, 29] on button at bounding box center [954, 23] width 27 height 29
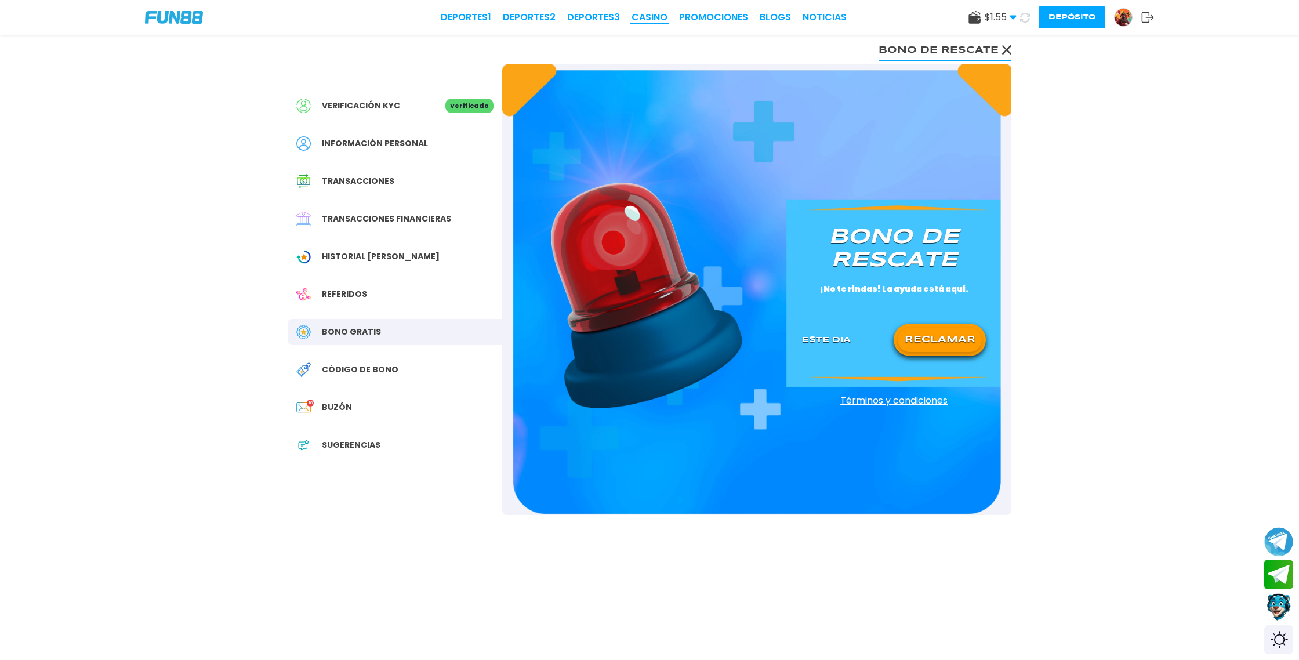
click at [649, 17] on link "CASINO" at bounding box center [649, 17] width 36 height 14
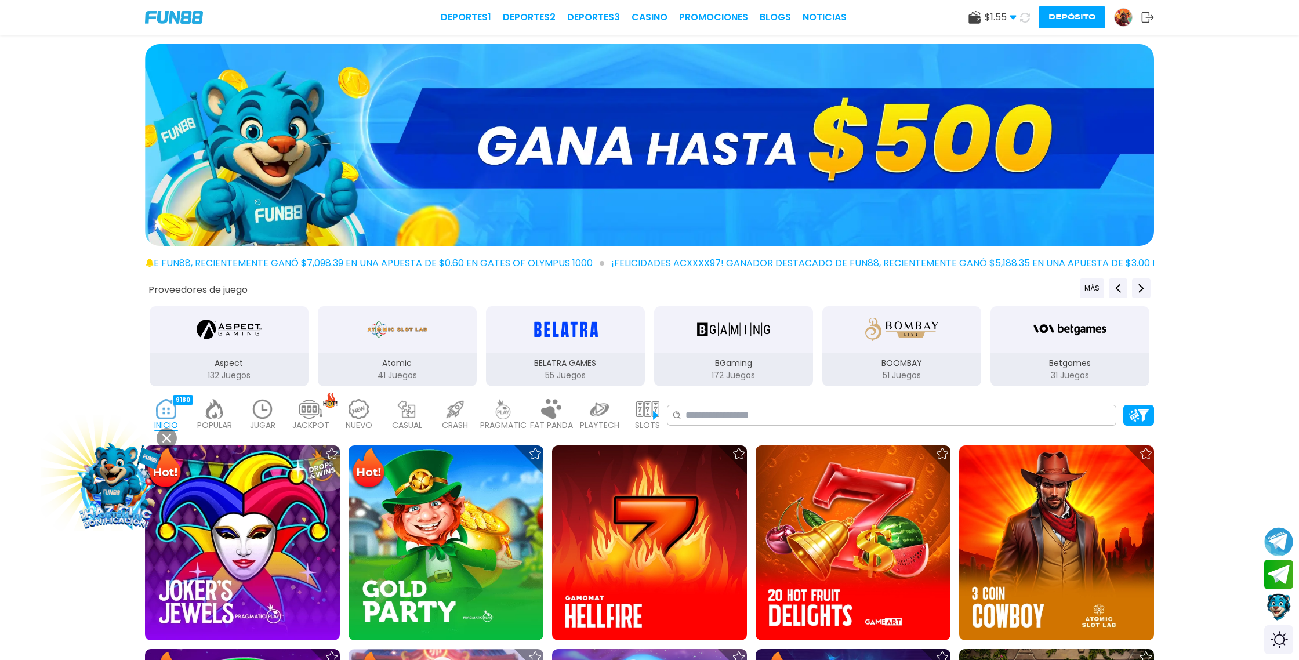
click at [1024, 17] on icon at bounding box center [1025, 18] width 10 height 10
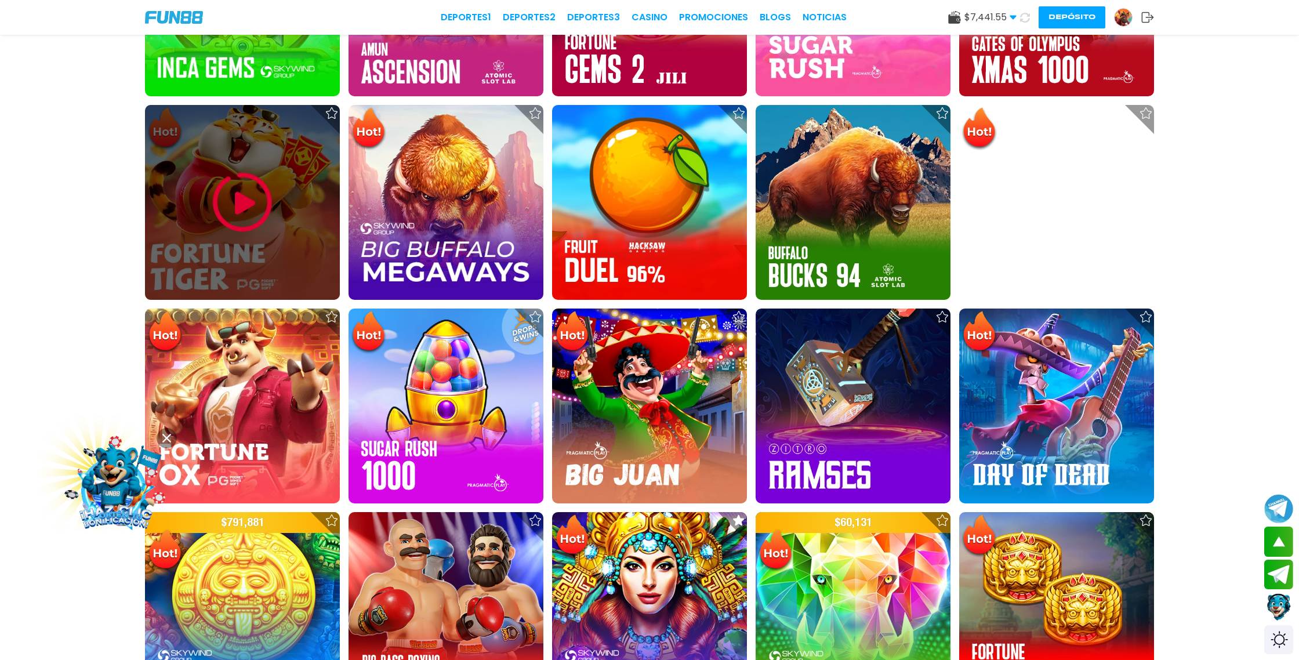
scroll to position [954, 0]
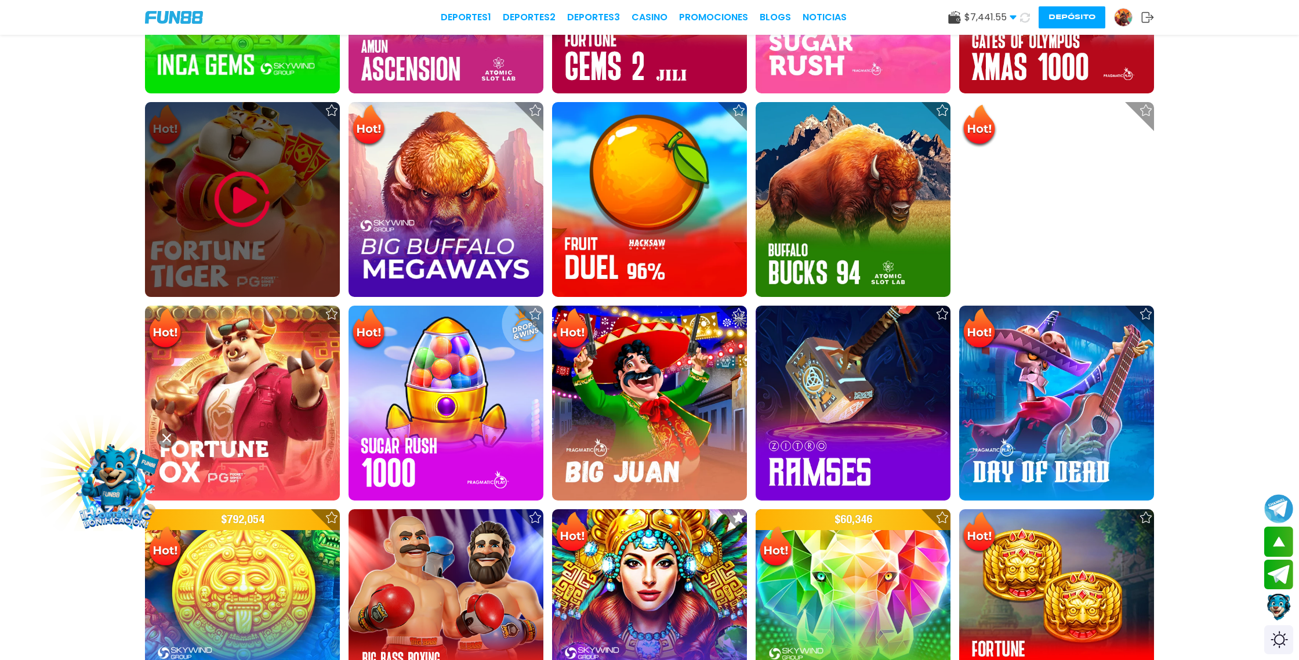
click at [246, 204] on img at bounding box center [243, 200] width 70 height 70
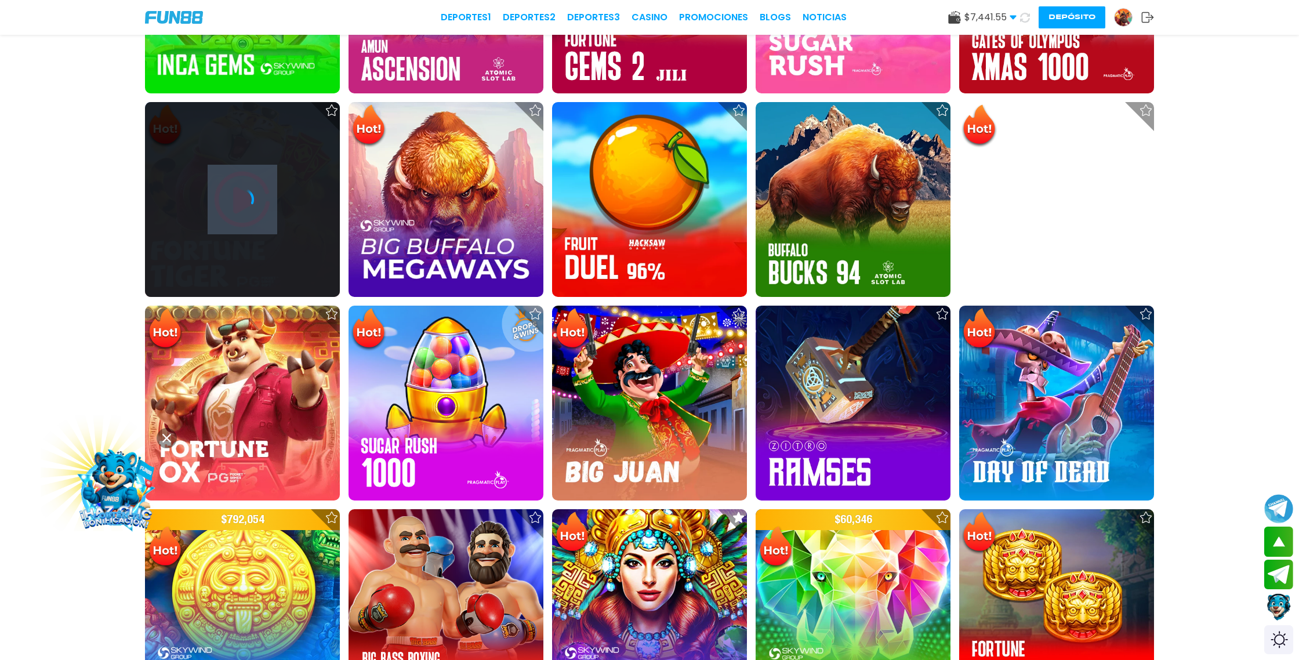
click at [246, 204] on icon at bounding box center [242, 199] width 23 height 23
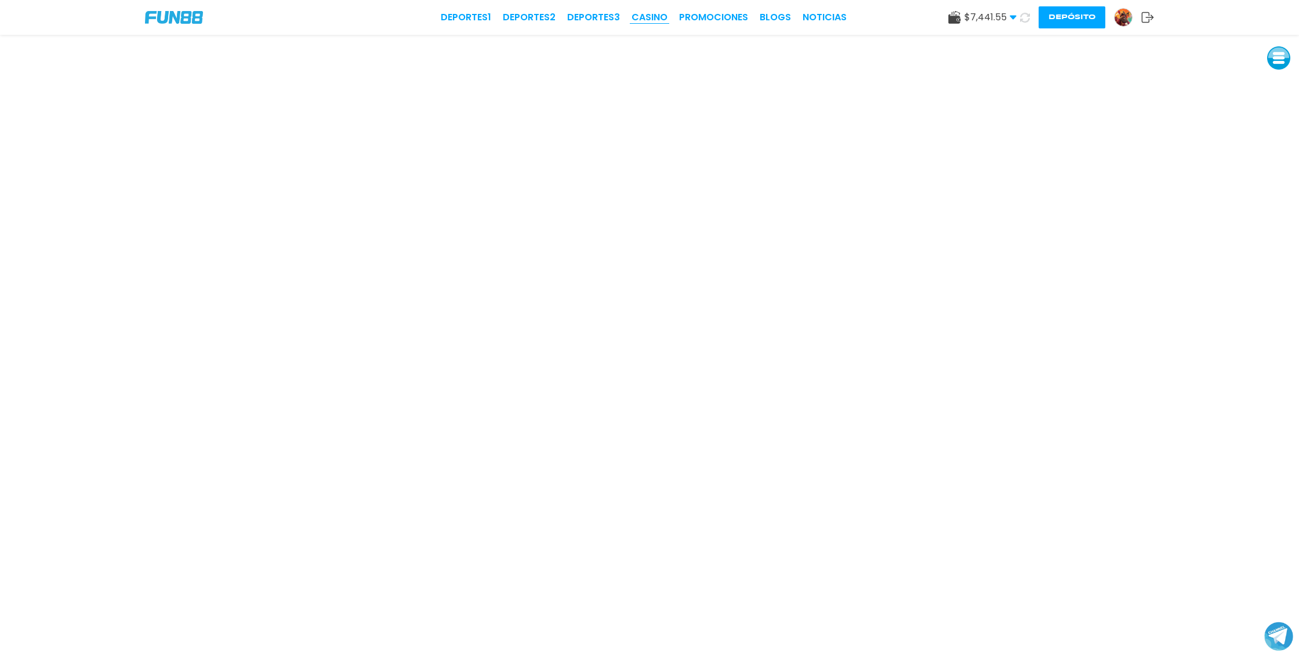
click at [653, 14] on link "CASINO" at bounding box center [649, 17] width 36 height 14
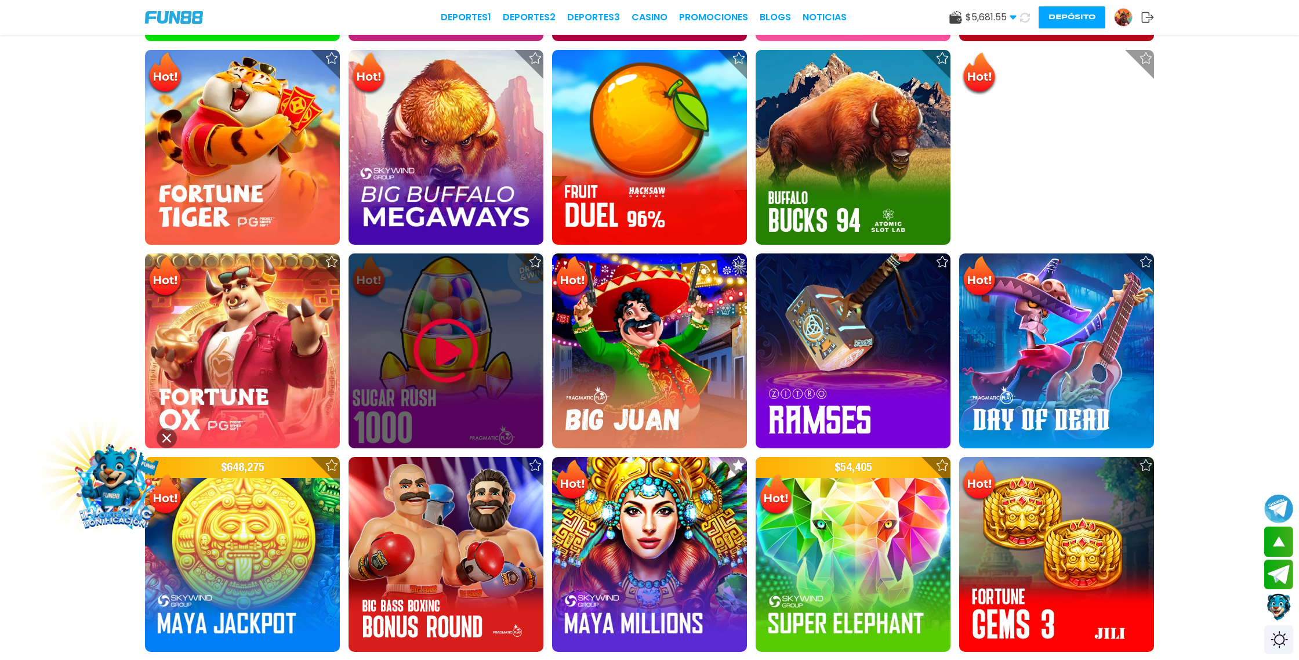
scroll to position [1008, 0]
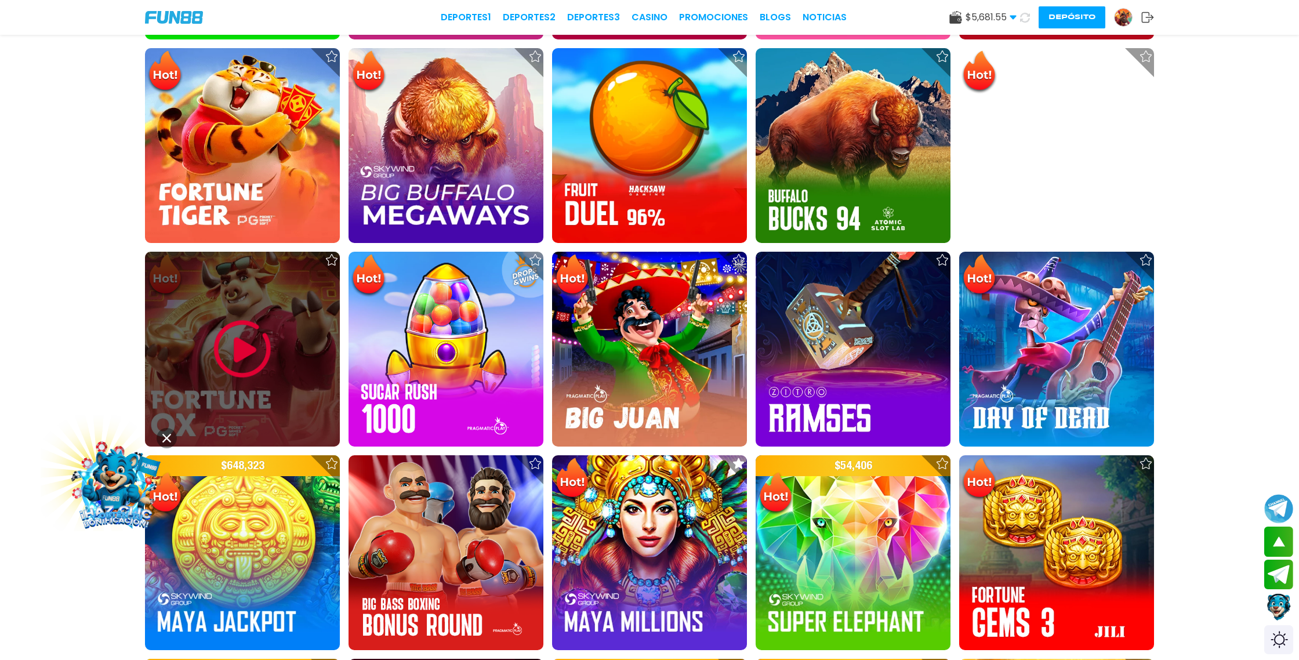
click at [253, 355] on img at bounding box center [243, 349] width 70 height 70
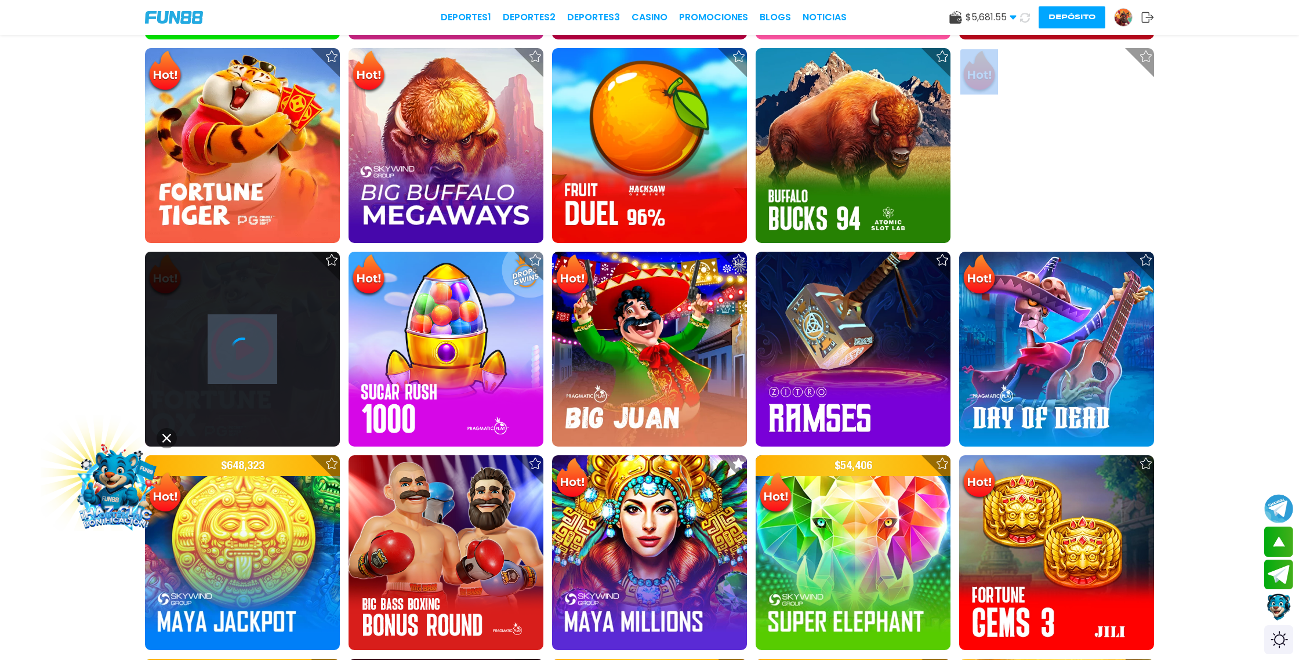
click at [253, 355] on icon at bounding box center [242, 348] width 23 height 23
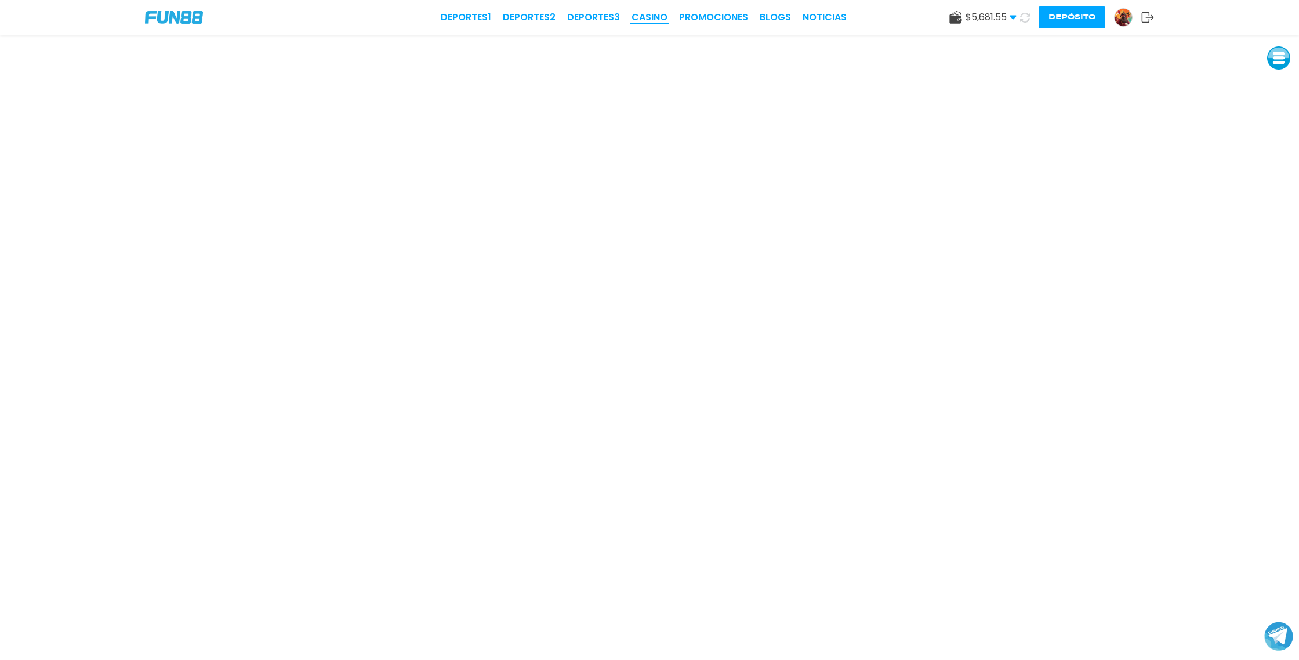
click at [656, 12] on link "CASINO" at bounding box center [649, 17] width 36 height 14
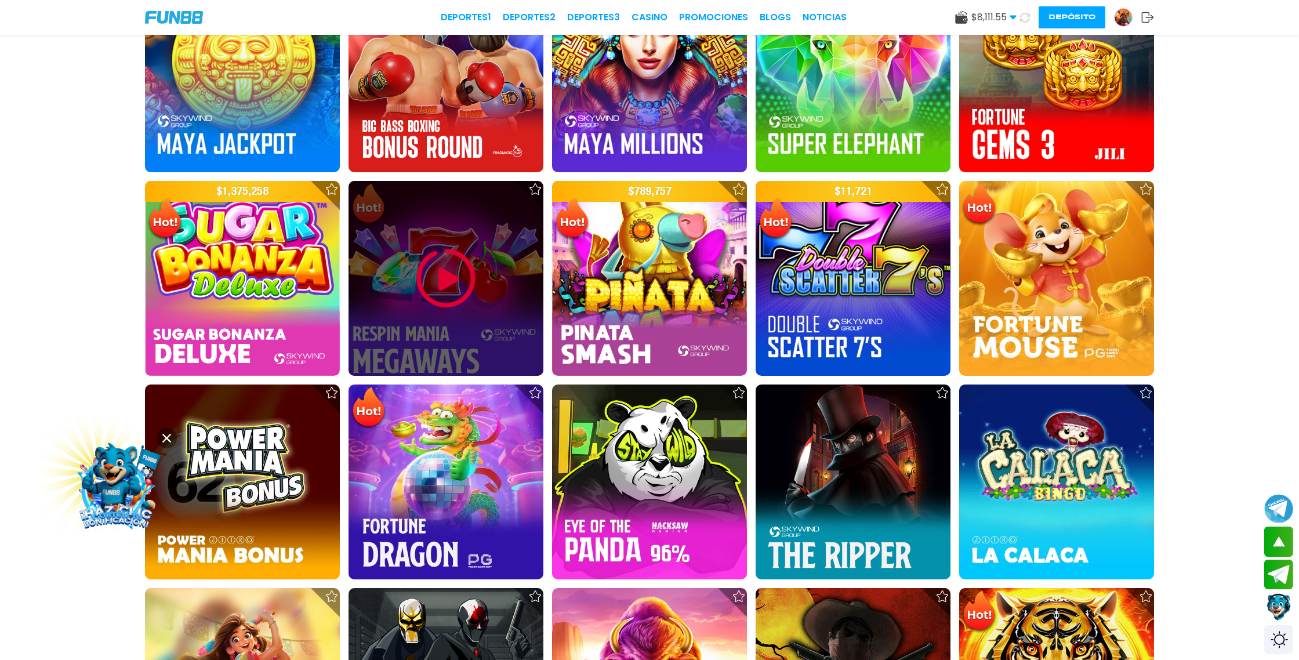
scroll to position [1492, 0]
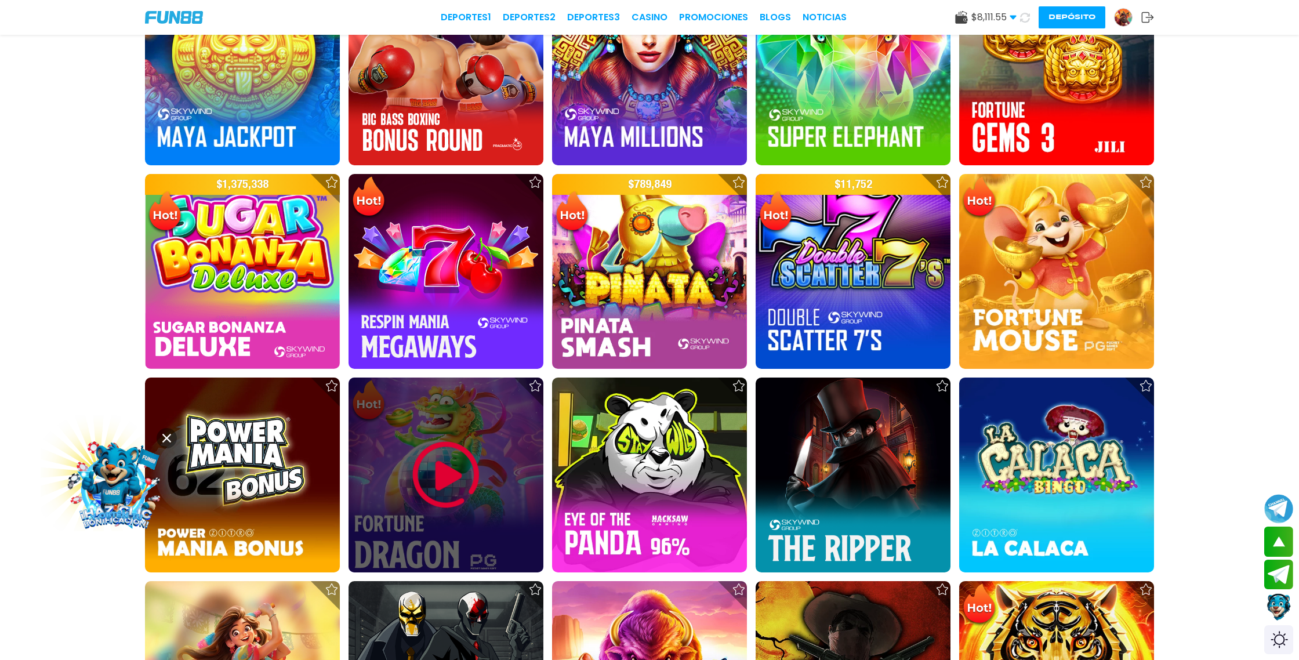
click at [460, 476] on img at bounding box center [446, 475] width 70 height 70
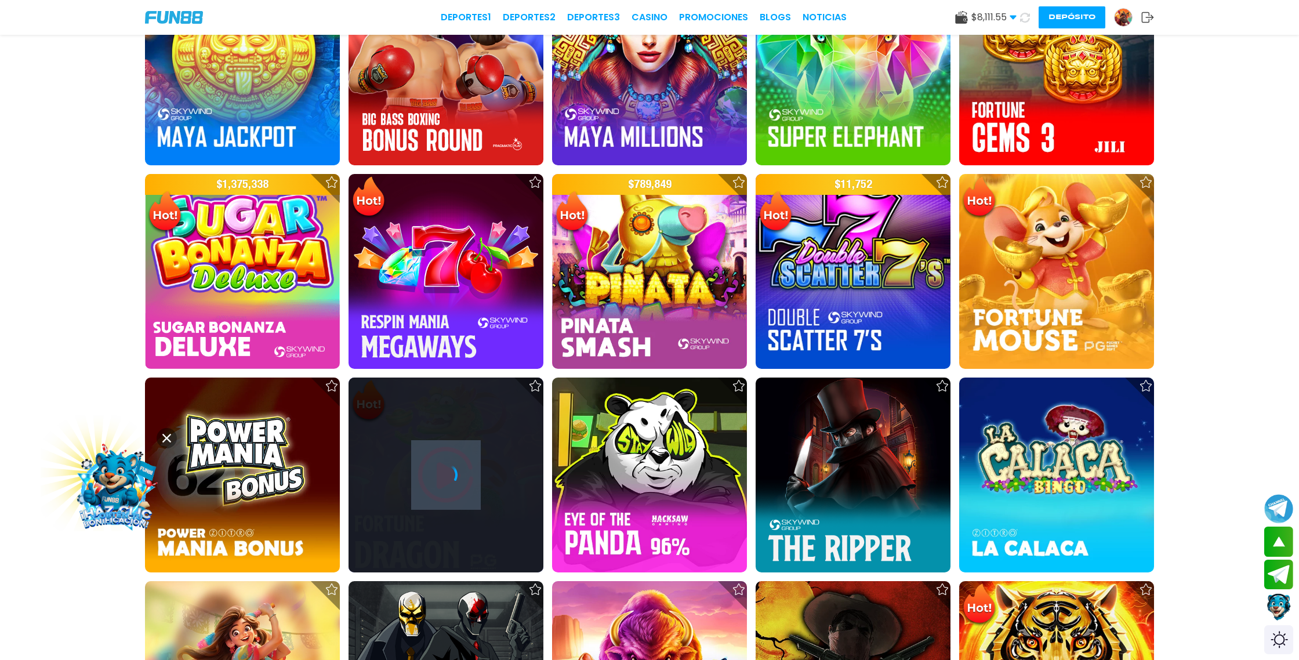
click at [460, 476] on div at bounding box center [445, 474] width 195 height 23
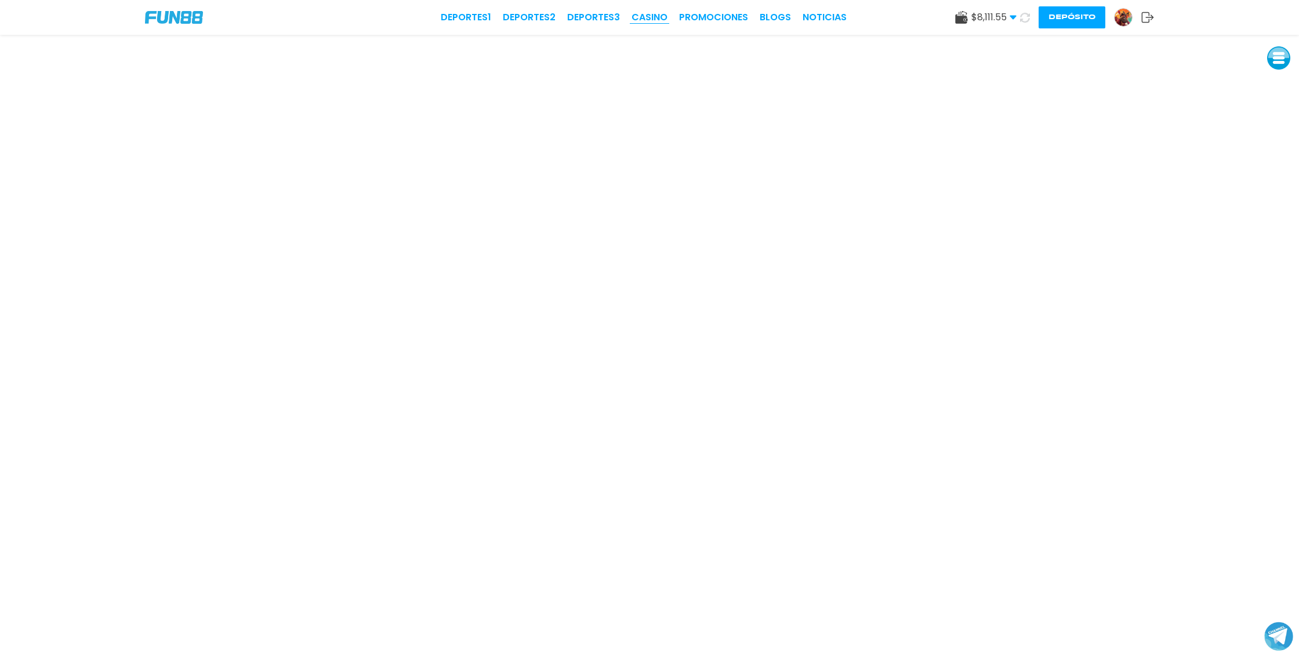
click at [650, 17] on link "CASINO" at bounding box center [649, 17] width 36 height 14
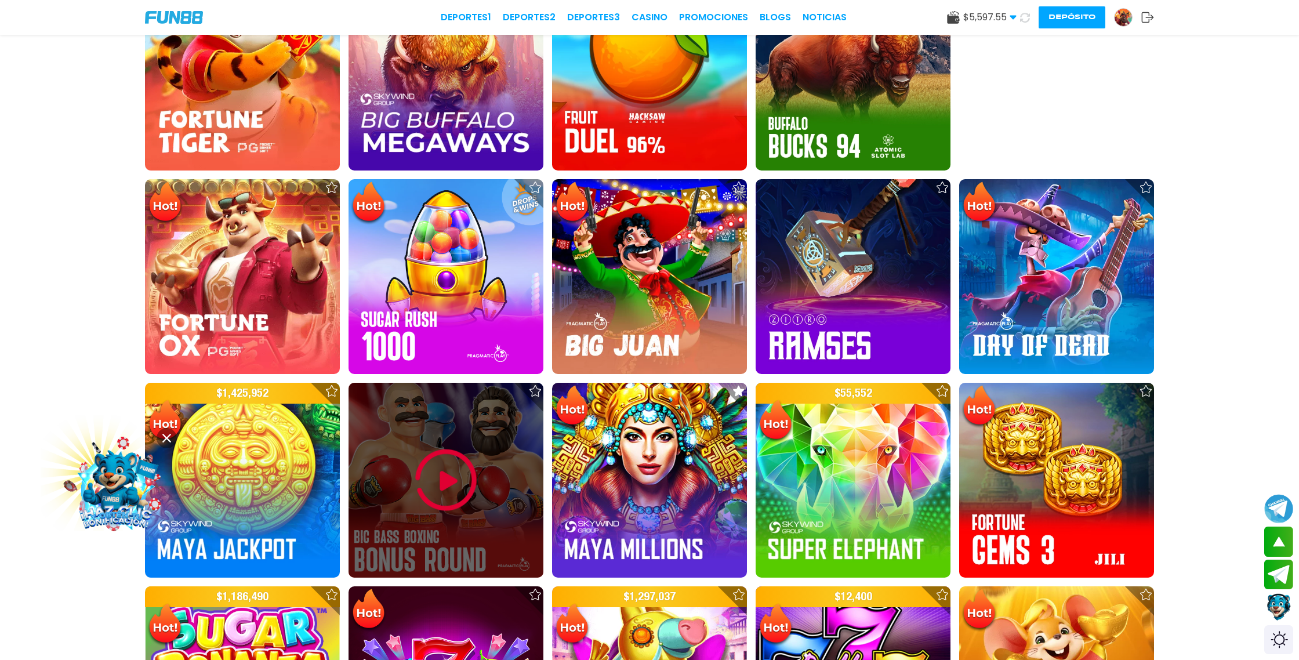
scroll to position [1089, 0]
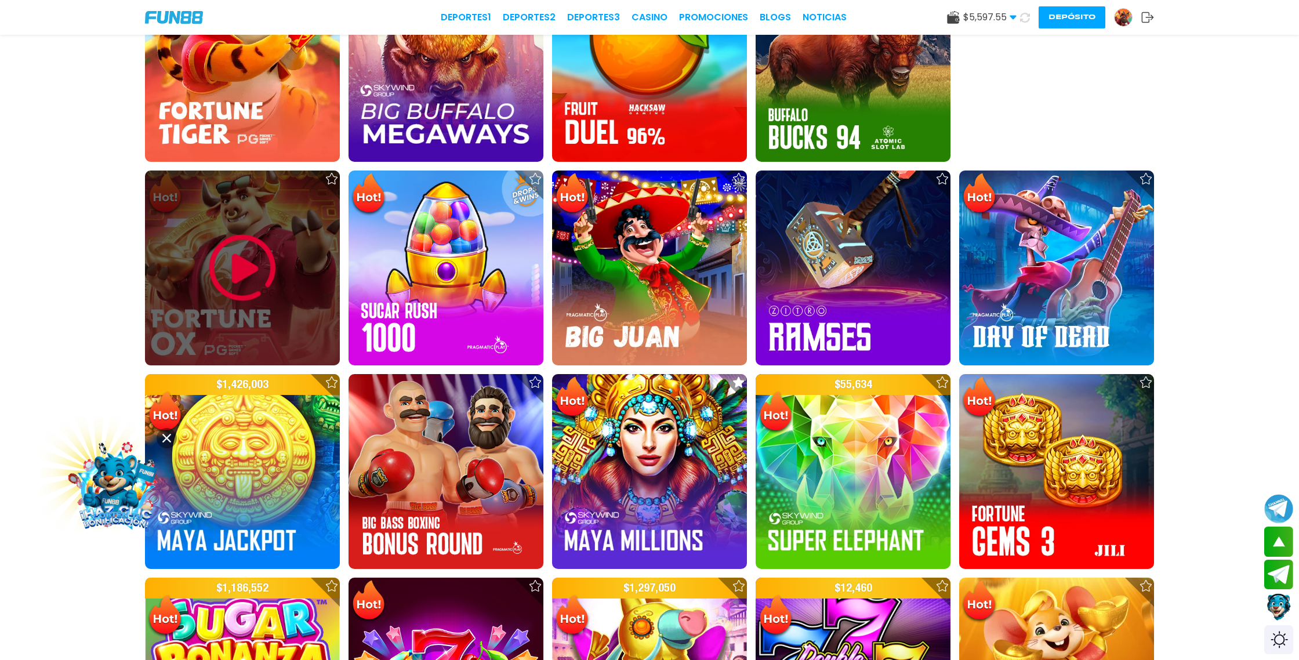
click at [255, 267] on img at bounding box center [243, 268] width 70 height 70
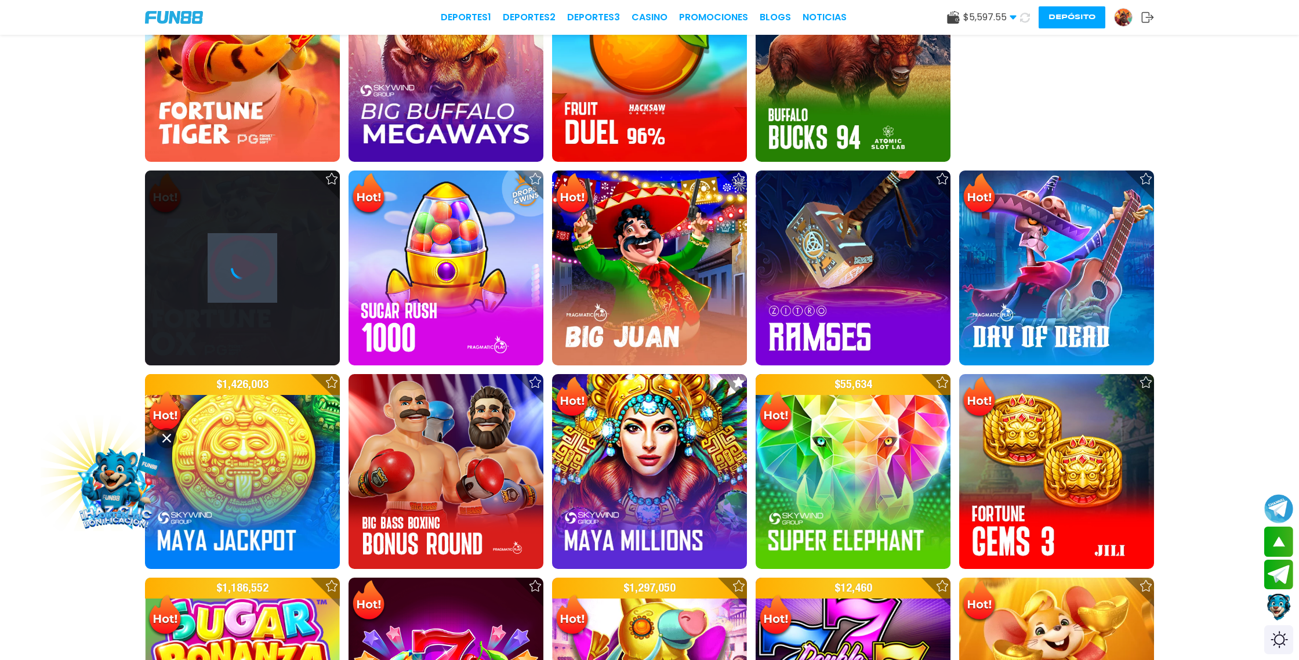
click at [255, 267] on div at bounding box center [242, 267] width 195 height 23
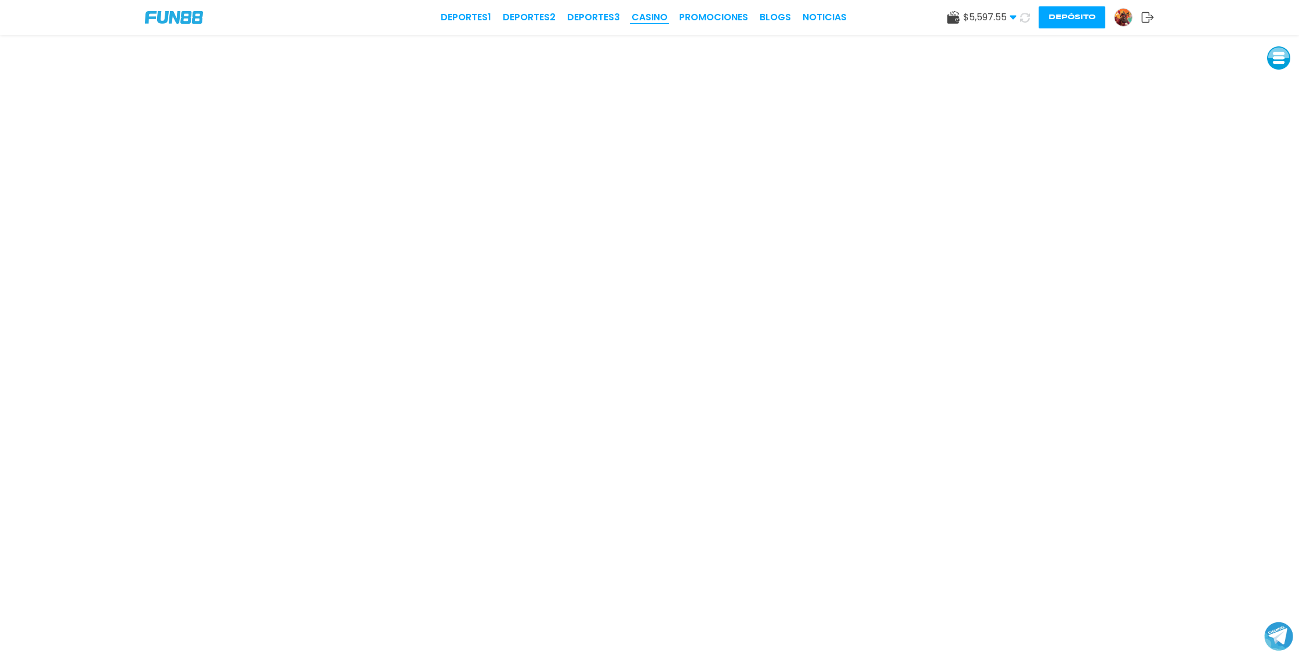
click at [657, 19] on link "CASINO" at bounding box center [649, 17] width 36 height 14
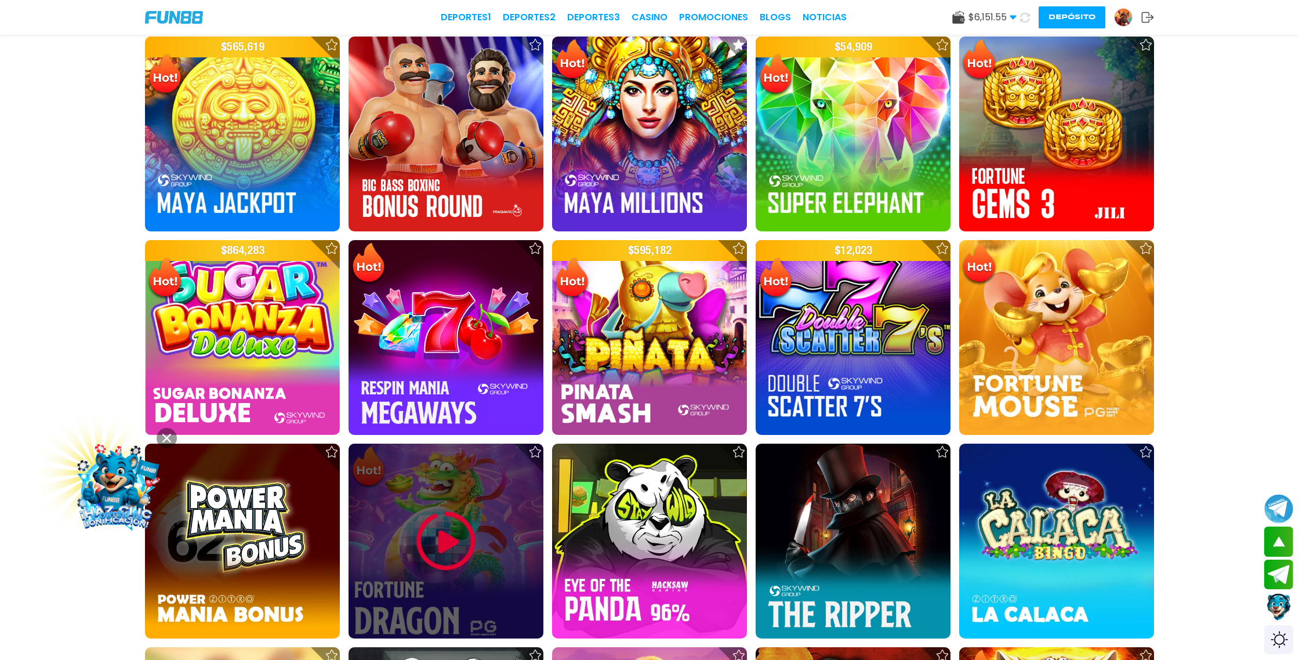
scroll to position [1428, 0]
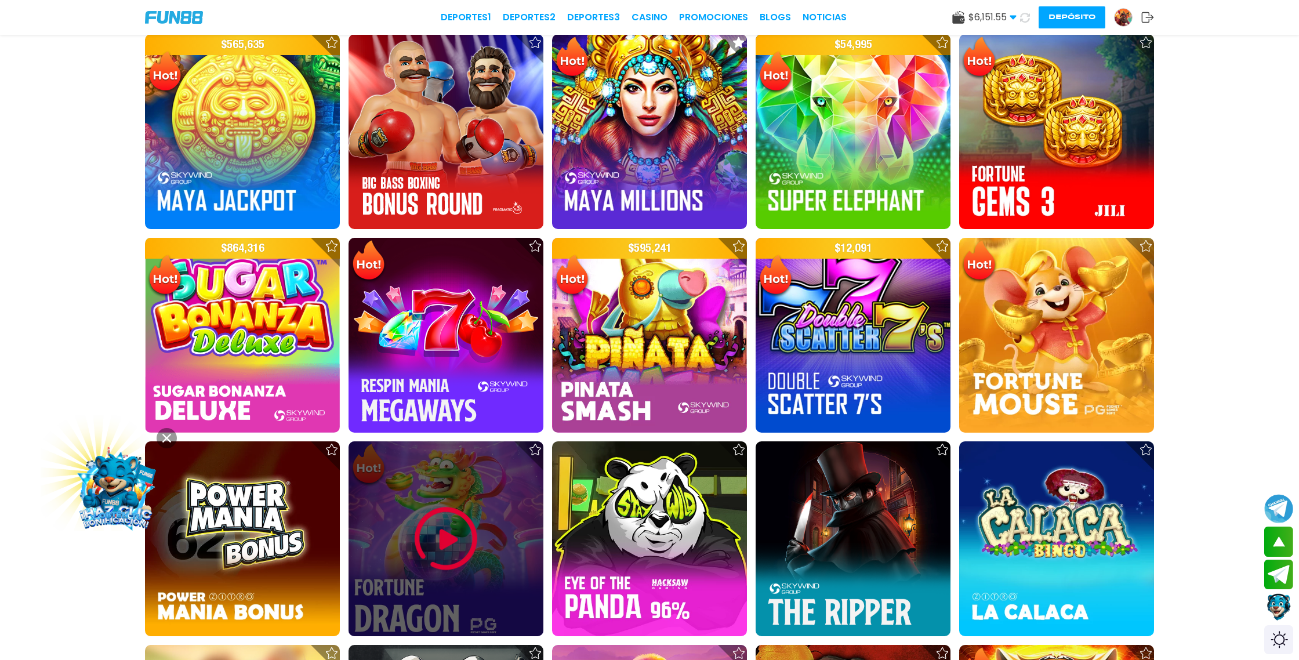
click at [453, 544] on img at bounding box center [446, 539] width 70 height 70
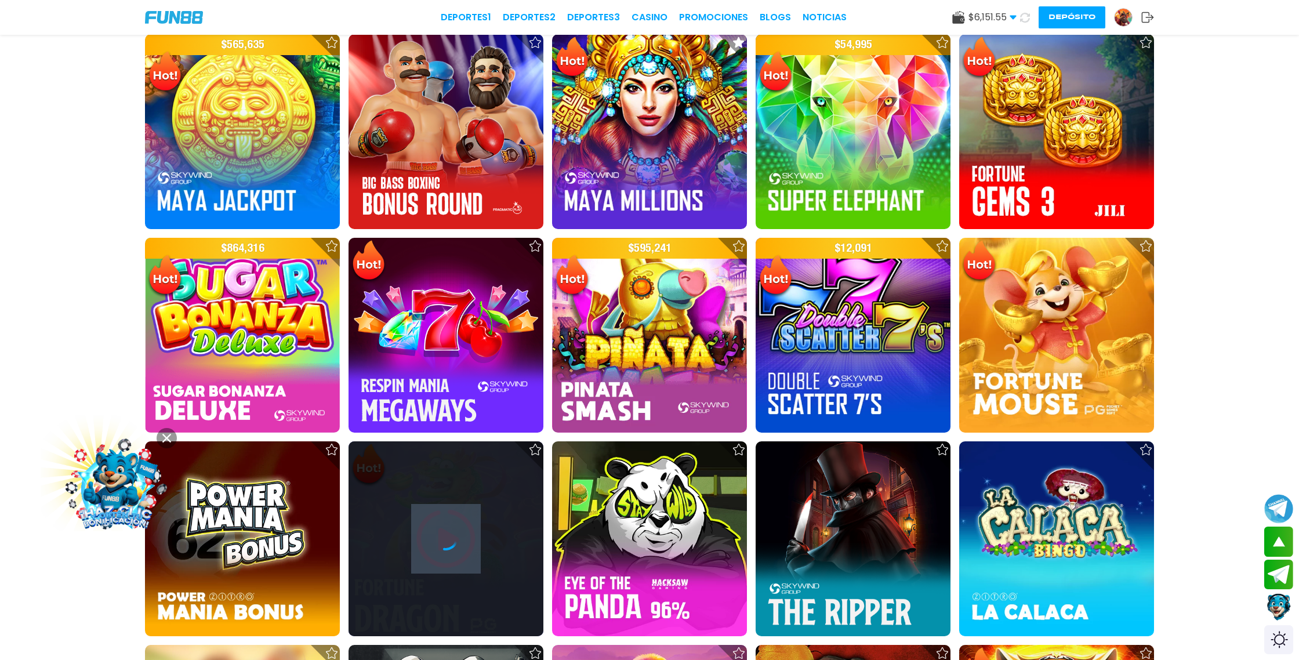
click at [453, 544] on icon at bounding box center [445, 538] width 23 height 23
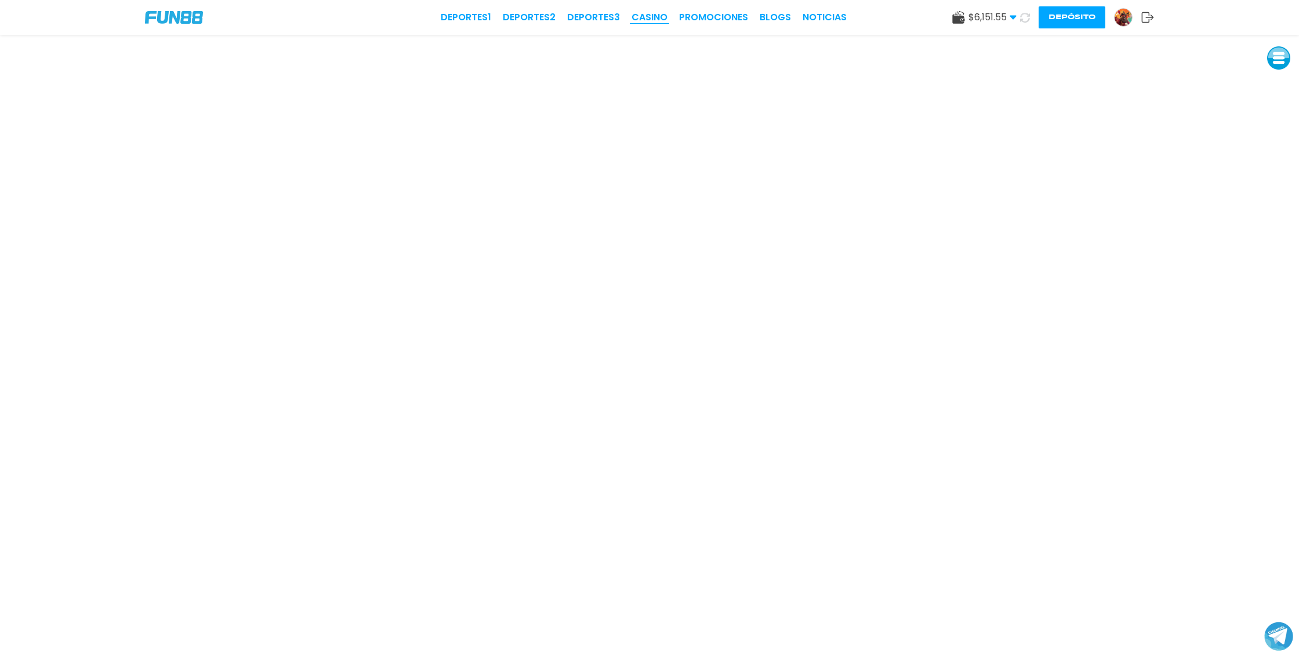
click at [659, 17] on link "CASINO" at bounding box center [649, 17] width 36 height 14
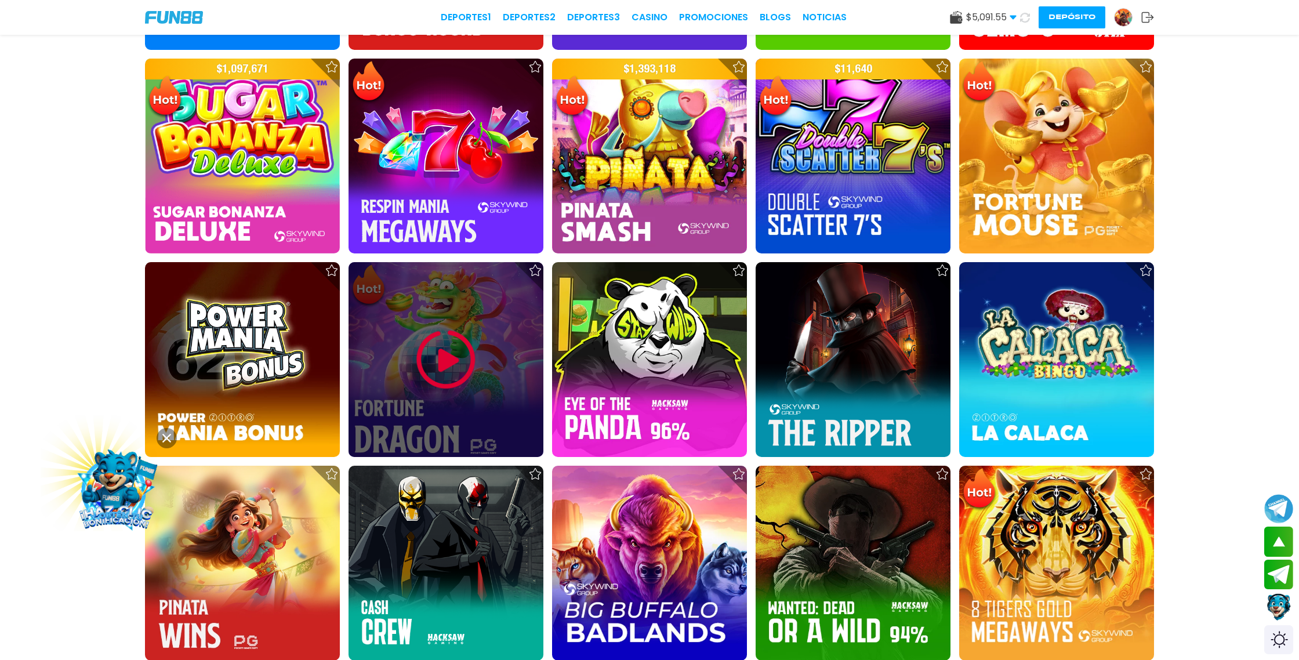
scroll to position [1611, 0]
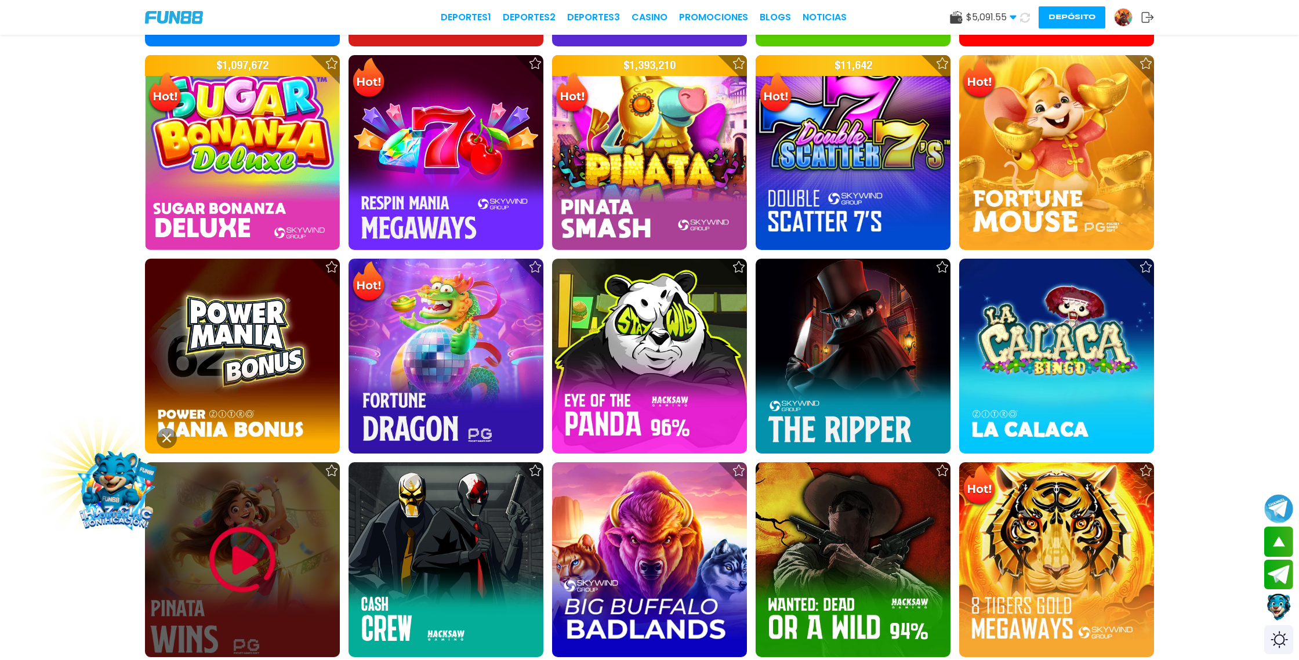
click at [294, 487] on div at bounding box center [242, 559] width 195 height 195
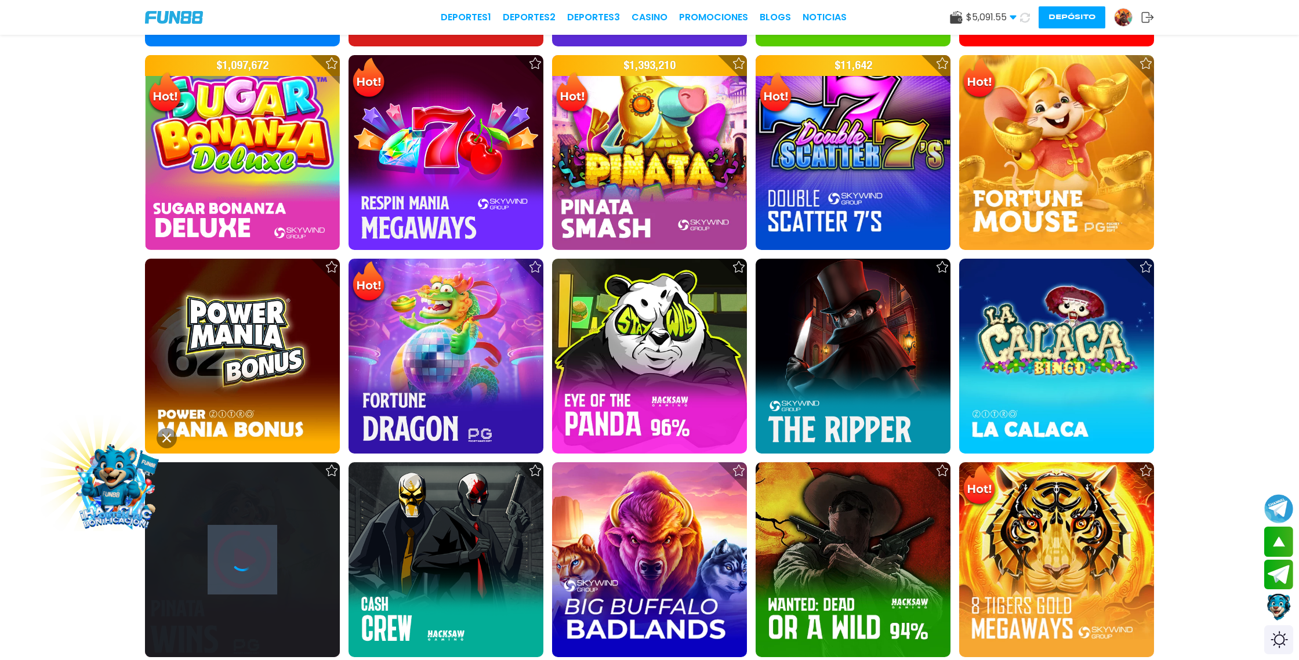
click at [294, 487] on div at bounding box center [242, 559] width 195 height 195
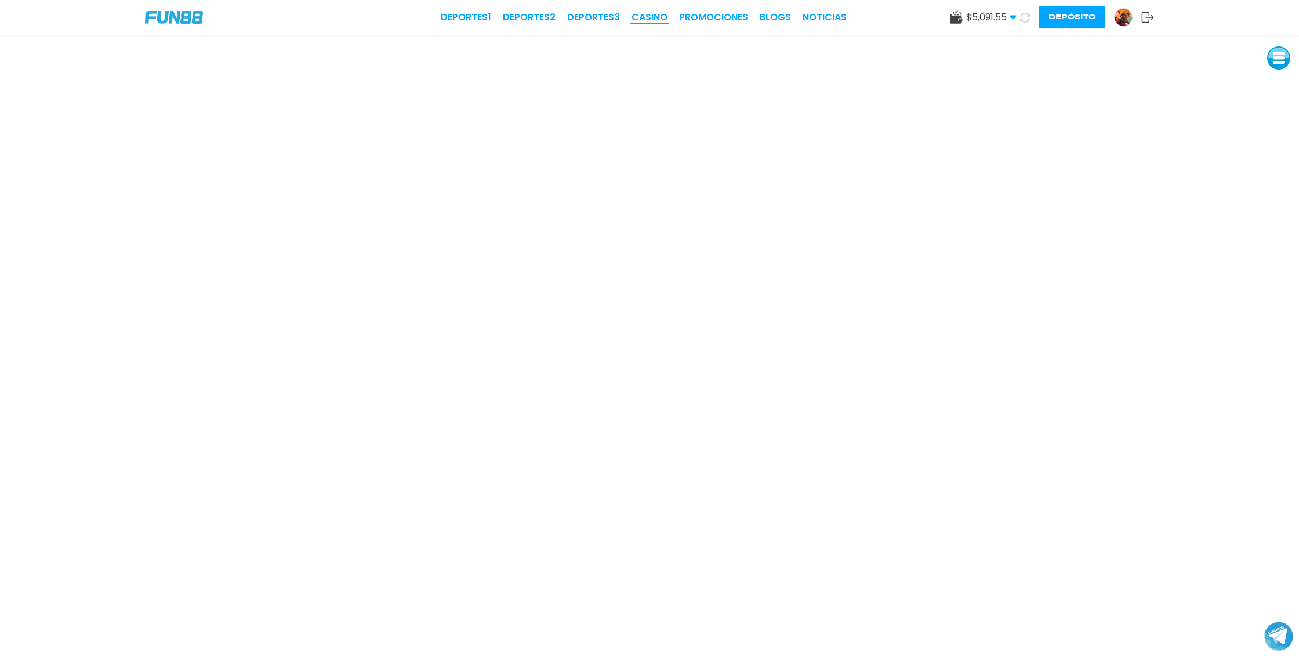
click at [655, 14] on link "CASINO" at bounding box center [649, 17] width 36 height 14
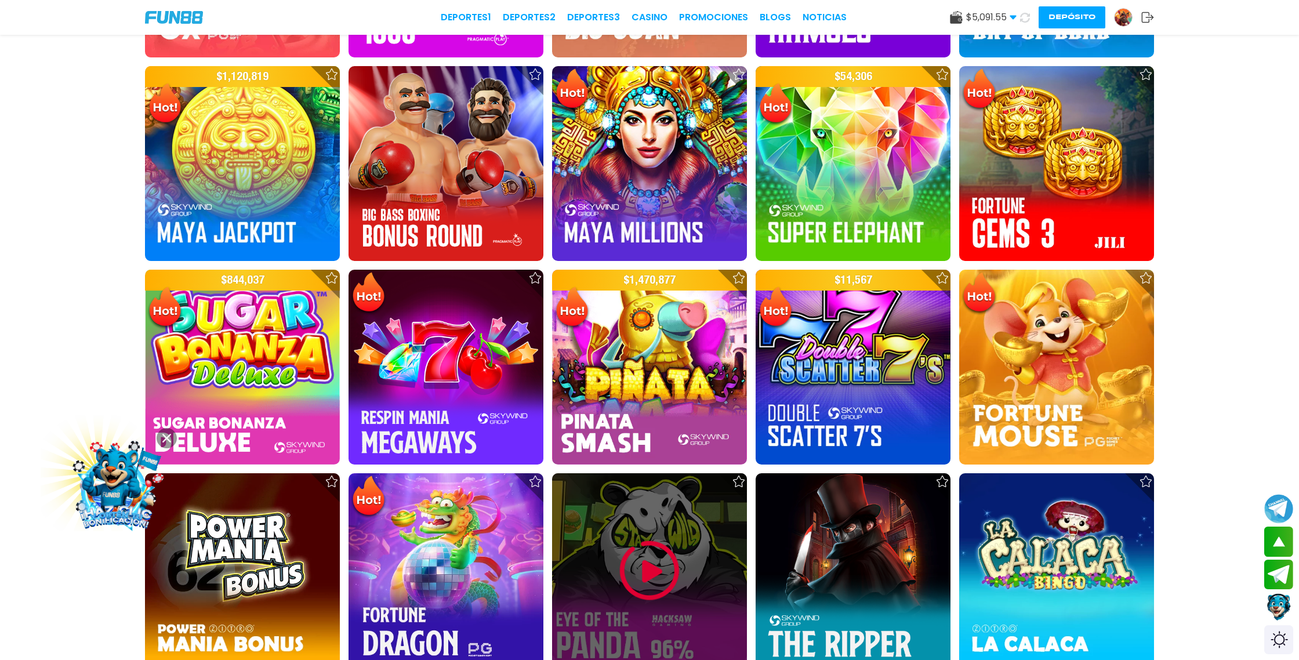
scroll to position [1398, 0]
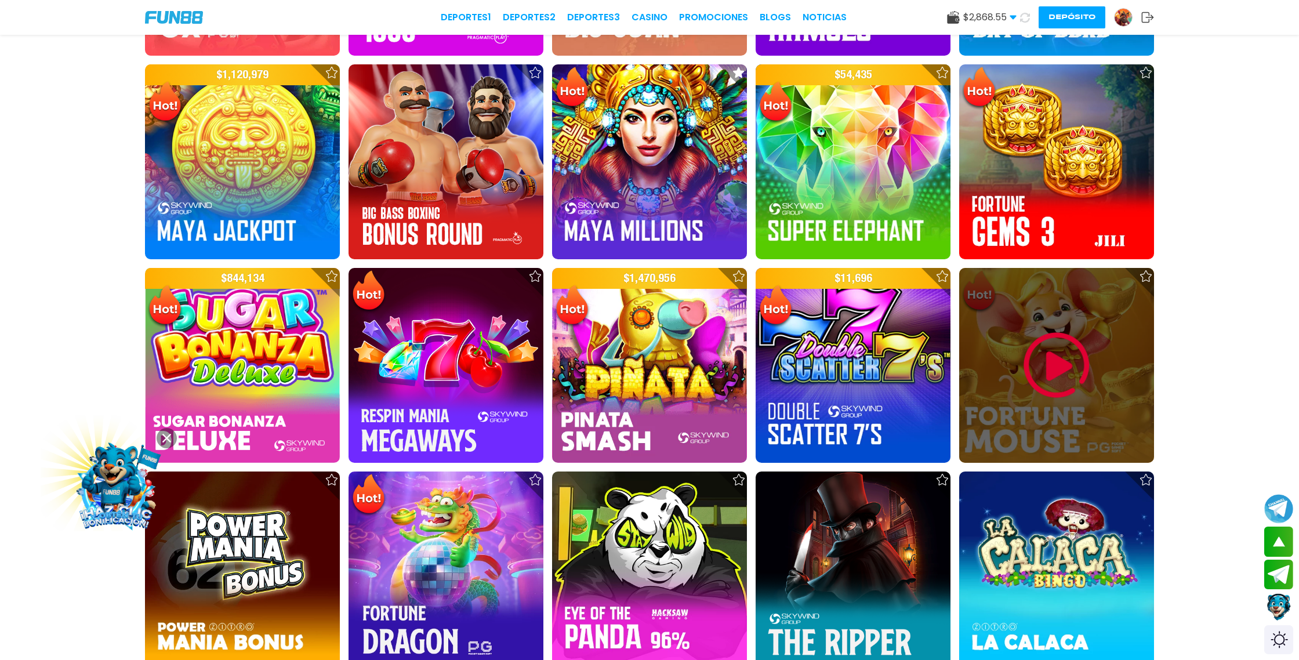
click at [1062, 366] on img at bounding box center [1057, 365] width 70 height 70
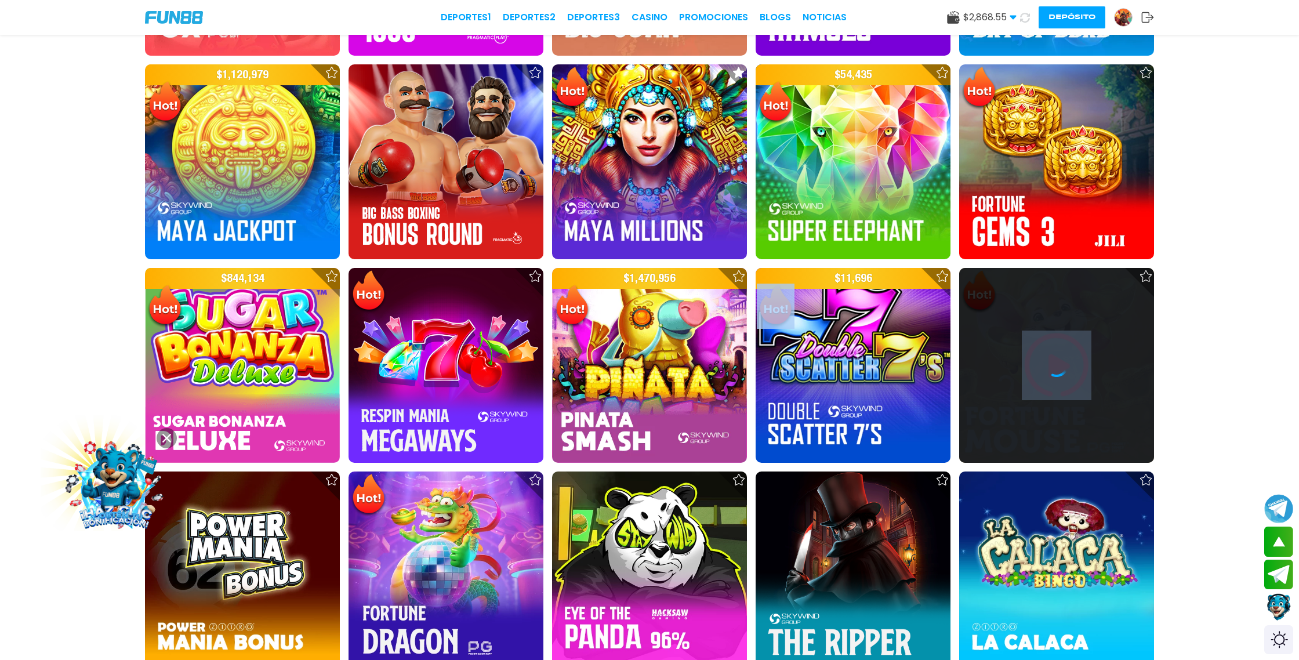
click at [1062, 366] on icon at bounding box center [1056, 365] width 23 height 23
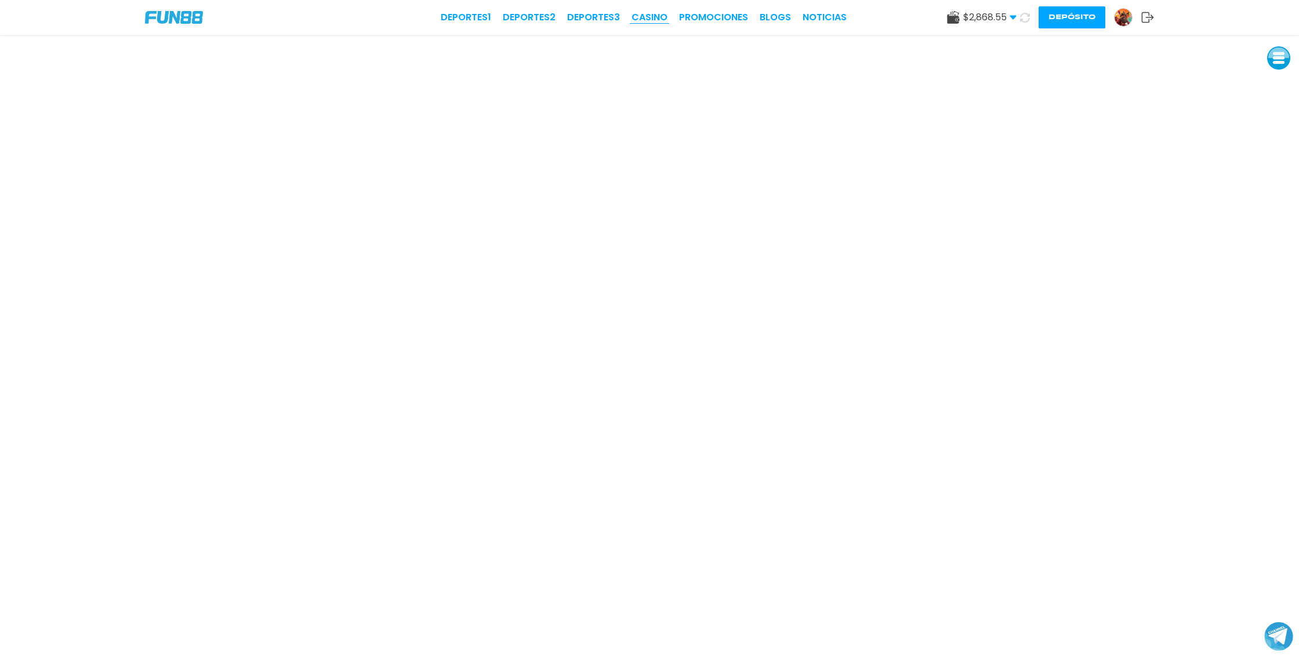
click at [650, 12] on link "CASINO" at bounding box center [649, 17] width 36 height 14
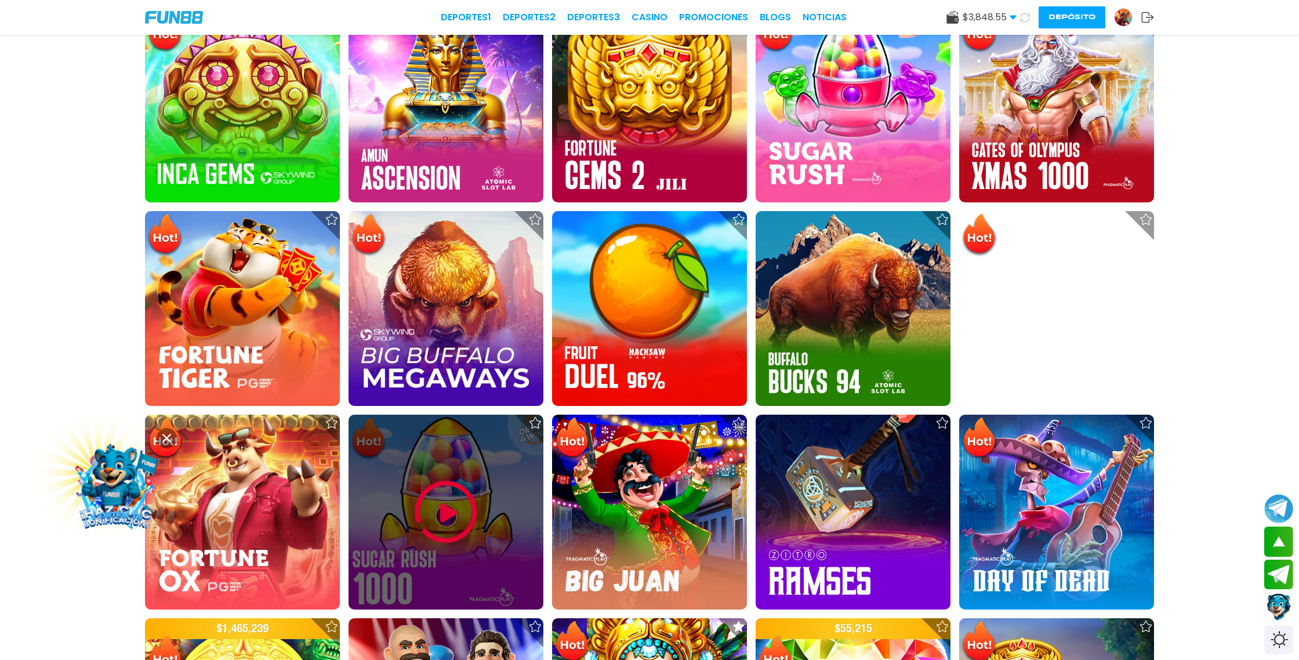
scroll to position [841, 0]
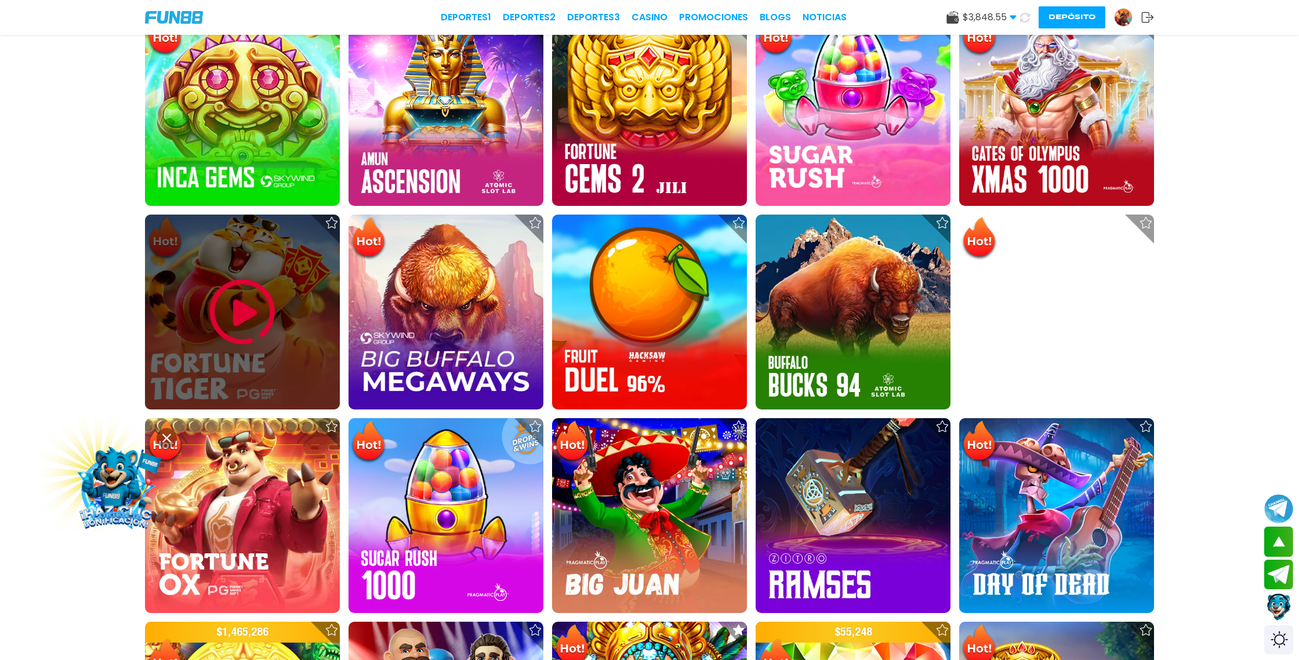
click at [238, 303] on img at bounding box center [243, 312] width 70 height 70
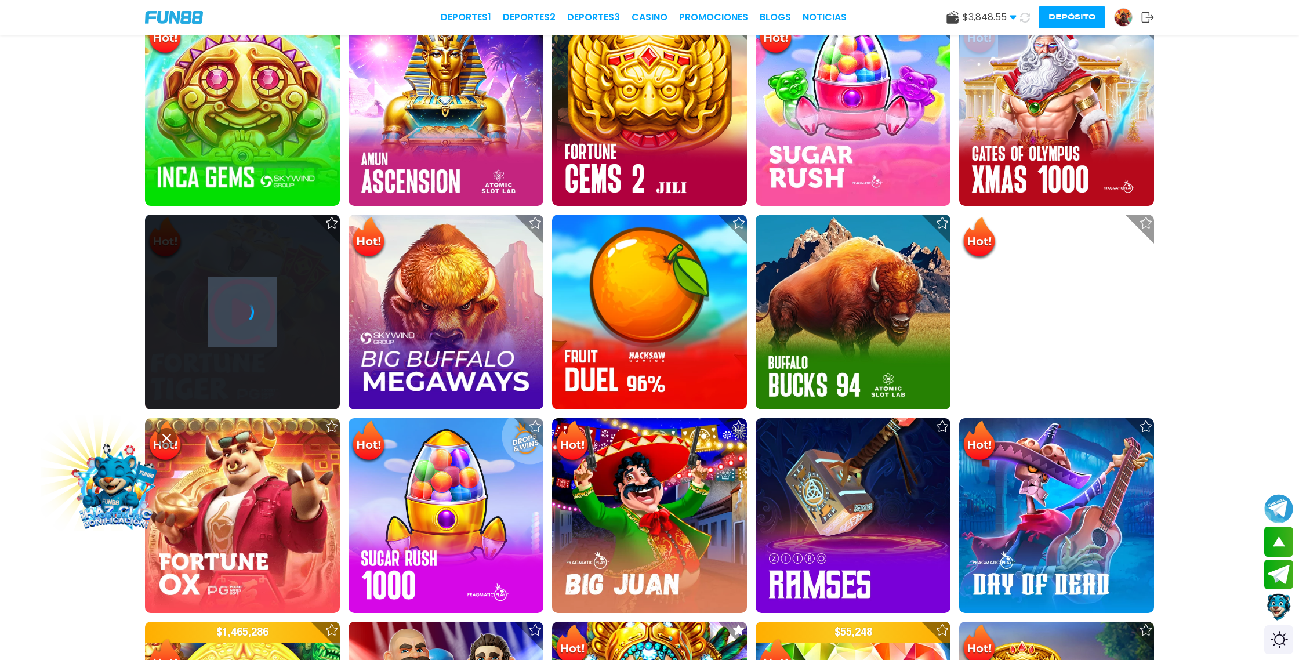
click at [238, 303] on icon at bounding box center [242, 311] width 23 height 23
